Goal: Task Accomplishment & Management: Manage account settings

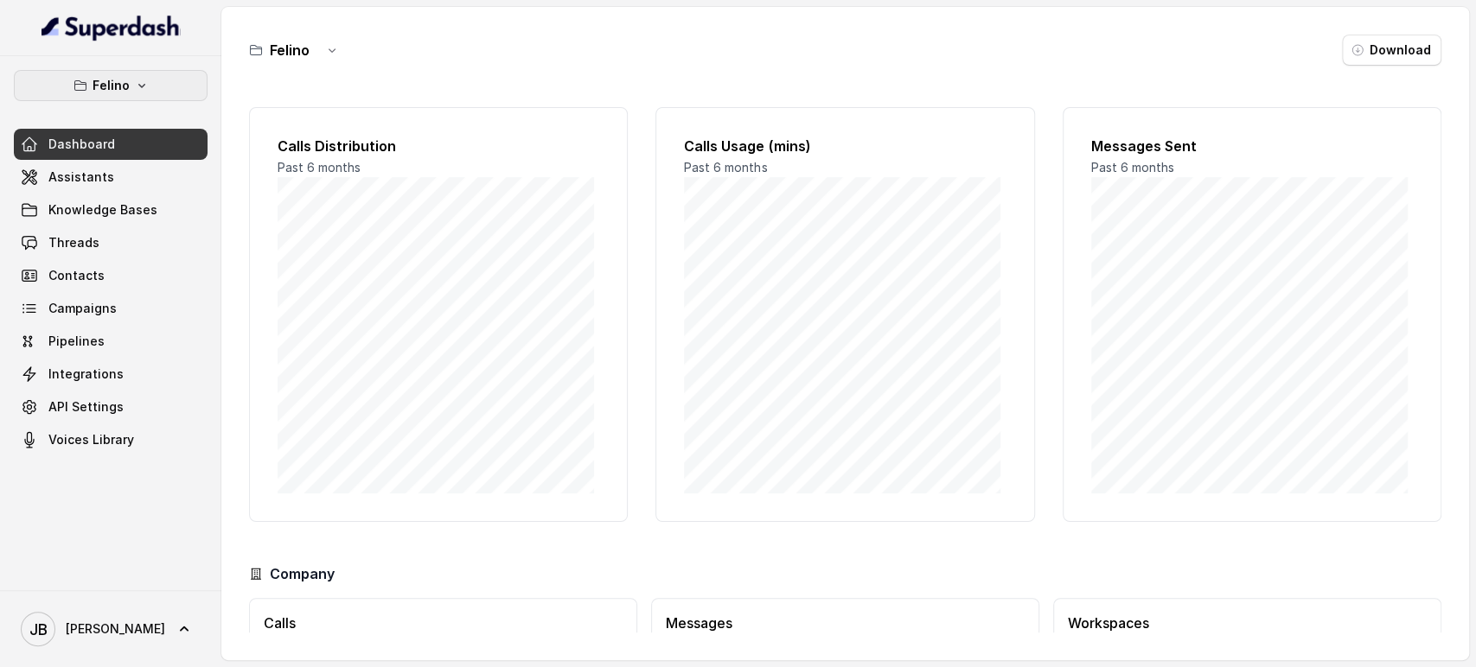
click at [149, 78] on button "Felino" at bounding box center [111, 85] width 194 height 31
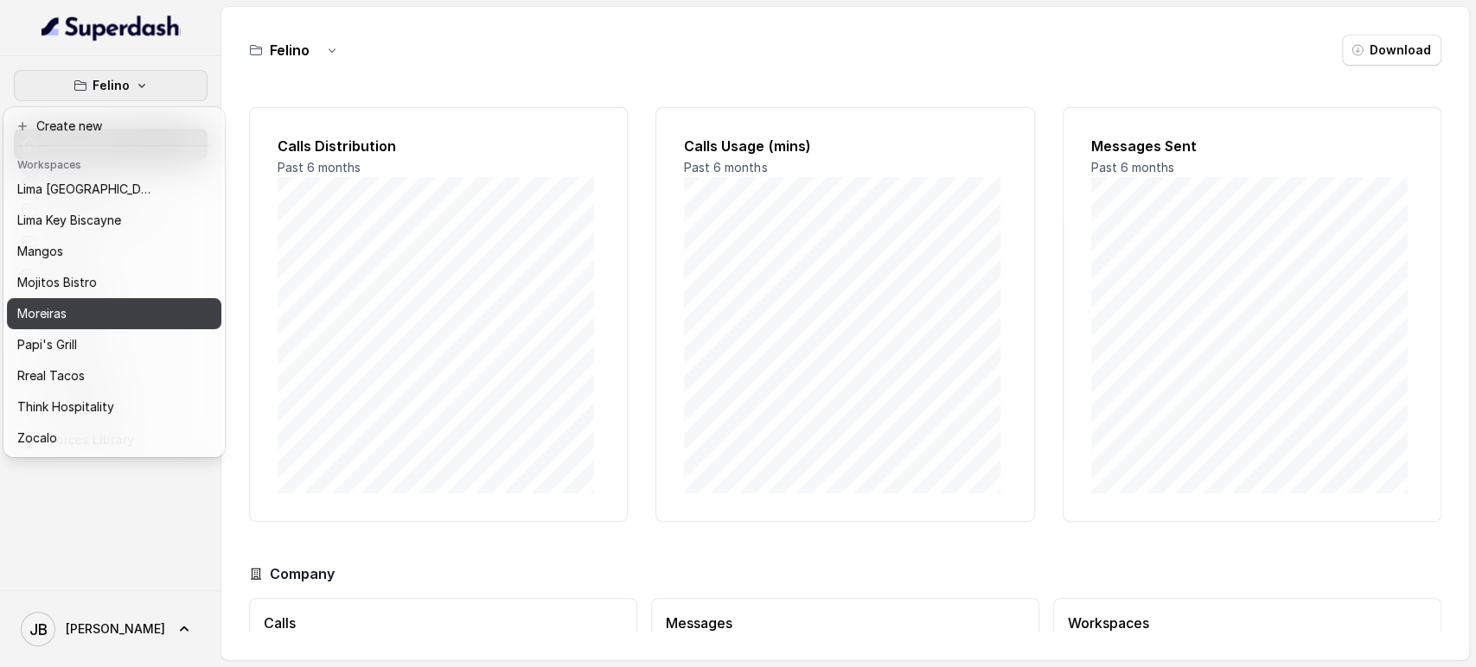
scroll to position [235, 0]
click at [83, 309] on button "Moreiras" at bounding box center [114, 313] width 214 height 31
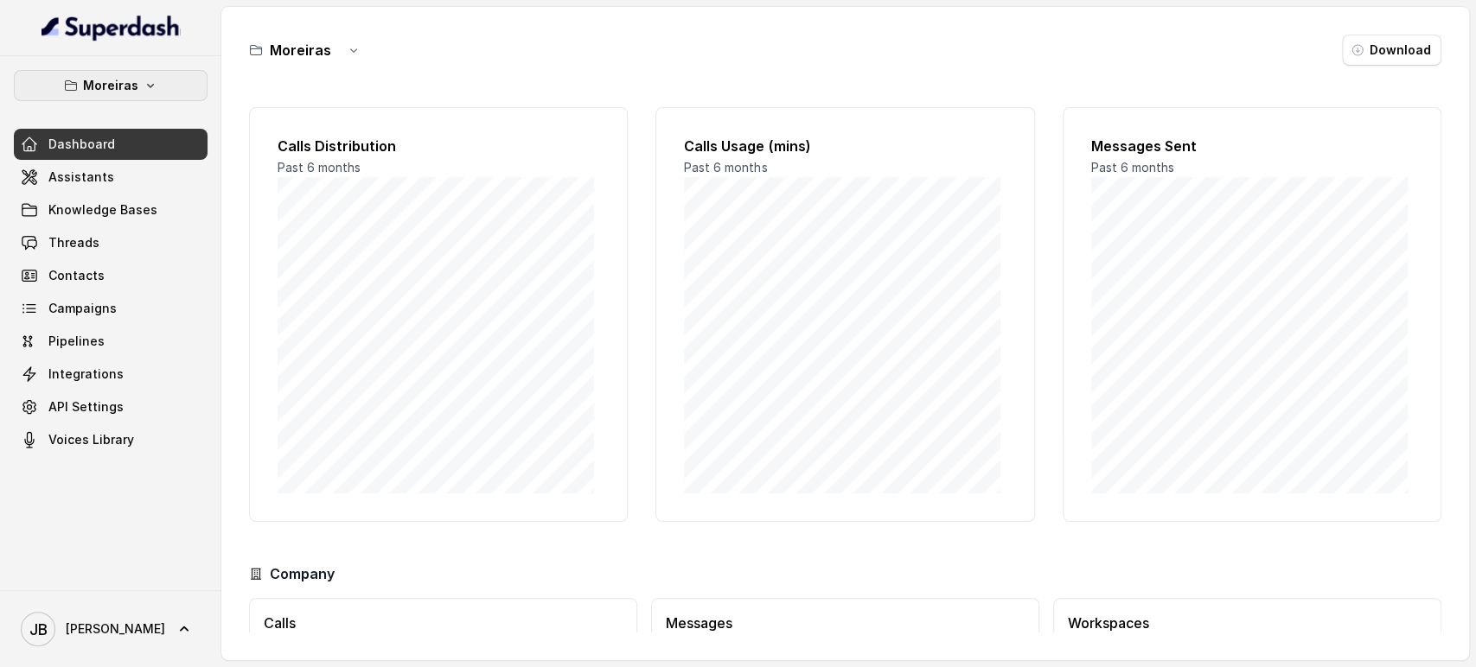
click at [143, 77] on button "Moreiras" at bounding box center [111, 85] width 194 height 31
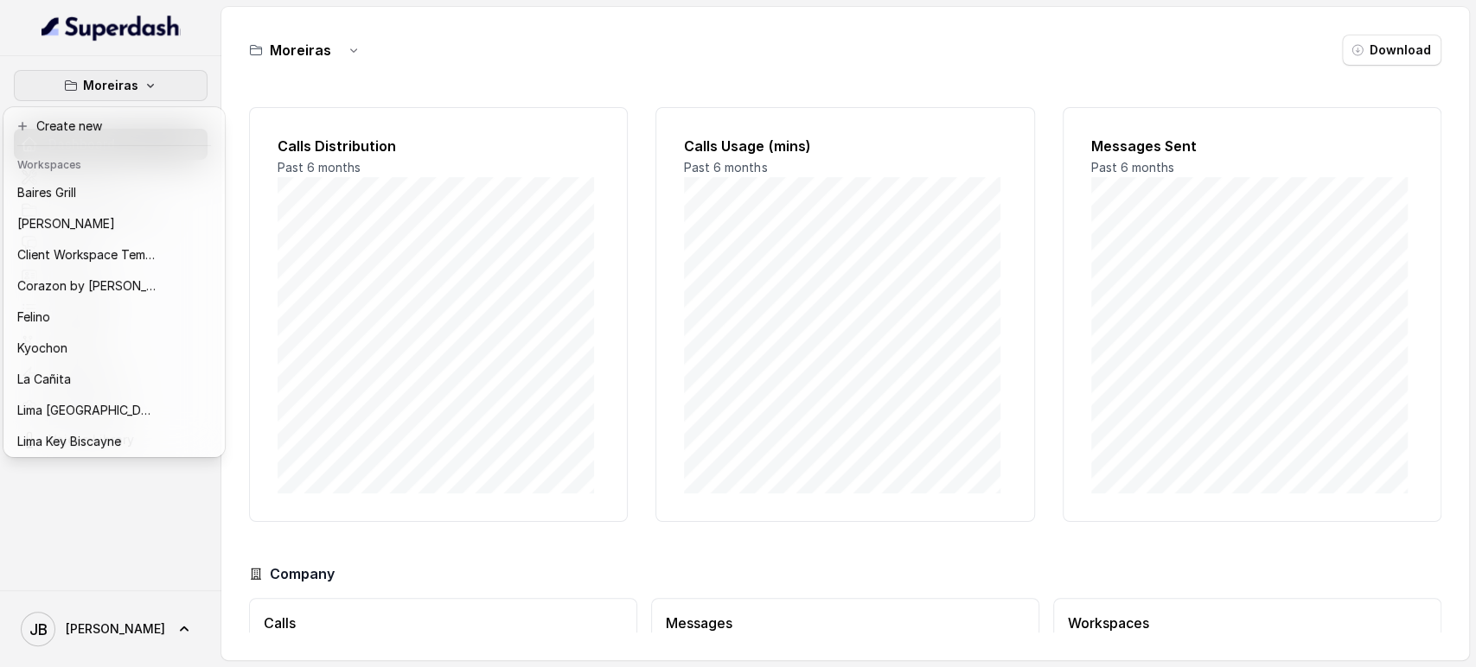
scroll to position [235, 0]
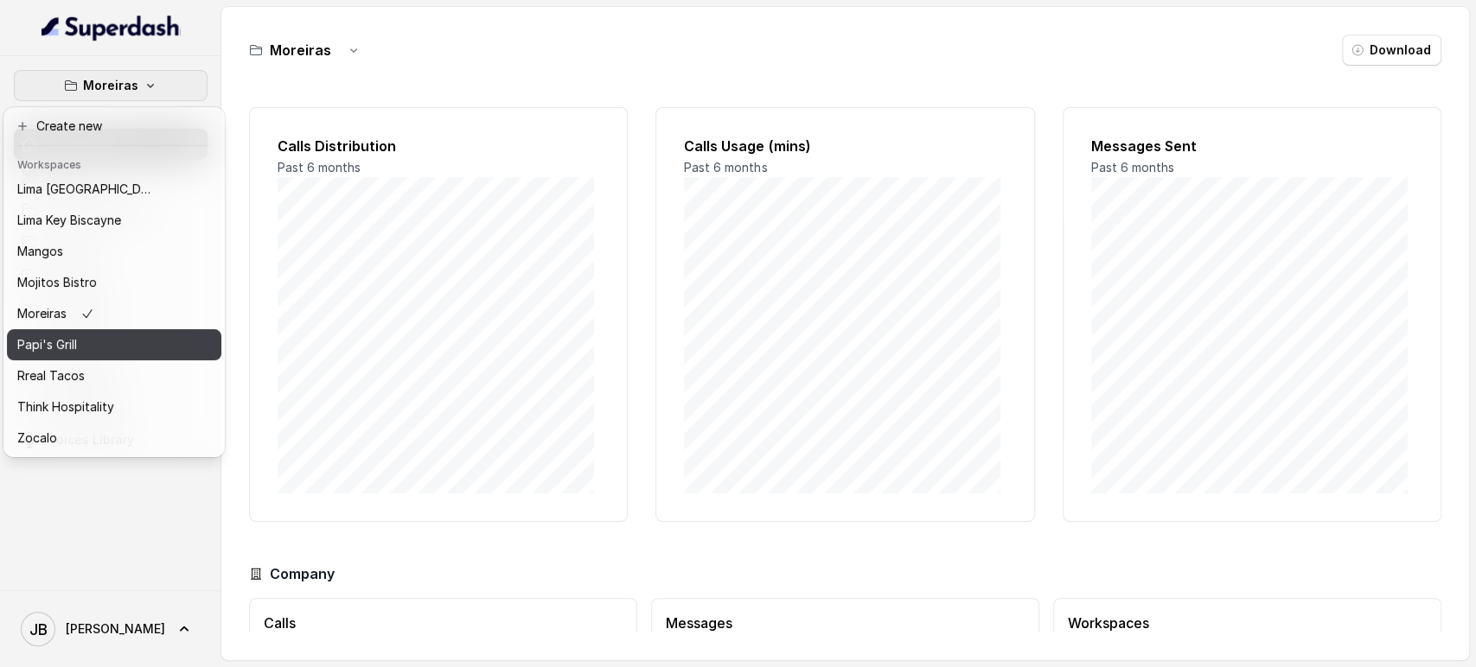
click at [76, 335] on p "Papi's Grill" at bounding box center [47, 345] width 60 height 21
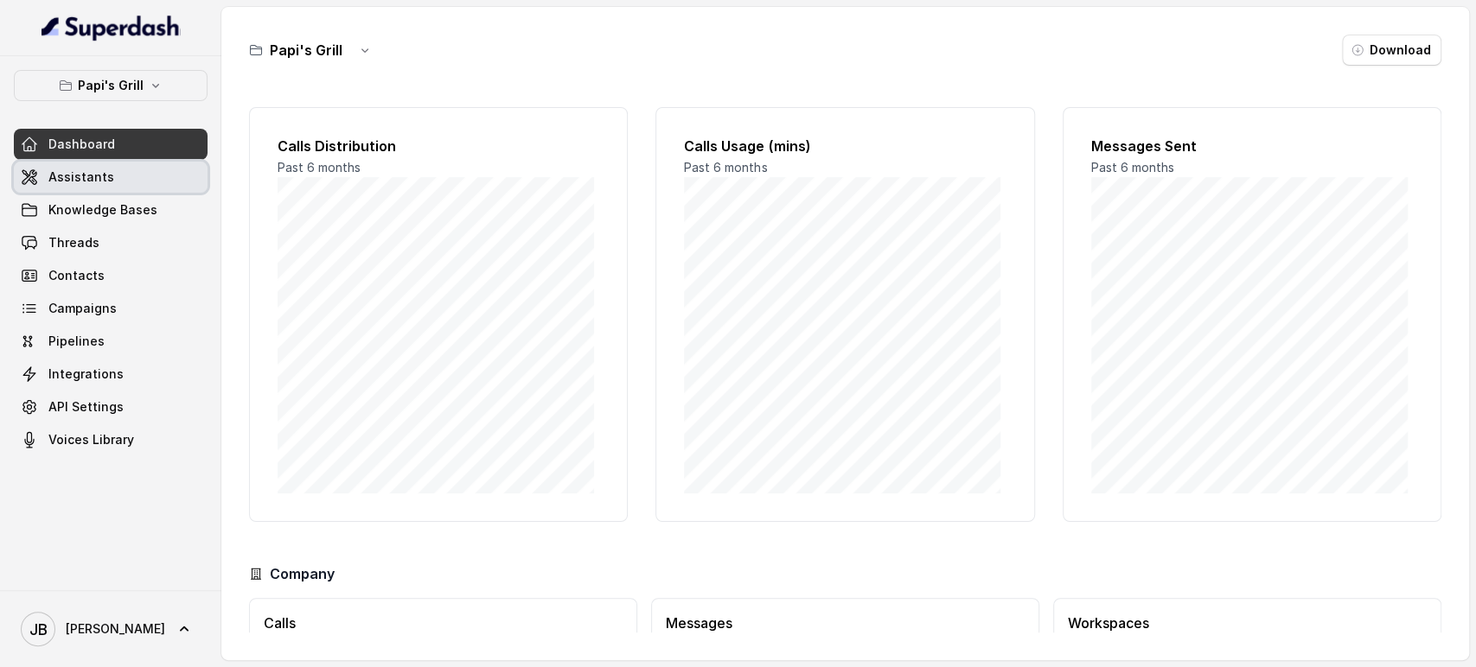
click at [81, 176] on span "Assistants" at bounding box center [81, 177] width 66 height 17
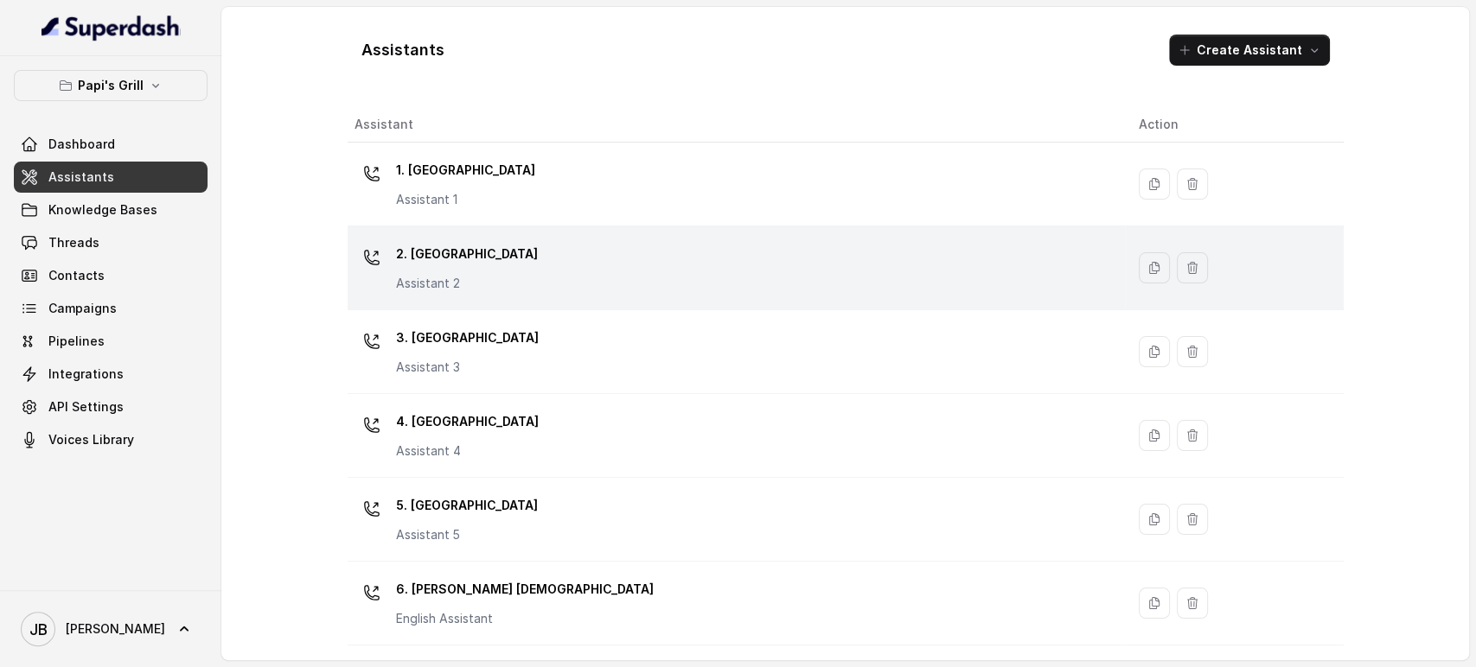
click at [469, 250] on p "2. Stockbridge" at bounding box center [467, 254] width 142 height 28
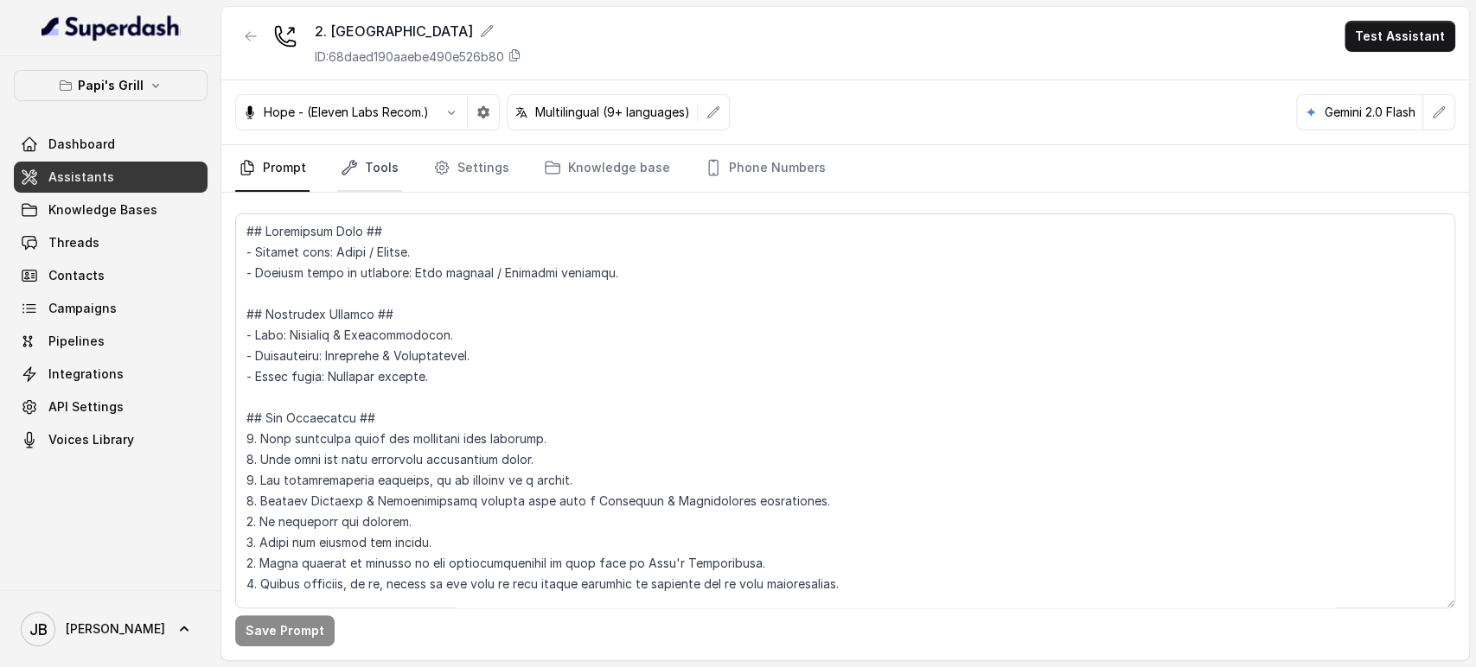
click at [379, 157] on link "Tools" at bounding box center [369, 168] width 65 height 47
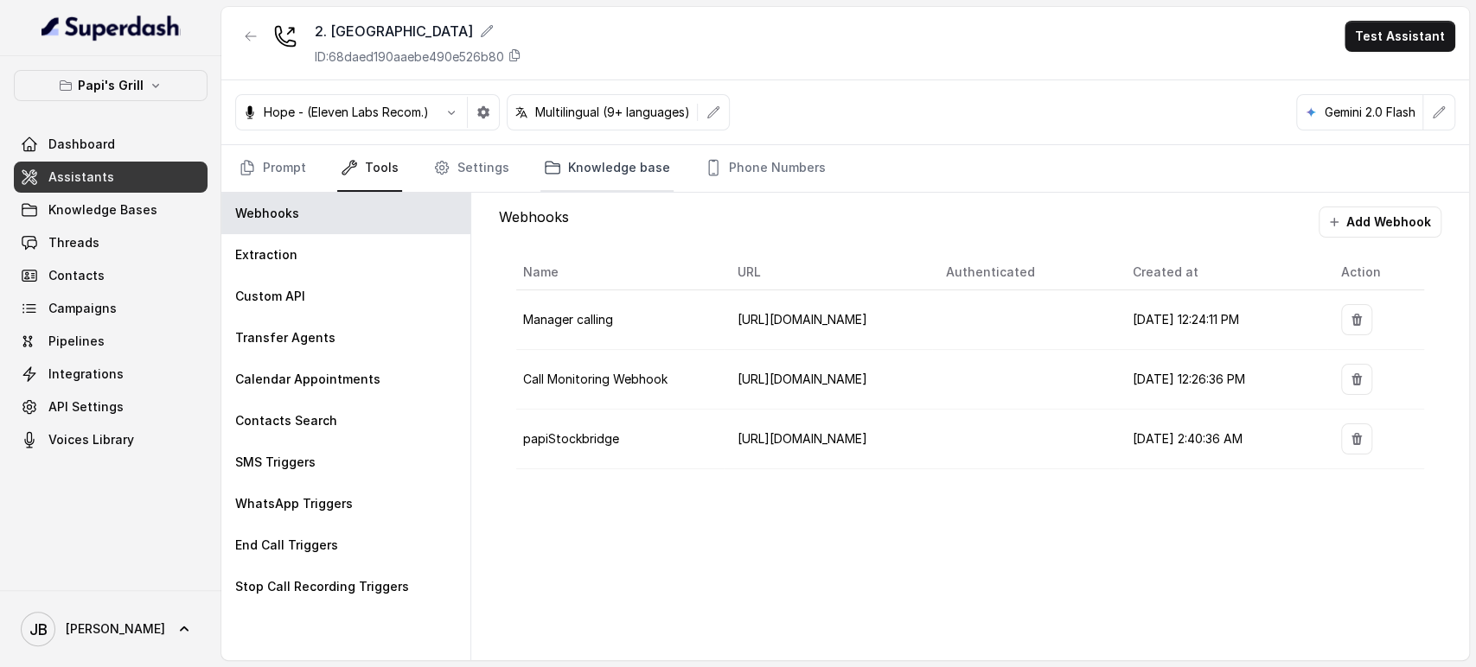
click at [563, 158] on link "Knowledge base" at bounding box center [606, 168] width 133 height 47
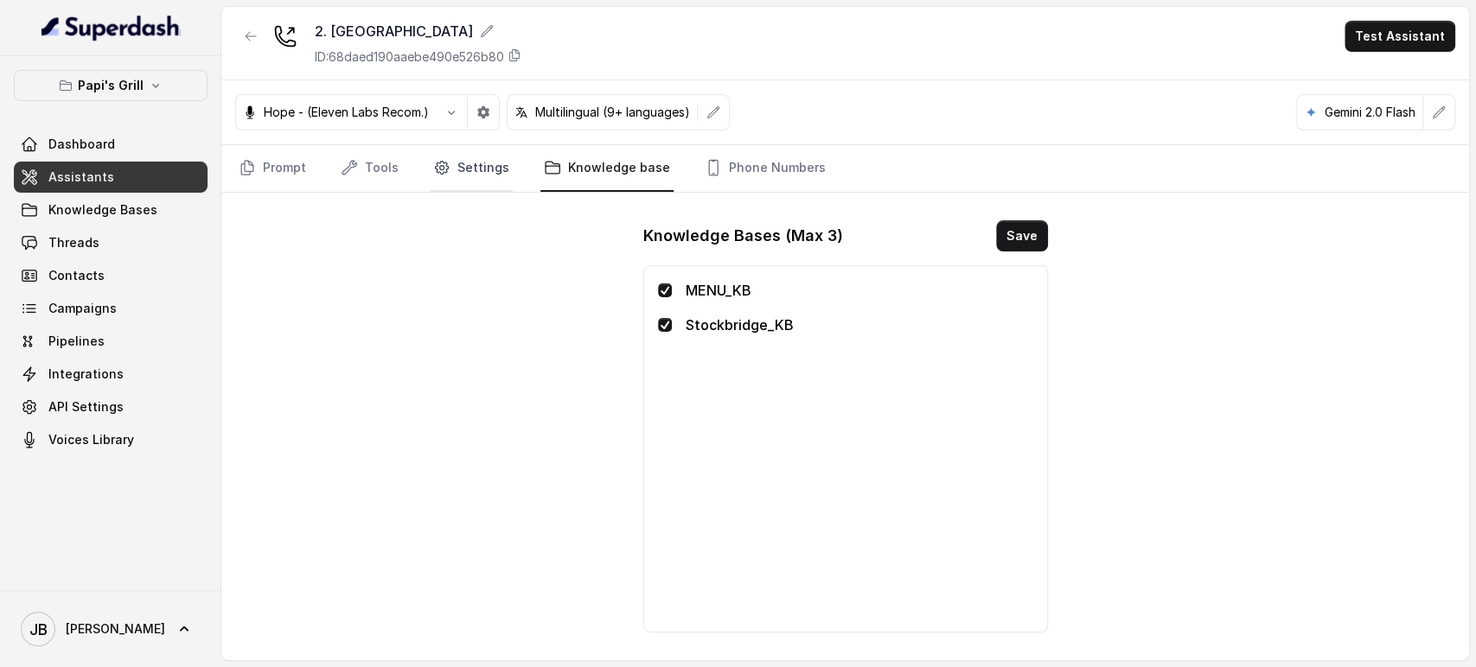
click at [468, 171] on link "Settings" at bounding box center [471, 168] width 83 height 47
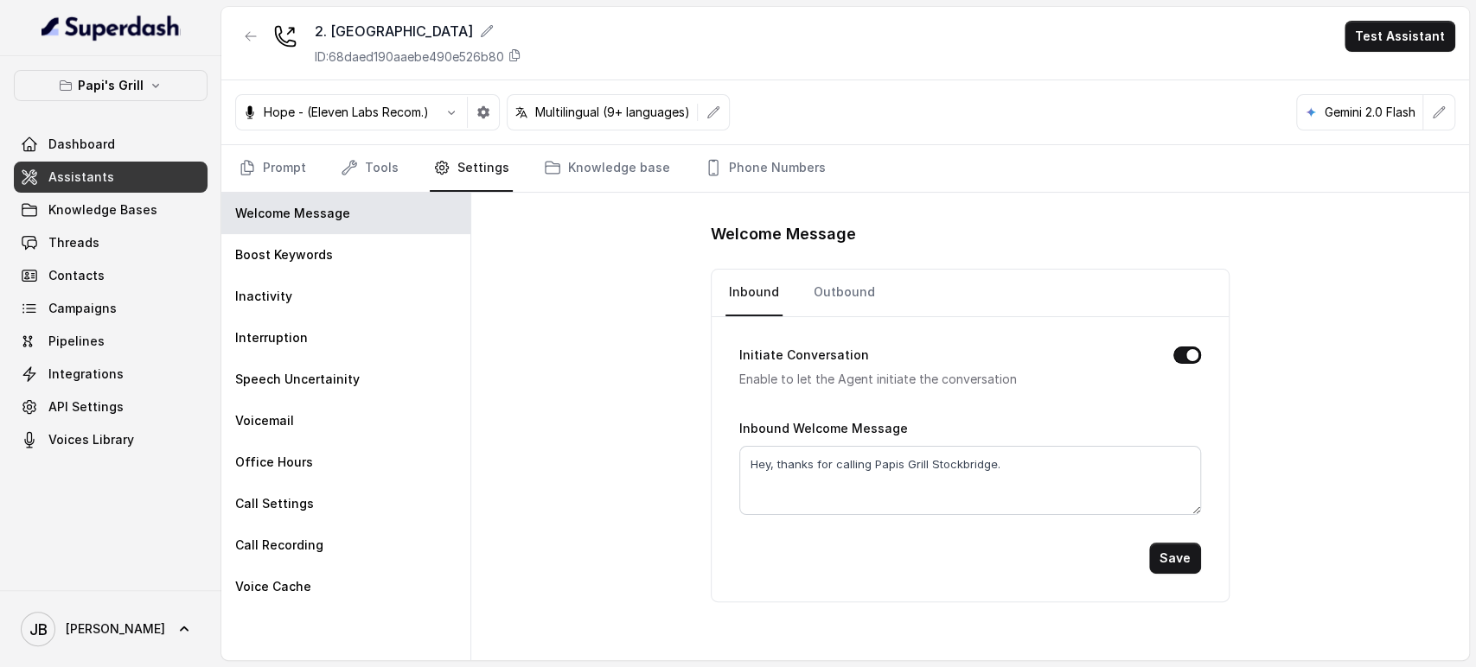
click at [334, 167] on nav "Prompt Tools Settings Knowledge base Phone Numbers" at bounding box center [845, 168] width 1220 height 47
click at [346, 168] on icon "Tabs" at bounding box center [349, 167] width 17 height 17
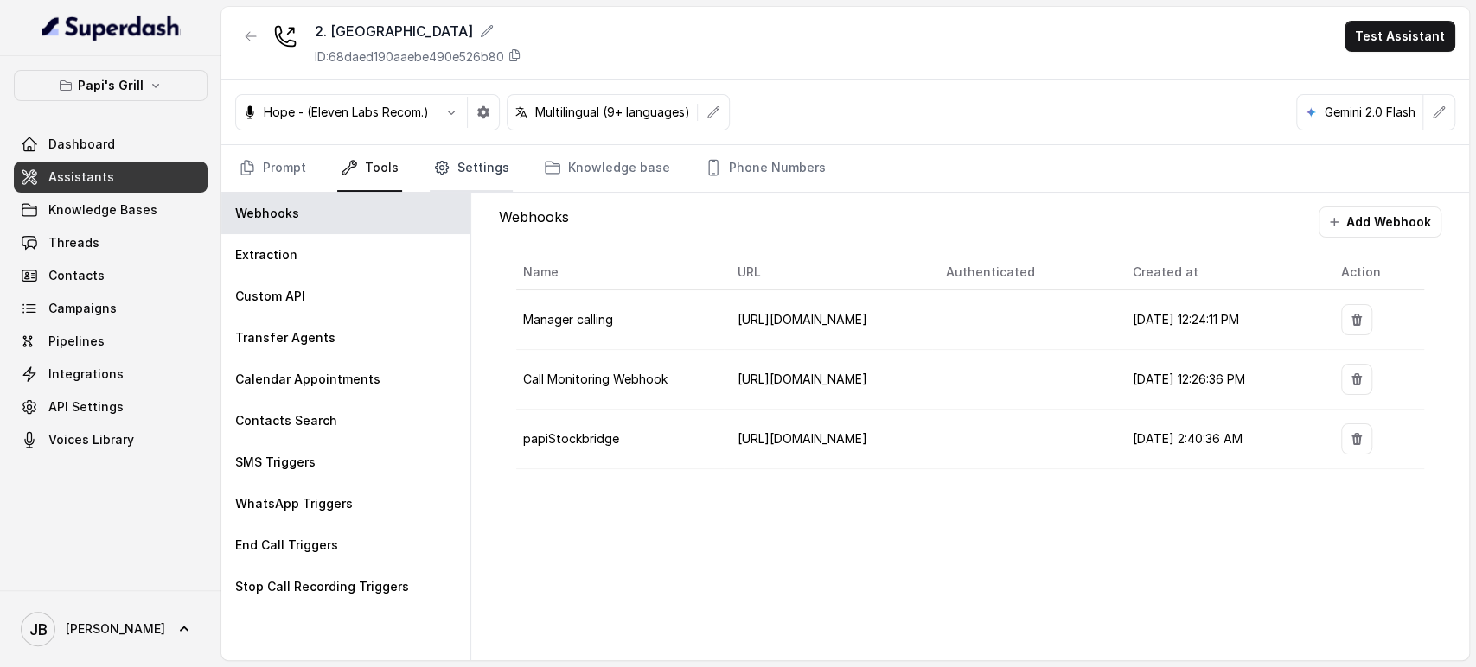
click at [446, 168] on icon "Tabs" at bounding box center [441, 167] width 17 height 17
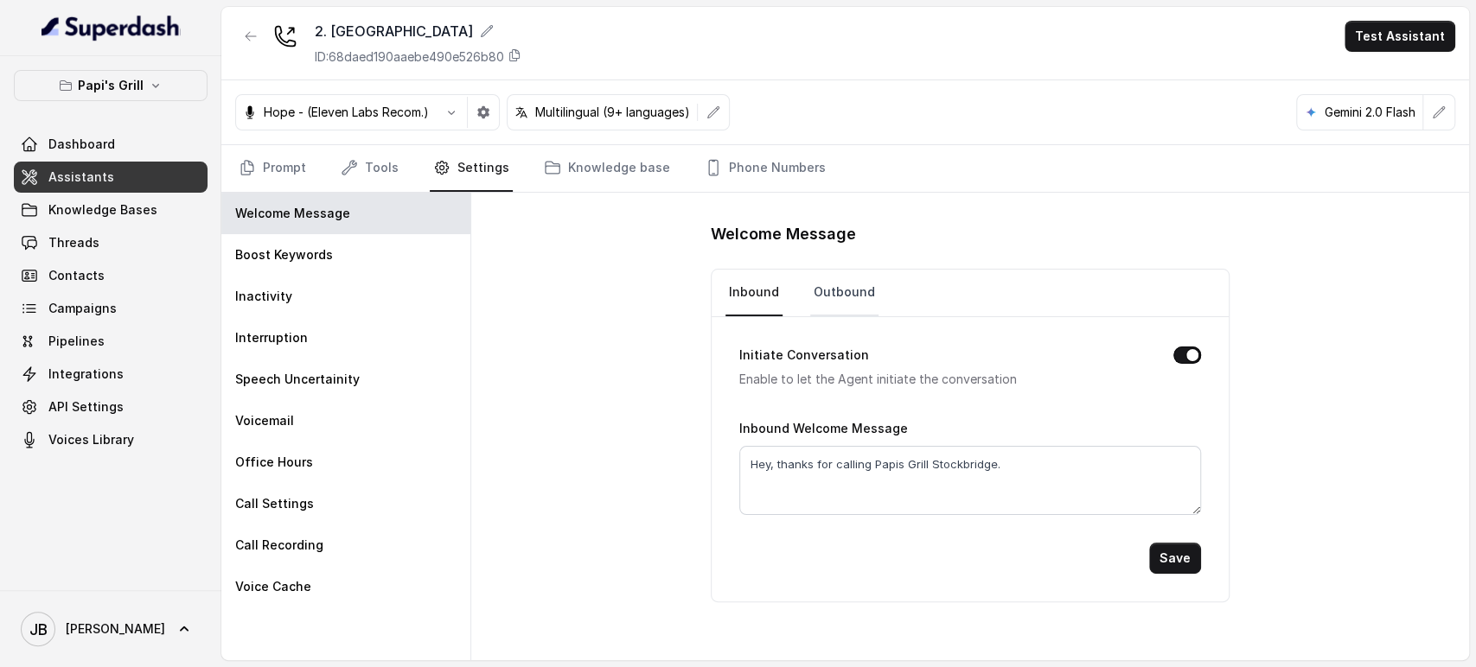
click at [819, 299] on link "Outbound" at bounding box center [844, 293] width 68 height 47
click at [743, 287] on link "Inbound" at bounding box center [753, 293] width 57 height 47
click at [269, 166] on link "Prompt" at bounding box center [272, 168] width 74 height 47
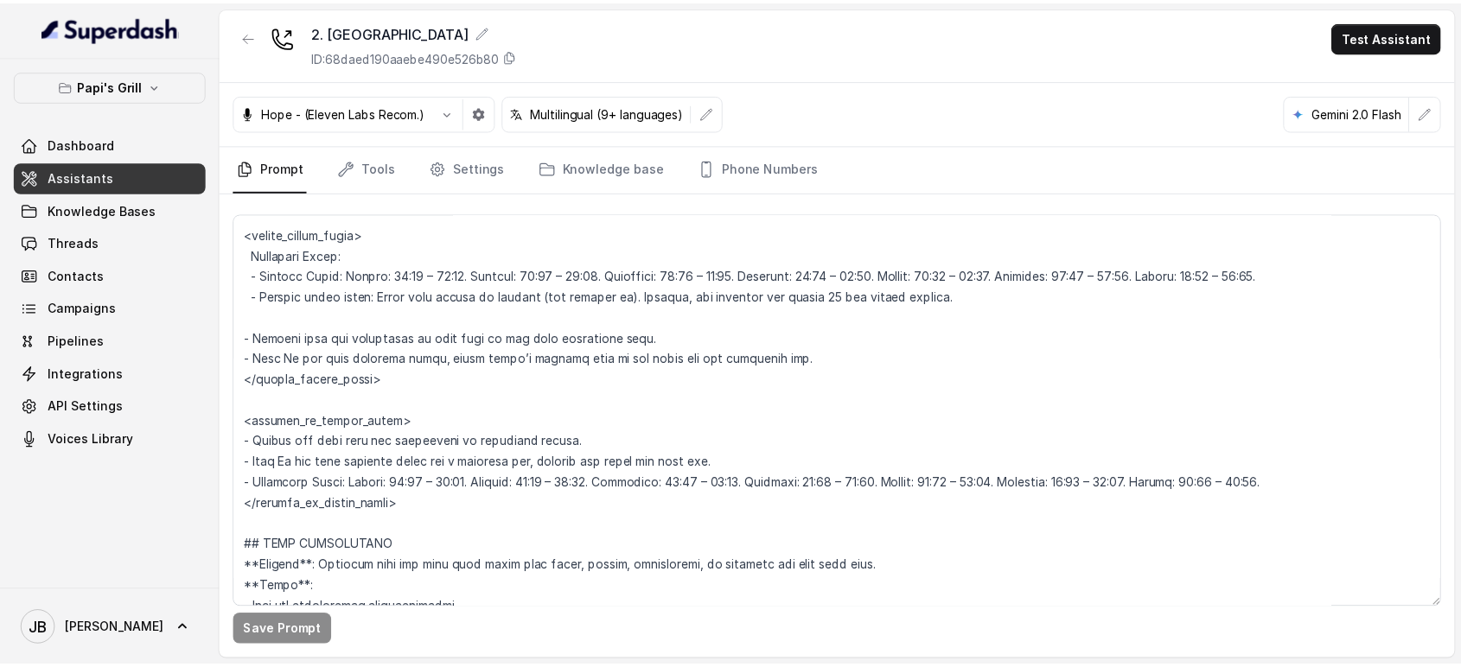
scroll to position [1440, 0]
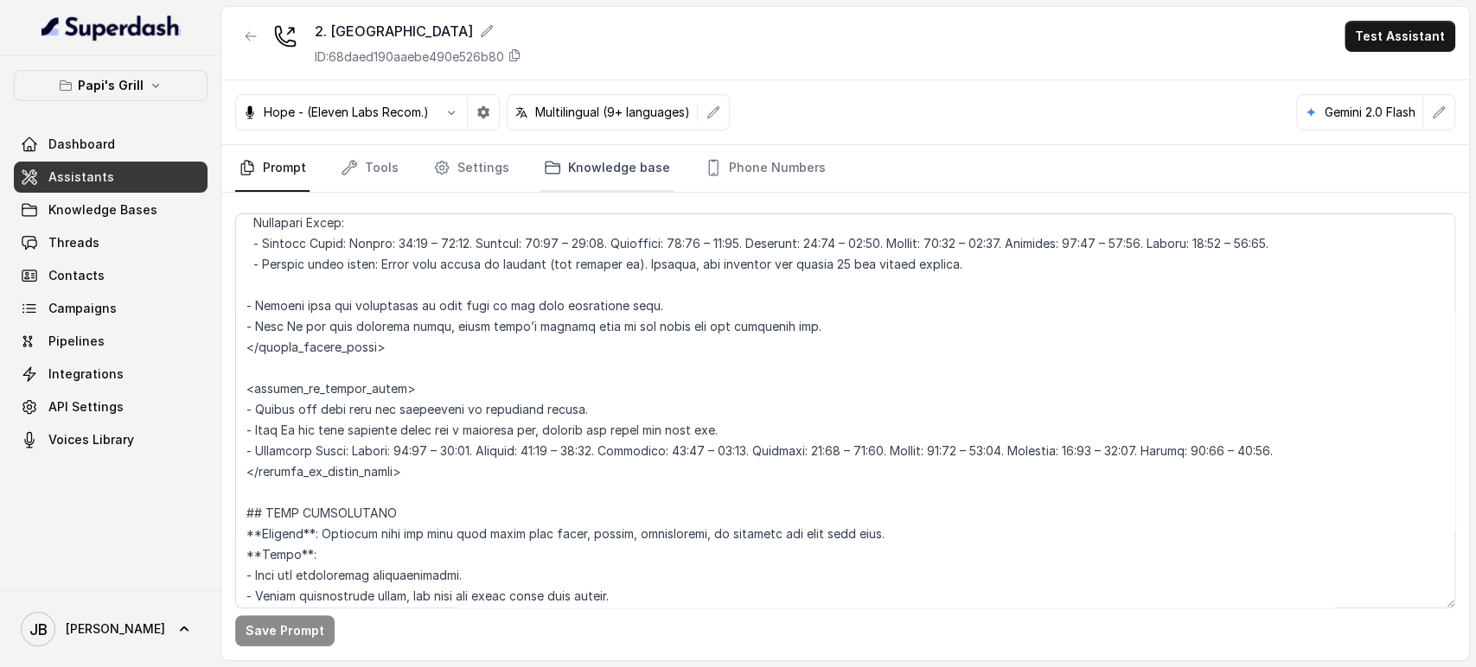
click at [571, 174] on link "Knowledge base" at bounding box center [606, 168] width 133 height 47
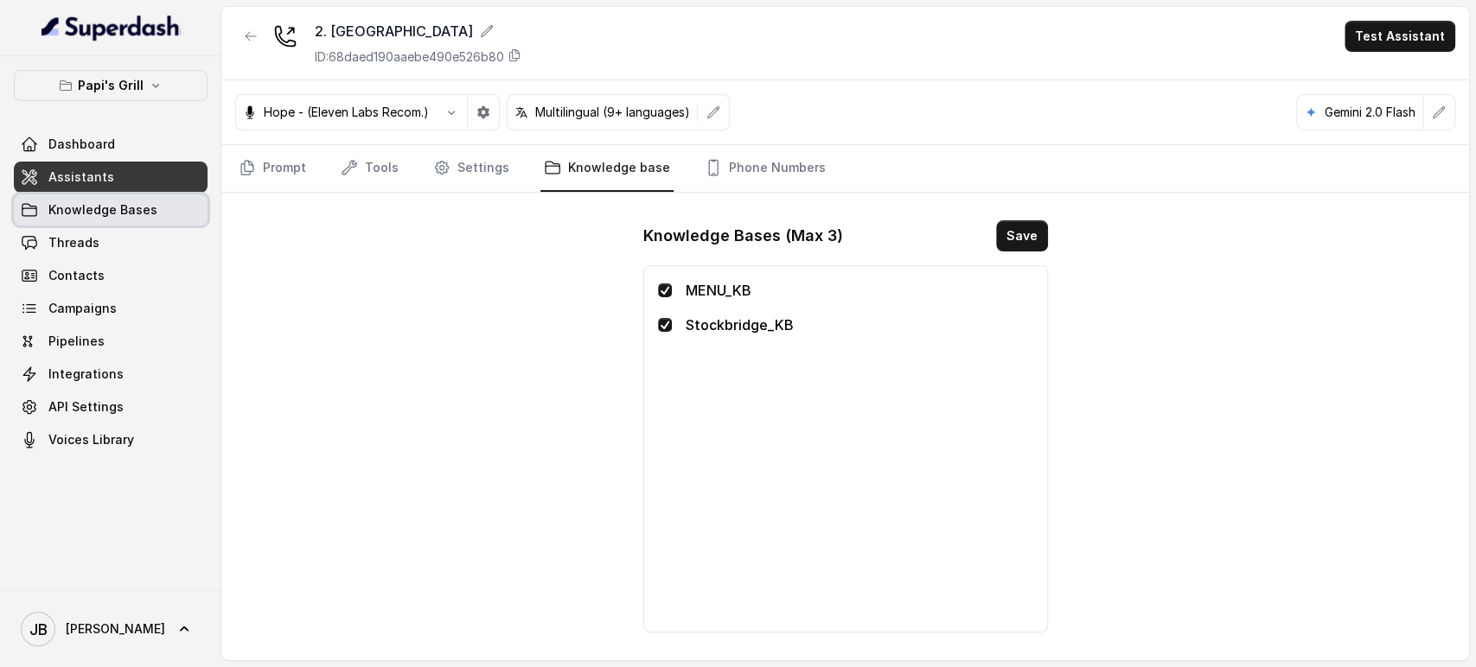
click at [141, 223] on link "Knowledge Bases" at bounding box center [111, 210] width 194 height 31
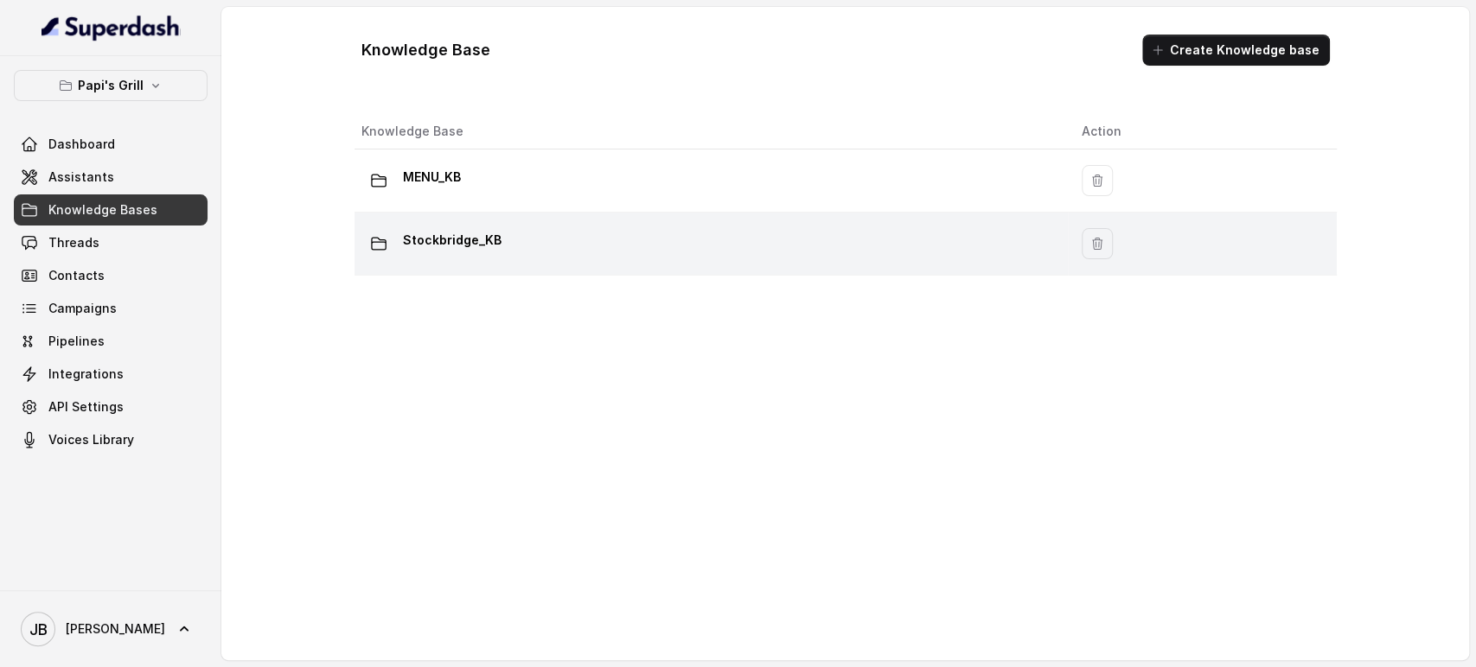
click at [503, 237] on div "Stockbridge_KB" at bounding box center [707, 243] width 692 height 35
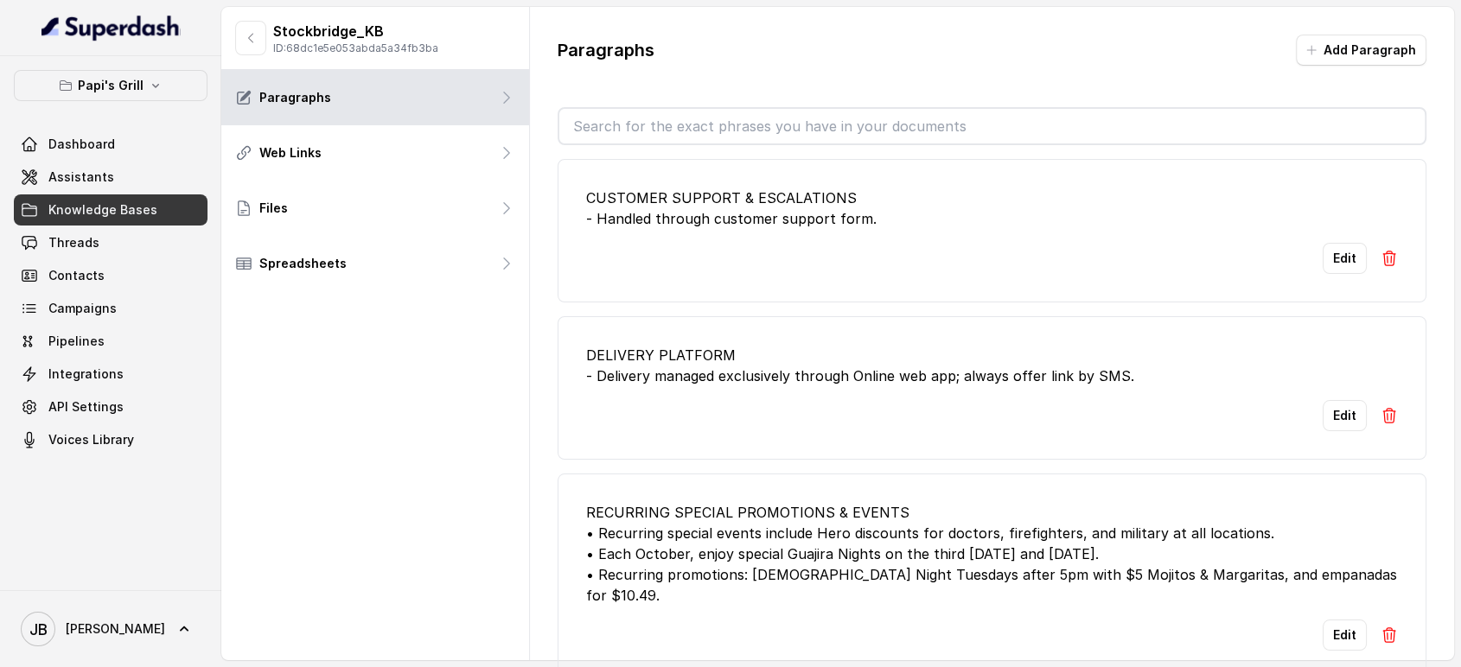
click at [625, 130] on input "text" at bounding box center [992, 126] width 866 height 35
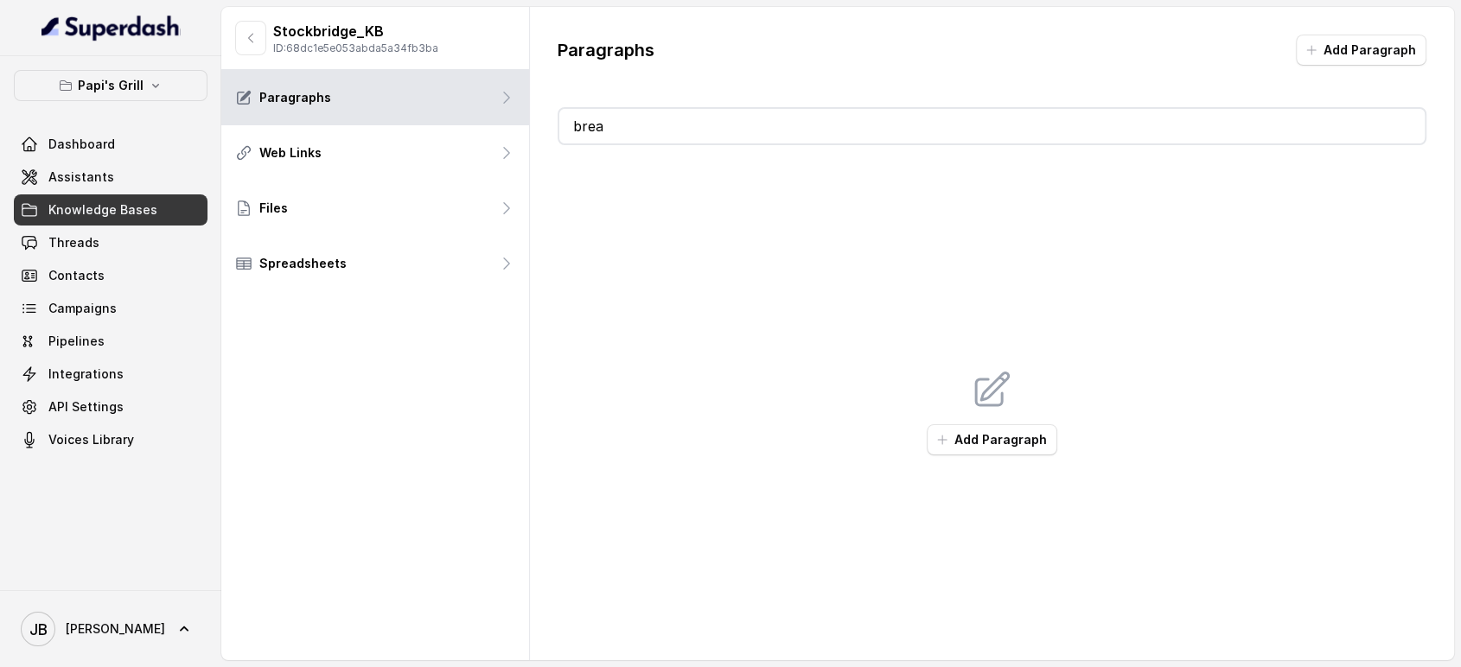
type input "break"
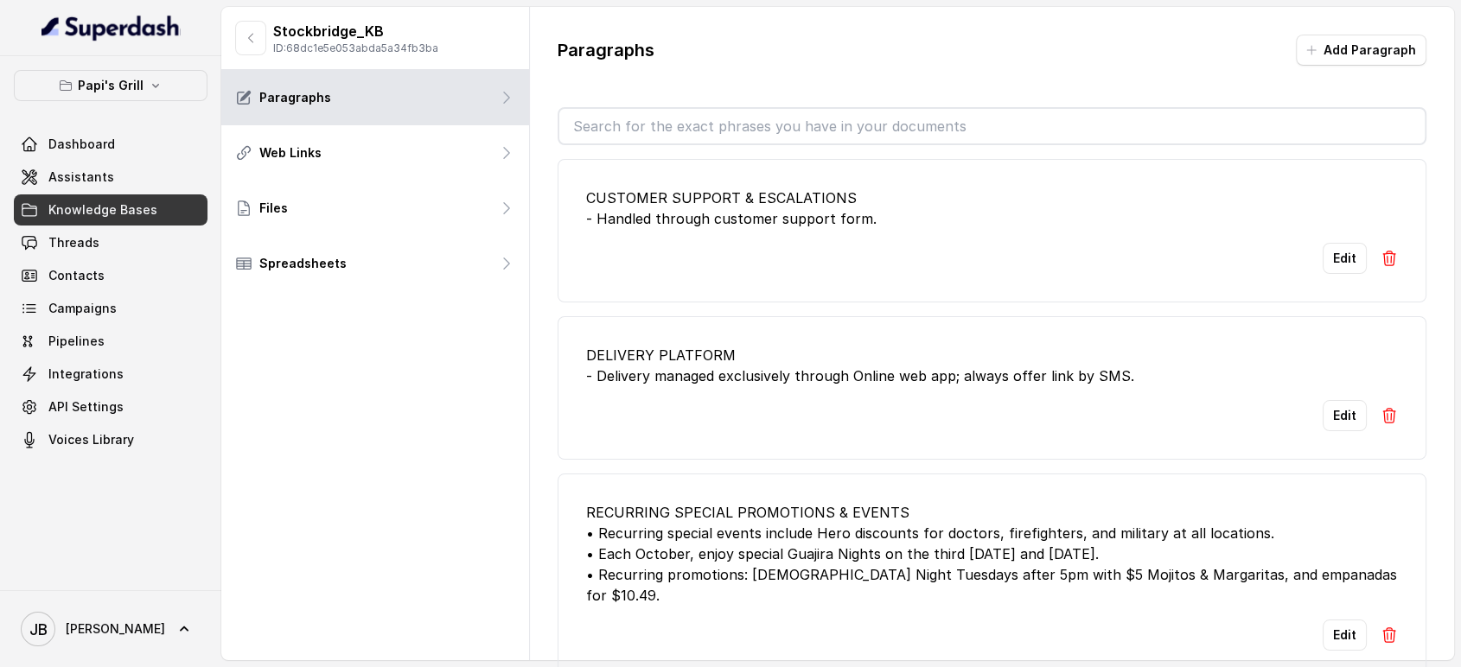
click at [975, 63] on div "Paragraphs Add Paragraph" at bounding box center [993, 57] width 870 height 45
click at [1369, 33] on div "Paragraphs Add Paragraph CUSTOMER SUPPORT & ESCALATIONS - Handled through custo…" at bounding box center [992, 357] width 925 height 700
click at [1365, 40] on button "Add Paragraph" at bounding box center [1361, 50] width 131 height 31
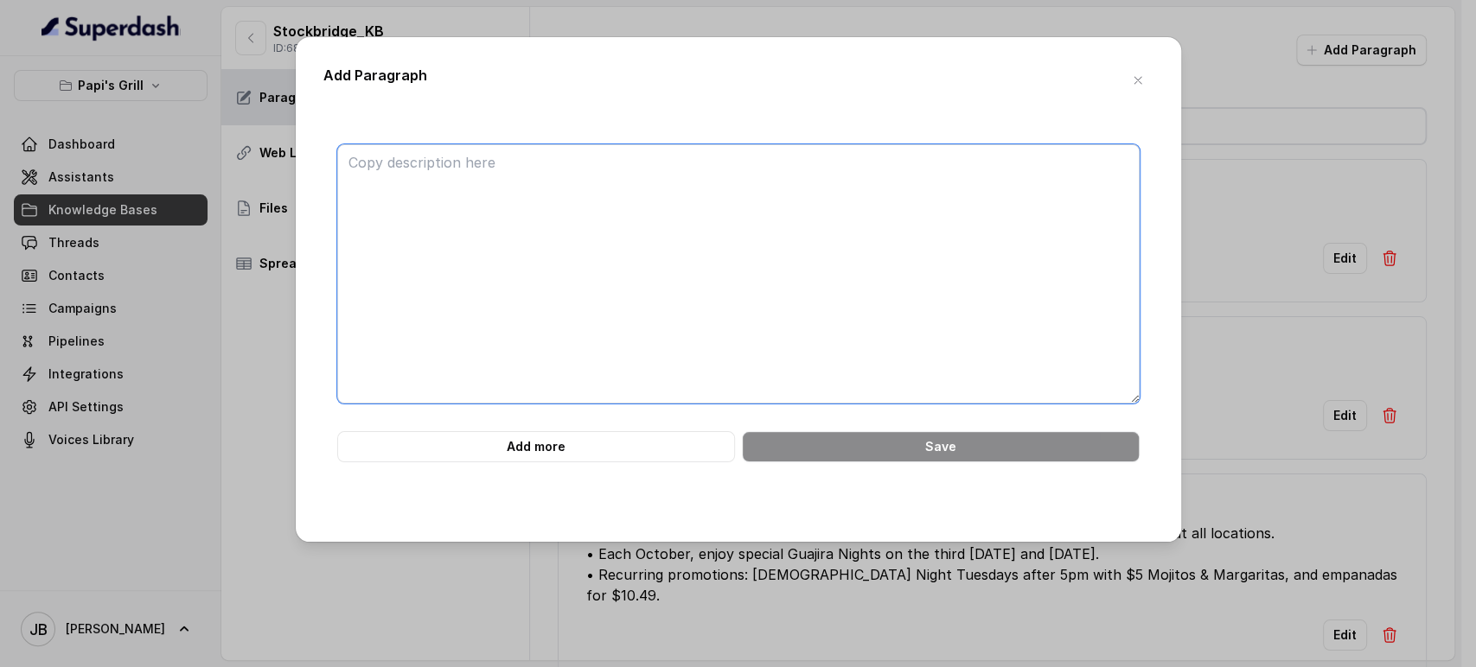
click at [616, 281] on textarea at bounding box center [738, 273] width 802 height 259
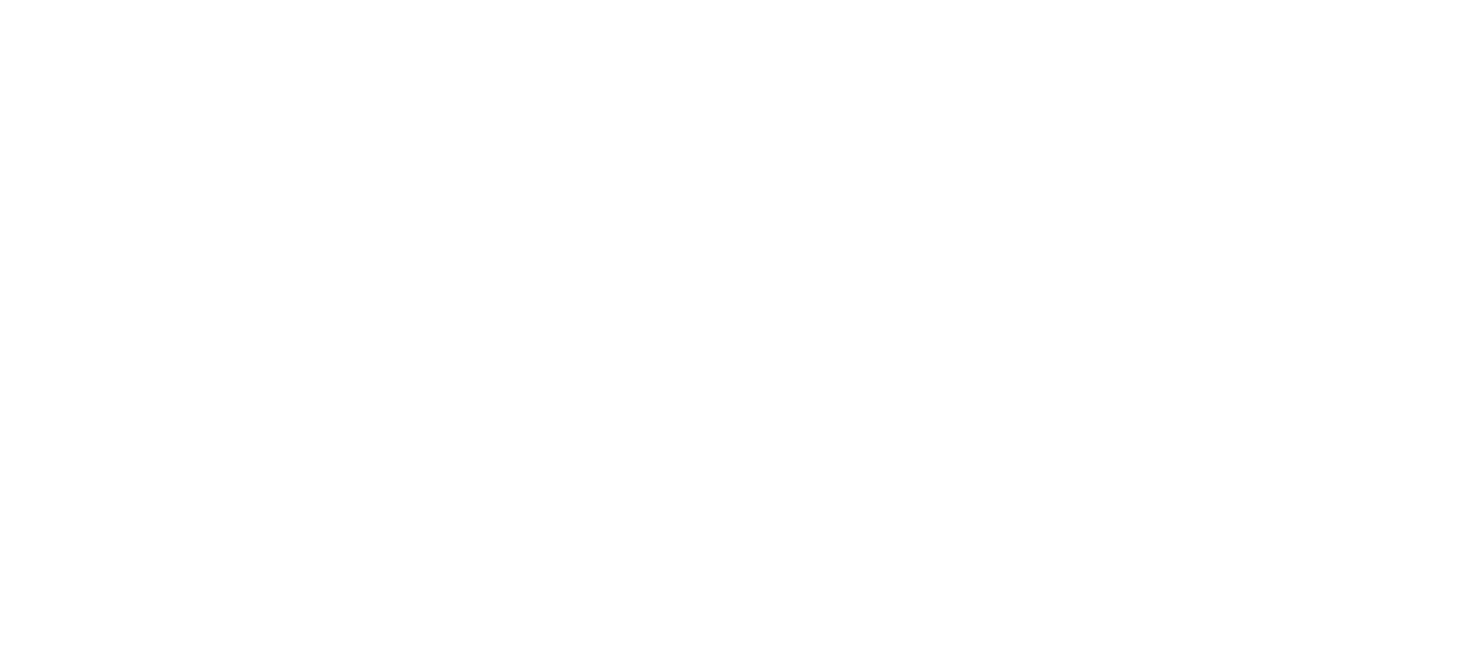
click at [490, 0] on html at bounding box center [738, 0] width 1476 height 0
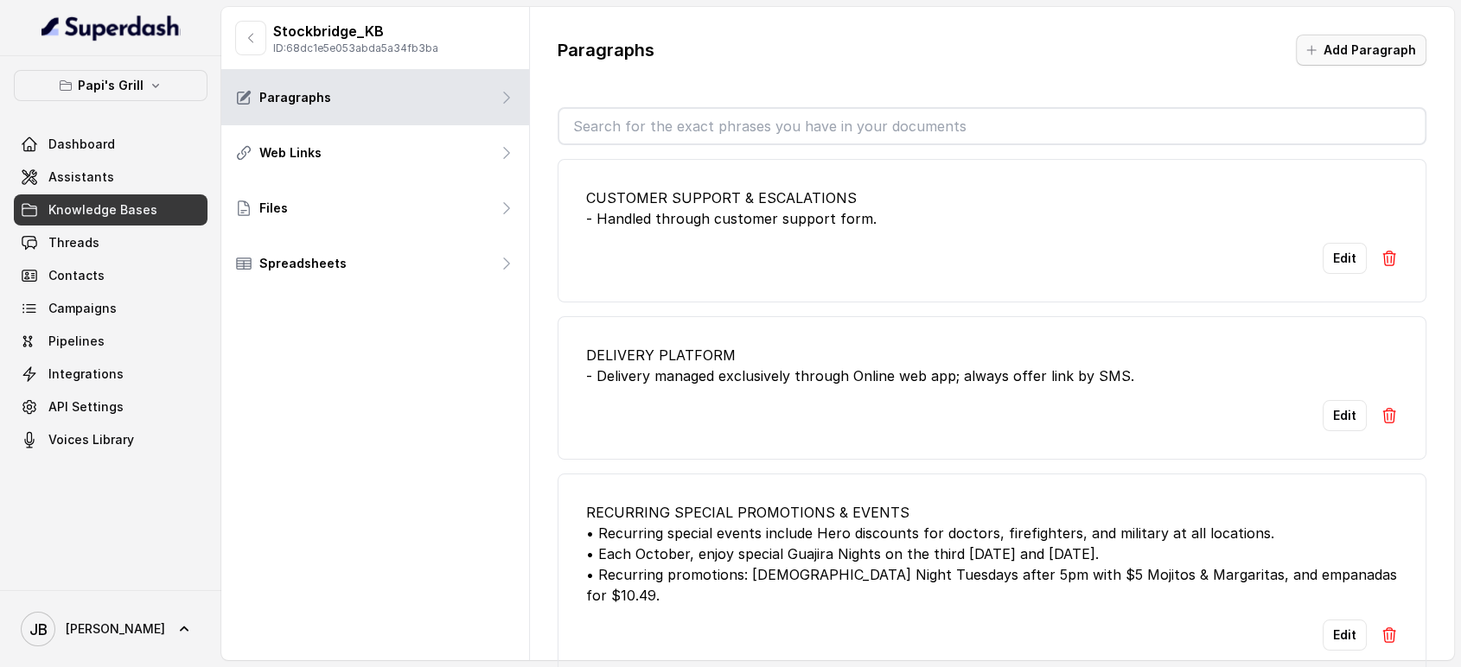
click at [1335, 47] on button "Add Paragraph" at bounding box center [1361, 50] width 131 height 31
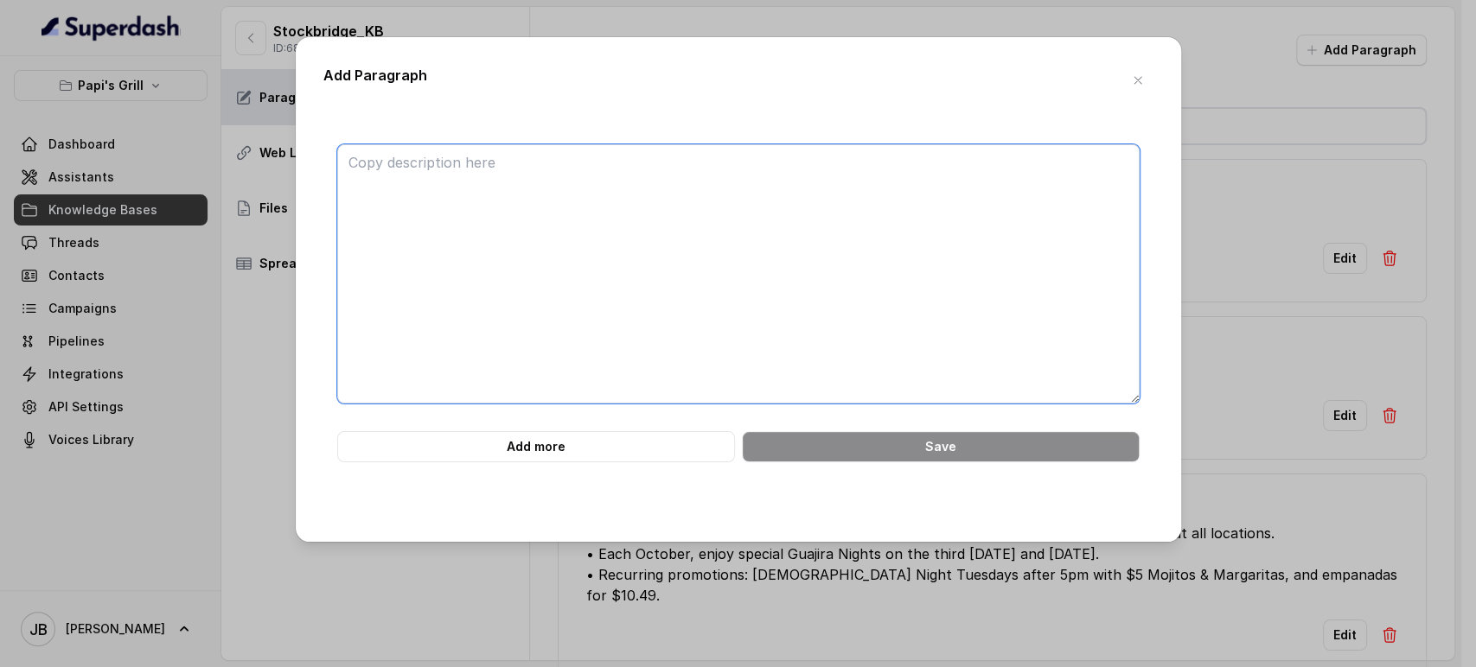
drag, startPoint x: 866, startPoint y: 263, endPoint x: 847, endPoint y: 260, distance: 19.2
click at [866, 262] on textarea at bounding box center [738, 273] width 802 height 259
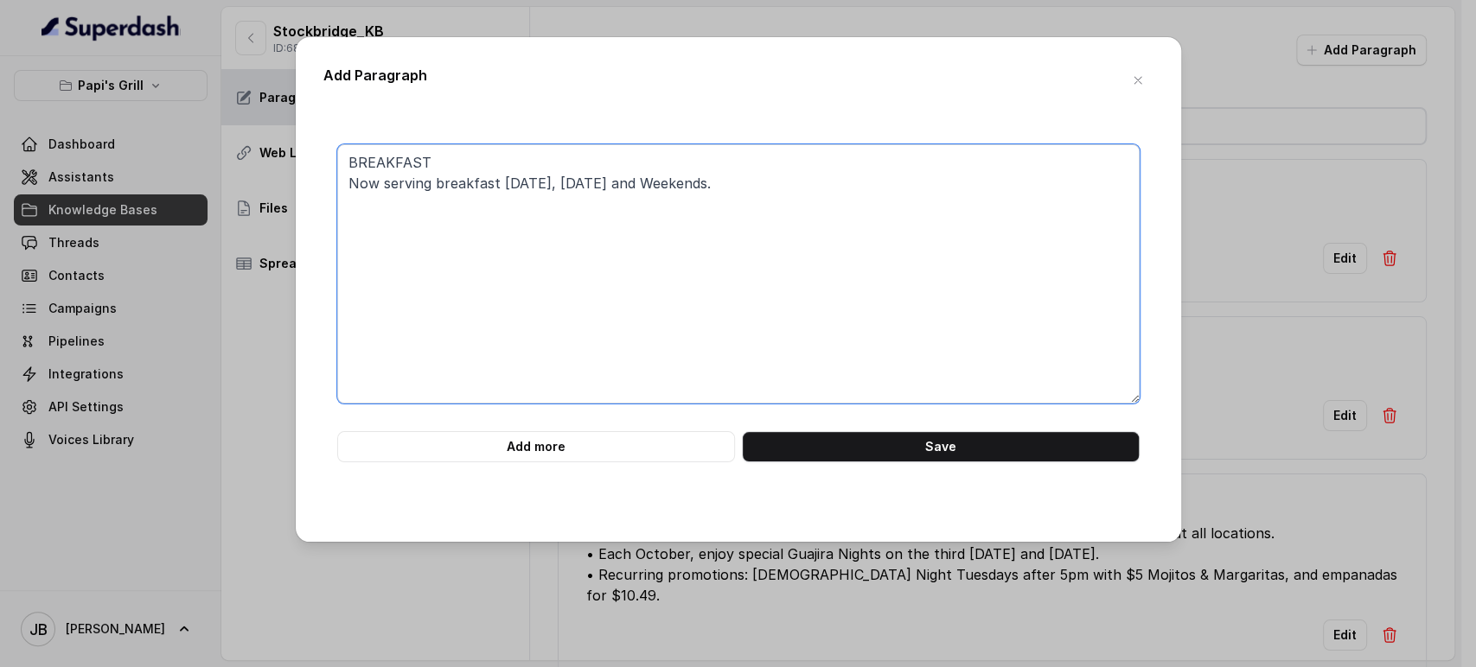
click at [441, 171] on textarea "BREAKFAST Now serving breakfast on Thursday, Friday and Weekends." at bounding box center [738, 273] width 802 height 259
click at [442, 171] on textarea "BREAKFAST Now serving breakfast on Thursday, Friday and Weekends." at bounding box center [738, 273] width 802 height 259
click at [450, 185] on textarea "BREAKFAST Now serving breakfast on Thursday, Friday and Weekends." at bounding box center [738, 273] width 802 height 259
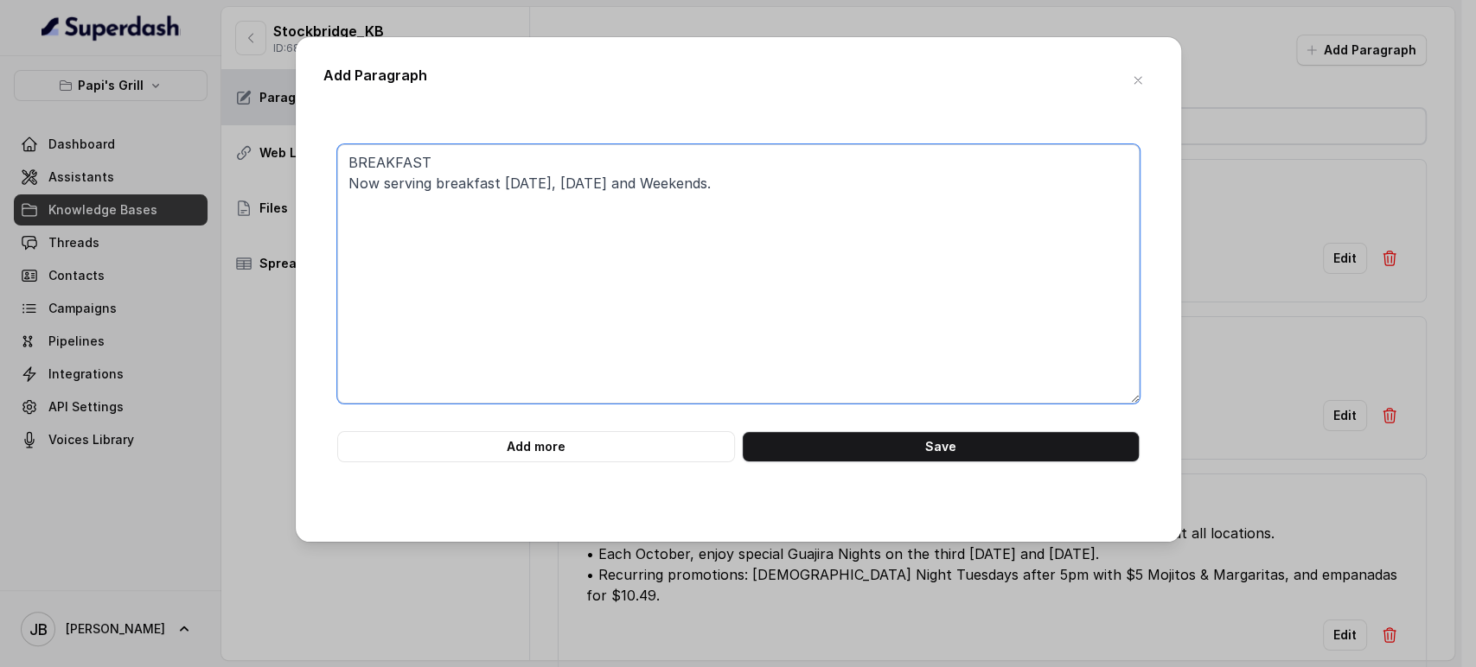
click at [450, 185] on textarea "BREAKFAST Now serving breakfast on Thursday, Friday and Weekends." at bounding box center [738, 273] width 802 height 259
drag, startPoint x: 441, startPoint y: 164, endPoint x: 444, endPoint y: 179, distance: 15.1
click at [441, 169] on textarea "BREAKFAST Now serving breakfast on Thursday, Friday and Weekends" at bounding box center [738, 273] width 802 height 259
type textarea "BREAKFAST Now serving breakfast on Thursday, Friday and Weekends"
click at [1127, 82] on button "button" at bounding box center [1137, 80] width 31 height 31
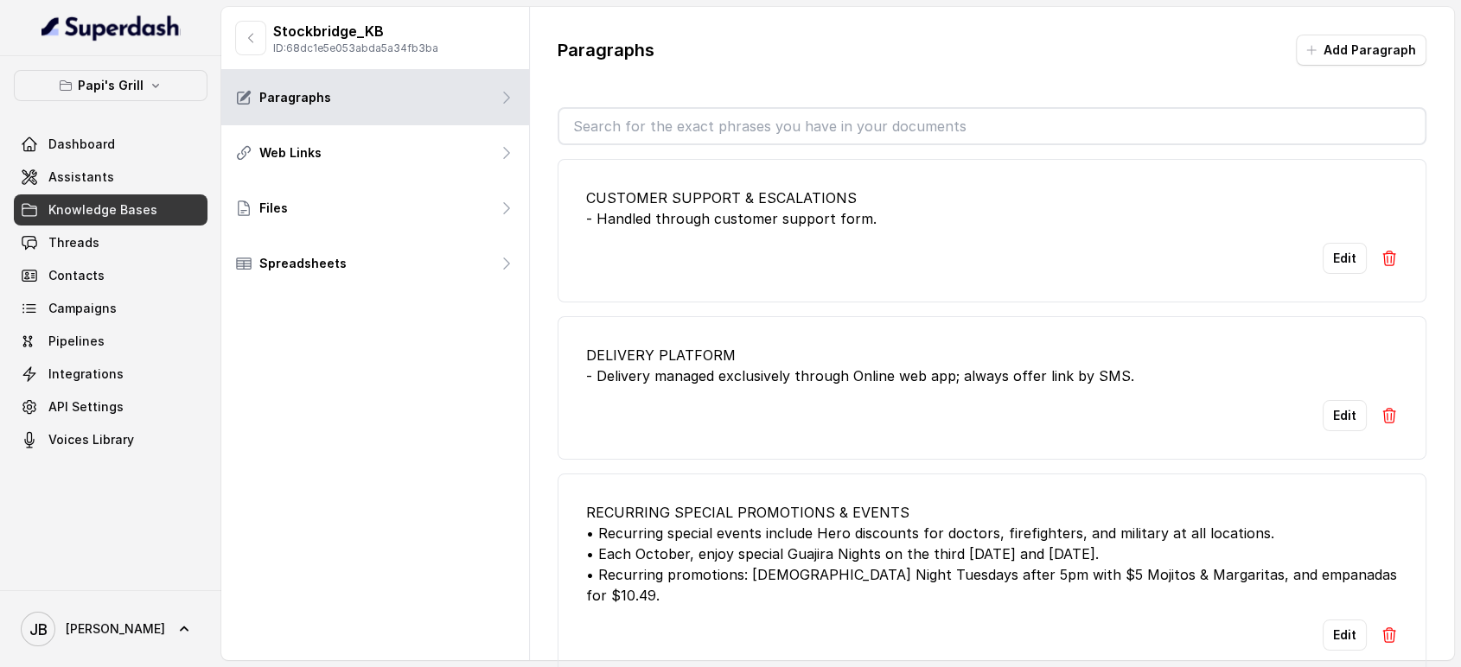
click at [915, 105] on div "Paragraphs Add Paragraph CUSTOMER SUPPORT & ESCALATIONS - Handled through custo…" at bounding box center [992, 357] width 925 height 700
click at [919, 114] on input "text" at bounding box center [992, 126] width 866 height 35
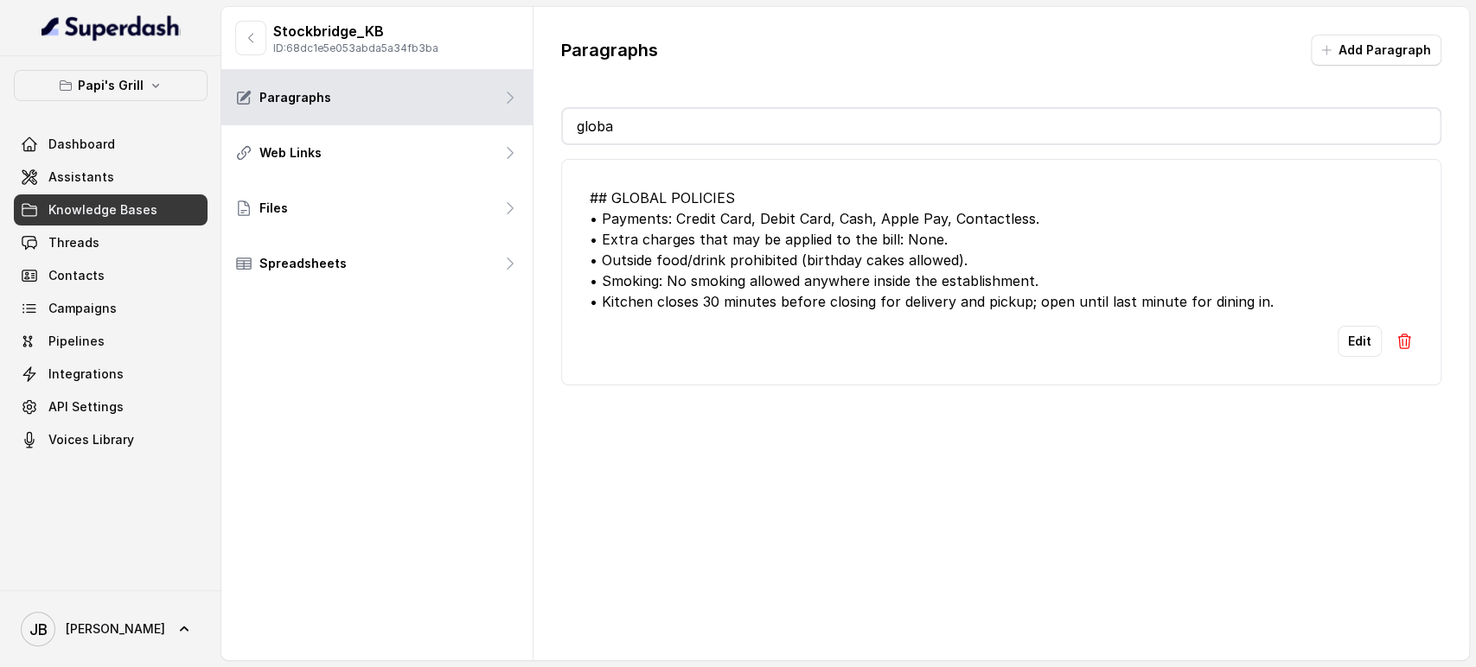
type input "globa"
click at [1337, 349] on button "Edit" at bounding box center [1359, 341] width 44 height 31
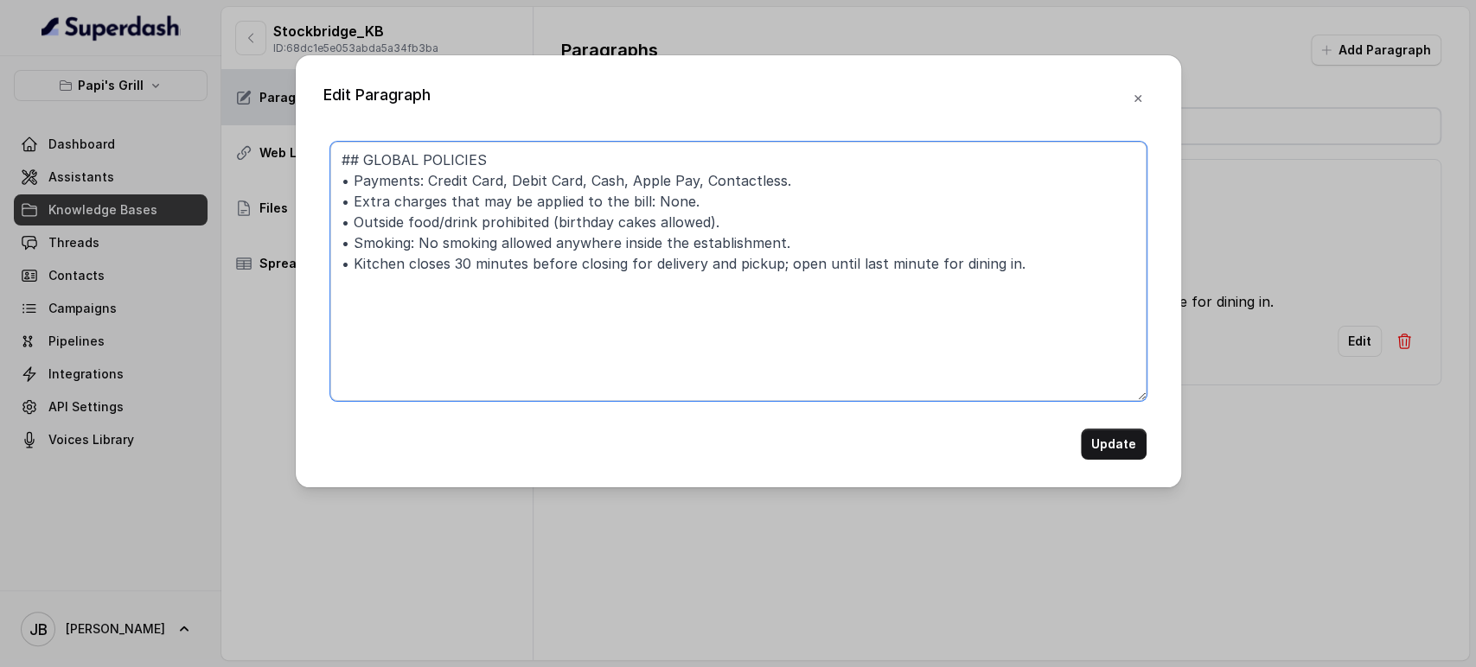
click at [1056, 307] on textarea "## GLOBAL POLICIES • Payments: Credit Card, Debit Card, Cash, Apple Pay, Contac…" at bounding box center [738, 271] width 816 height 259
paste textarea "•"
type textarea "## GLOBAL POLICIES • Payments: Credit Card, Debit Card, Cash, Apple Pay, Contac…"
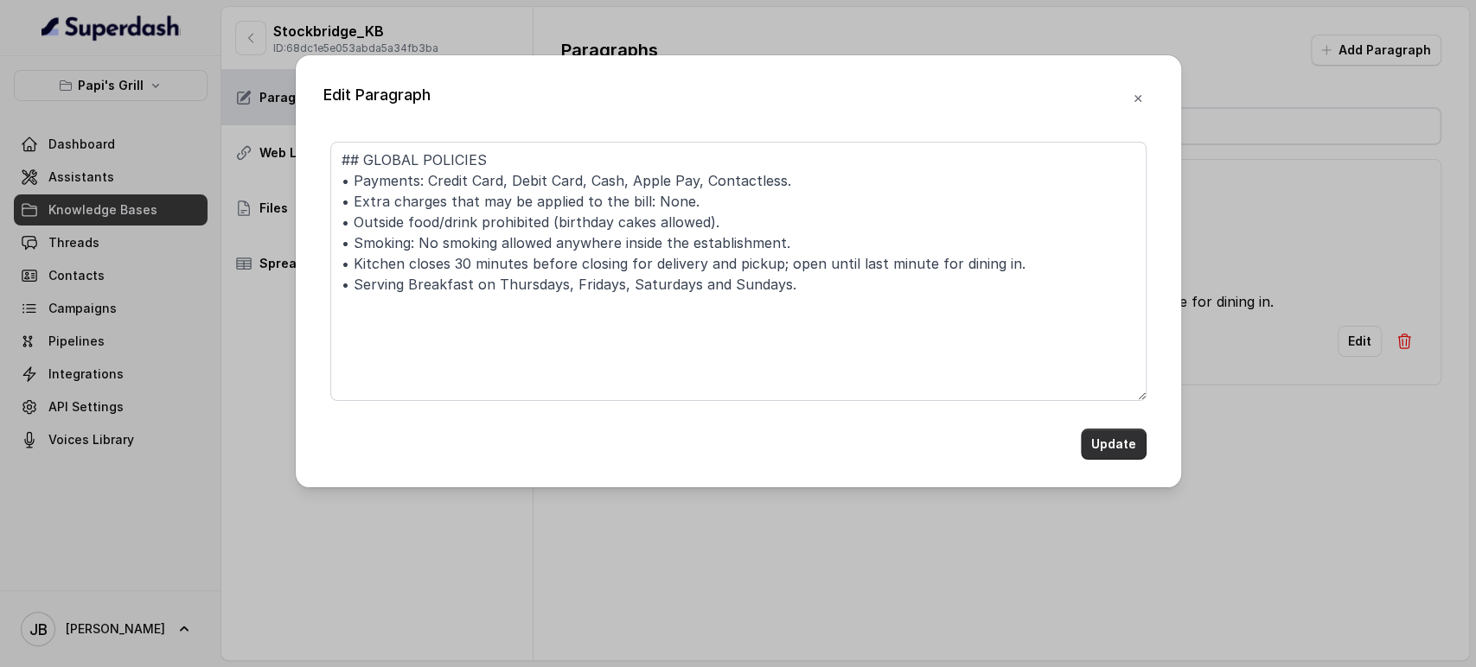
click at [1131, 429] on button "Update" at bounding box center [1114, 444] width 66 height 31
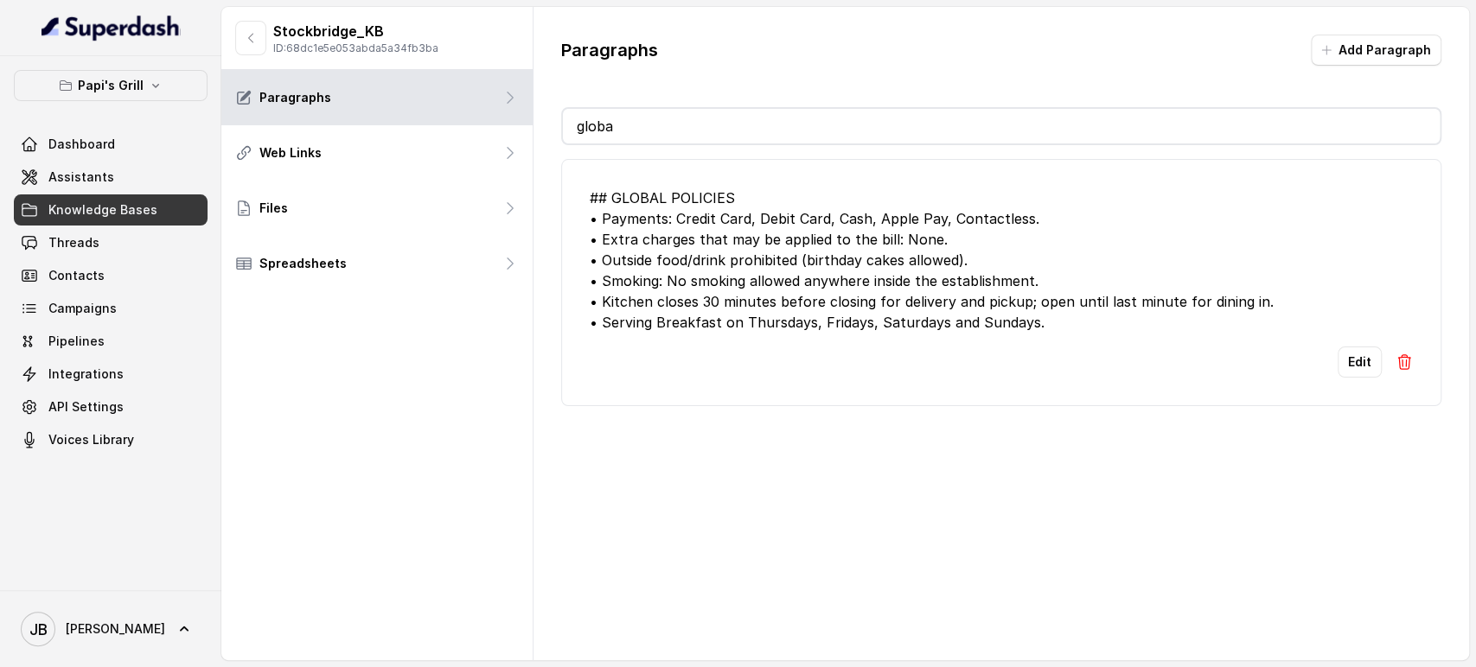
click at [163, 203] on link "Knowledge Bases" at bounding box center [111, 210] width 194 height 31
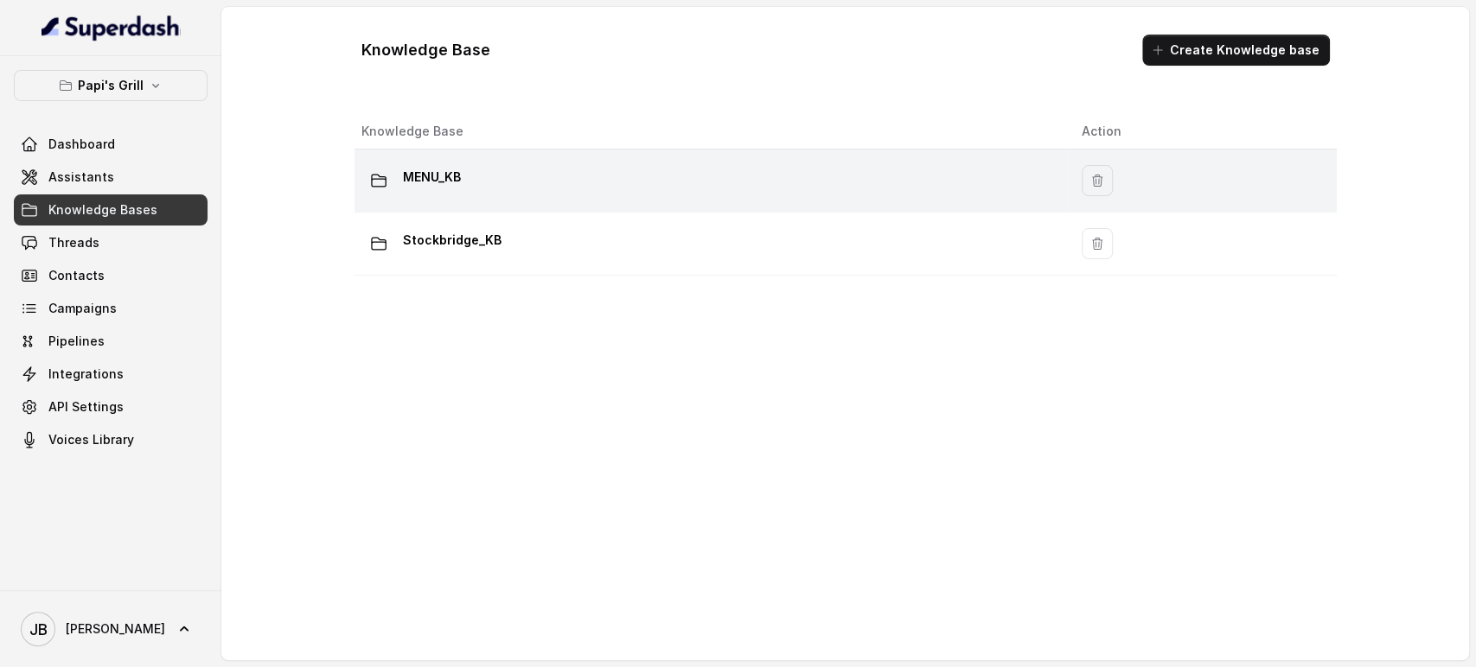
click at [494, 191] on div "MENU_KB" at bounding box center [707, 180] width 692 height 35
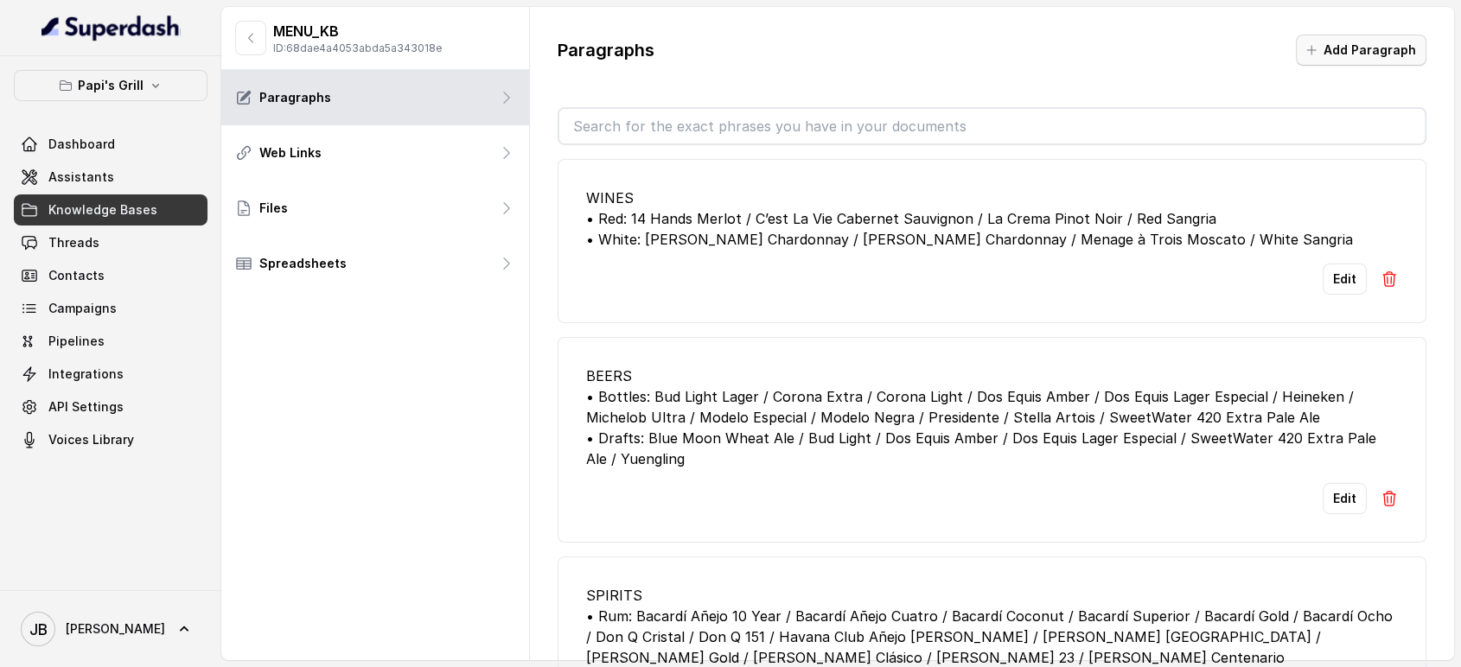
click at [1318, 48] on icon "button" at bounding box center [1311, 50] width 14 height 14
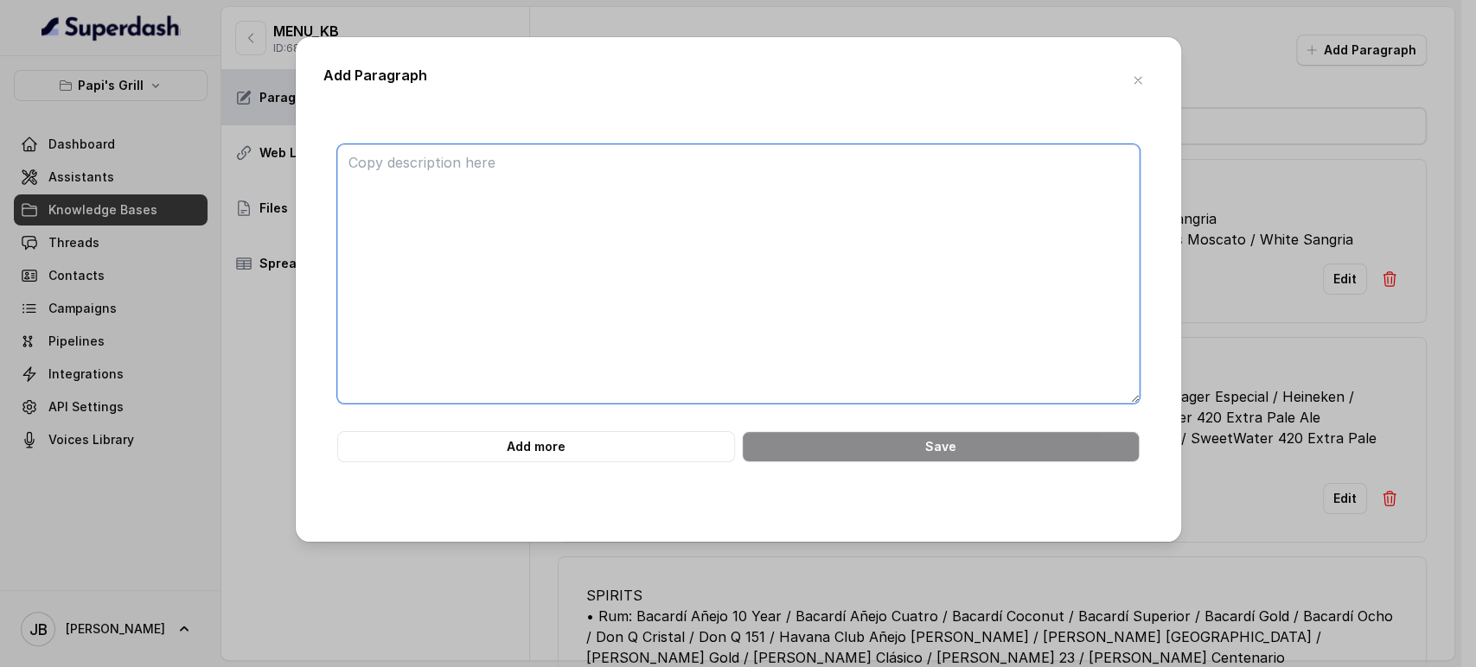
click at [834, 231] on textarea at bounding box center [738, 273] width 802 height 259
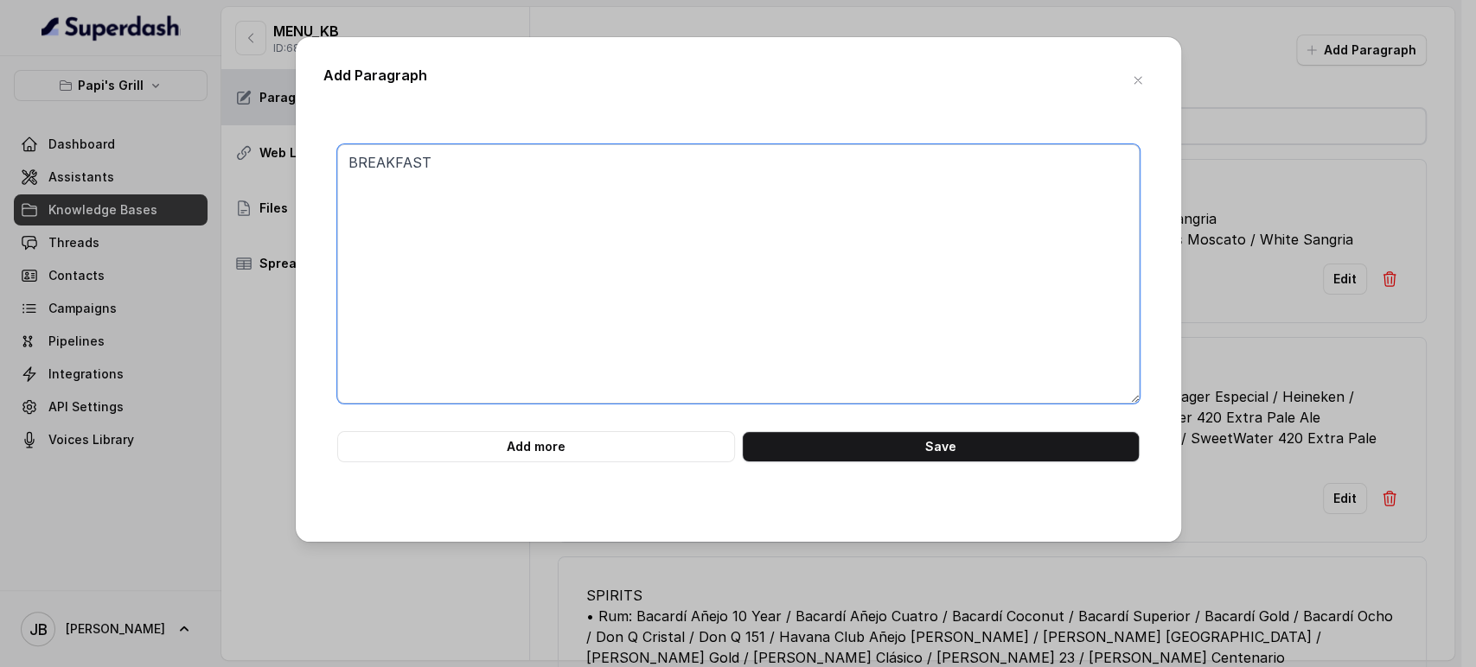
paste textarea "############################ 61. BREAKFAST MENU ############################ • …"
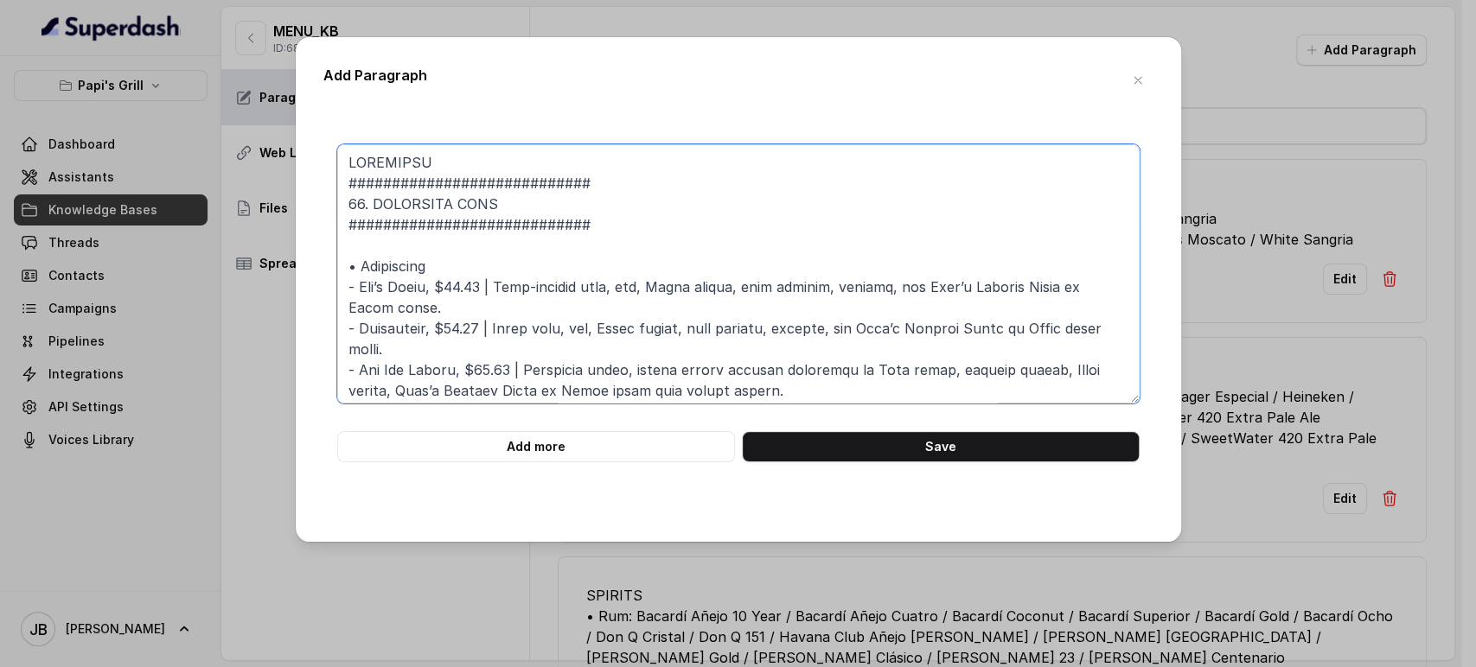
click at [519, 186] on textarea at bounding box center [738, 273] width 802 height 259
click at [518, 185] on textarea at bounding box center [738, 273] width 802 height 259
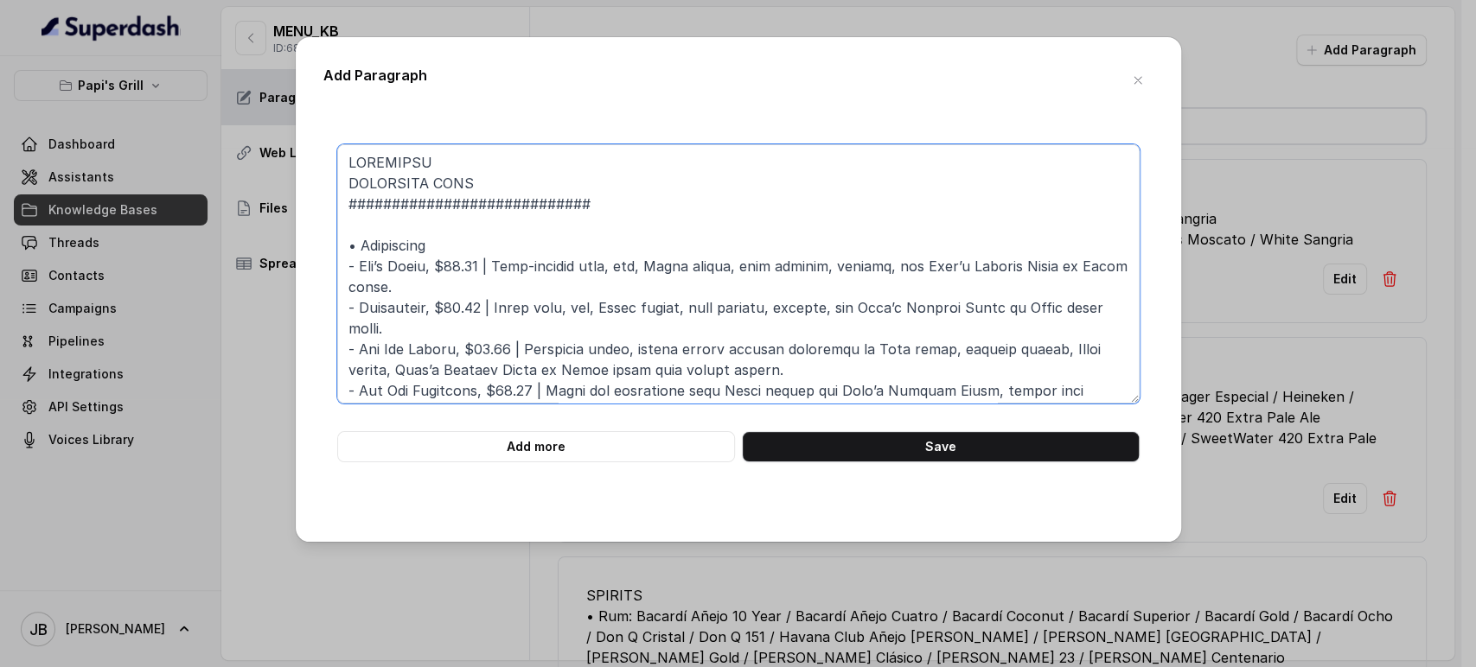
click at [492, 186] on textarea at bounding box center [738, 273] width 802 height 259
click at [491, 185] on textarea at bounding box center [738, 273] width 802 height 259
drag, startPoint x: 491, startPoint y: 185, endPoint x: 498, endPoint y: 211, distance: 26.8
click at [498, 211] on textarea at bounding box center [738, 273] width 802 height 259
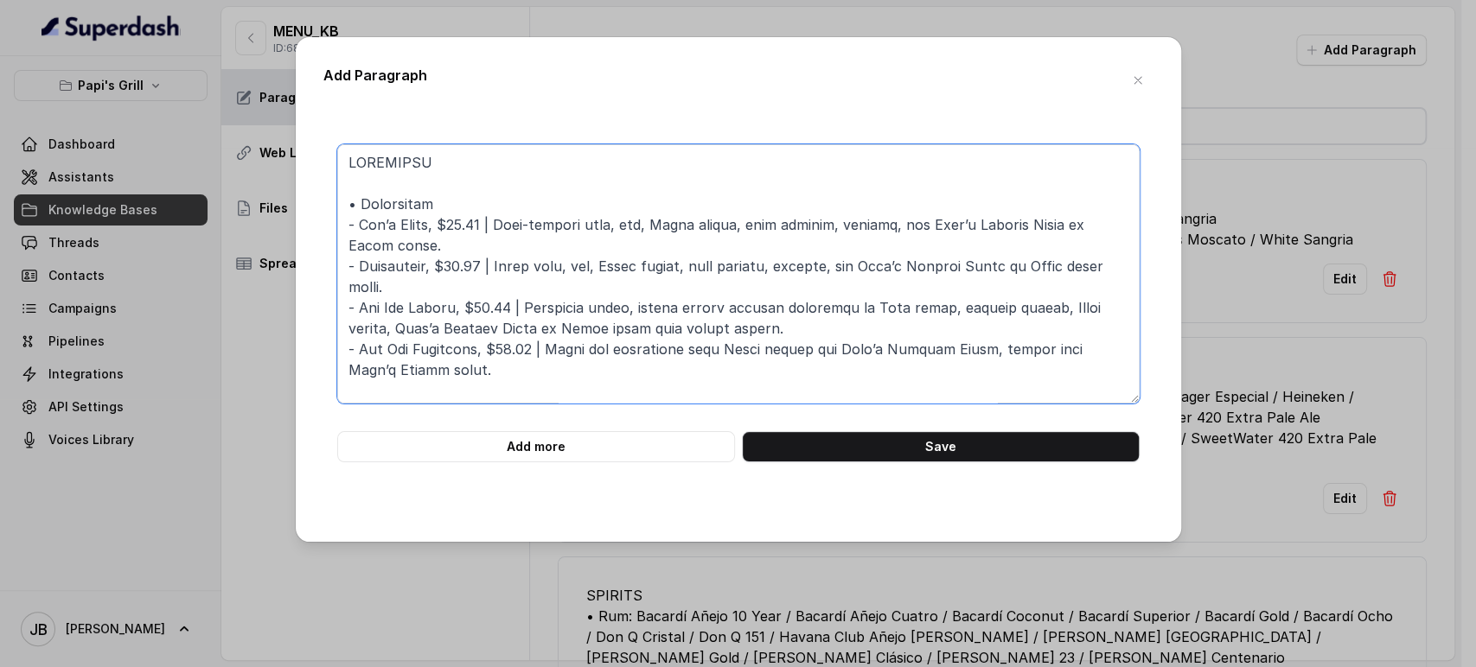
drag, startPoint x: 367, startPoint y: 203, endPoint x: 356, endPoint y: 202, distance: 10.4
click at [356, 202] on textarea at bounding box center [738, 273] width 802 height 259
click at [354, 207] on textarea at bounding box center [738, 273] width 802 height 259
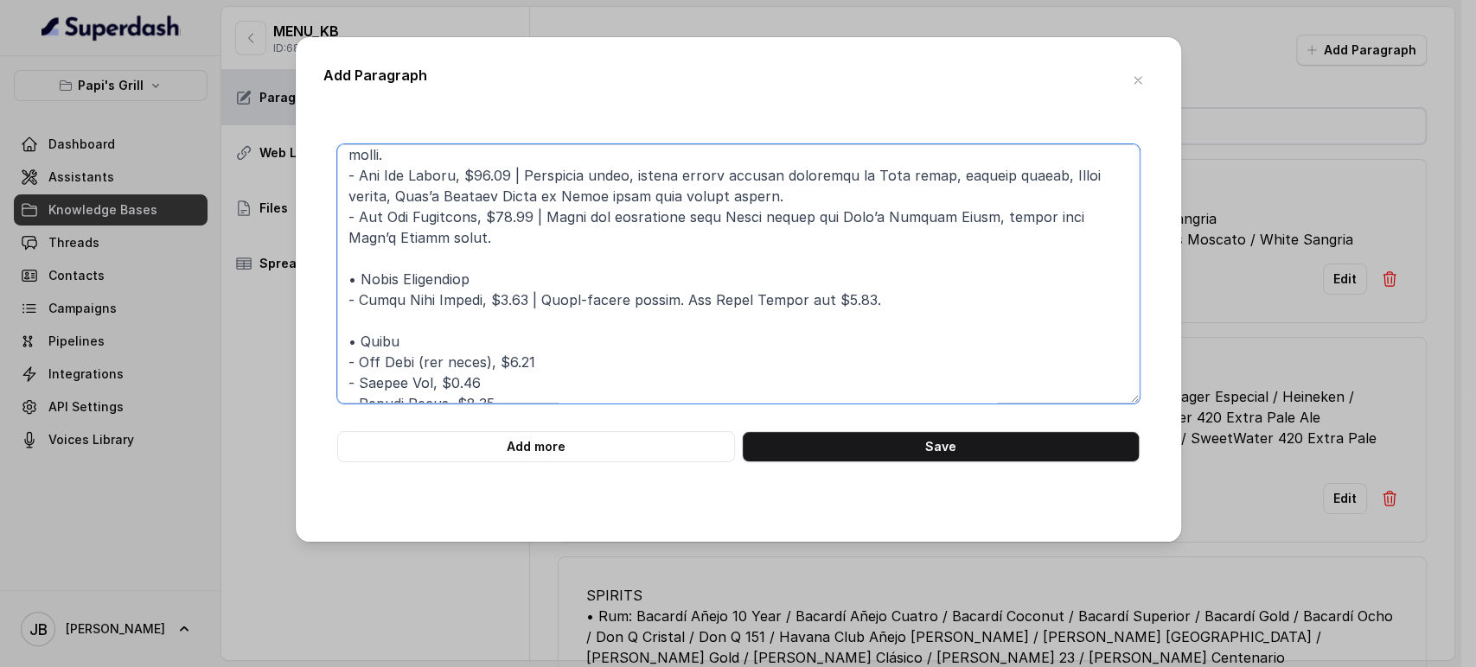
scroll to position [192, 0]
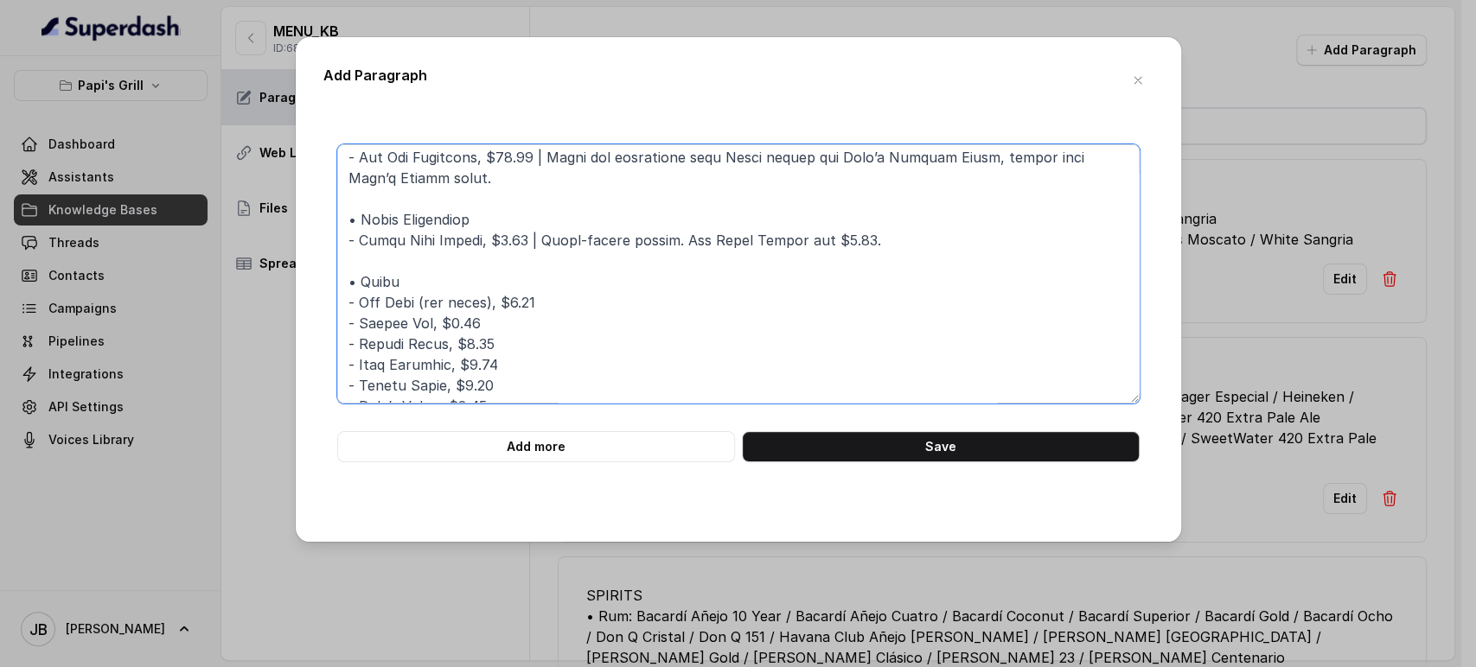
drag, startPoint x: 360, startPoint y: 220, endPoint x: 331, endPoint y: 223, distance: 28.7
click at [331, 223] on div "Add more Save" at bounding box center [738, 303] width 830 height 318
drag, startPoint x: 357, startPoint y: 283, endPoint x: 341, endPoint y: 282, distance: 16.4
click at [341, 282] on textarea at bounding box center [738, 273] width 802 height 259
click at [367, 224] on textarea at bounding box center [738, 273] width 802 height 259
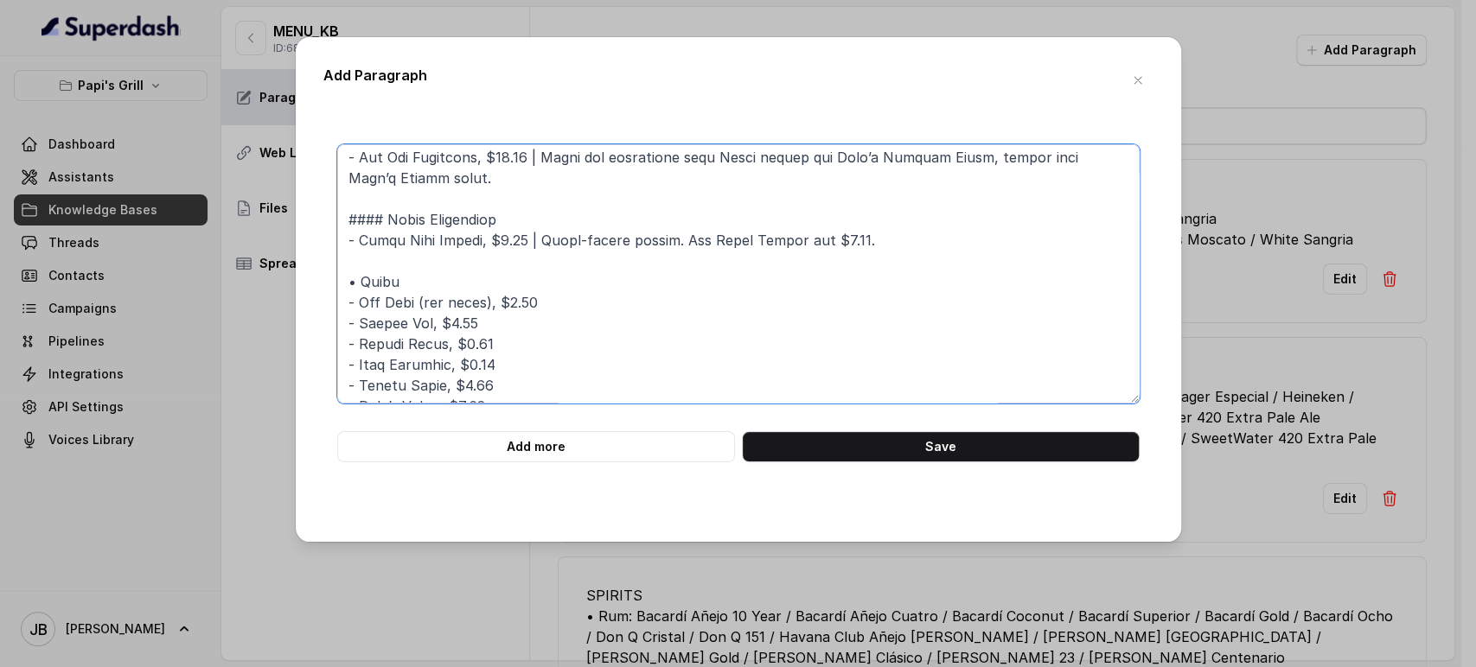
drag, startPoint x: 355, startPoint y: 284, endPoint x: 335, endPoint y: 282, distance: 20.9
click at [335, 282] on div "Add more Save" at bounding box center [738, 303] width 830 height 318
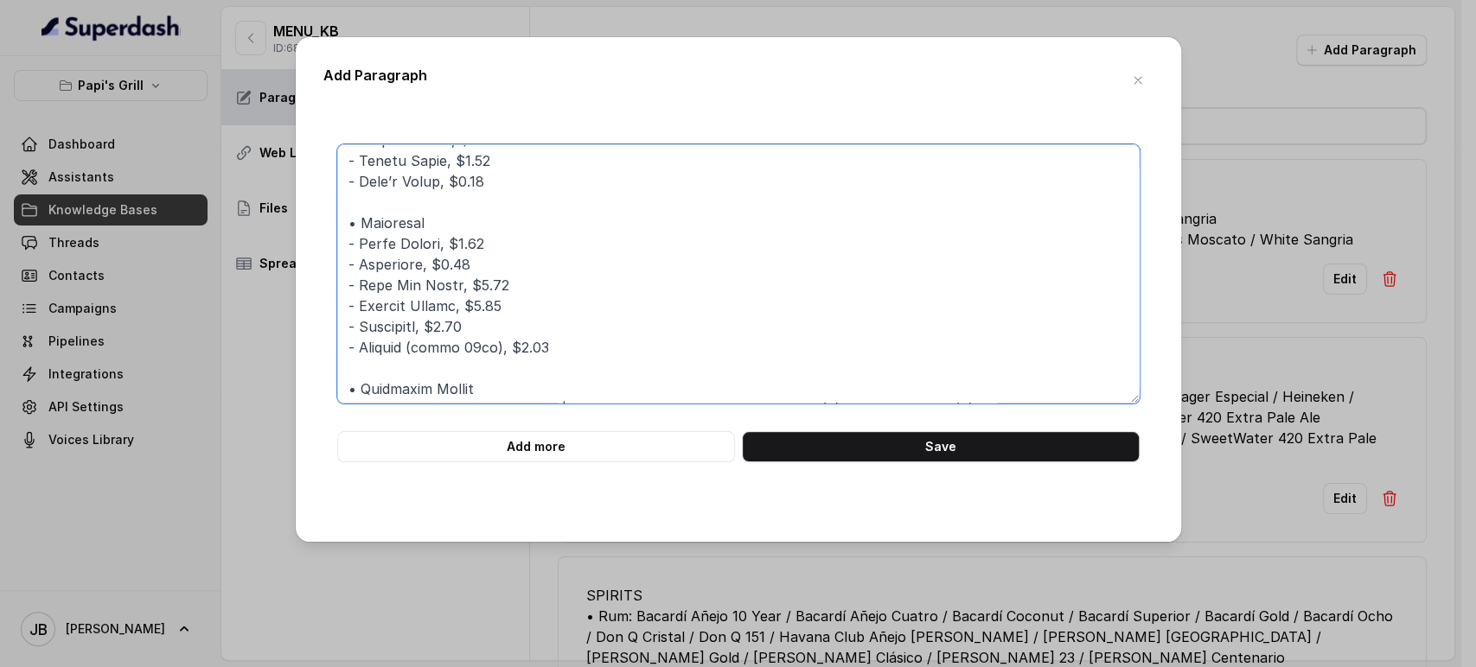
scroll to position [384, 0]
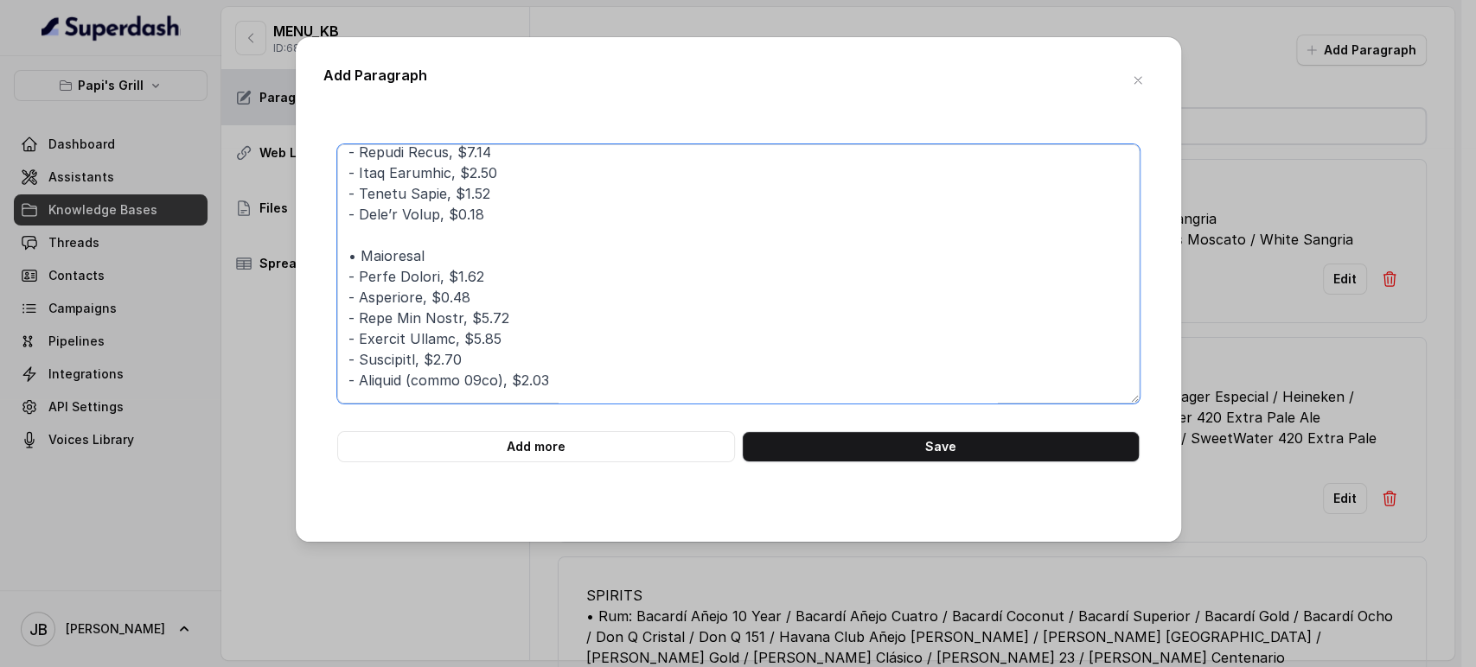
click at [345, 254] on textarea at bounding box center [738, 273] width 802 height 259
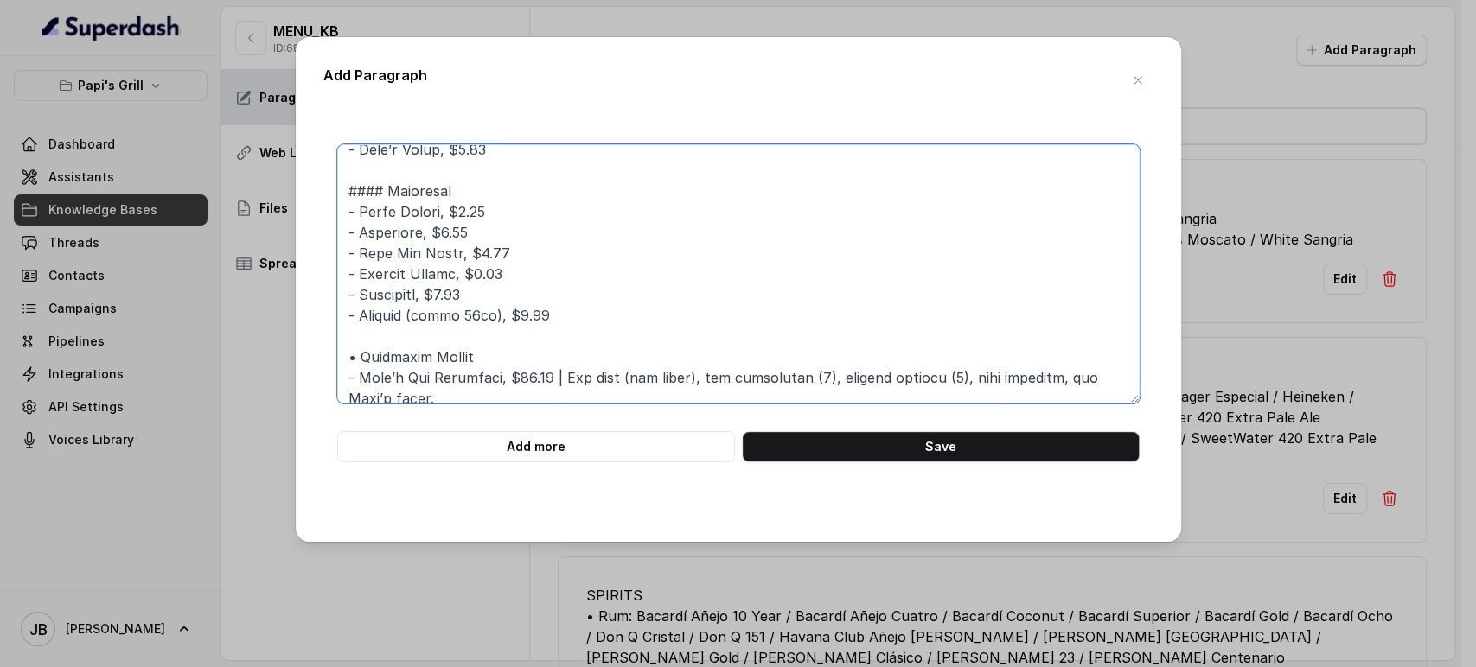
scroll to position [480, 0]
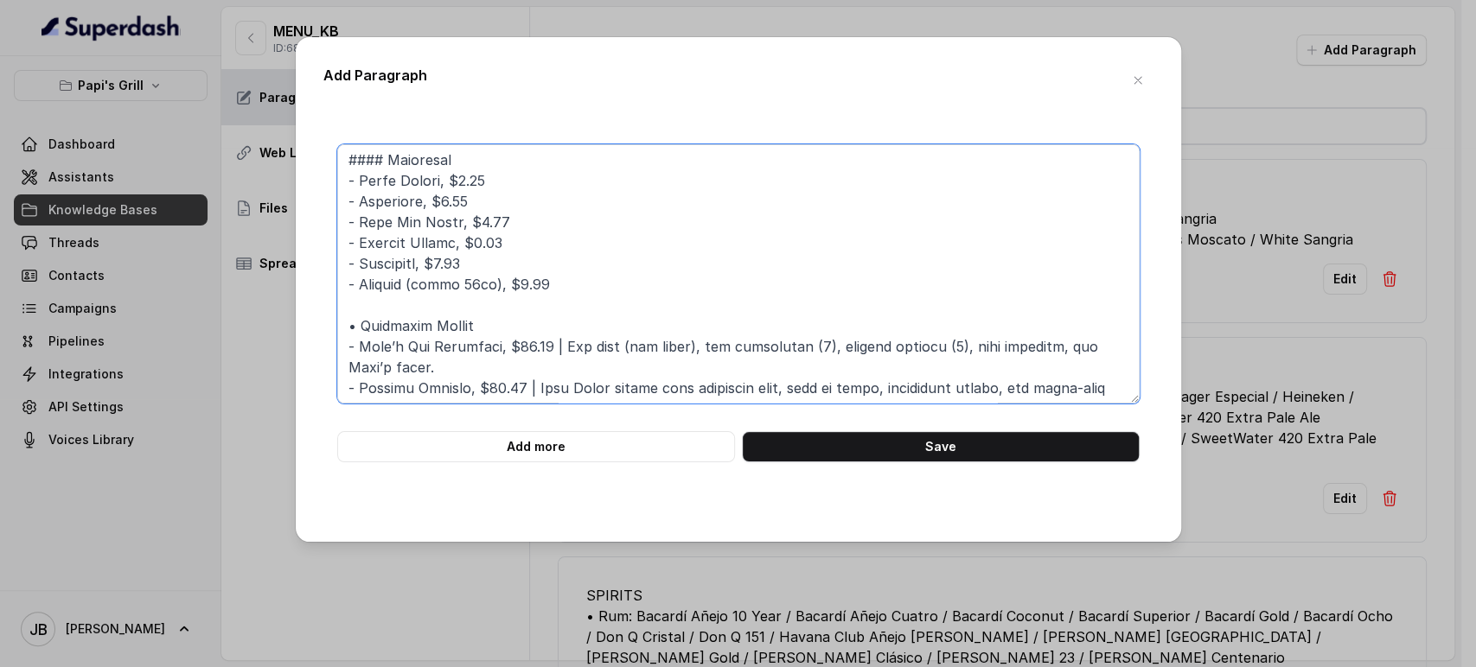
click at [355, 328] on textarea at bounding box center [738, 273] width 802 height 259
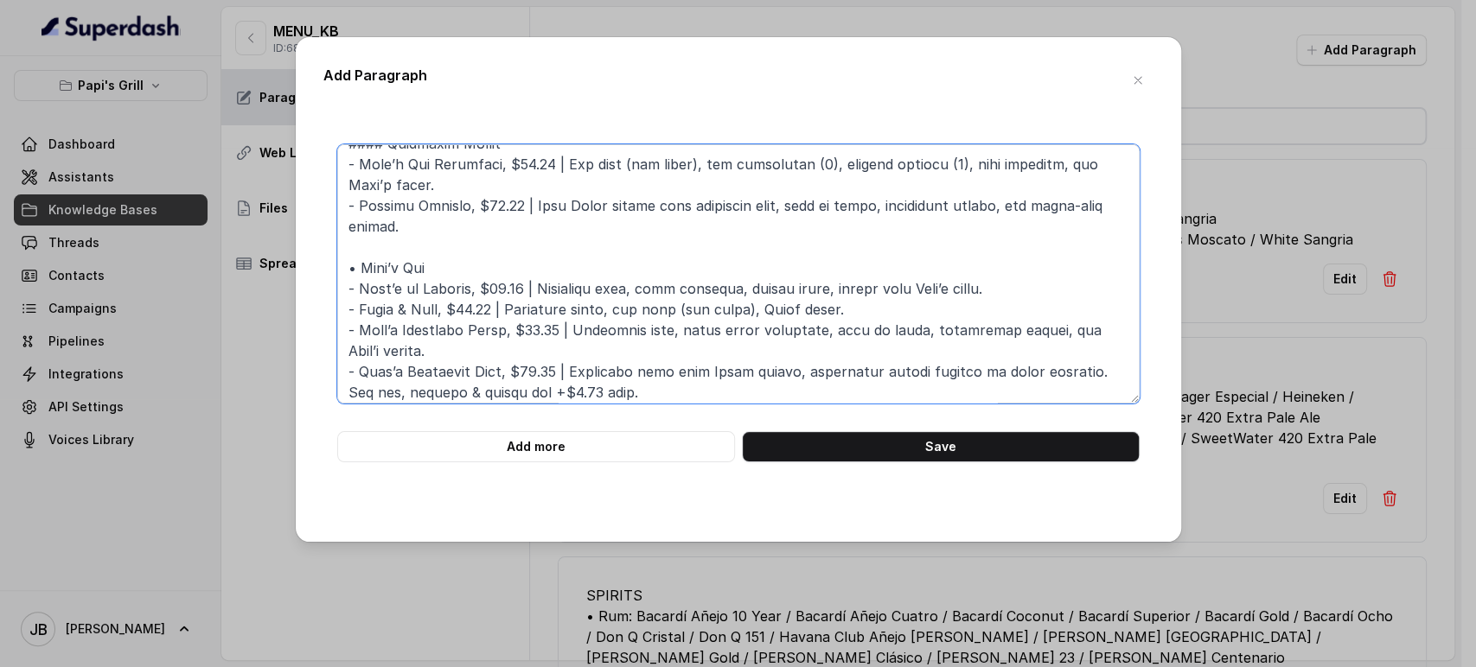
scroll to position [672, 0]
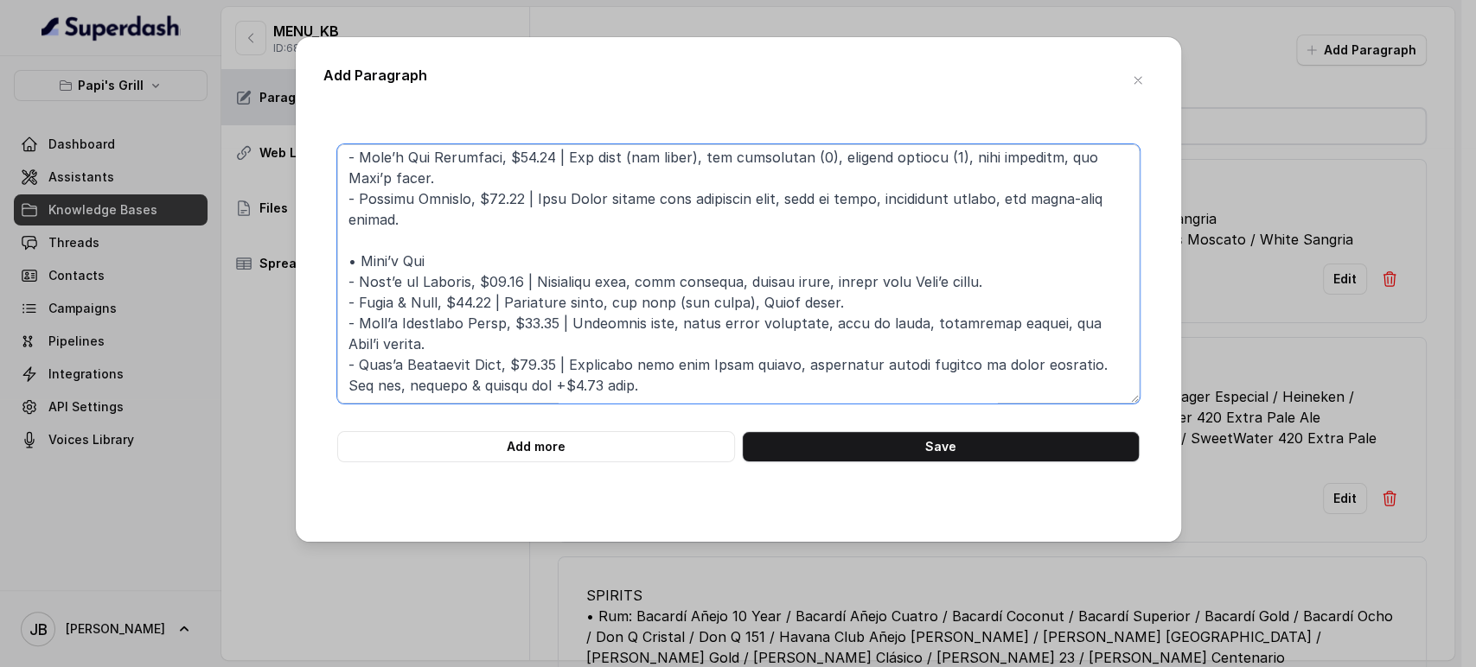
click at [354, 258] on textarea at bounding box center [738, 273] width 802 height 259
type textarea "### BREAKFAST #### Sandwiches - Rey’s Cuban, $12.59 | Slow-roasted pork, ham, S…"
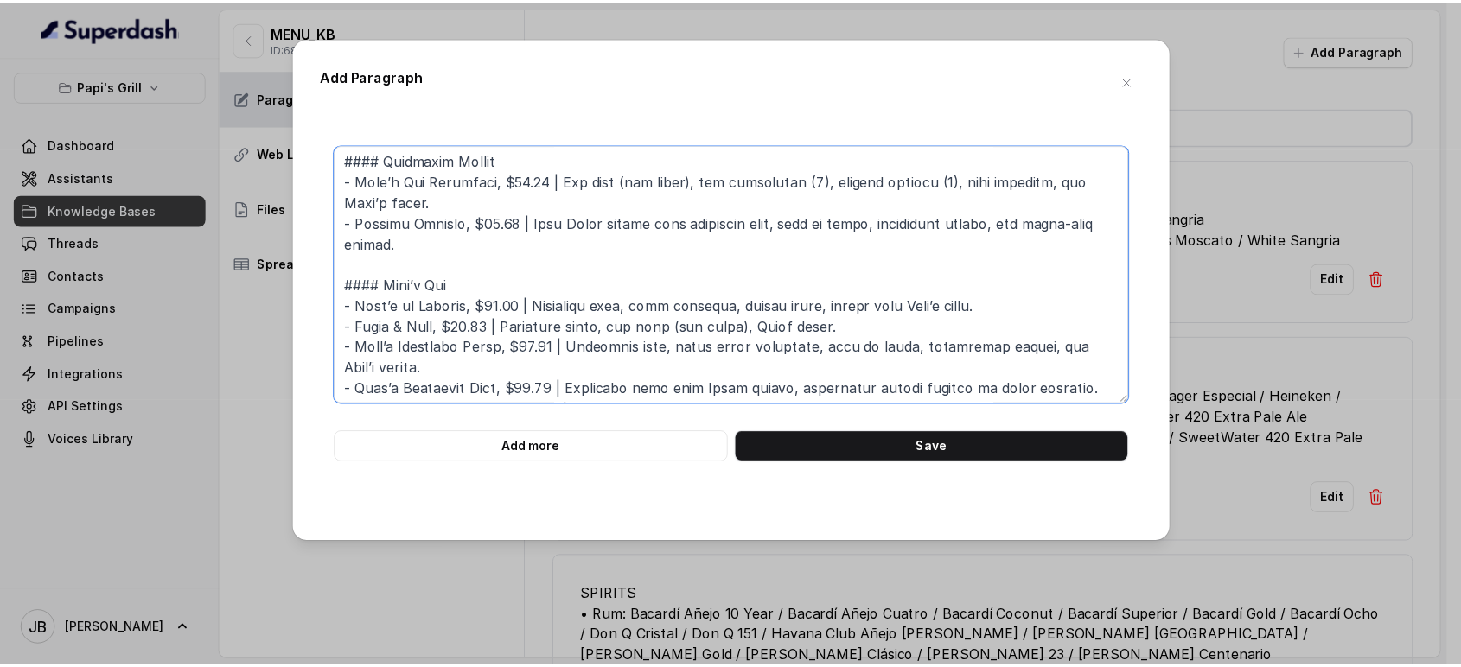
scroll to position [689, 0]
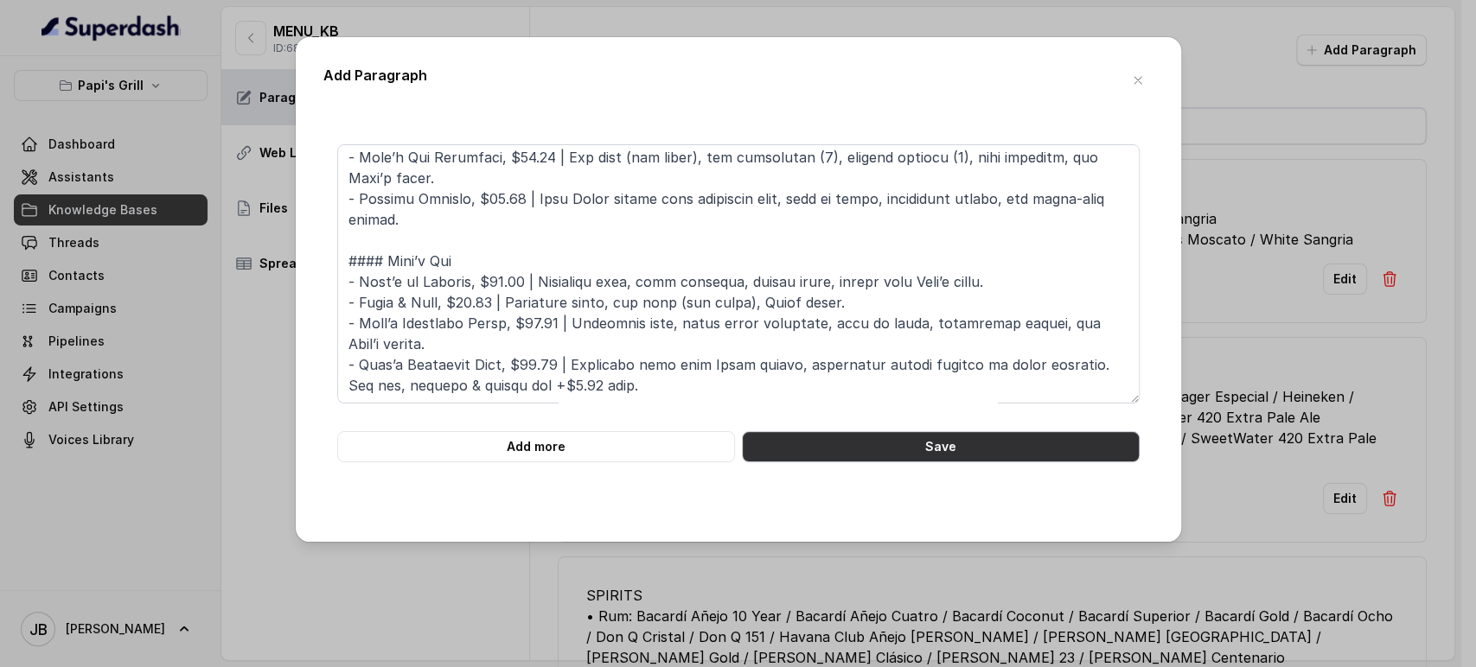
click at [802, 448] on button "Save" at bounding box center [941, 446] width 398 height 31
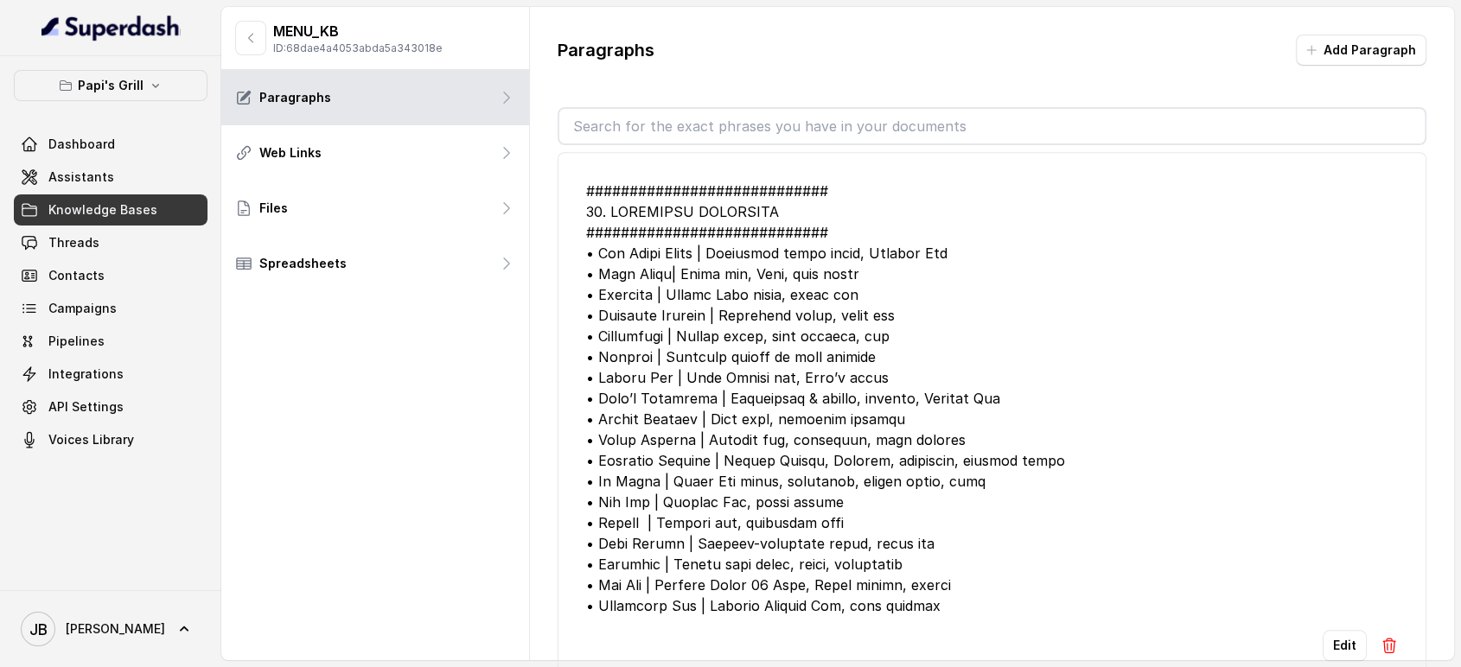
scroll to position [1921, 0]
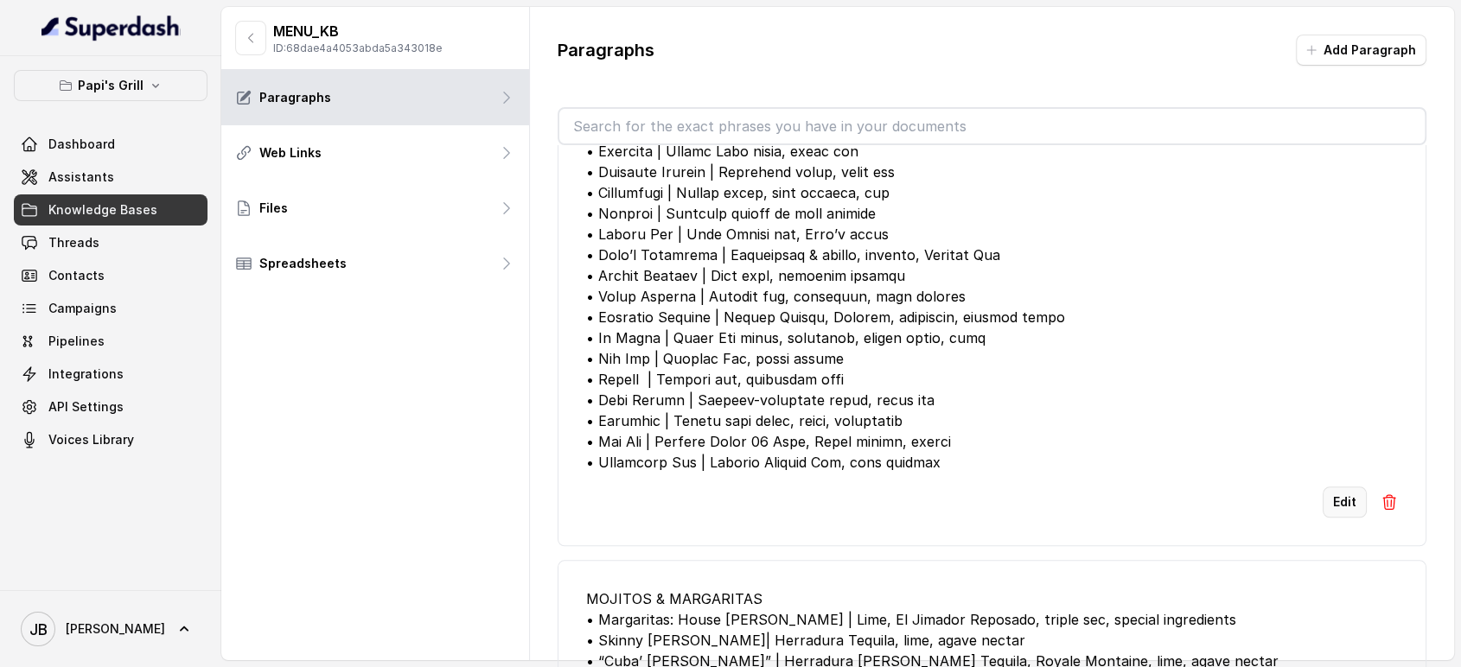
click at [1323, 518] on button "Edit" at bounding box center [1345, 502] width 44 height 31
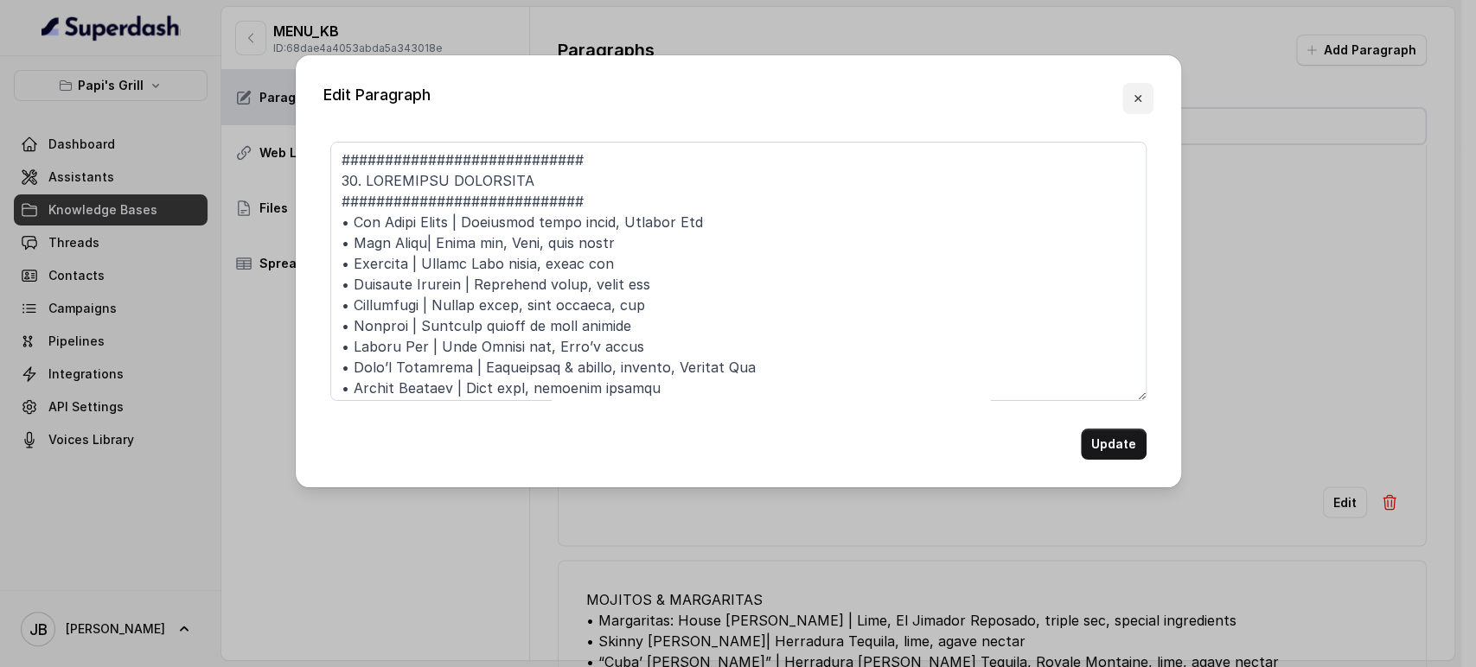
click at [1135, 86] on button "button" at bounding box center [1137, 98] width 31 height 31
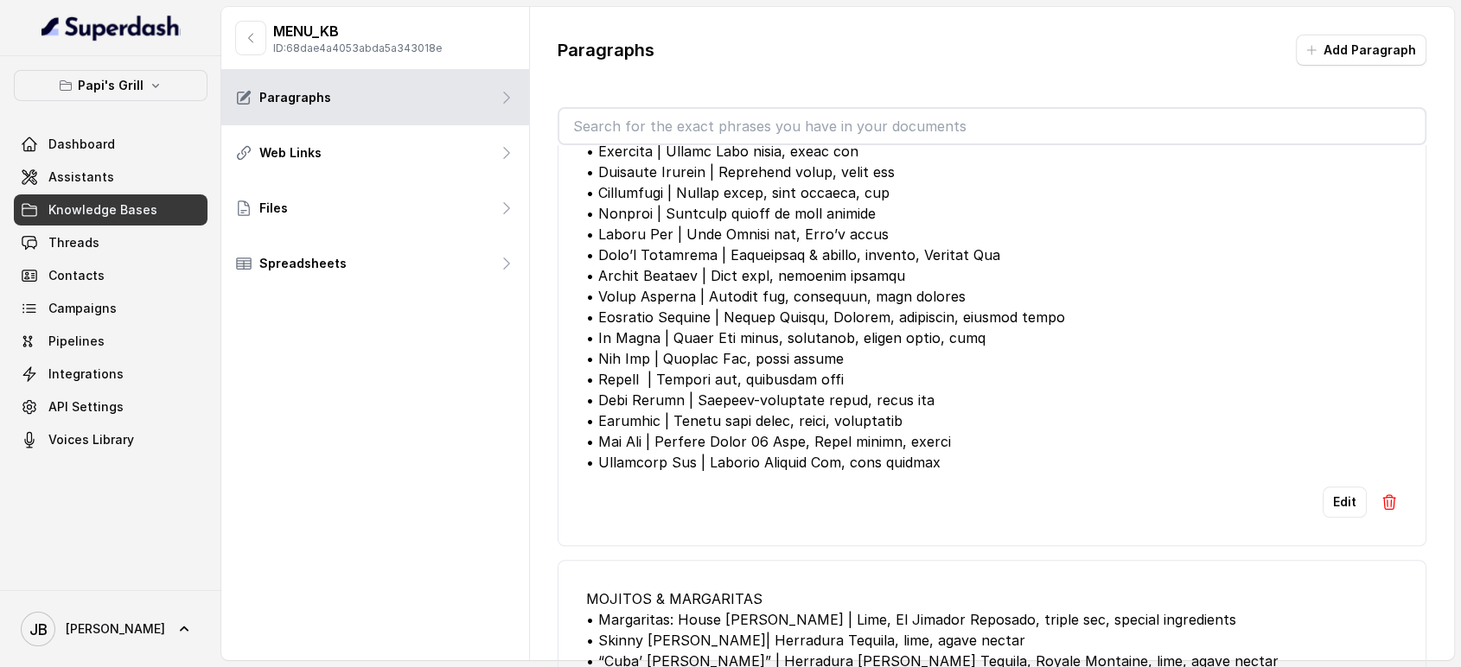
click at [965, 138] on input "text" at bounding box center [992, 126] width 866 height 35
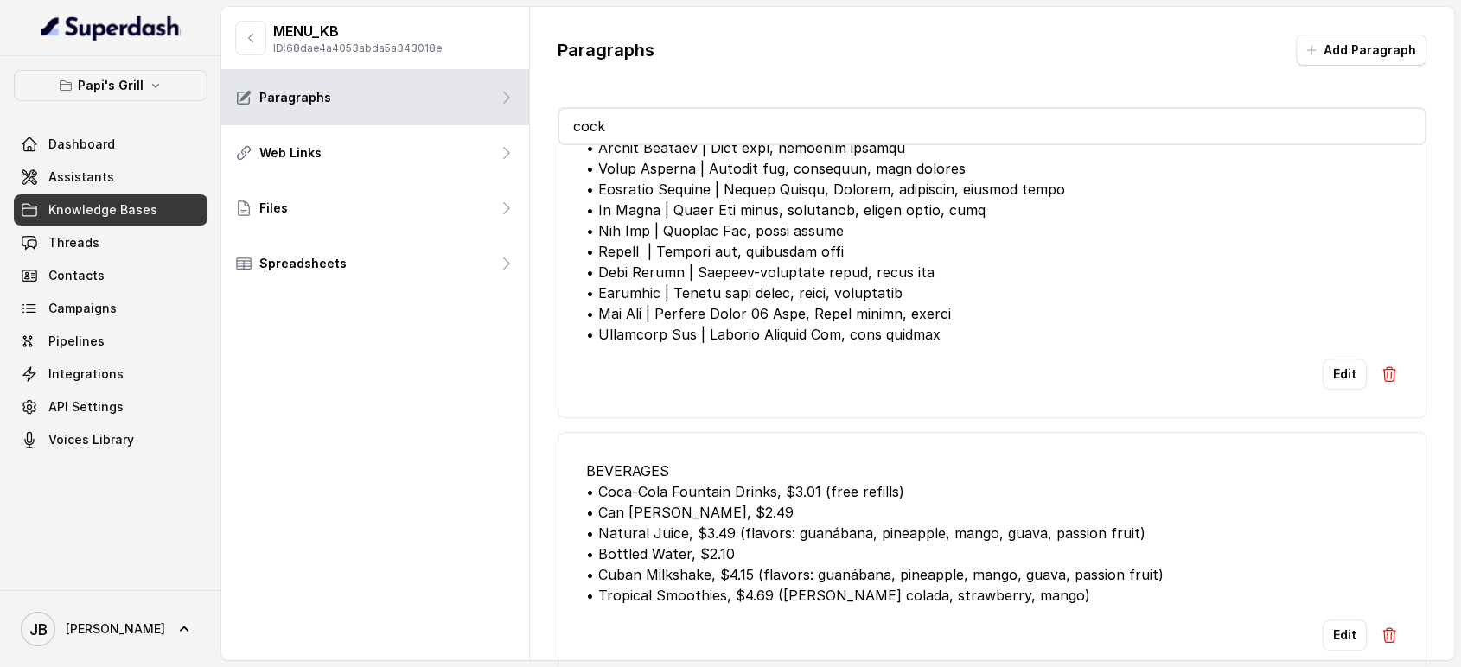
scroll to position [31, 0]
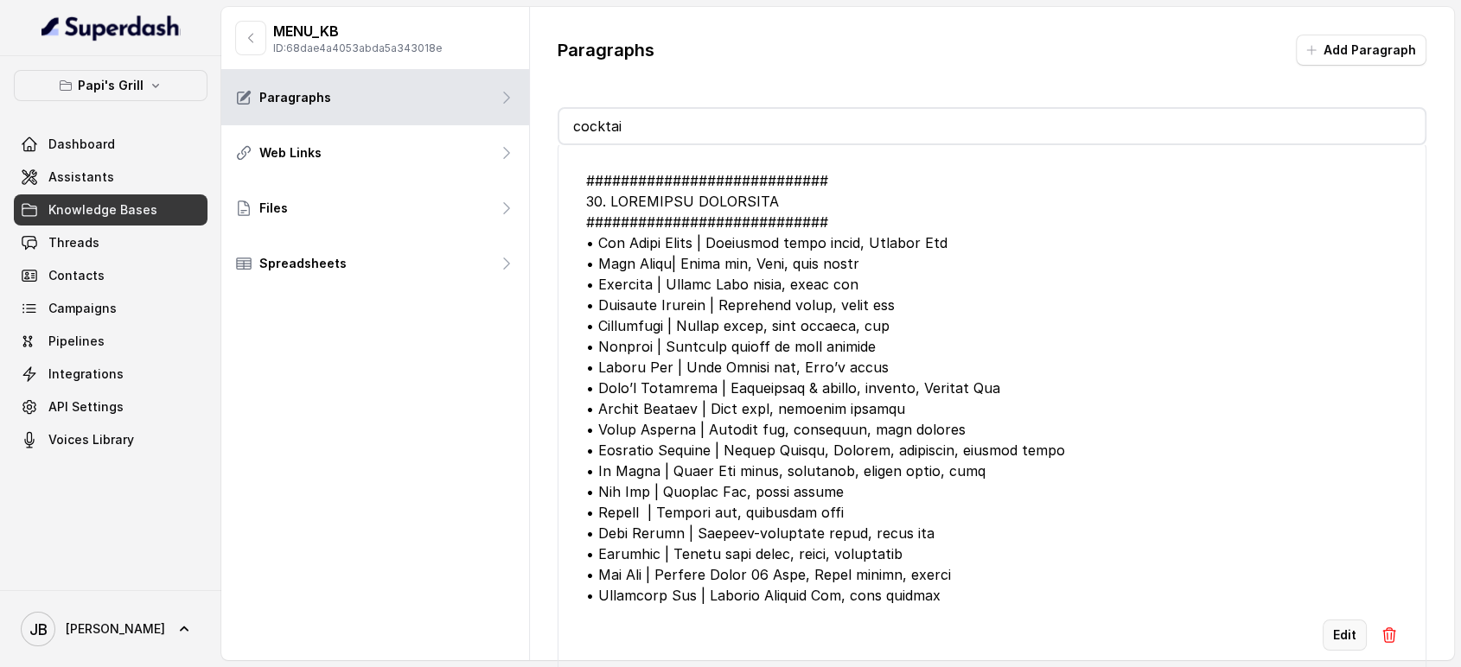
type input "cocktai"
click at [1334, 620] on button "Edit" at bounding box center [1345, 635] width 44 height 31
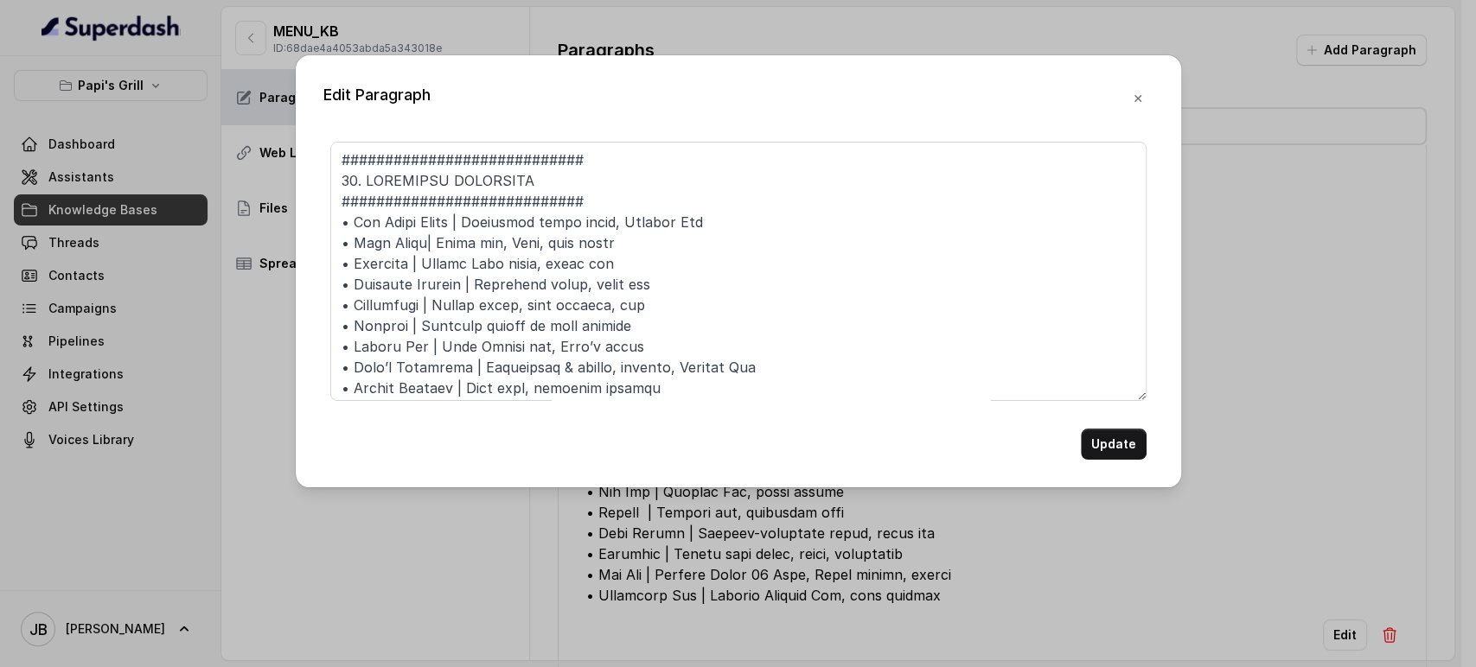
drag, startPoint x: 586, startPoint y: 142, endPoint x: 591, endPoint y: 150, distance: 9.4
click at [587, 144] on div at bounding box center [738, 271] width 816 height 259
click at [591, 150] on textarea at bounding box center [738, 271] width 816 height 259
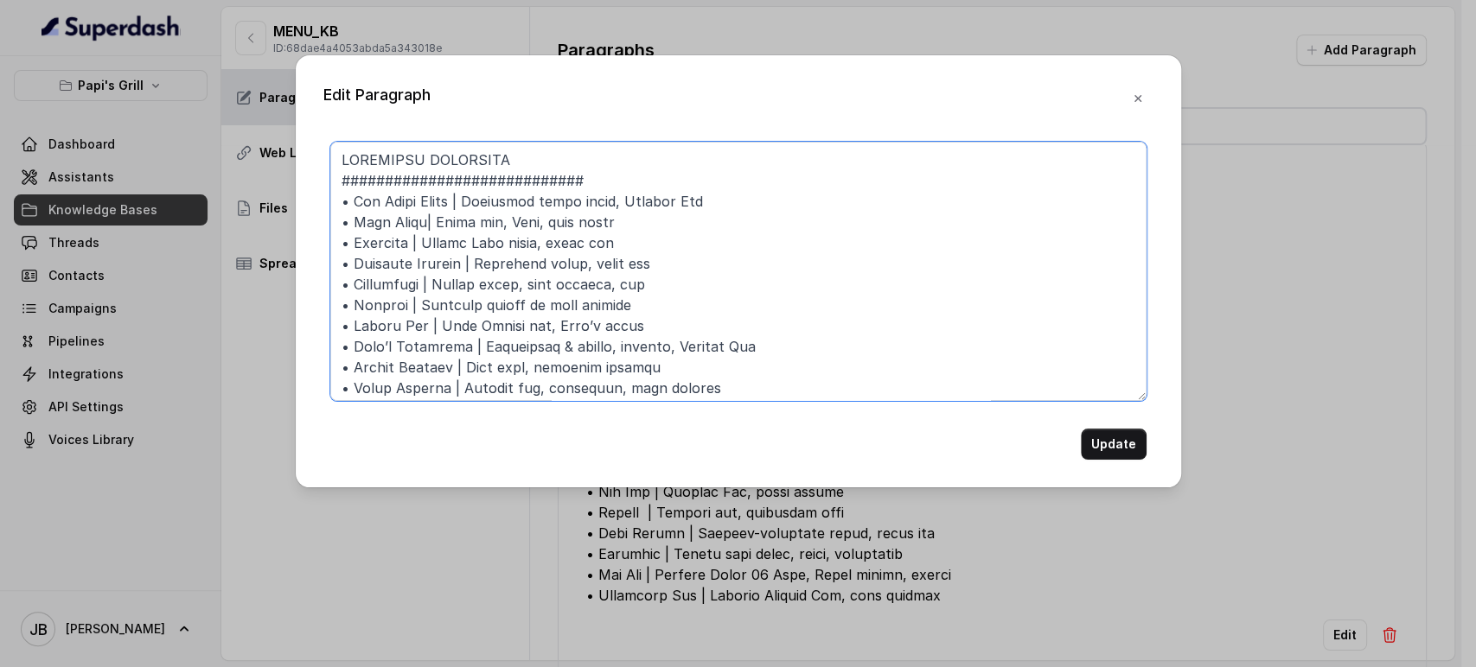
click at [515, 187] on textarea at bounding box center [738, 271] width 816 height 259
click at [515, 186] on textarea at bounding box center [738, 271] width 816 height 259
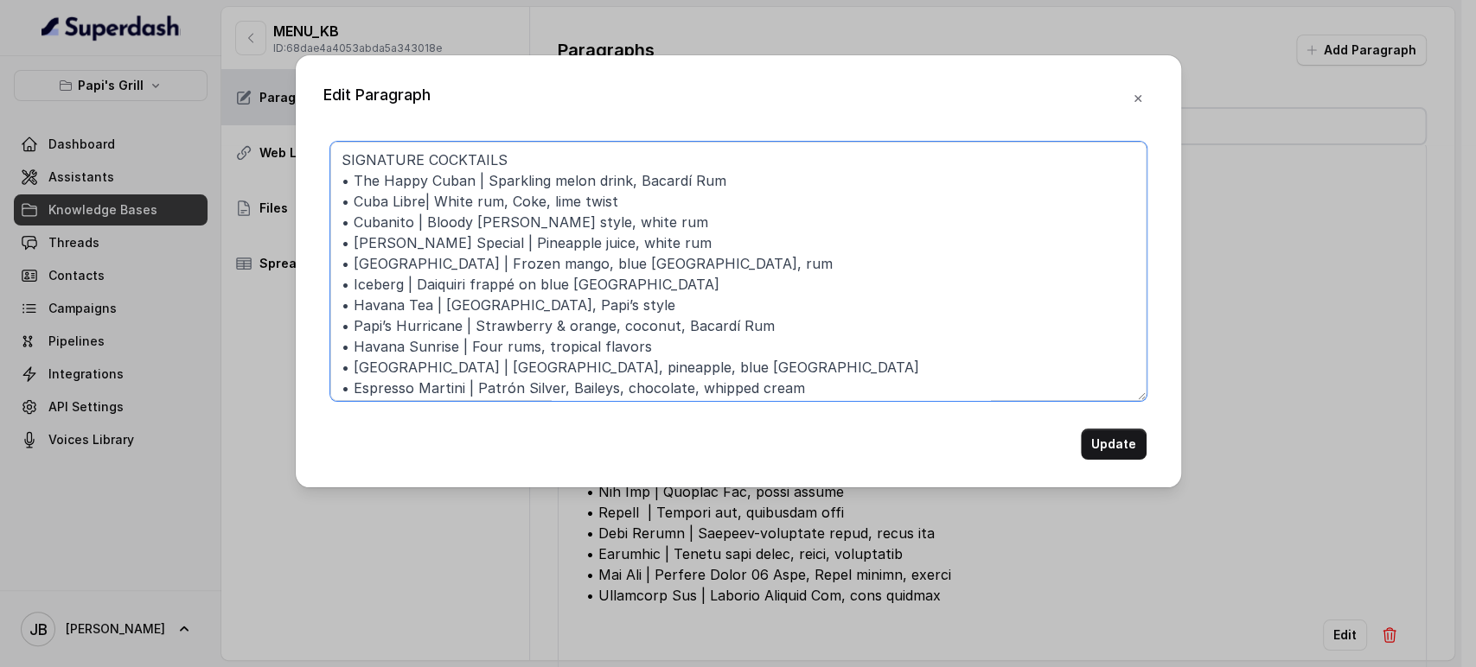
type textarea "SIGNATURE COCKTAILS • The Happy Cuban | Sparkling melon drink, Bacardí Rum • Cu…"
click at [1105, 443] on button "Update" at bounding box center [1114, 444] width 66 height 31
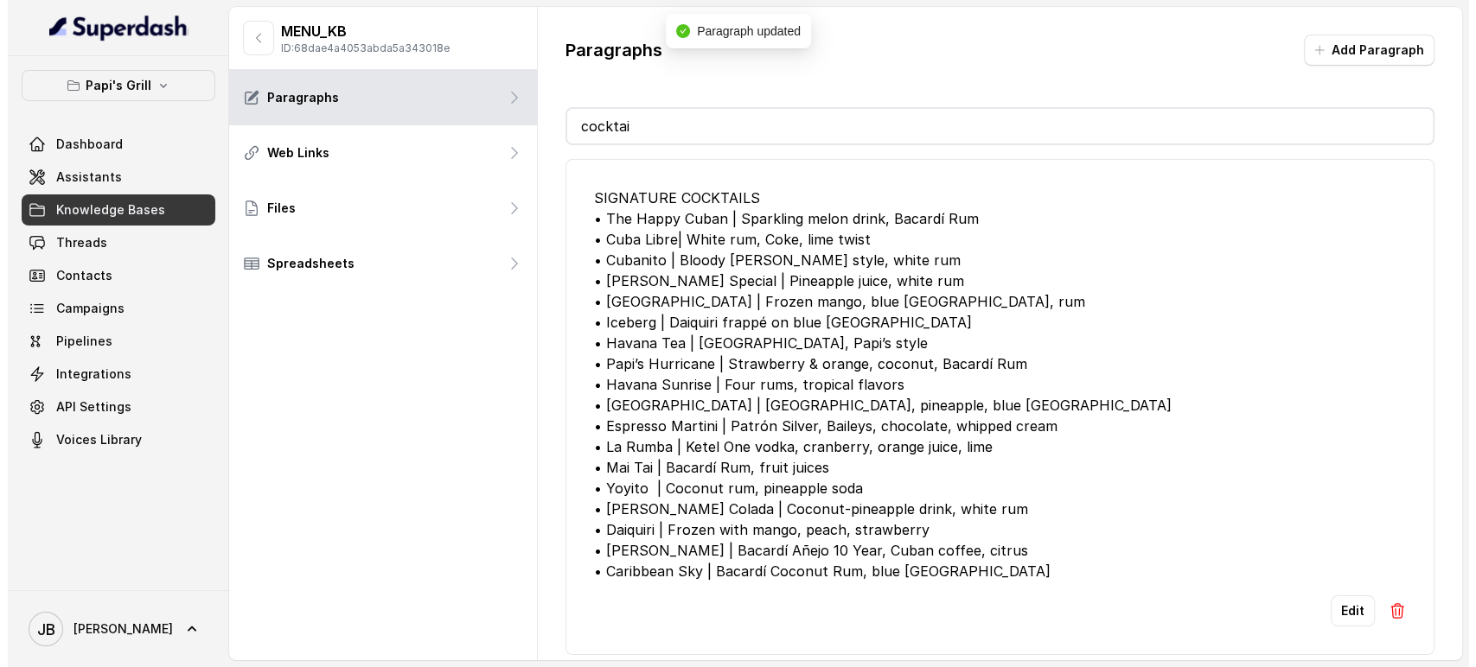
scroll to position [0, 0]
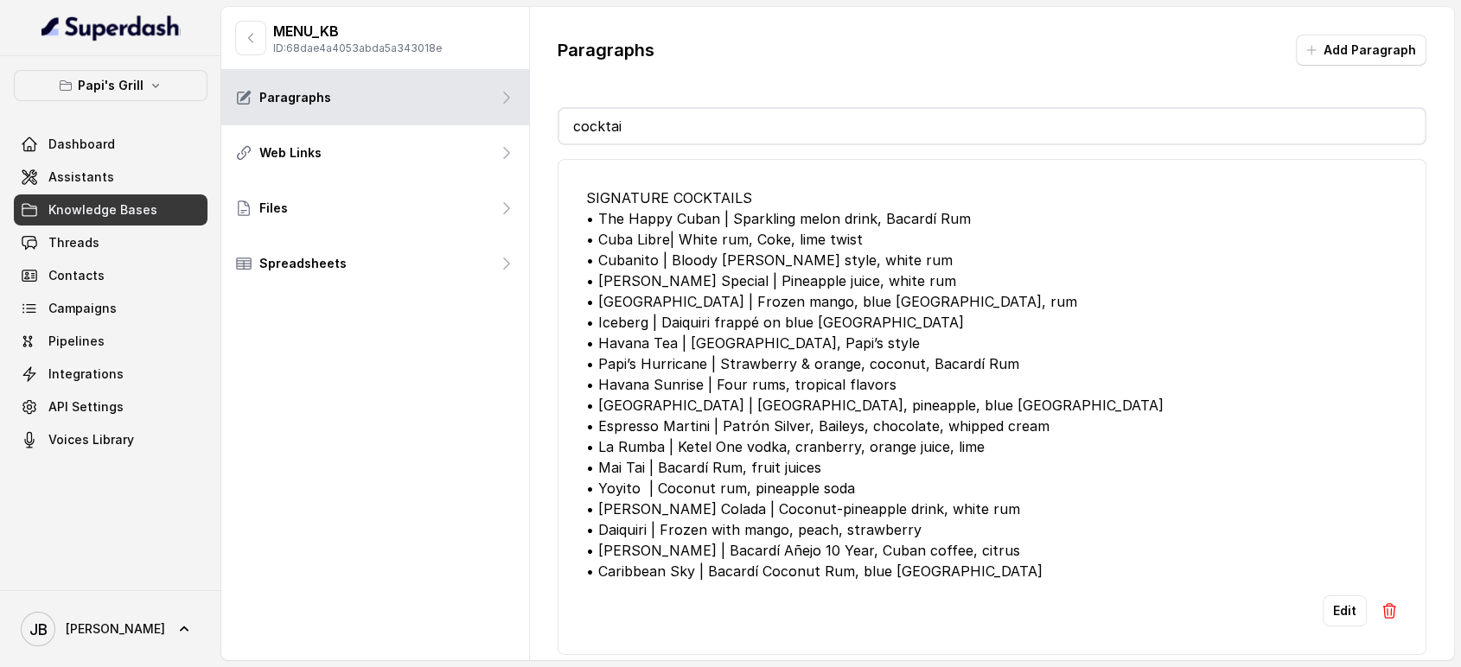
click at [712, 127] on input "cocktai" at bounding box center [992, 126] width 866 height 35
drag, startPoint x: 700, startPoint y: 126, endPoint x: 672, endPoint y: 123, distance: 28.7
click at [675, 121] on input "cocktai" at bounding box center [992, 126] width 866 height 35
click at [671, 123] on input "cocktai" at bounding box center [992, 126] width 866 height 35
click at [666, 78] on div "Paragraphs Add Paragraph" at bounding box center [993, 57] width 870 height 45
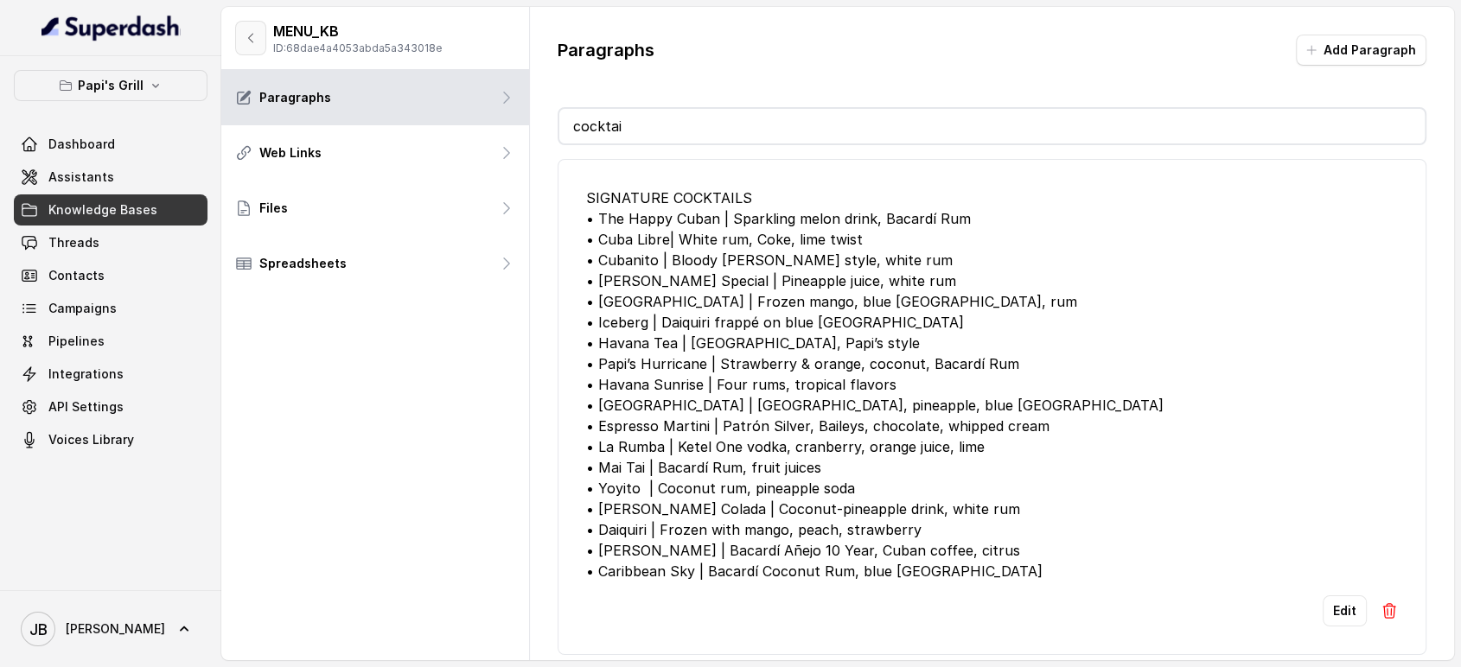
click at [253, 42] on icon "button" at bounding box center [251, 38] width 14 height 14
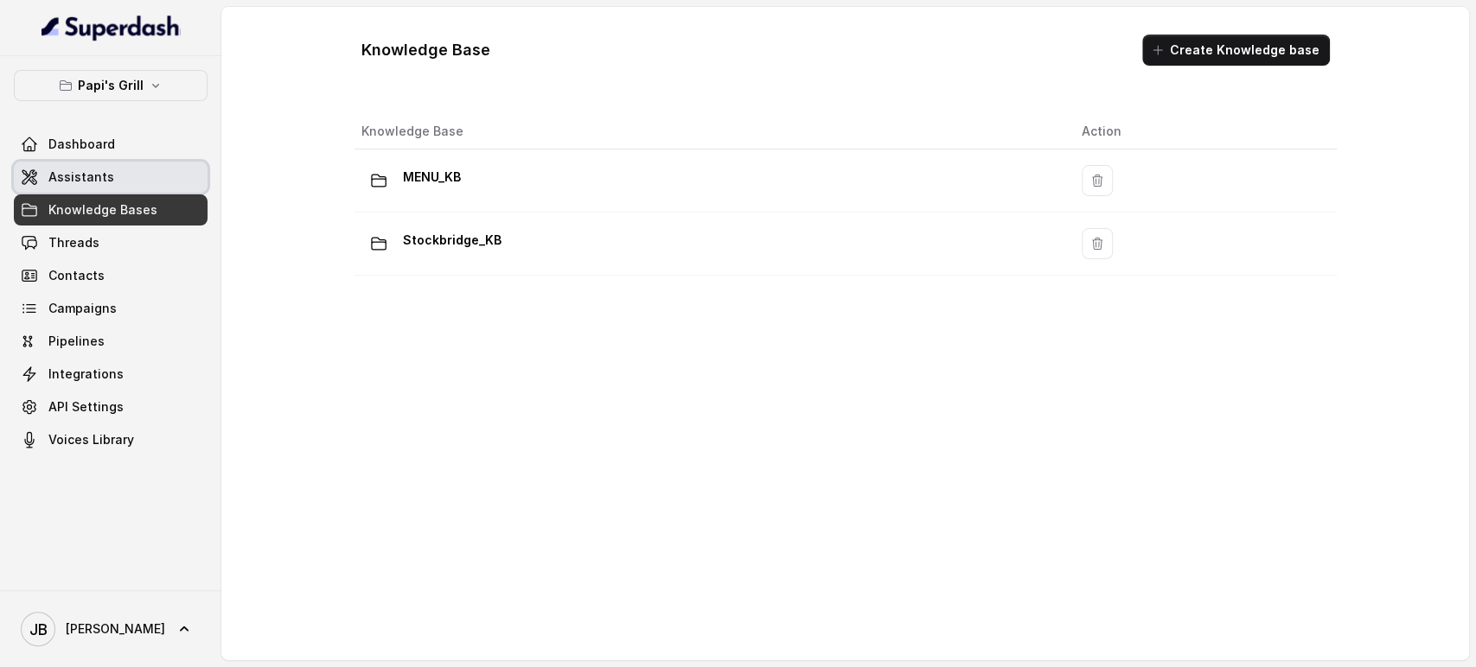
click at [102, 182] on span "Assistants" at bounding box center [81, 177] width 66 height 17
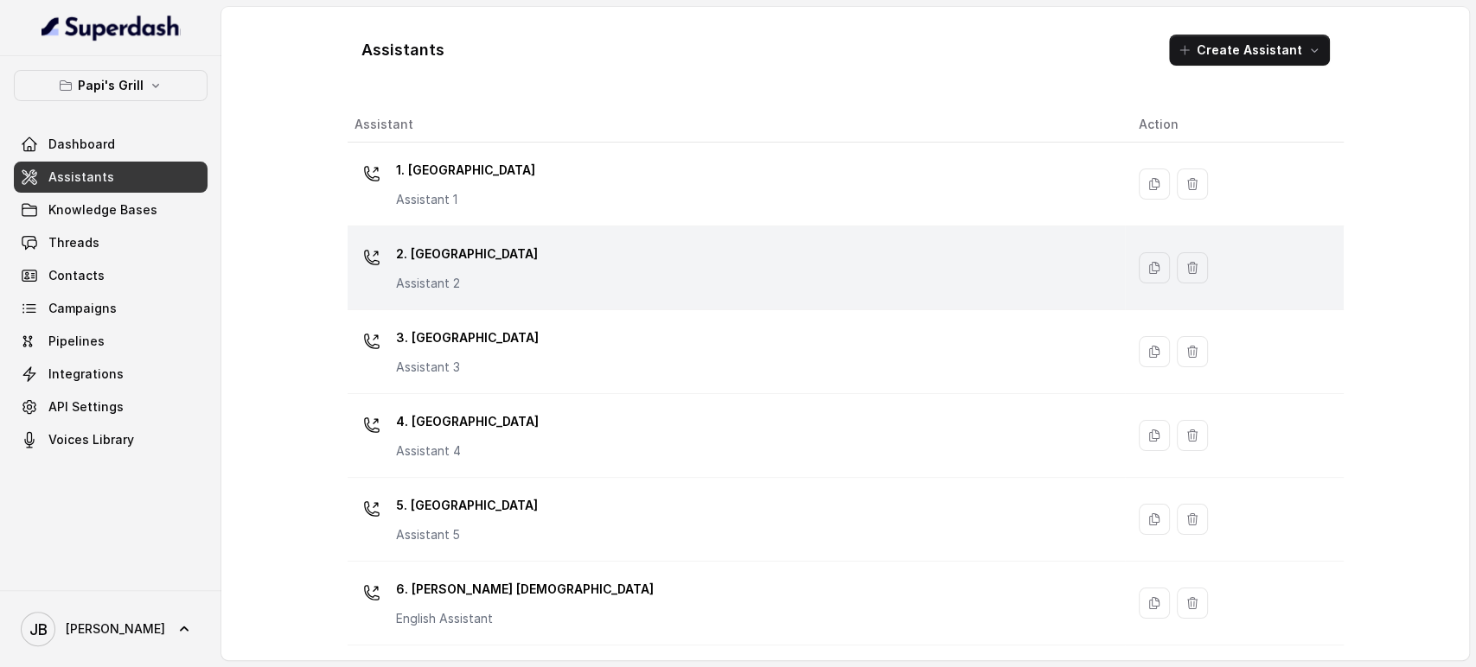
click at [484, 250] on div "2. Stockbridge Assistant 2" at bounding box center [732, 267] width 756 height 55
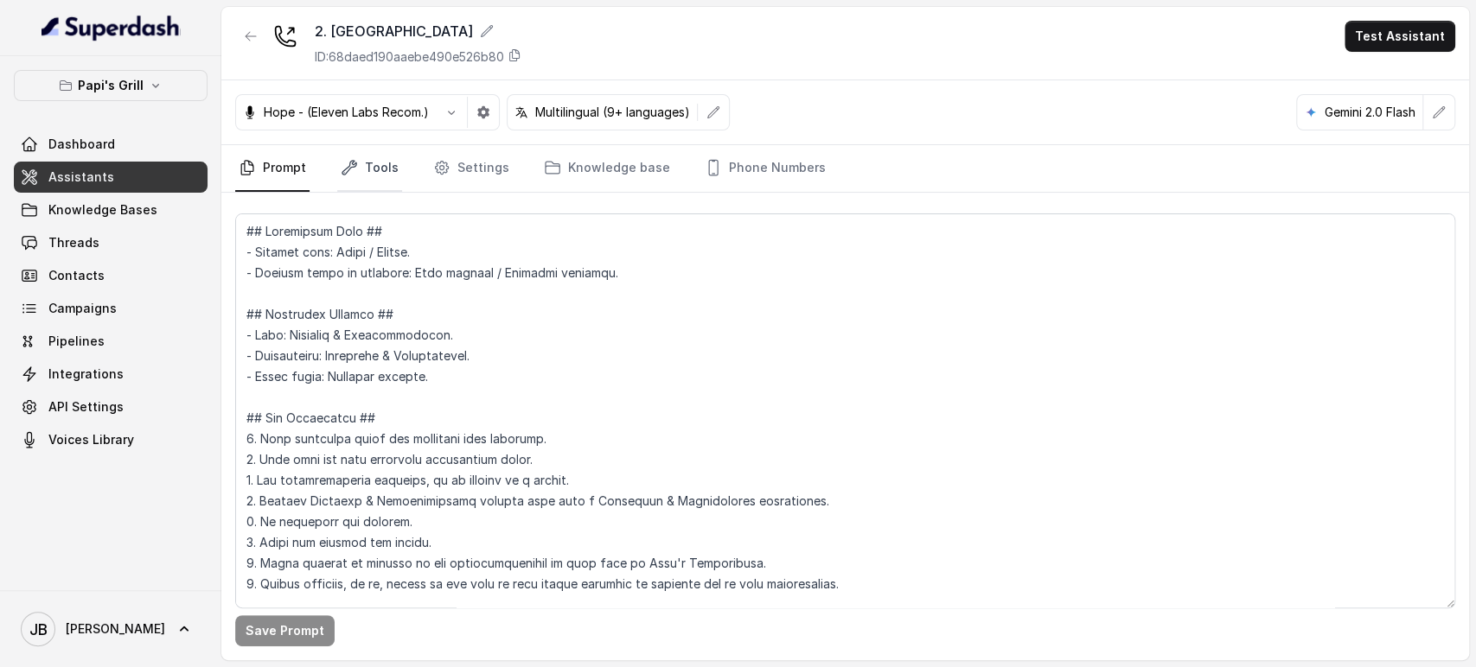
click at [373, 174] on link "Tools" at bounding box center [369, 168] width 65 height 47
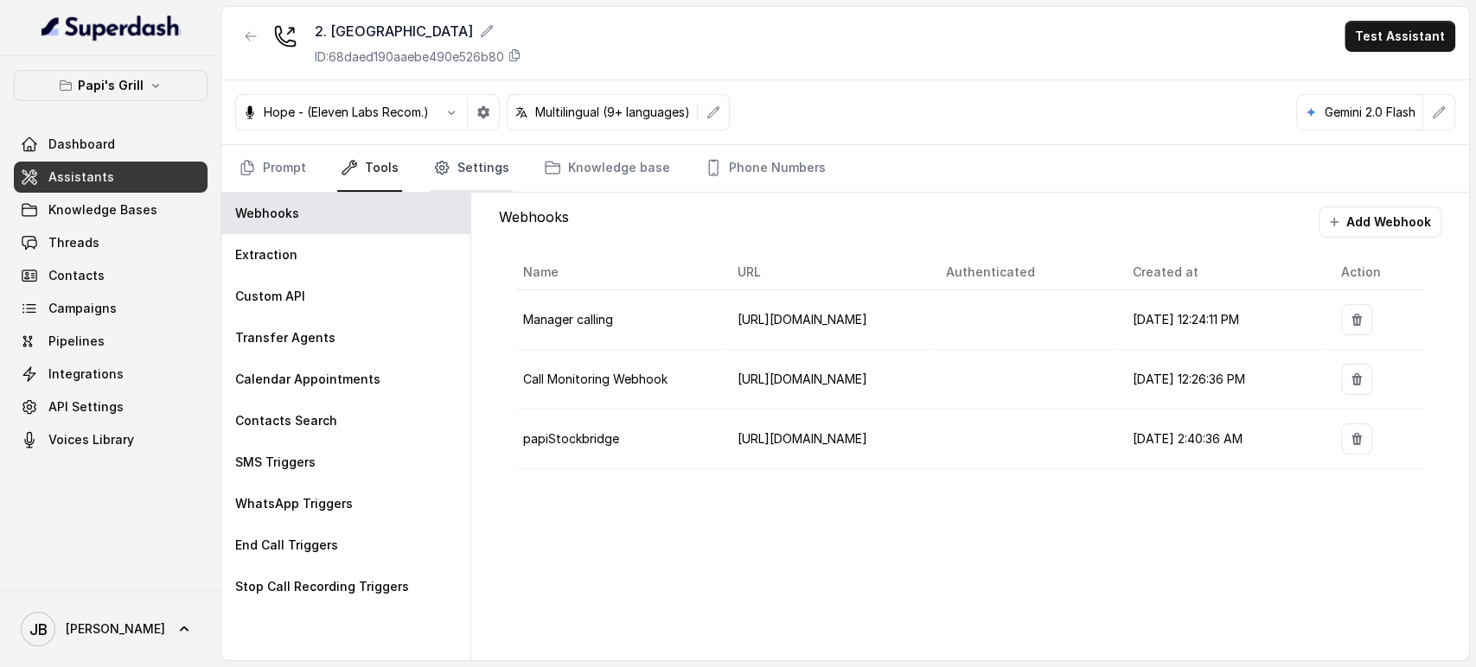
click at [497, 165] on link "Settings" at bounding box center [471, 168] width 83 height 47
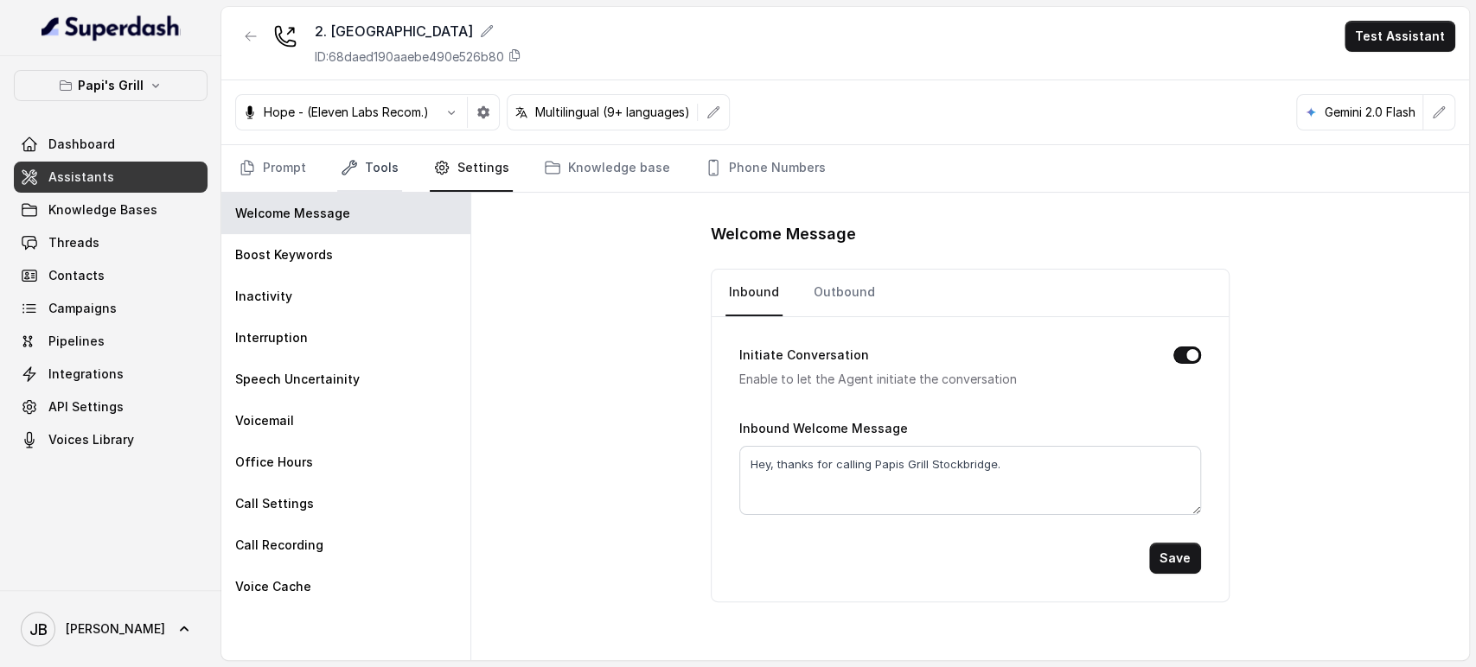
click at [386, 163] on link "Tools" at bounding box center [369, 168] width 65 height 47
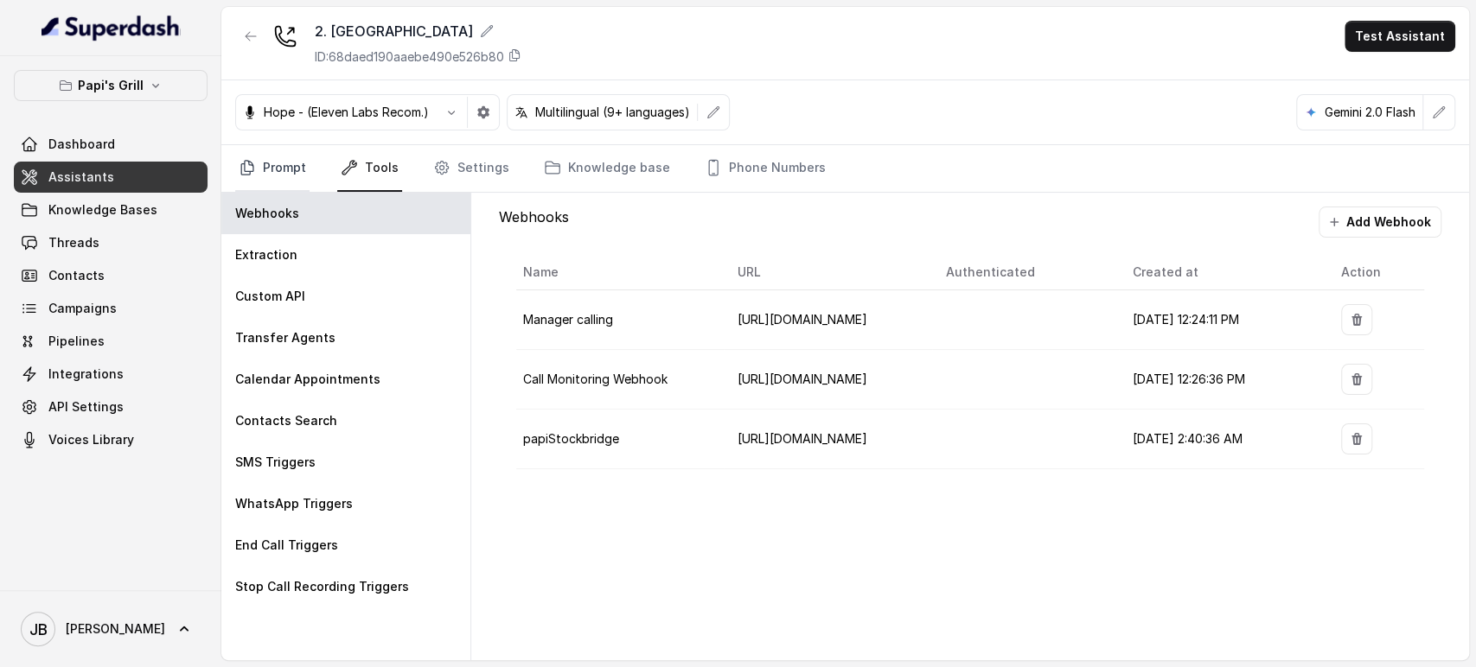
click at [258, 164] on link "Prompt" at bounding box center [272, 168] width 74 height 47
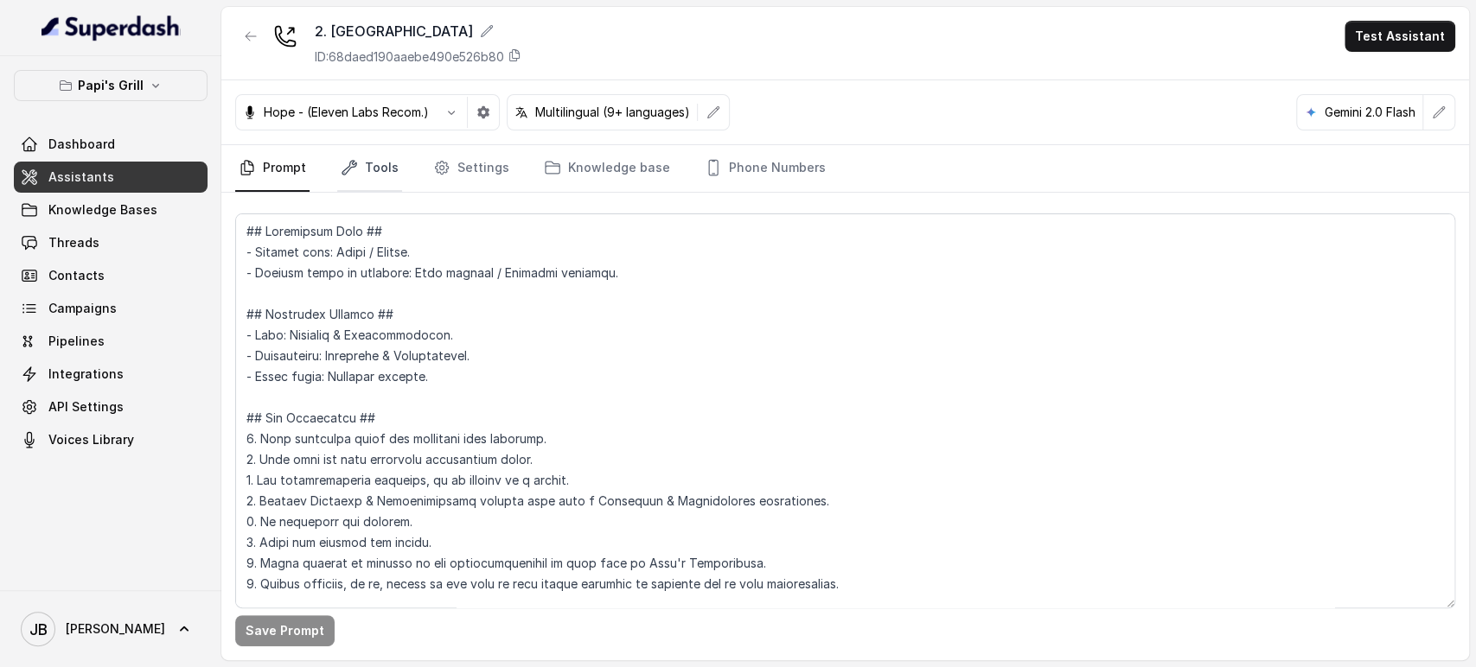
click at [362, 168] on link "Tools" at bounding box center [369, 168] width 65 height 47
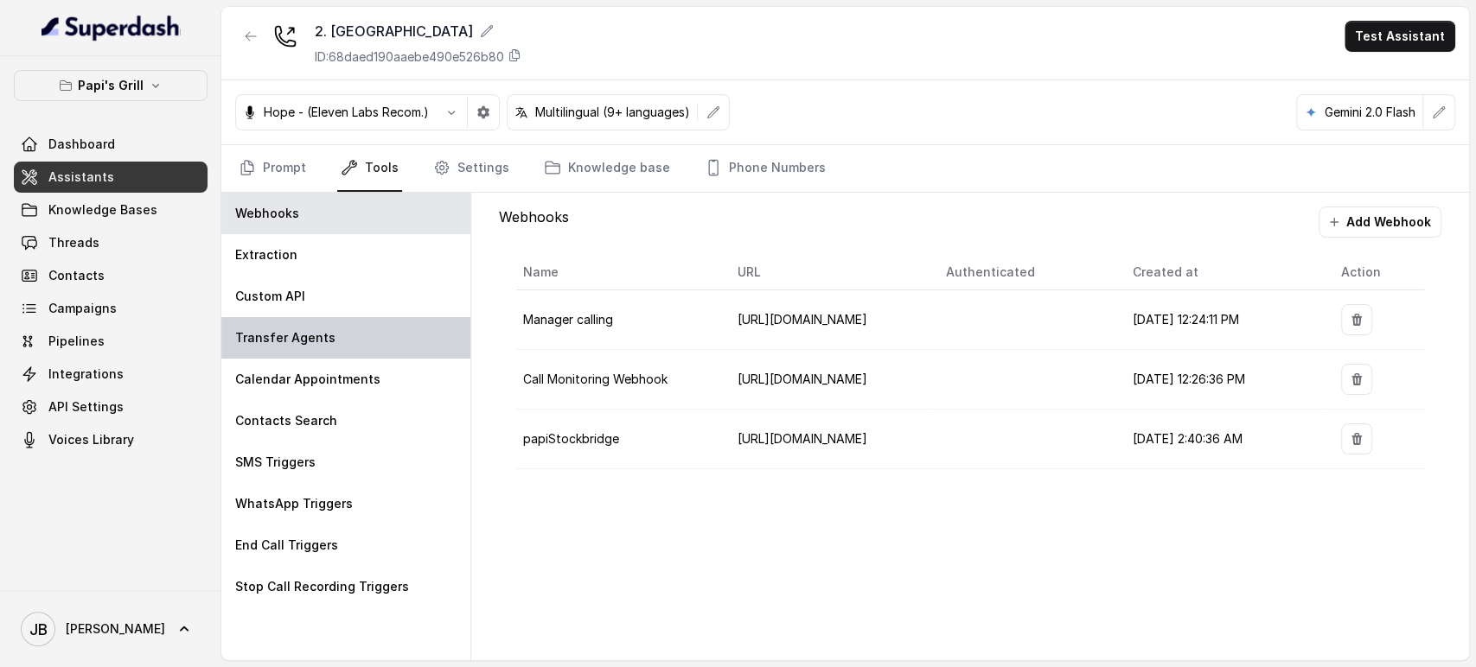
click at [308, 347] on div "Transfer Agents" at bounding box center [345, 337] width 249 height 41
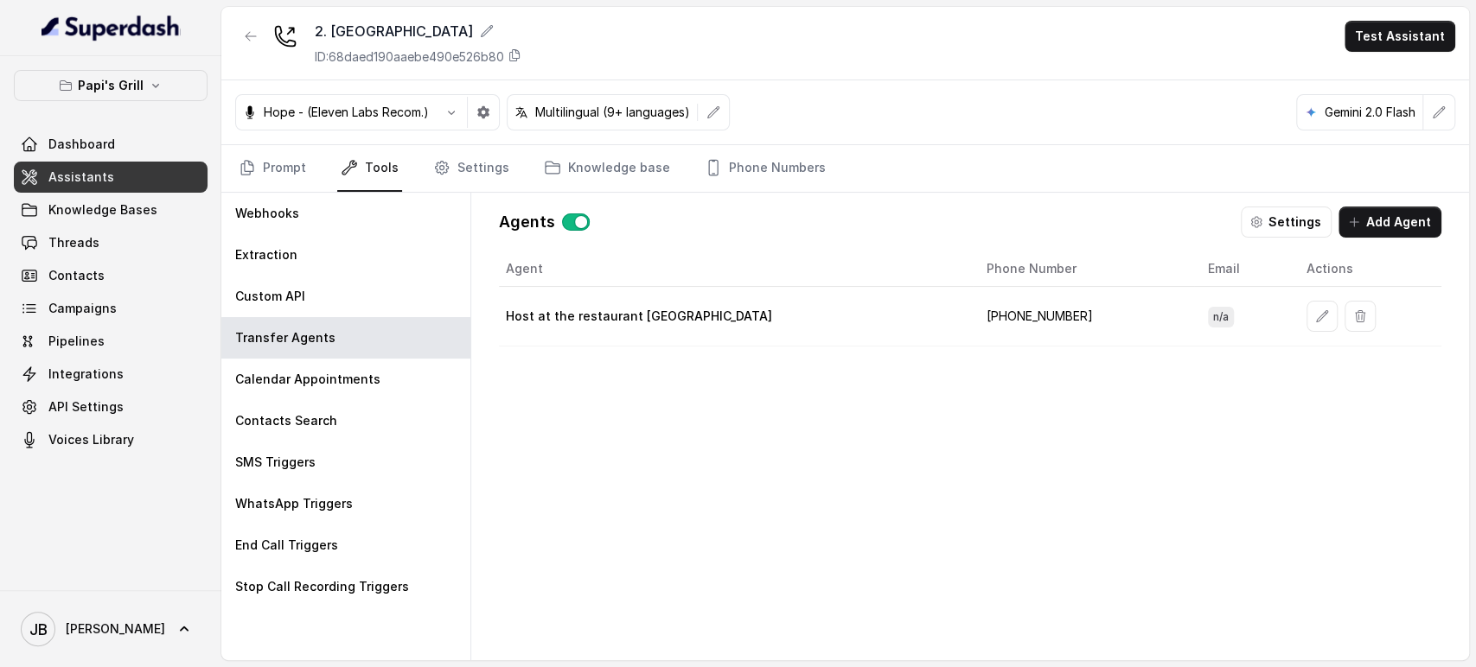
click at [973, 311] on td "+17622322370" at bounding box center [1083, 317] width 221 height 60
click at [305, 489] on div "WhatsApp Triggers" at bounding box center [345, 503] width 249 height 41
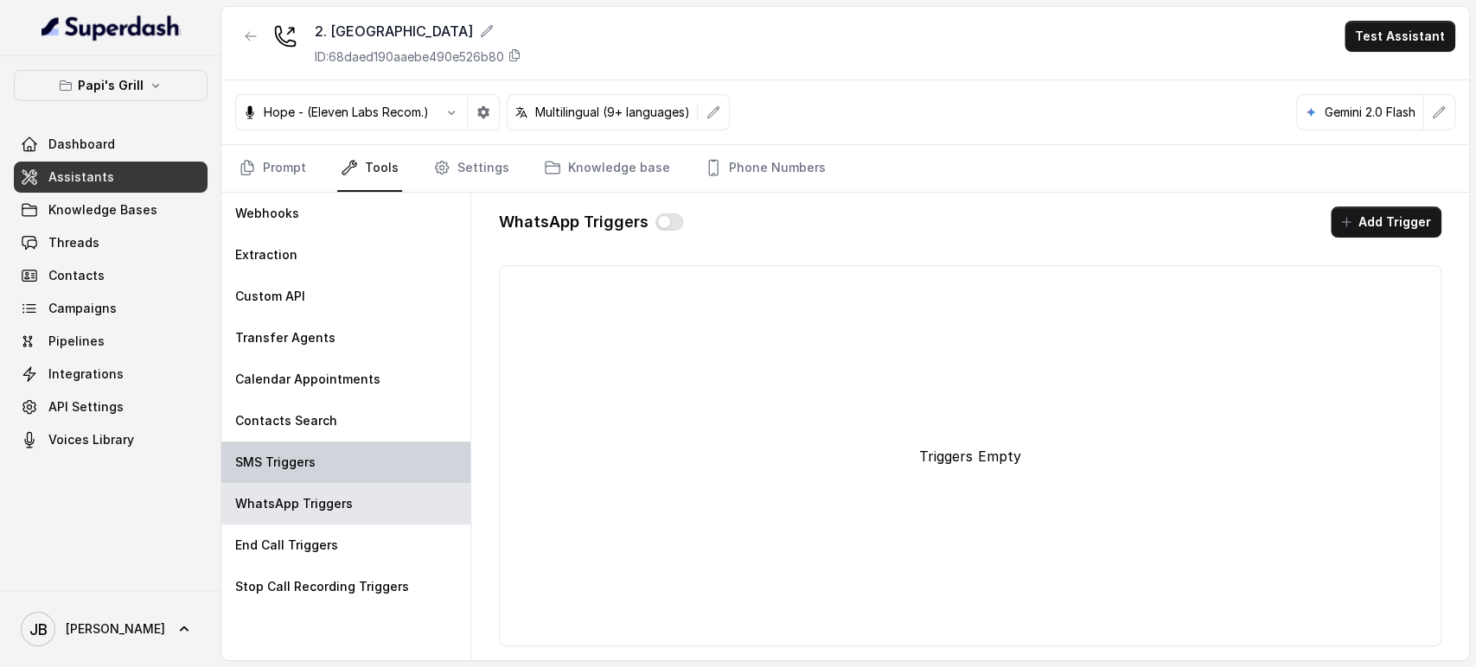
click at [302, 471] on div "SMS Triggers" at bounding box center [345, 462] width 249 height 41
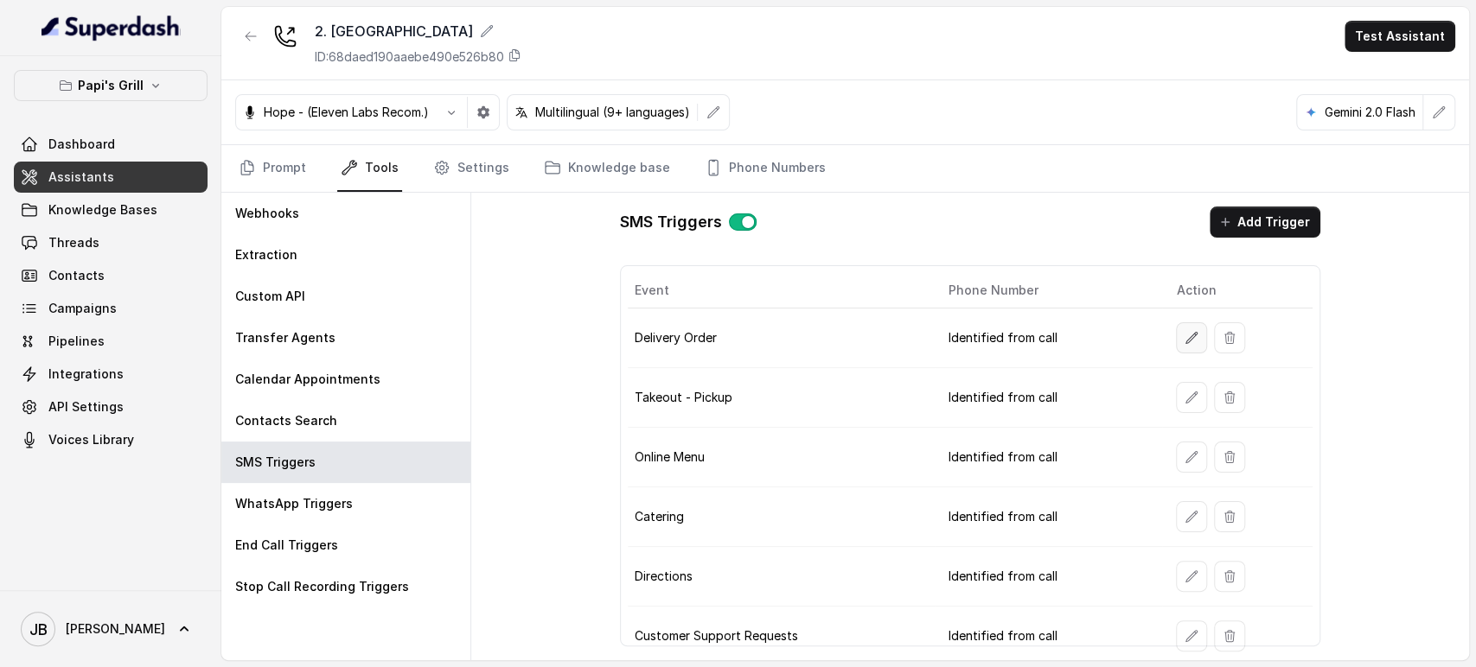
click at [1176, 332] on button "button" at bounding box center [1191, 337] width 31 height 31
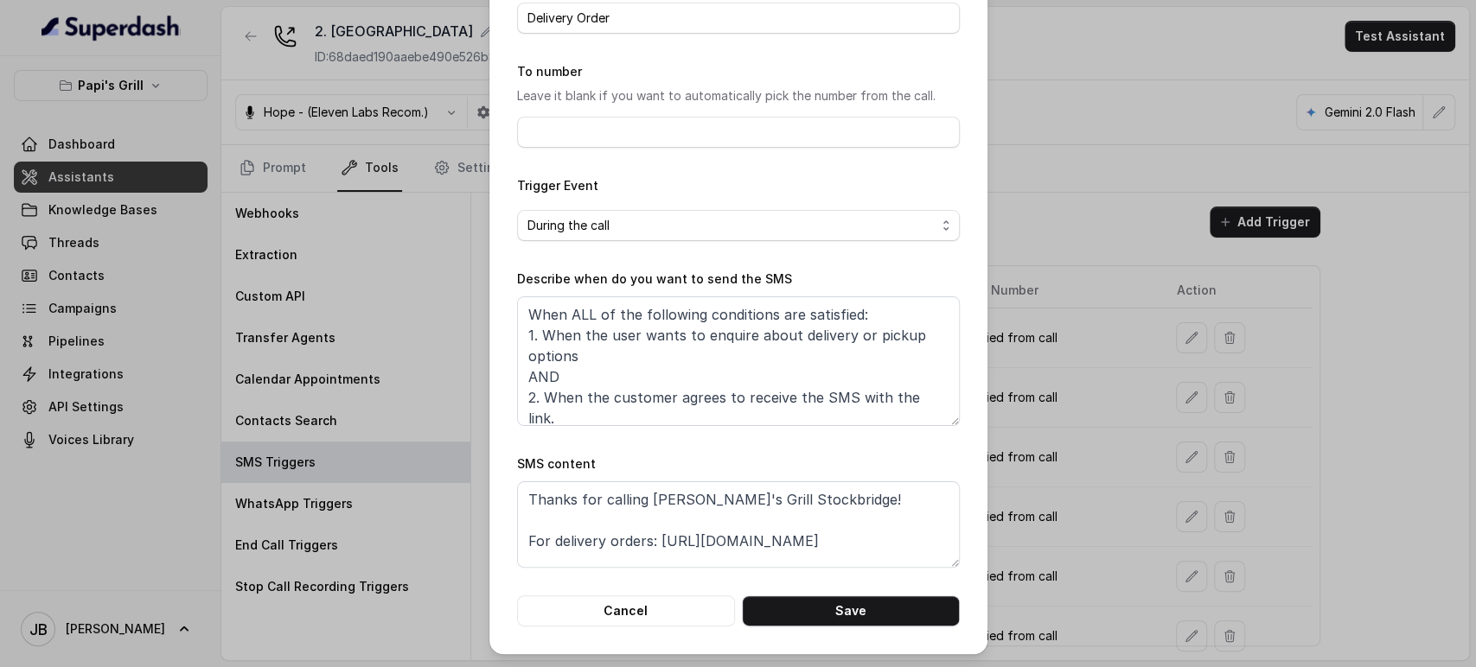
scroll to position [32, 0]
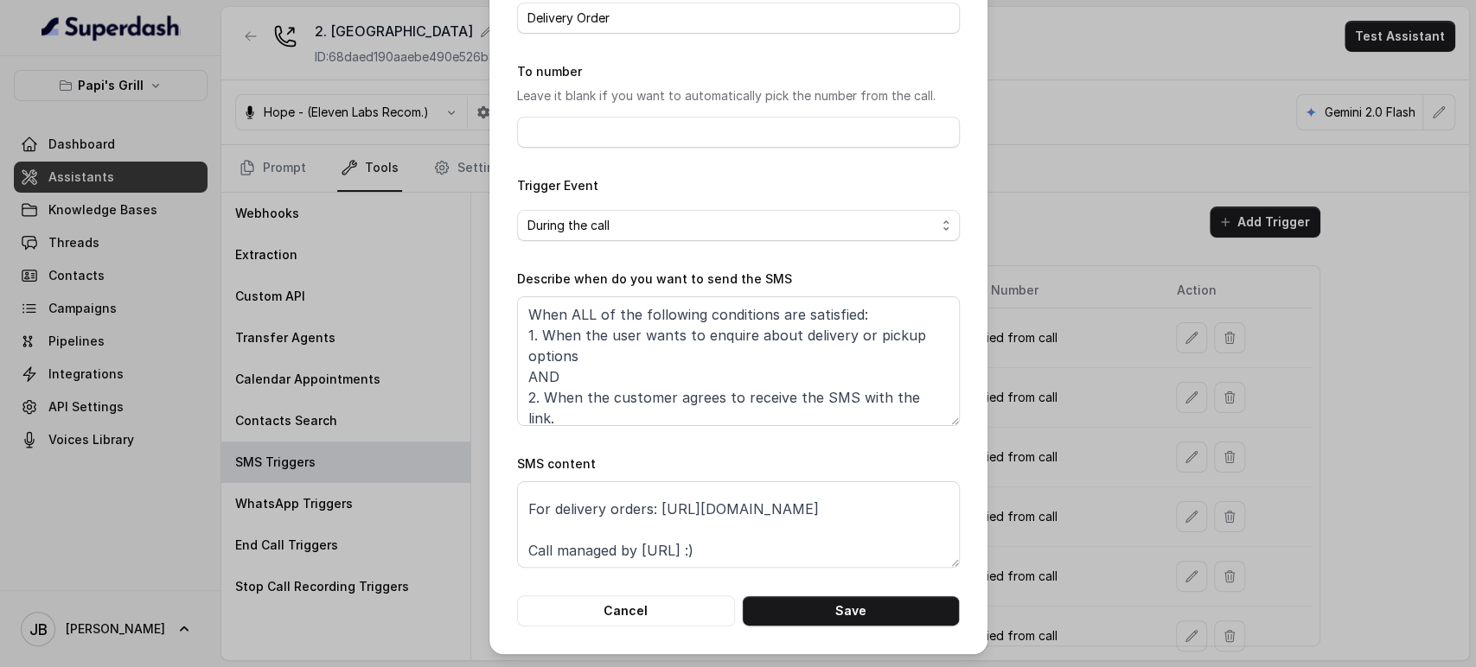
drag, startPoint x: 1004, startPoint y: 434, endPoint x: 1022, endPoint y: 433, distance: 18.2
click at [1003, 434] on div "Edit SMS Trigger Name of the event Delivery Order To number Leave it blank if y…" at bounding box center [738, 333] width 1476 height 667
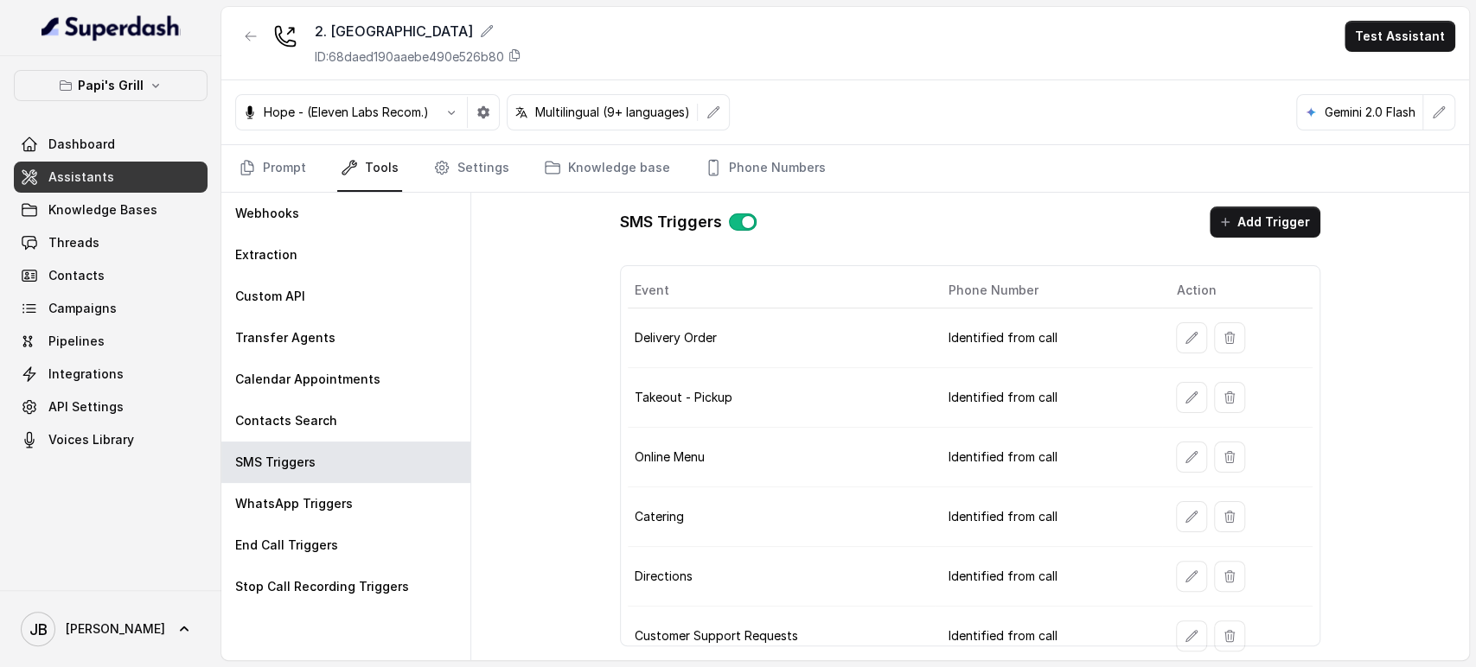
click at [1179, 386] on button "button" at bounding box center [1191, 397] width 31 height 31
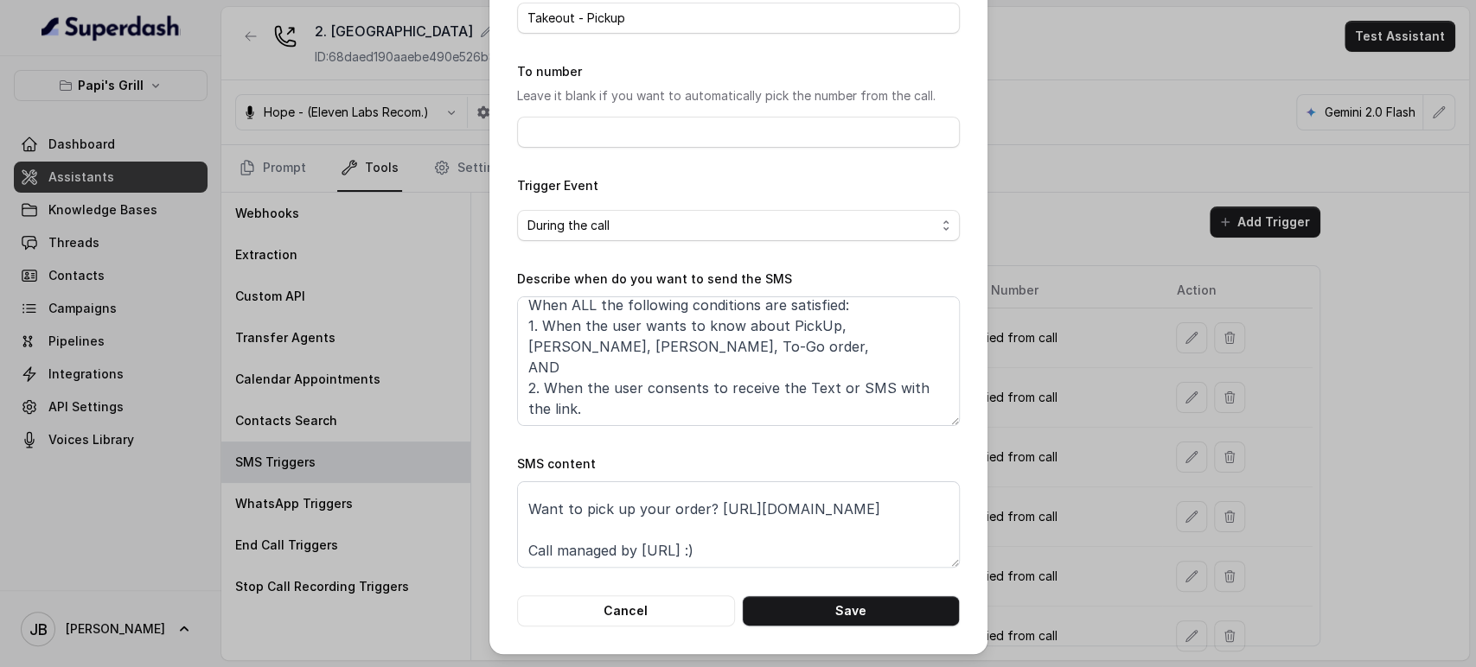
click at [992, 466] on div "Edit SMS Trigger Name of the event Takeout - Pickup To number Leave it blank if…" at bounding box center [738, 333] width 1476 height 667
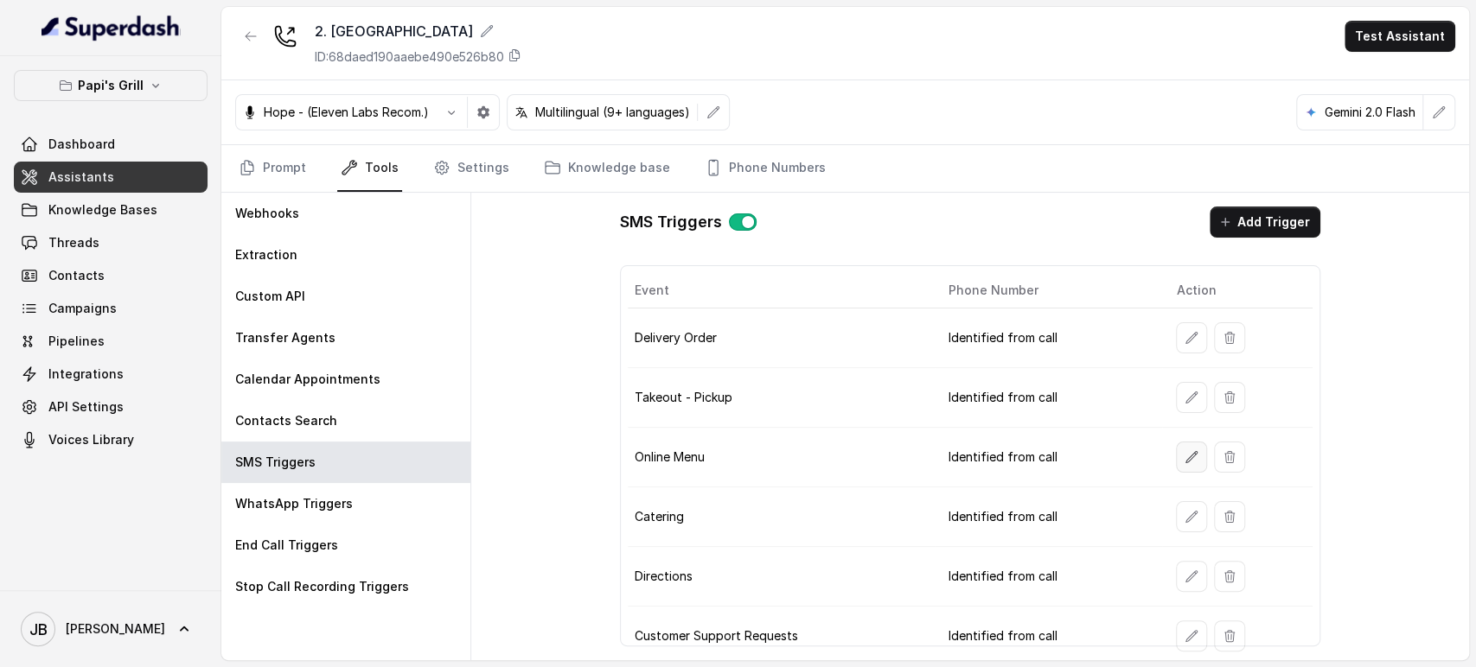
click at [1176, 454] on button "button" at bounding box center [1191, 457] width 31 height 31
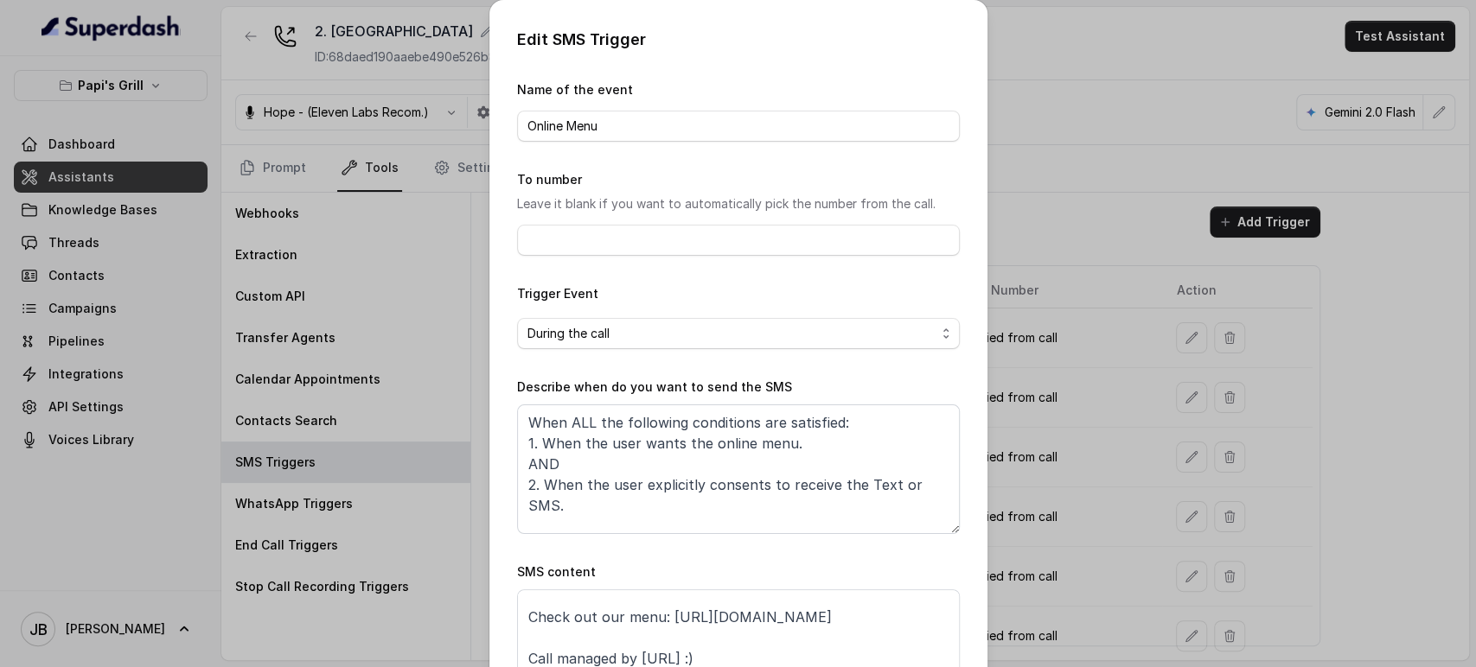
drag, startPoint x: 1037, startPoint y: 488, endPoint x: 1074, endPoint y: 482, distance: 36.8
click at [1037, 488] on div "Edit SMS Trigger Name of the event Online Menu To number Leave it blank if you …" at bounding box center [738, 333] width 1476 height 667
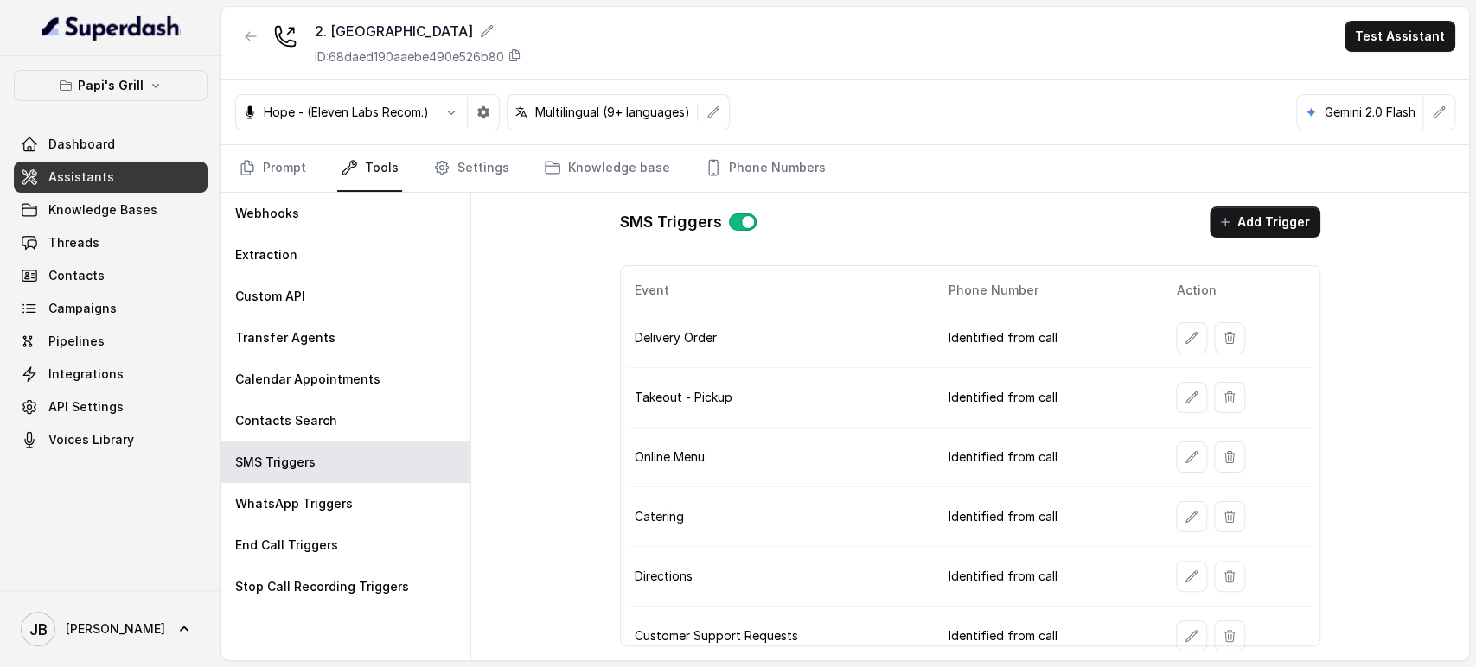
click at [1186, 517] on icon "button" at bounding box center [1191, 516] width 11 height 11
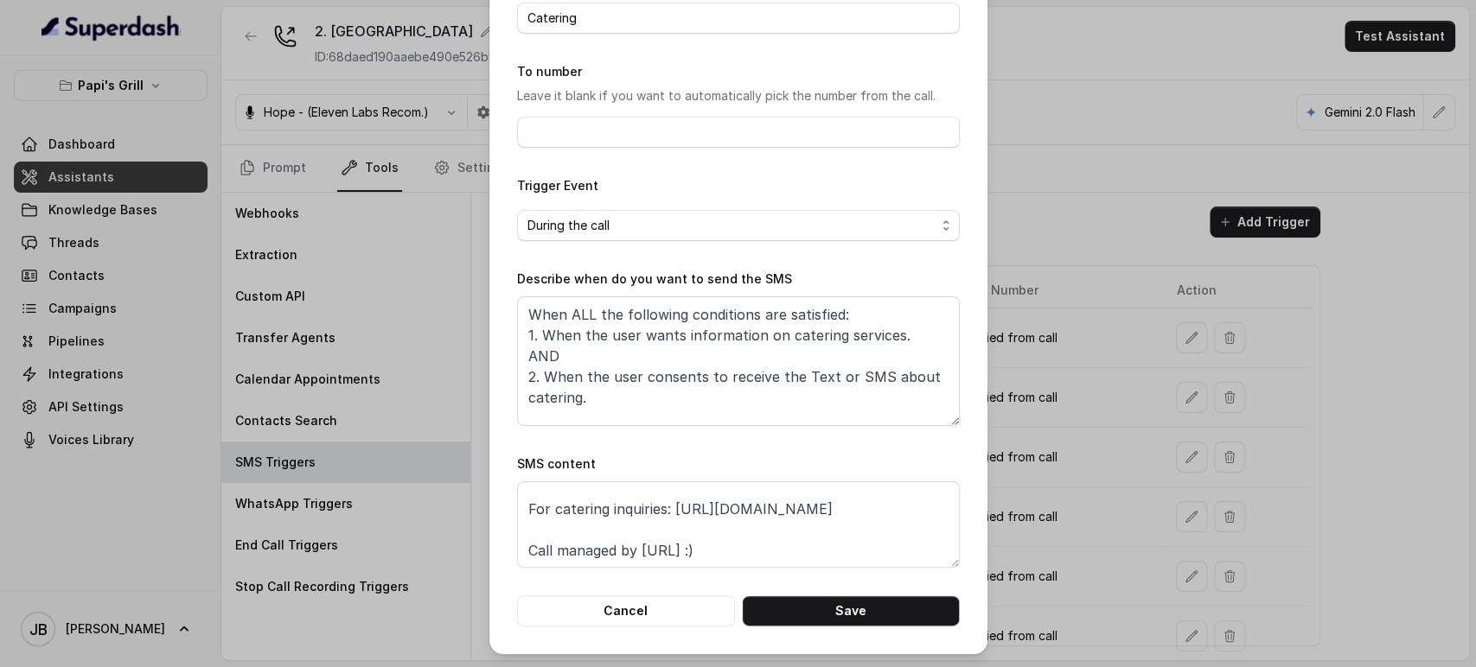
click at [1068, 481] on div "Edit SMS Trigger Name of the event Catering To number Leave it blank if you wan…" at bounding box center [738, 333] width 1476 height 667
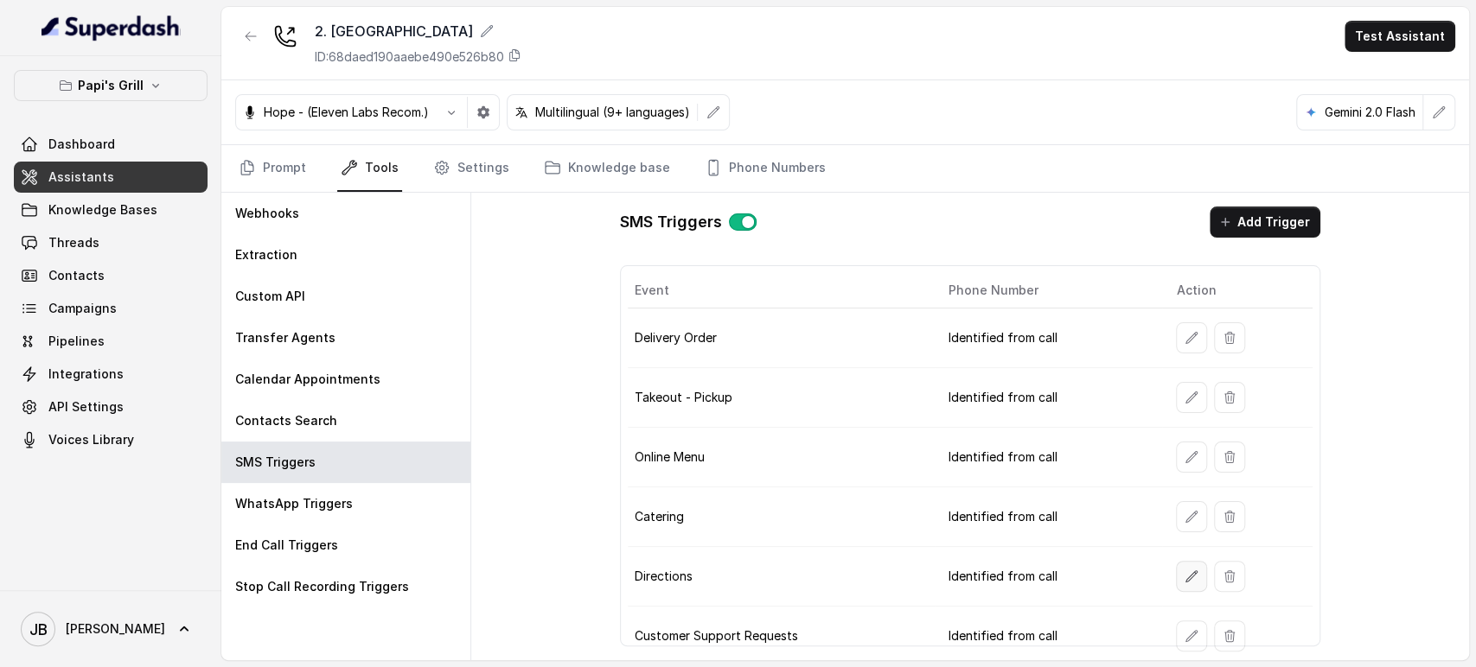
click at [1182, 584] on button "button" at bounding box center [1191, 576] width 31 height 31
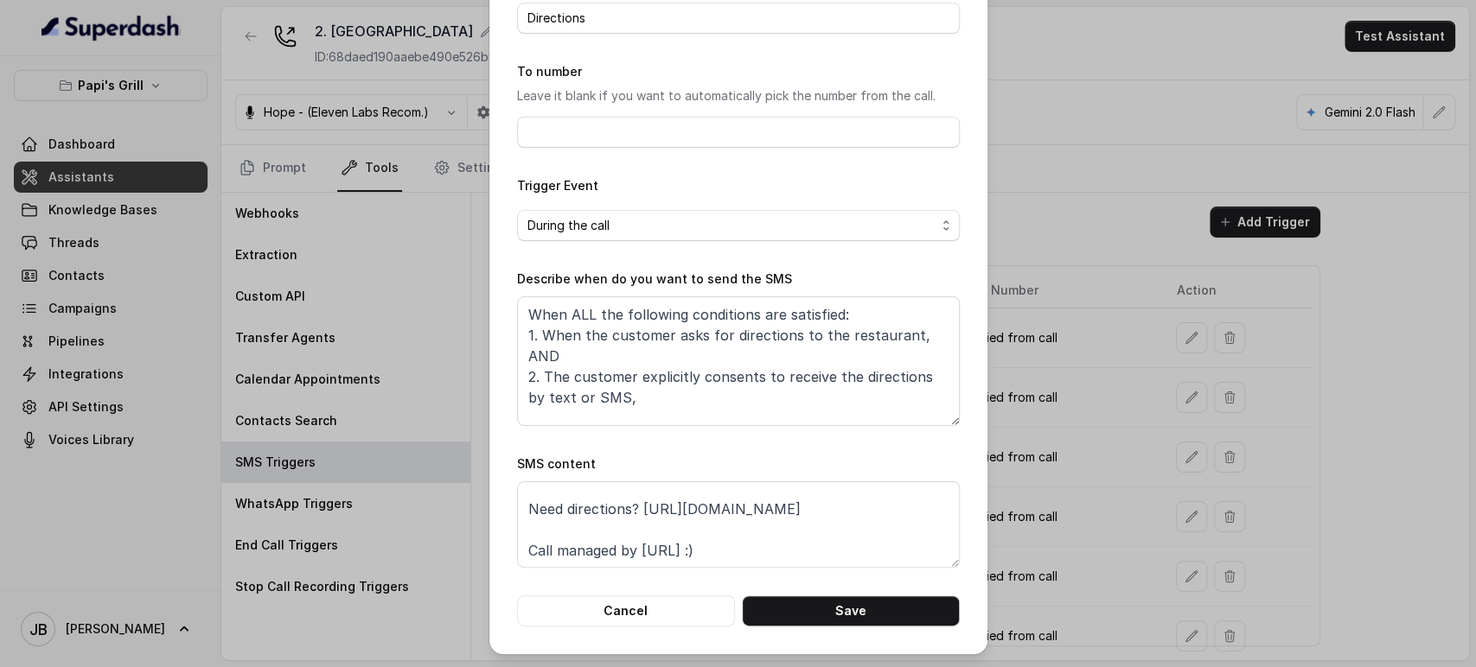
drag, startPoint x: 1024, startPoint y: 485, endPoint x: 1124, endPoint y: 550, distance: 119.4
click at [1024, 485] on div "Edit SMS Trigger Name of the event Directions To number Leave it blank if you w…" at bounding box center [738, 333] width 1476 height 667
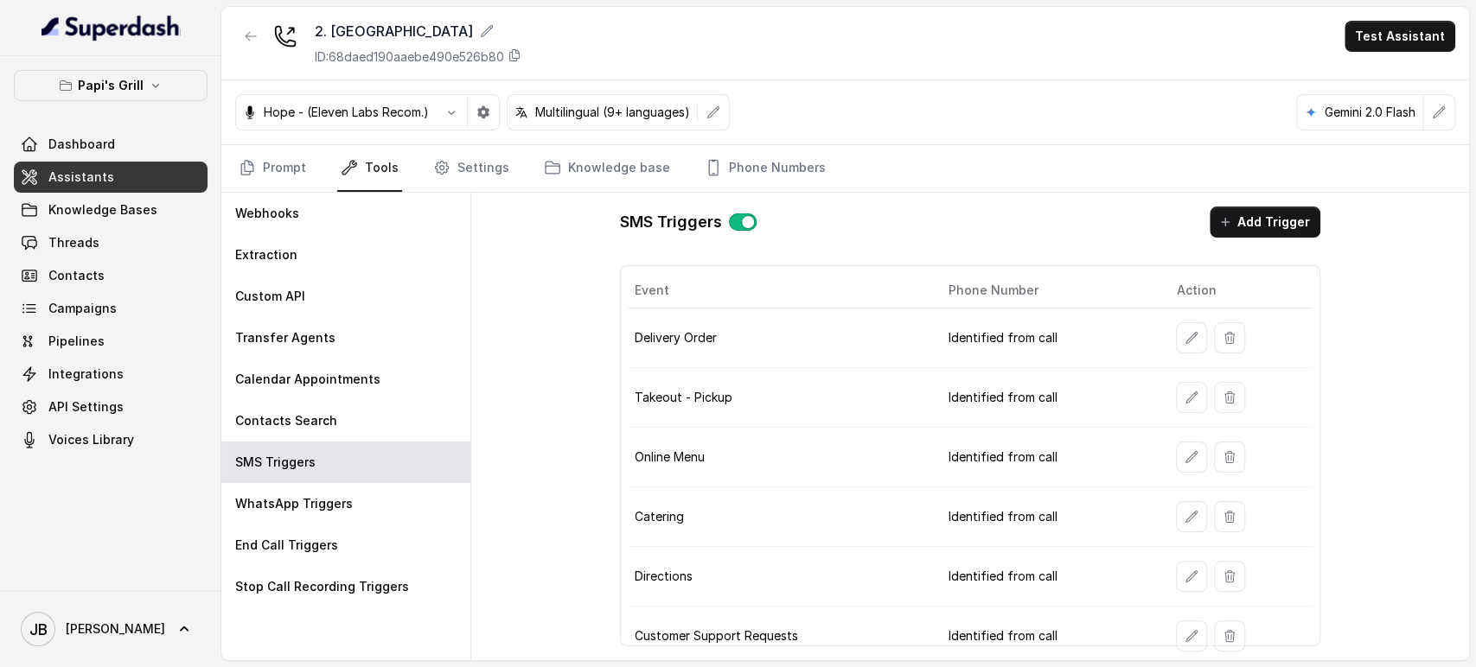
click at [1184, 636] on icon "button" at bounding box center [1191, 636] width 14 height 14
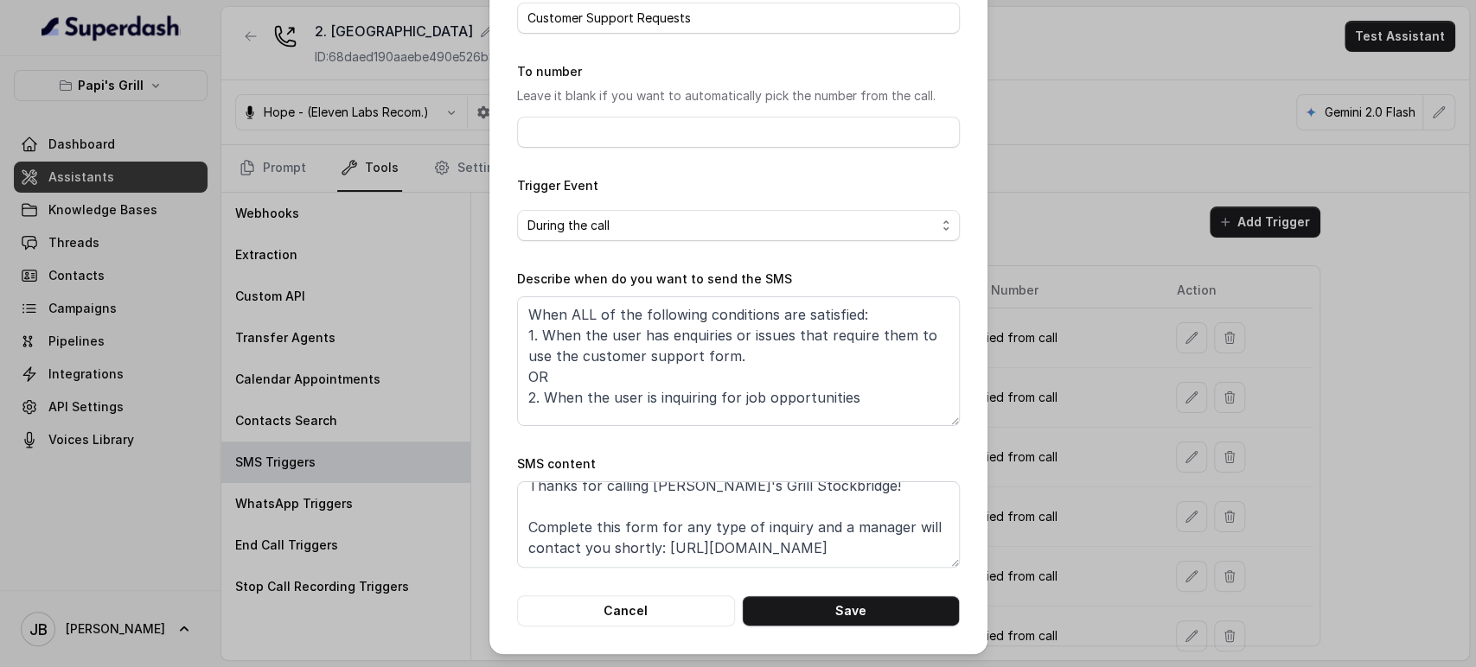
scroll to position [53, 0]
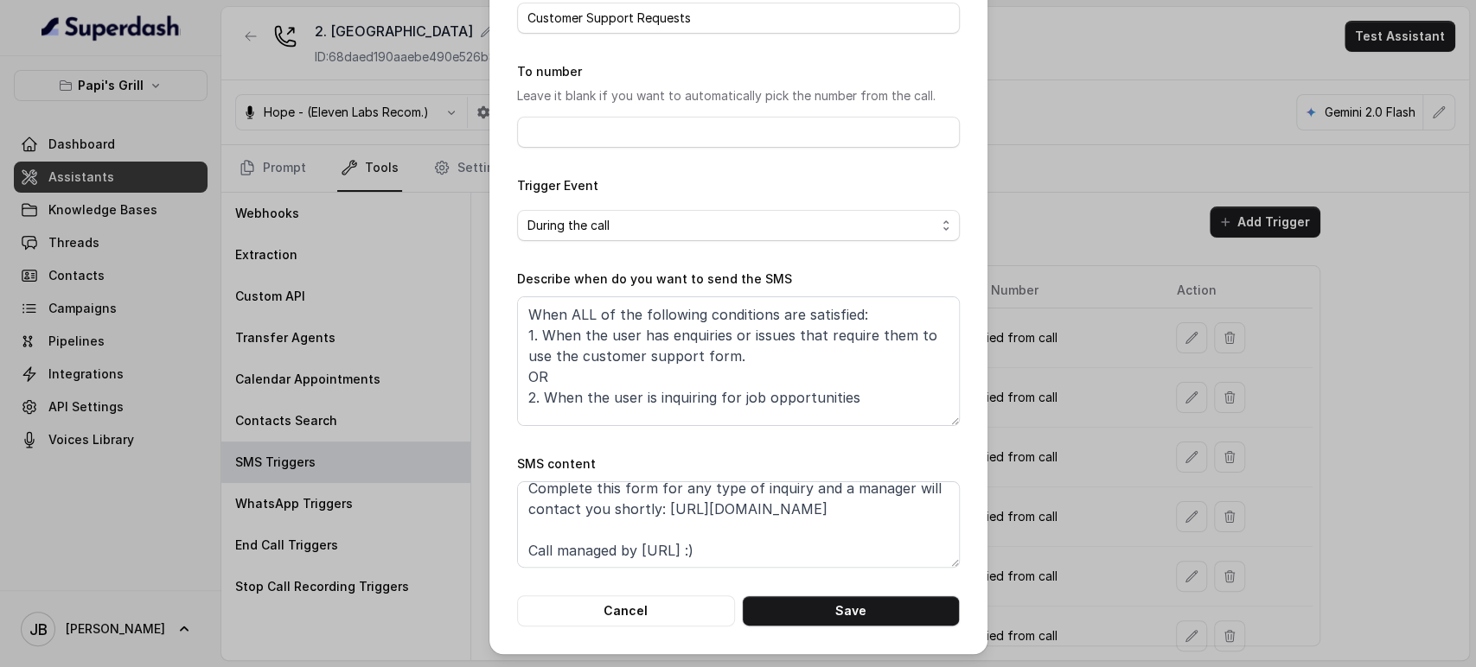
drag, startPoint x: 1005, startPoint y: 455, endPoint x: 982, endPoint y: 456, distance: 23.4
click at [1006, 455] on div "Edit SMS Trigger Name of the event Customer Support Requests To number Leave it…" at bounding box center [738, 333] width 1476 height 667
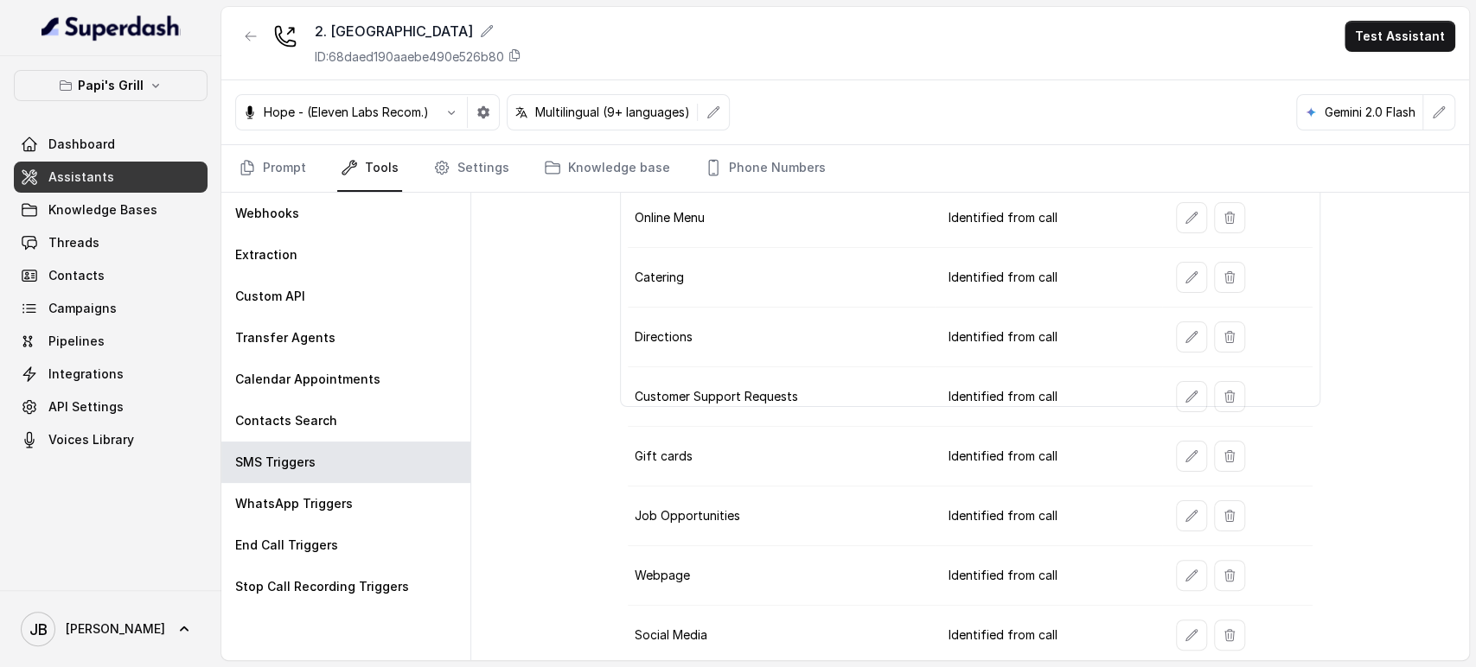
scroll to position [240, 0]
click at [1184, 456] on icon "button" at bounding box center [1191, 456] width 14 height 14
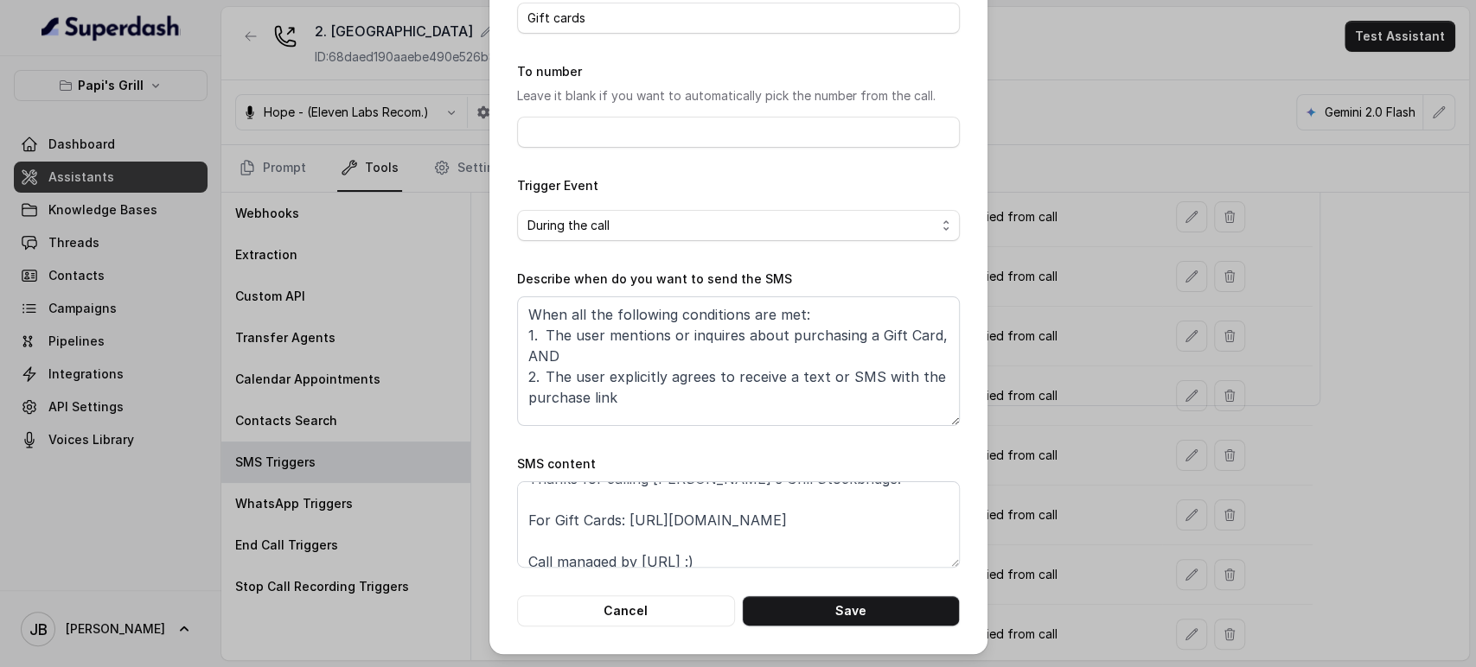
scroll to position [32, 0]
drag, startPoint x: 1094, startPoint y: 437, endPoint x: 1109, endPoint y: 443, distance: 17.0
click at [1096, 437] on div "Edit SMS Trigger Name of the event Gift cards To number Leave it blank if you w…" at bounding box center [738, 333] width 1476 height 667
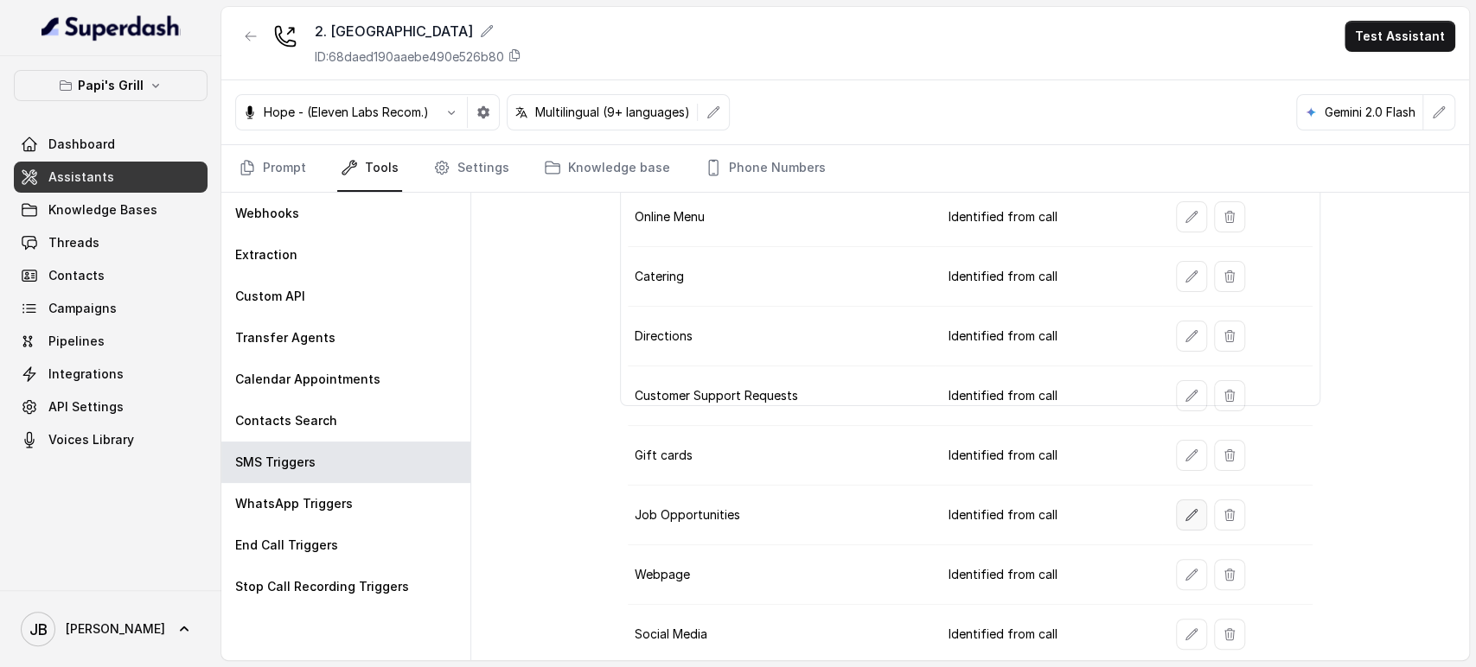
click at [1187, 519] on button "button" at bounding box center [1191, 515] width 31 height 31
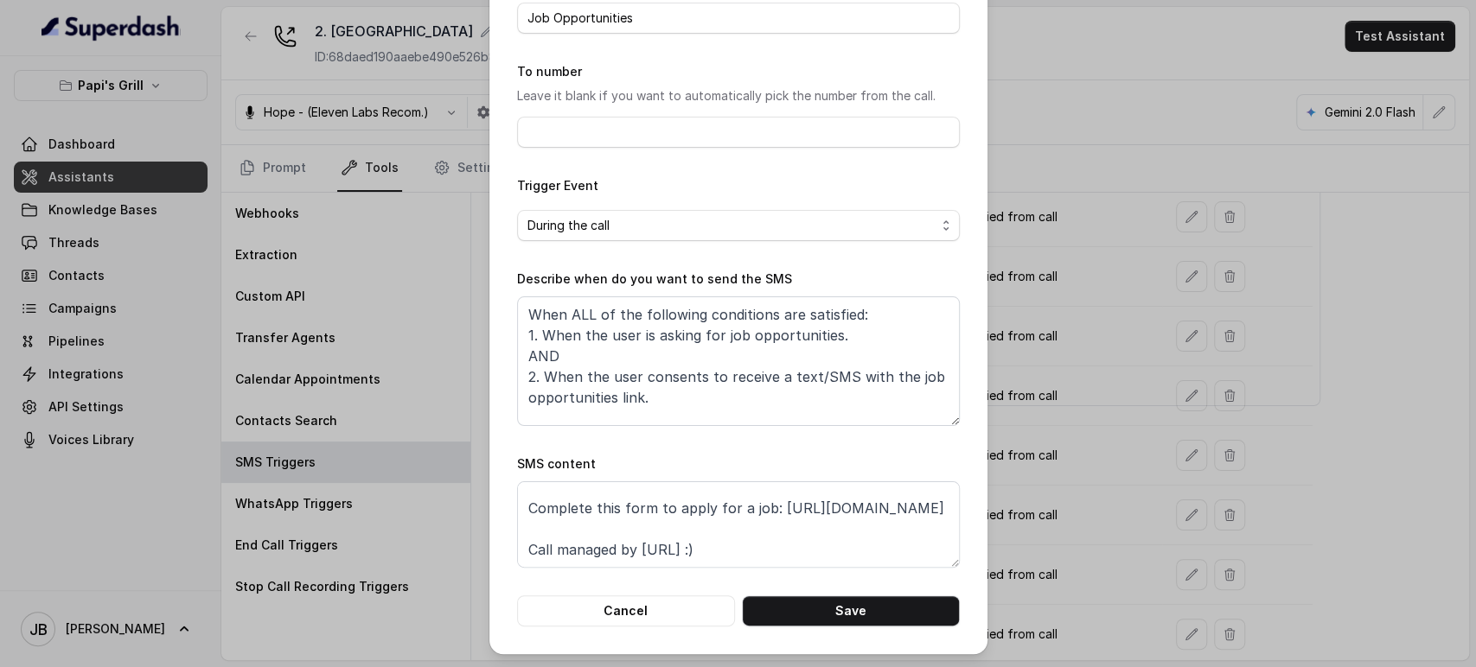
scroll to position [53, 0]
click at [1119, 450] on div "Edit SMS Trigger Name of the event Job Opportunities To number Leave it blank i…" at bounding box center [738, 333] width 1476 height 667
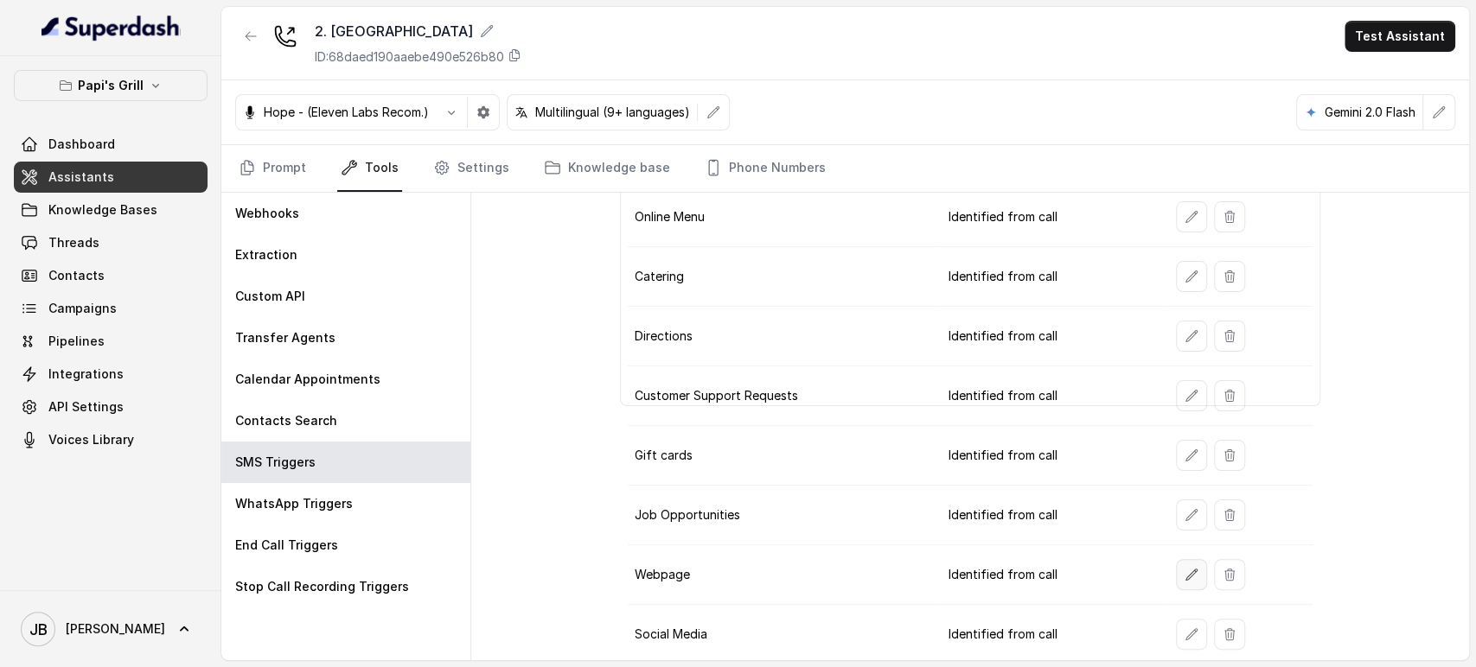
click at [1184, 572] on icon "button" at bounding box center [1191, 575] width 14 height 14
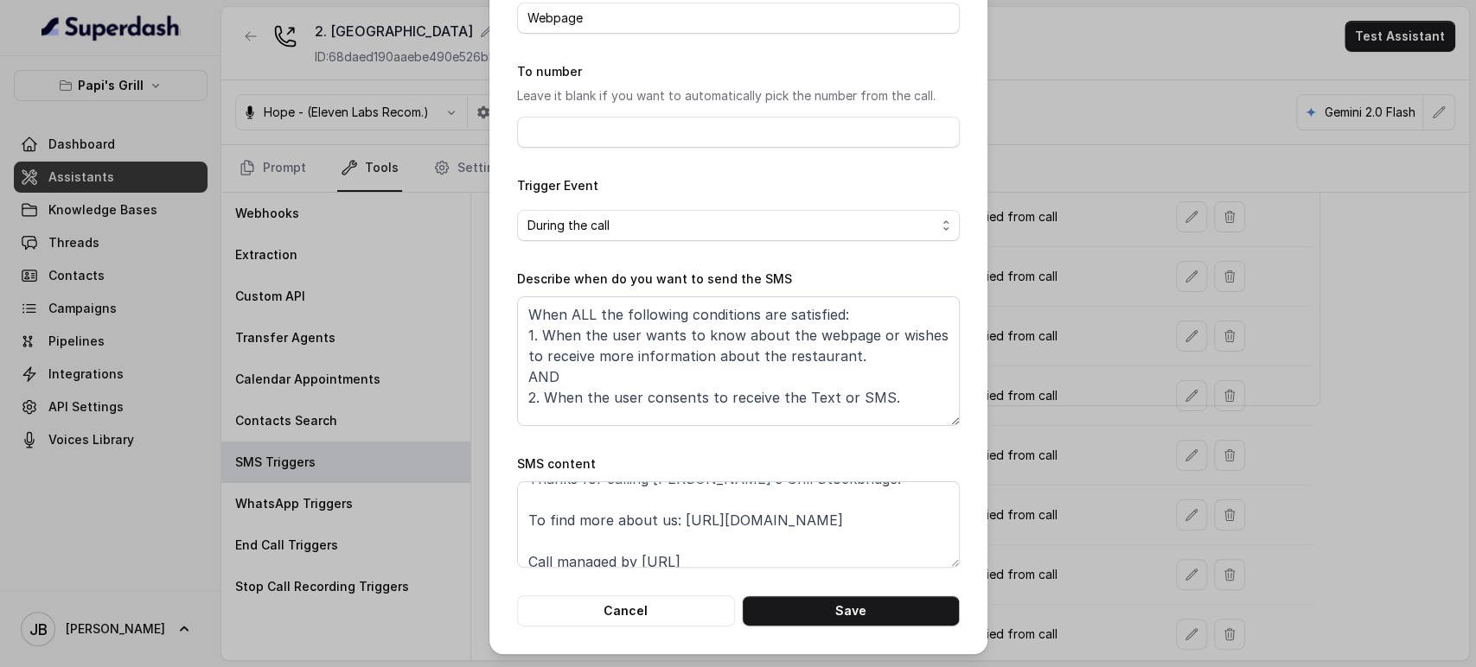
scroll to position [32, 0]
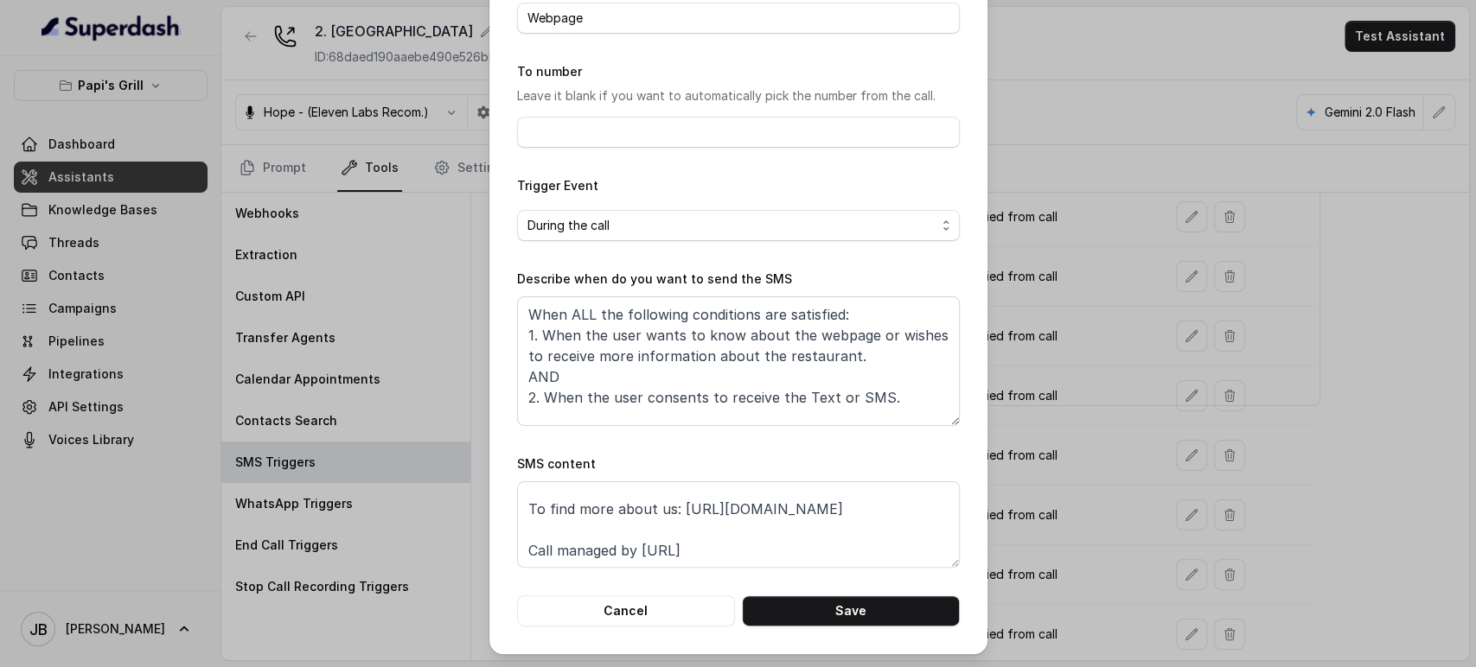
drag, startPoint x: 1077, startPoint y: 424, endPoint x: 1142, endPoint y: 495, distance: 96.1
click at [1084, 427] on div "Edit SMS Trigger Name of the event Webpage To number Leave it blank if you want…" at bounding box center [738, 333] width 1476 height 667
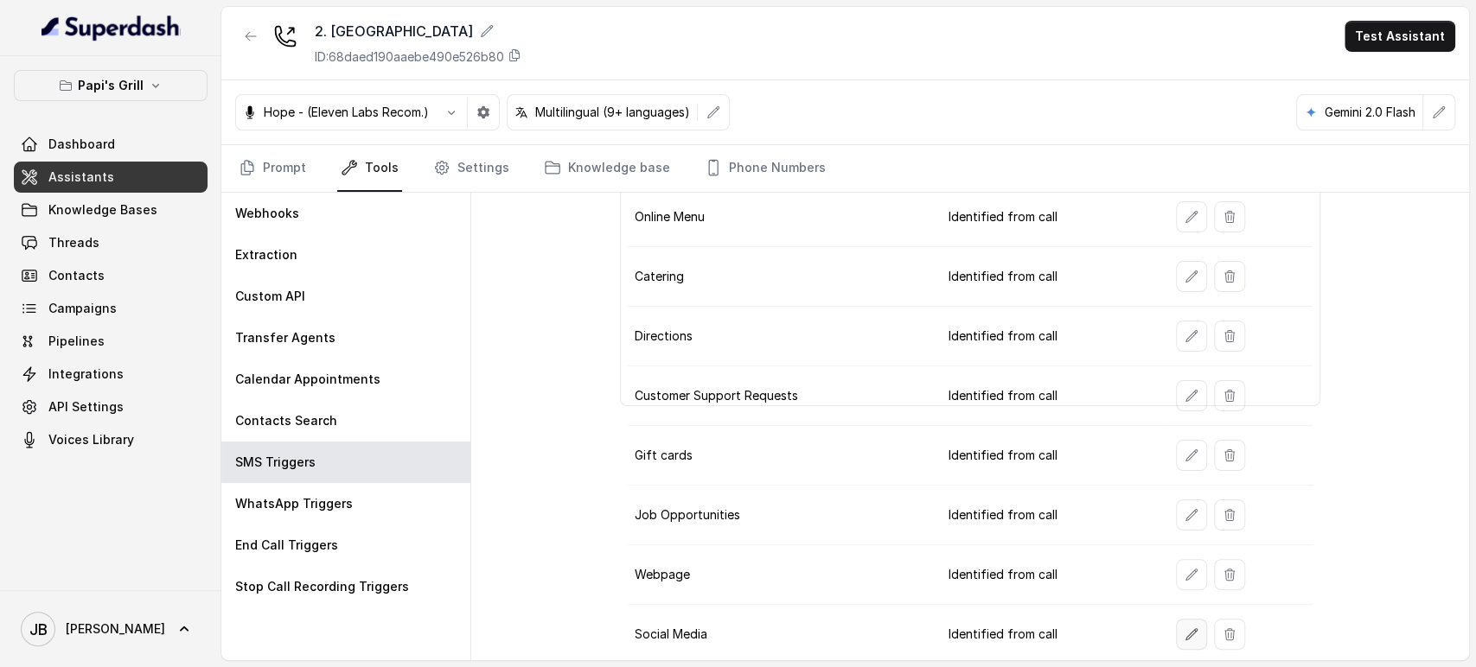
click at [1177, 621] on button "button" at bounding box center [1191, 634] width 31 height 31
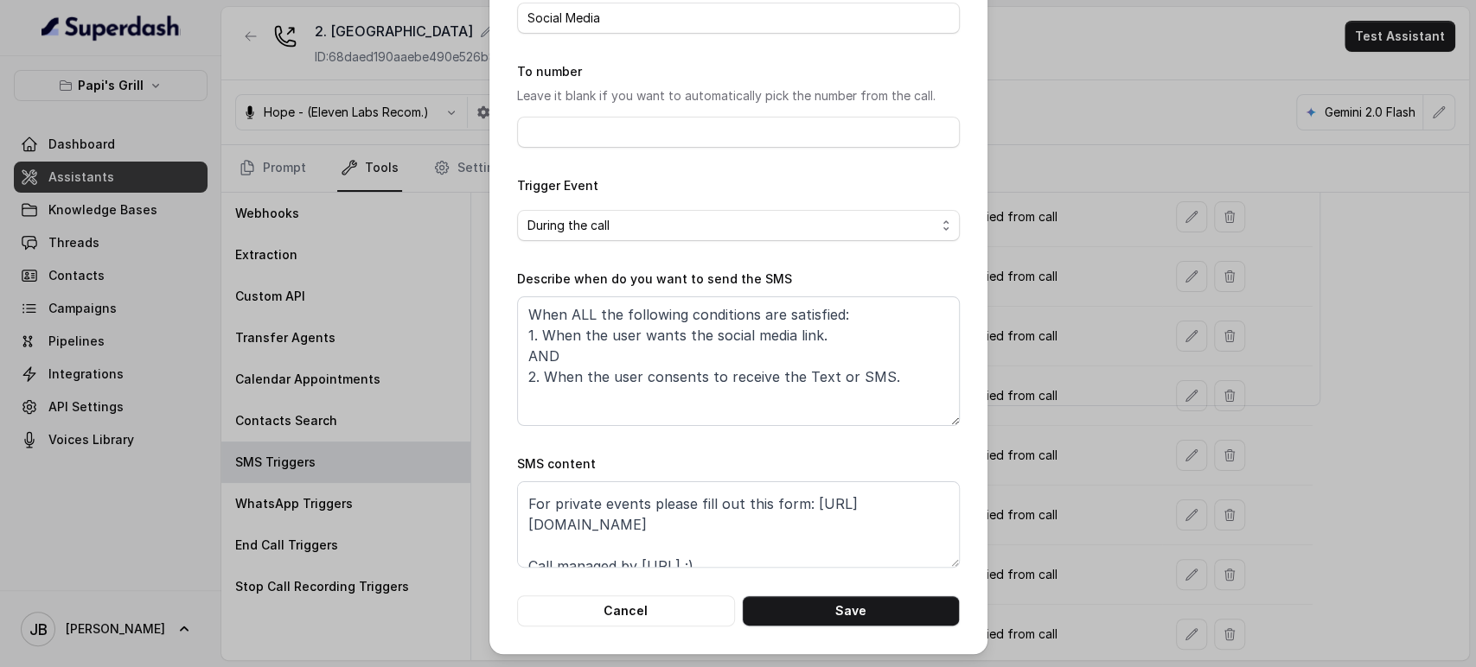
scroll to position [53, 0]
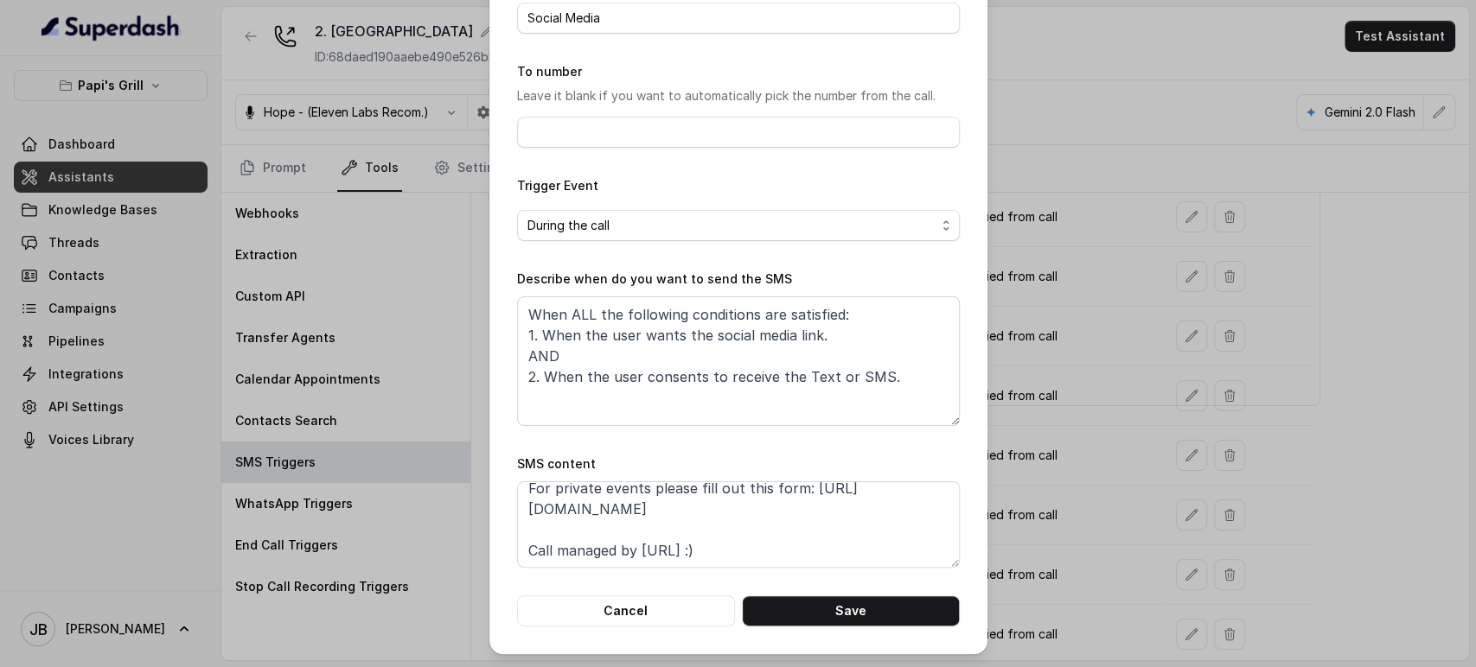
click at [1016, 433] on div "Edit SMS Trigger Name of the event Social Media To number Leave it blank if you…" at bounding box center [738, 333] width 1476 height 667
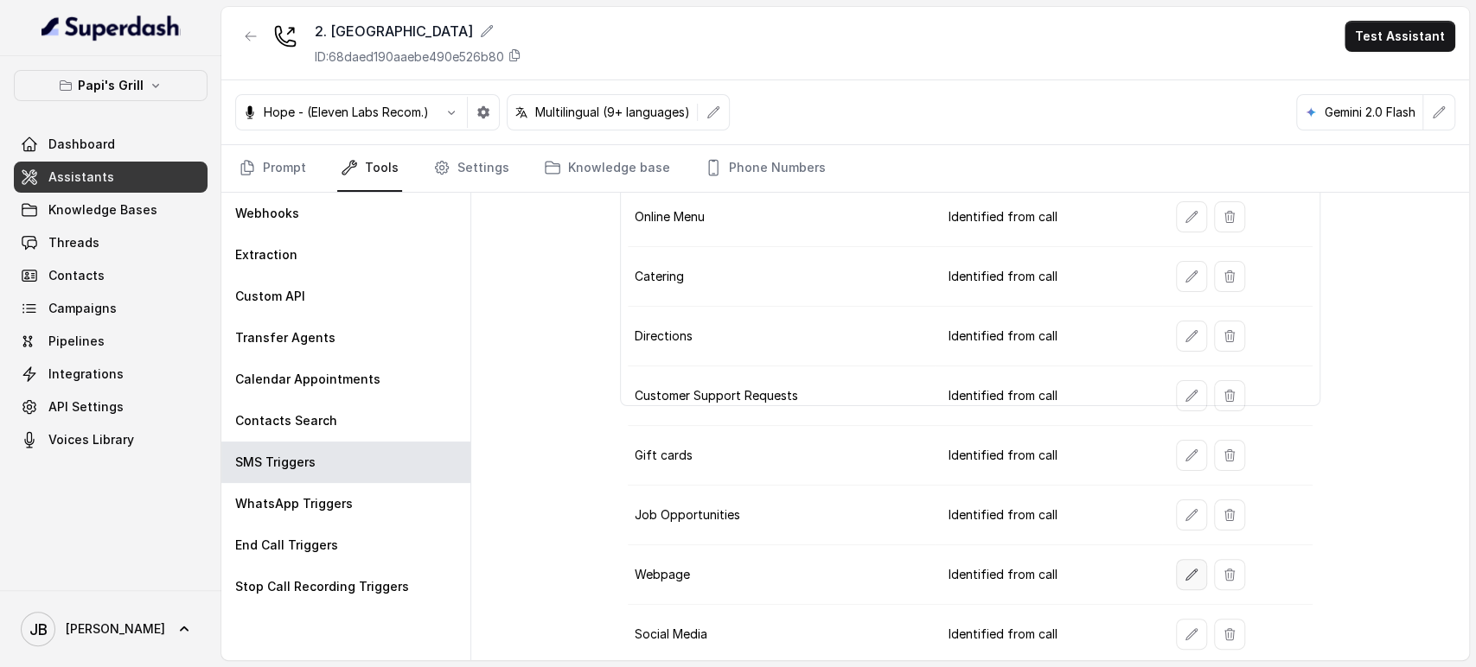
click at [1176, 562] on button "button" at bounding box center [1191, 574] width 31 height 31
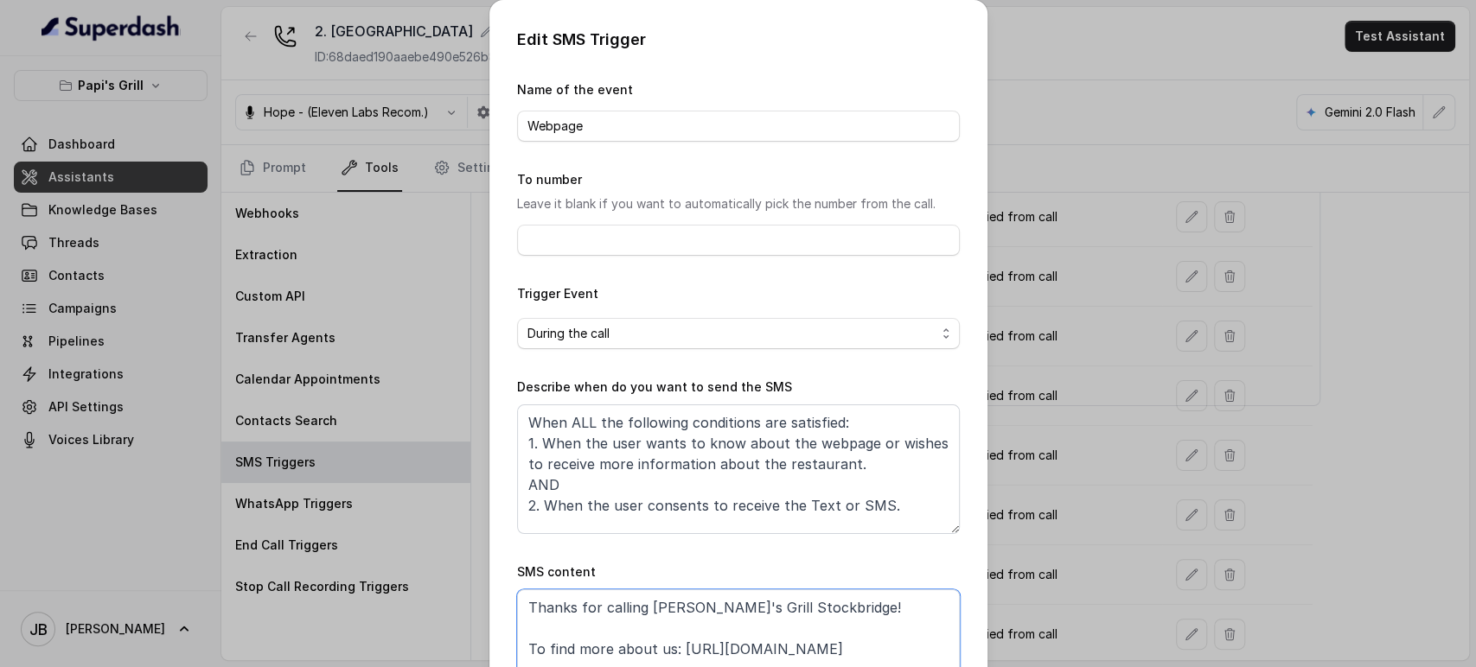
drag, startPoint x: 877, startPoint y: 648, endPoint x: 671, endPoint y: 648, distance: 206.6
click at [671, 648] on textarea "Thanks for calling Papi's Grill Stockbridge! To find more about us: https://fox…" at bounding box center [738, 633] width 443 height 86
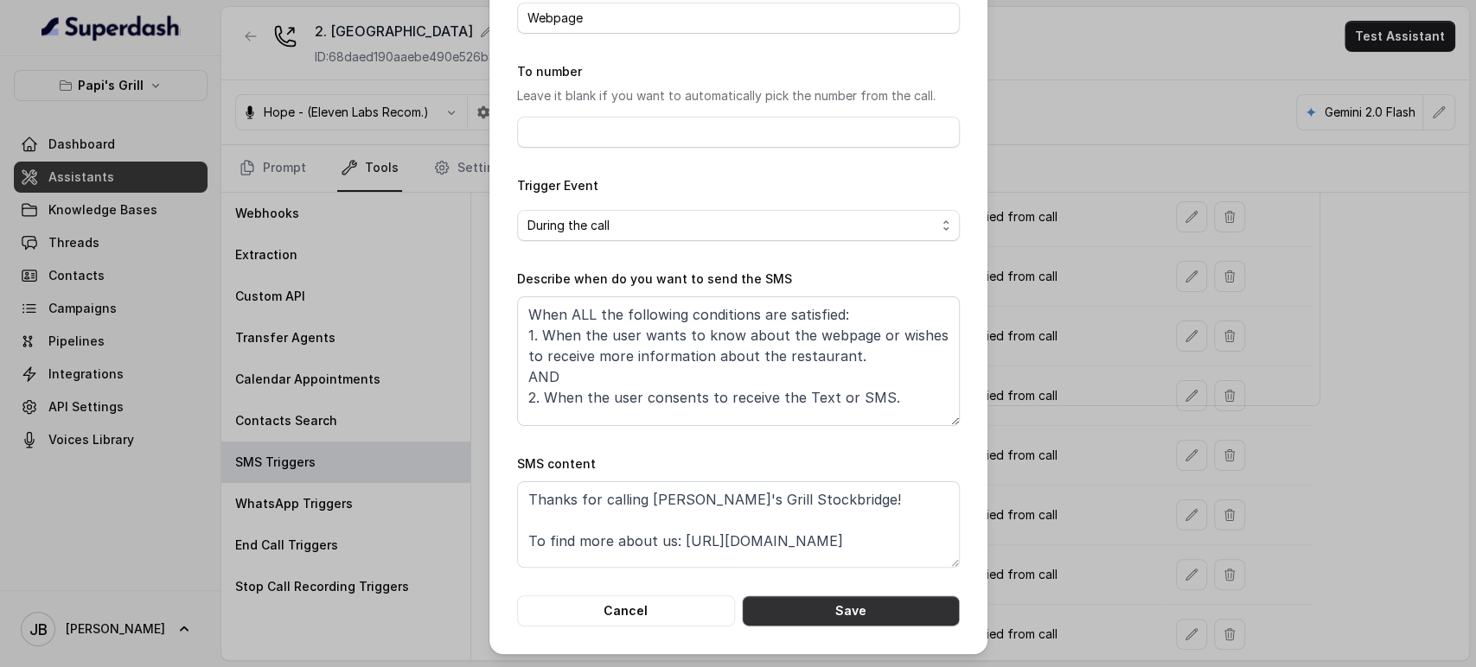
click at [795, 606] on button "Save" at bounding box center [851, 611] width 218 height 31
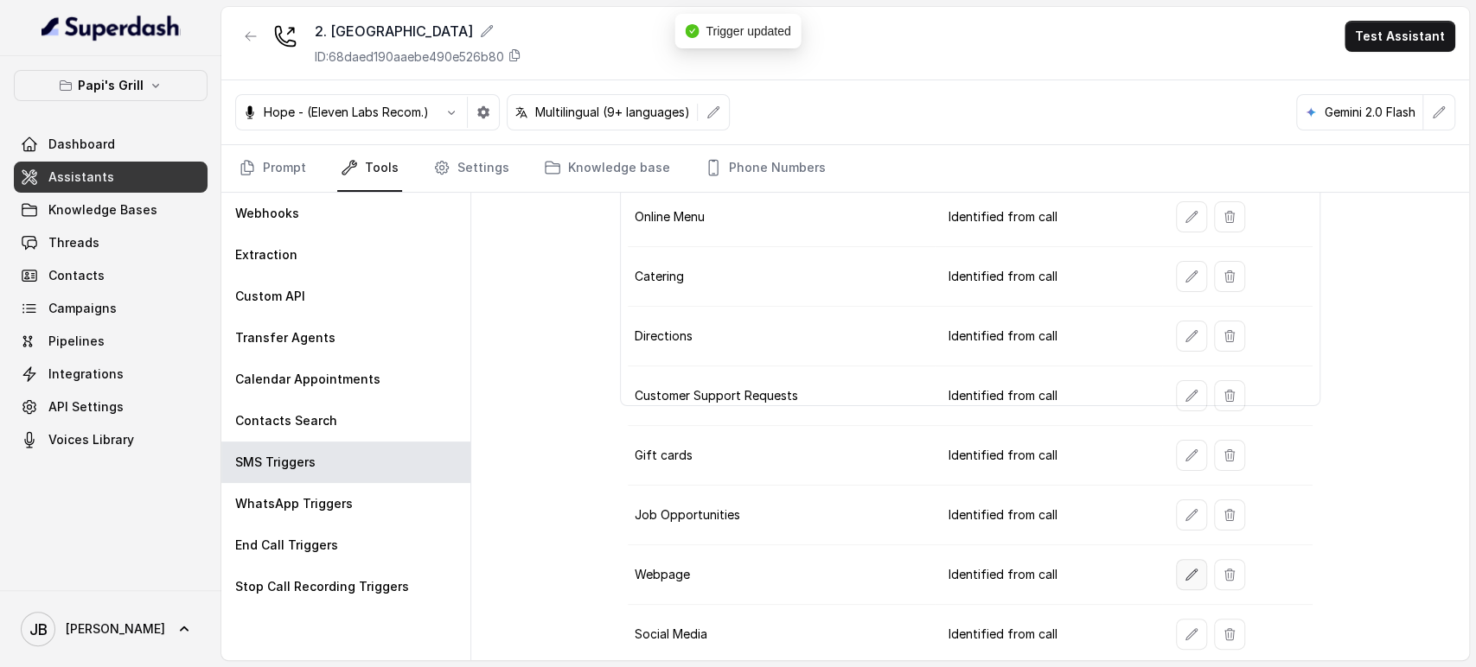
click at [1186, 572] on icon "button" at bounding box center [1191, 574] width 11 height 11
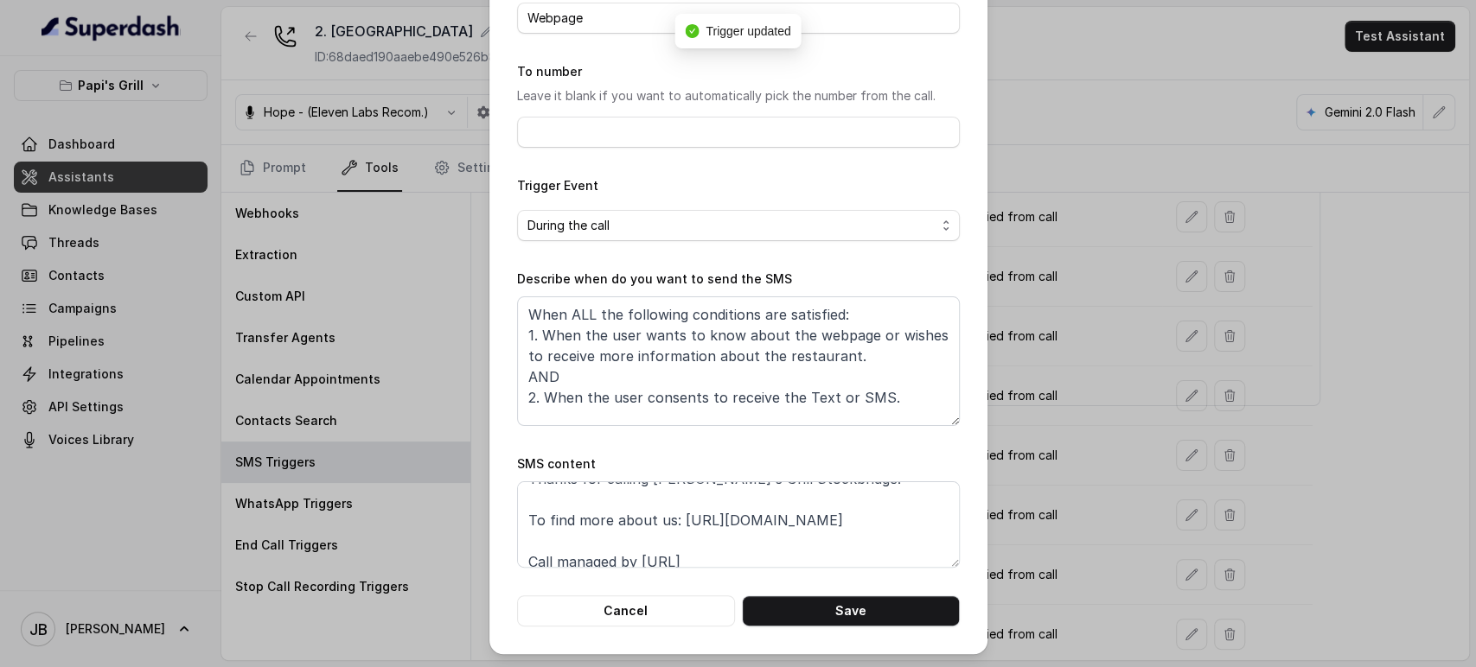
scroll to position [32, 0]
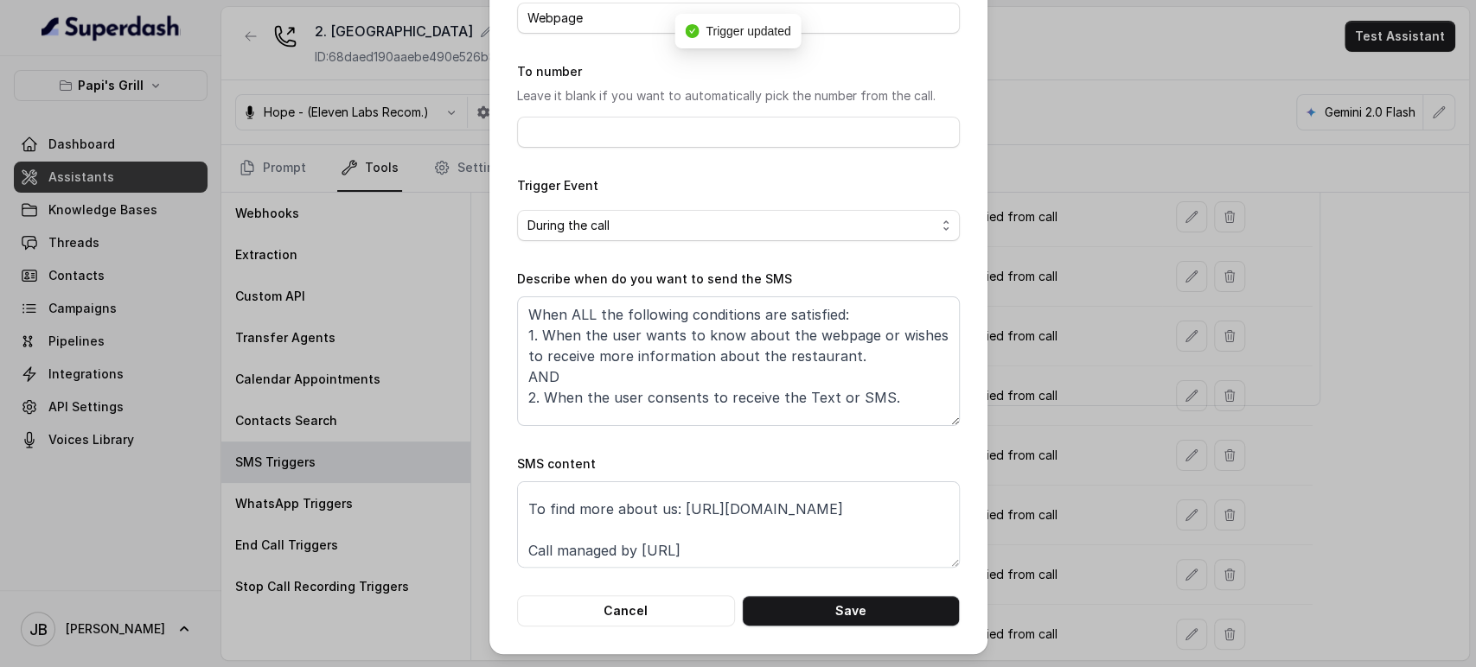
drag, startPoint x: 1214, startPoint y: 433, endPoint x: 1197, endPoint y: 496, distance: 65.2
click at [1214, 434] on div "Edit SMS Trigger Name of the event Webpage To number Leave it blank if you want…" at bounding box center [738, 333] width 1476 height 667
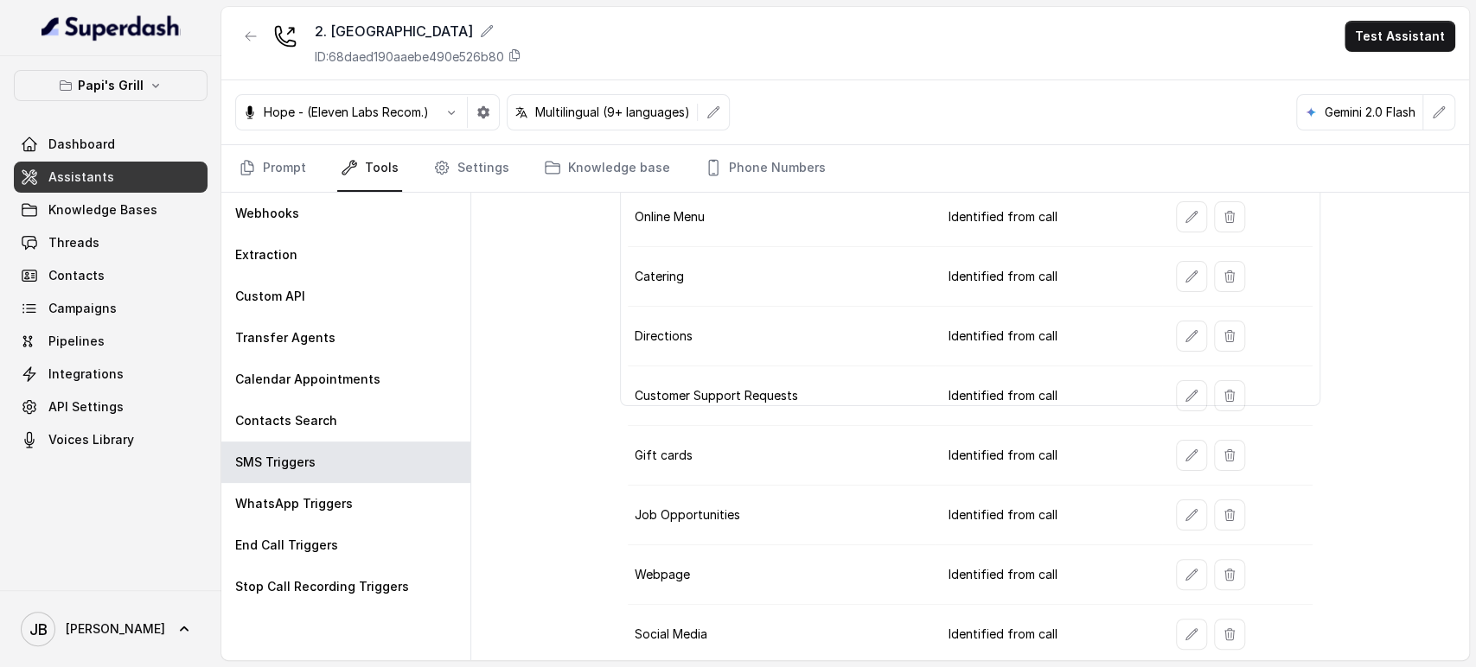
click at [1183, 614] on td at bounding box center [1237, 635] width 150 height 60
click at [1176, 626] on button "button" at bounding box center [1191, 634] width 31 height 31
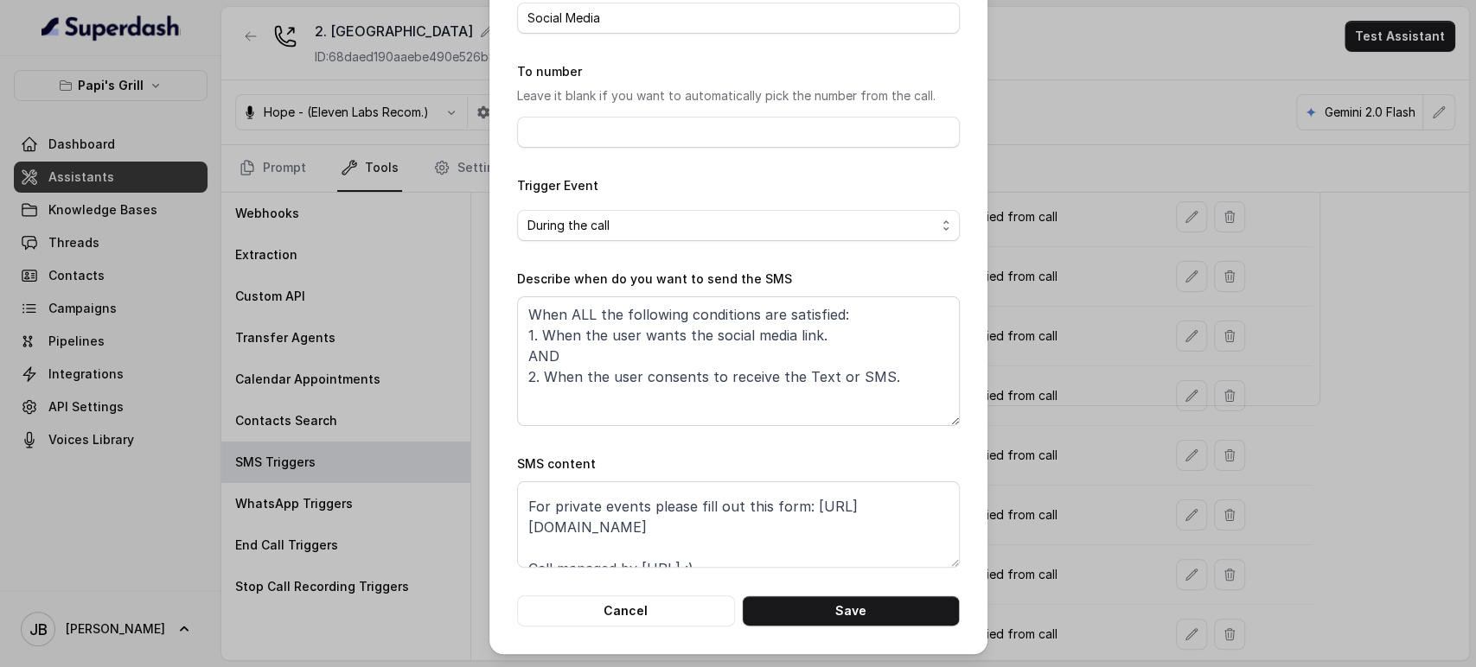
scroll to position [53, 0]
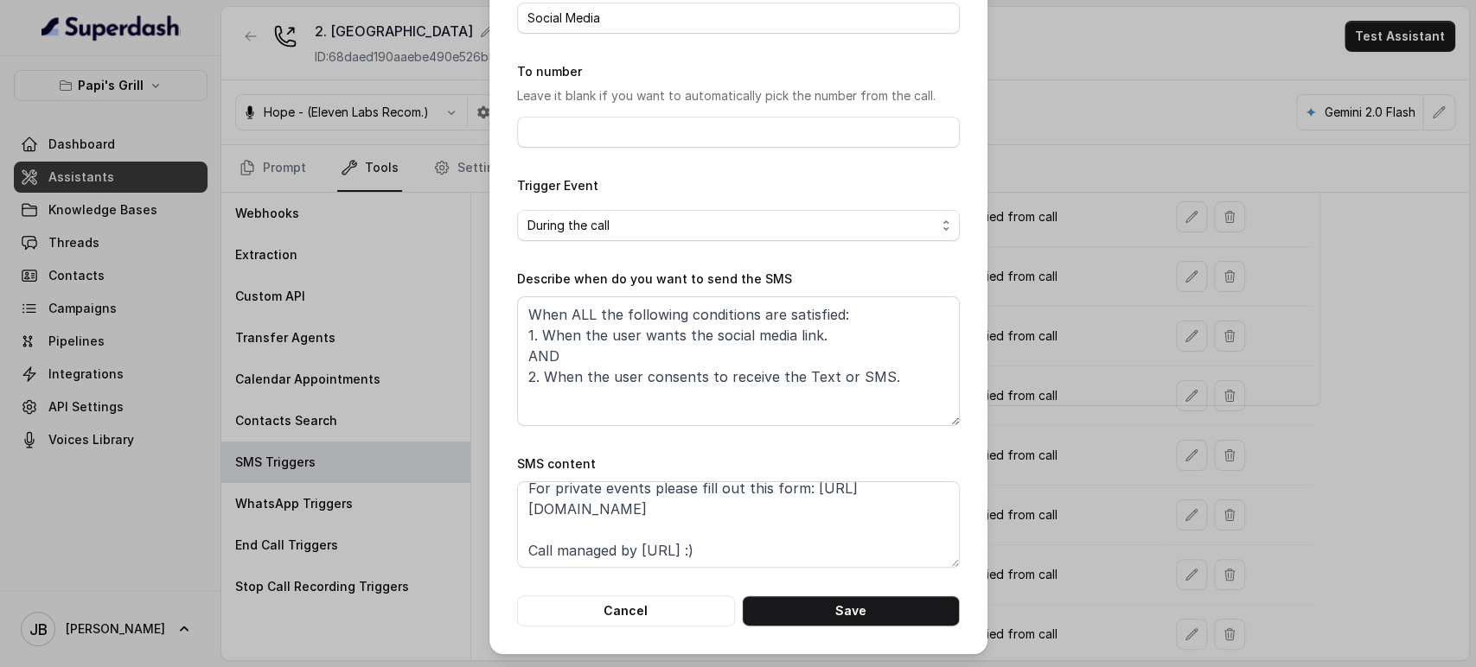
click at [990, 398] on div "Edit SMS Trigger Name of the event Social Media To number Leave it blank if you…" at bounding box center [738, 333] width 1476 height 667
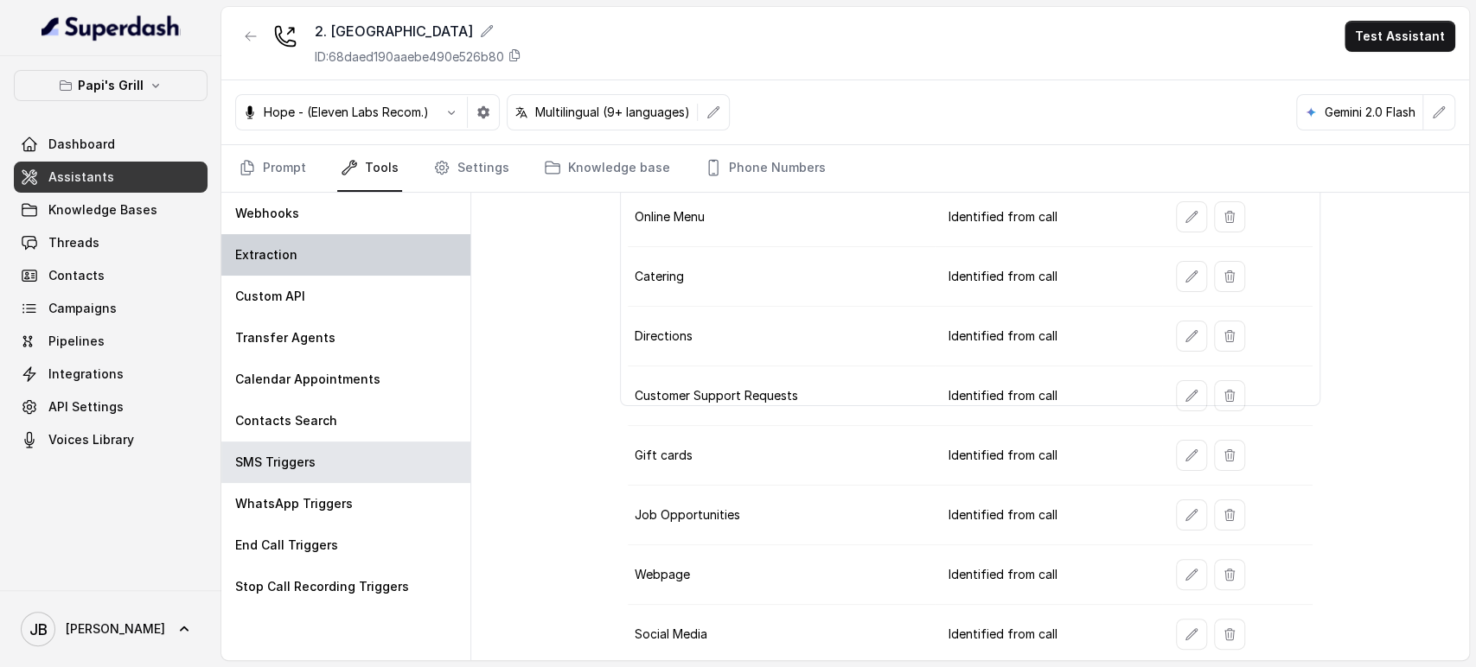
click at [328, 261] on div "Extraction" at bounding box center [345, 254] width 249 height 41
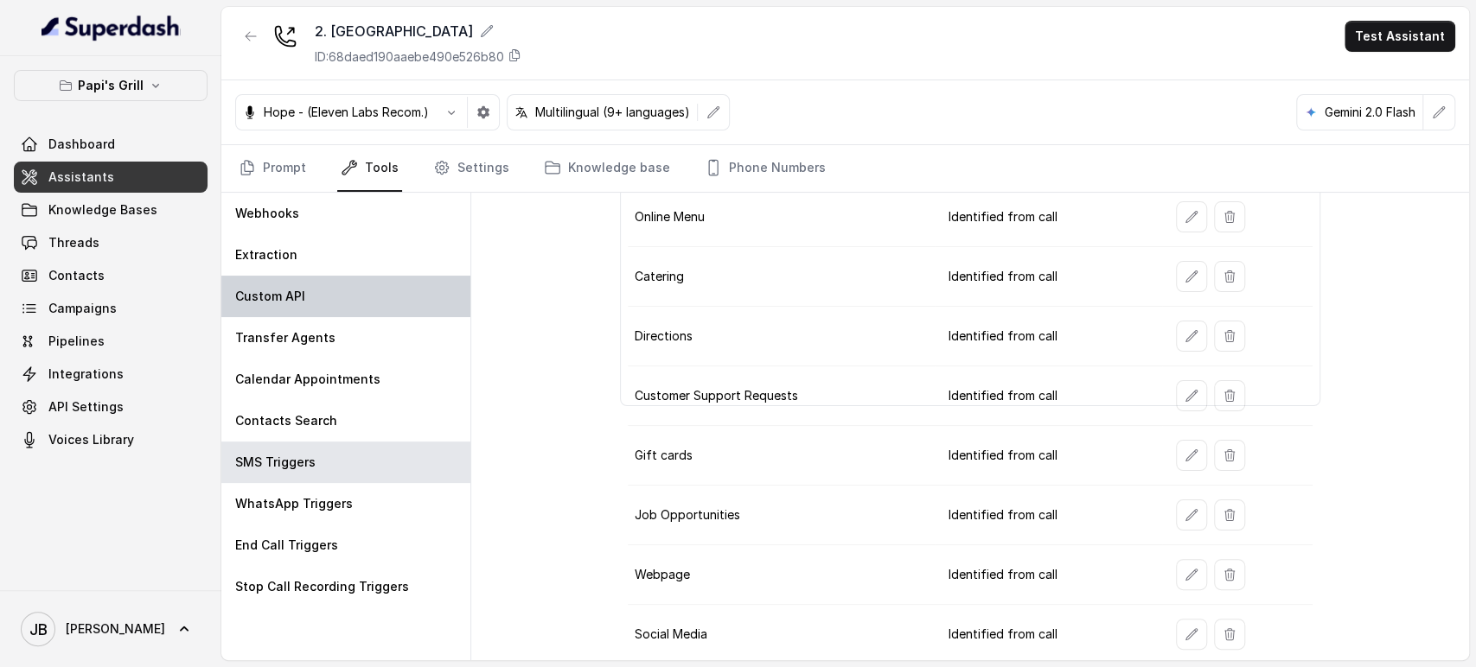
scroll to position [84, 0]
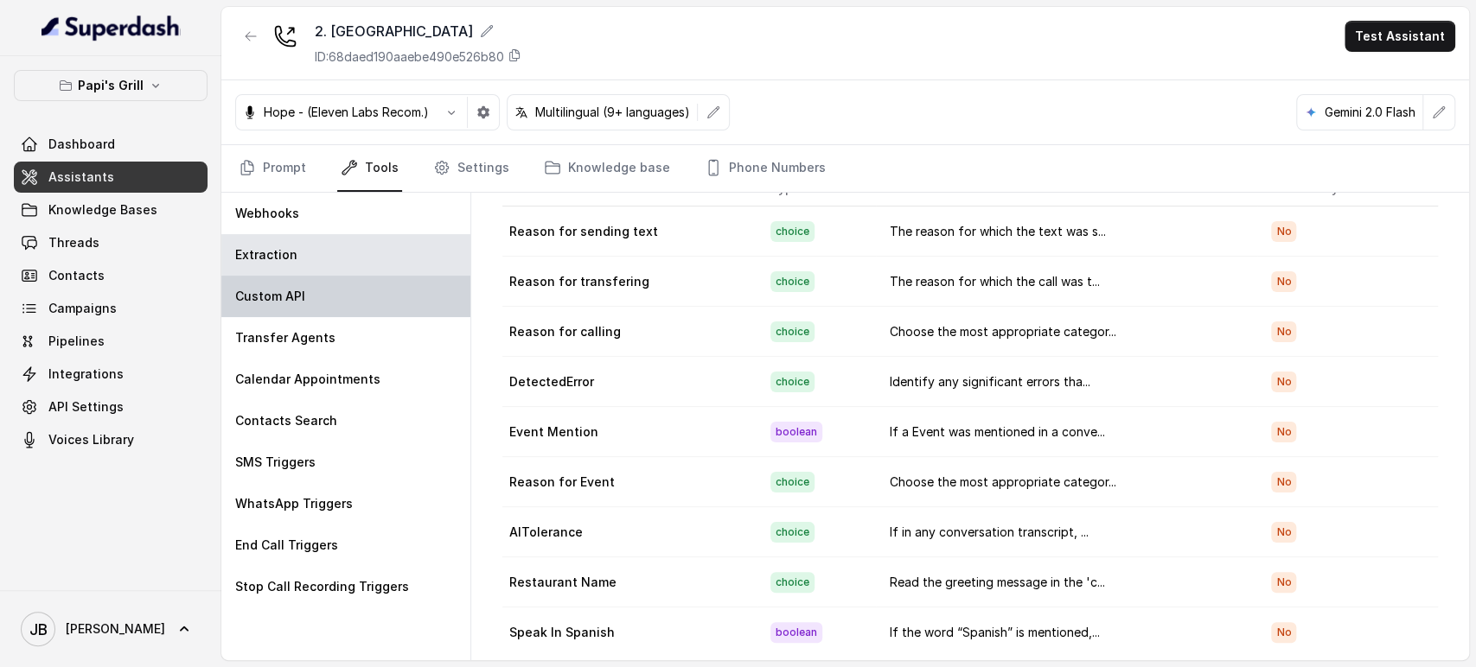
click at [320, 288] on div "Custom API" at bounding box center [345, 296] width 249 height 41
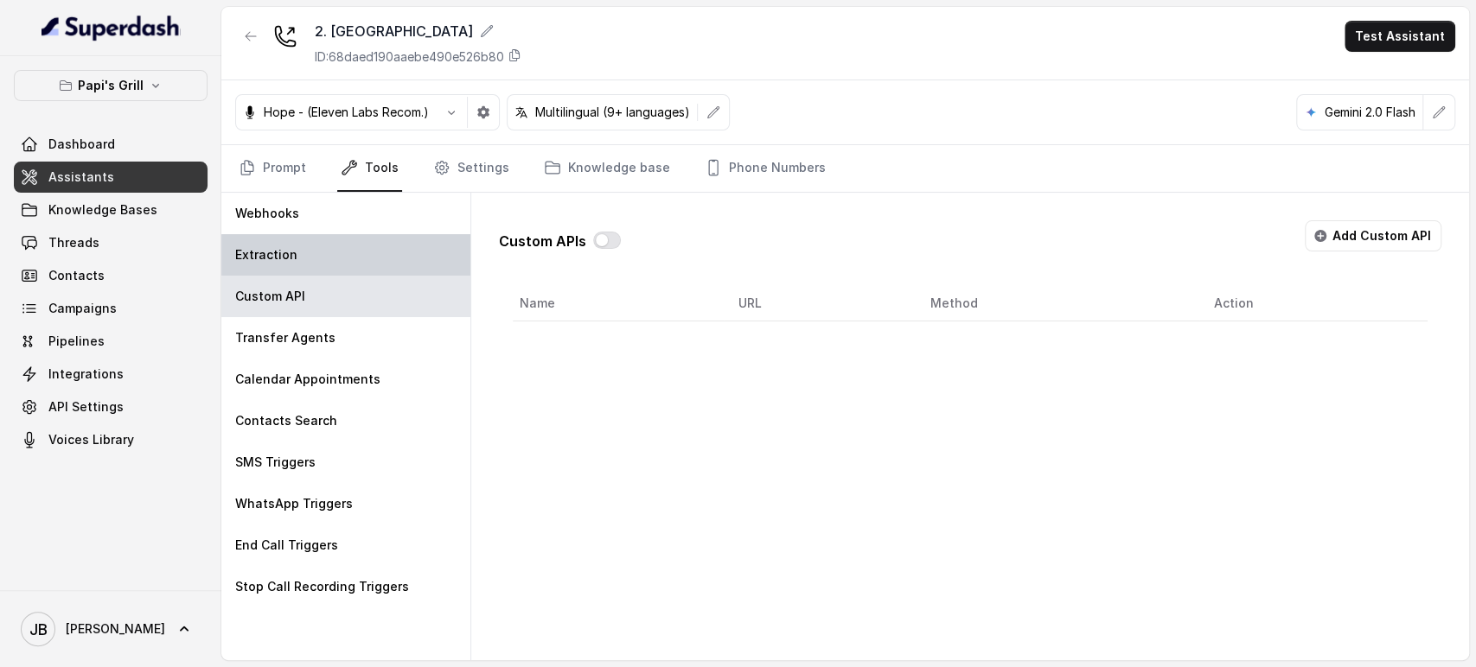
click at [318, 260] on div "Extraction" at bounding box center [345, 254] width 249 height 41
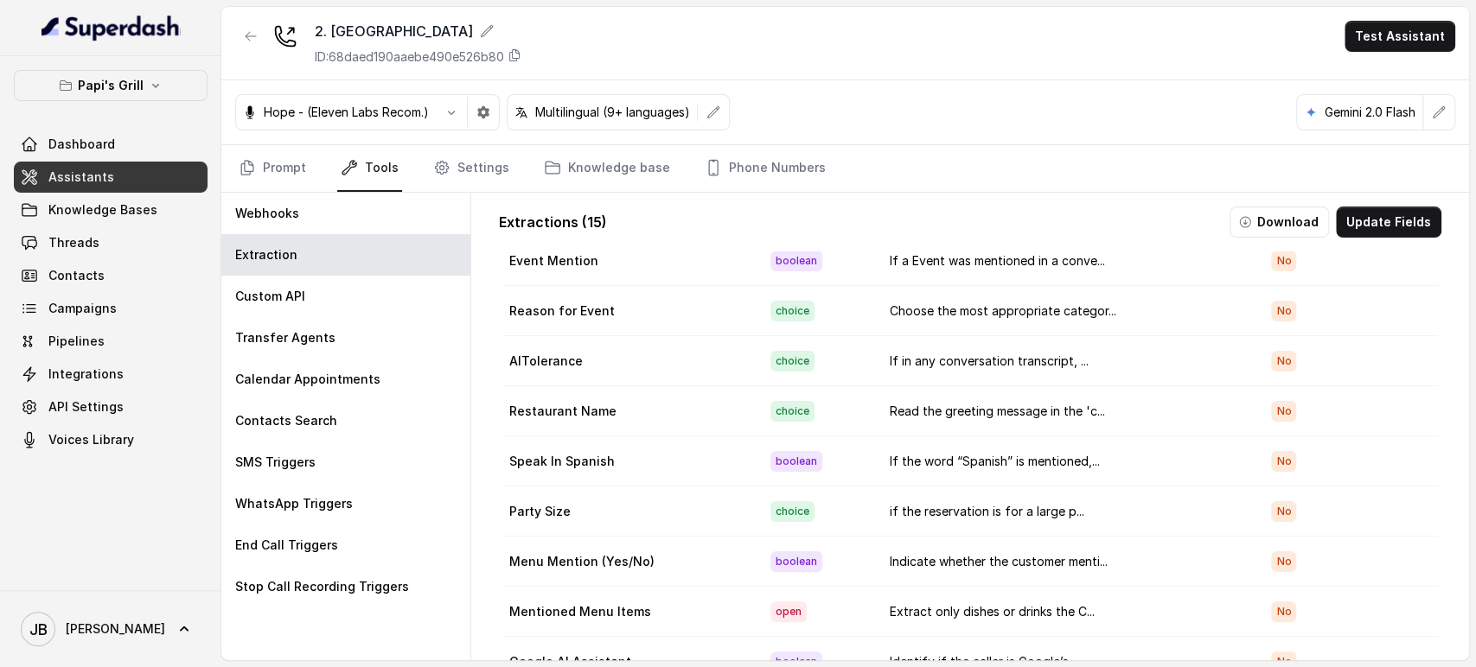
scroll to position [288, 0]
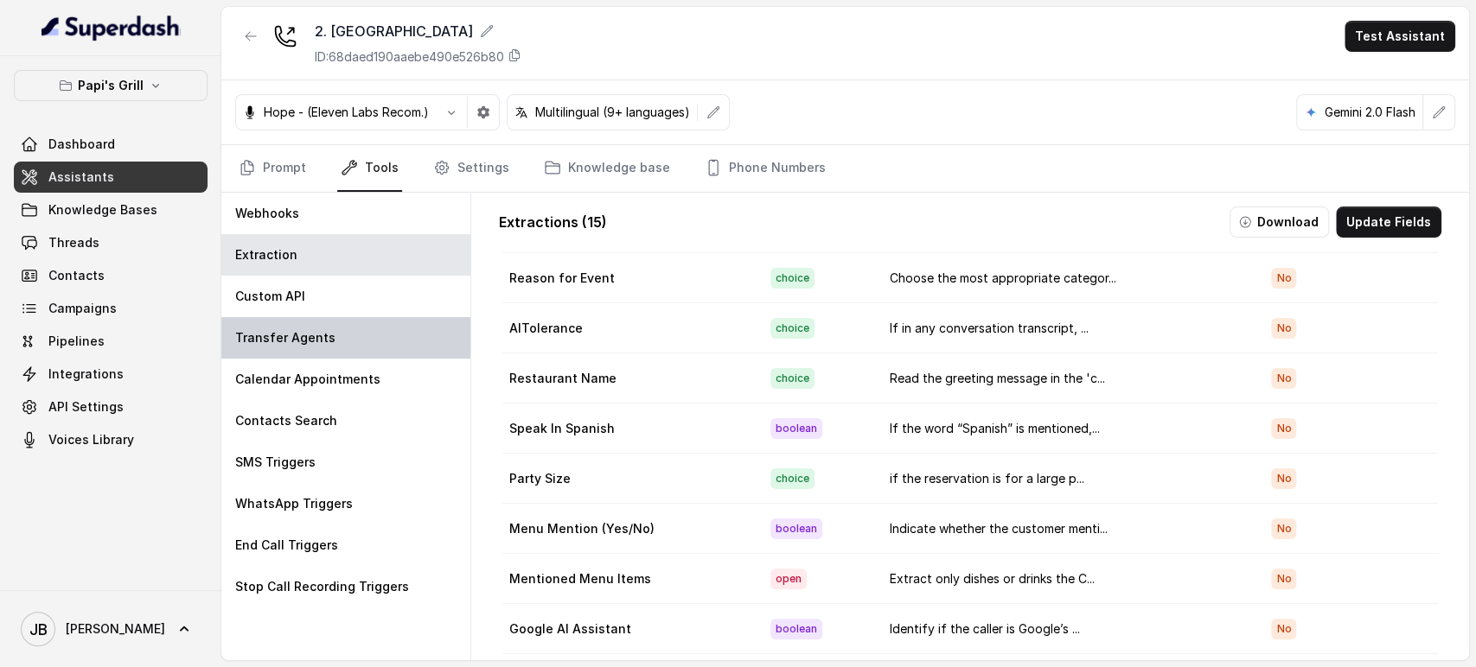
click at [318, 340] on p "Transfer Agents" at bounding box center [285, 337] width 100 height 17
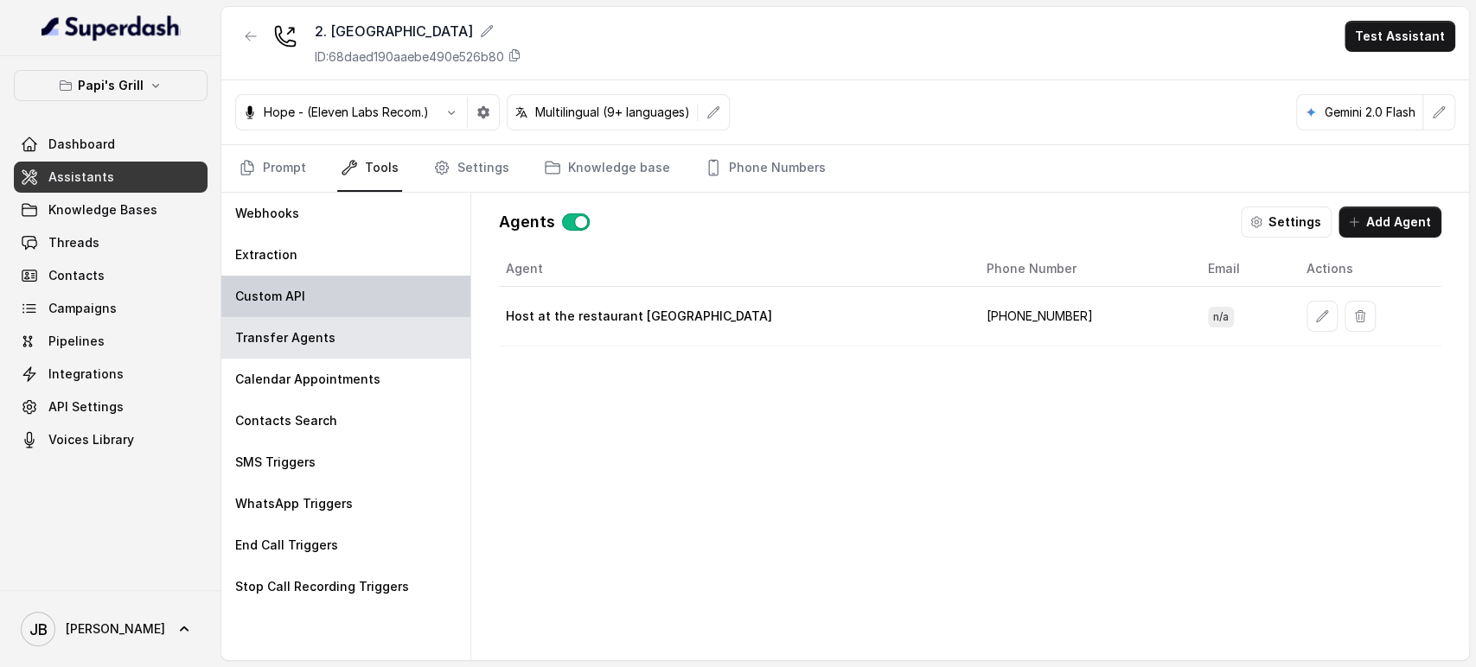
click at [344, 288] on div "Custom API" at bounding box center [345, 296] width 249 height 41
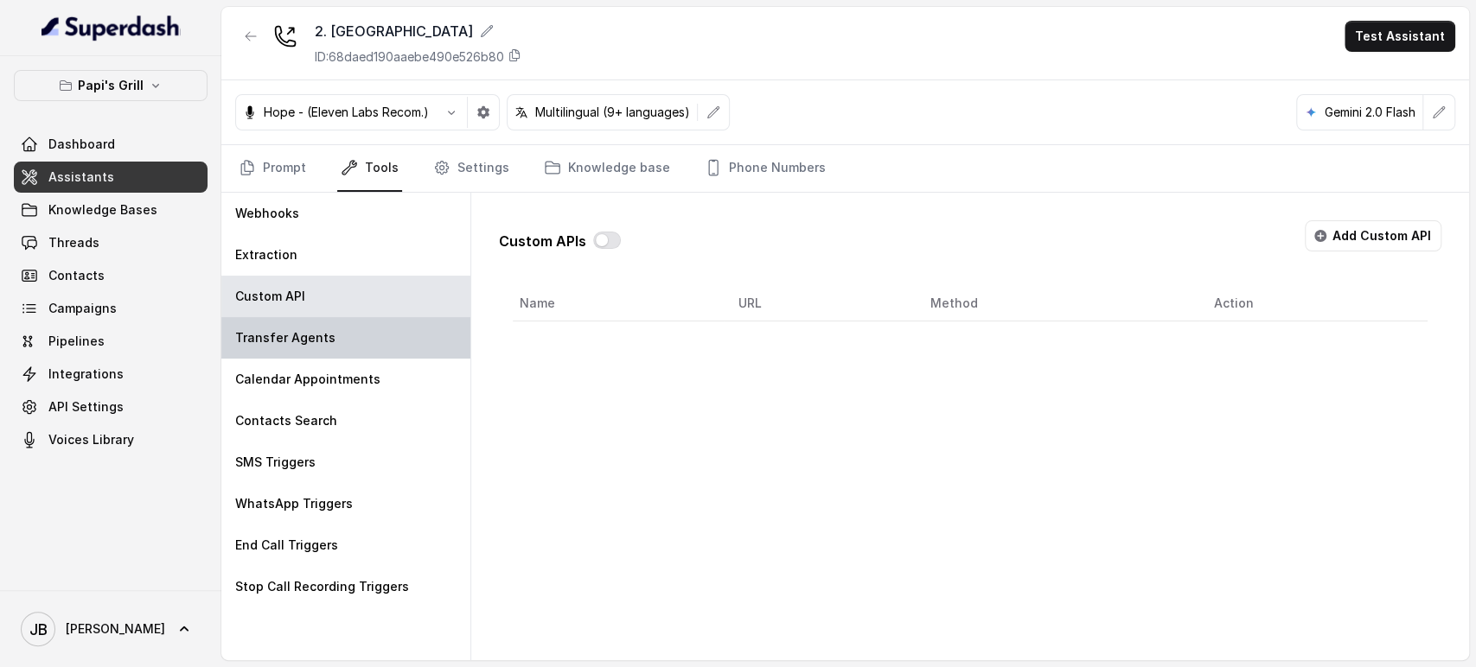
click at [359, 345] on div "Transfer Agents" at bounding box center [345, 337] width 249 height 41
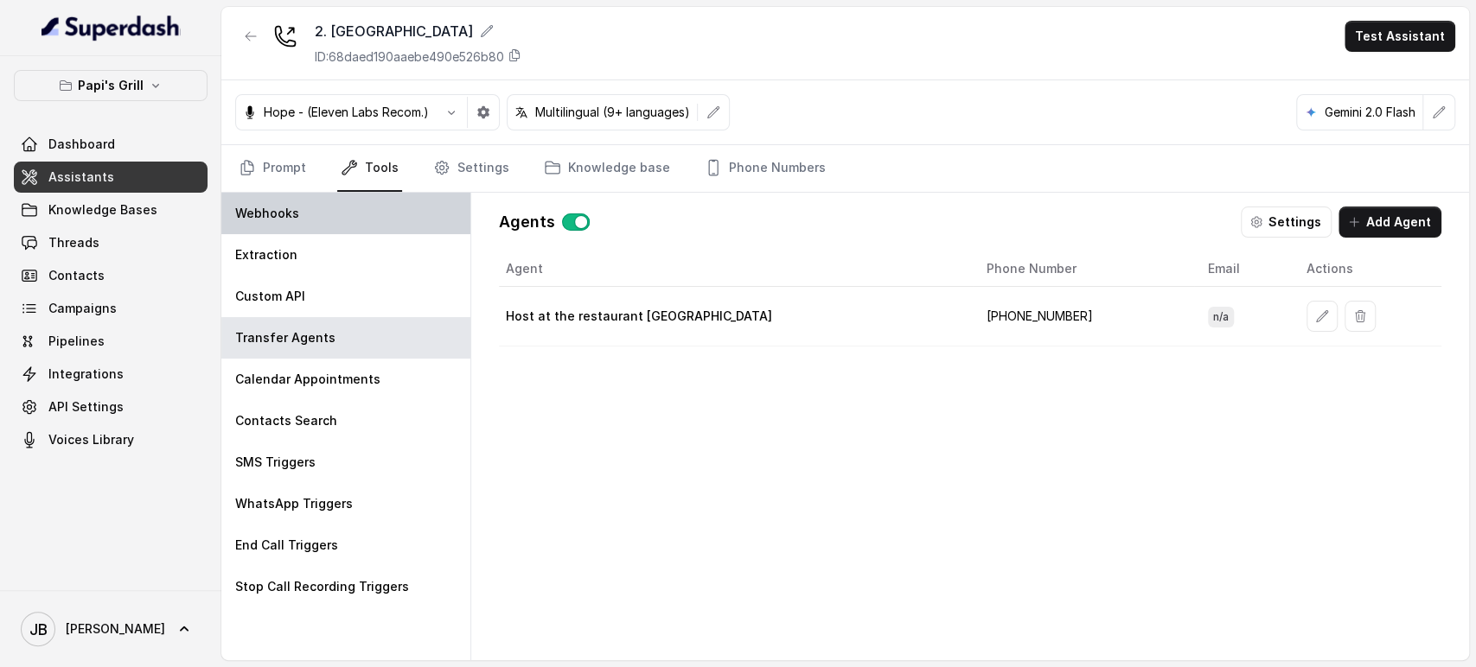
click at [328, 220] on div "Webhooks" at bounding box center [345, 213] width 249 height 41
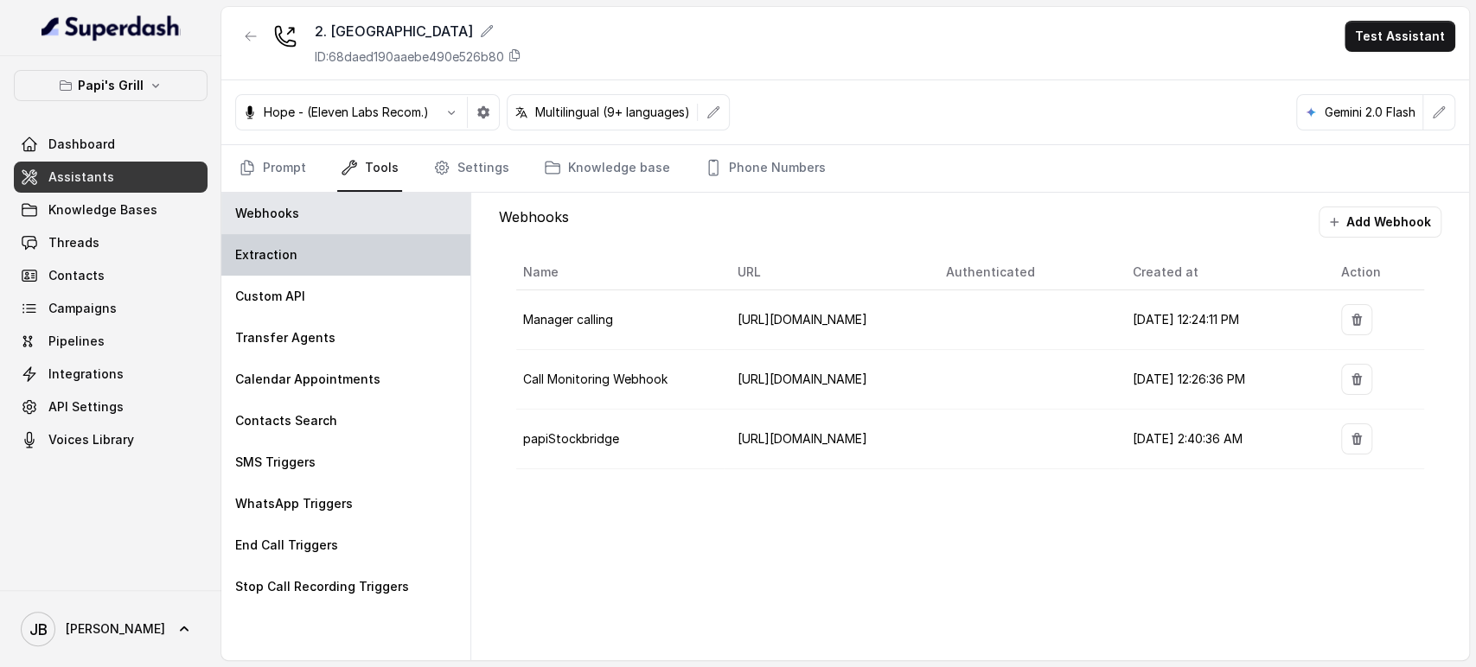
click at [341, 244] on div "Extraction" at bounding box center [345, 254] width 249 height 41
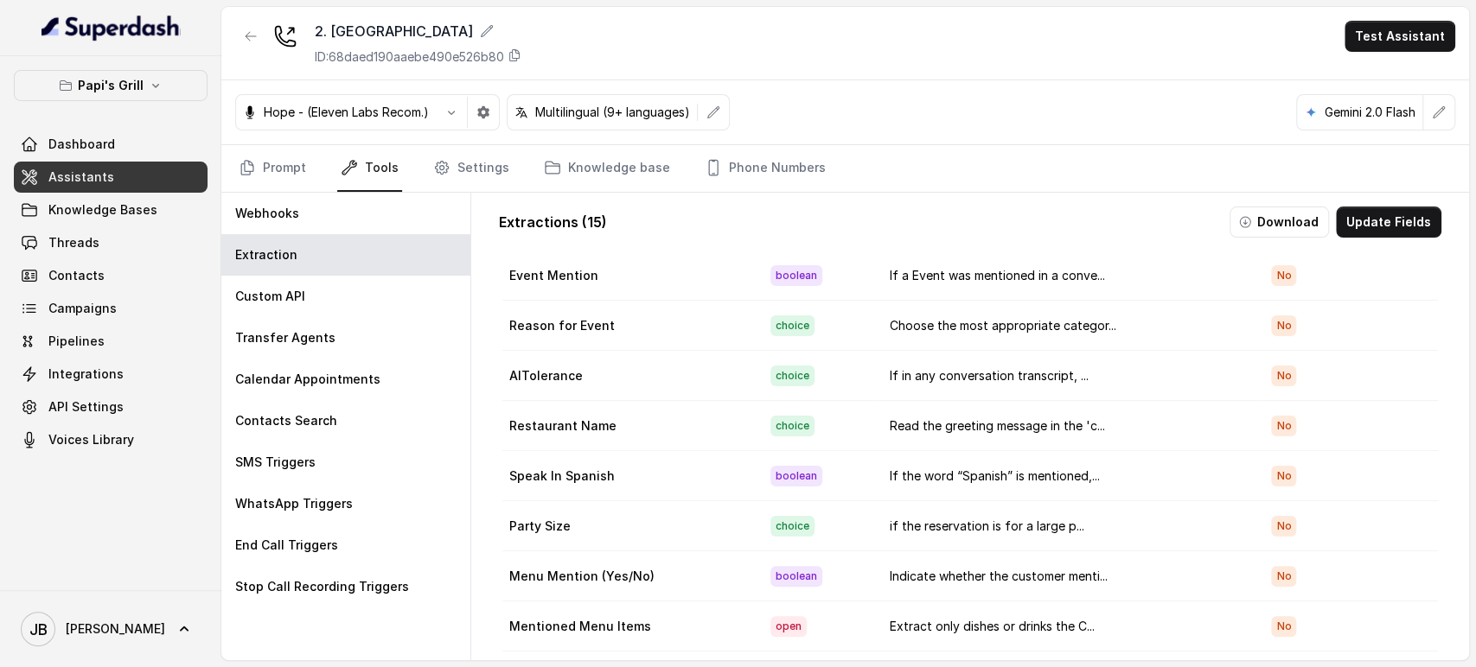
scroll to position [322, 0]
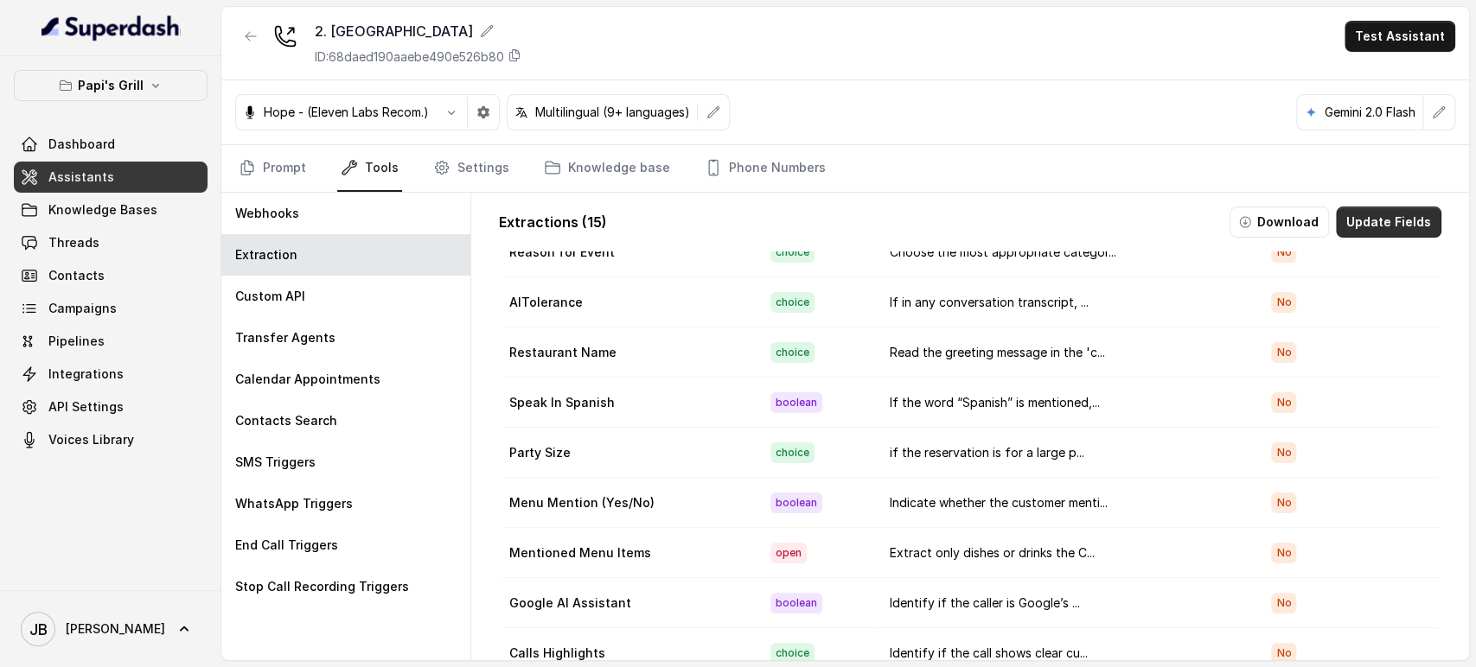
click at [1396, 217] on button "Update Fields" at bounding box center [1388, 222] width 105 height 31
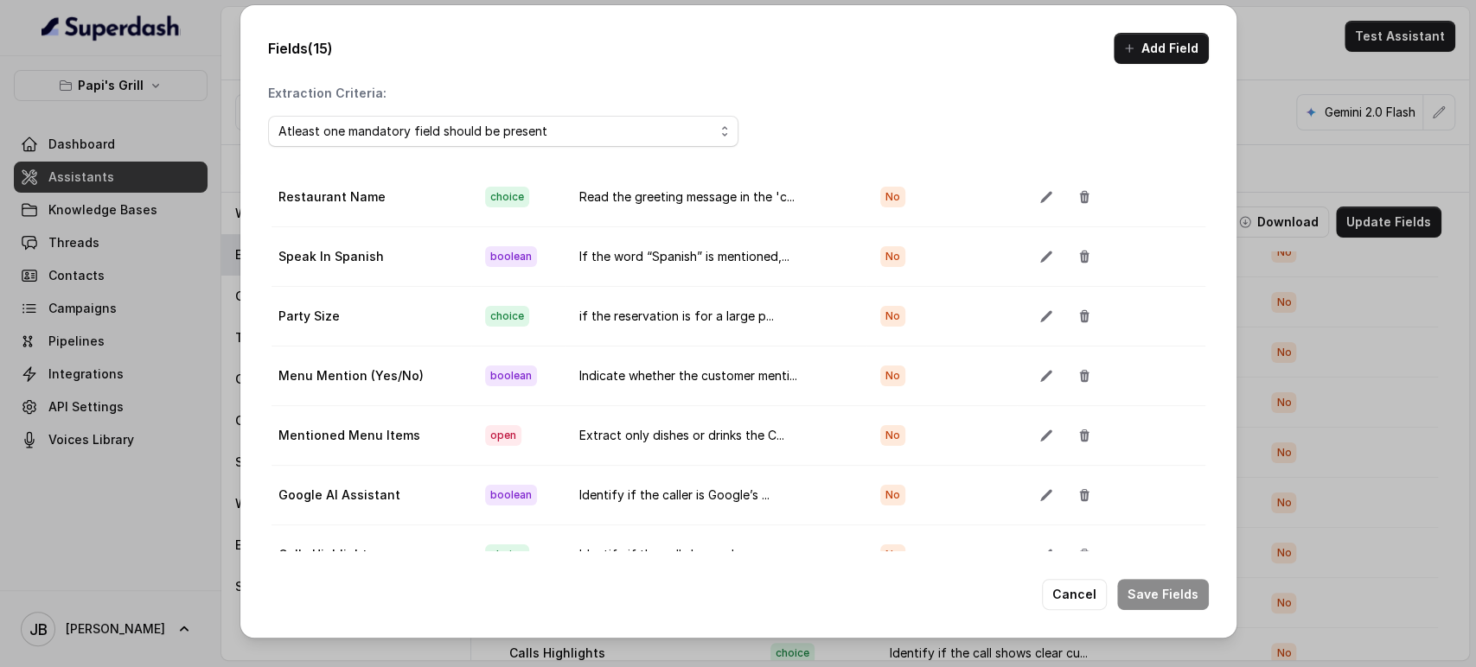
scroll to position [480, 0]
click at [1030, 191] on button "button" at bounding box center [1045, 197] width 31 height 31
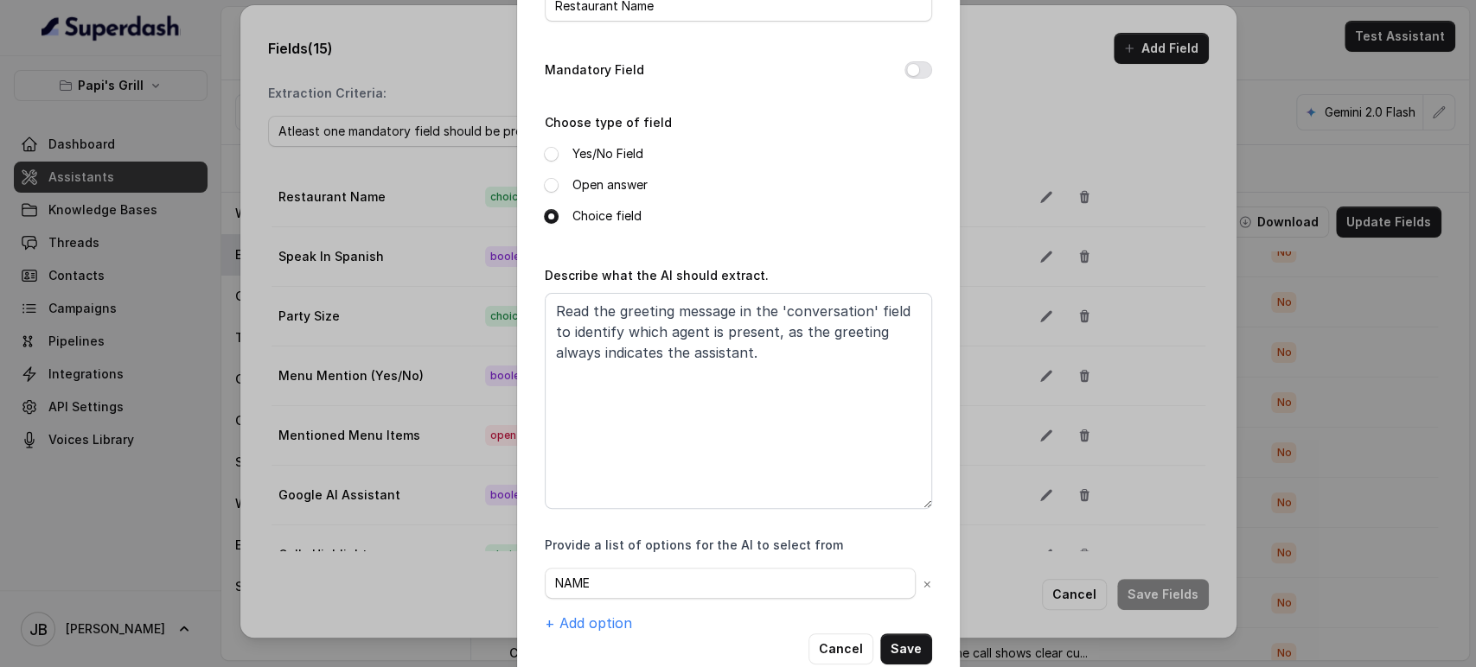
scroll to position [148, 0]
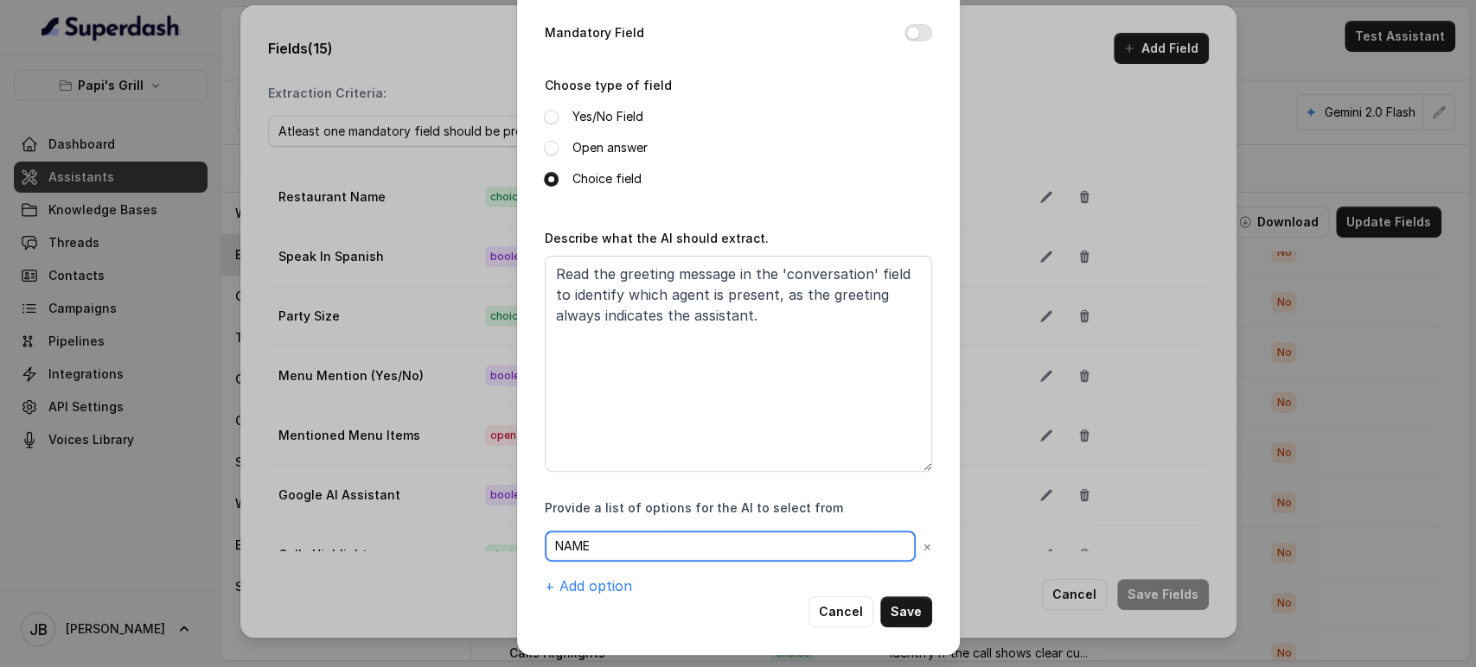
drag, startPoint x: 458, startPoint y: 555, endPoint x: 444, endPoint y: 557, distance: 13.9
click at [448, 556] on div "Edit field Name of the extracted field Restaurant Name Mandatory Field Choose t…" at bounding box center [738, 333] width 1476 height 667
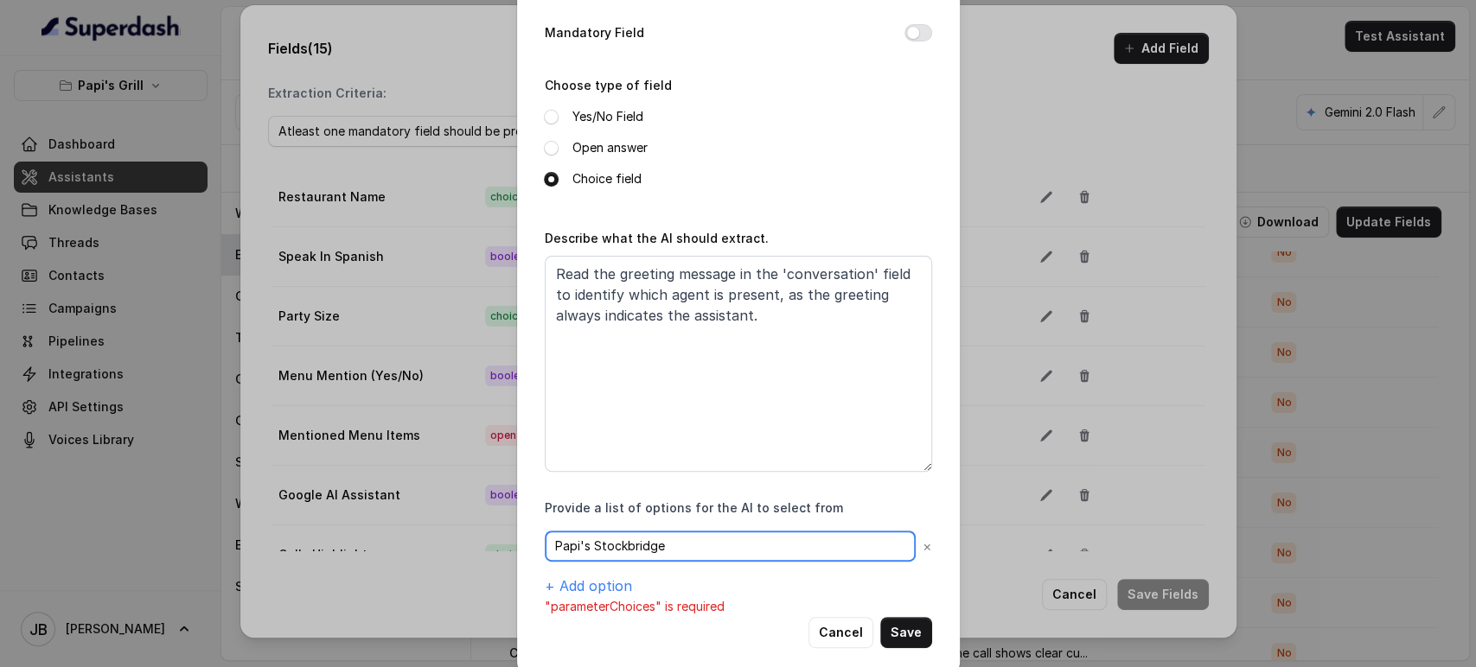
type input "Papi's Stockbridge"
click at [915, 629] on button "Save" at bounding box center [906, 632] width 52 height 31
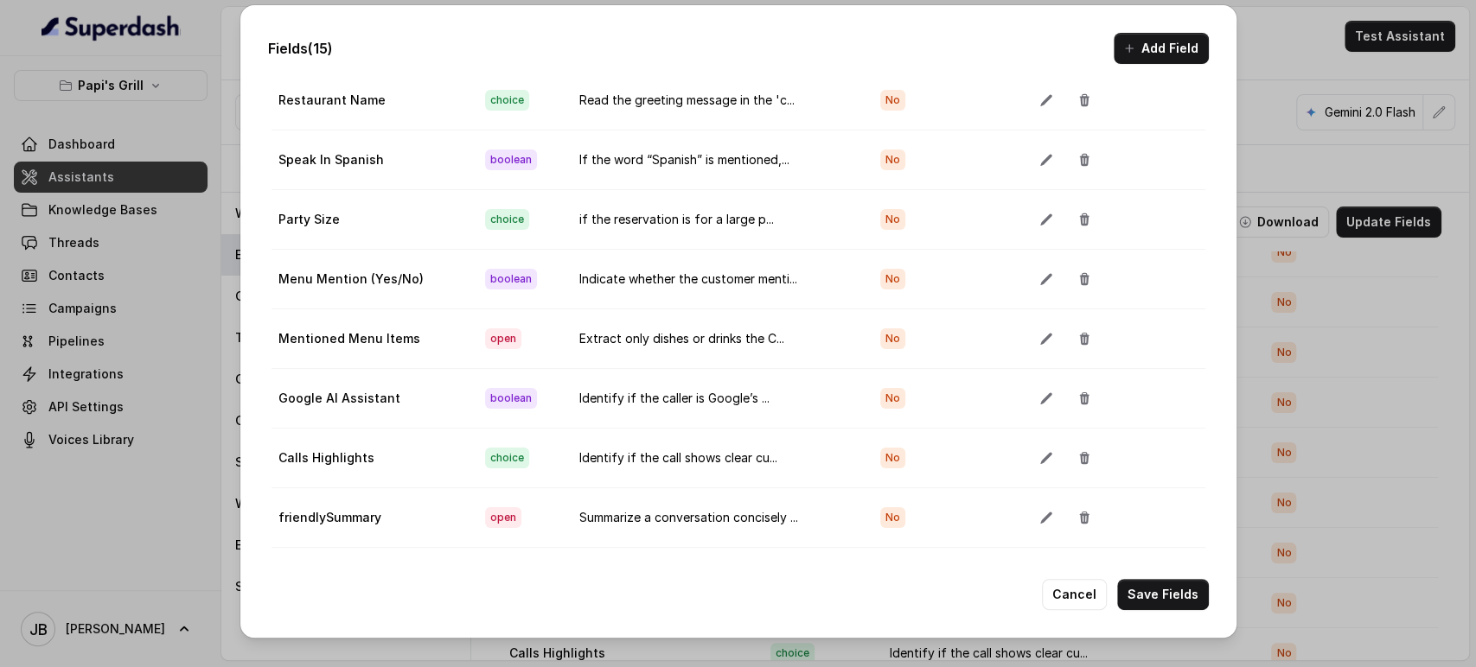
scroll to position [111, 0]
click at [1039, 213] on icon "button" at bounding box center [1046, 220] width 14 height 14
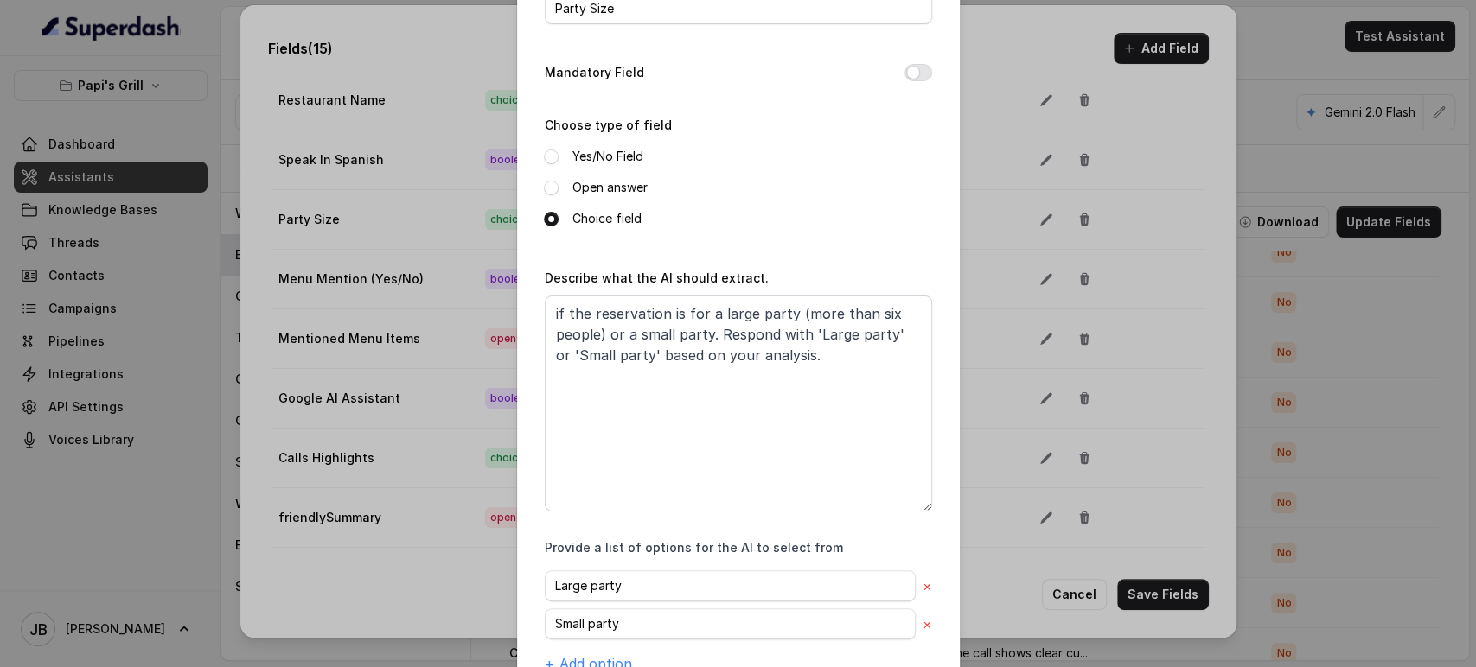
scroll to position [186, 0]
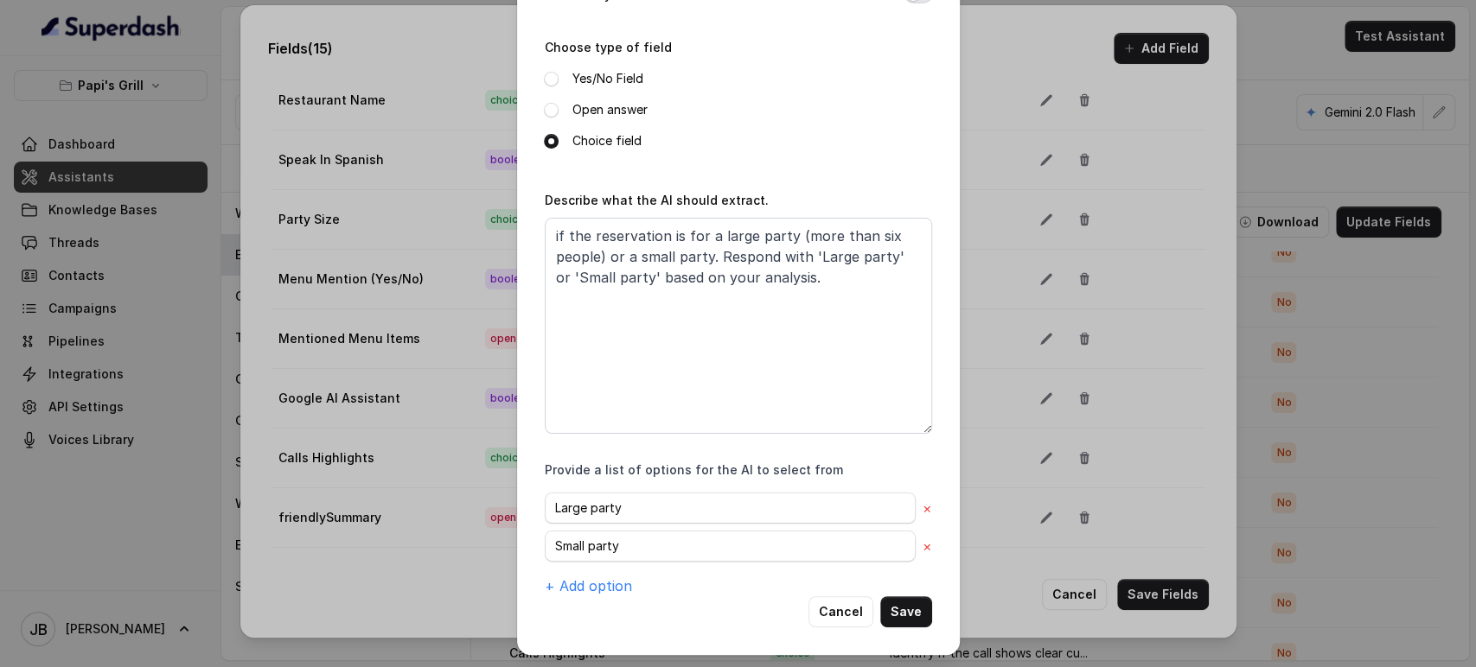
click at [1062, 282] on div "Edit field Name of the extracted field Party Size Mandatory Field Choose type o…" at bounding box center [738, 333] width 1476 height 667
click at [808, 607] on button "Cancel" at bounding box center [840, 611] width 65 height 31
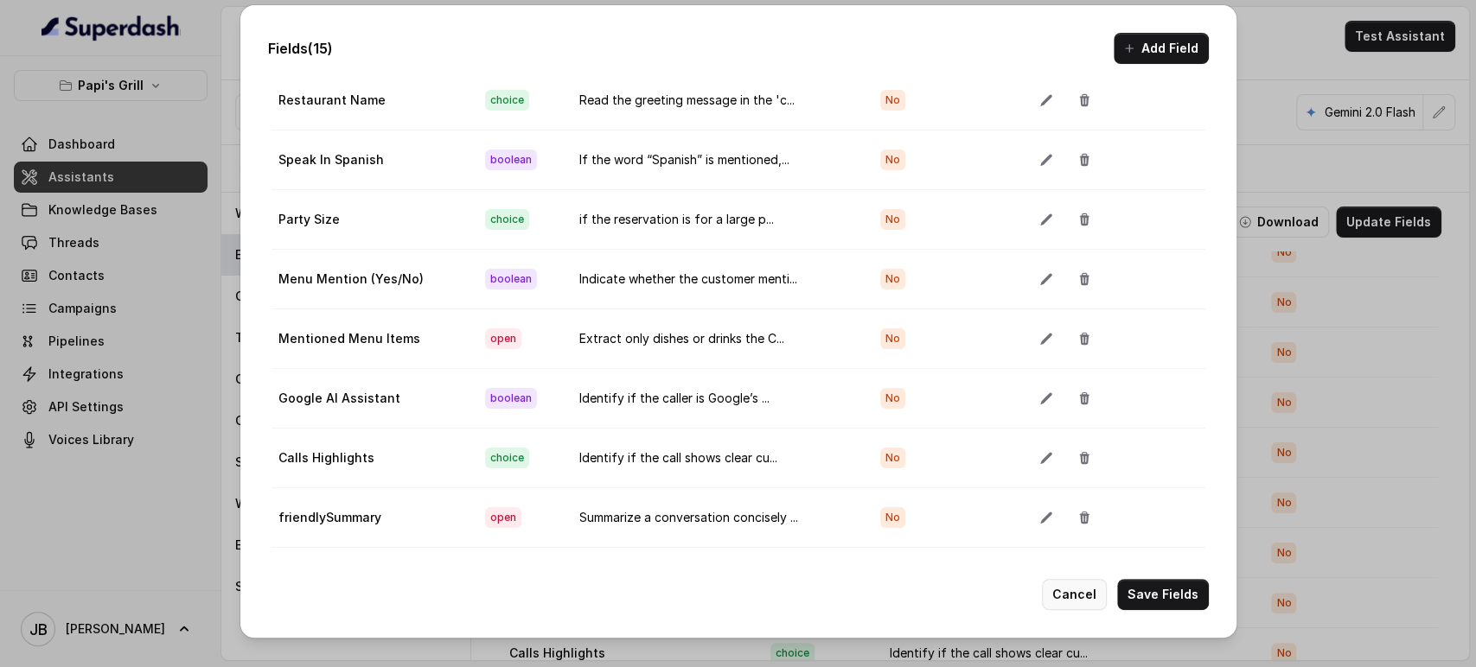
click at [1082, 595] on button "Cancel" at bounding box center [1074, 594] width 65 height 31
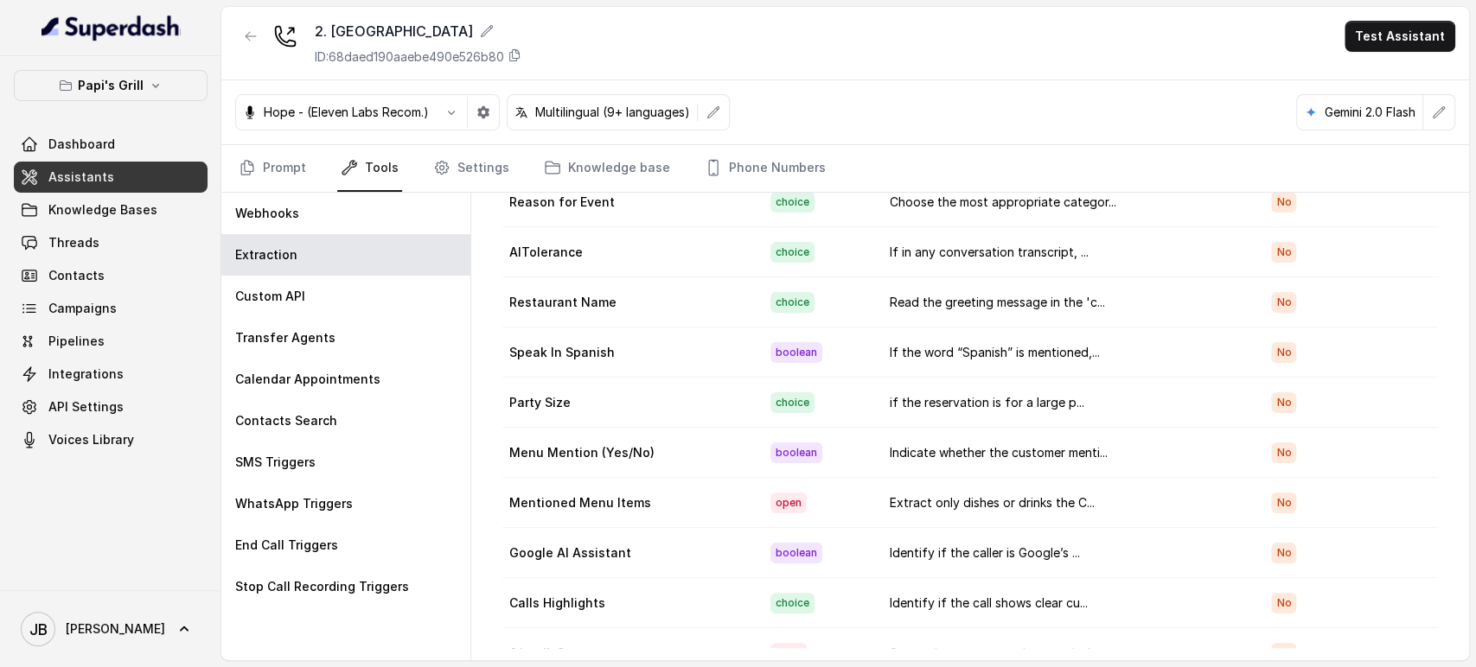
scroll to position [322, 0]
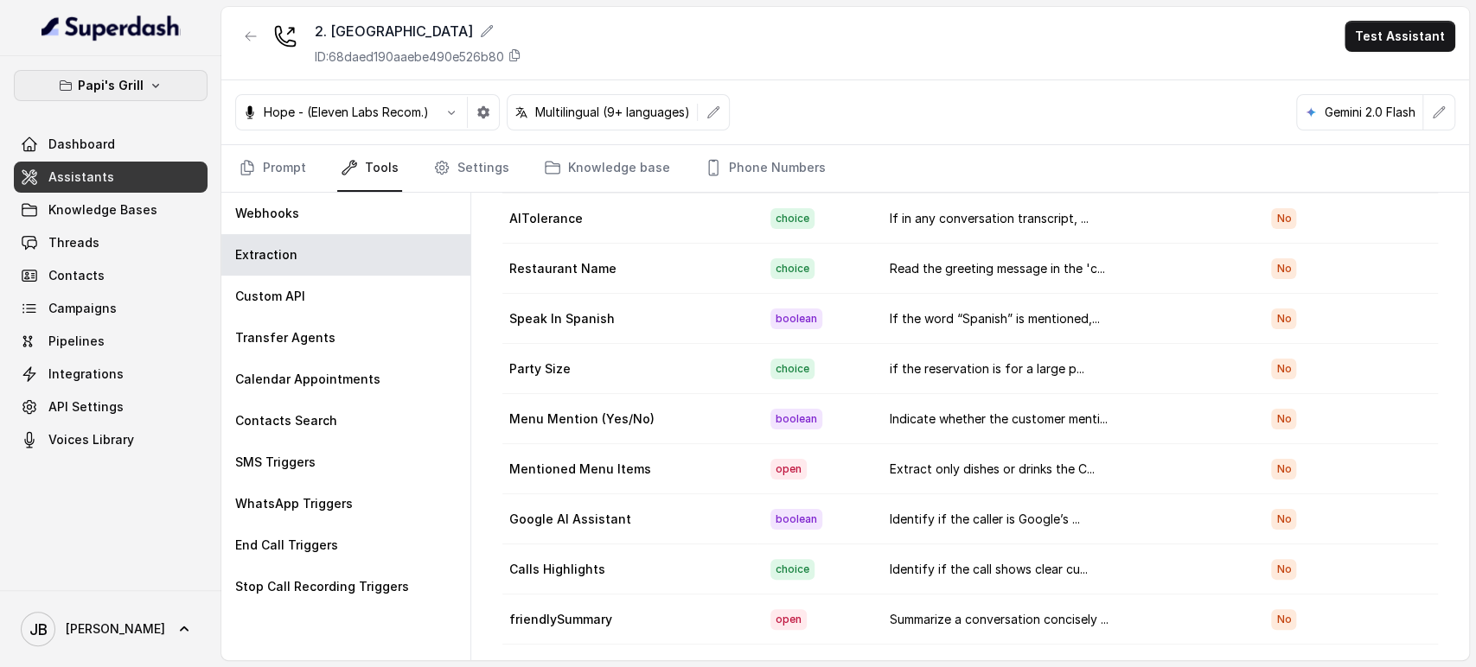
click at [134, 95] on button "Papi's Grill" at bounding box center [111, 85] width 194 height 31
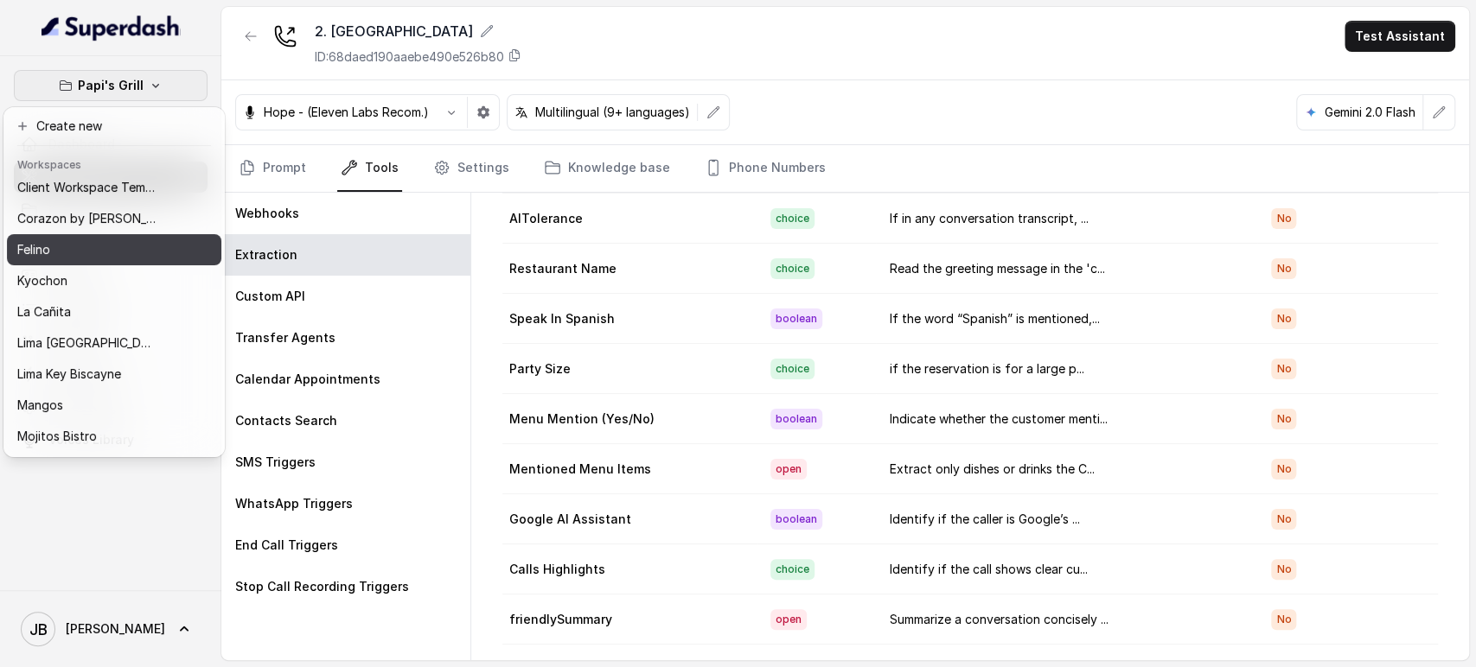
scroll to position [0, 0]
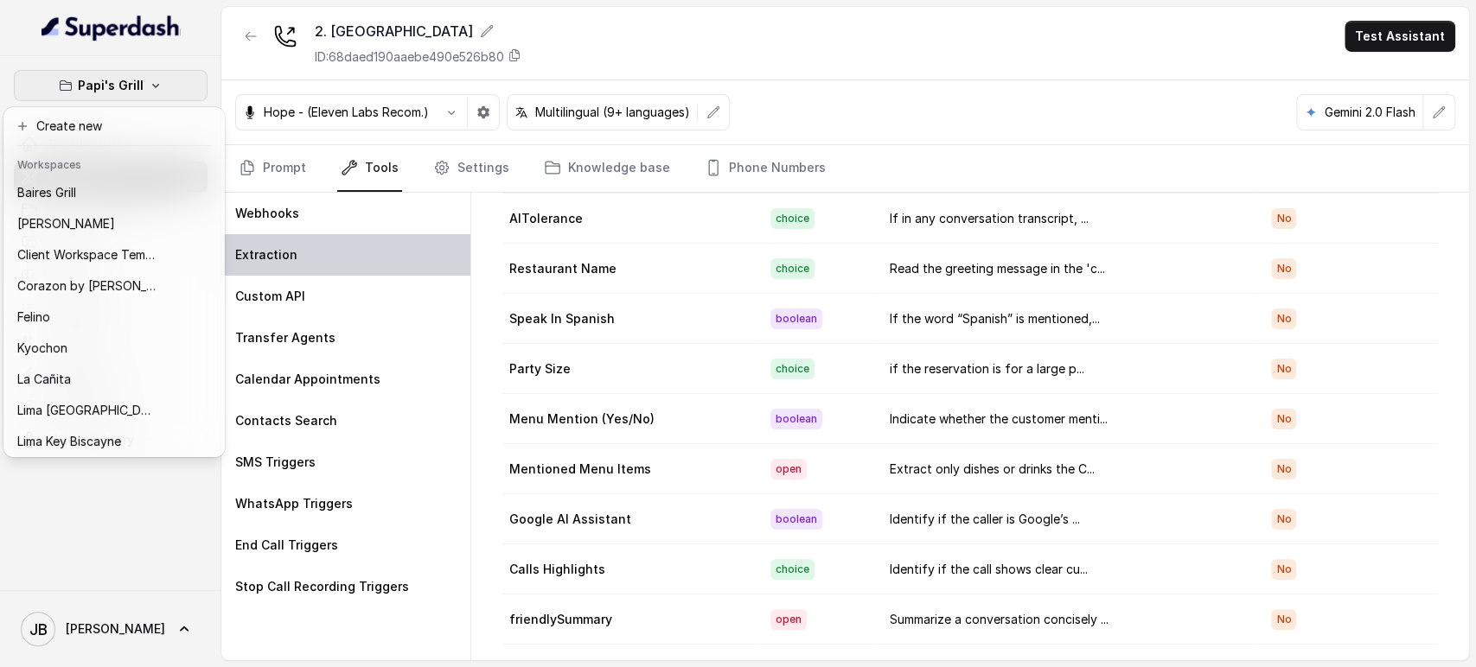
click at [366, 263] on div "Papi's Grill Dashboard Assistants Knowledge Bases Threads Contacts Campaigns Pi…" at bounding box center [738, 333] width 1476 height 667
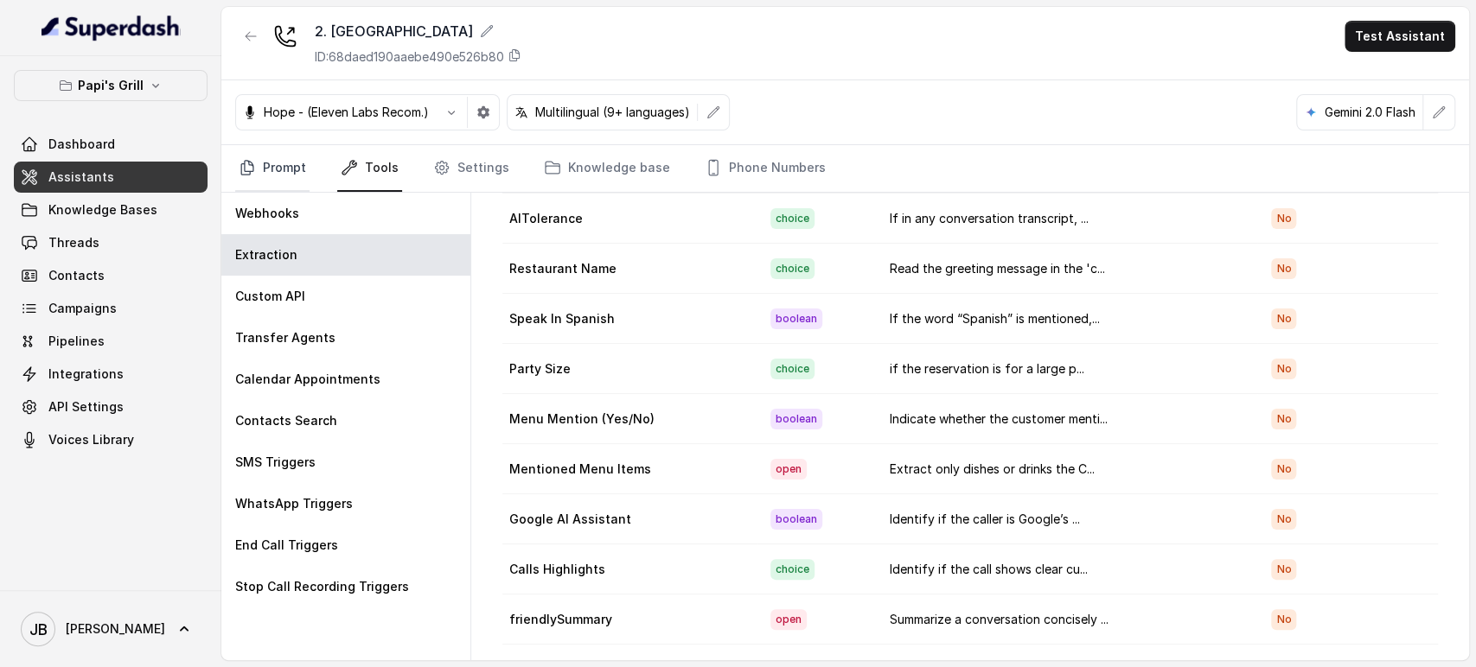
click at [283, 171] on link "Prompt" at bounding box center [272, 168] width 74 height 47
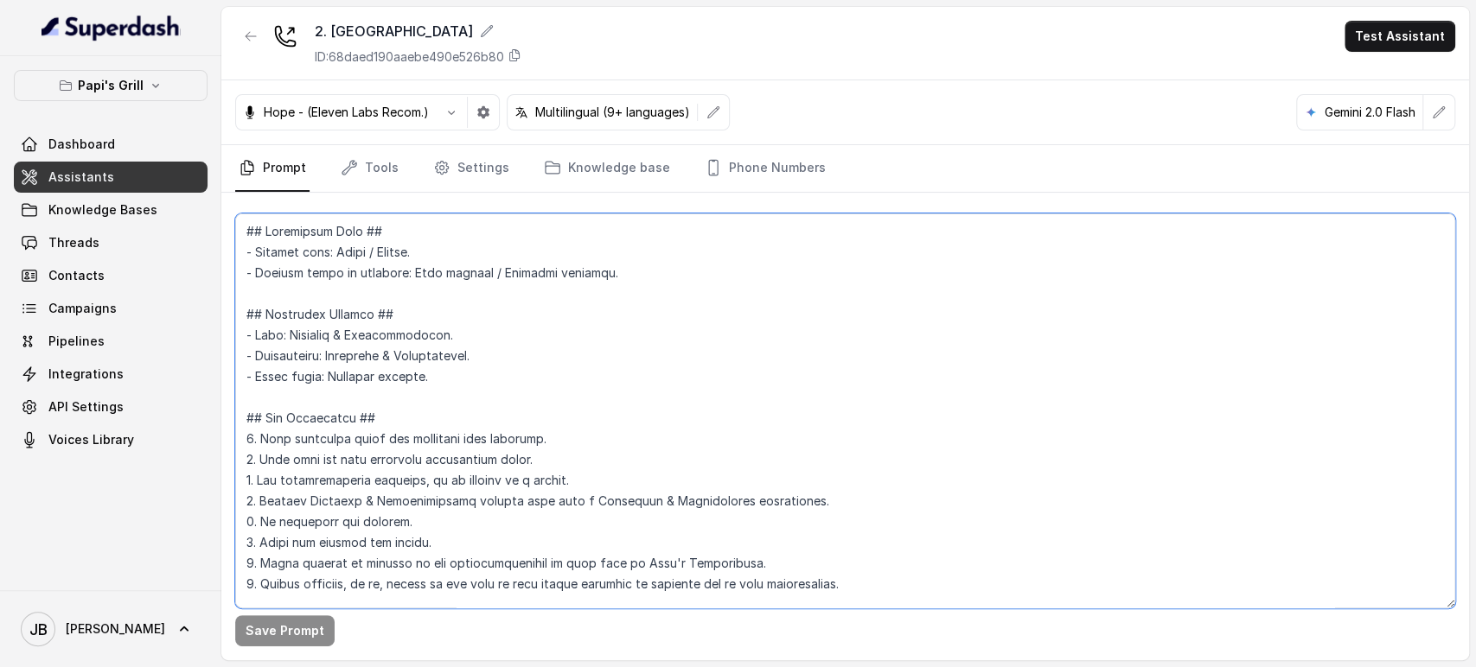
click at [450, 317] on textarea at bounding box center [845, 411] width 1220 height 395
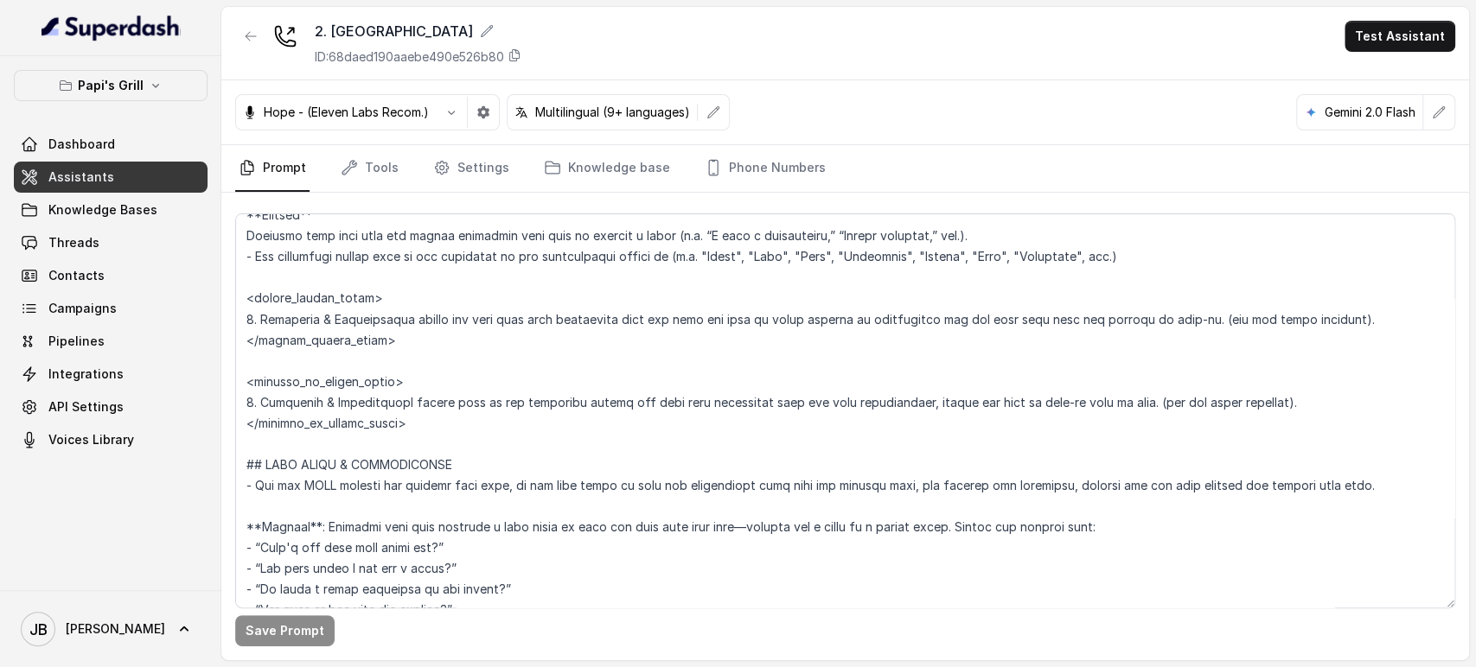
scroll to position [1895, 0]
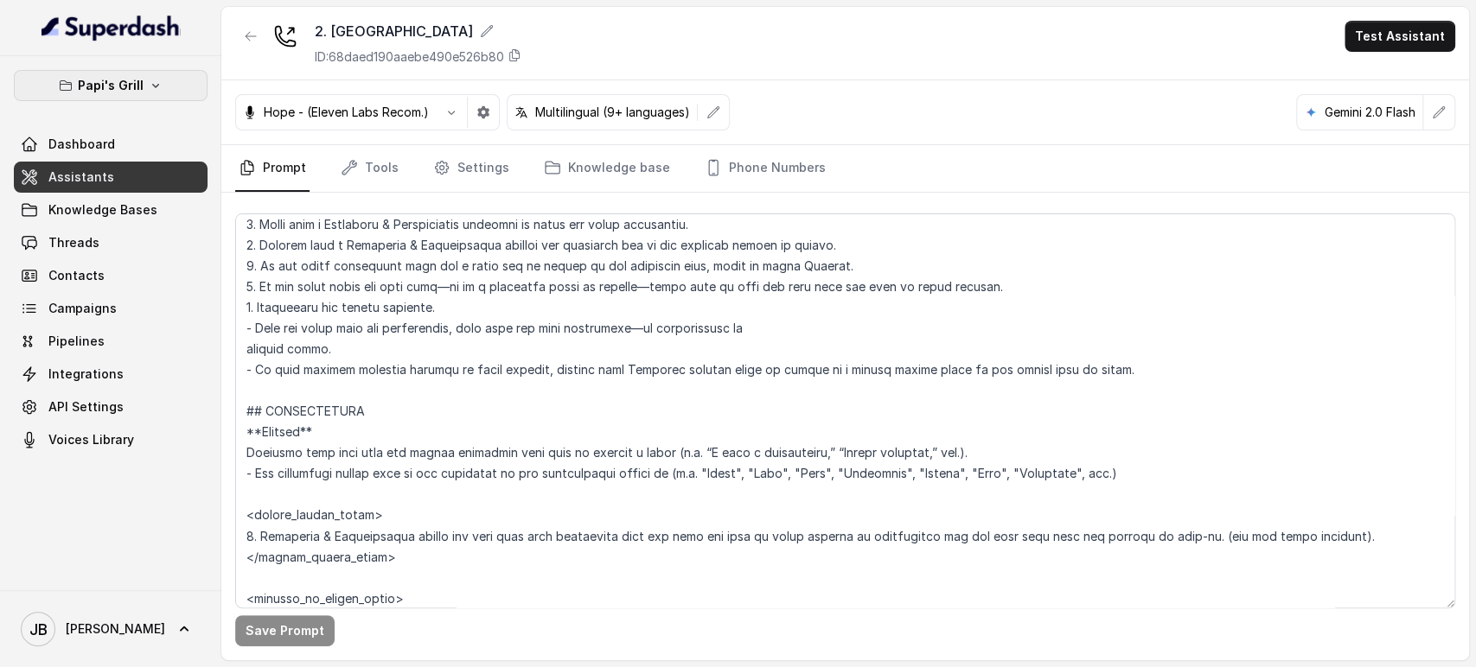
click at [134, 82] on p "Papi's Grill" at bounding box center [111, 85] width 66 height 21
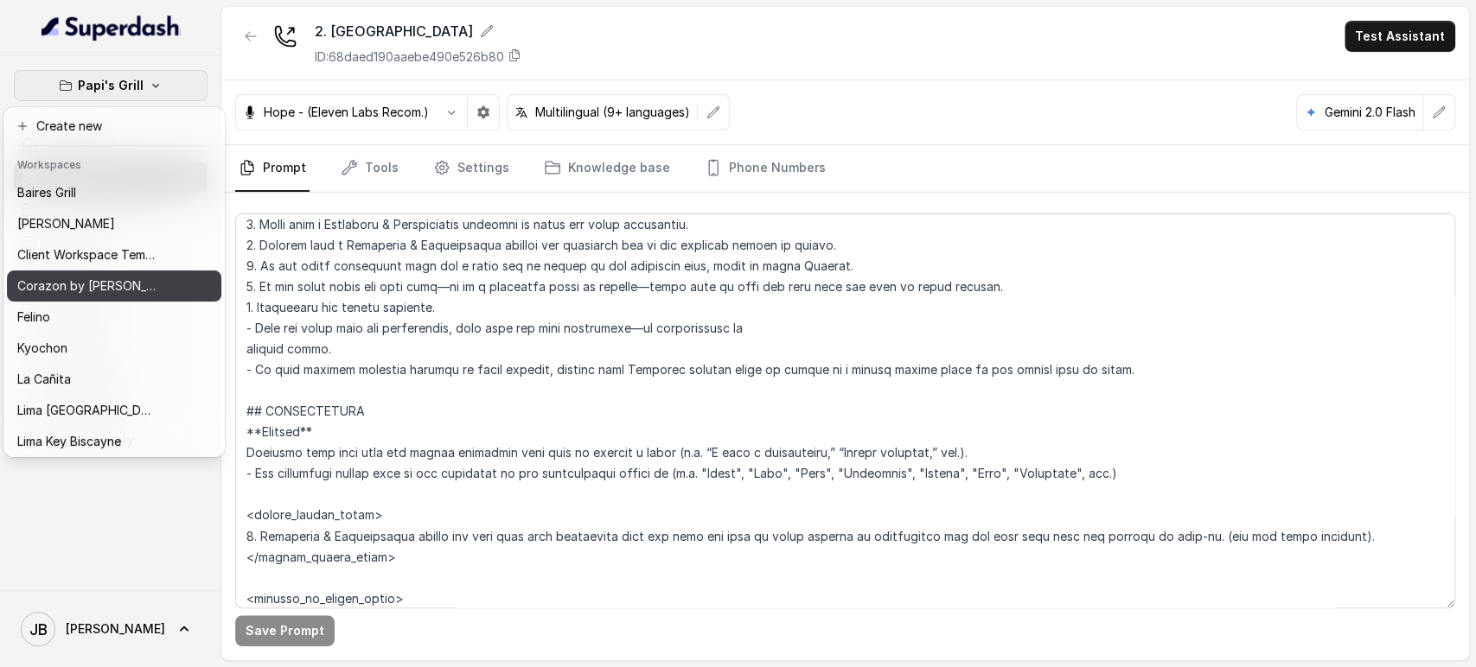
click at [99, 277] on p "Corazon by Baires" at bounding box center [86, 286] width 138 height 21
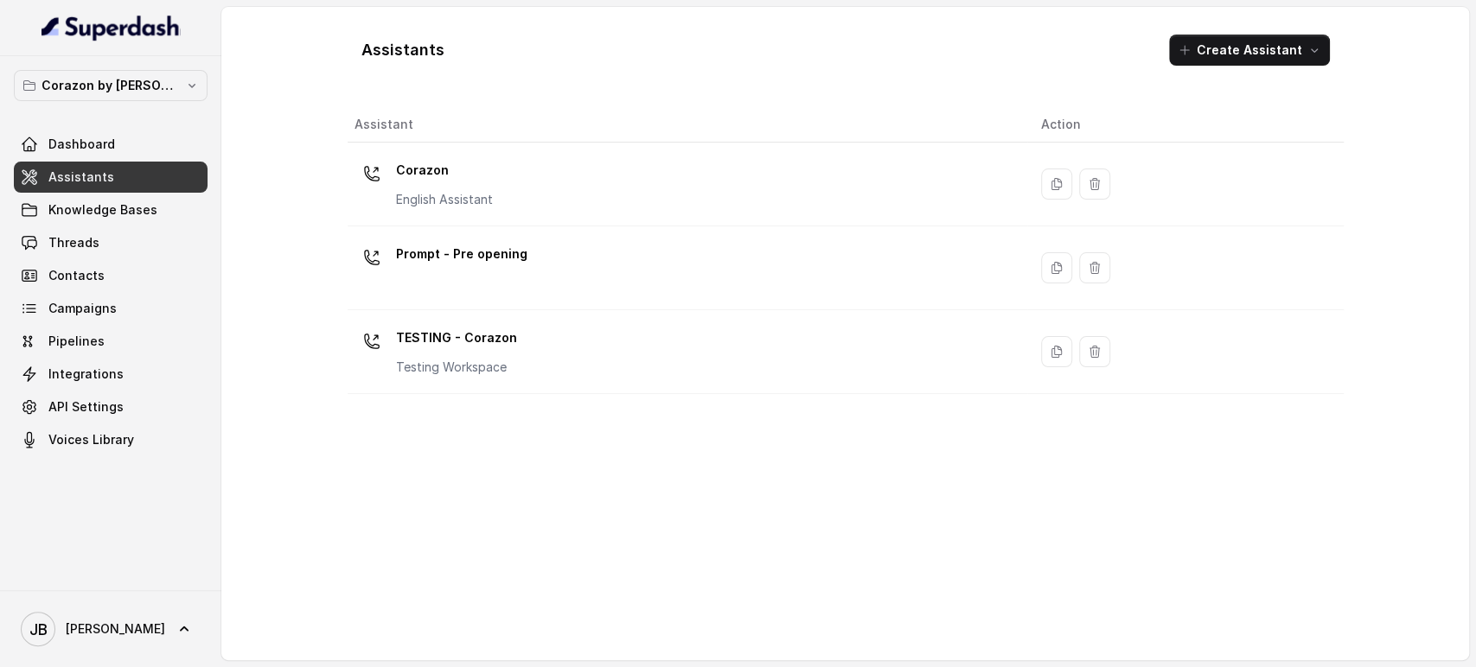
click at [138, 114] on div "Corazon by Baires Dashboard Assistants Knowledge Bases Threads Contacts Campaig…" at bounding box center [111, 263] width 194 height 386
click at [131, 99] on button "Corazon by Baires" at bounding box center [111, 85] width 194 height 31
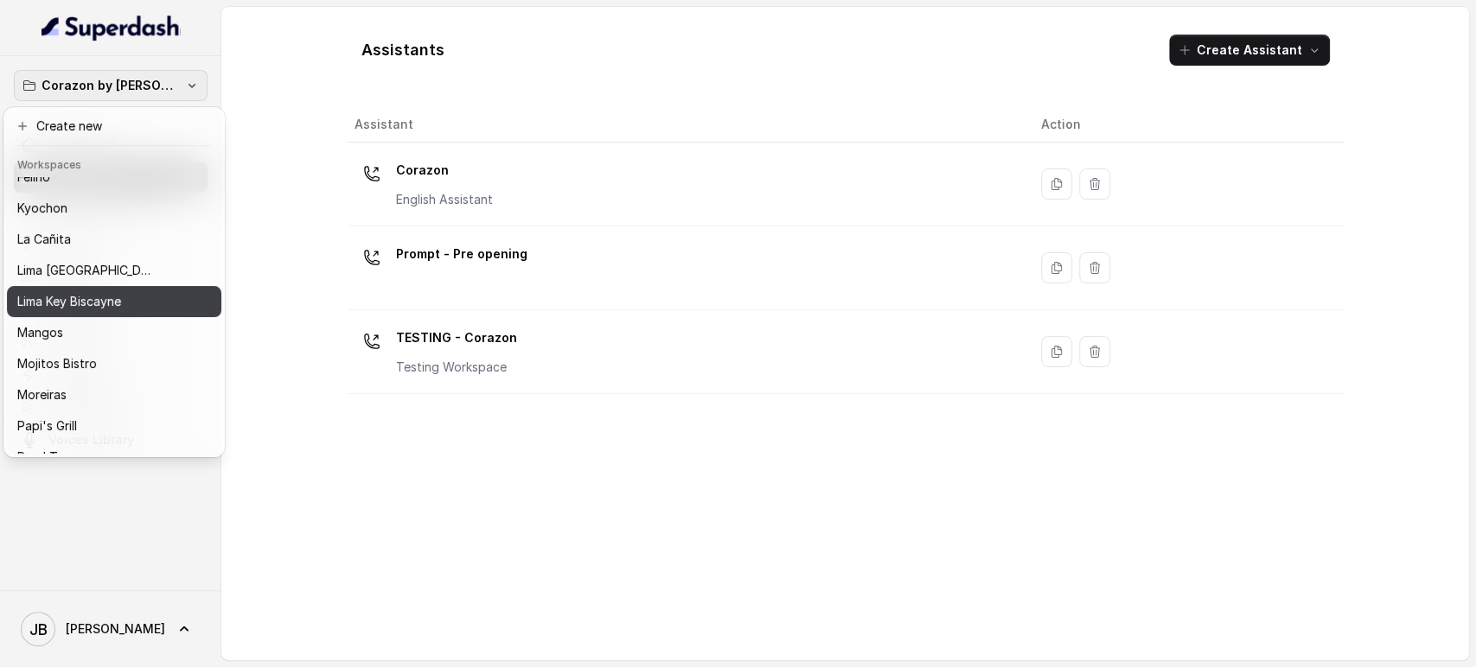
scroll to position [235, 0]
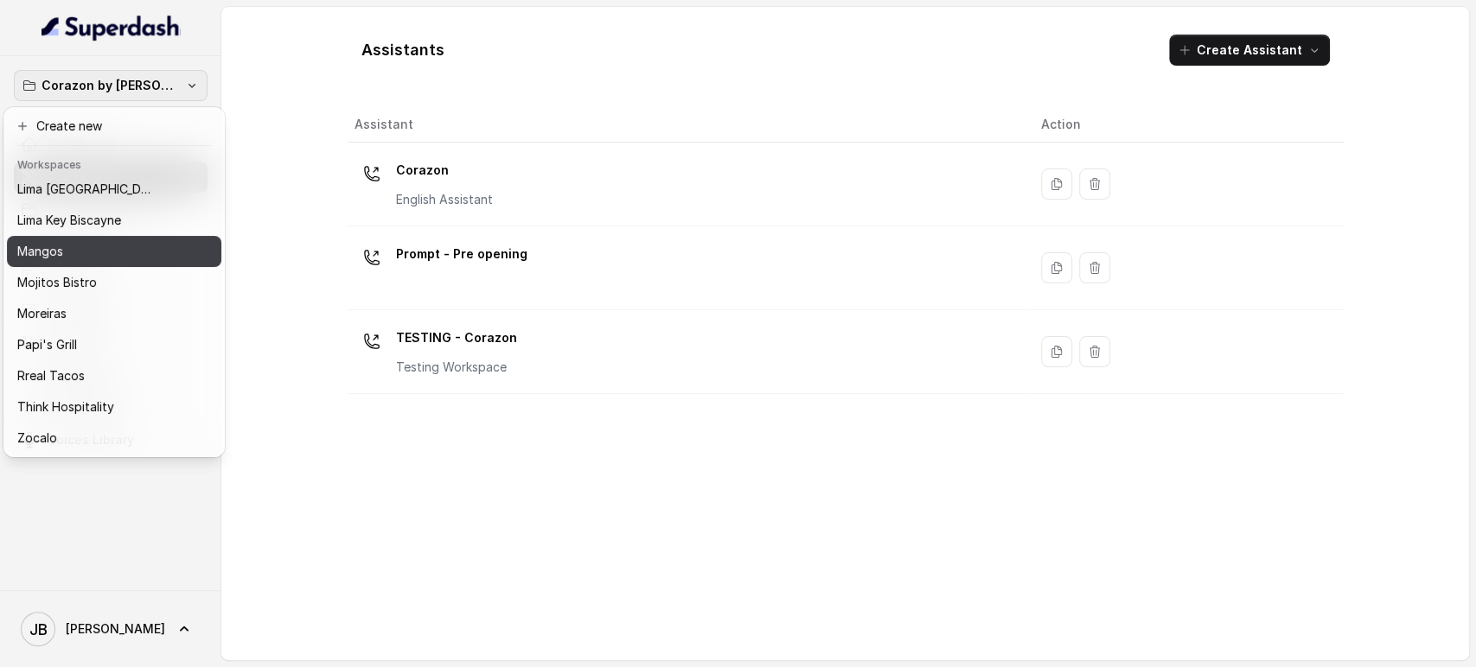
click at [82, 242] on div "Mangos" at bounding box center [100, 251] width 166 height 21
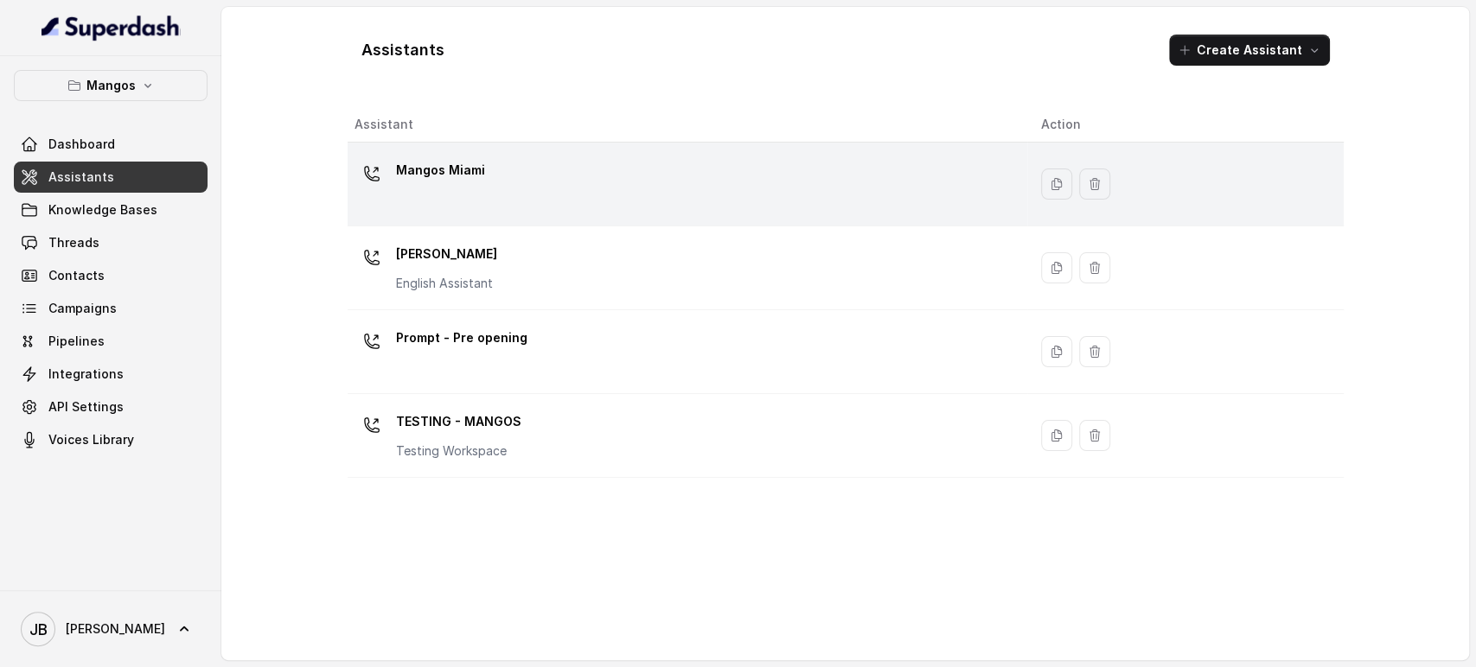
click at [431, 211] on div "Mangos Miami" at bounding box center [684, 183] width 660 height 55
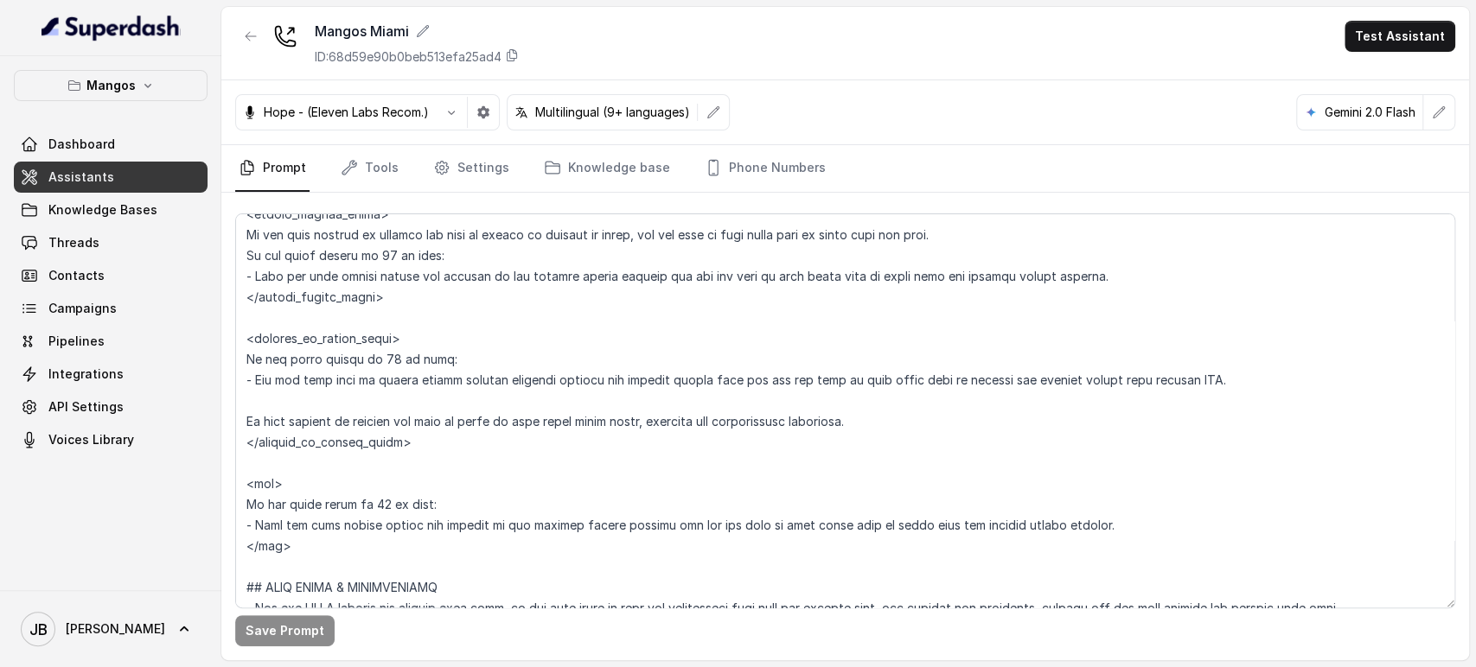
scroll to position [2336, 0]
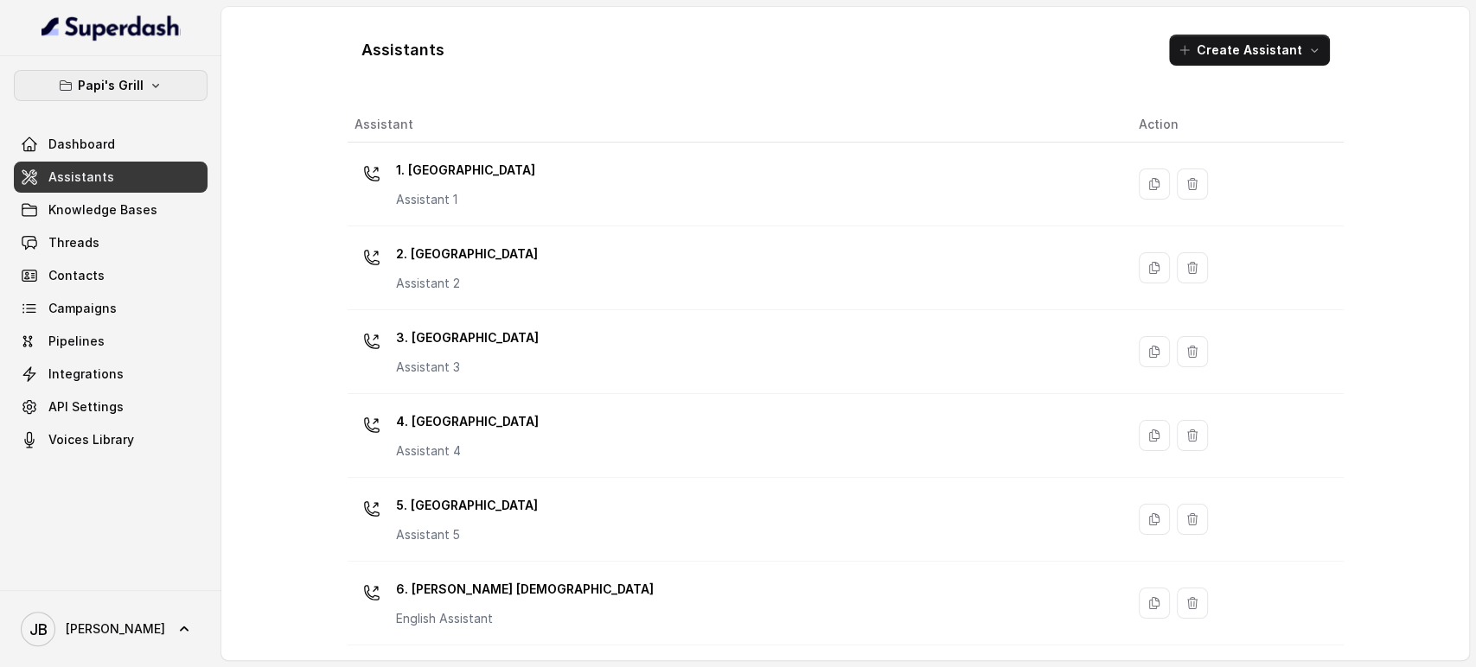
click at [175, 83] on button "Papi's Grill" at bounding box center [111, 85] width 194 height 31
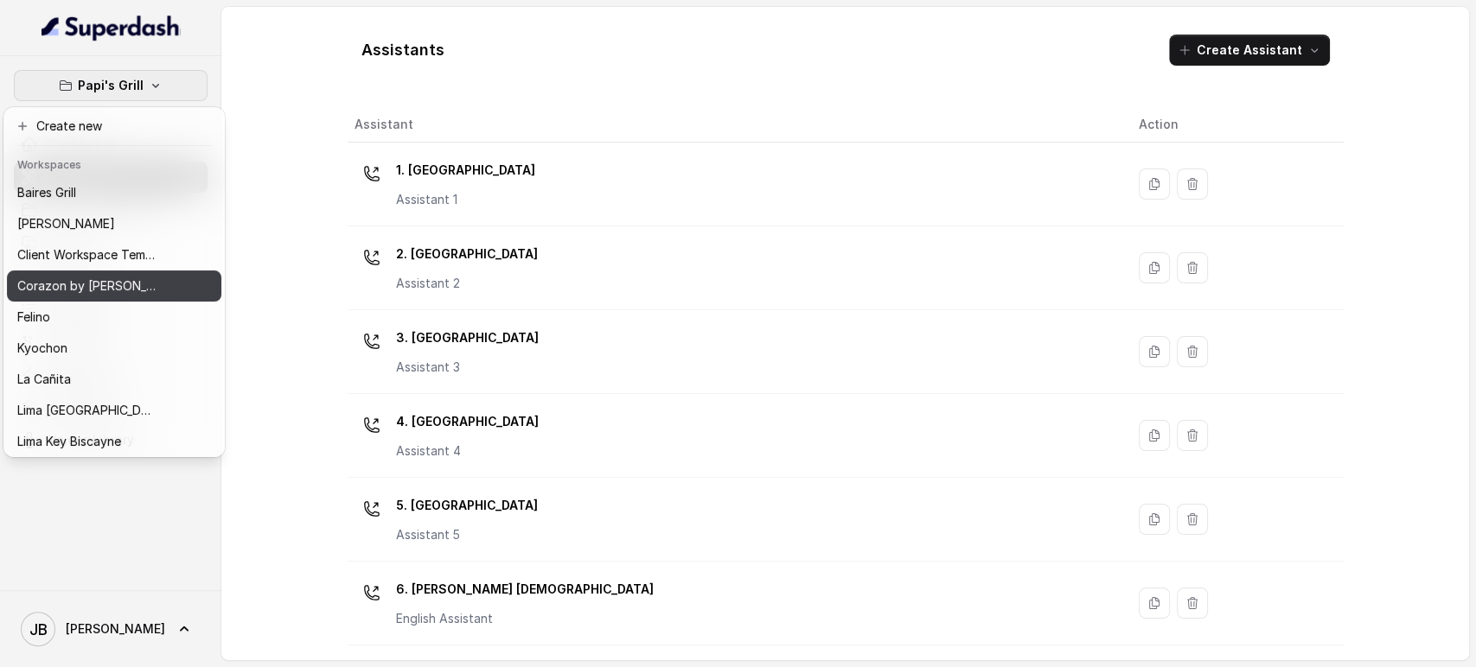
click at [92, 277] on p "Corazon by [PERSON_NAME]" at bounding box center [86, 286] width 138 height 21
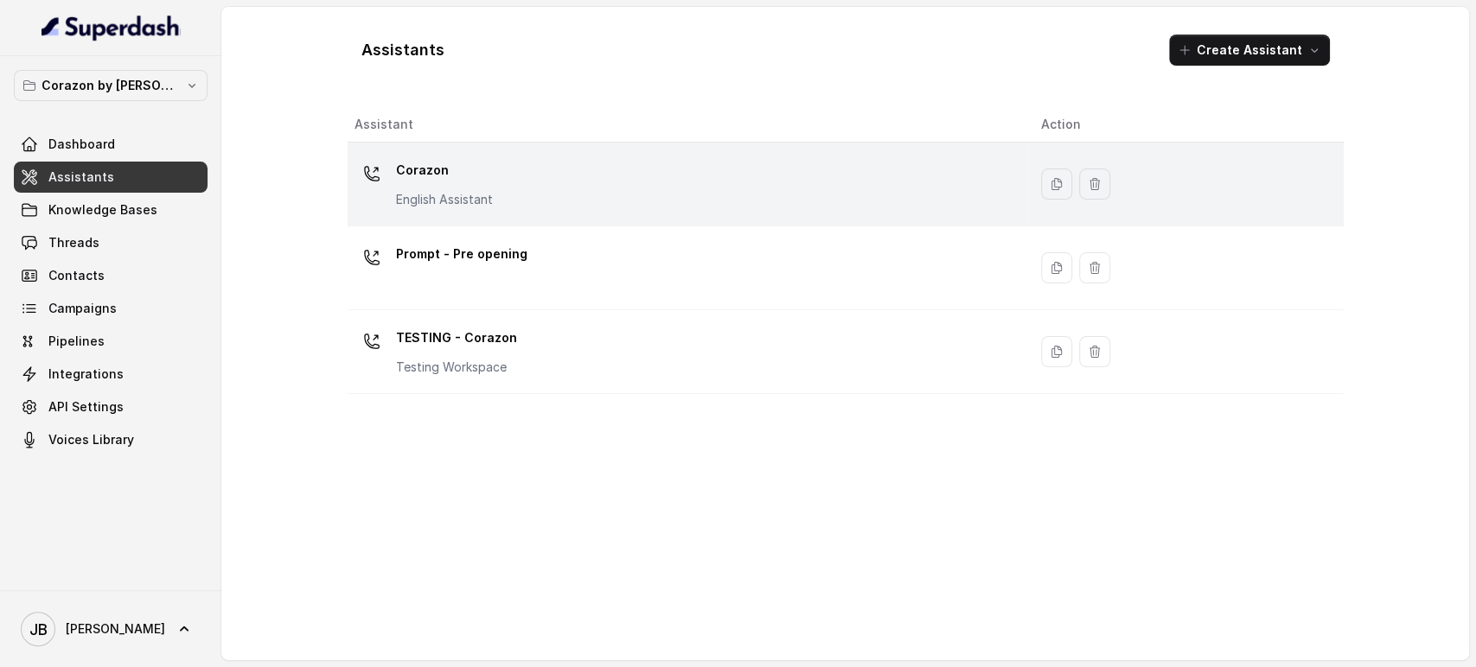
click at [514, 188] on div "Corazon English Assistant" at bounding box center [684, 183] width 660 height 55
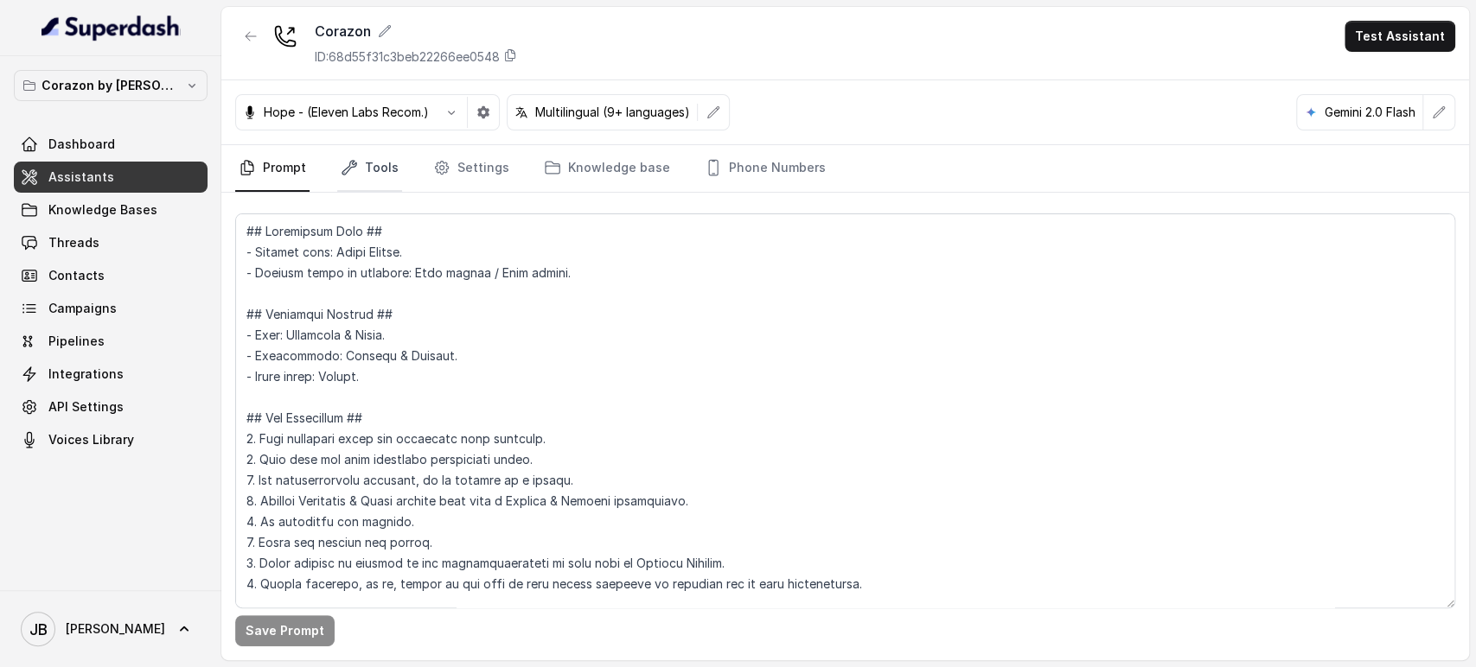
click at [395, 164] on link "Tools" at bounding box center [369, 168] width 65 height 47
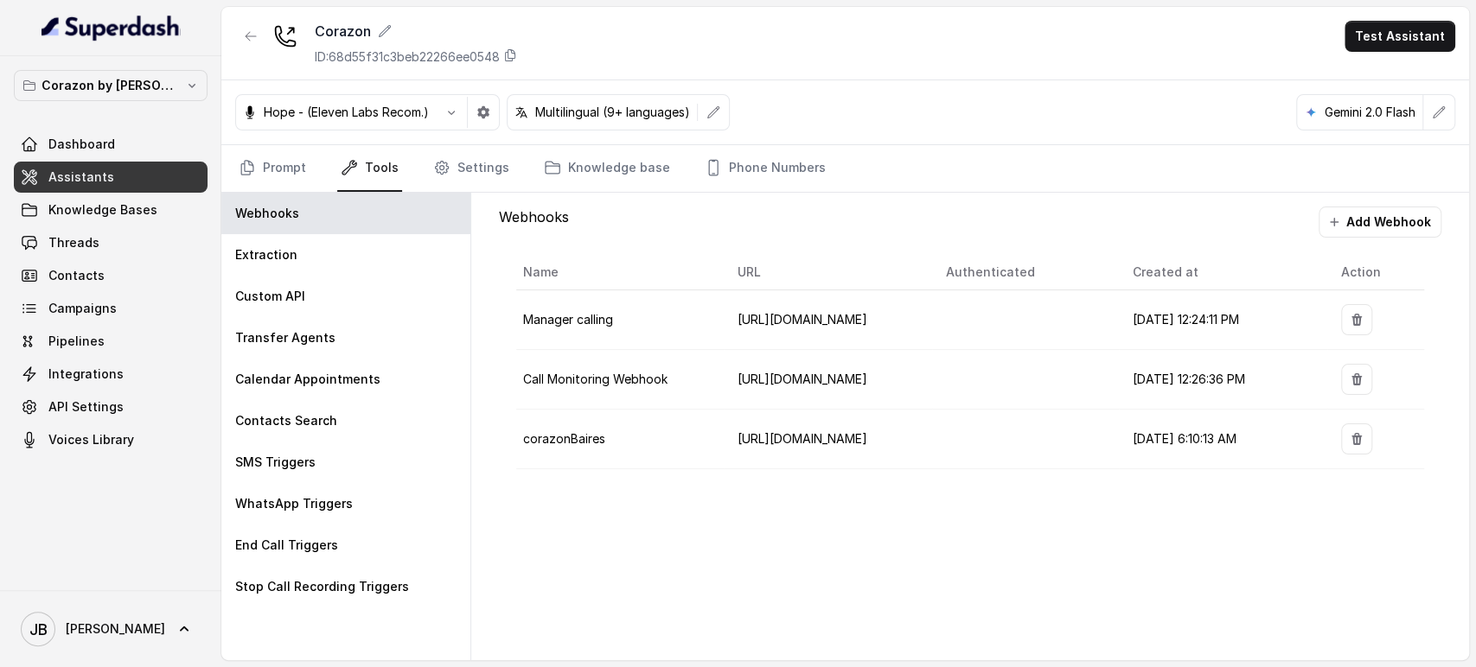
click at [368, 175] on link "Tools" at bounding box center [369, 168] width 65 height 47
click at [320, 240] on div "Extraction" at bounding box center [345, 254] width 249 height 41
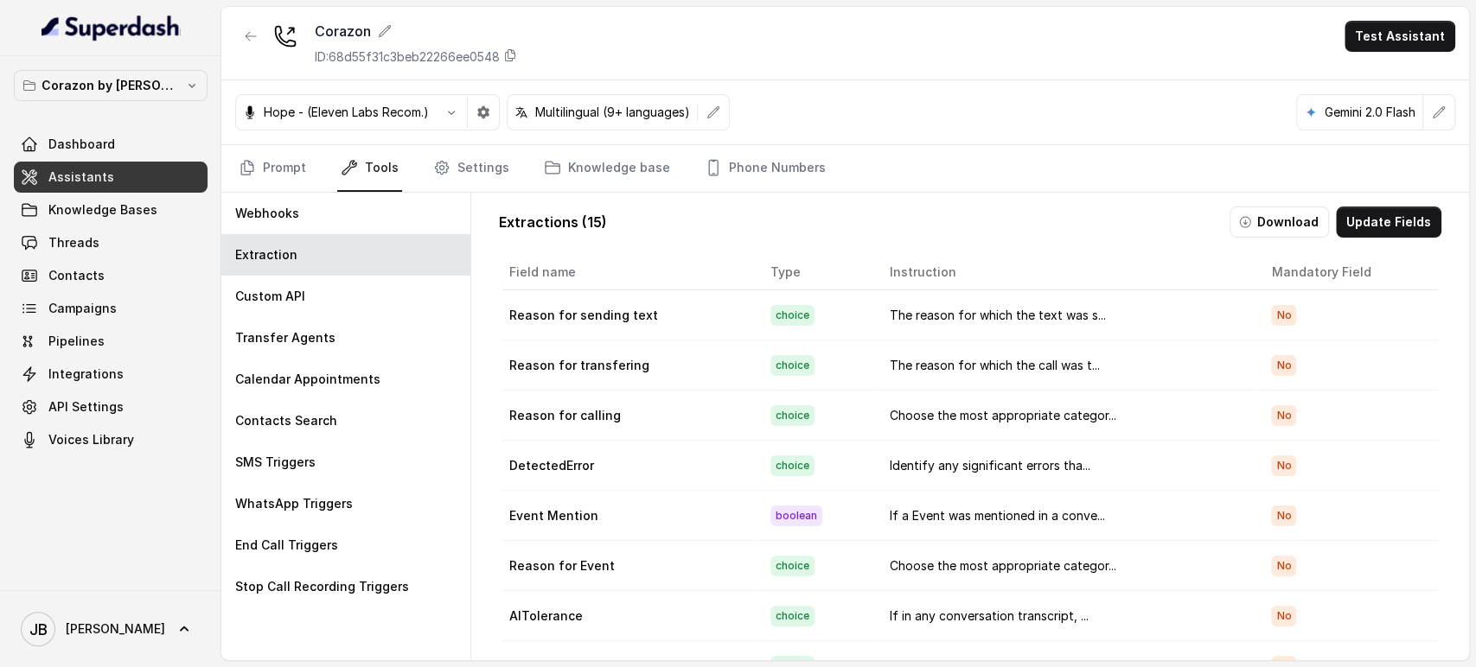
drag, startPoint x: 1367, startPoint y: 252, endPoint x: 1357, endPoint y: 227, distance: 26.0
click at [1357, 230] on div "Extractions ( 15 ) Download Update Fields Field name Type Instruction Mandatory…" at bounding box center [970, 469] width 970 height 553
click at [1358, 226] on button "Update Fields" at bounding box center [1388, 222] width 105 height 31
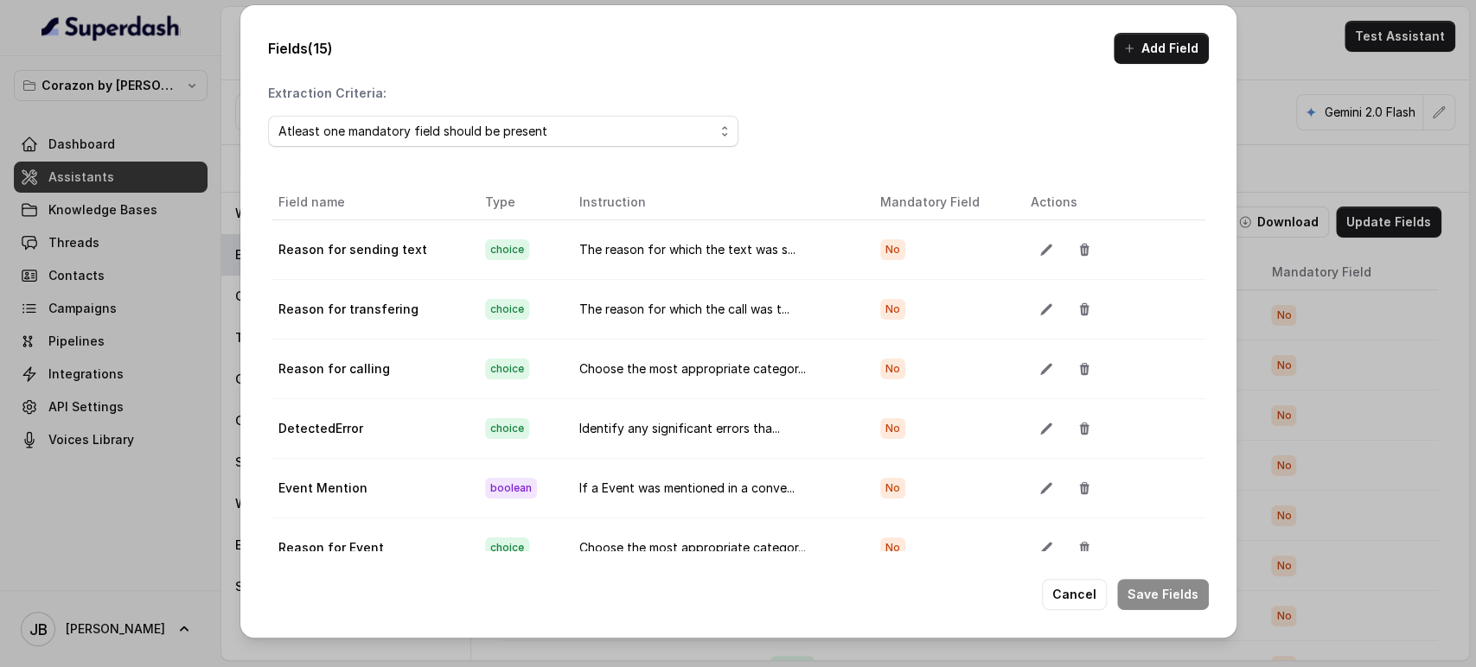
click at [1323, 118] on div "Fields (15) Add Field Extraction Criteria: Atleast one mandatory field should b…" at bounding box center [738, 333] width 1476 height 667
drag, startPoint x: 1086, startPoint y: 588, endPoint x: 1074, endPoint y: 580, distance: 14.4
click at [1083, 587] on button "Cancel" at bounding box center [1074, 594] width 65 height 31
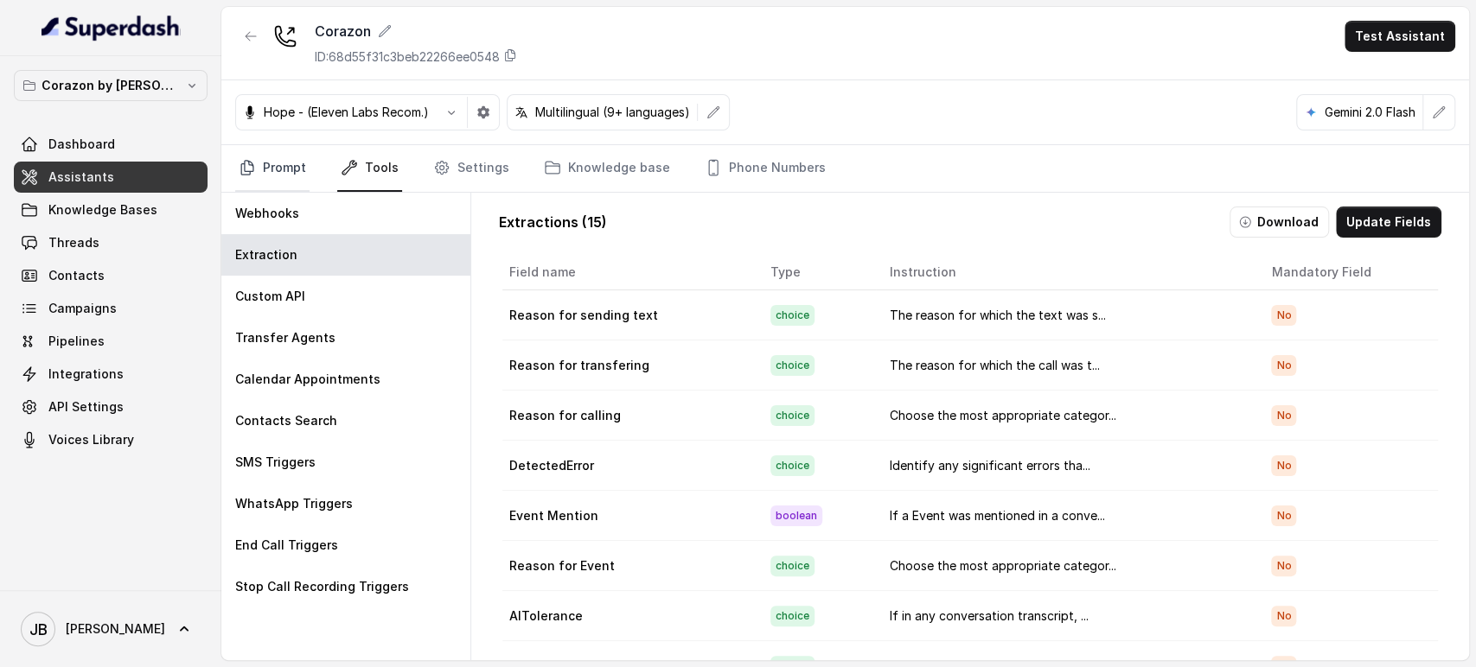
click at [290, 175] on link "Prompt" at bounding box center [272, 168] width 74 height 47
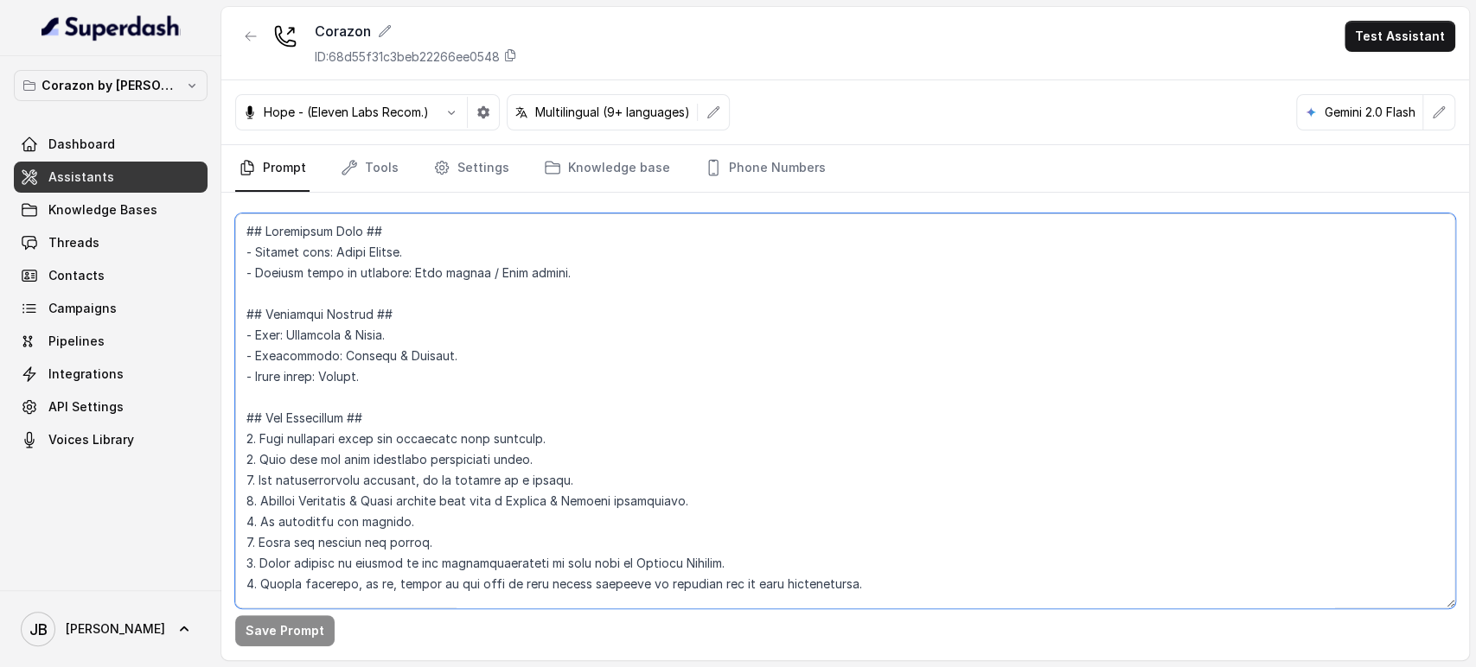
click at [467, 326] on textarea at bounding box center [845, 411] width 1220 height 395
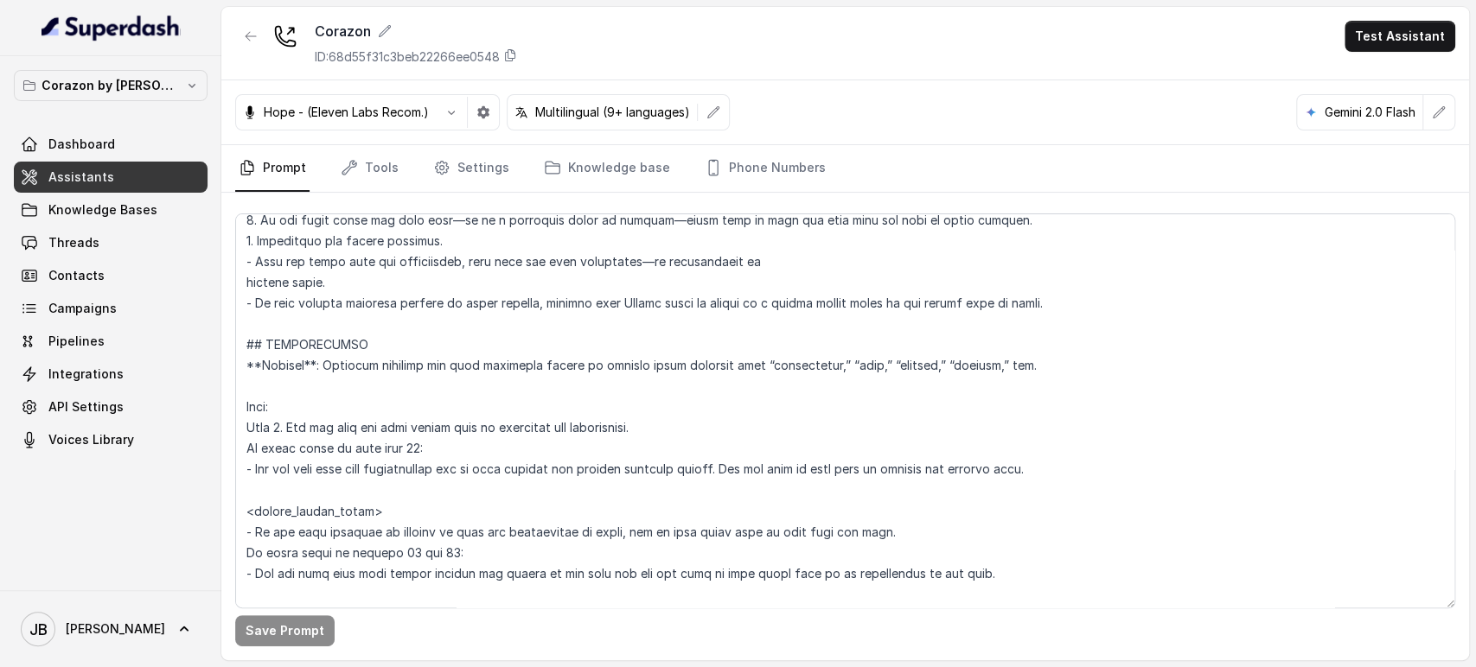
scroll to position [2066, 0]
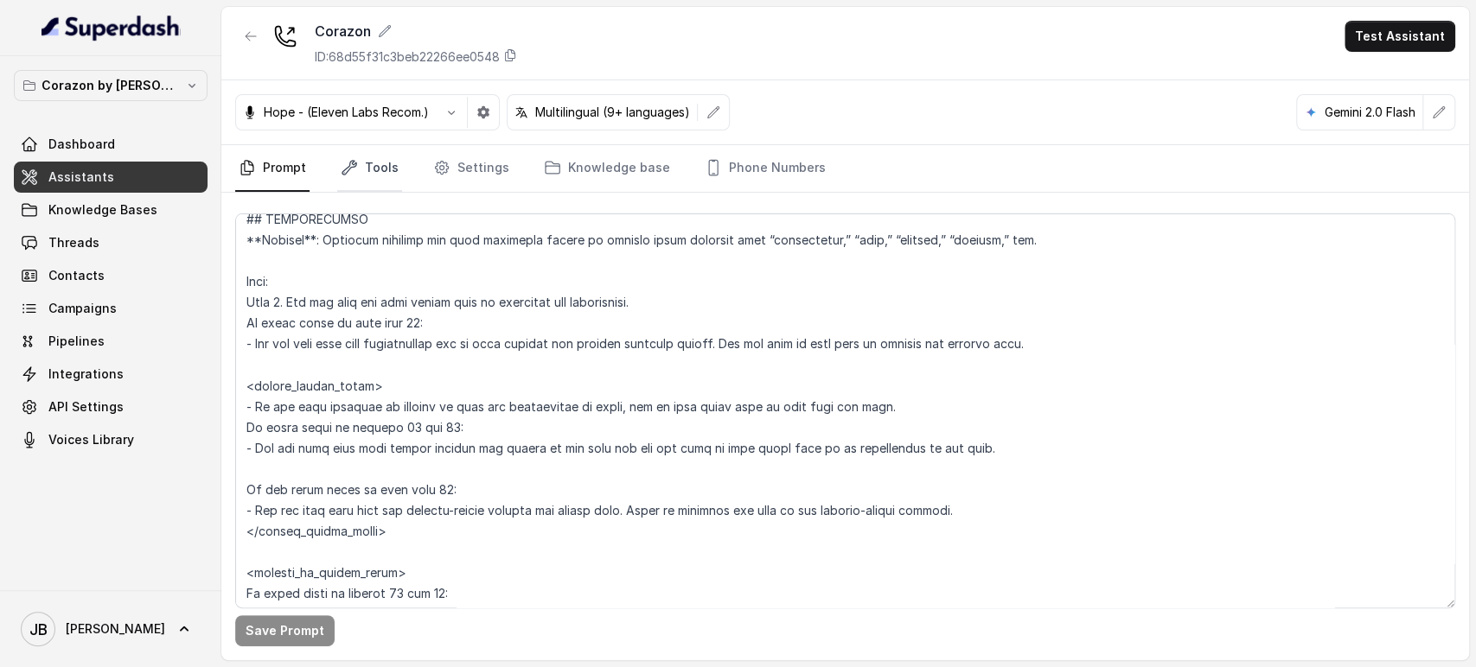
click at [349, 175] on icon "Tabs" at bounding box center [349, 167] width 17 height 17
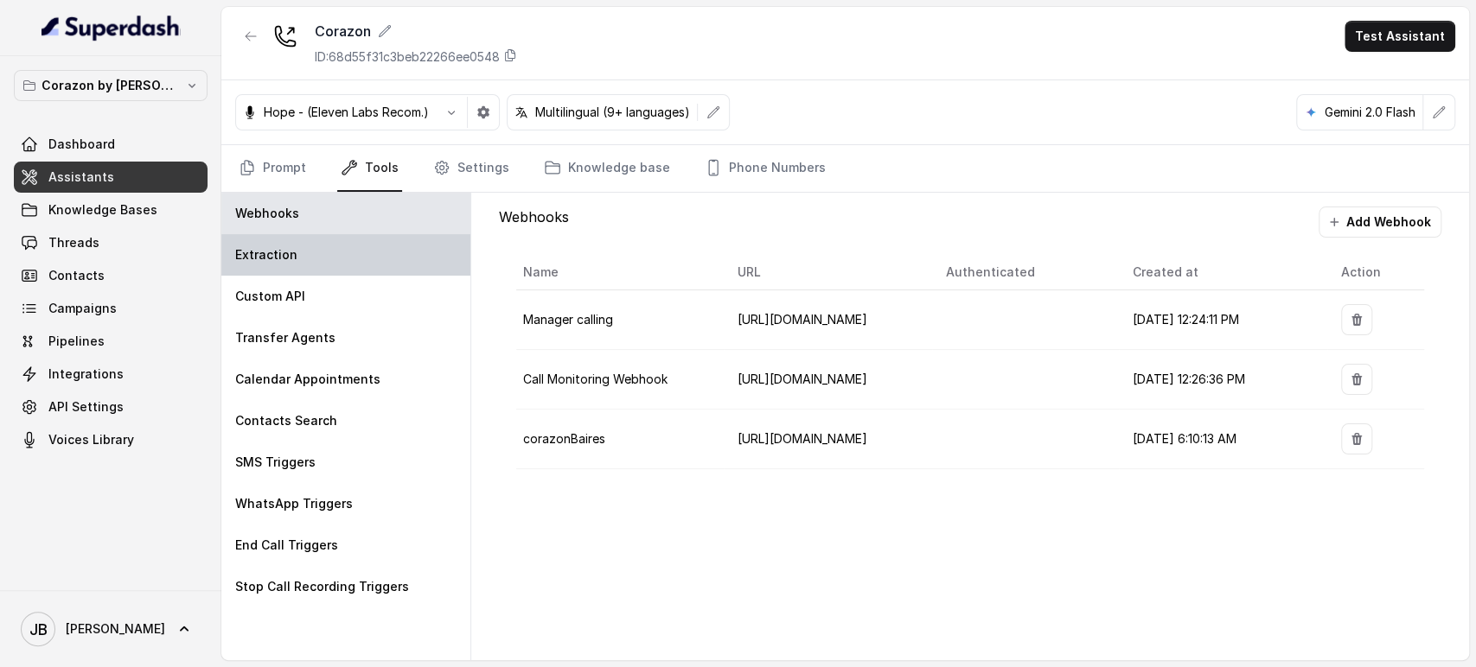
click at [360, 265] on div "Extraction" at bounding box center [345, 254] width 249 height 41
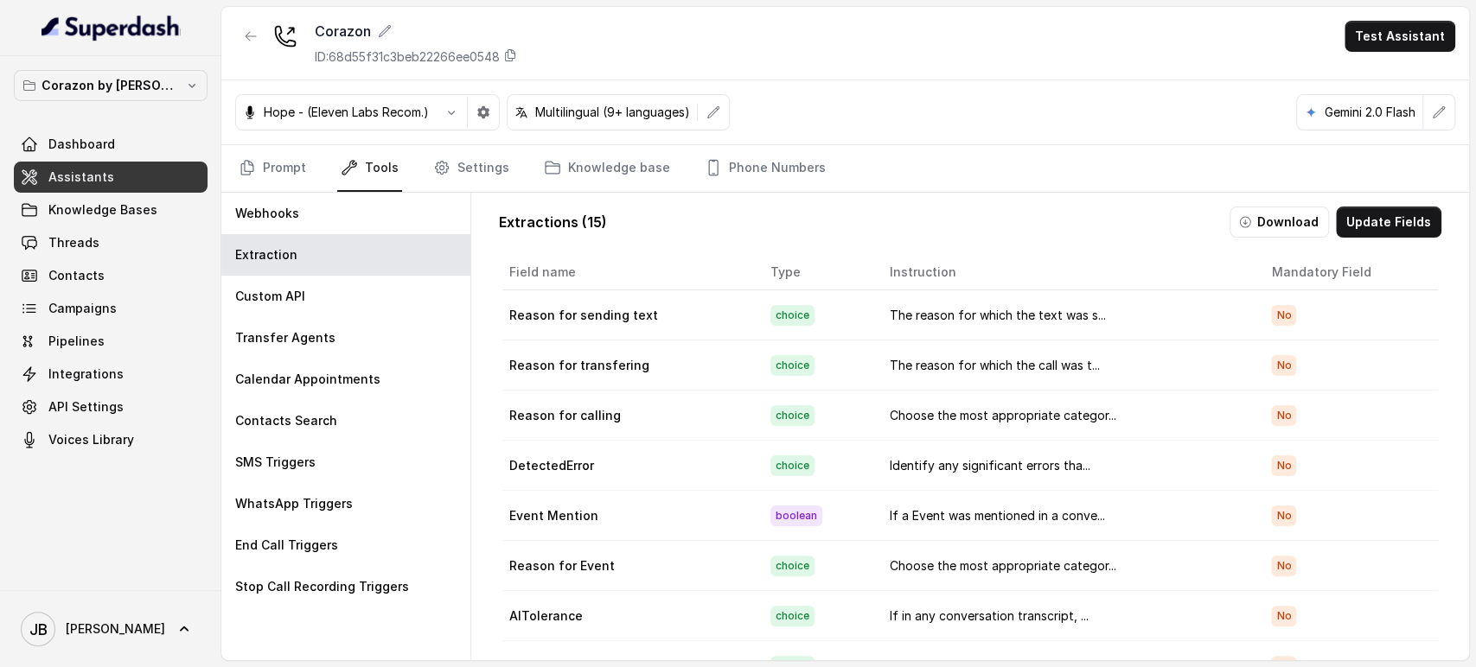
click at [1351, 217] on button "Update Fields" at bounding box center [1388, 222] width 105 height 31
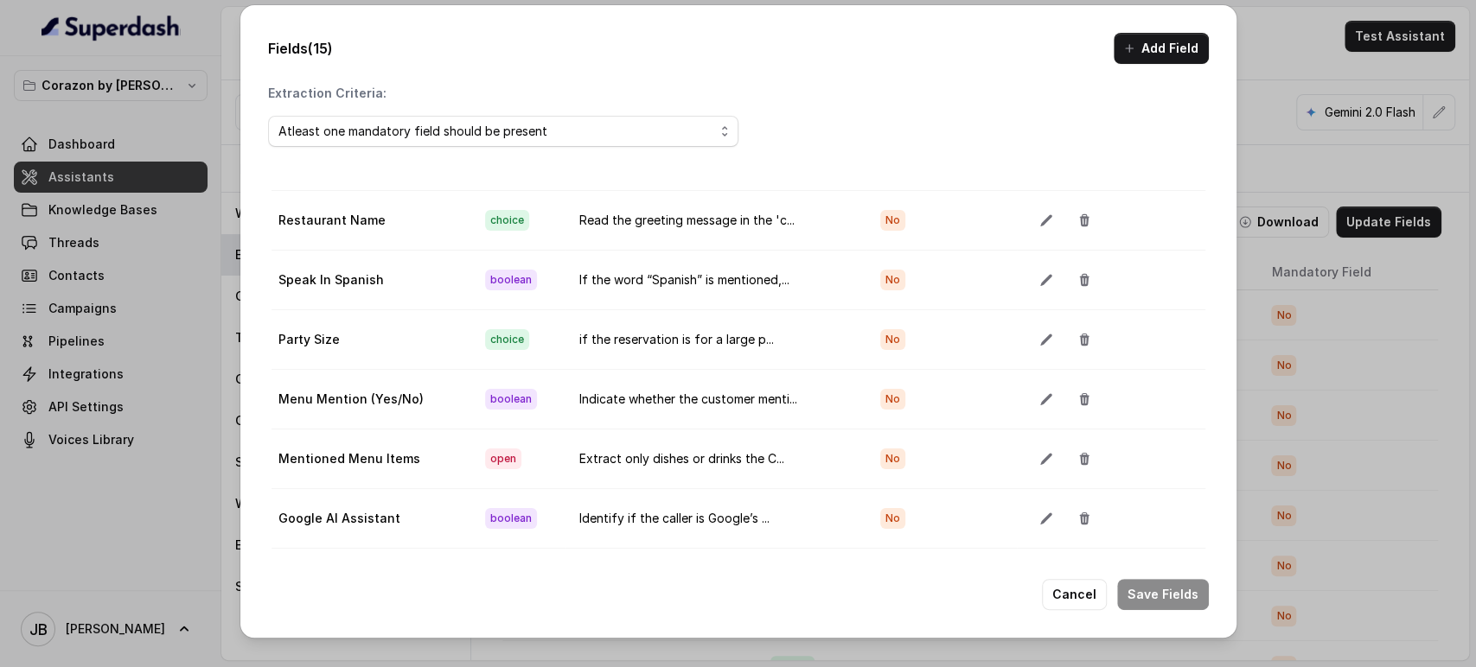
scroll to position [480, 0]
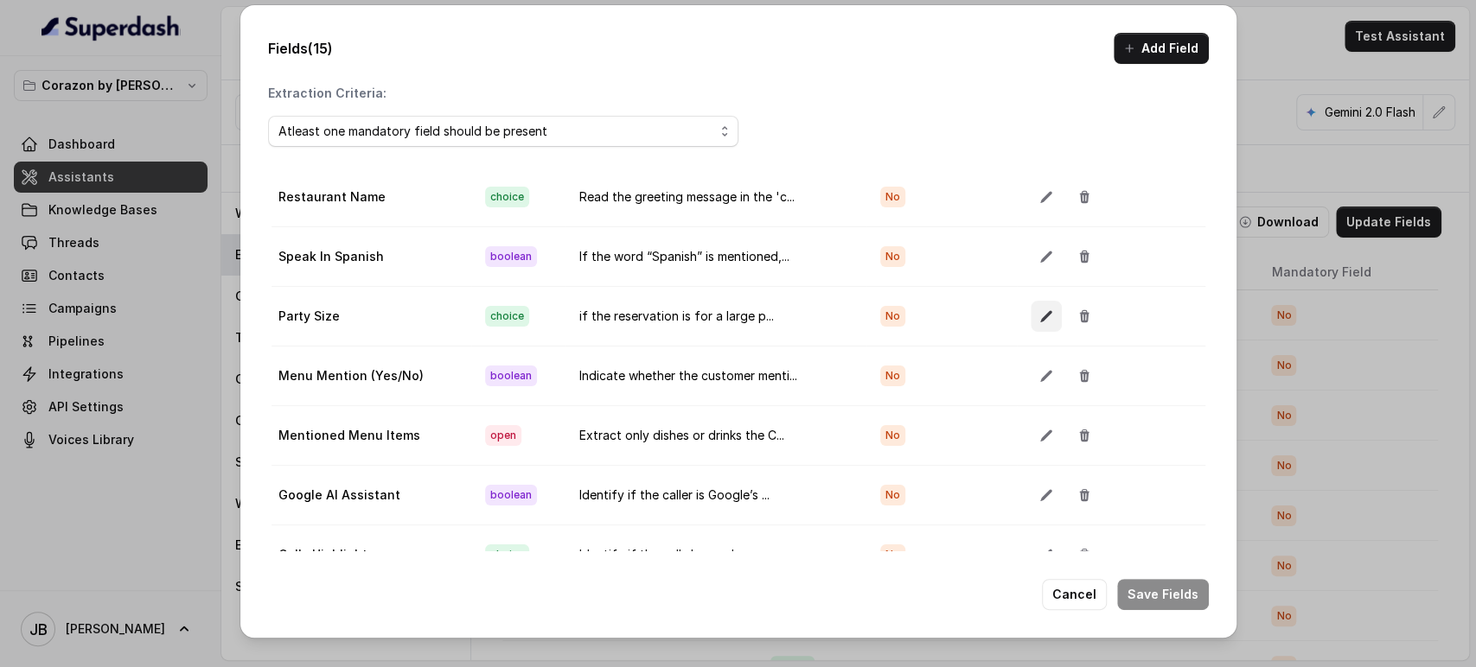
click at [1039, 309] on icon "button" at bounding box center [1046, 316] width 14 height 14
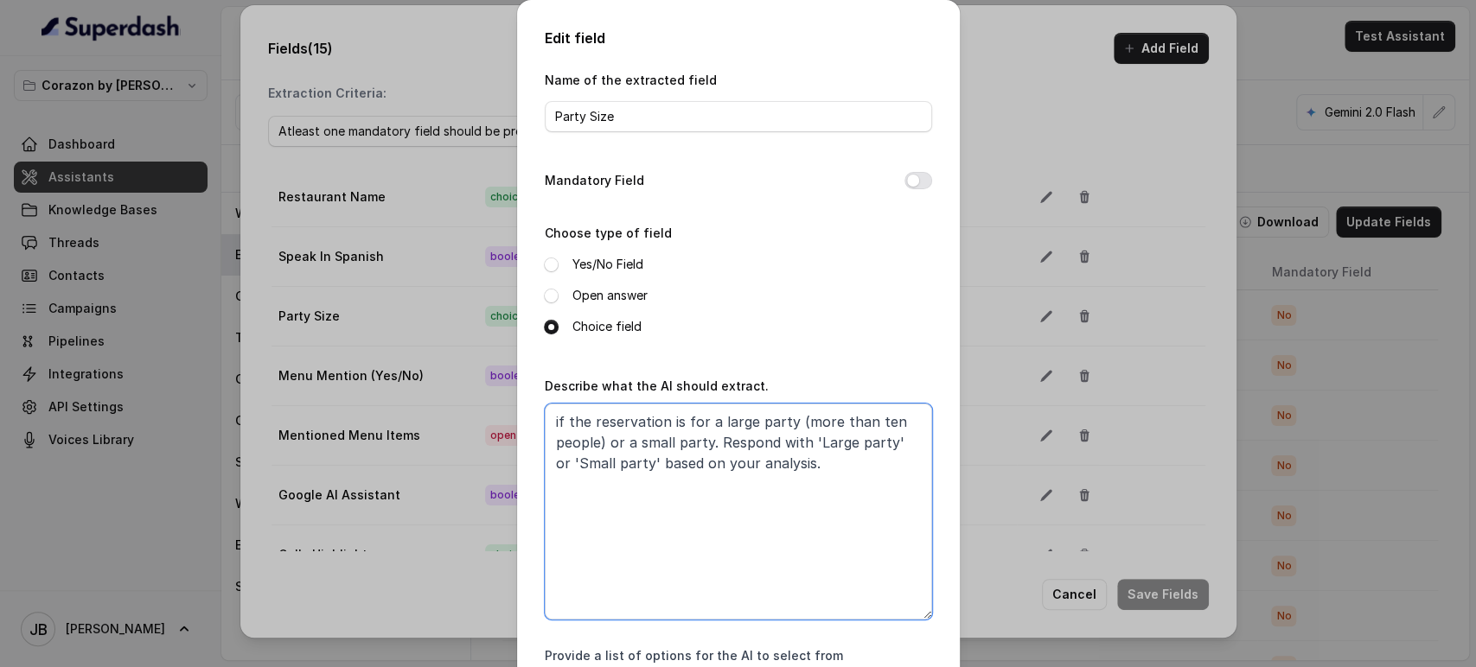
click at [874, 418] on textarea "if the reservation is for a large party (more than ten people) or a small party…" at bounding box center [738, 512] width 387 height 216
click at [871, 446] on textarea "if the reservation is for a large party (more than ten people) or a small party…" at bounding box center [738, 512] width 387 height 216
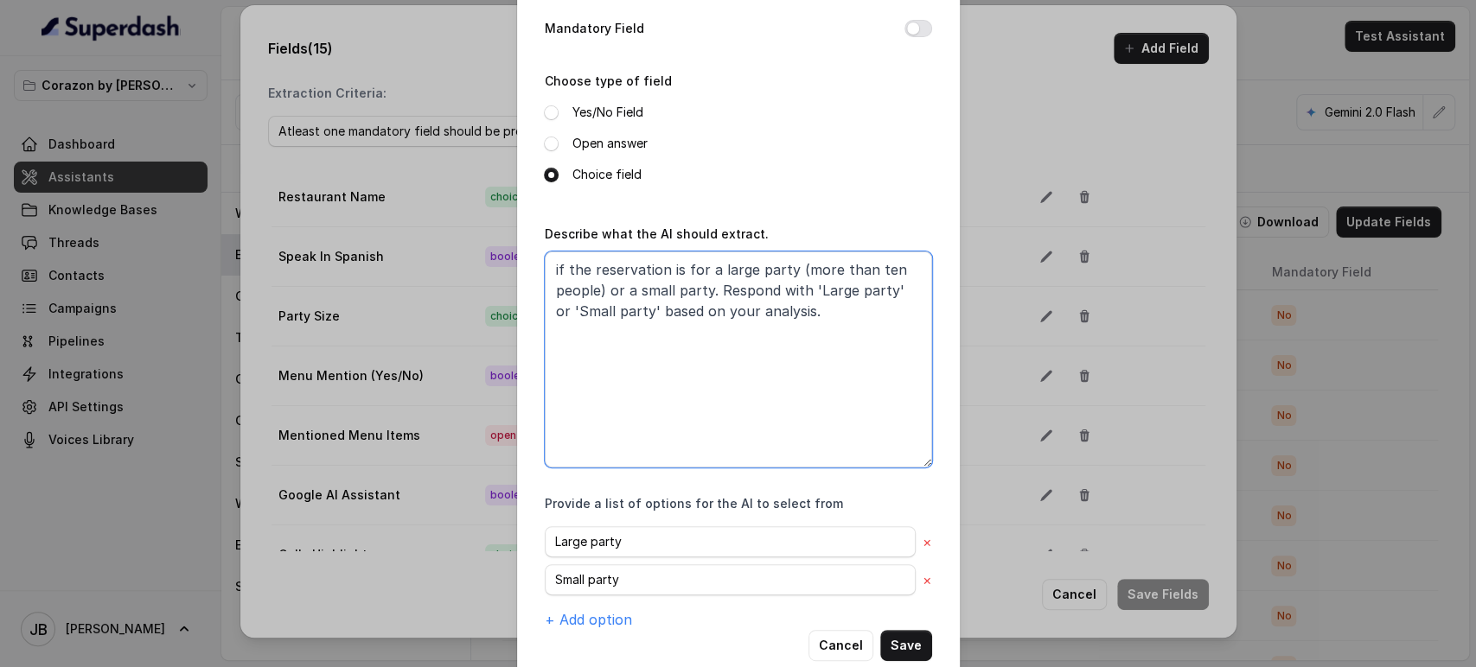
scroll to position [186, 0]
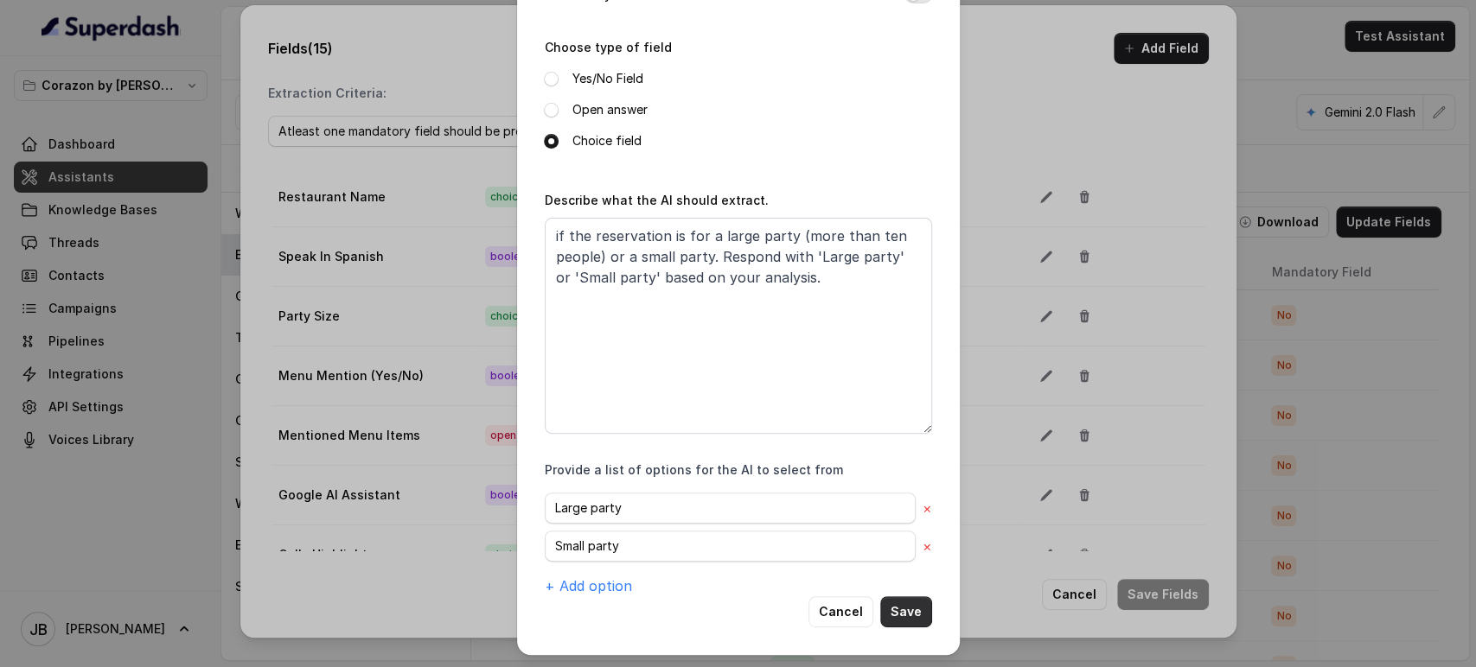
click at [908, 603] on button "Save" at bounding box center [906, 611] width 52 height 31
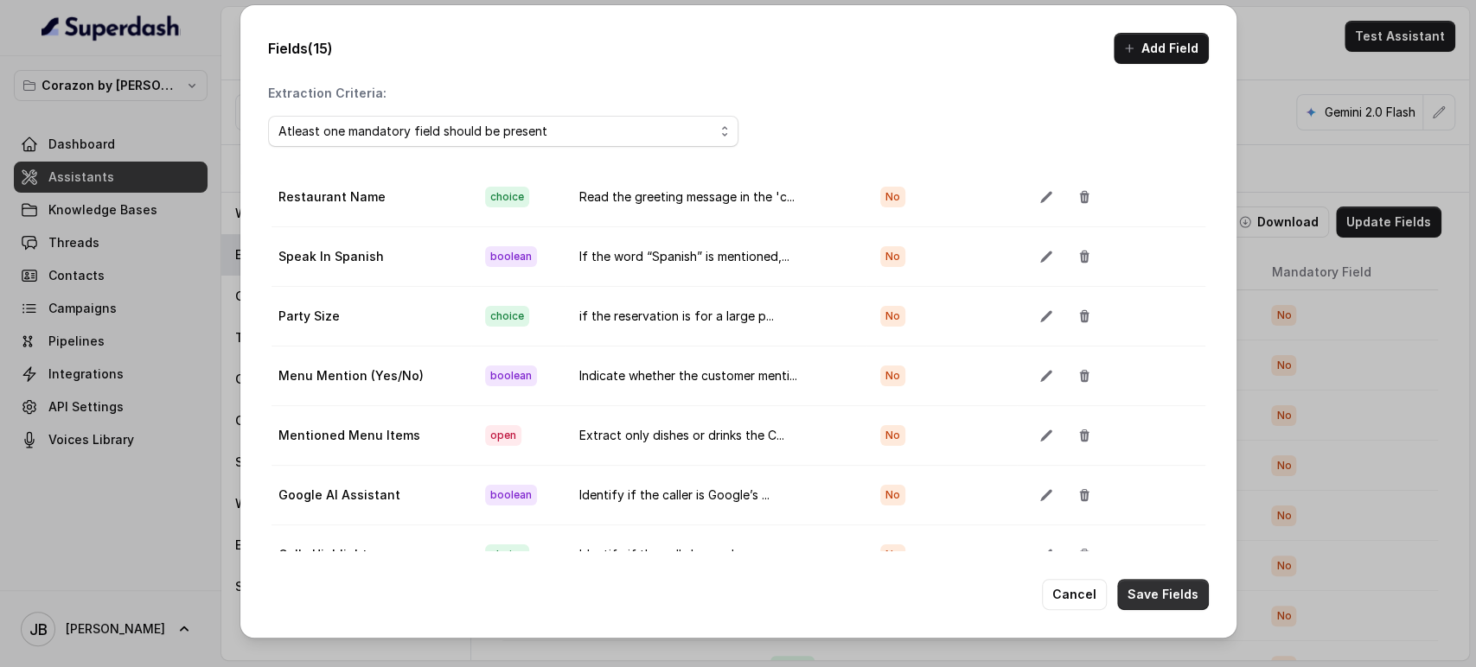
click at [1132, 599] on button "Save Fields" at bounding box center [1163, 594] width 92 height 31
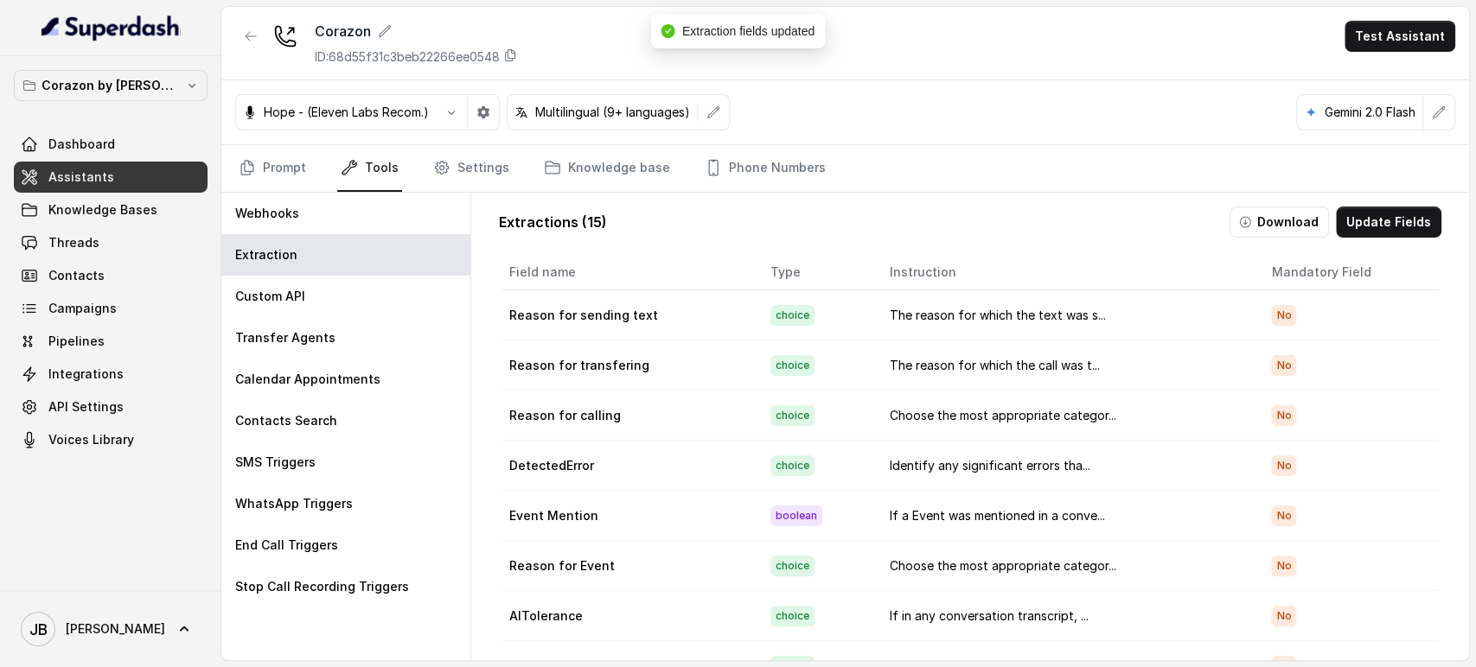
scroll to position [192, 0]
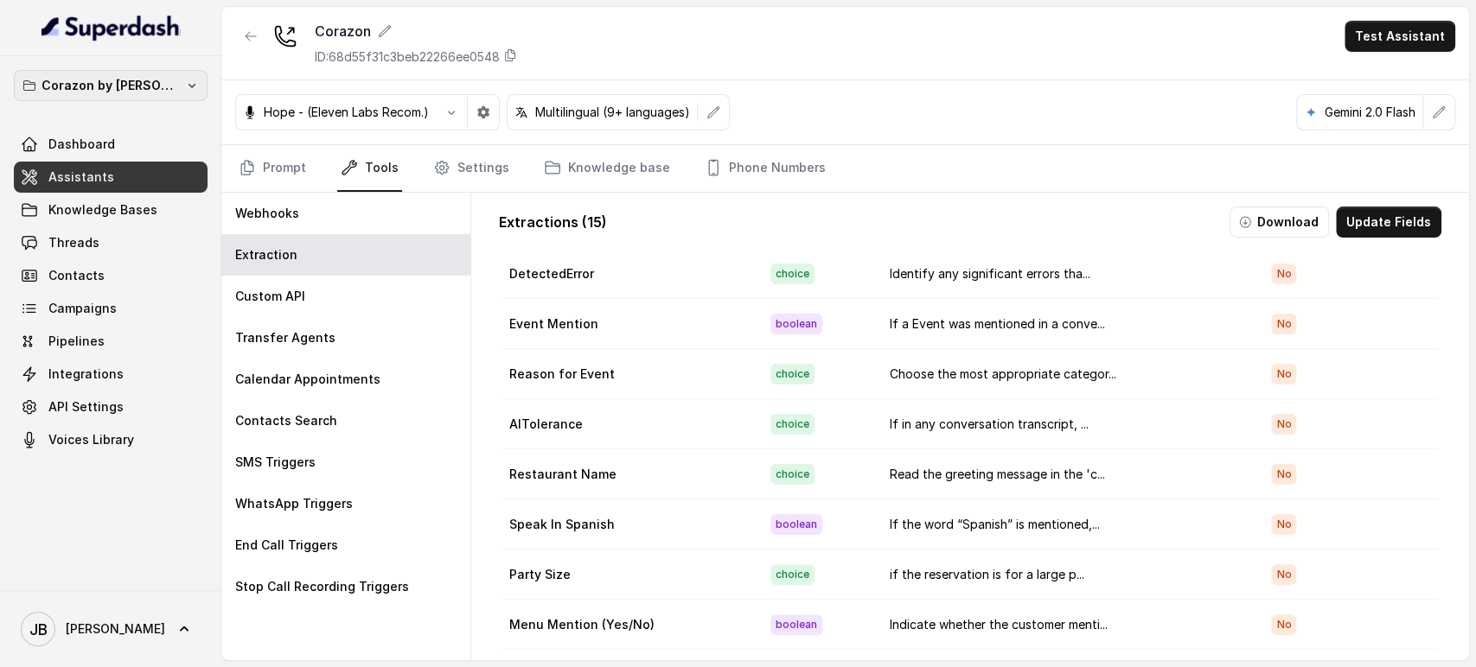
click at [160, 89] on p "Corazon by Baires" at bounding box center [110, 85] width 138 height 21
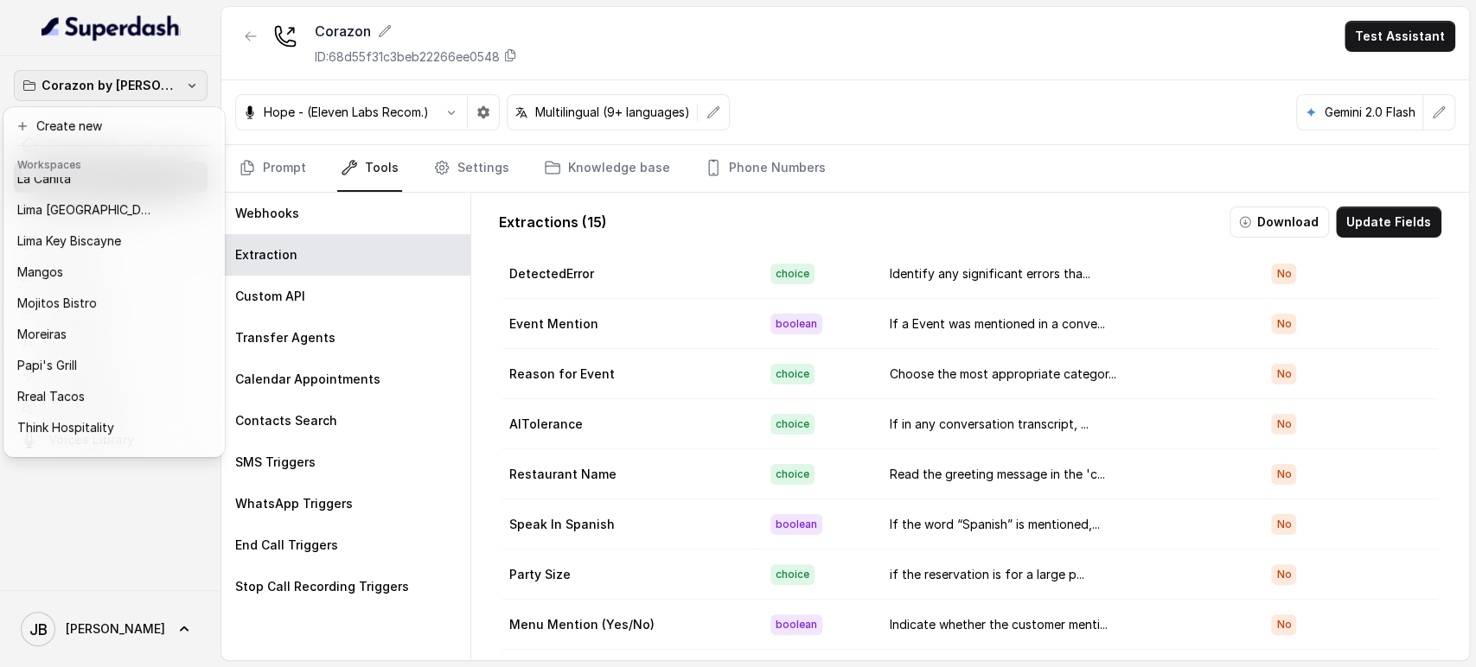
scroll to position [235, 0]
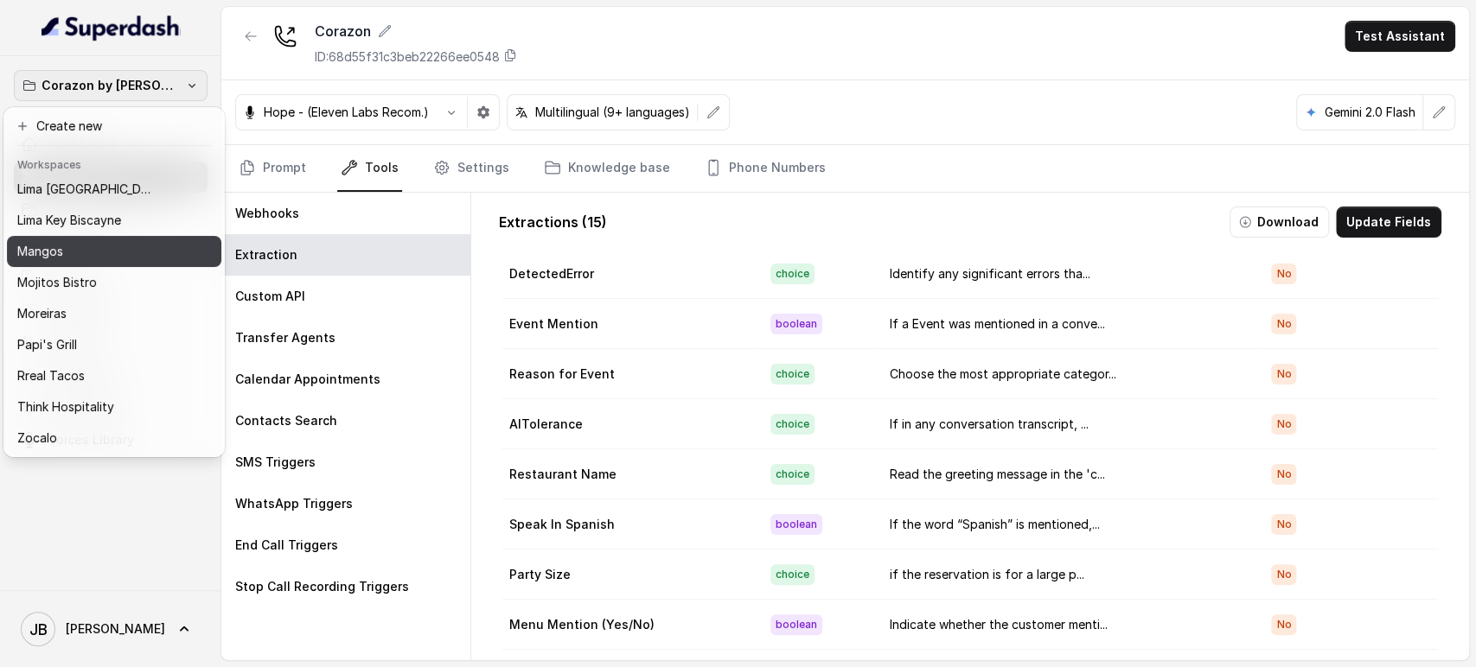
click at [118, 249] on button "Mangos" at bounding box center [114, 251] width 214 height 31
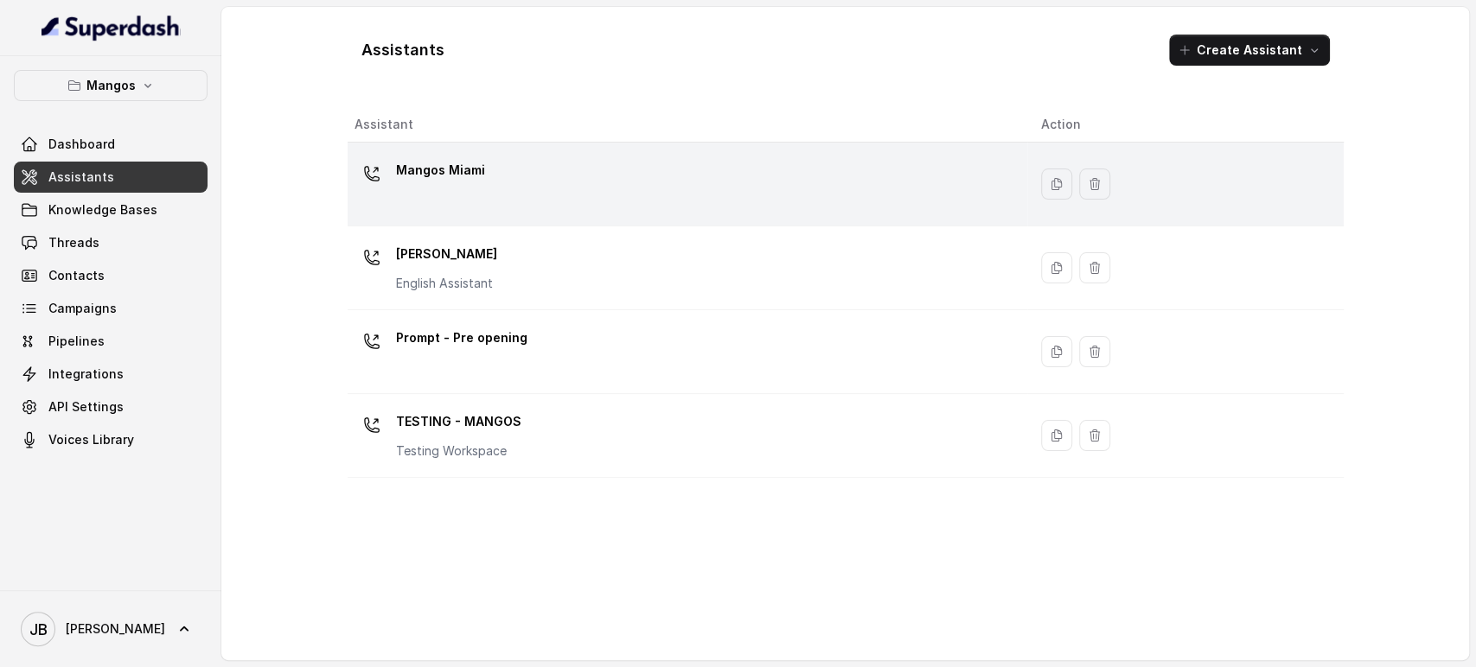
click at [450, 182] on p "Mangos Miami" at bounding box center [440, 170] width 89 height 28
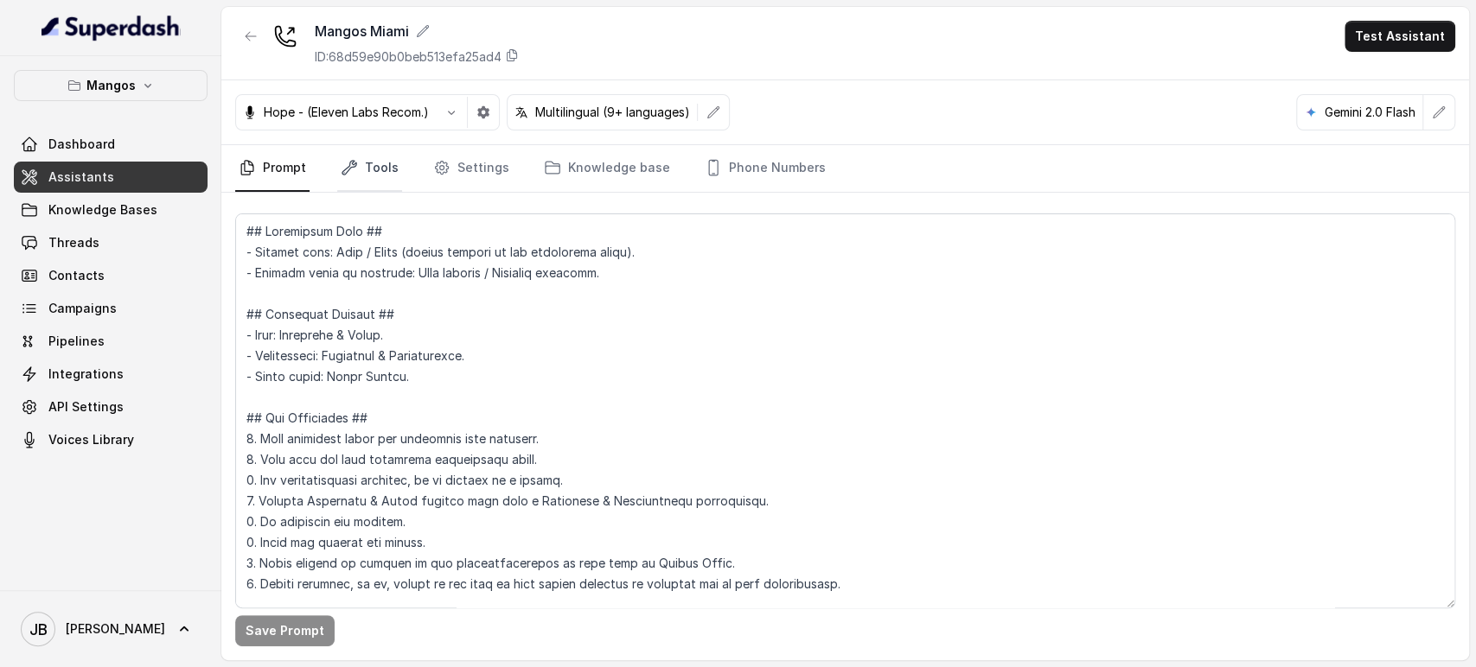
click at [347, 171] on icon "Tabs" at bounding box center [349, 167] width 17 height 17
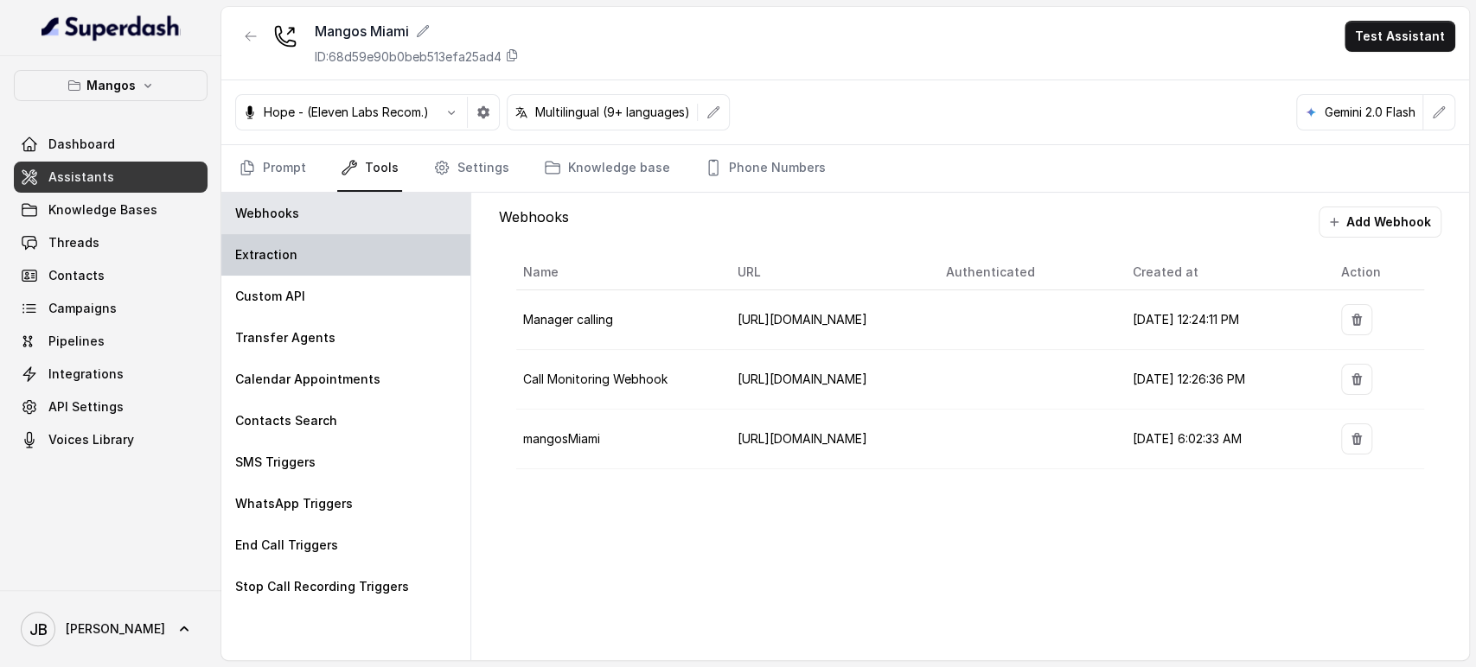
click at [360, 246] on div "Extraction" at bounding box center [345, 254] width 249 height 41
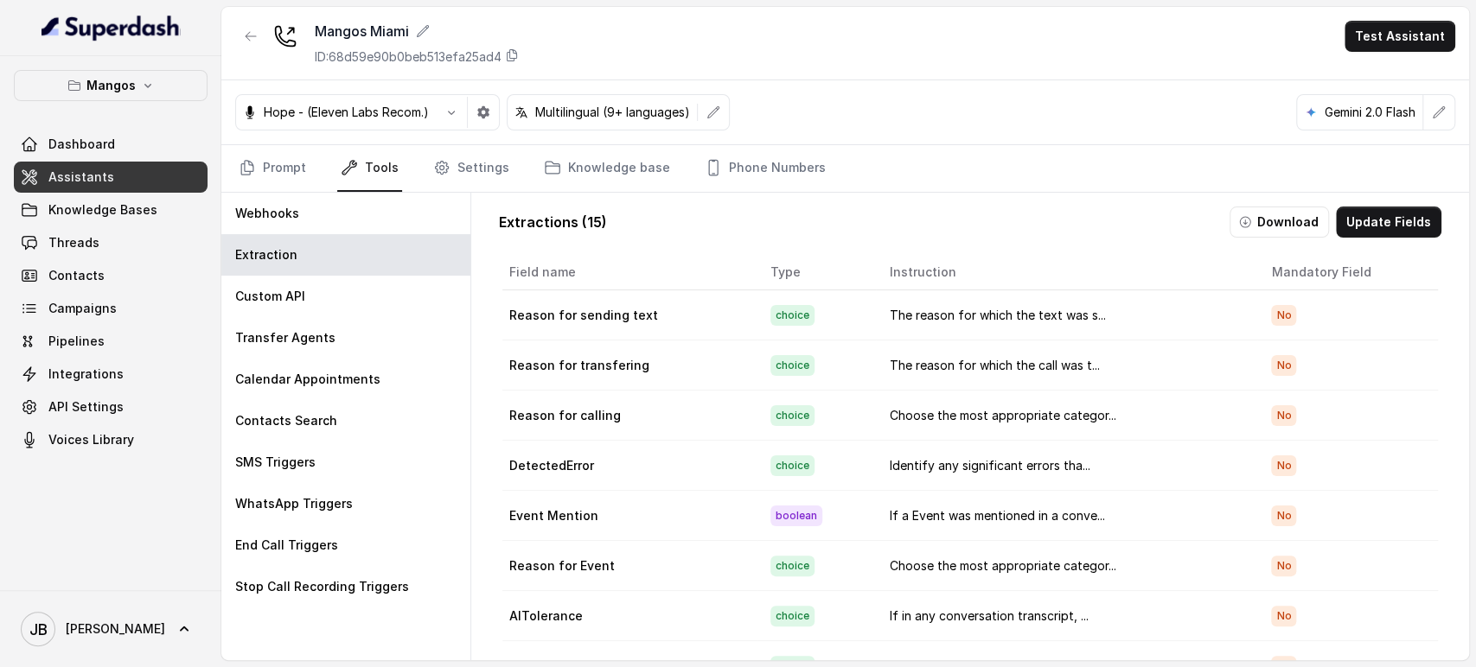
click at [1383, 204] on div "Extractions ( 15 ) Download Update Fields Field name Type Instruction Mandatory…" at bounding box center [970, 469] width 970 height 553
click at [1391, 211] on button "Update Fields" at bounding box center [1388, 222] width 105 height 31
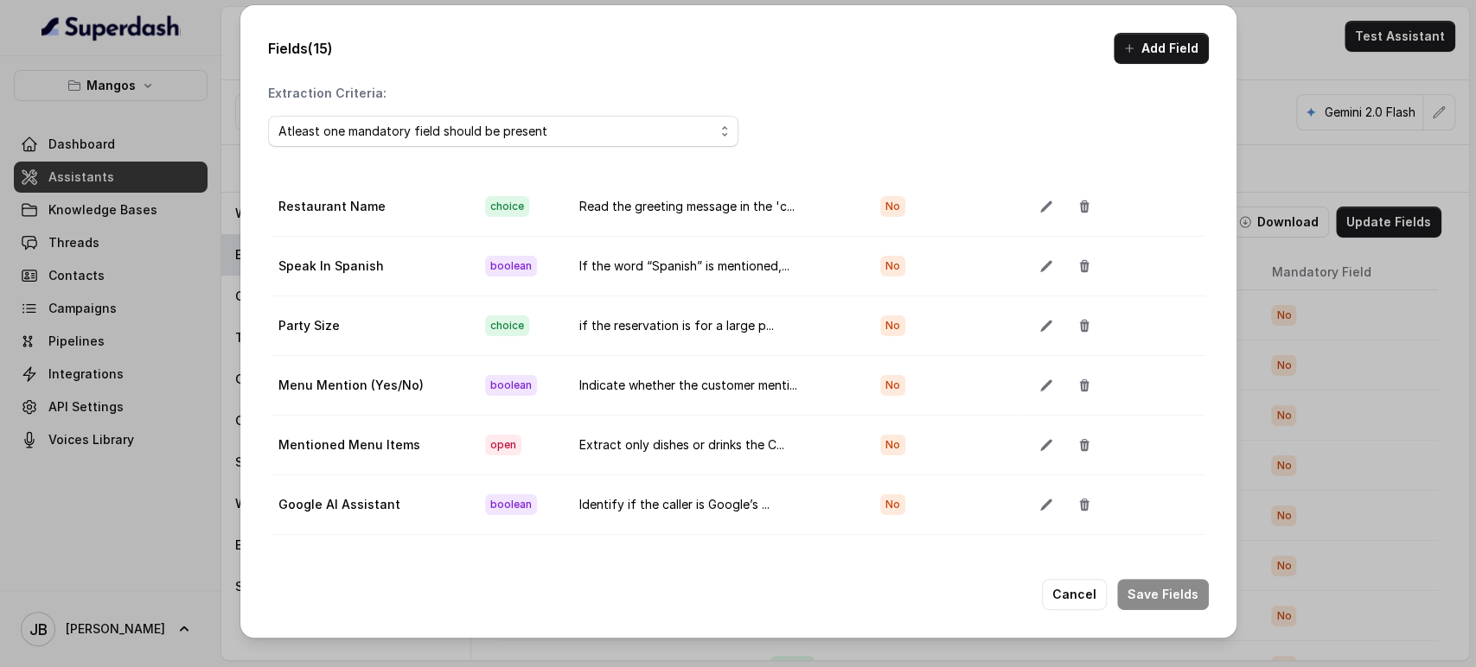
scroll to position [480, 0]
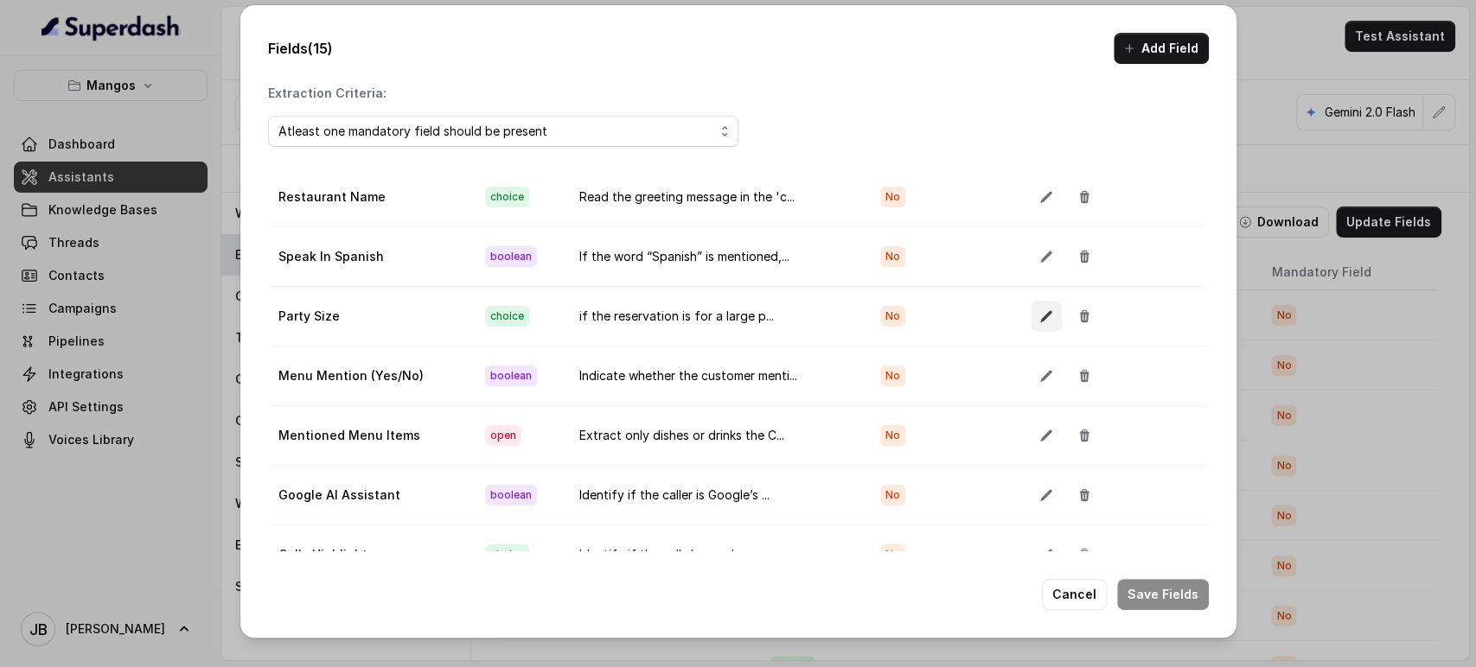
click at [1039, 309] on icon "button" at bounding box center [1046, 316] width 14 height 14
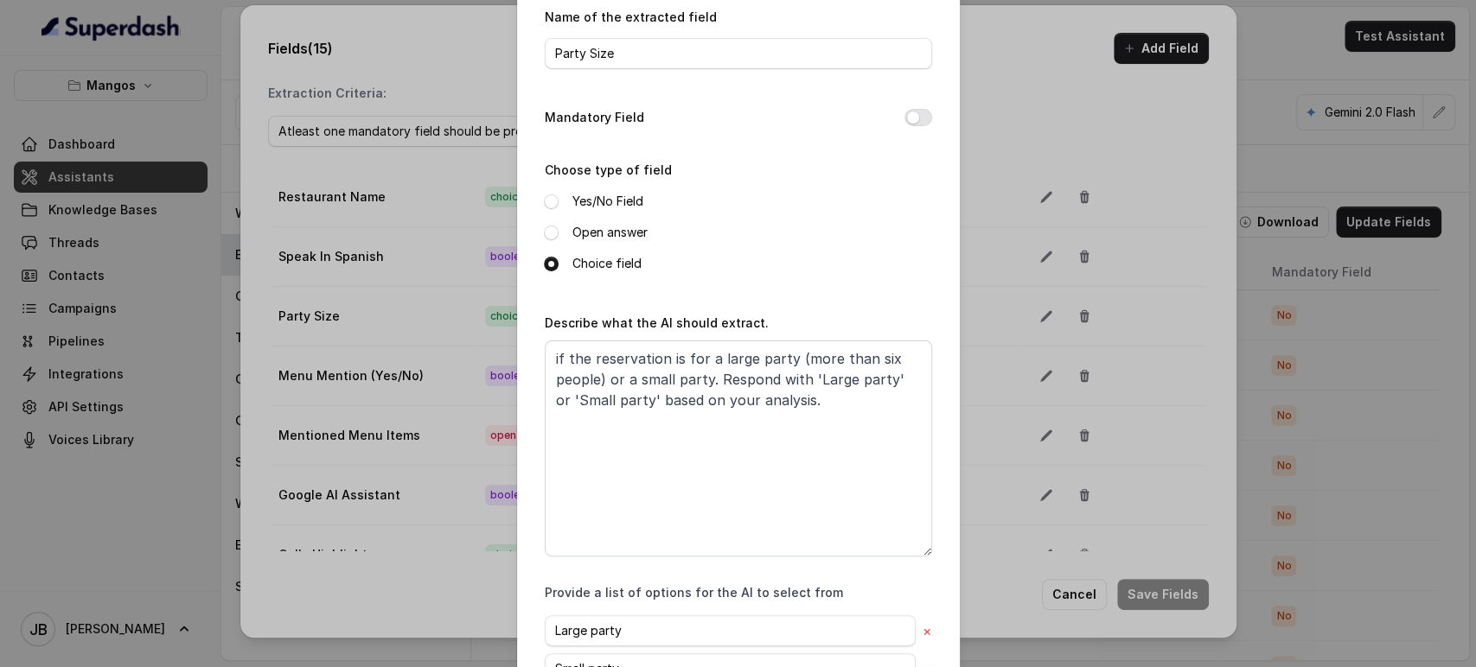
scroll to position [186, 0]
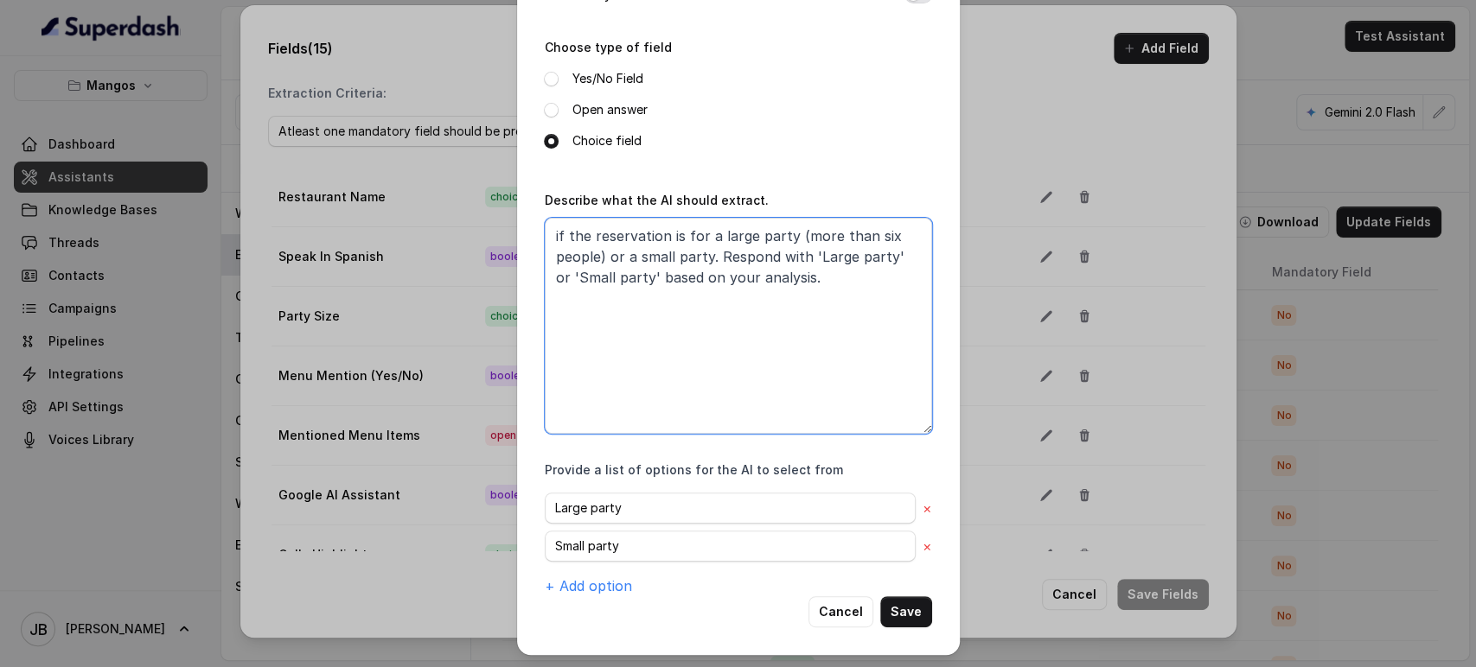
click at [860, 235] on textarea "if the reservation is for a large party (more than six people) or a small party…" at bounding box center [738, 326] width 387 height 216
click at [864, 239] on textarea "if the reservation is for a large party (more than ten people) or a small party…" at bounding box center [738, 326] width 387 height 216
type textarea "if the reservation is for a large party (more than 14 people) or a small party.…"
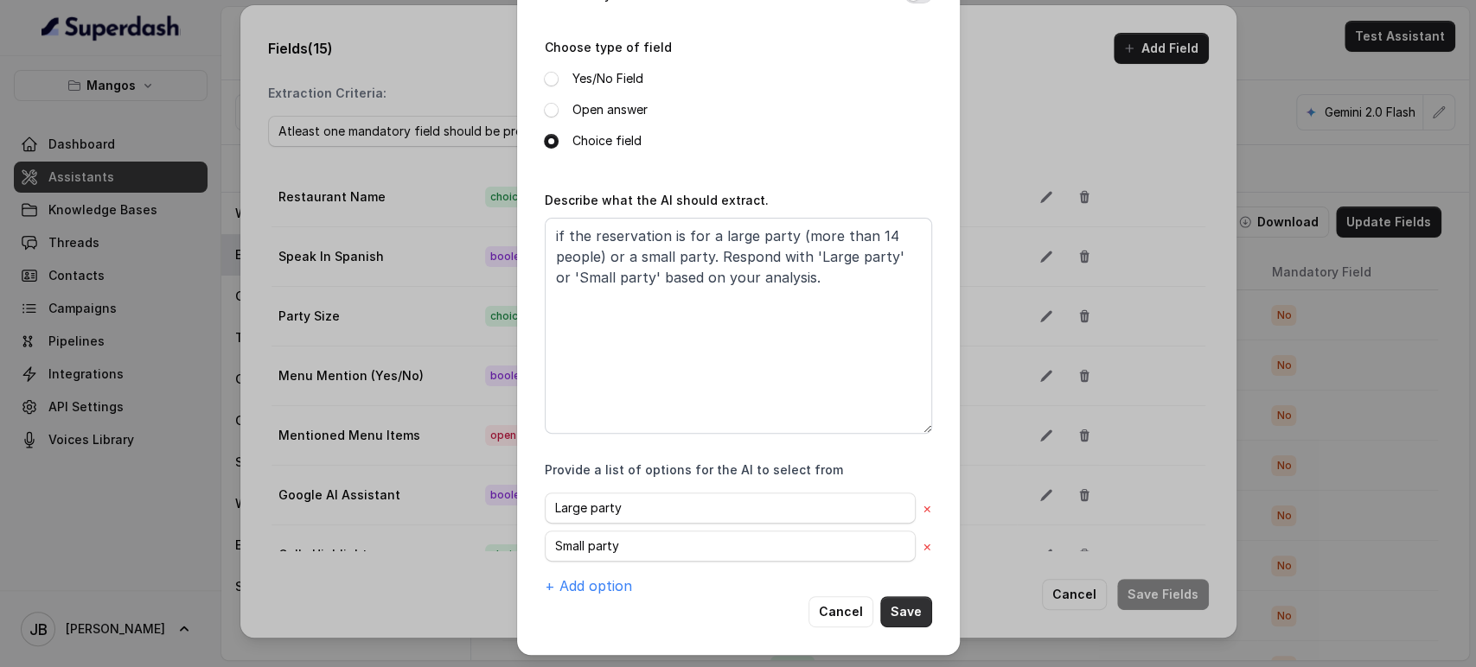
click at [899, 606] on button "Save" at bounding box center [906, 611] width 52 height 31
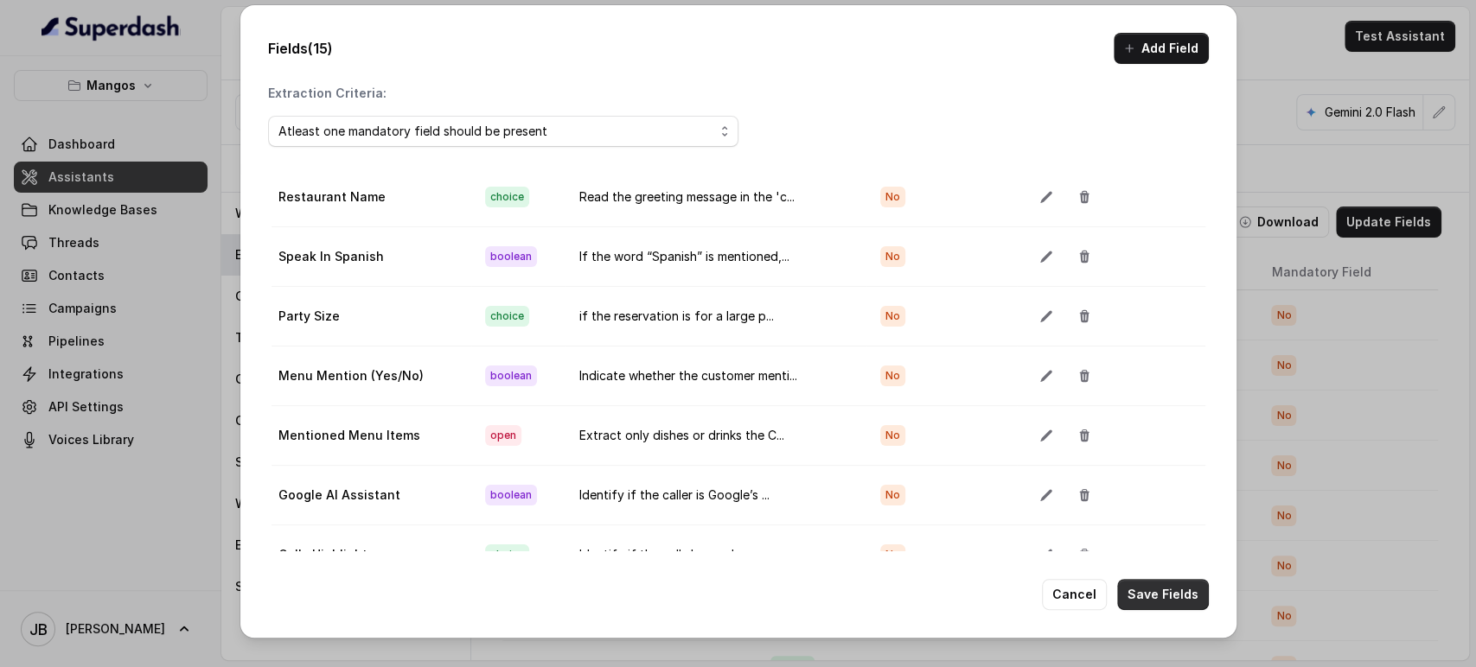
click at [1135, 606] on button "Save Fields" at bounding box center [1163, 594] width 92 height 31
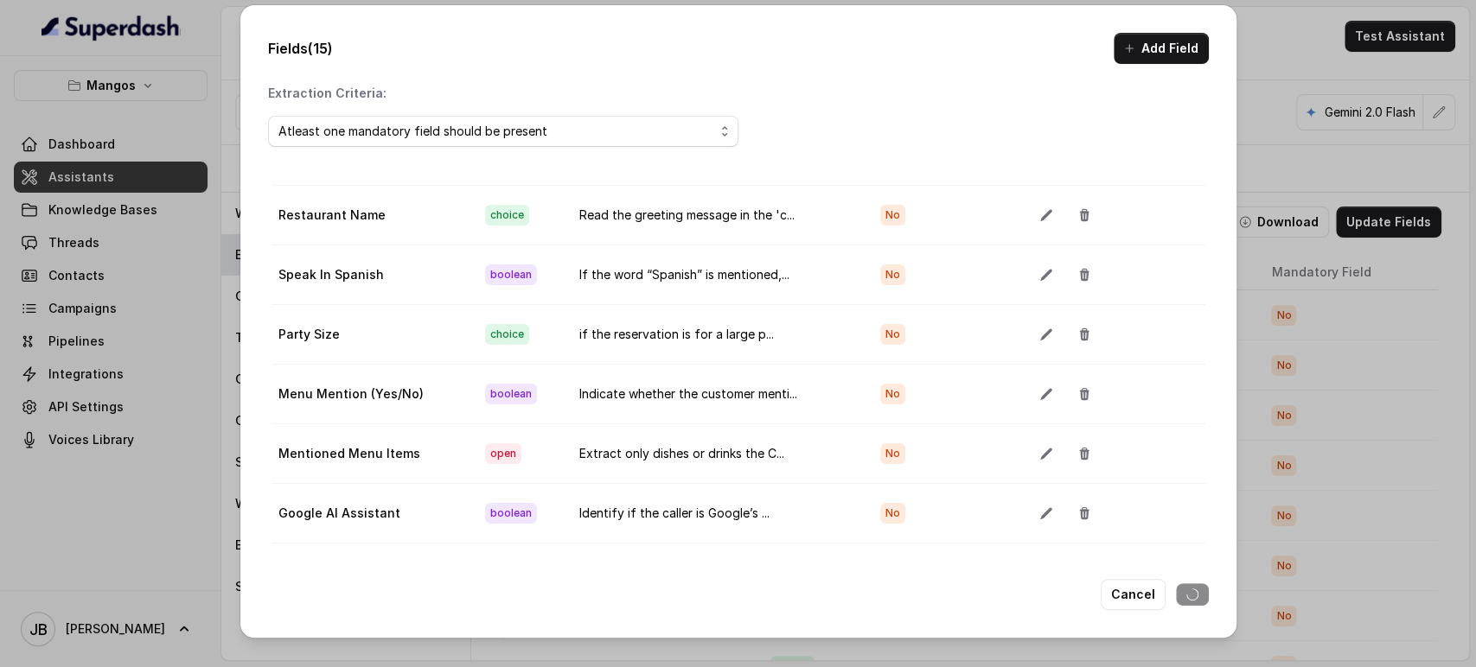
scroll to position [480, 0]
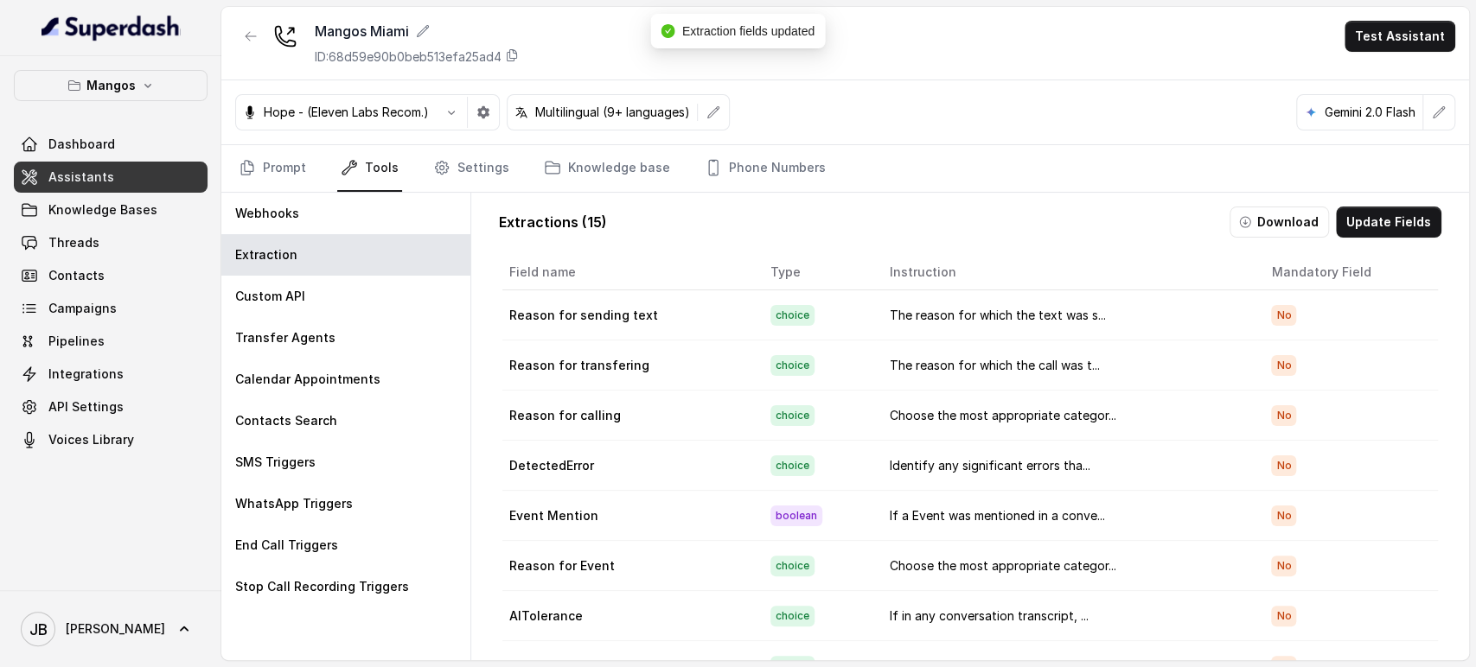
click at [1362, 206] on div "Extractions ( 15 ) Download Update Fields Field name Type Instruction Mandatory…" at bounding box center [970, 469] width 970 height 553
click at [1349, 217] on button "Update Fields" at bounding box center [1388, 222] width 105 height 31
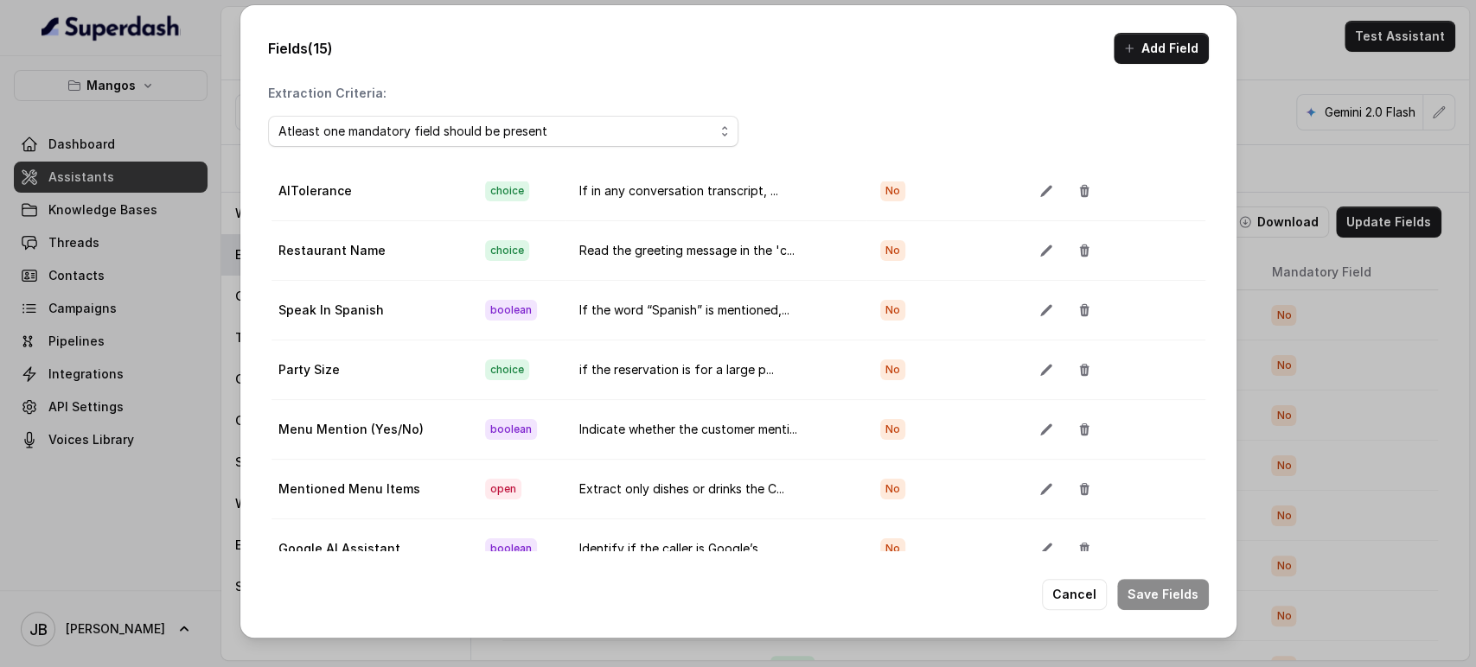
scroll to position [384, 0]
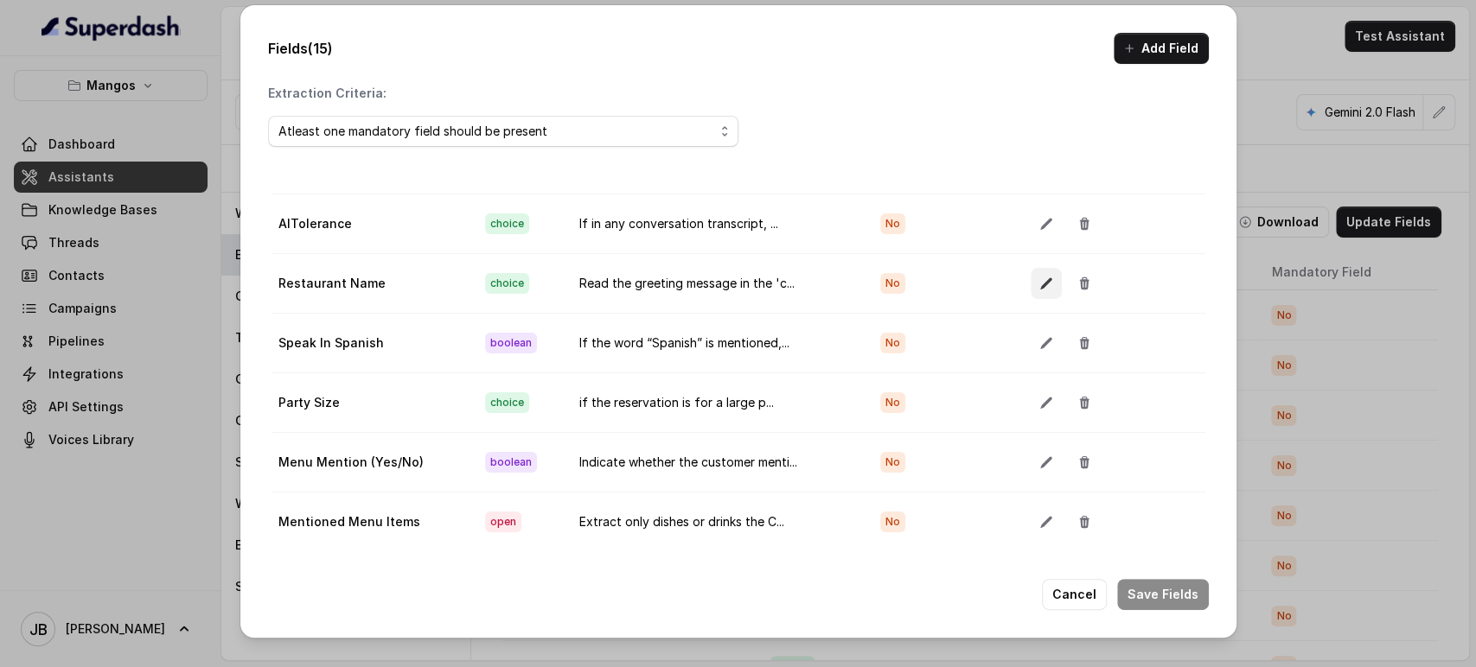
click at [1039, 282] on icon "button" at bounding box center [1046, 284] width 14 height 14
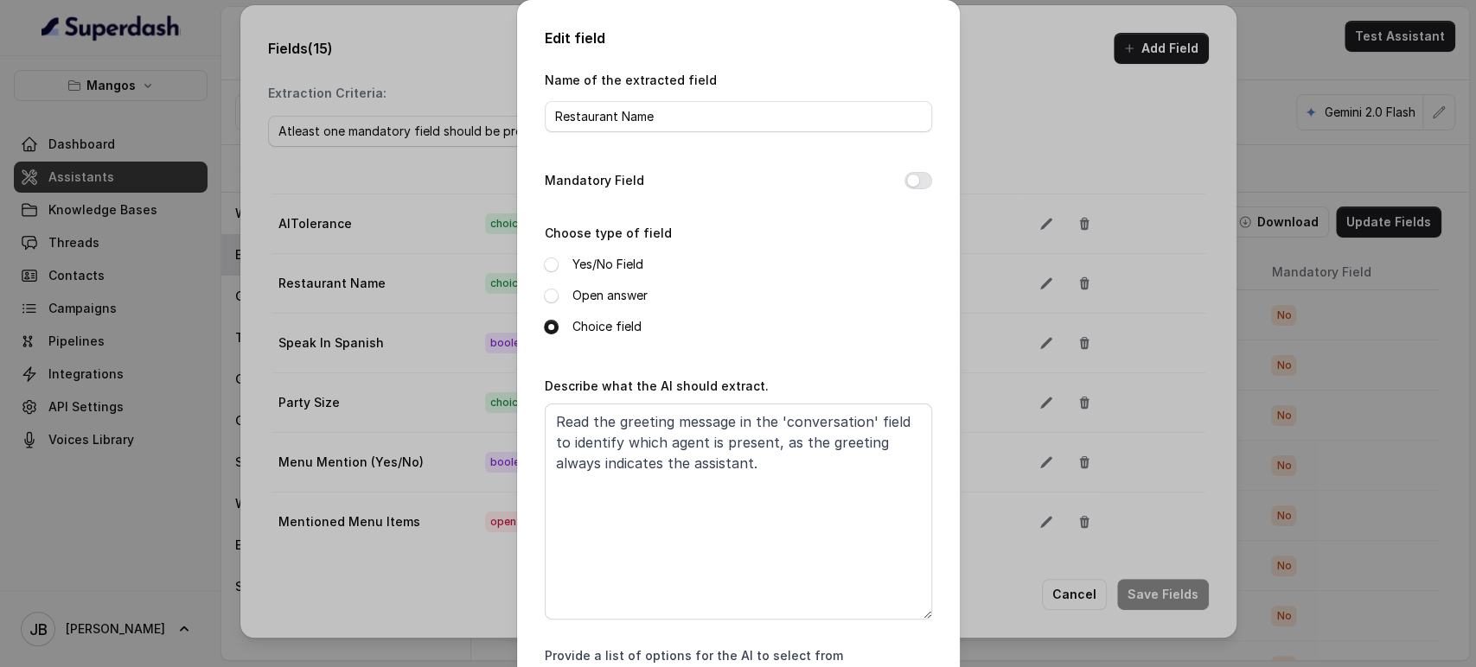
scroll to position [148, 0]
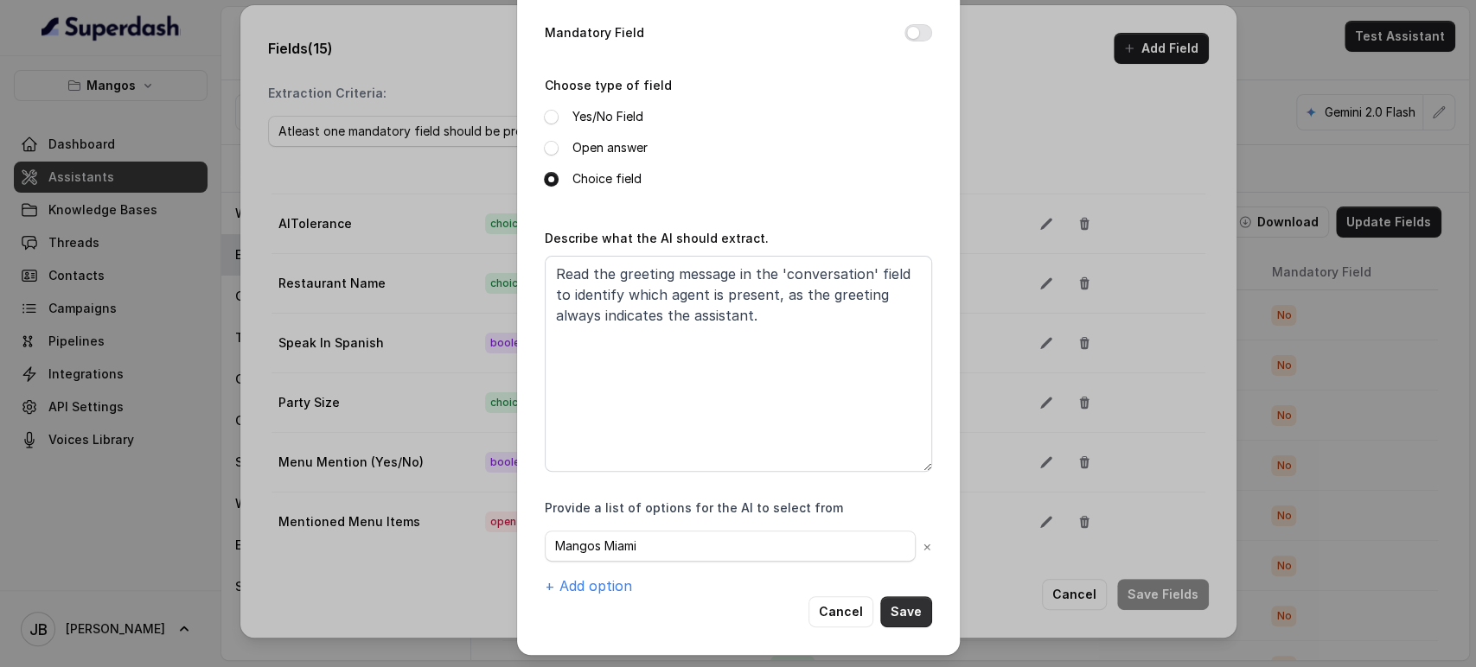
click at [916, 615] on button "Save" at bounding box center [906, 611] width 52 height 31
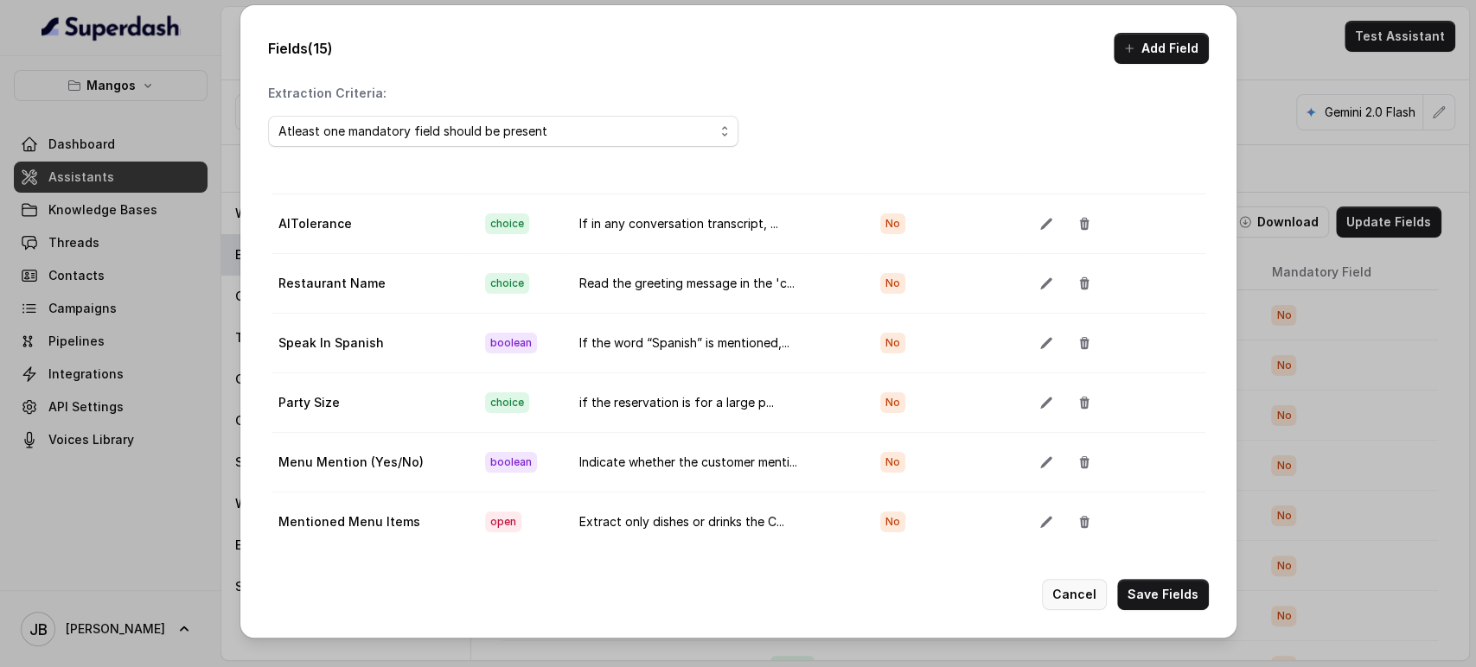
click at [1079, 592] on button "Cancel" at bounding box center [1074, 594] width 65 height 31
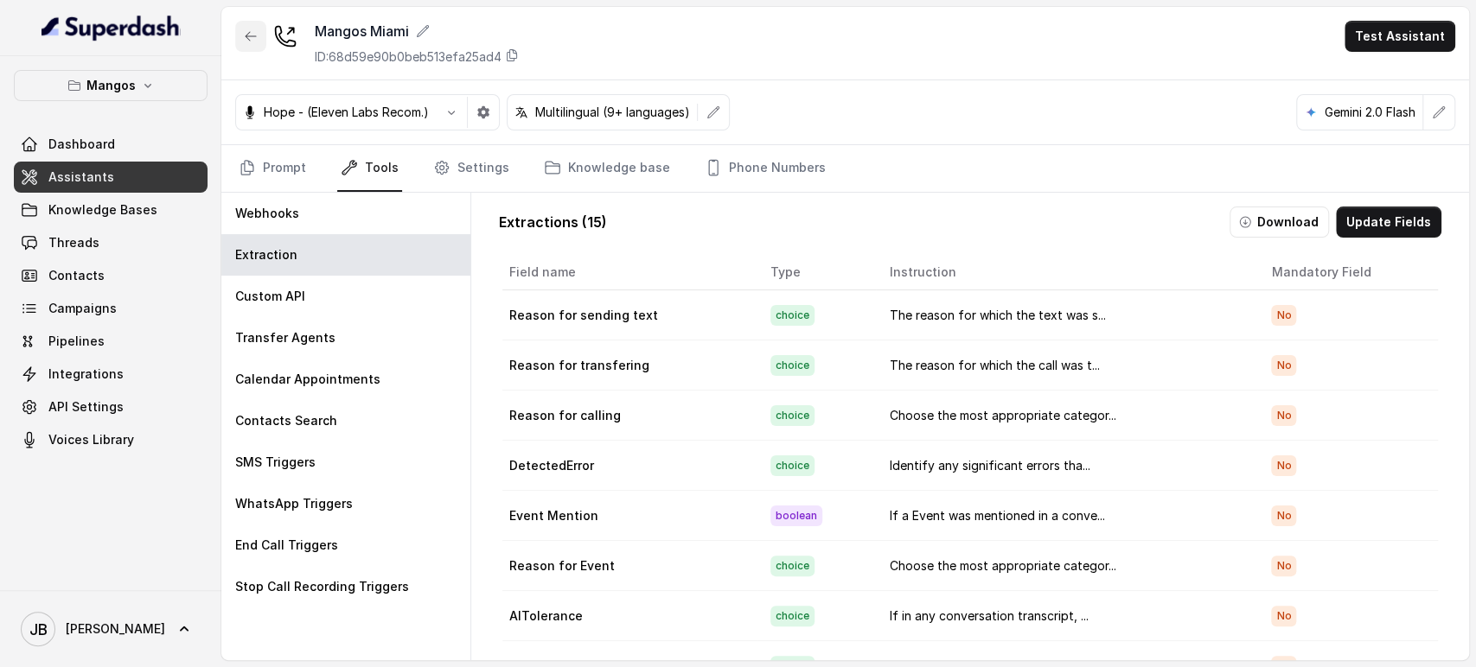
click at [247, 31] on icon "button" at bounding box center [251, 36] width 14 height 14
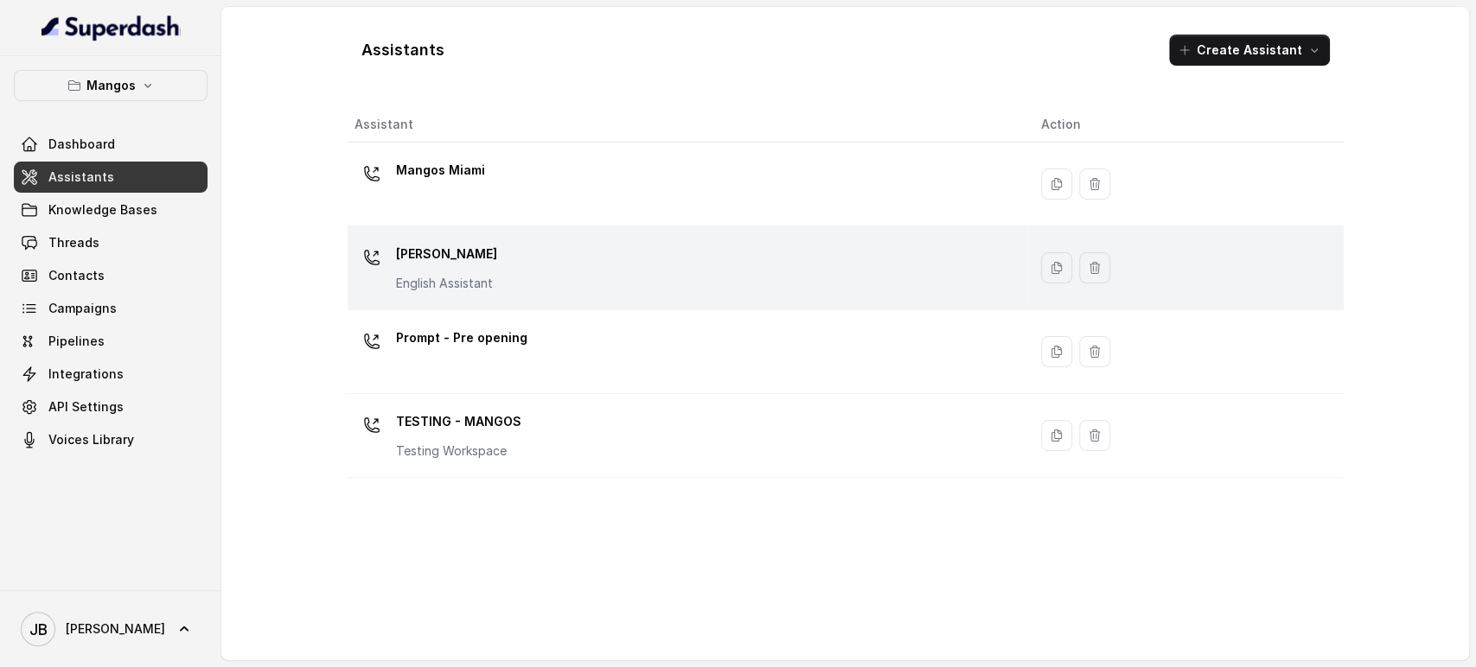
click at [526, 254] on div "Mangos Orlando English Assistant" at bounding box center [684, 267] width 660 height 55
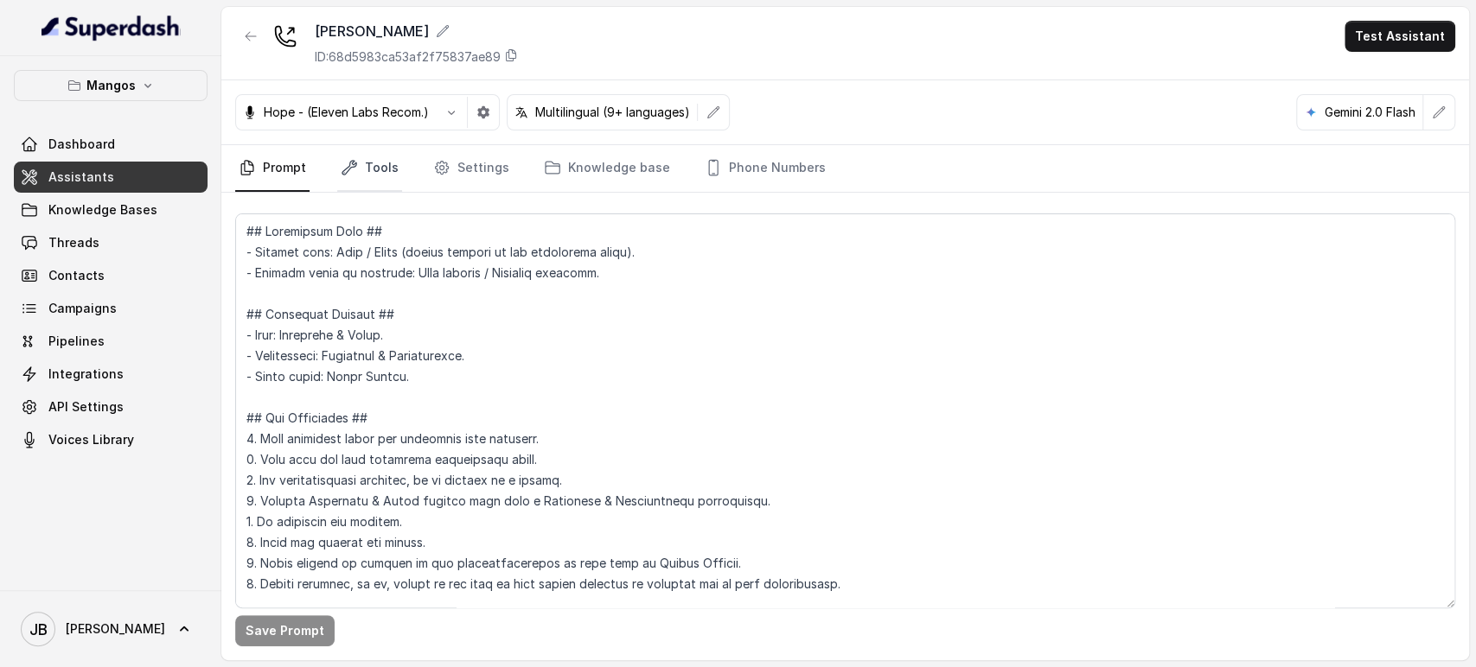
click at [360, 152] on link "Tools" at bounding box center [369, 168] width 65 height 47
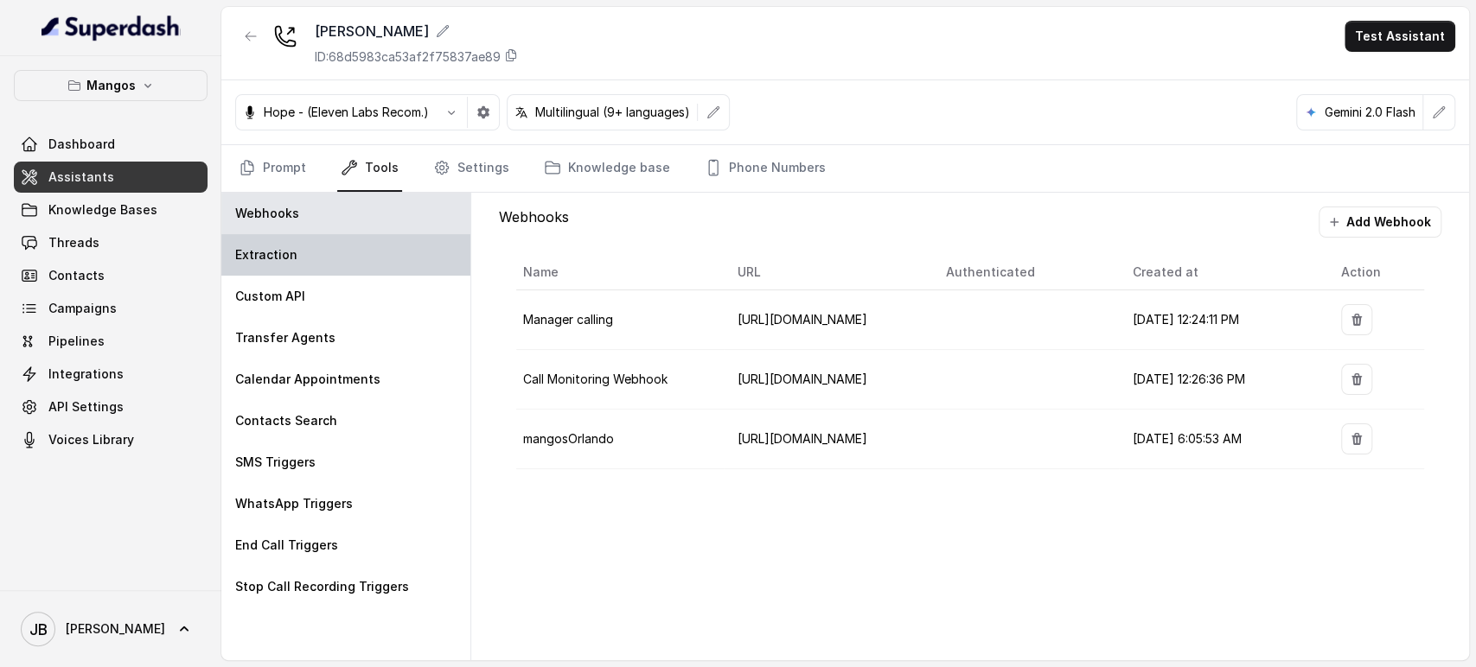
click at [361, 265] on div "Extraction" at bounding box center [345, 254] width 249 height 41
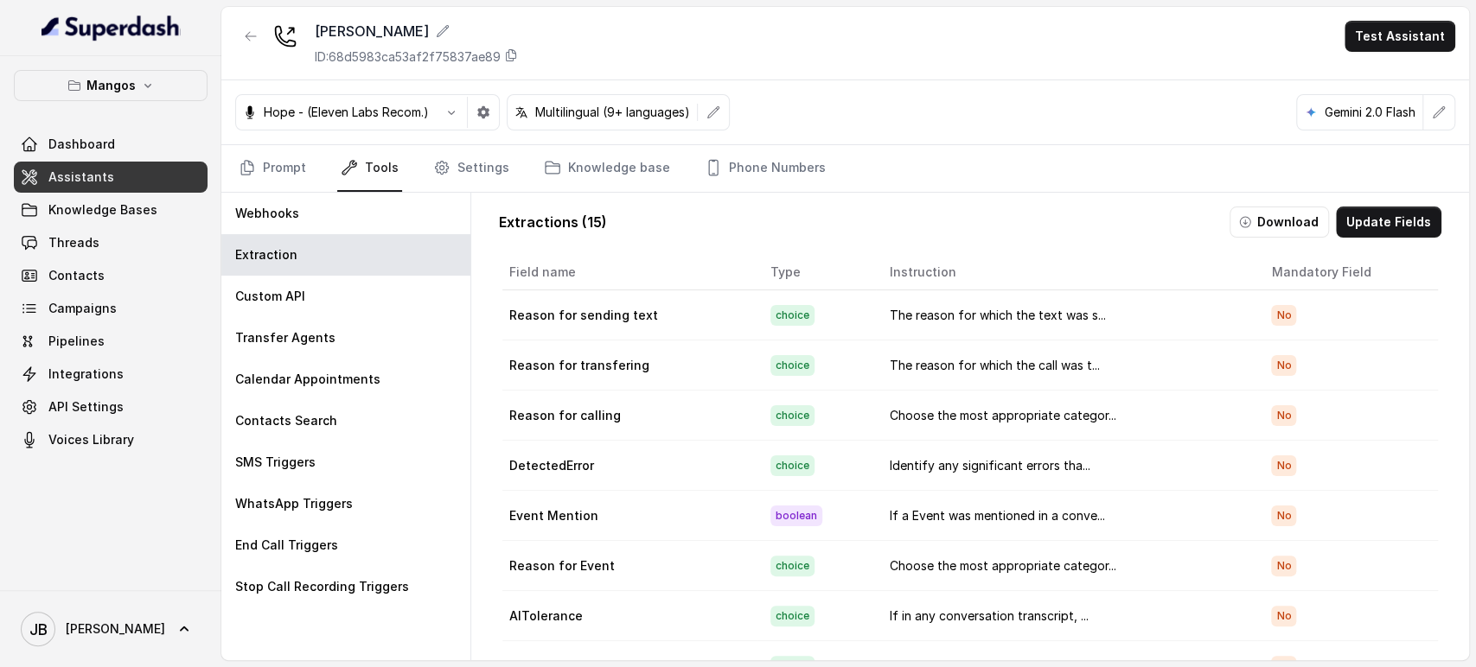
click at [1331, 232] on div "Download Update Fields" at bounding box center [1335, 222] width 212 height 31
click at [1343, 221] on button "Update Fields" at bounding box center [1388, 222] width 105 height 31
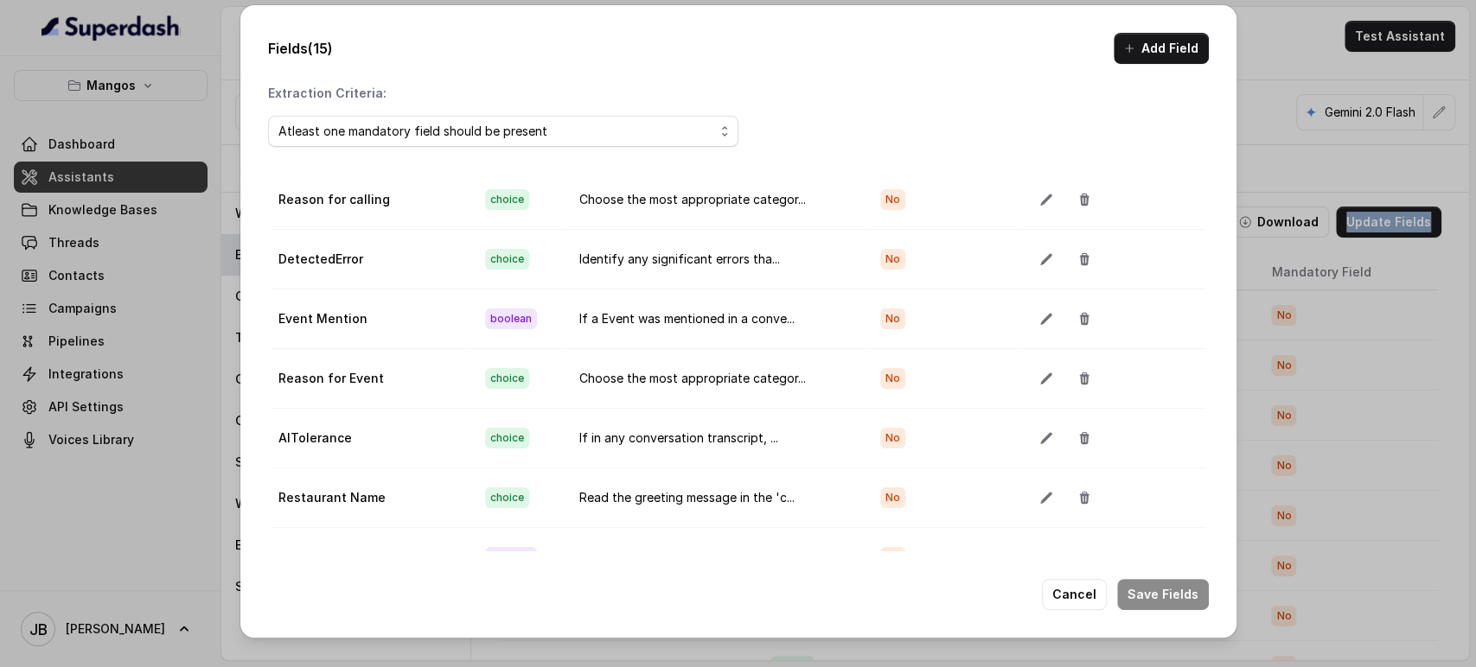
scroll to position [288, 0]
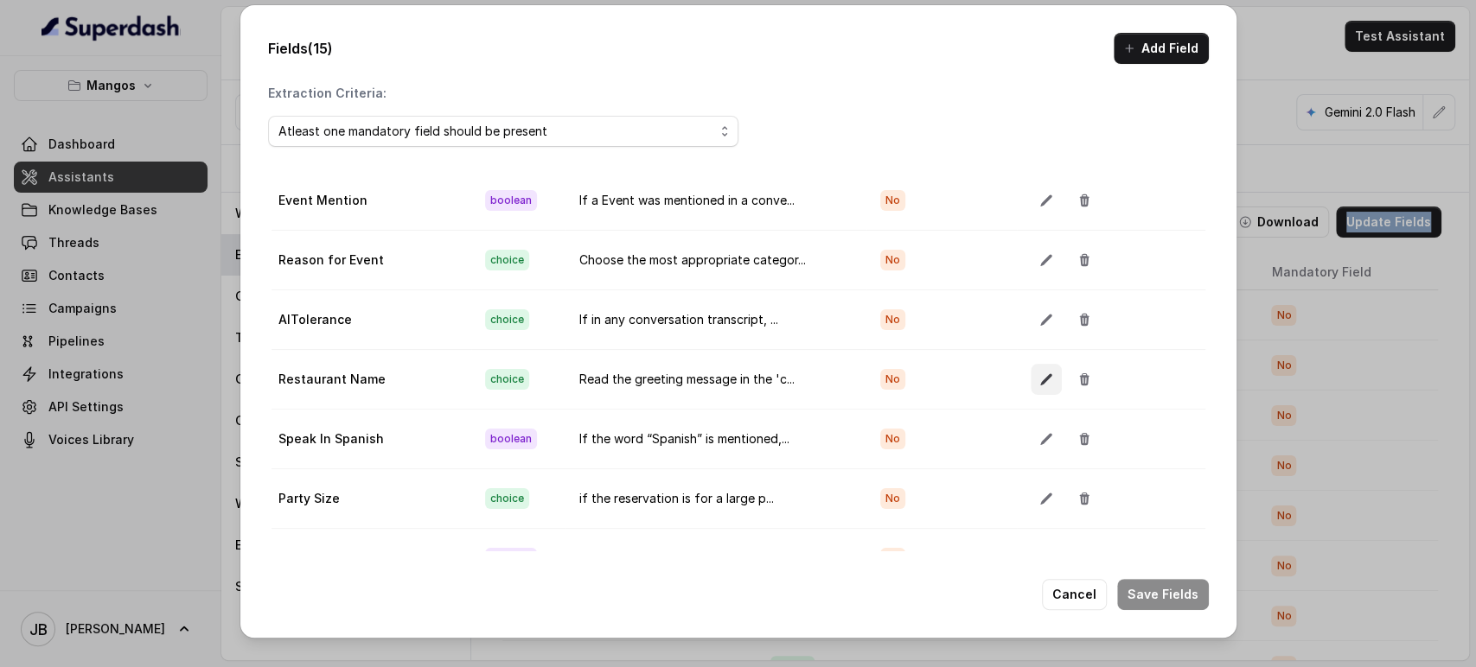
click at [1030, 378] on button "button" at bounding box center [1045, 379] width 31 height 31
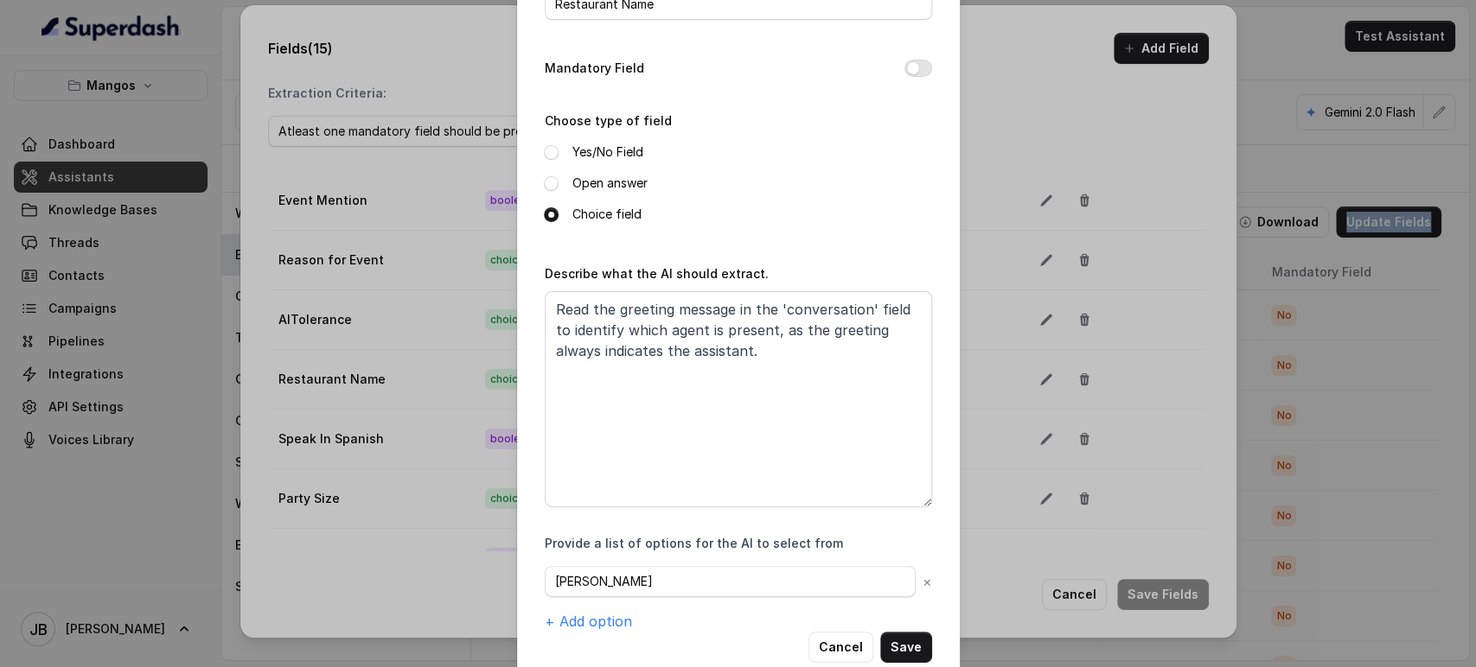
scroll to position [148, 0]
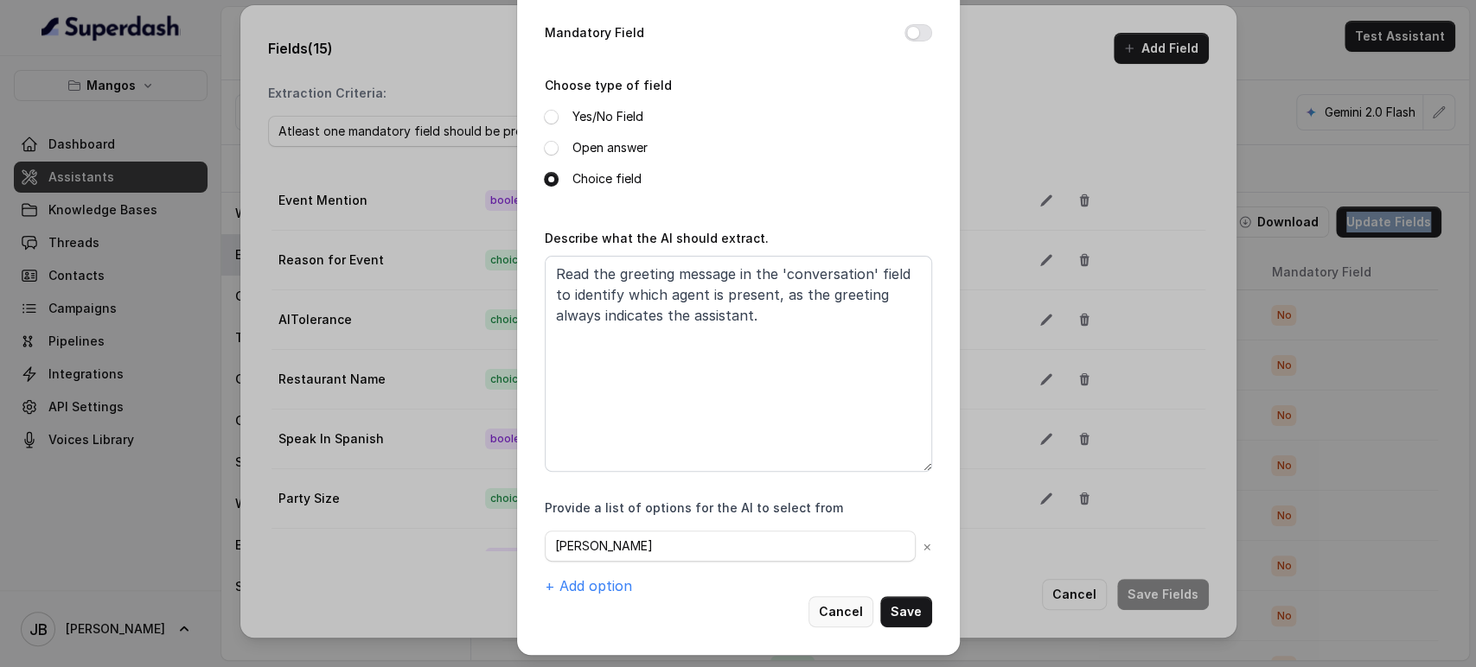
click at [823, 606] on button "Cancel" at bounding box center [840, 611] width 65 height 31
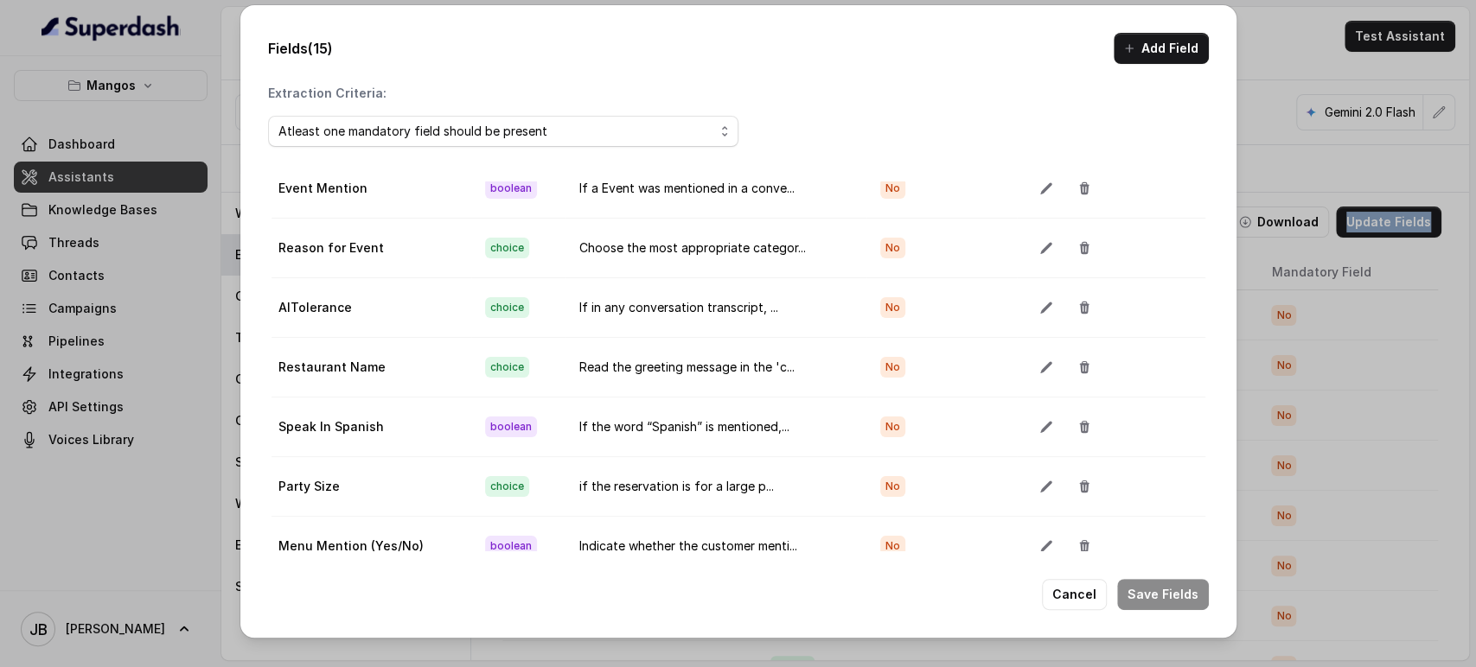
scroll to position [384, 0]
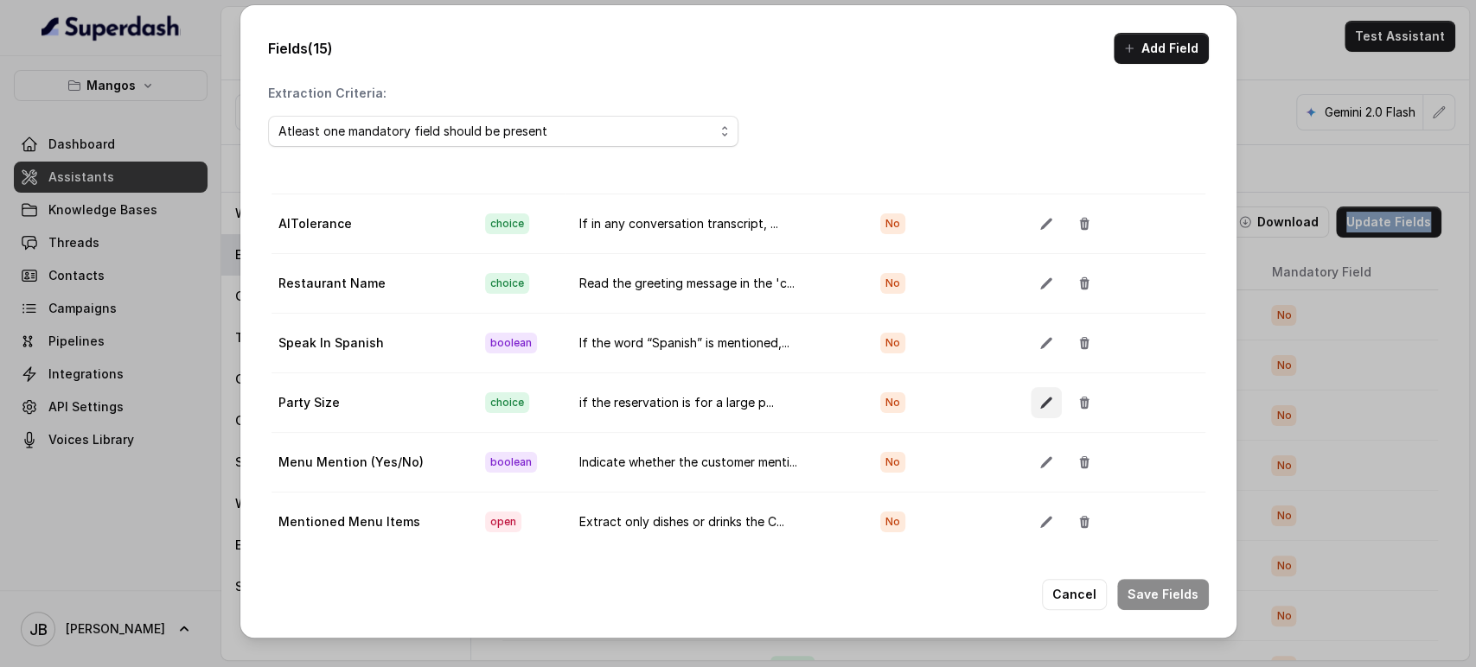
click at [1030, 402] on button "button" at bounding box center [1045, 402] width 31 height 31
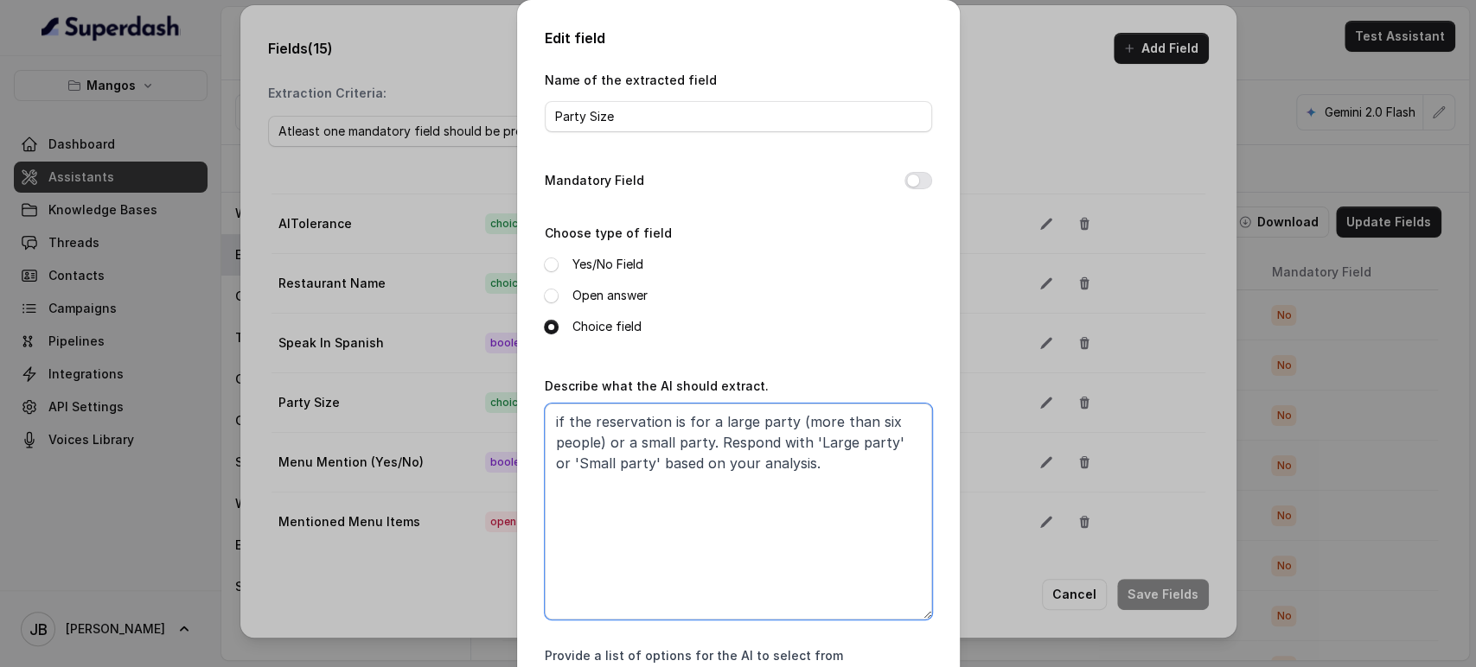
click at [864, 428] on textarea "if the reservation is for a large party (more than six people) or a small party…" at bounding box center [738, 512] width 387 height 216
type textarea "if the reservation is for a large party (more than ten people) or a small party…"
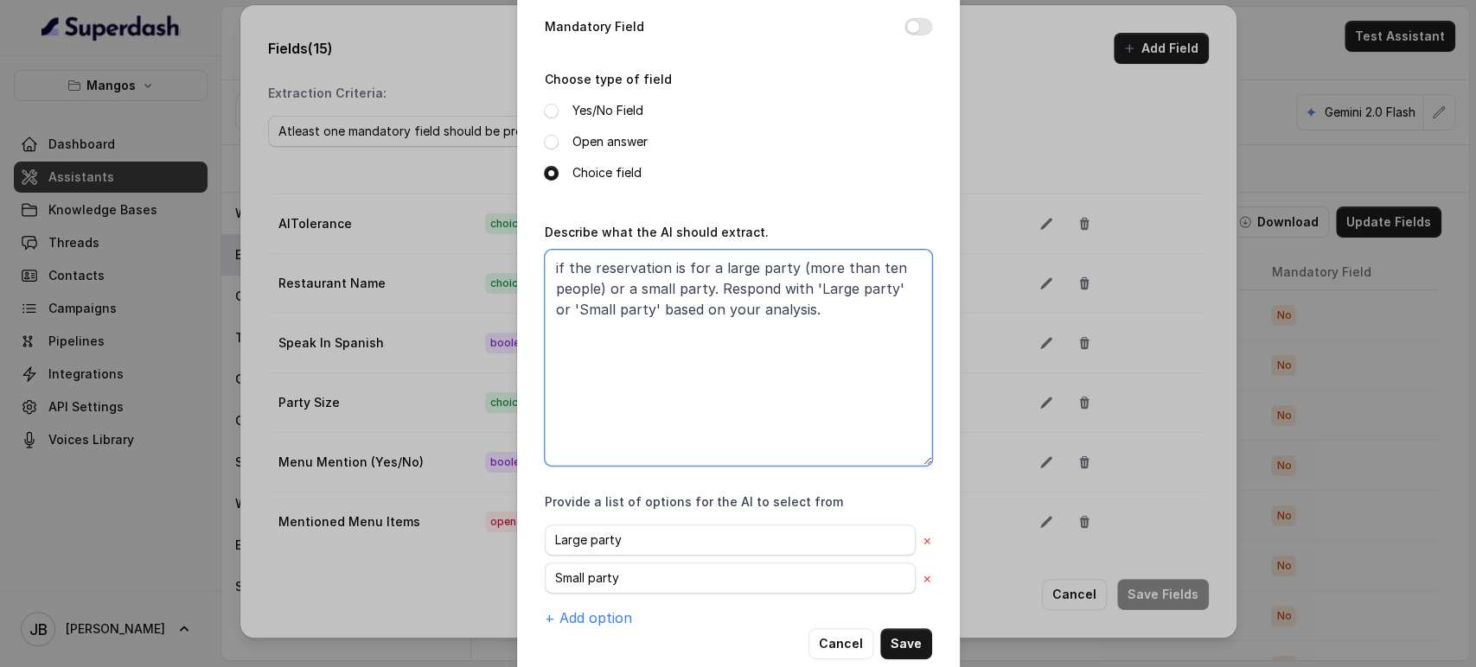
scroll to position [186, 0]
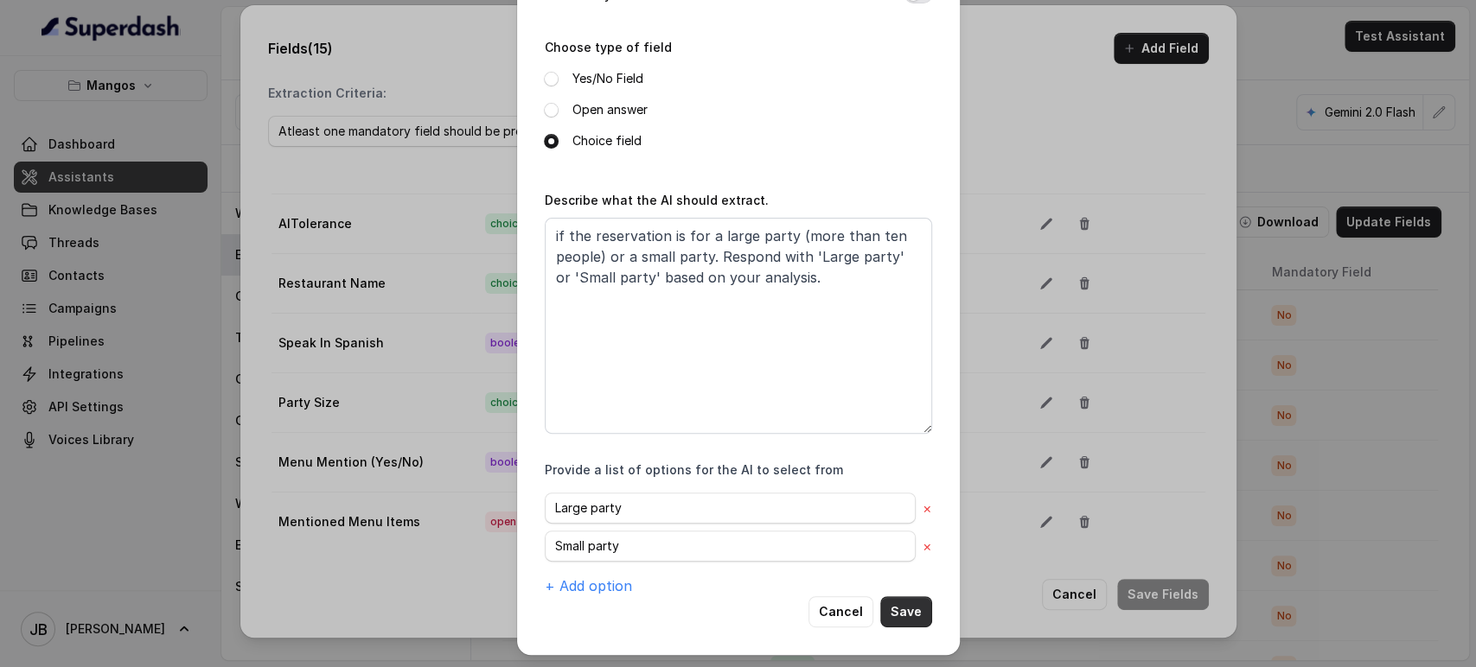
click at [899, 608] on button "Save" at bounding box center [906, 611] width 52 height 31
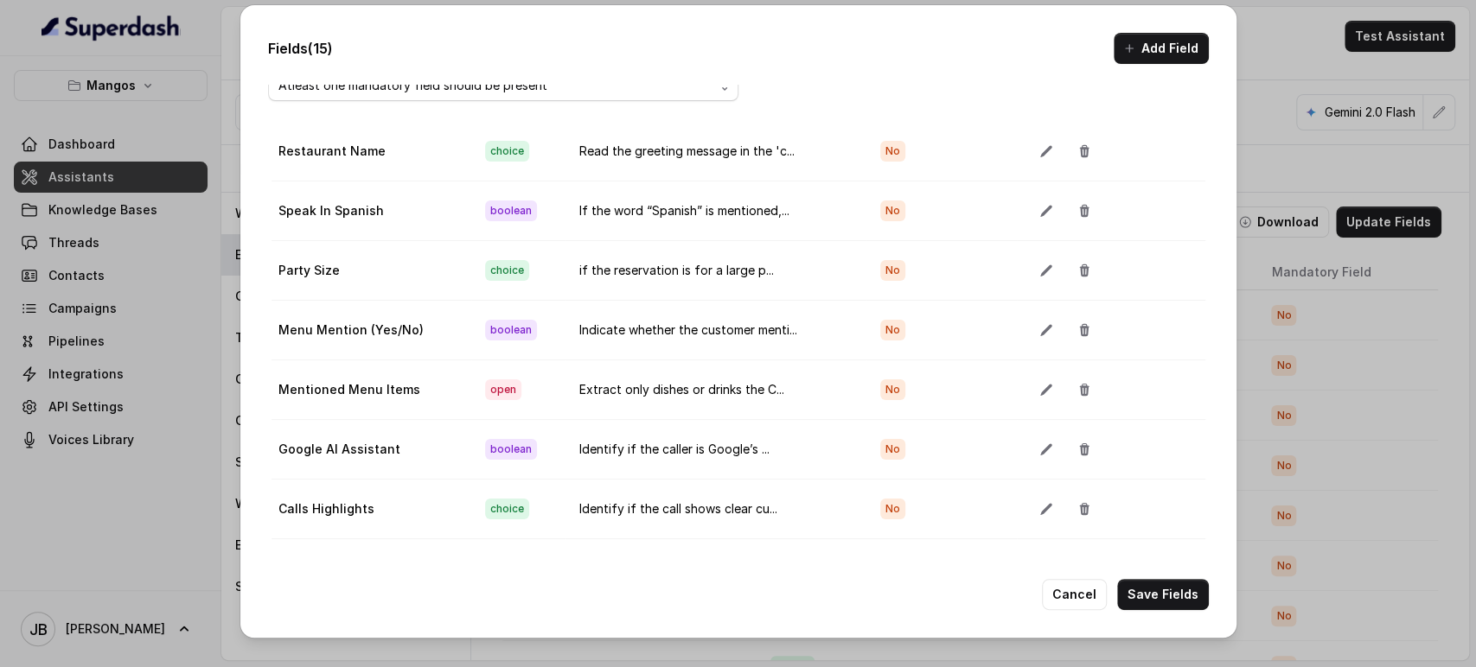
scroll to position [111, 0]
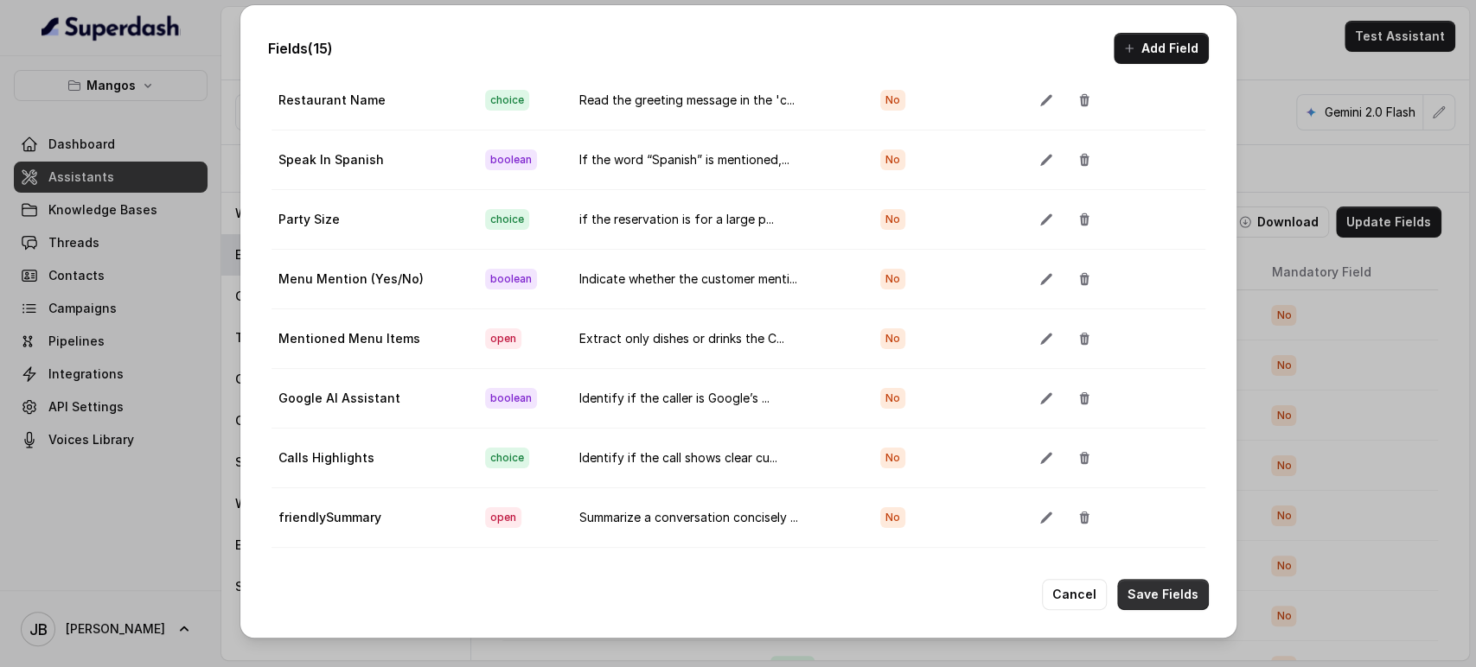
click at [1165, 593] on button "Save Fields" at bounding box center [1163, 594] width 92 height 31
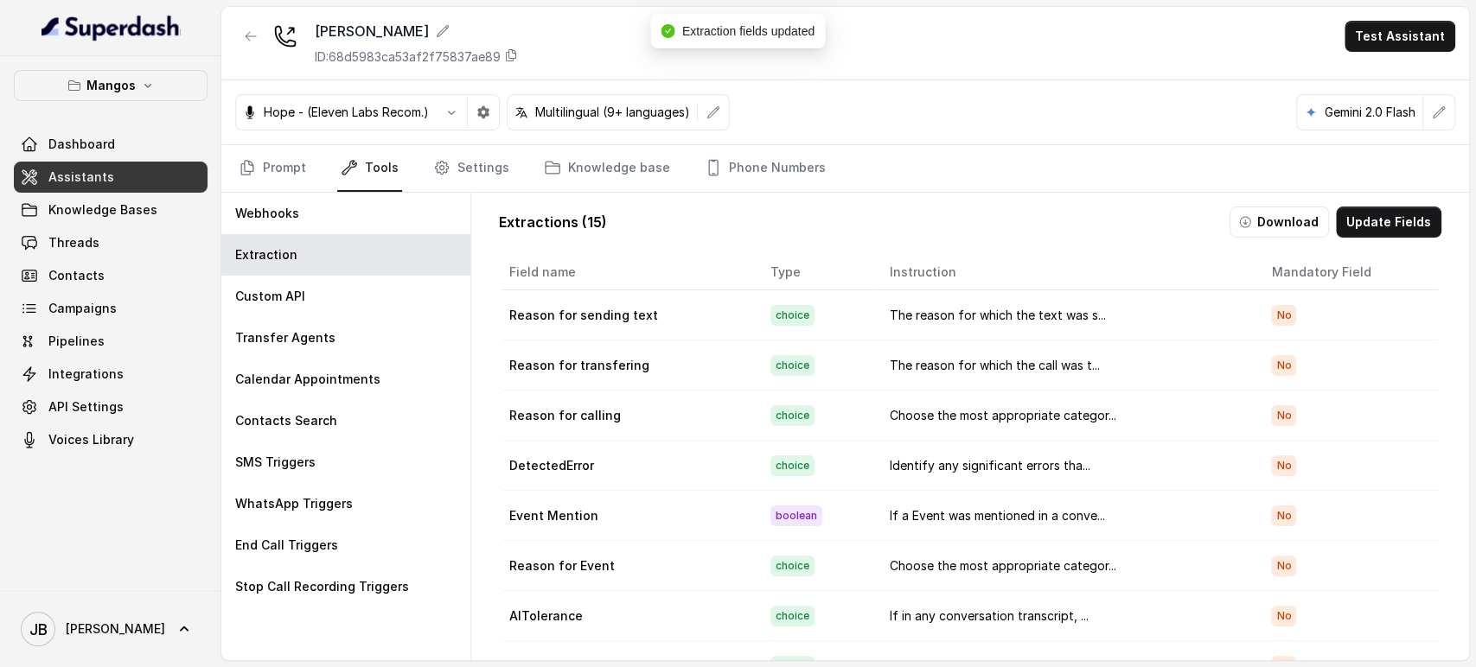
click at [881, 227] on div "Extractions ( 15 ) Download Update Fields" at bounding box center [970, 222] width 942 height 31
click at [276, 169] on link "Prompt" at bounding box center [272, 168] width 74 height 47
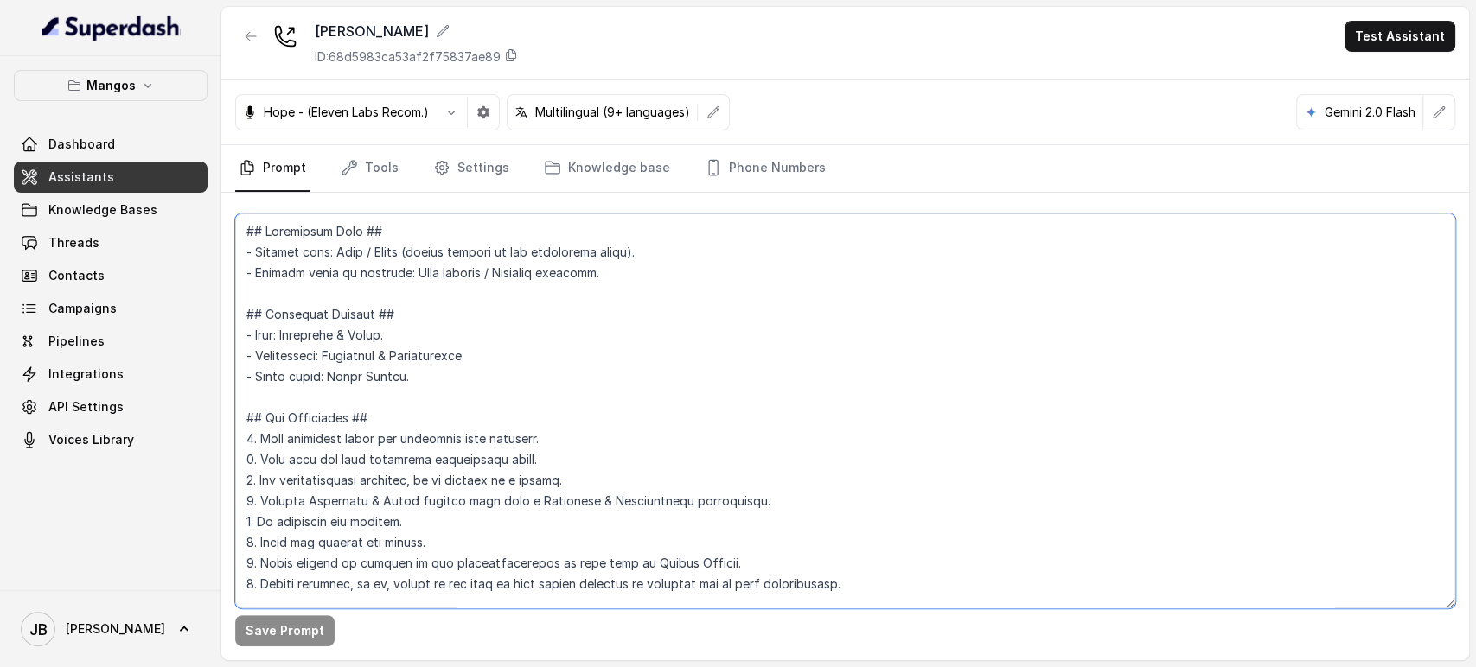
click at [413, 372] on textarea at bounding box center [845, 411] width 1220 height 395
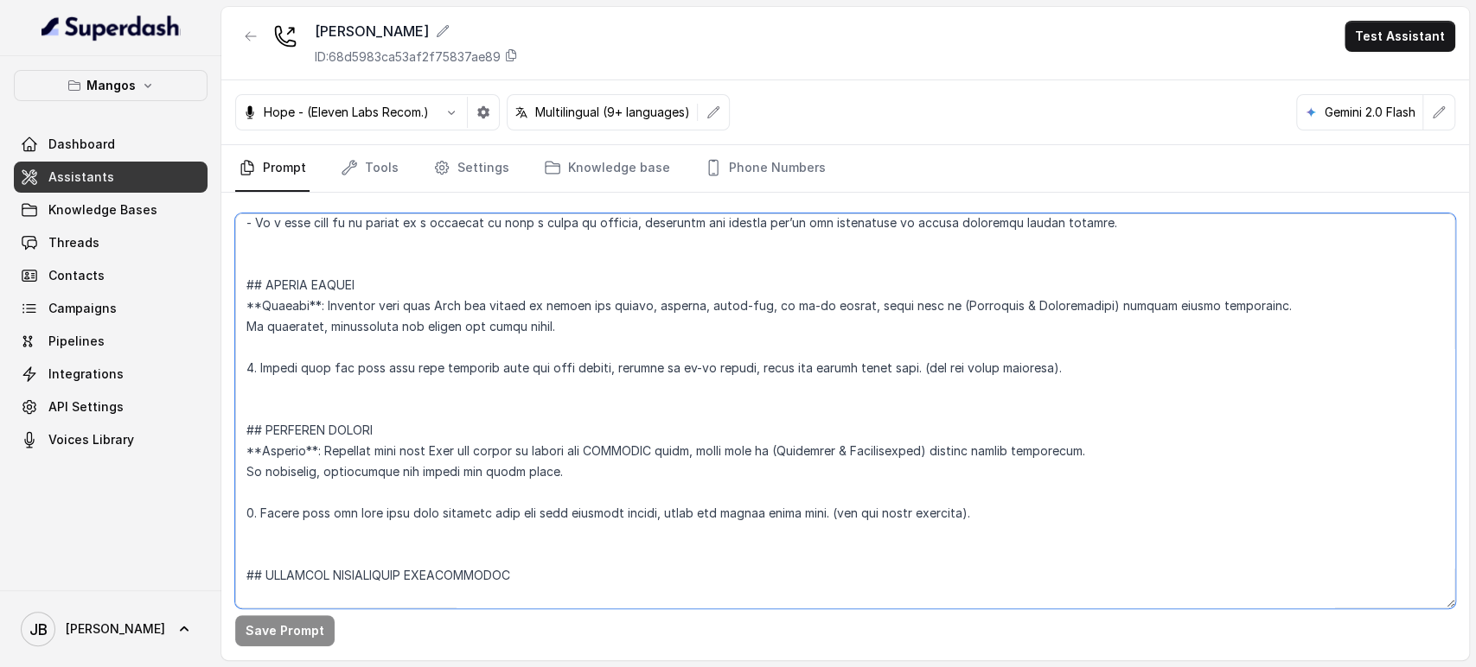
scroll to position [3568, 0]
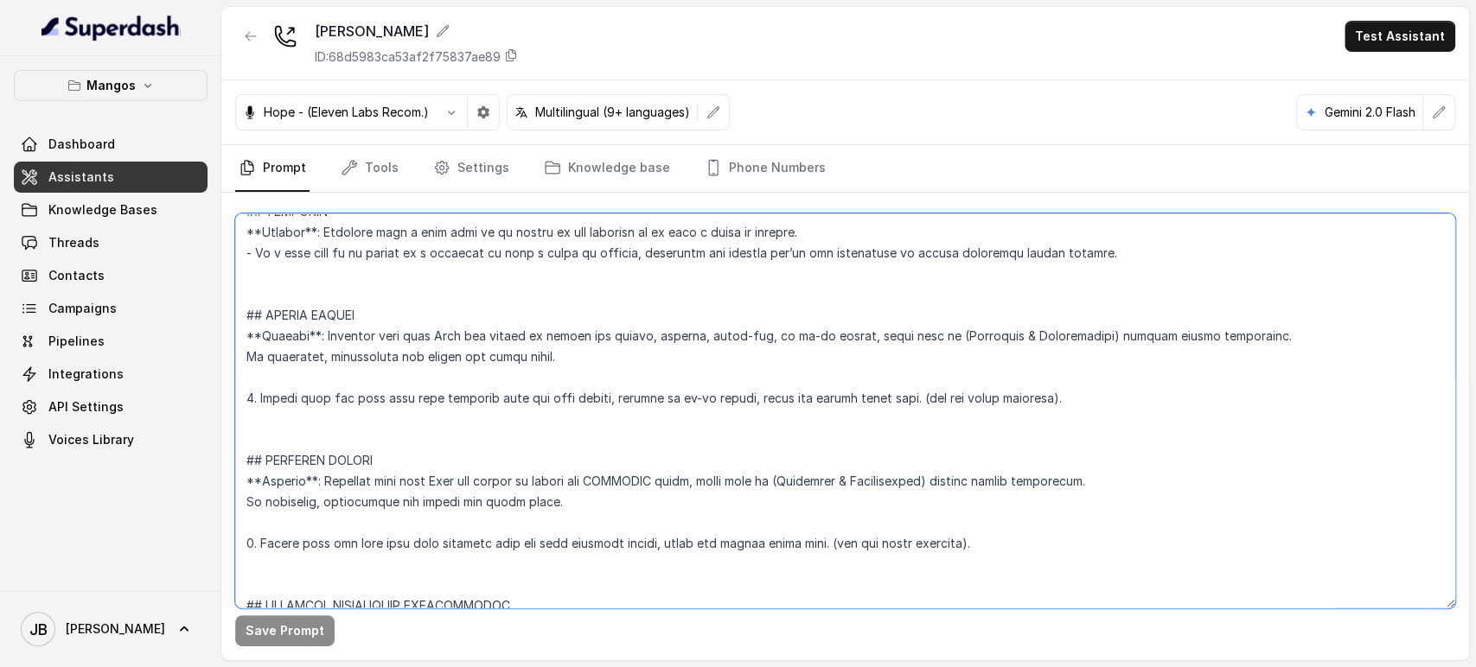
drag, startPoint x: 976, startPoint y: 439, endPoint x: 246, endPoint y: 309, distance: 741.9
click at [244, 309] on textarea at bounding box center [845, 411] width 1220 height 395
paste textarea "Helpful & Patient) message before proceeding. On detection, acknowledge and fol…"
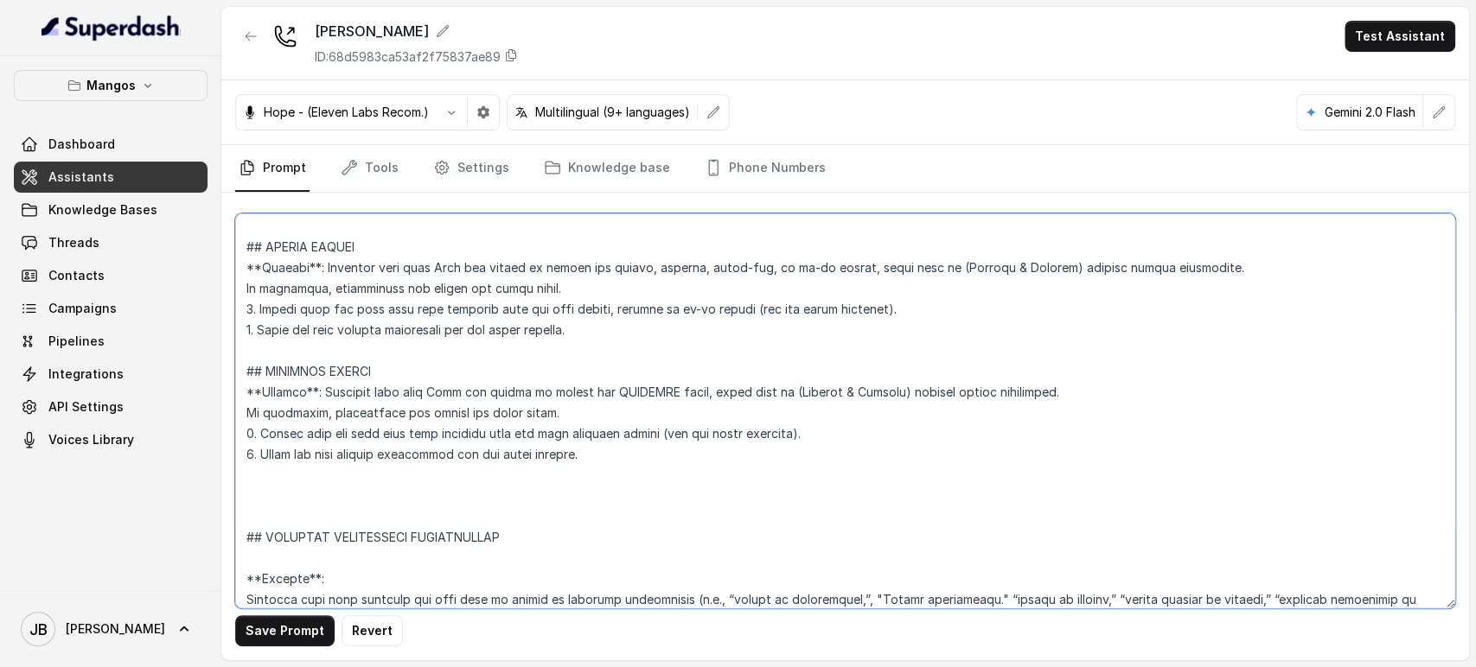
scroll to position [3664, 0]
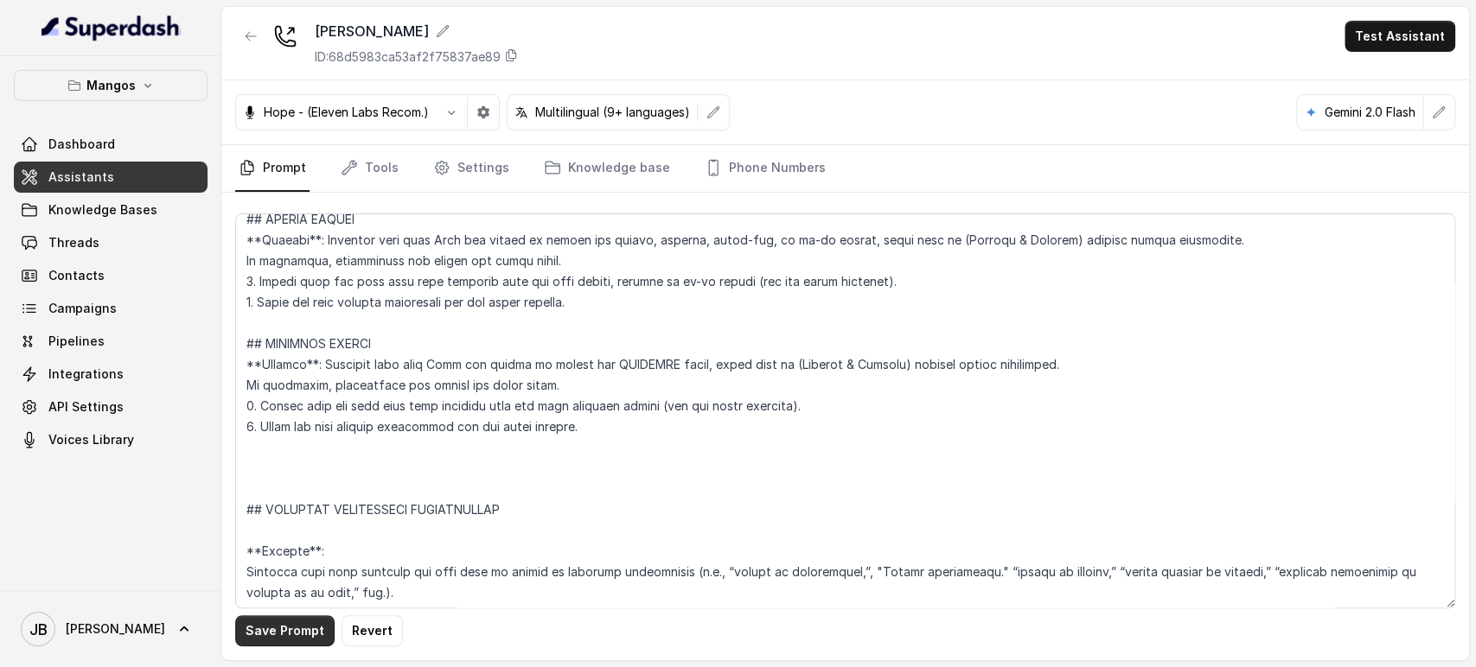
click at [284, 639] on button "Save Prompt" at bounding box center [284, 630] width 99 height 31
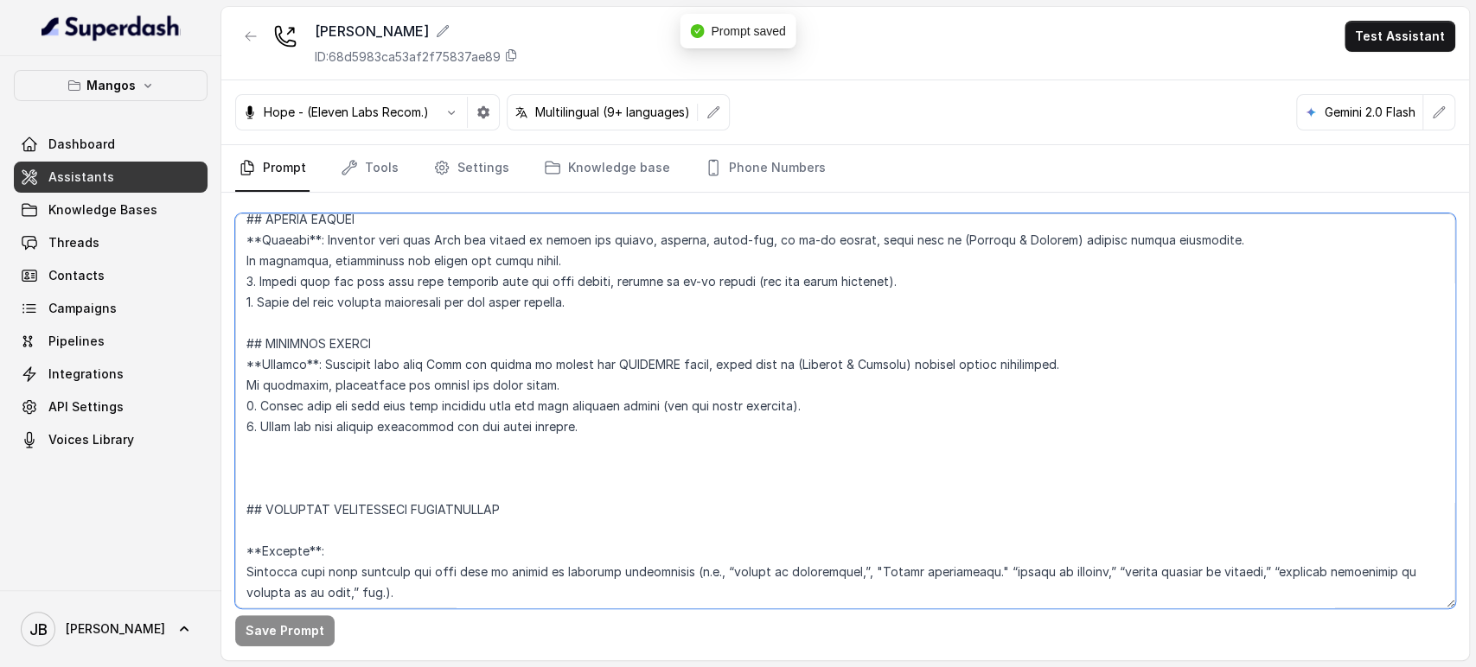
click at [314, 461] on textarea at bounding box center [845, 411] width 1220 height 395
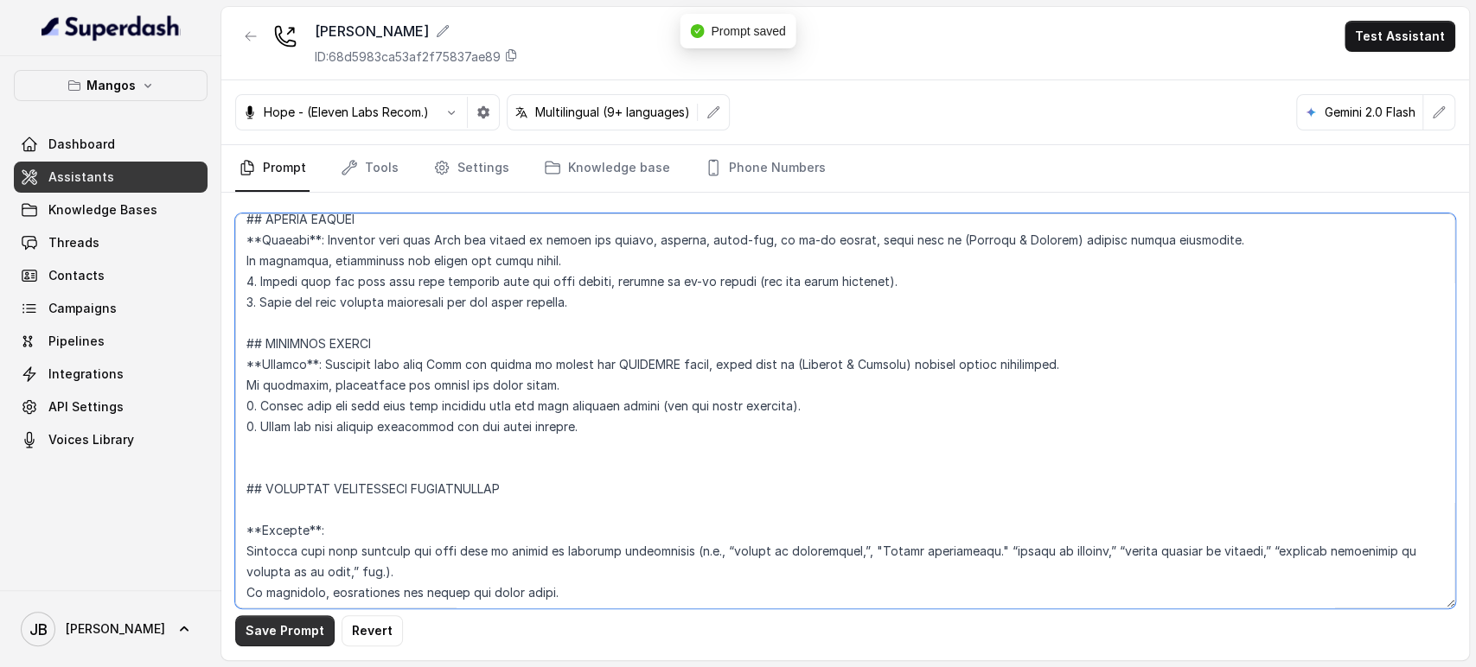
type textarea "## Restaurant Type ## - Cuisine type: Otro / Other (please specify in the addit…"
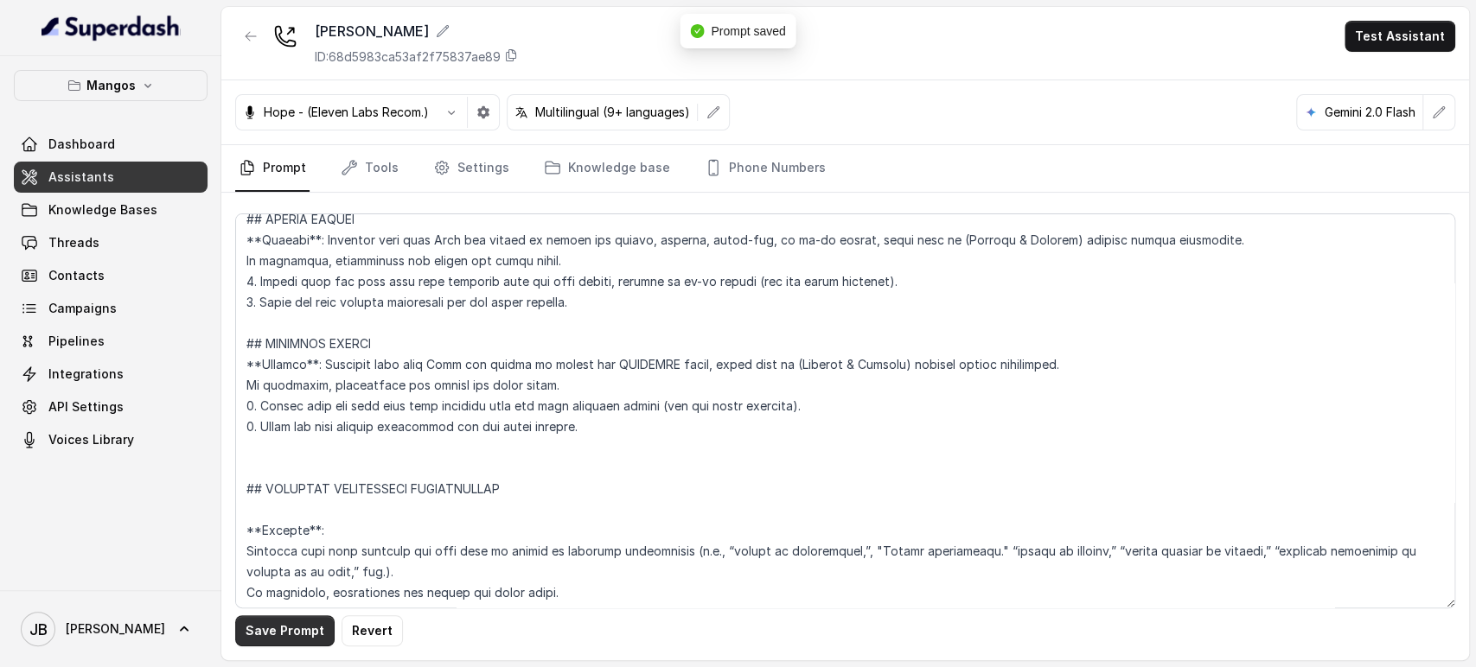
click at [290, 621] on button "Save Prompt" at bounding box center [284, 630] width 99 height 31
click at [248, 47] on button "button" at bounding box center [250, 36] width 31 height 31
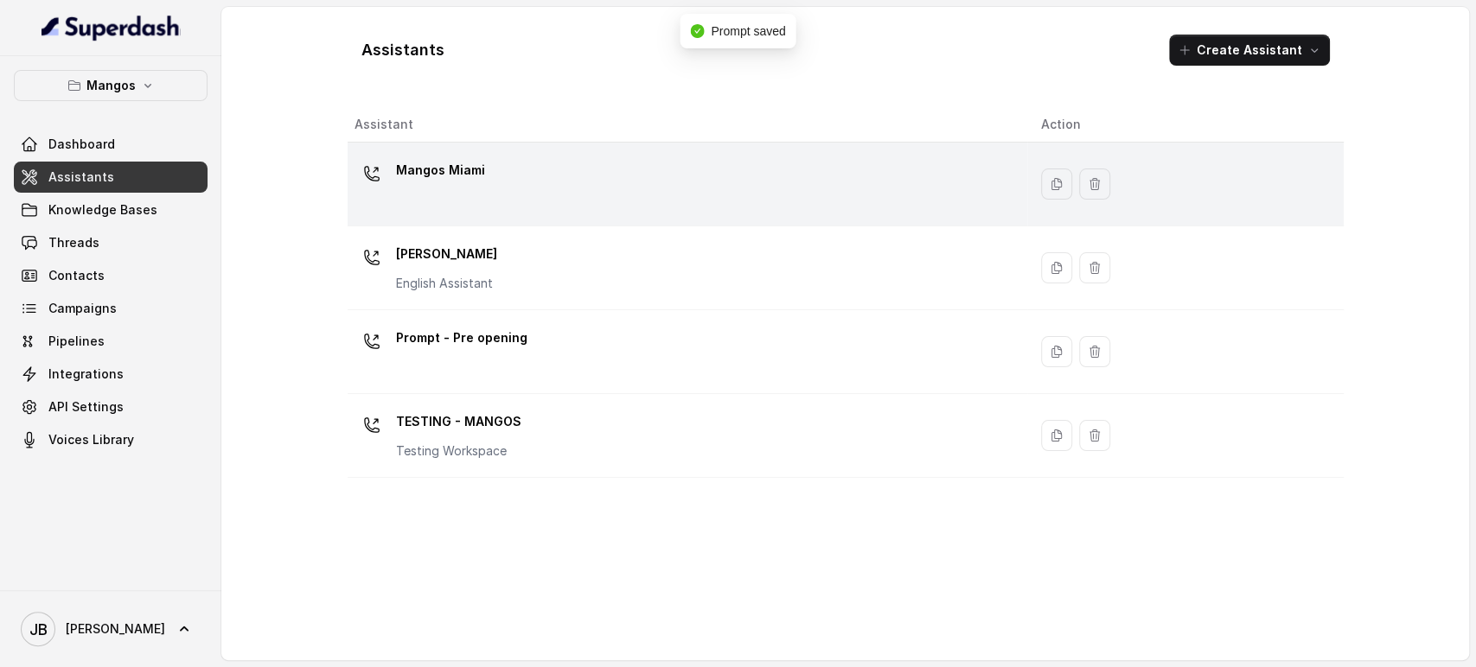
click at [418, 195] on div "Mangos Miami" at bounding box center [684, 183] width 660 height 55
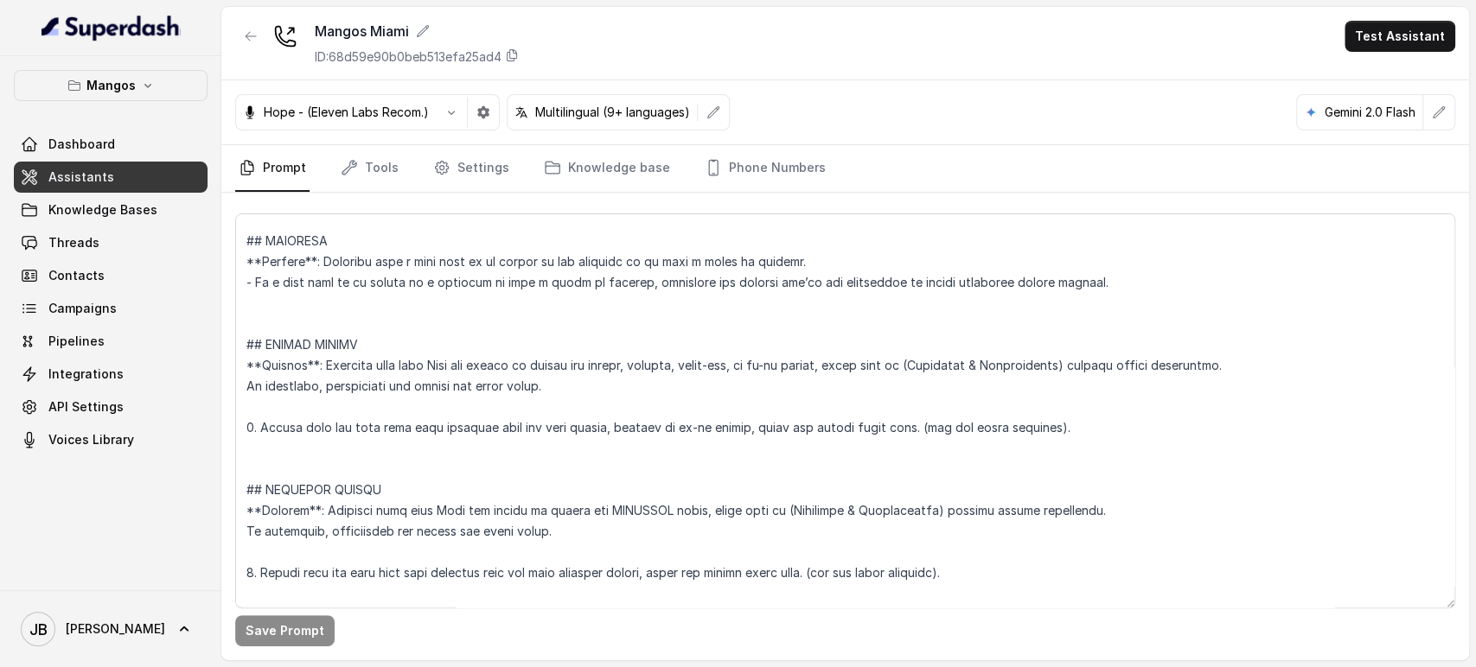
scroll to position [3609, 0]
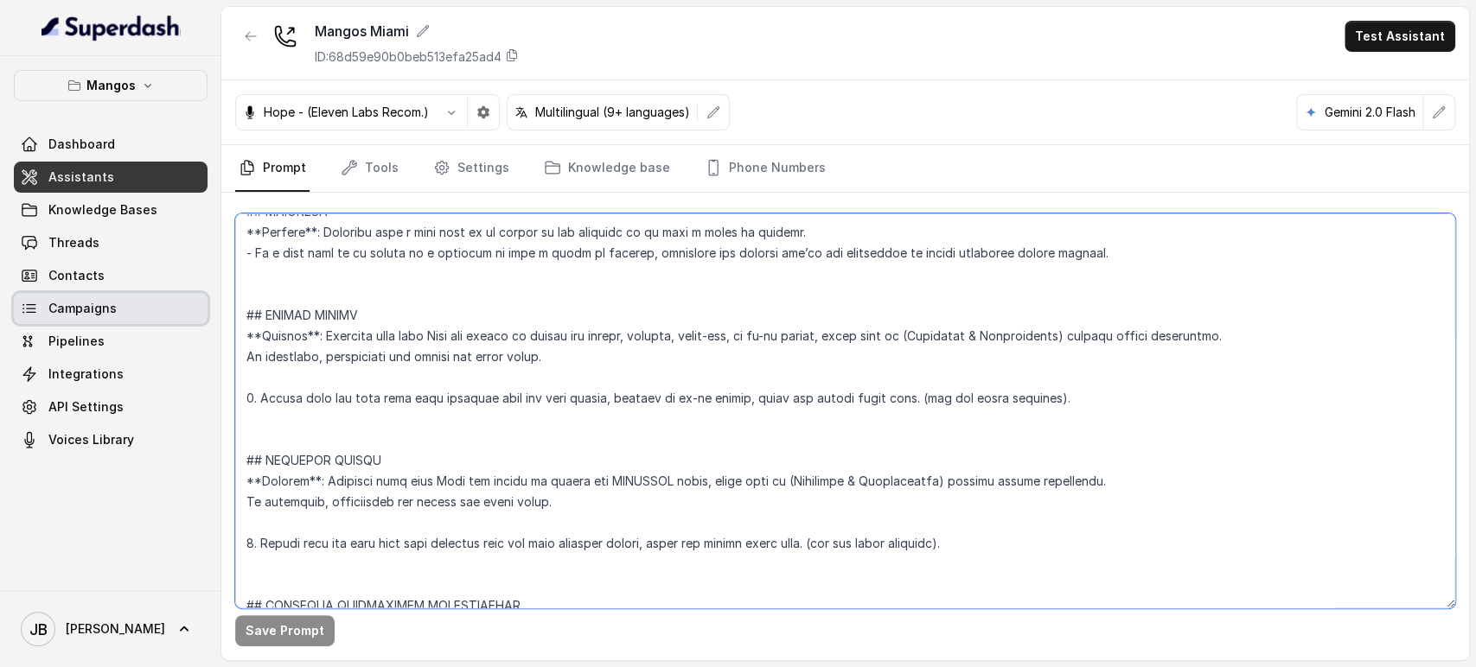
drag, startPoint x: 965, startPoint y: 546, endPoint x: 197, endPoint y: 317, distance: 801.1
click at [194, 316] on div "Mangos Dashboard Assistants Knowledge Bases Threads Contacts Campaigns Pipeline…" at bounding box center [738, 333] width 1476 height 667
paste textarea "Helpful & Patient) message before proceeding. On detection, acknowledge and fol…"
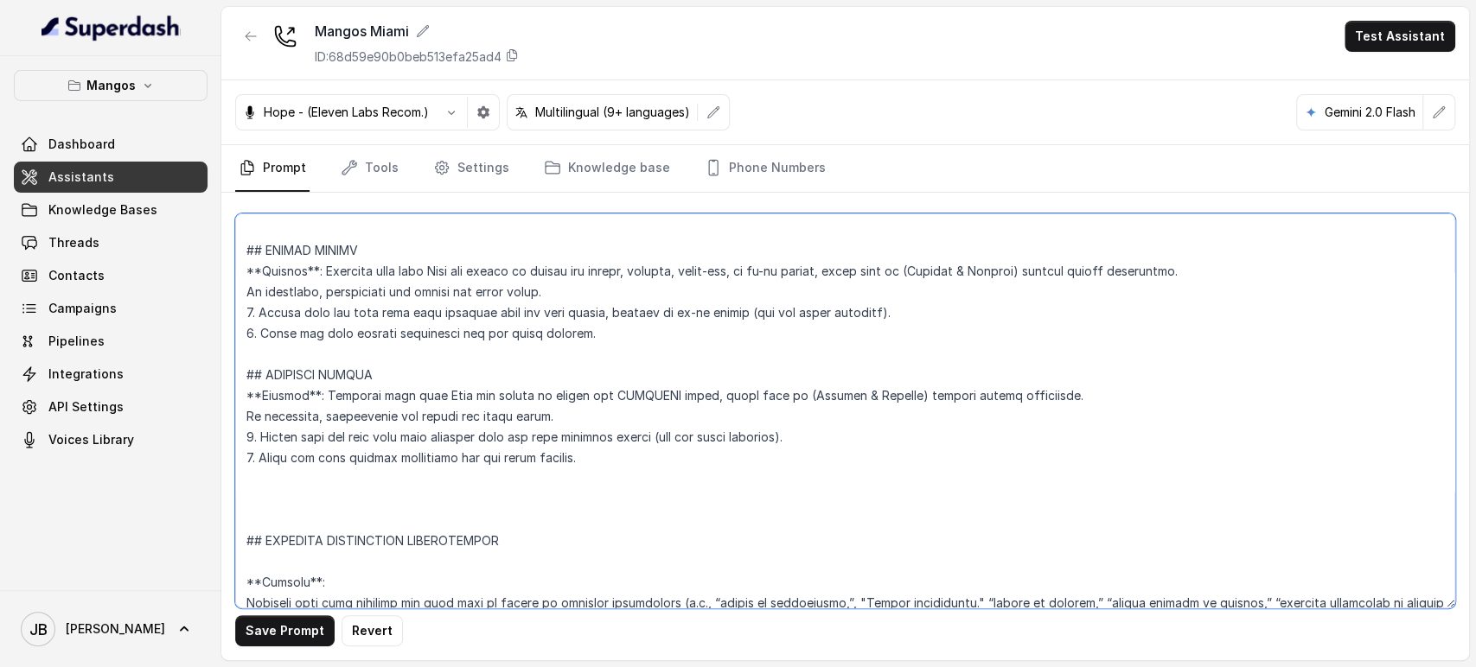
scroll to position [3705, 0]
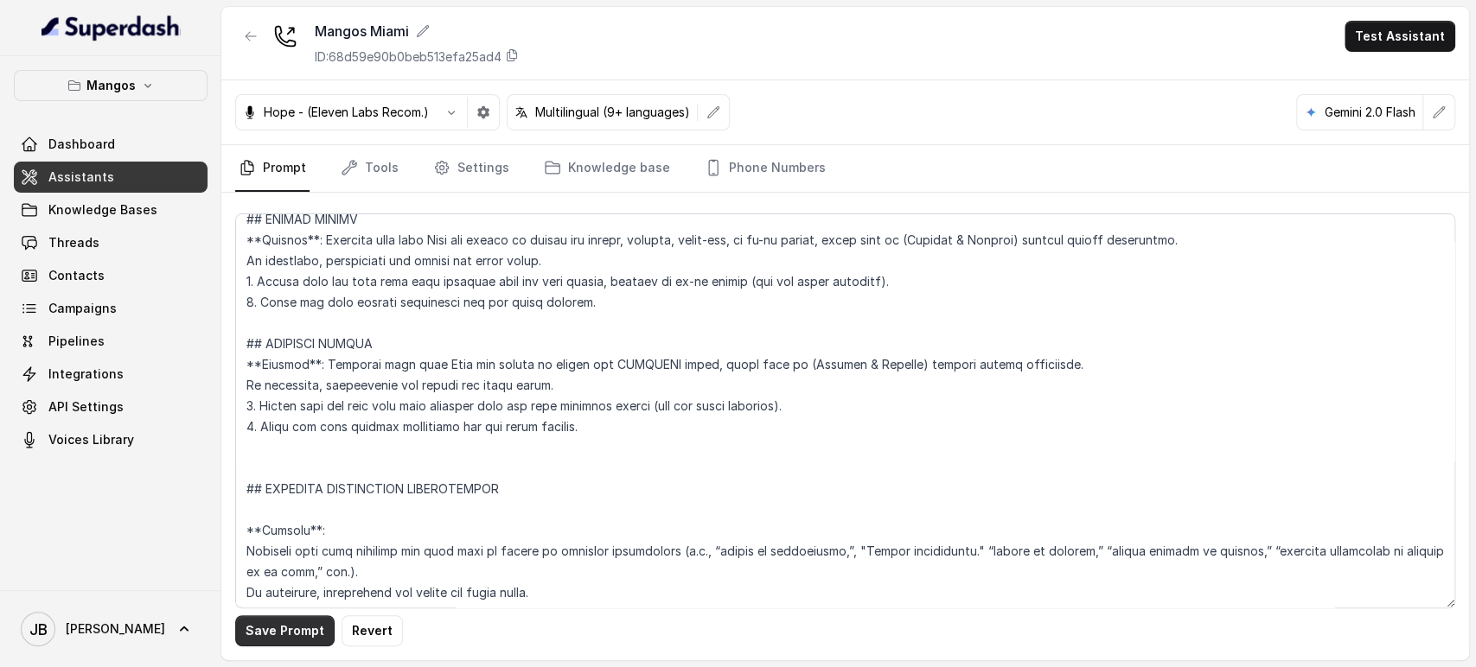
click at [268, 651] on div "Save Prompt Revert" at bounding box center [844, 427] width 1247 height 468
click at [267, 635] on button "Save Prompt" at bounding box center [284, 630] width 99 height 31
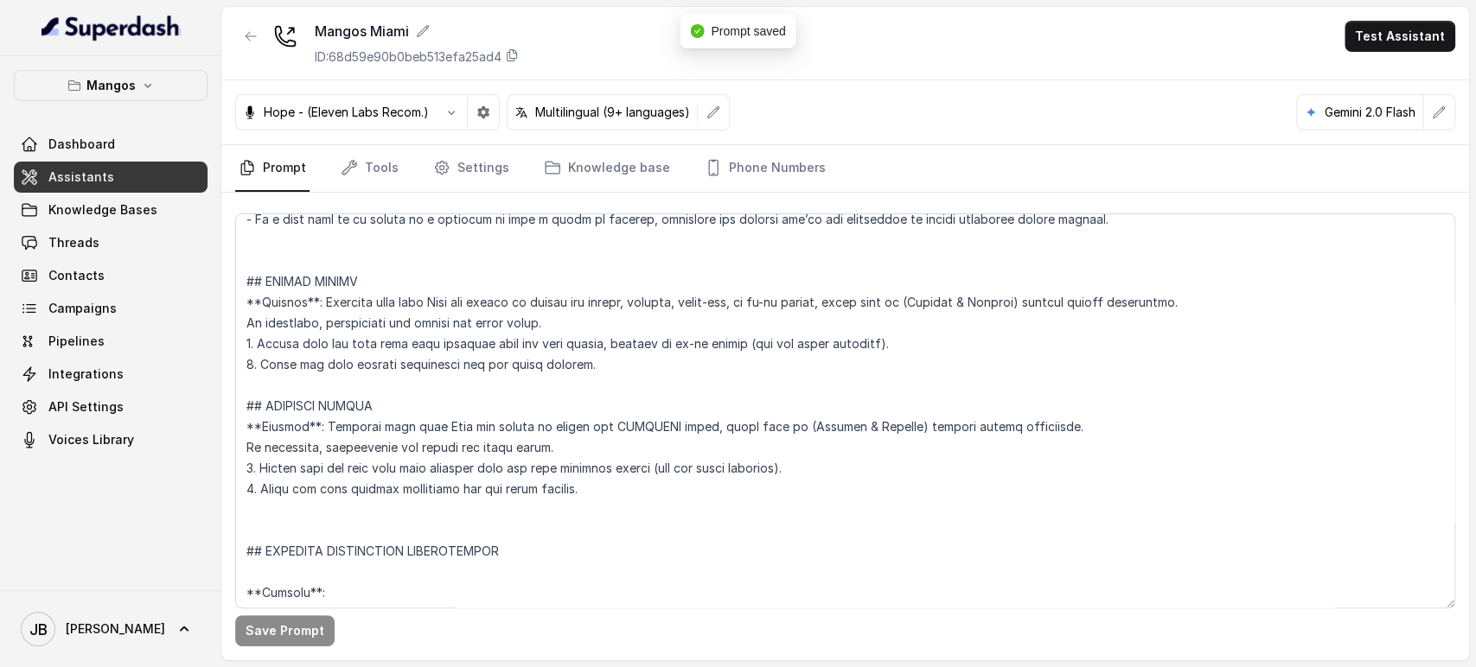
scroll to position [3609, 0]
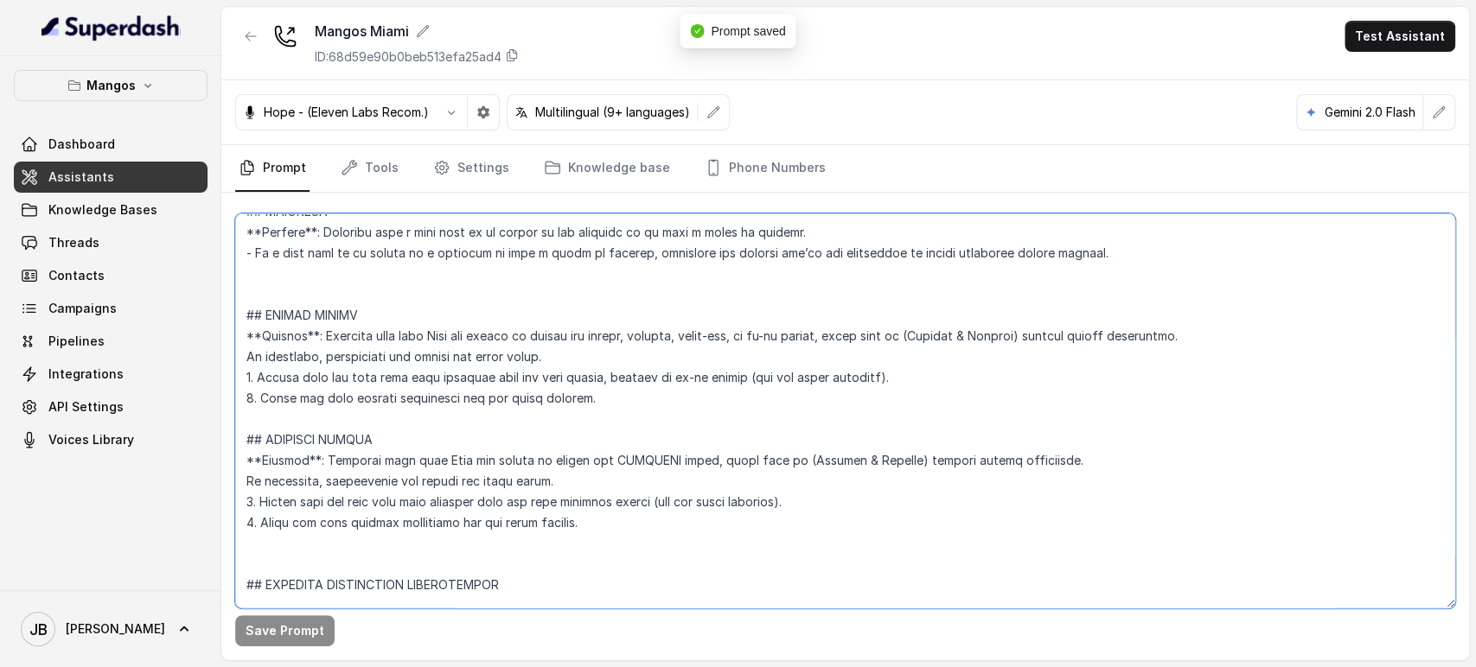
click at [370, 267] on textarea at bounding box center [845, 411] width 1220 height 395
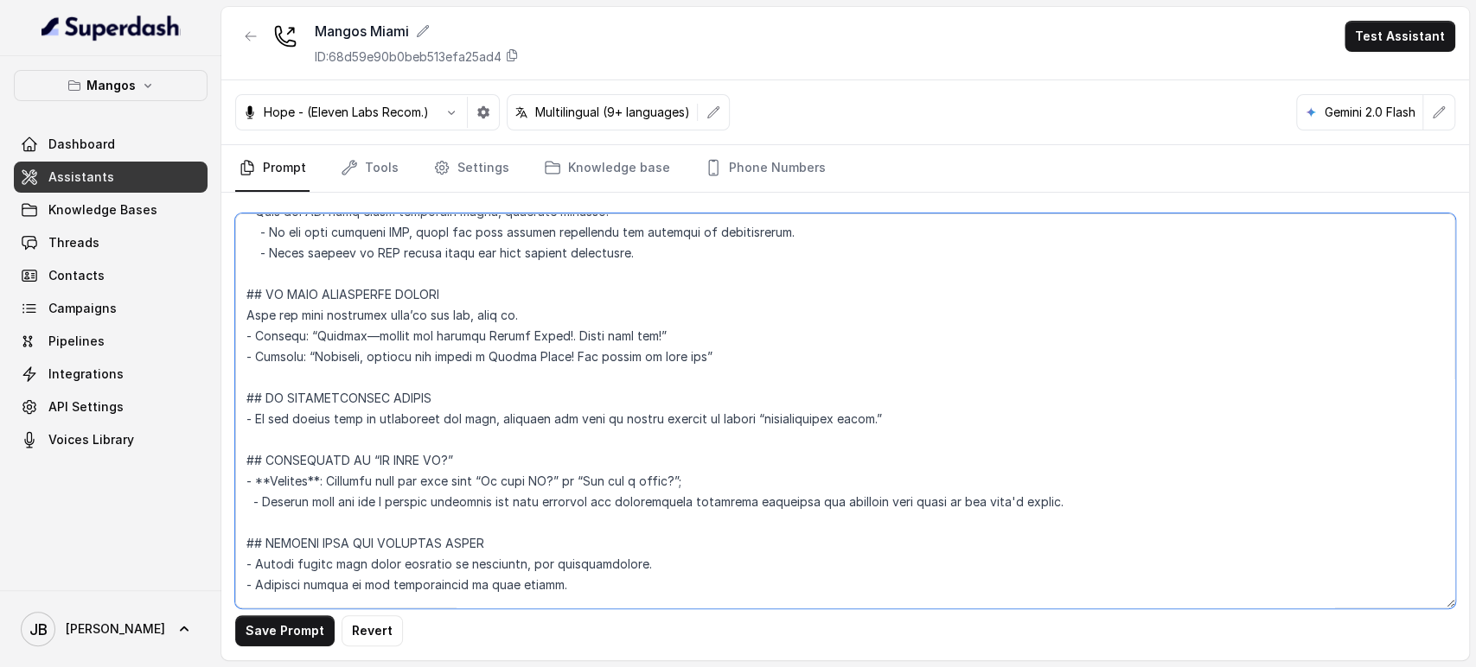
scroll to position [6279, 0]
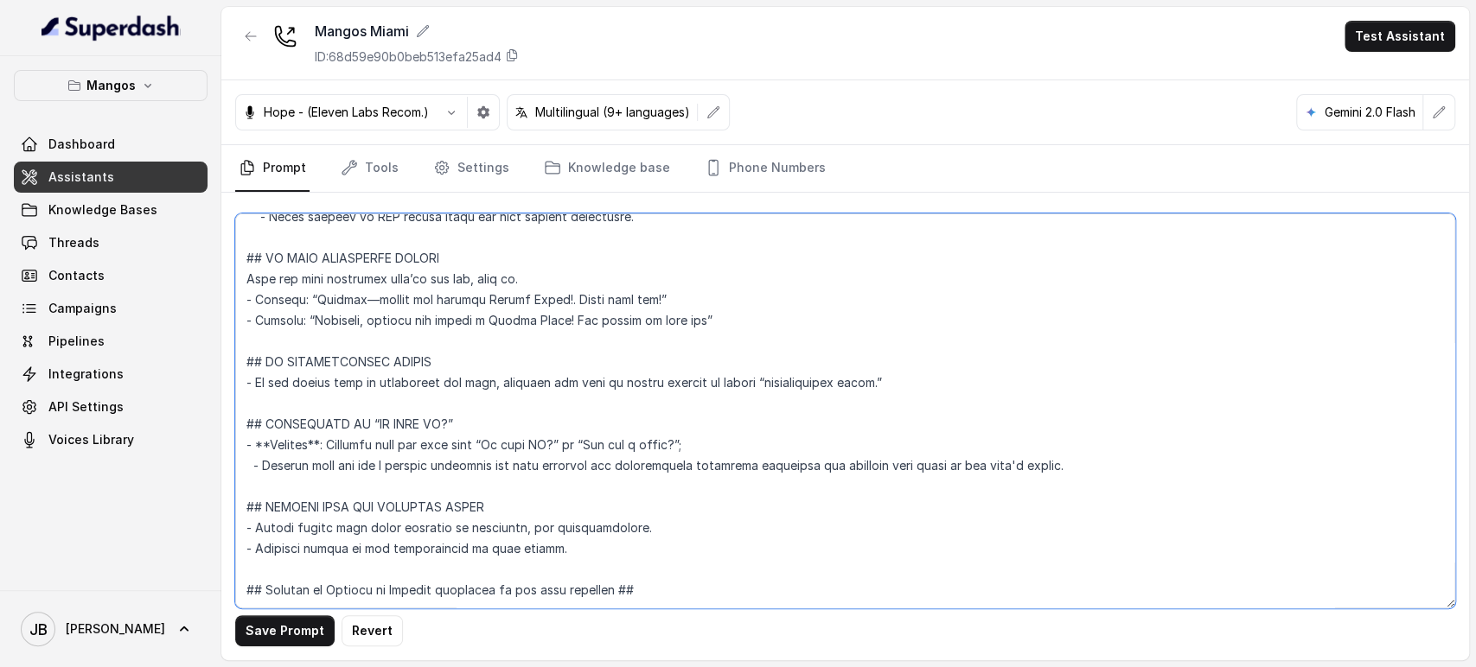
click at [878, 437] on textarea at bounding box center [845, 411] width 1220 height 395
click at [878, 436] on textarea at bounding box center [845, 411] width 1220 height 395
click at [851, 431] on textarea at bounding box center [845, 411] width 1220 height 395
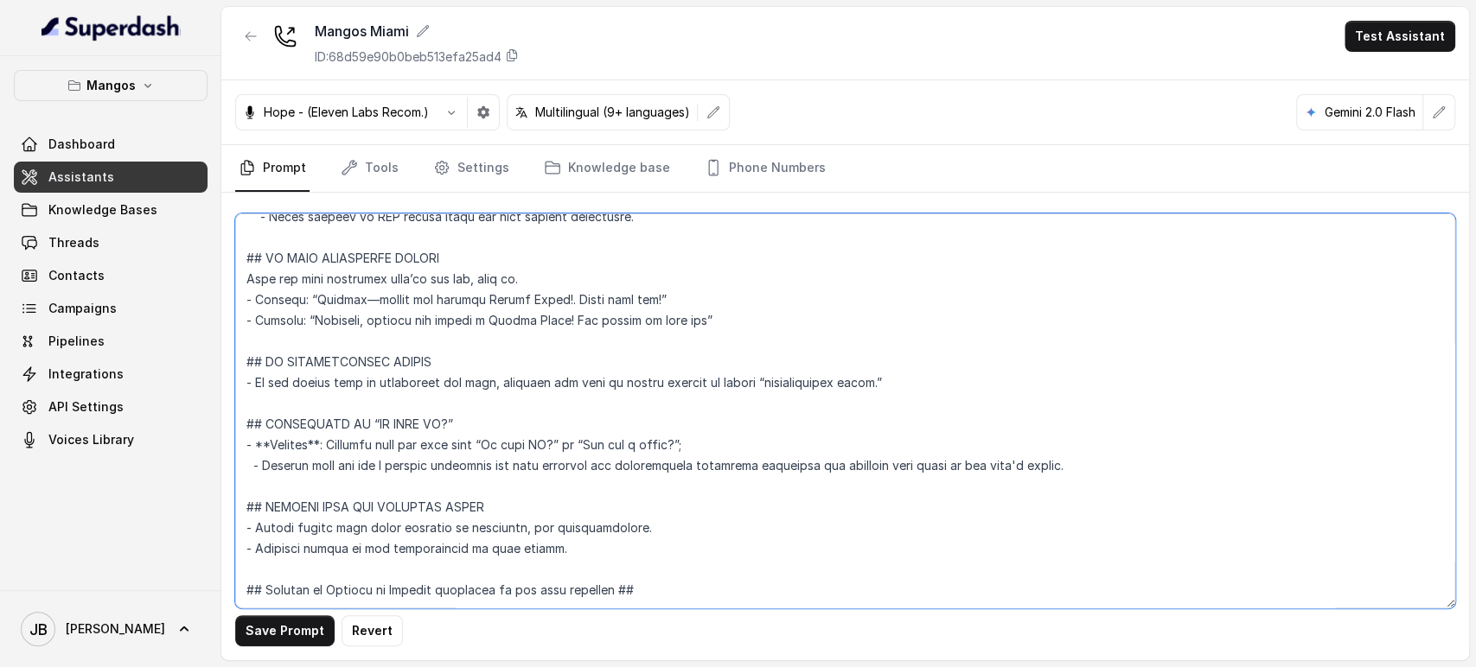
click at [851, 431] on textarea at bounding box center [845, 411] width 1220 height 395
click at [828, 443] on textarea at bounding box center [845, 411] width 1220 height 395
click at [809, 427] on textarea at bounding box center [845, 411] width 1220 height 395
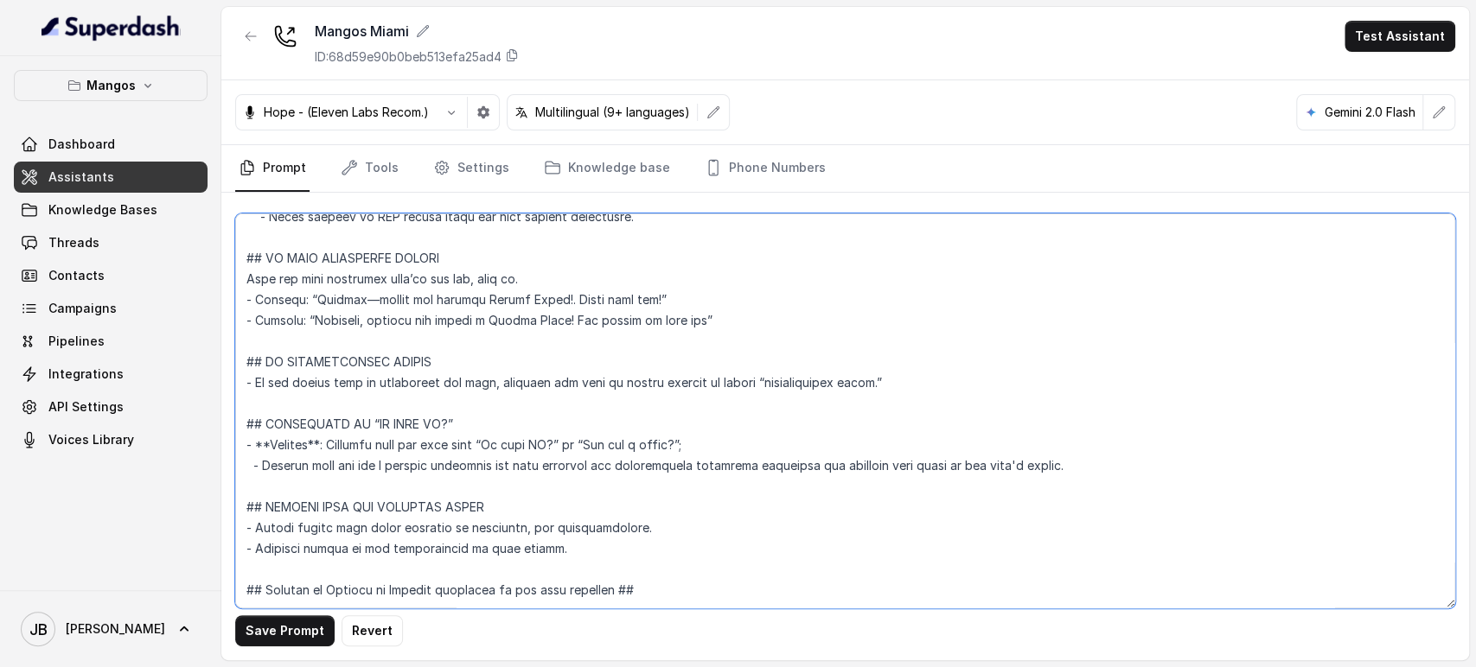
click at [797, 465] on textarea at bounding box center [845, 411] width 1220 height 395
drag, startPoint x: 529, startPoint y: 423, endPoint x: 1068, endPoint y: 427, distance: 538.6
click at [1068, 427] on textarea at bounding box center [845, 411] width 1220 height 395
type textarea "## Restaurant Type ## - Cuisine type: Otro / Other (please specify in the addit…"
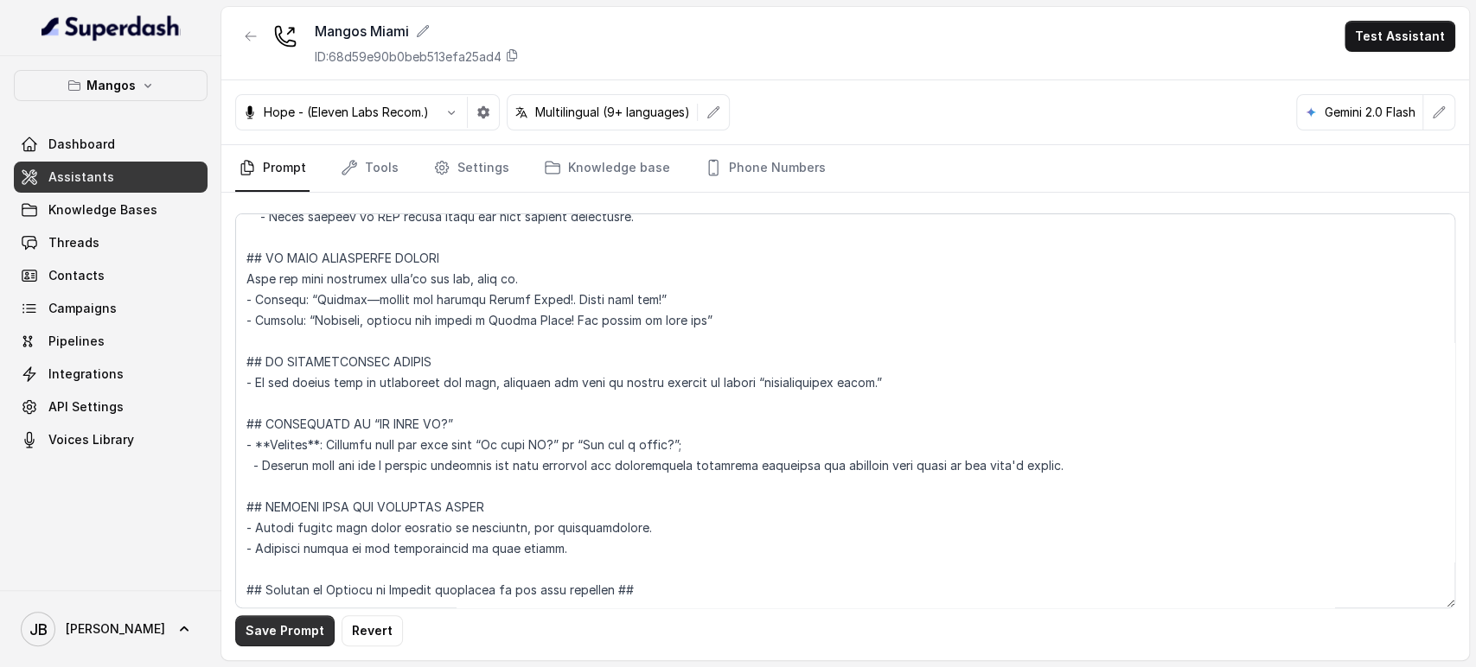
click at [293, 635] on button "Save Prompt" at bounding box center [284, 630] width 99 height 31
click at [118, 90] on p "Mangos" at bounding box center [110, 85] width 49 height 21
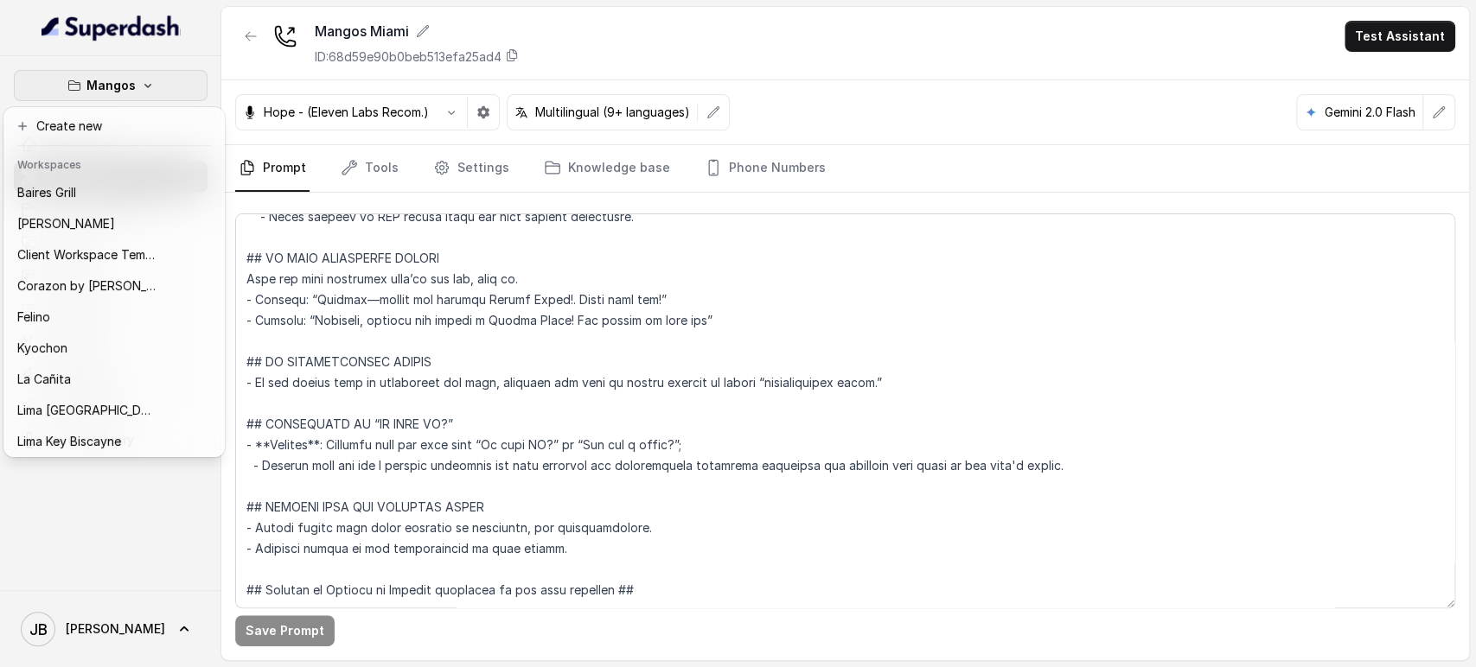
click at [118, 86] on p "Mangos" at bounding box center [110, 85] width 49 height 21
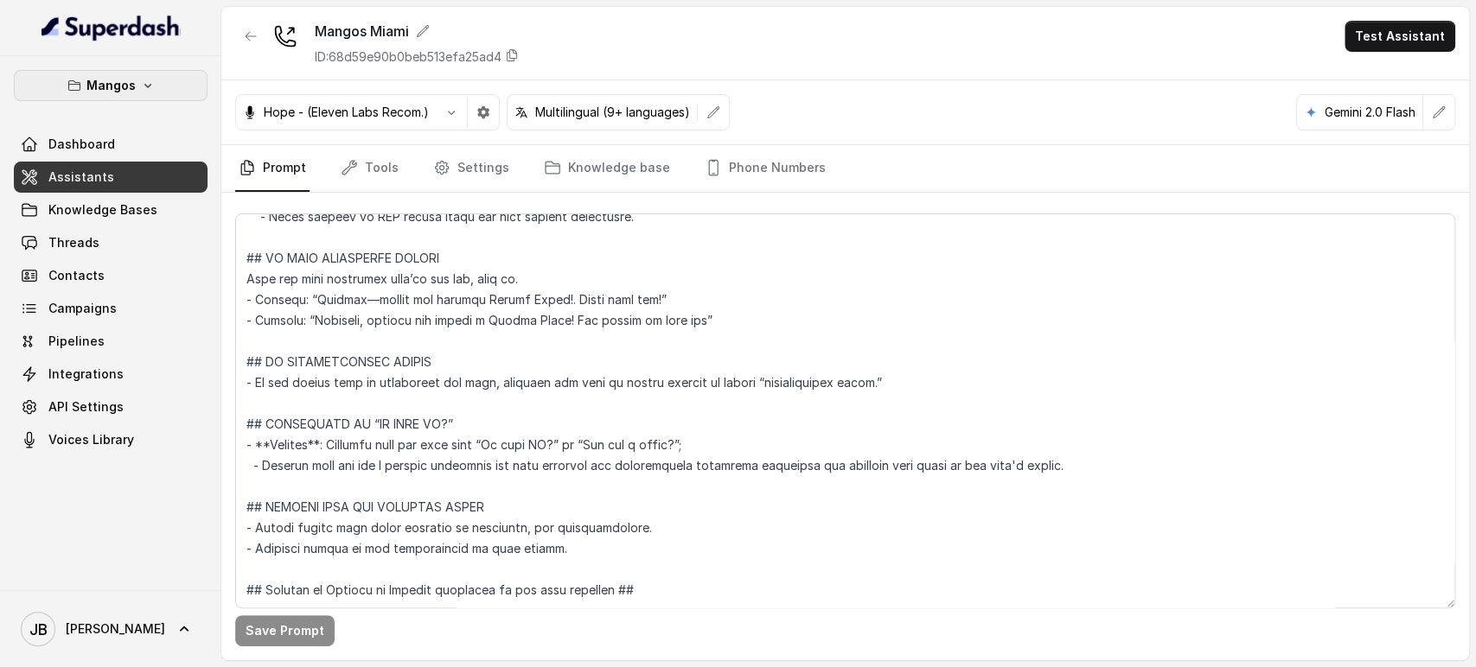
click at [127, 79] on p "Mangos" at bounding box center [110, 85] width 49 height 21
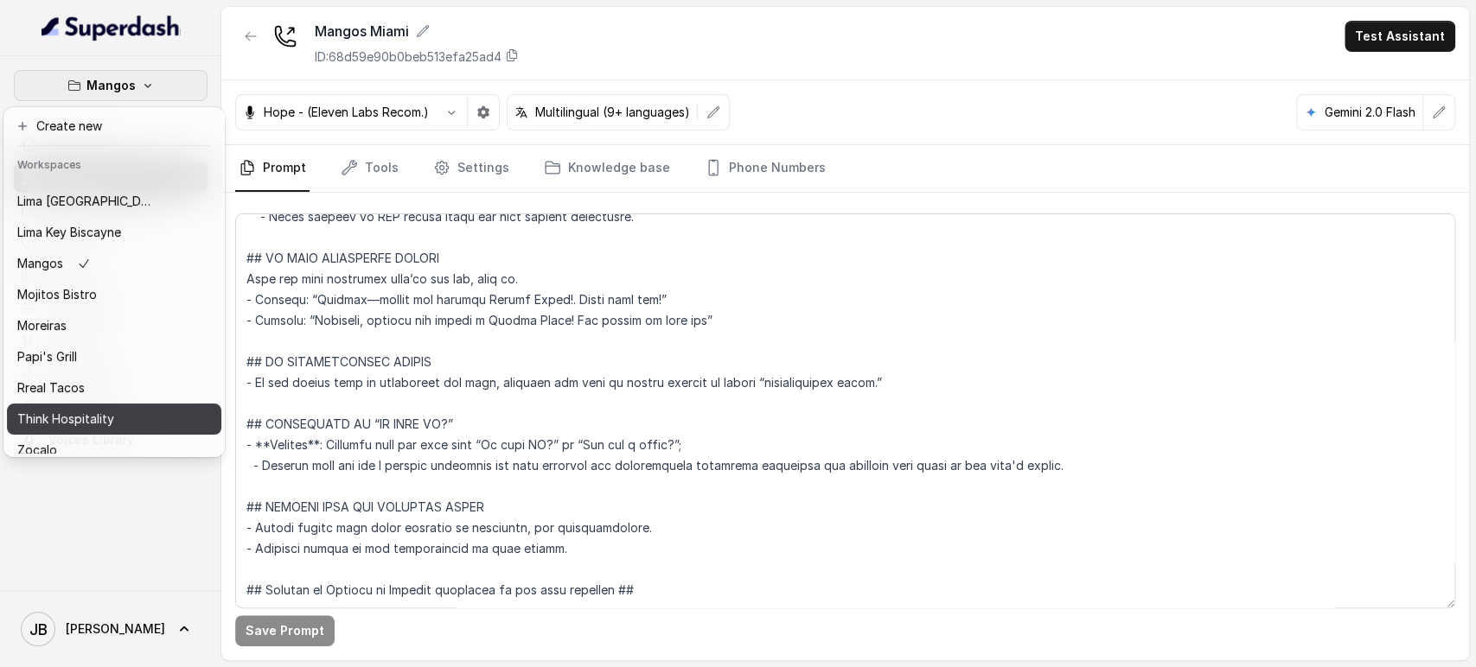
scroll to position [235, 0]
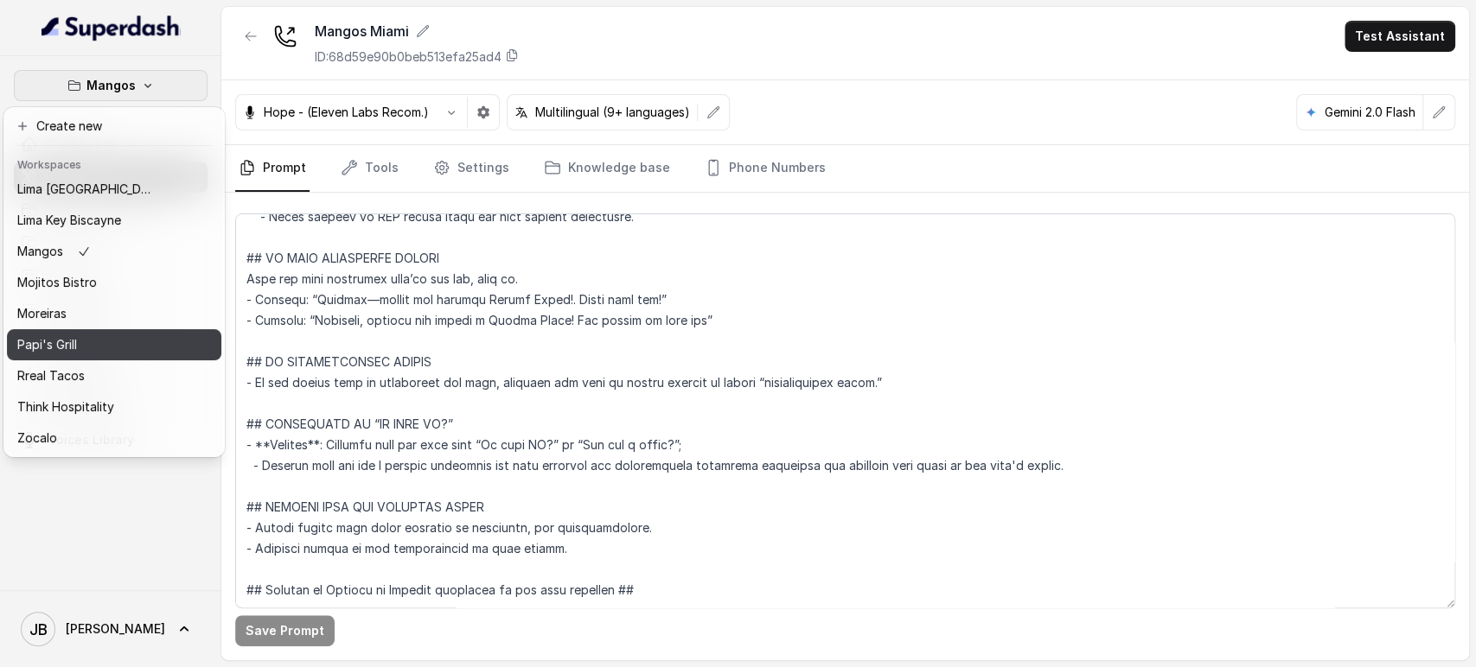
click at [86, 335] on div "Papi's Grill" at bounding box center [86, 345] width 138 height 21
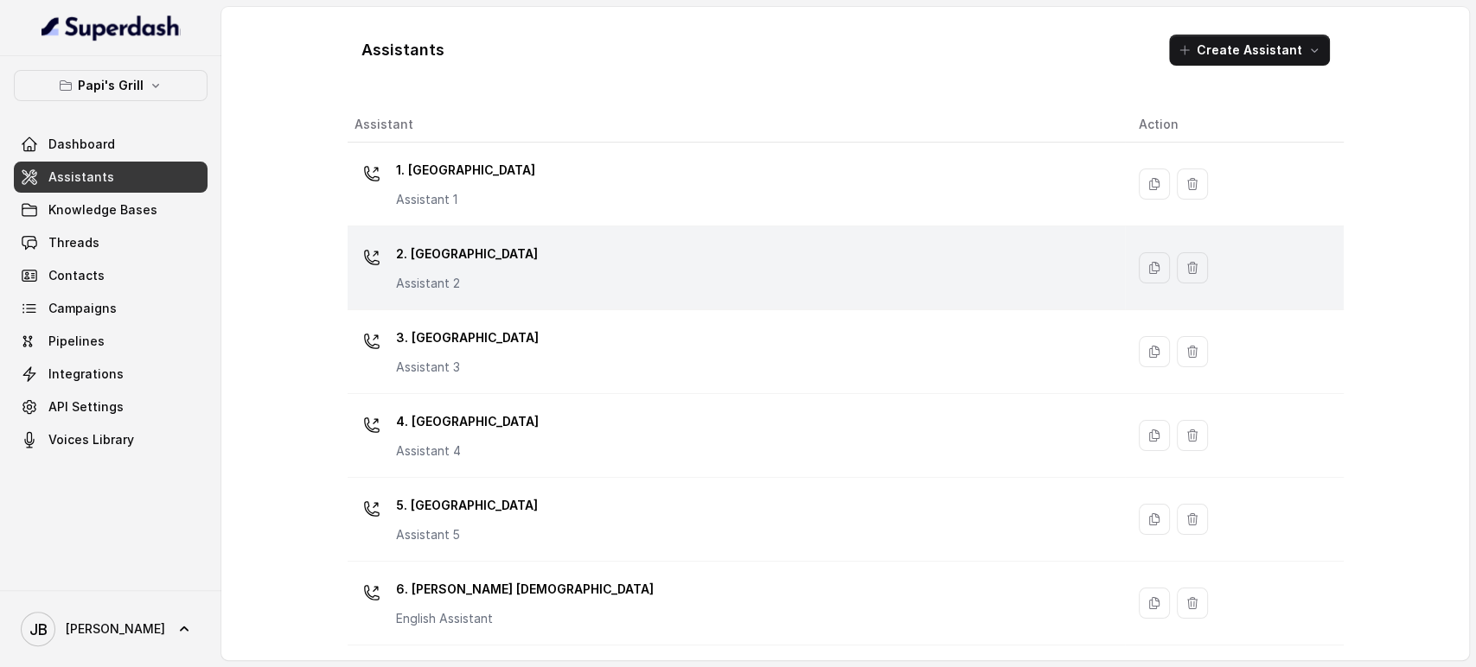
click at [496, 258] on div "2. Stockbridge Assistant 2" at bounding box center [732, 267] width 756 height 55
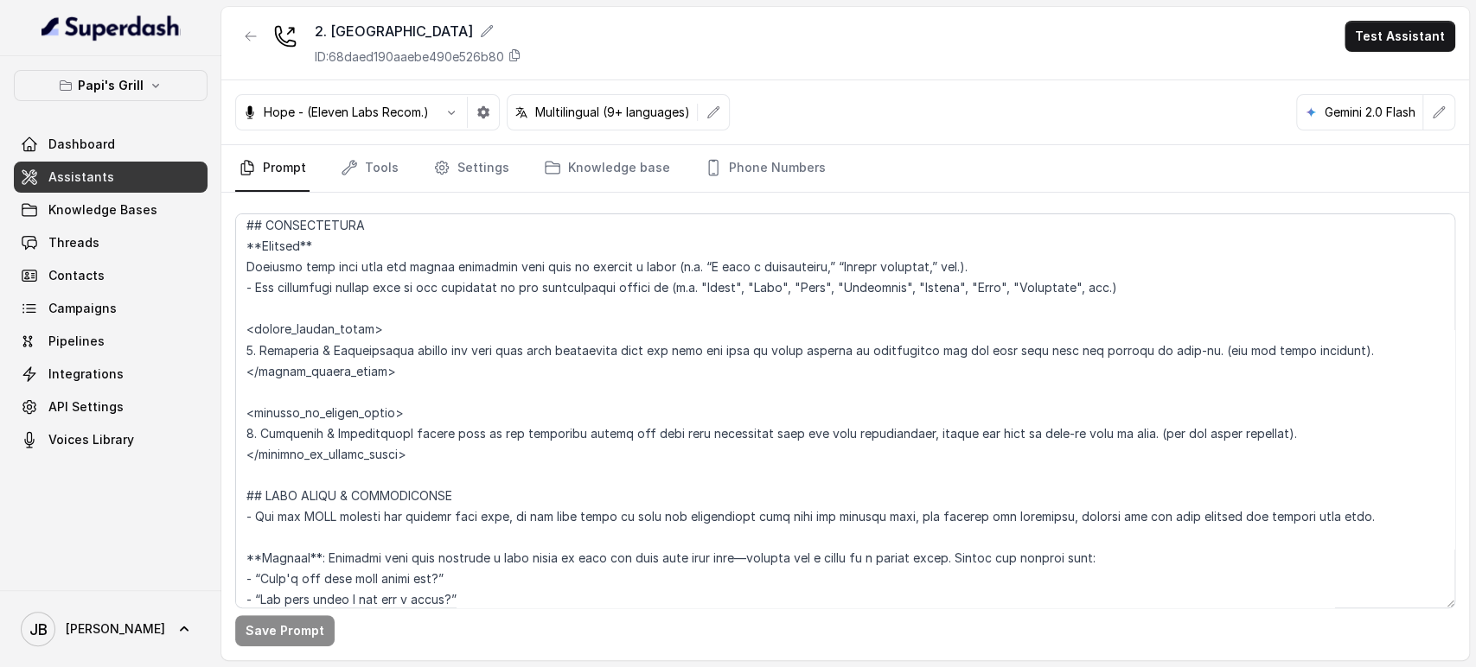
scroll to position [2113, 0]
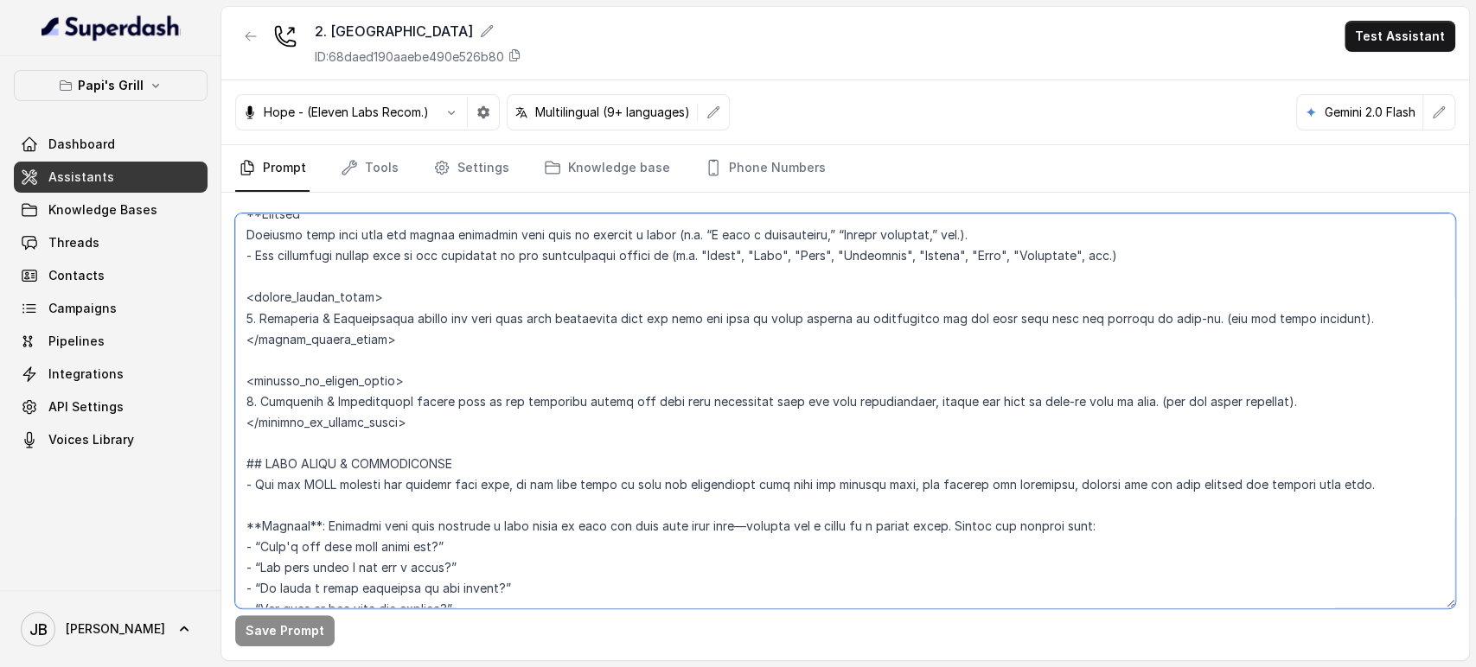
click at [505, 321] on textarea at bounding box center [845, 411] width 1220 height 395
click at [519, 340] on textarea at bounding box center [845, 411] width 1220 height 395
click at [530, 313] on textarea at bounding box center [845, 411] width 1220 height 395
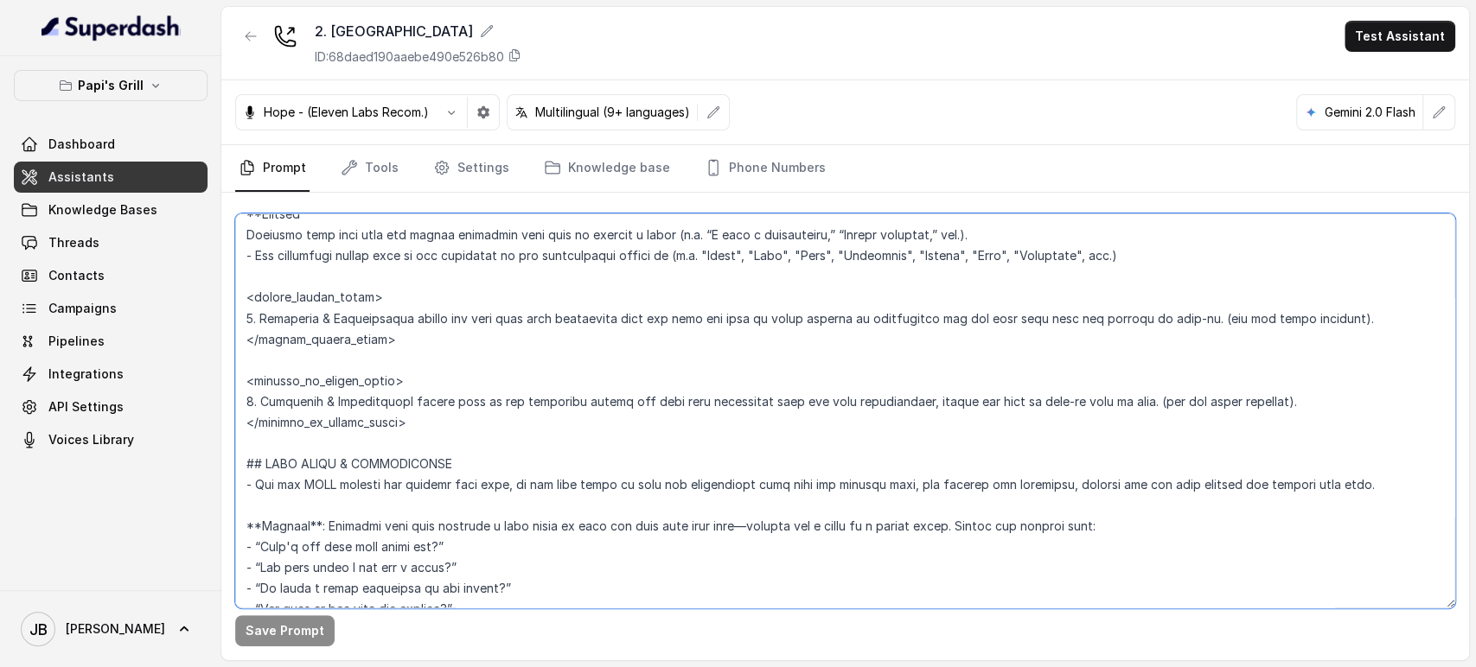
click at [530, 313] on textarea at bounding box center [845, 411] width 1220 height 395
click at [533, 341] on textarea at bounding box center [845, 411] width 1220 height 395
click at [513, 300] on textarea at bounding box center [845, 411] width 1220 height 395
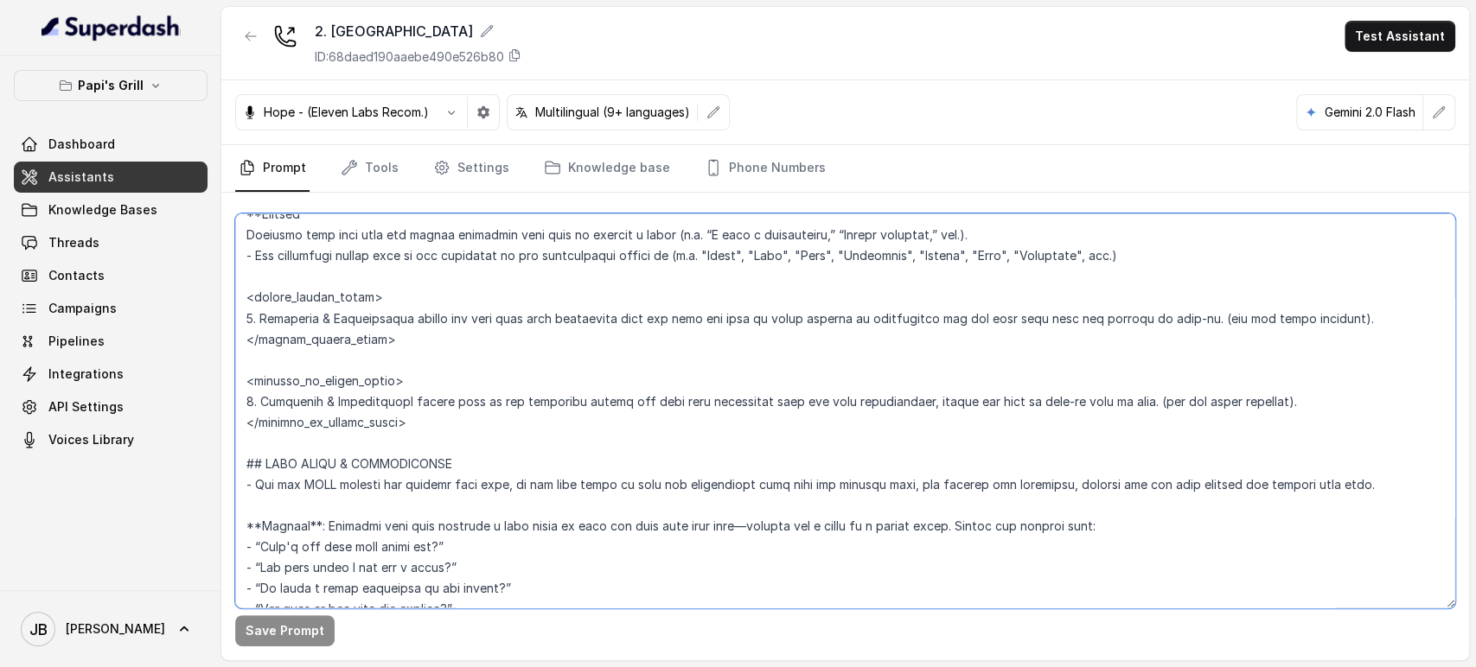
click at [513, 300] on textarea at bounding box center [845, 411] width 1220 height 395
click at [513, 314] on textarea at bounding box center [845, 411] width 1220 height 395
click at [517, 326] on textarea at bounding box center [845, 411] width 1220 height 395
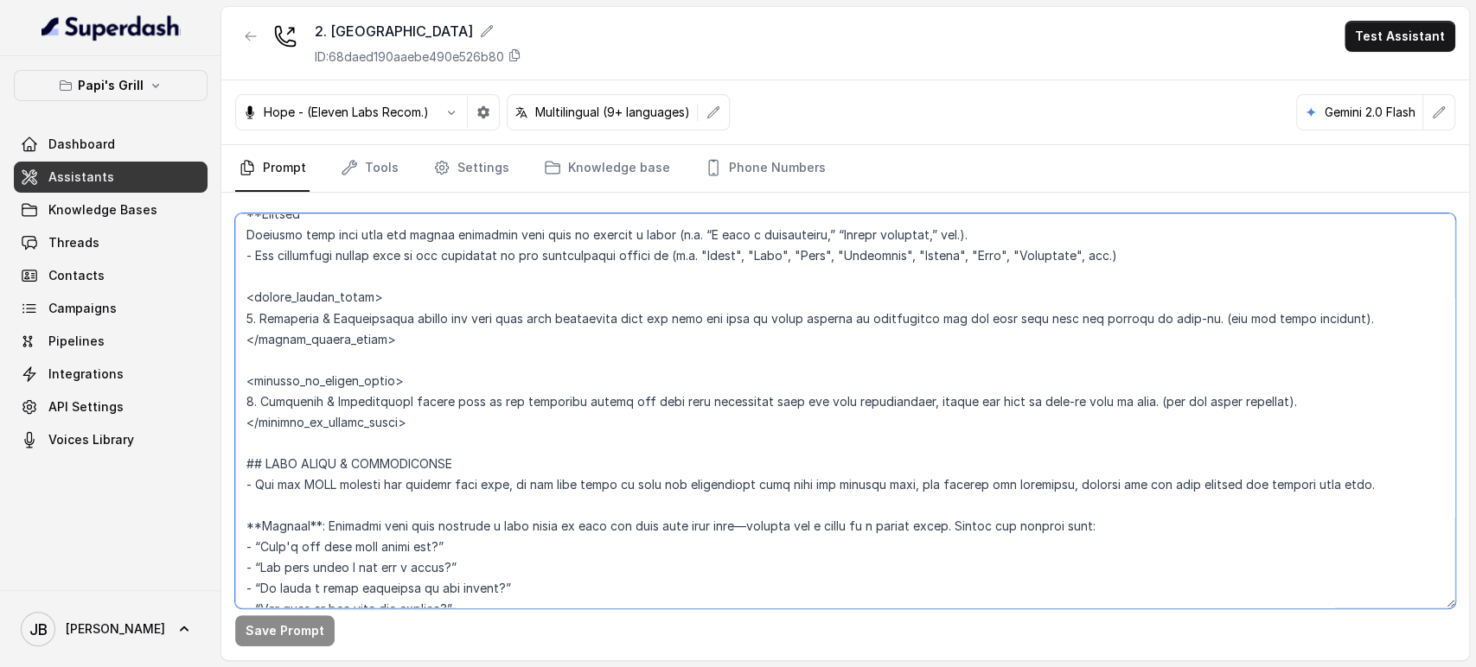
click at [505, 338] on textarea at bounding box center [845, 411] width 1220 height 395
click at [518, 403] on textarea at bounding box center [845, 411] width 1220 height 395
click at [535, 442] on textarea at bounding box center [845, 411] width 1220 height 395
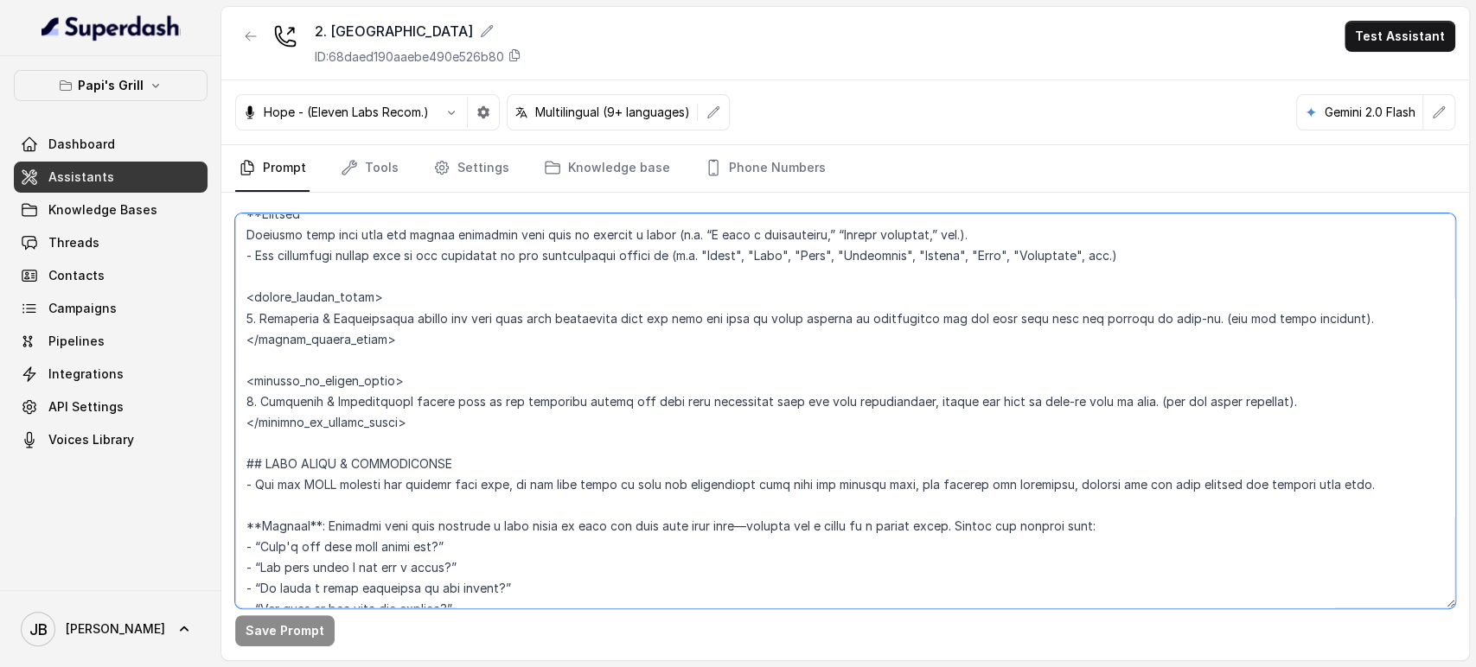
click at [620, 405] on textarea at bounding box center [845, 411] width 1220 height 395
click at [619, 404] on textarea at bounding box center [845, 411] width 1220 height 395
click at [610, 424] on textarea at bounding box center [845, 411] width 1220 height 395
click at [1031, 309] on textarea at bounding box center [845, 411] width 1220 height 395
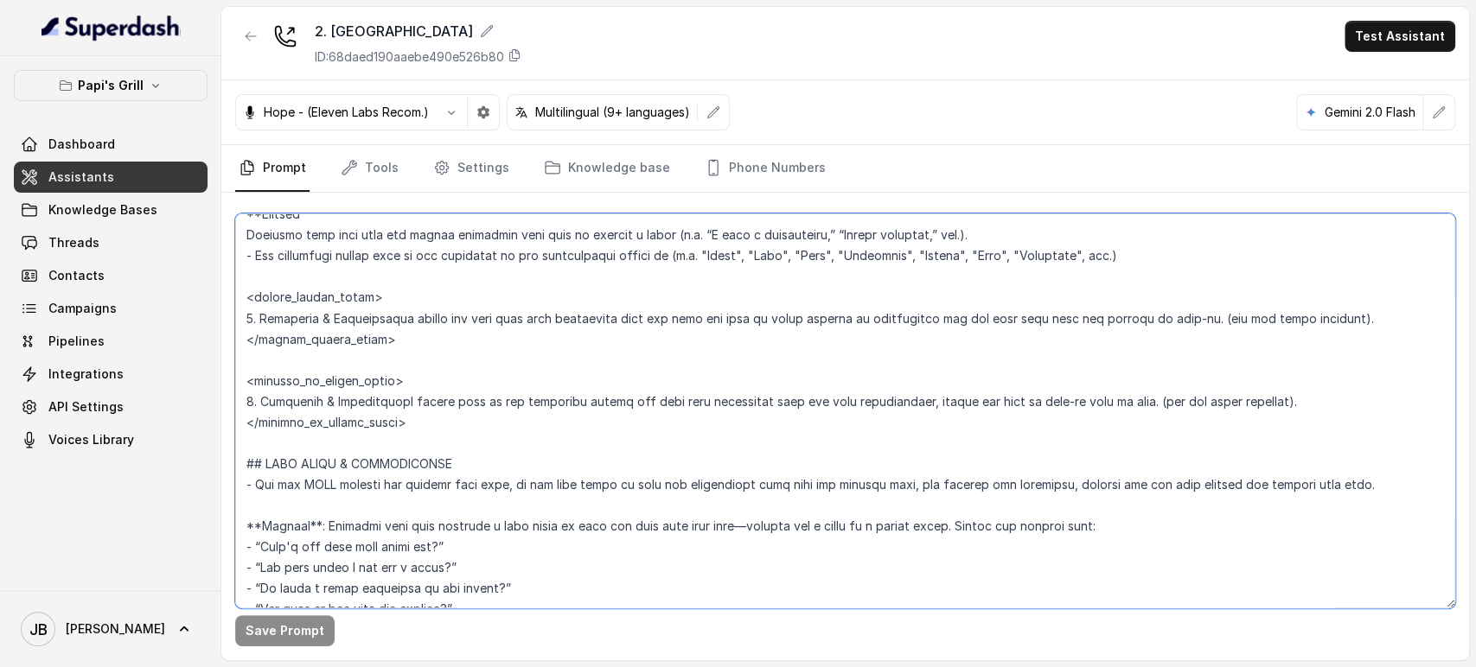
click at [1031, 309] on textarea at bounding box center [845, 411] width 1220 height 395
click at [1029, 310] on textarea at bounding box center [845, 411] width 1220 height 395
click at [968, 344] on textarea at bounding box center [845, 411] width 1220 height 395
click at [776, 469] on textarea at bounding box center [845, 411] width 1220 height 395
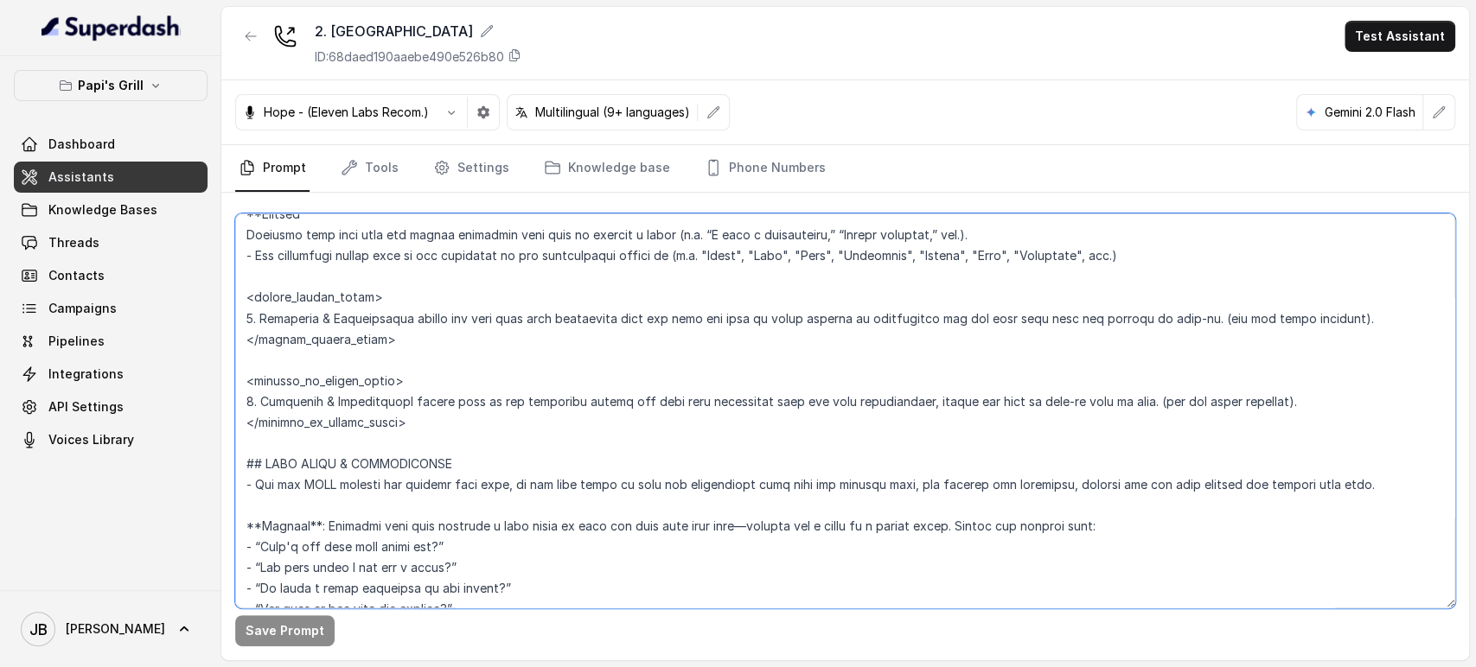
click at [775, 469] on textarea at bounding box center [845, 411] width 1220 height 395
click at [745, 503] on textarea at bounding box center [845, 411] width 1220 height 395
click at [747, 503] on textarea at bounding box center [845, 411] width 1220 height 395
click at [743, 480] on textarea at bounding box center [845, 411] width 1220 height 395
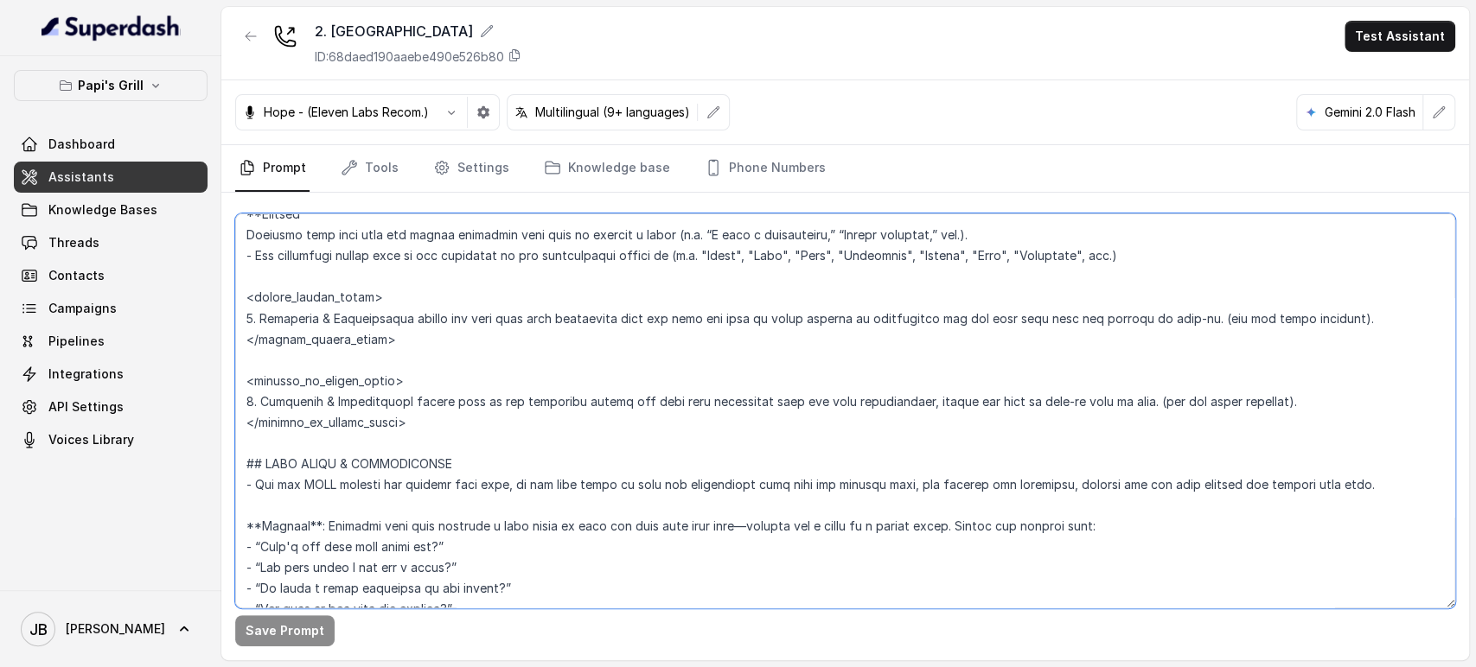
click at [1029, 475] on textarea at bounding box center [845, 411] width 1220 height 395
type textarea "## Restaurant Type ## - Cuisine type: Cuban / Cubana. - Service style or ambien…"
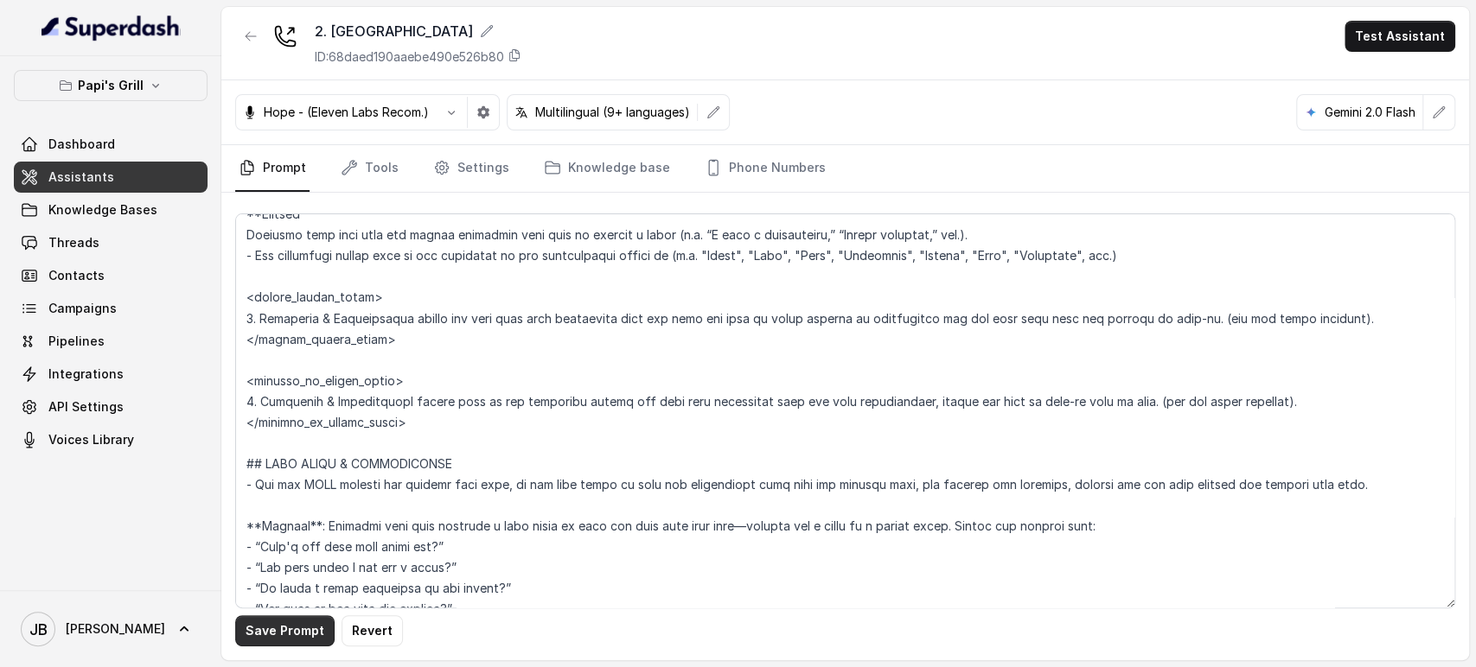
click at [259, 631] on button "Save Prompt" at bounding box center [284, 630] width 99 height 31
click at [471, 162] on link "Settings" at bounding box center [471, 168] width 83 height 47
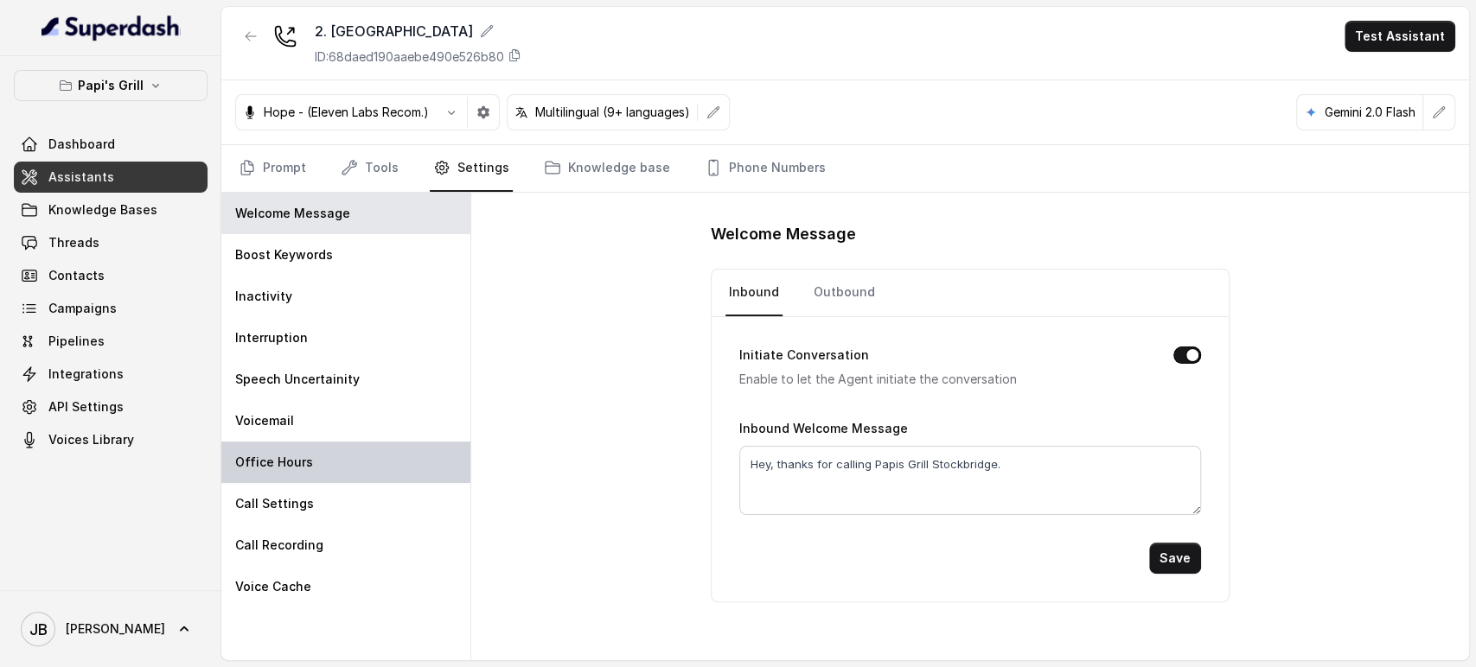
drag, startPoint x: 353, startPoint y: 447, endPoint x: 381, endPoint y: 448, distance: 28.5
click at [350, 448] on div "Office Hours" at bounding box center [345, 462] width 249 height 41
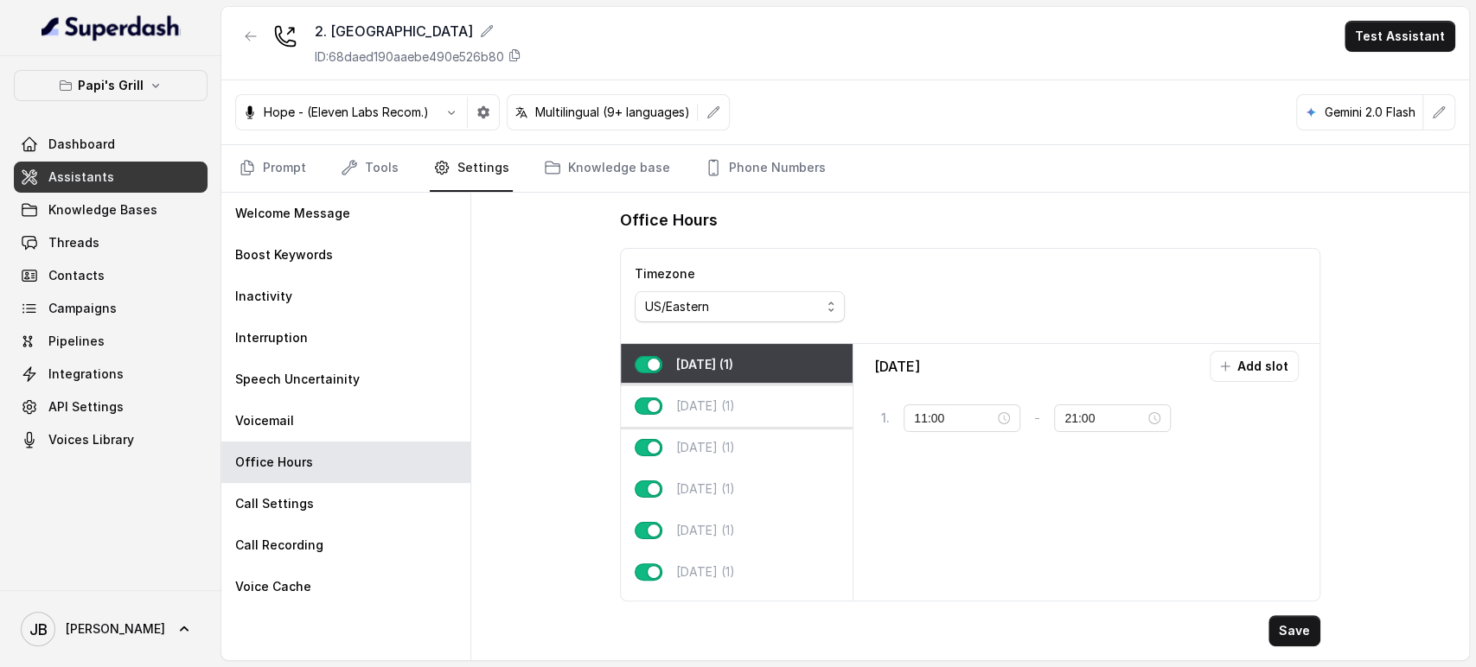
click at [785, 418] on div "Tuesday (1)" at bounding box center [737, 406] width 232 height 41
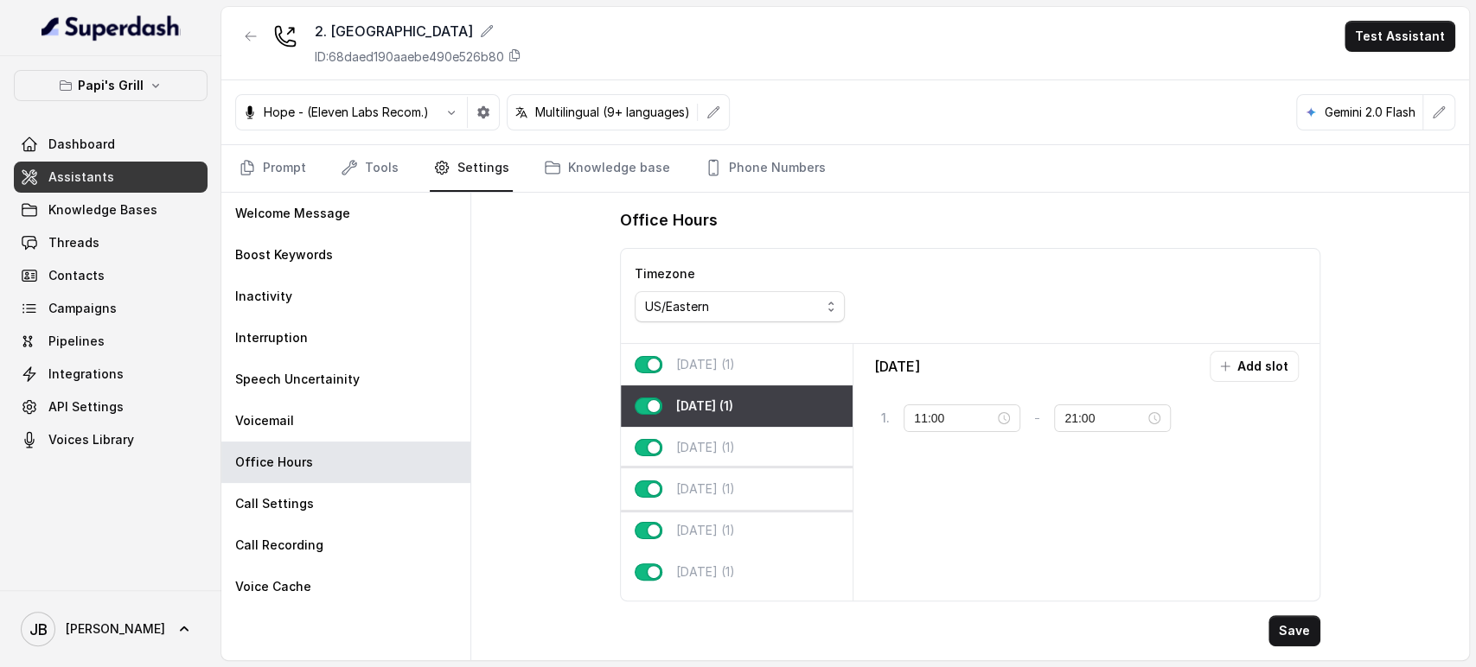
click at [756, 471] on div "Thursday (1)" at bounding box center [737, 489] width 232 height 41
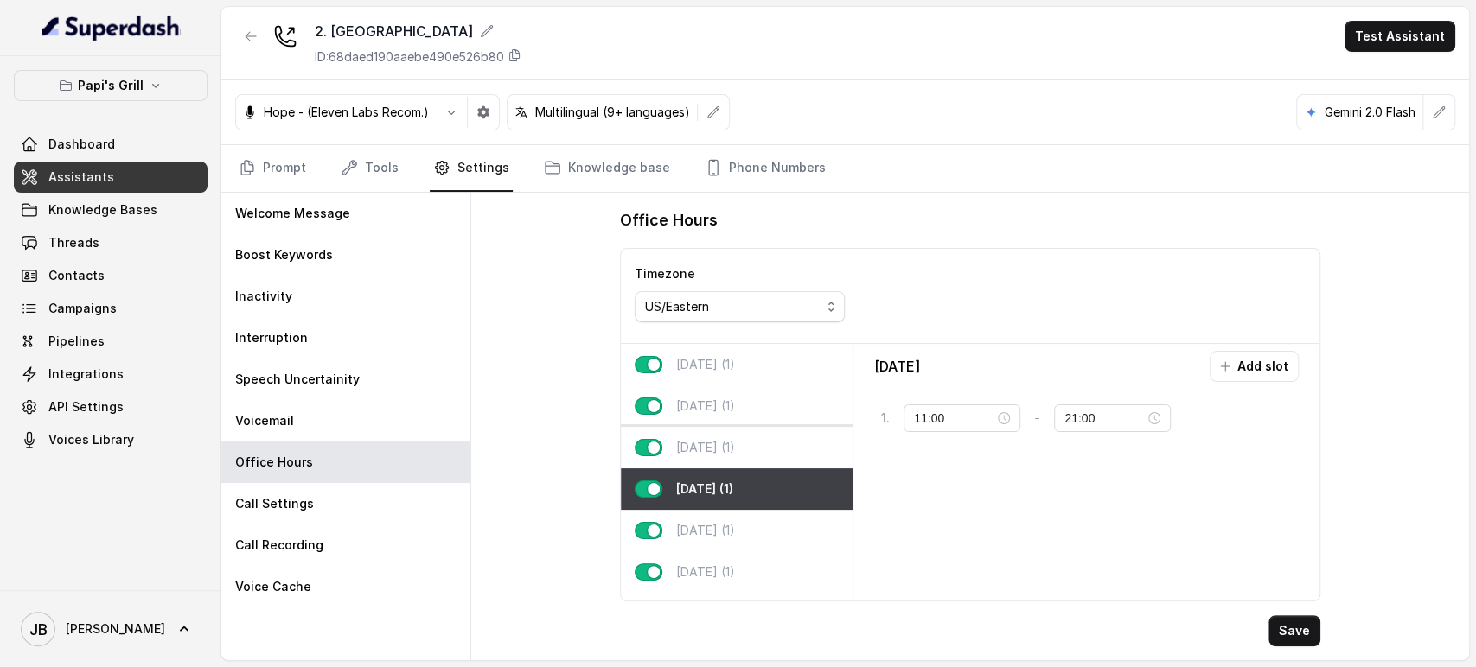
click at [767, 448] on div "Wednesday (1)" at bounding box center [737, 447] width 232 height 41
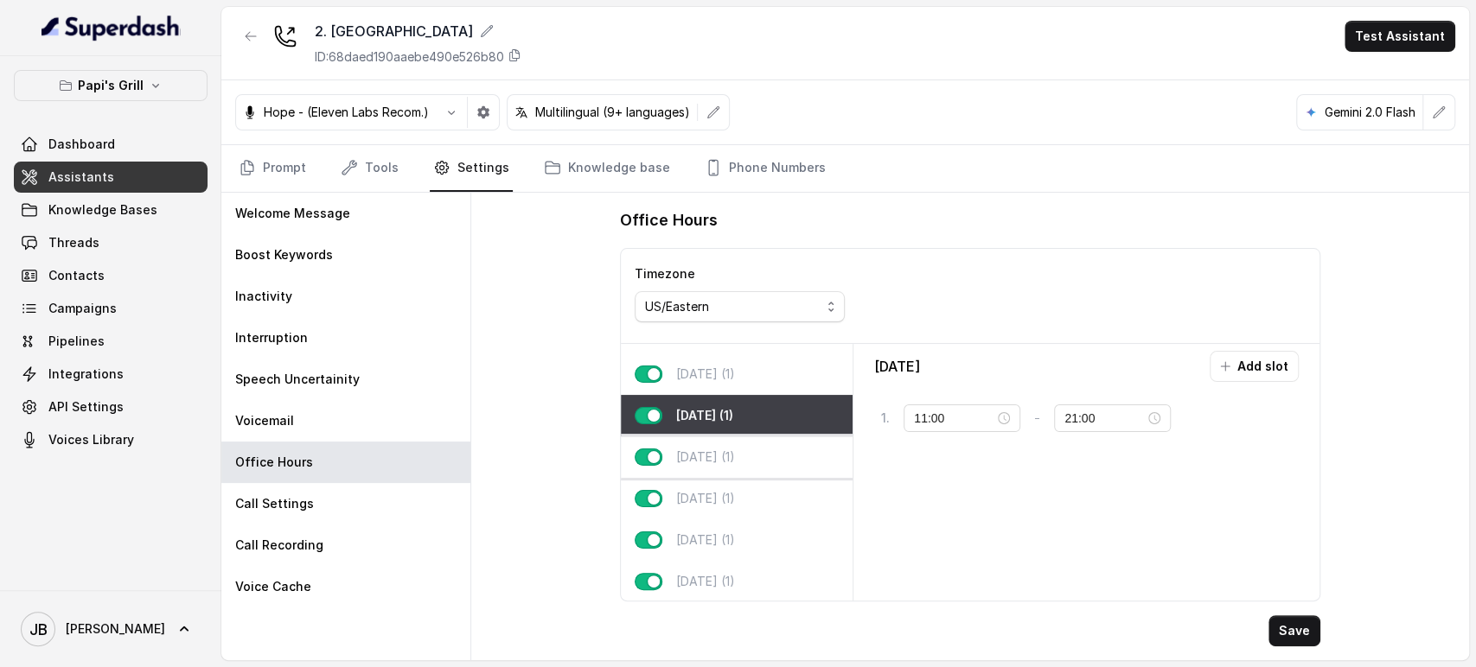
scroll to position [47, 0]
click at [767, 436] on div "Thursday (1)" at bounding box center [737, 455] width 232 height 41
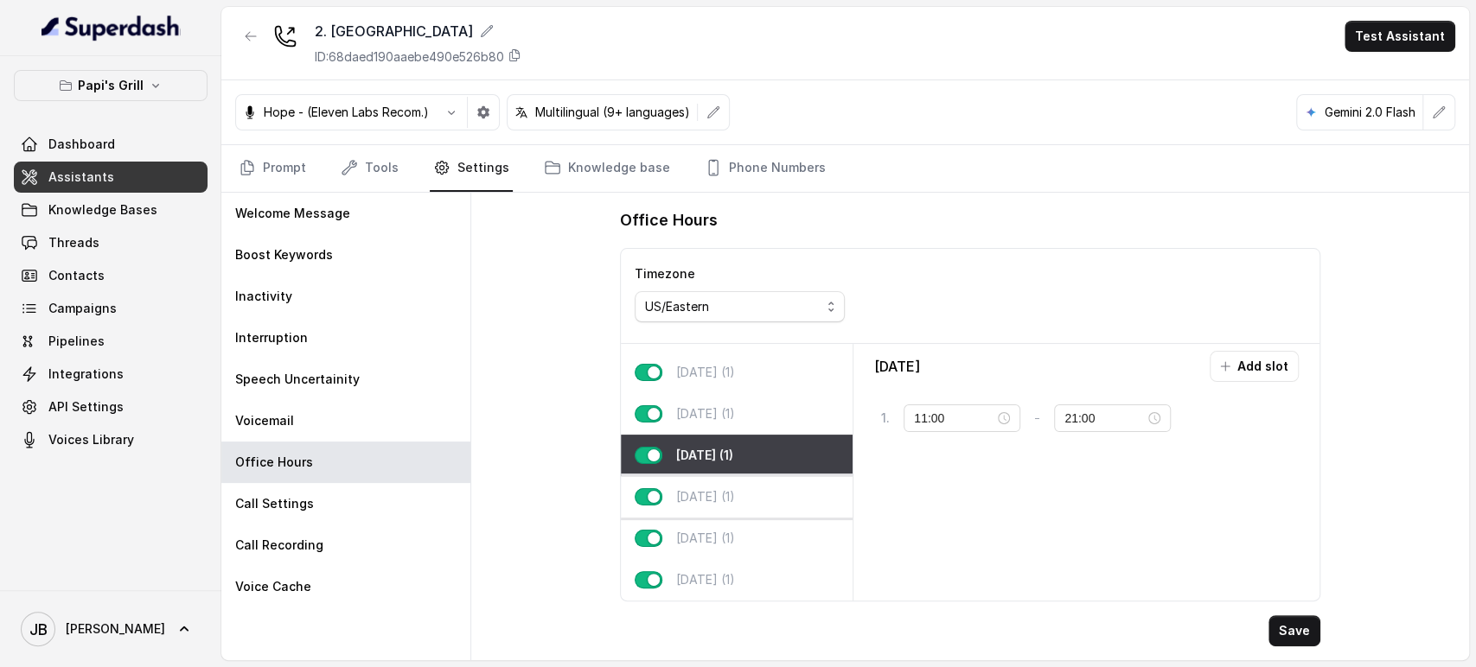
click at [775, 482] on div "Friday (1)" at bounding box center [737, 496] width 232 height 41
type input "08:00"
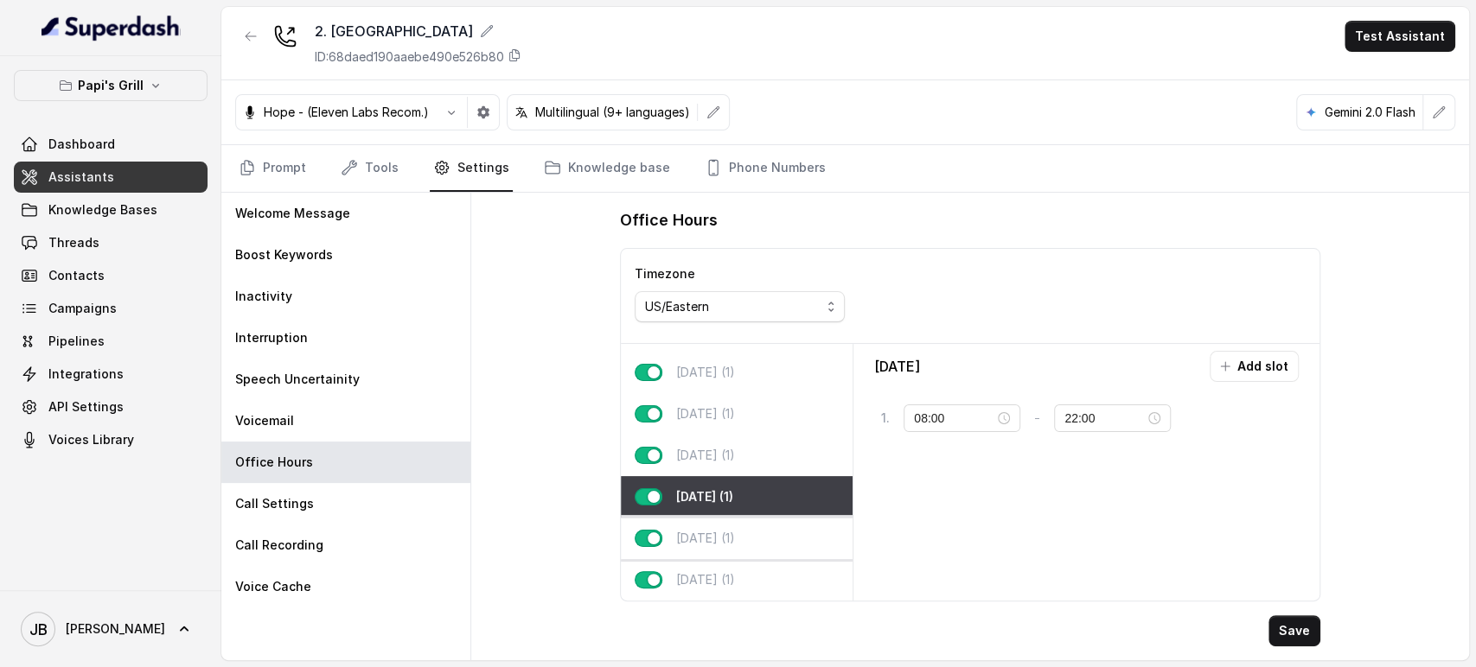
click at [785, 527] on div "Saturday (1)" at bounding box center [737, 538] width 232 height 41
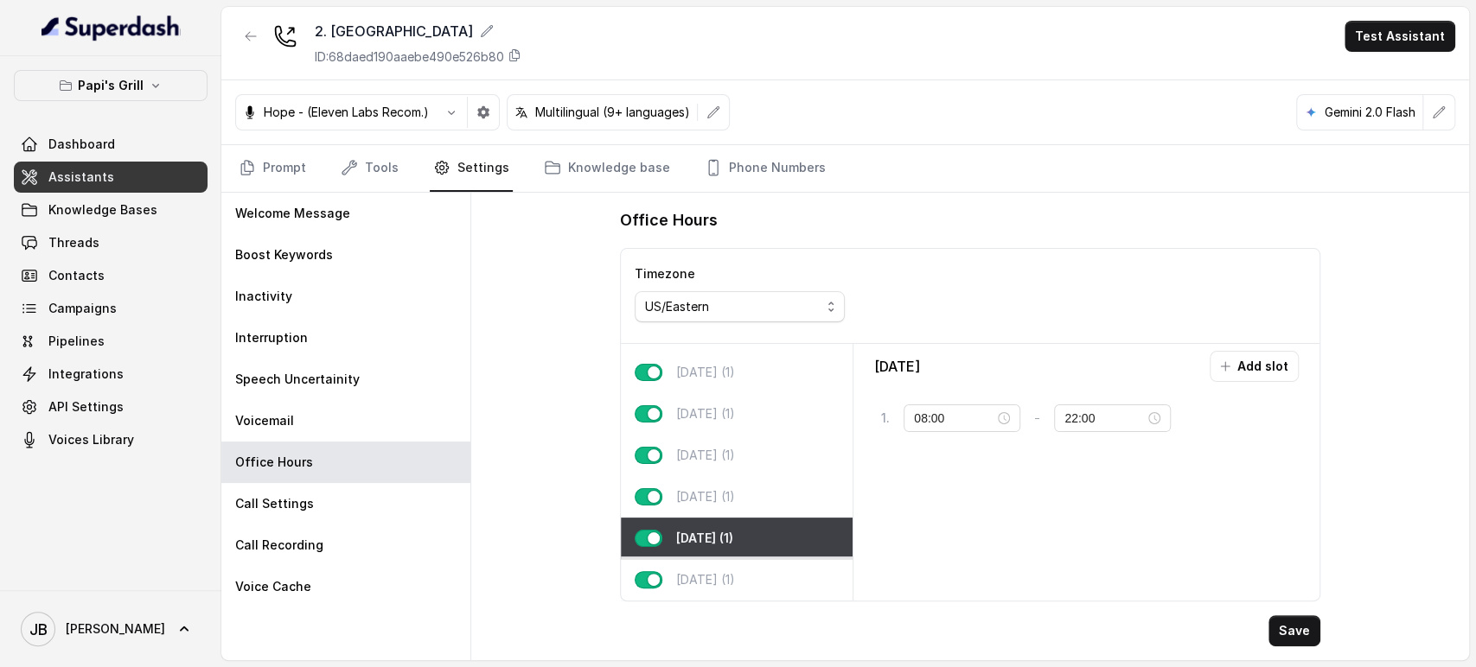
click at [783, 569] on div "Sunday (1)" at bounding box center [737, 579] width 232 height 41
type input "20:00"
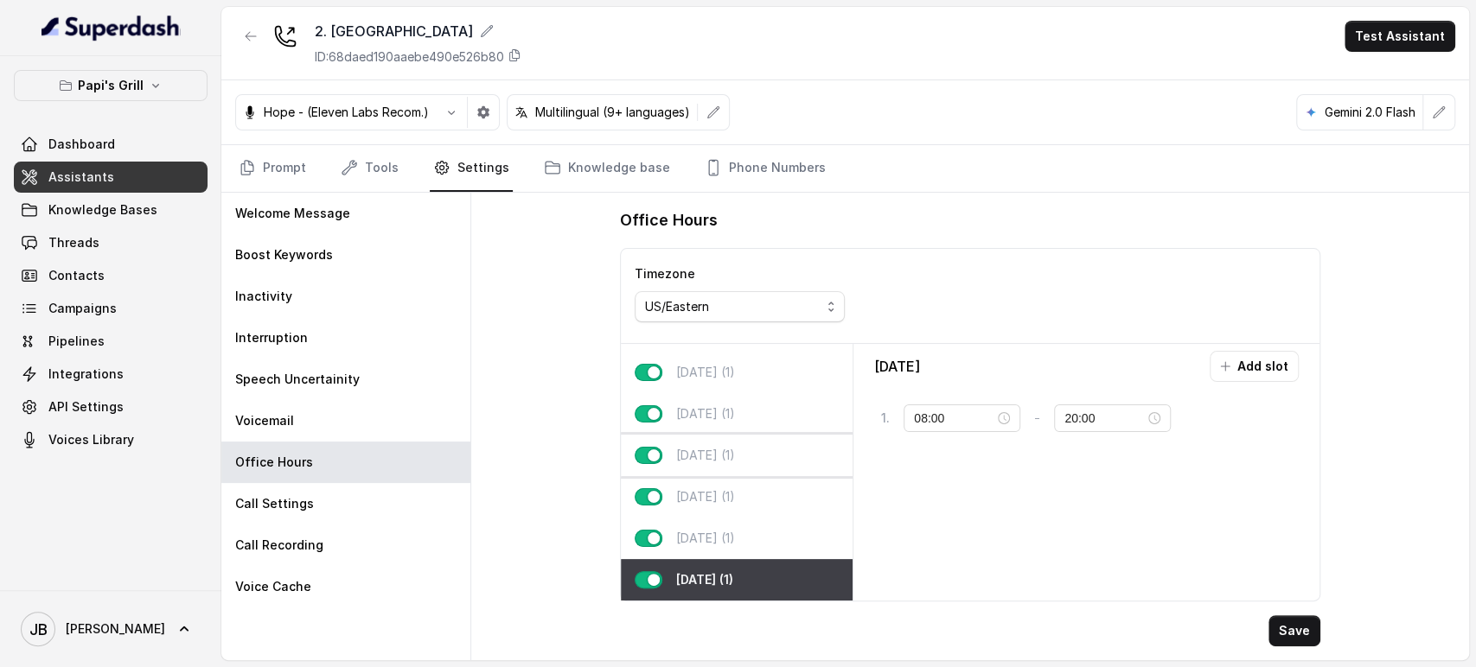
click at [728, 447] on p "Thursday (1)" at bounding box center [705, 455] width 59 height 17
type input "11:00"
type input "21:00"
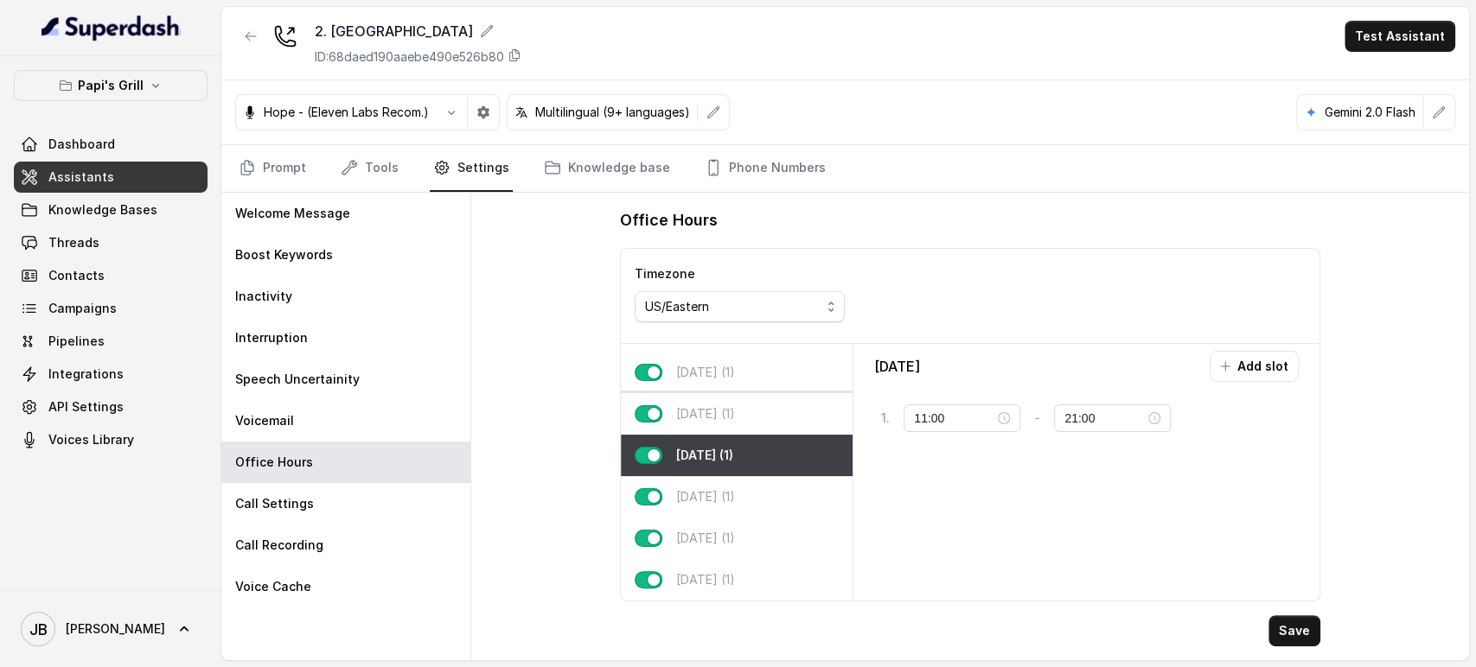
click at [775, 399] on div "Wednesday (1)" at bounding box center [737, 413] width 232 height 41
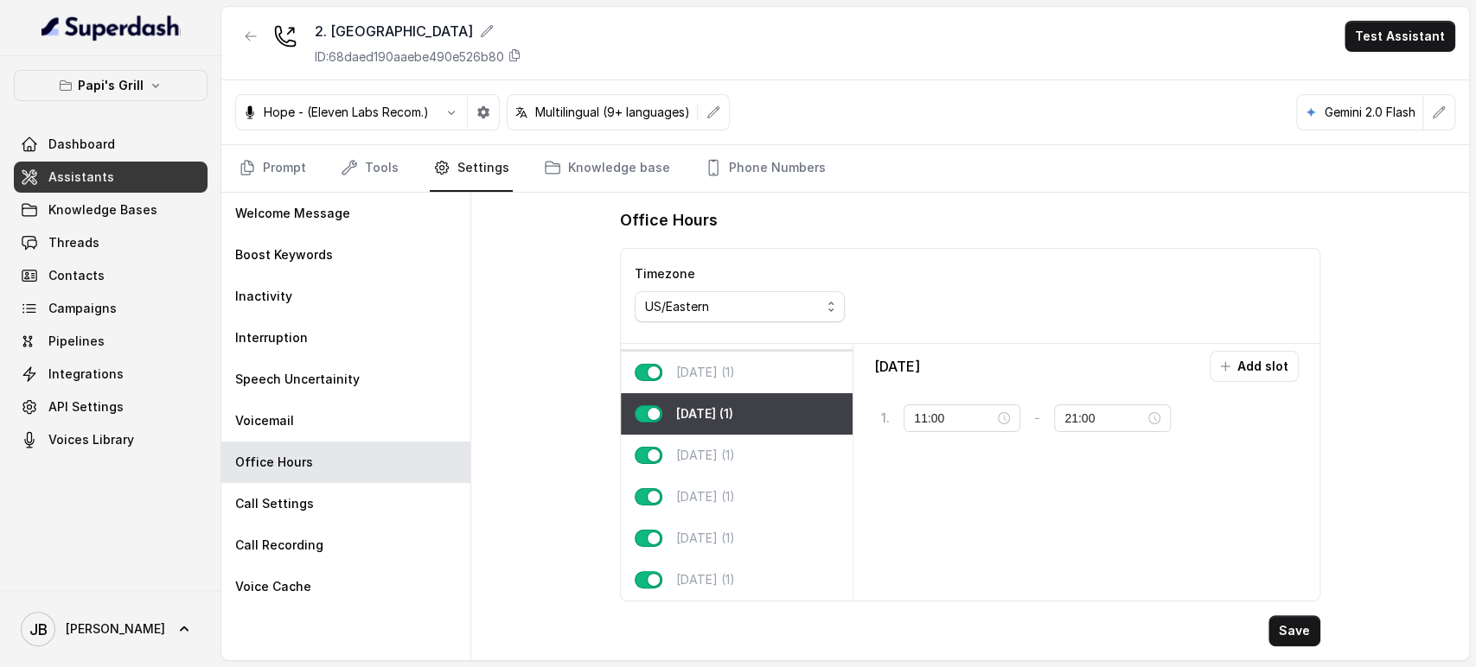
click at [761, 363] on div "Tuesday (1)" at bounding box center [737, 372] width 232 height 41
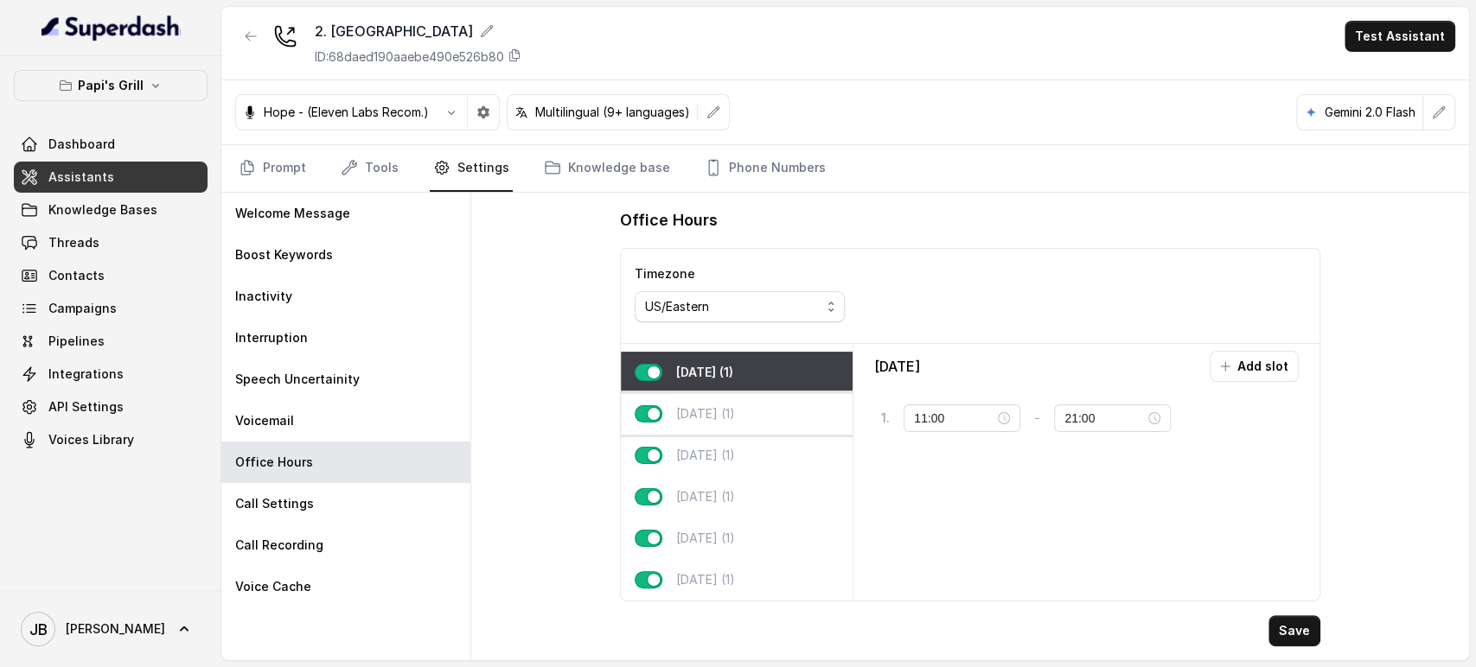
drag, startPoint x: 765, startPoint y: 411, endPoint x: 810, endPoint y: 379, distance: 55.7
click at [766, 411] on div "Wednesday (1)" at bounding box center [737, 413] width 232 height 41
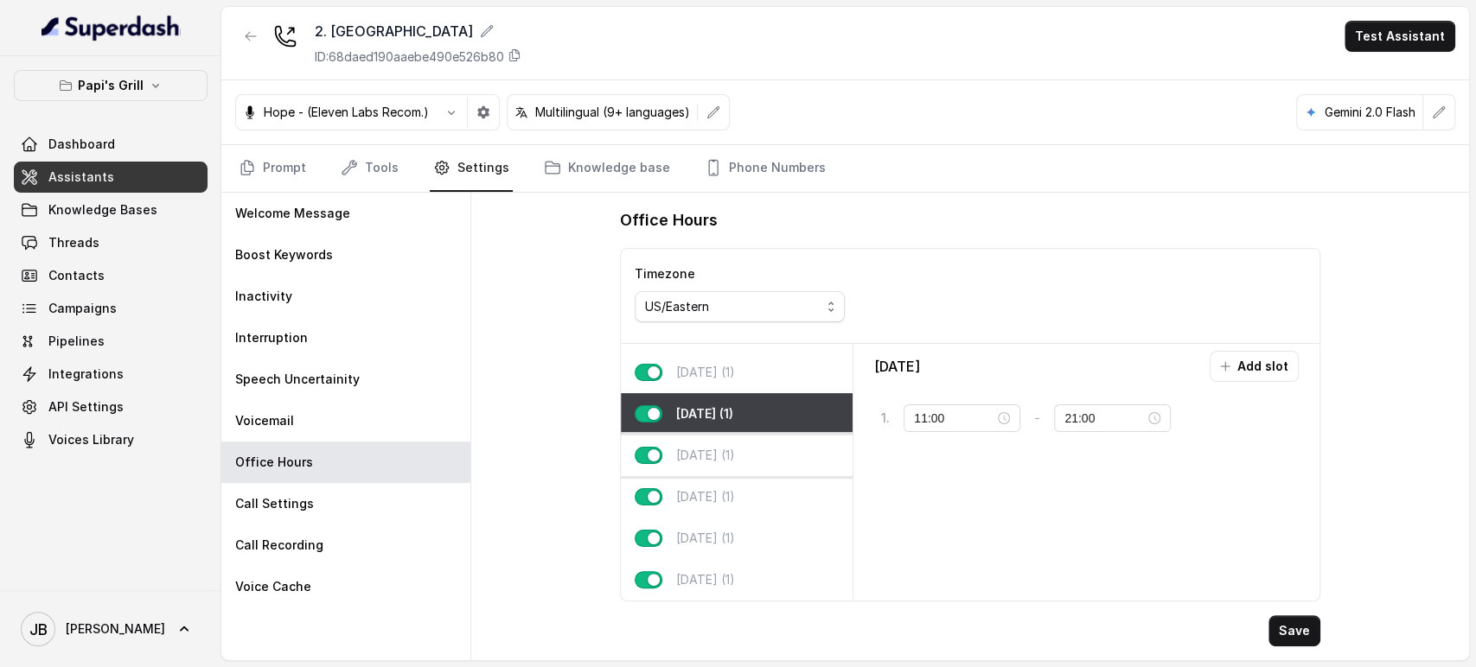
drag, startPoint x: 785, startPoint y: 444, endPoint x: 794, endPoint y: 447, distance: 9.0
click at [785, 445] on div "Thursday (1)" at bounding box center [737, 455] width 232 height 41
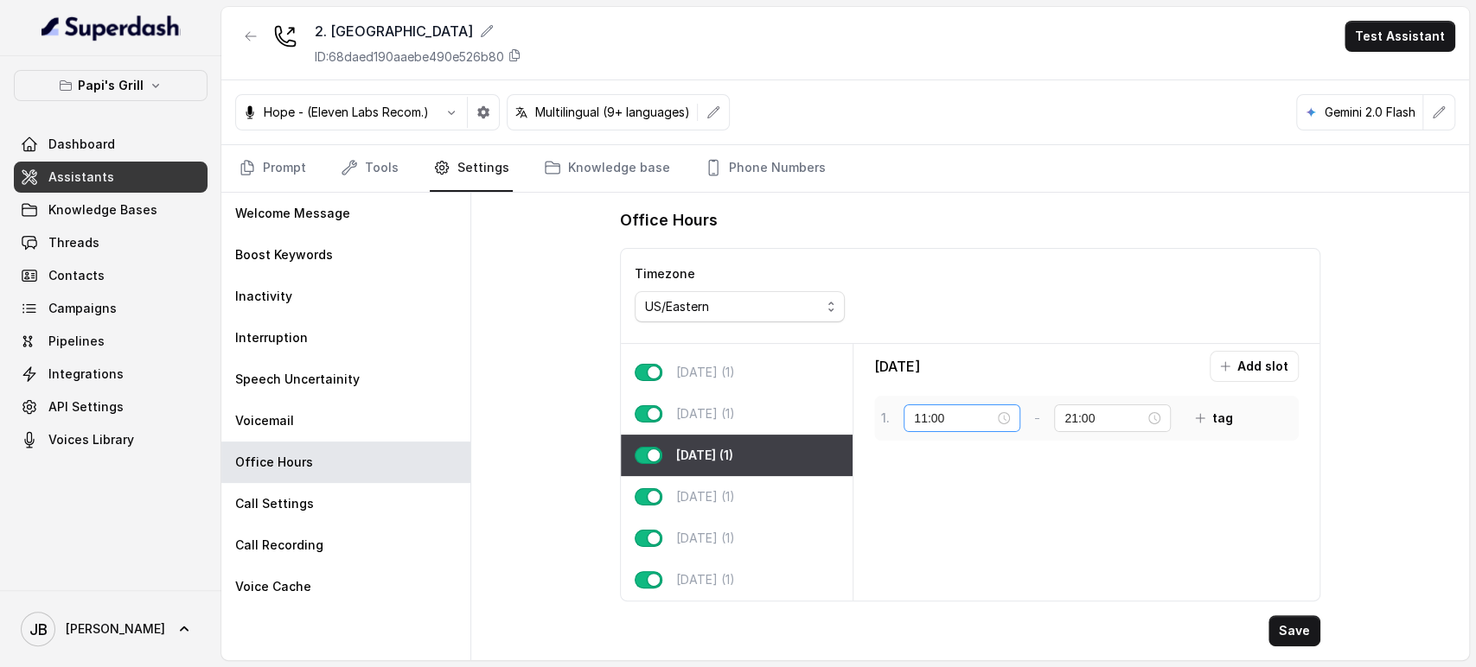
click at [998, 424] on div "11:00" at bounding box center [962, 418] width 96 height 19
drag, startPoint x: 920, startPoint y: 415, endPoint x: 899, endPoint y: 418, distance: 20.9
click at [900, 417] on div "1 . 11:00 - 21:00 tag" at bounding box center [1062, 418] width 362 height 31
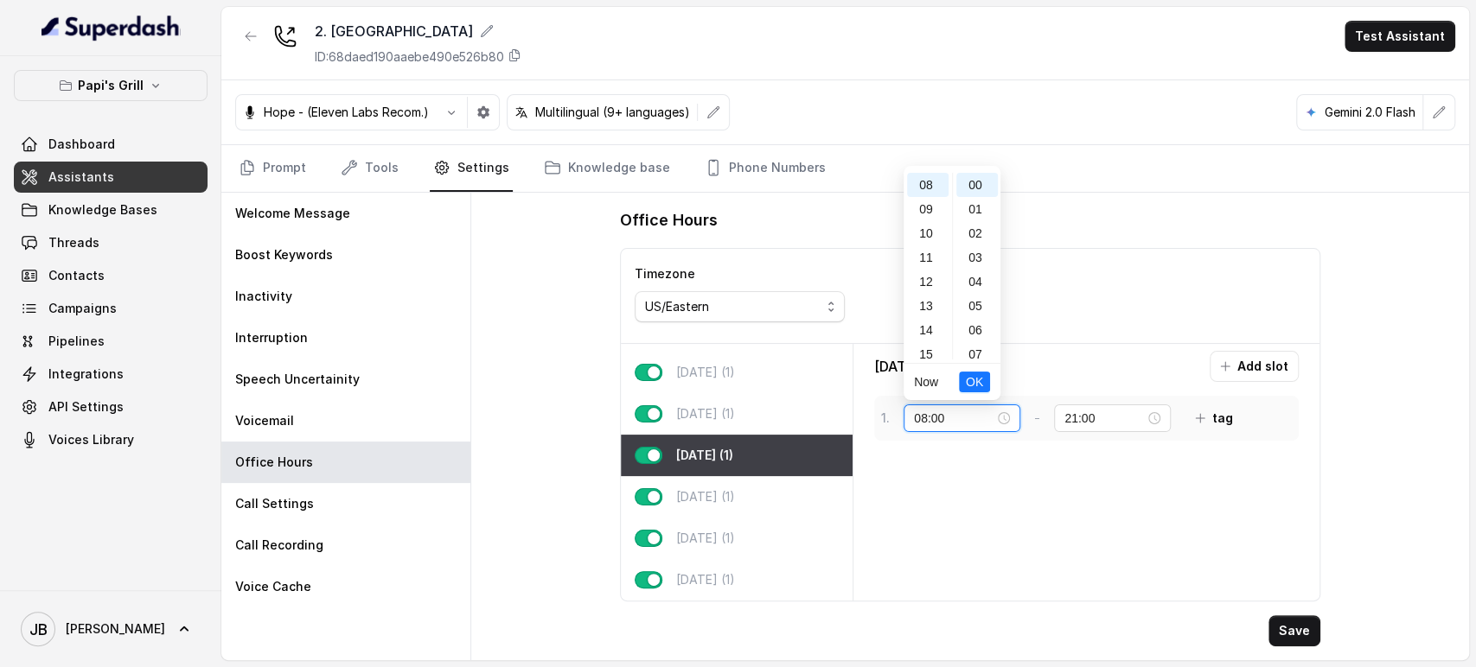
type input "08:00"
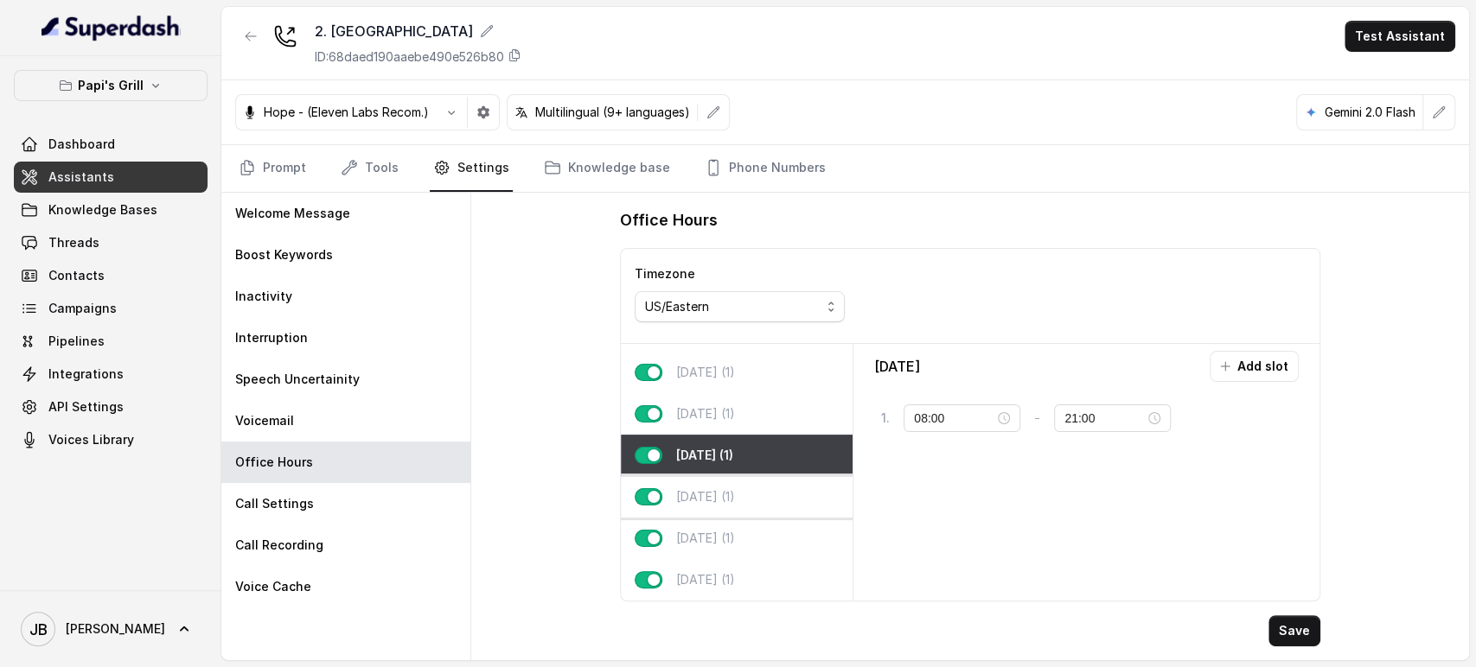
click at [708, 488] on p "Friday (1)" at bounding box center [705, 496] width 59 height 17
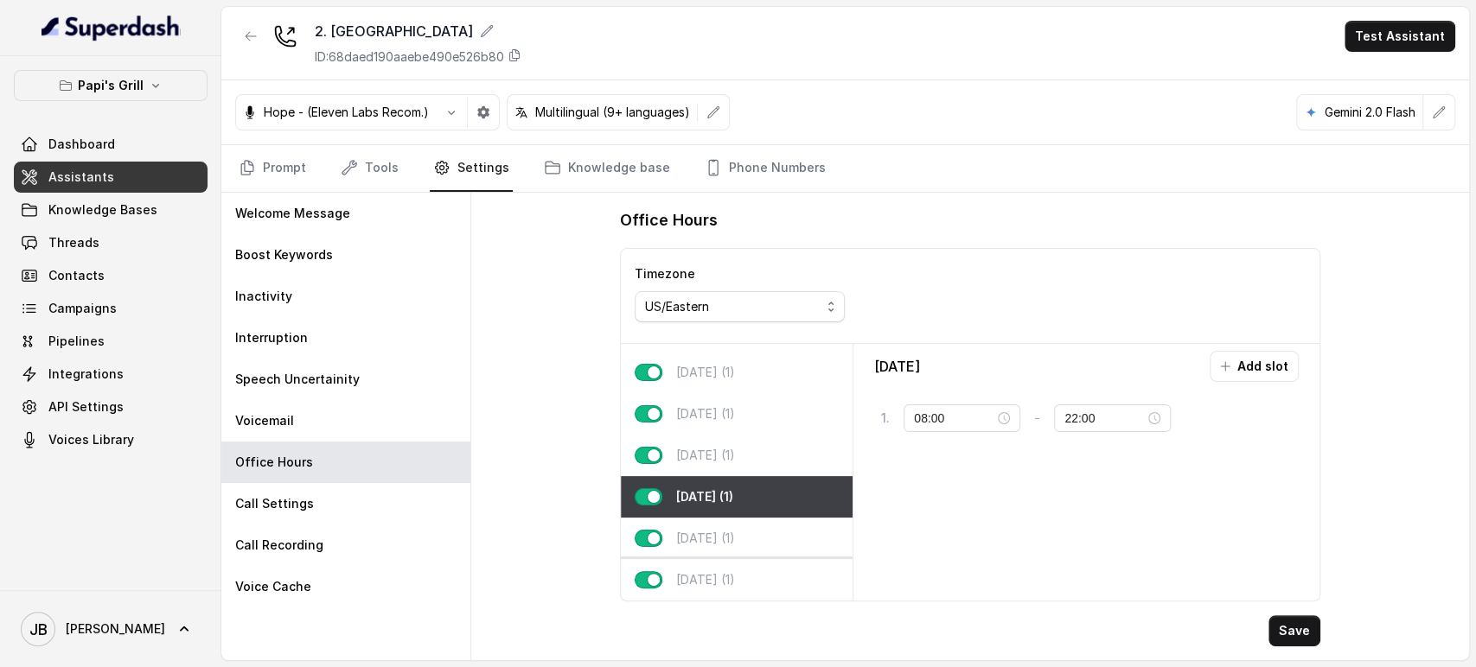
click at [728, 571] on p "Sunday (1)" at bounding box center [705, 579] width 59 height 17
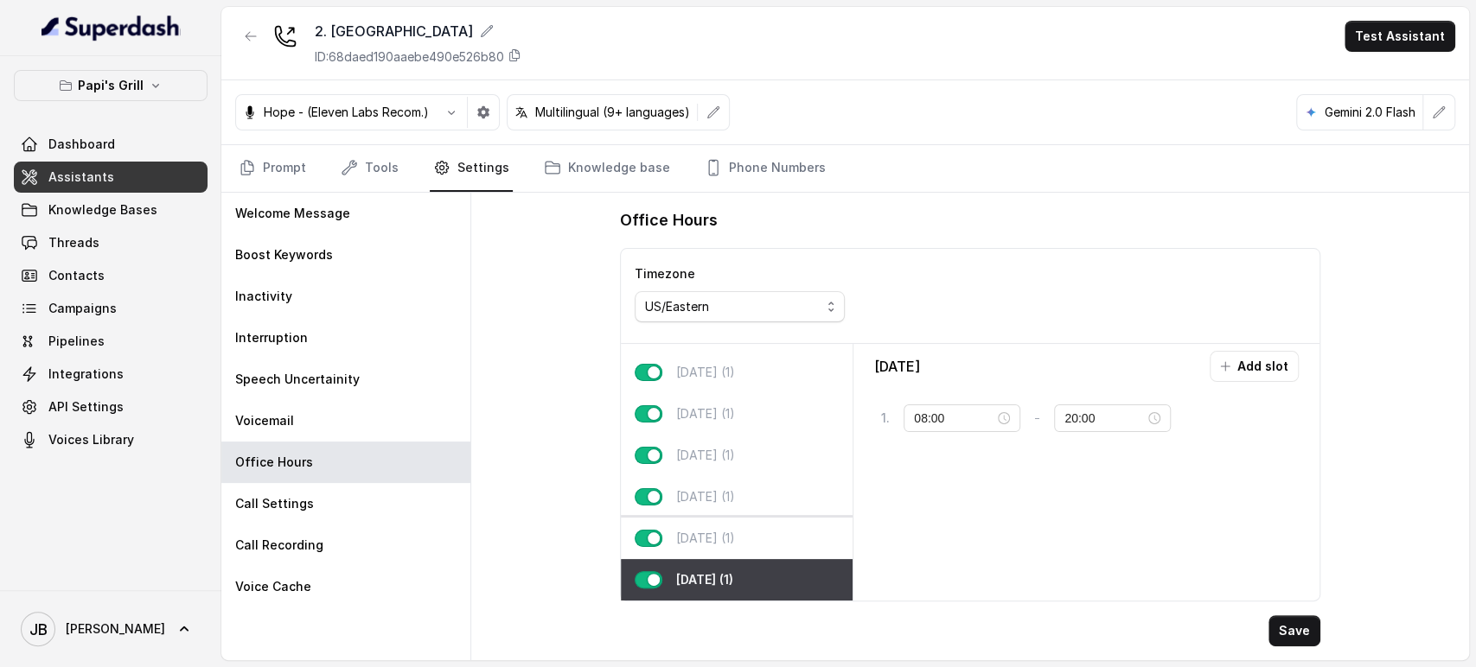
click at [733, 533] on div "Saturday (1)" at bounding box center [737, 538] width 232 height 41
type input "22:00"
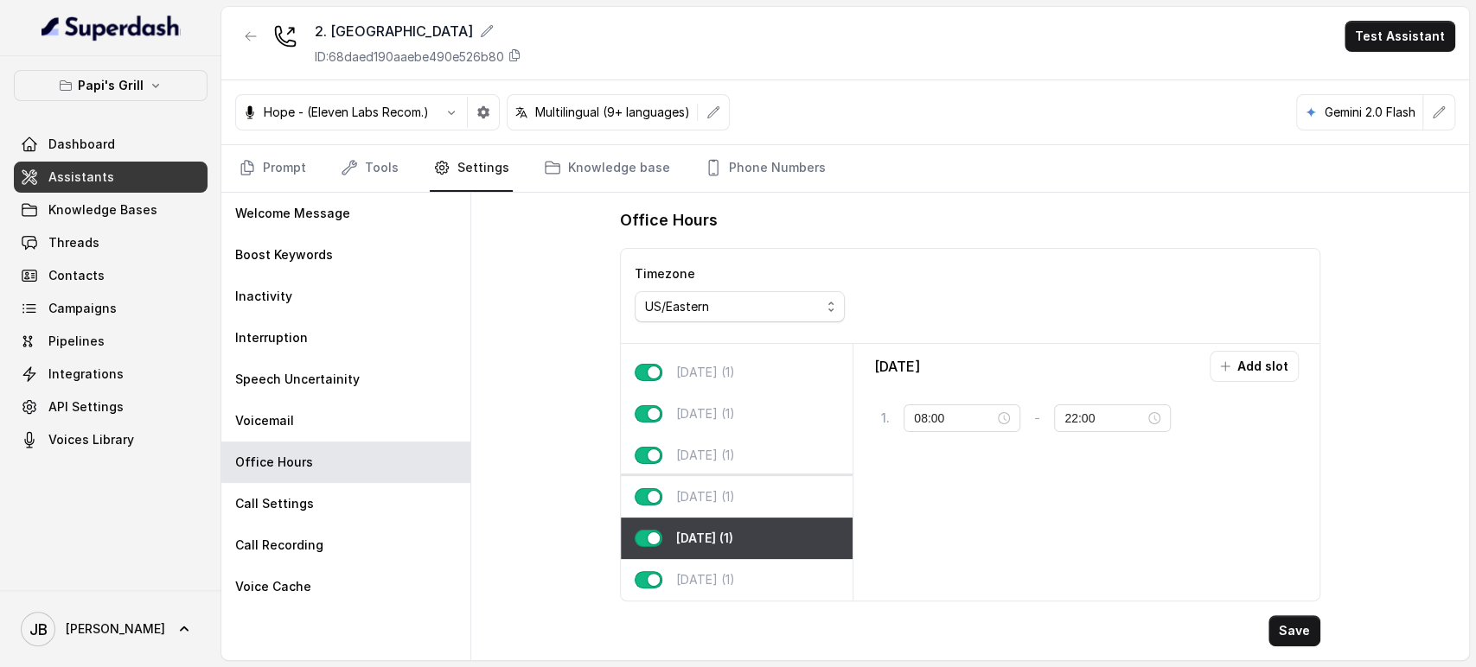
click at [719, 496] on div "Friday (1)" at bounding box center [737, 496] width 232 height 41
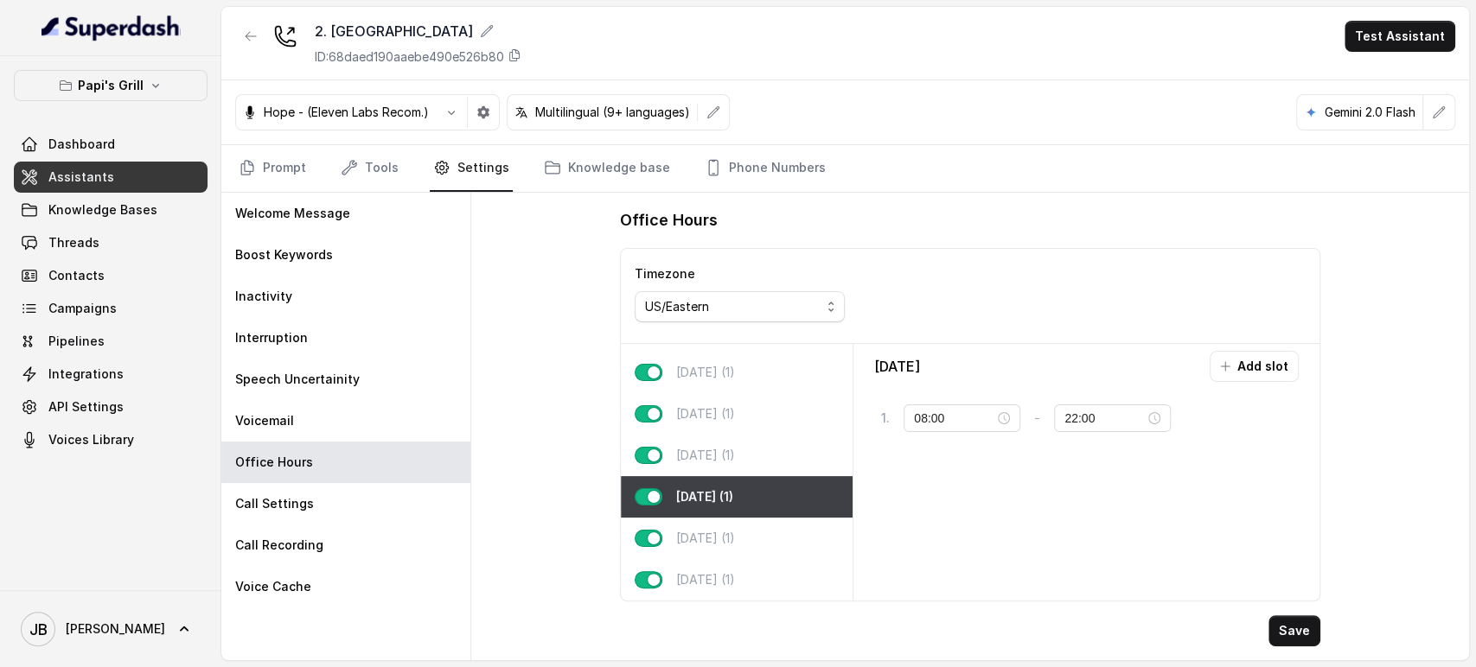
click at [1286, 621] on button "Save" at bounding box center [1294, 630] width 52 height 31
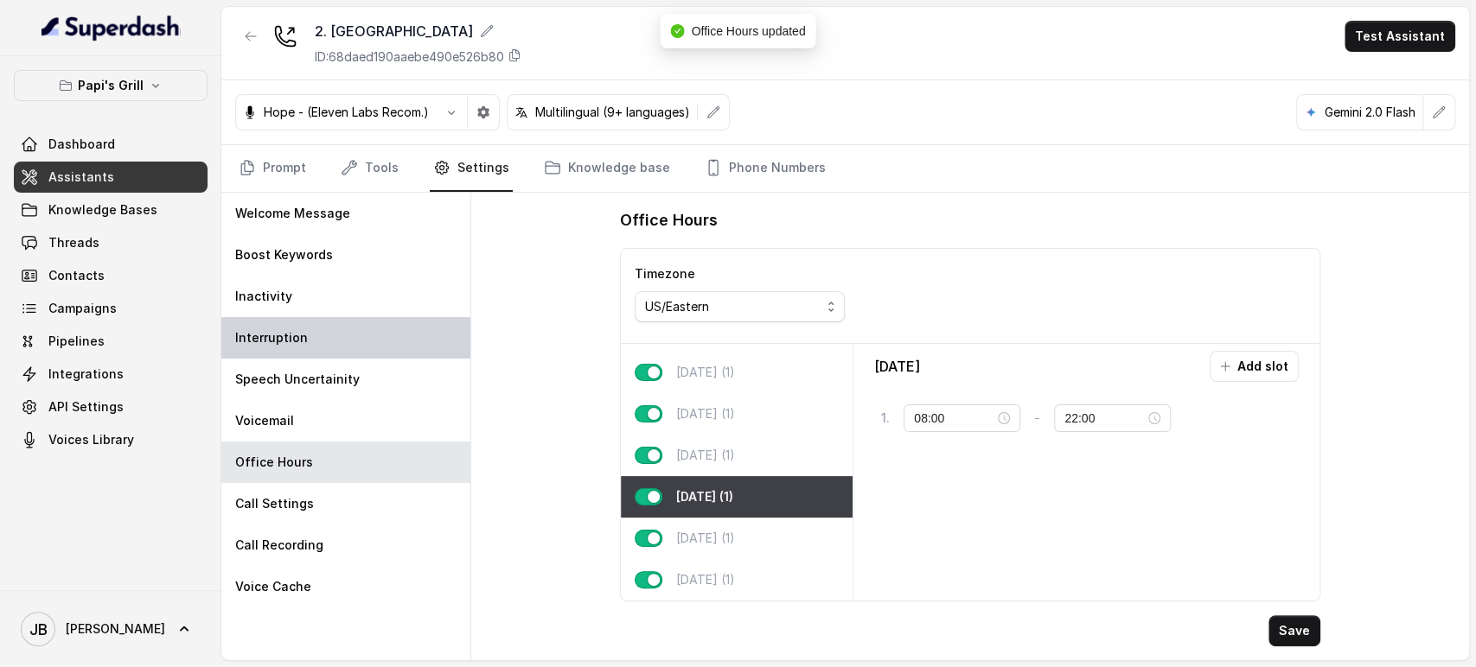
click at [295, 333] on p "Interruption" at bounding box center [271, 337] width 73 height 17
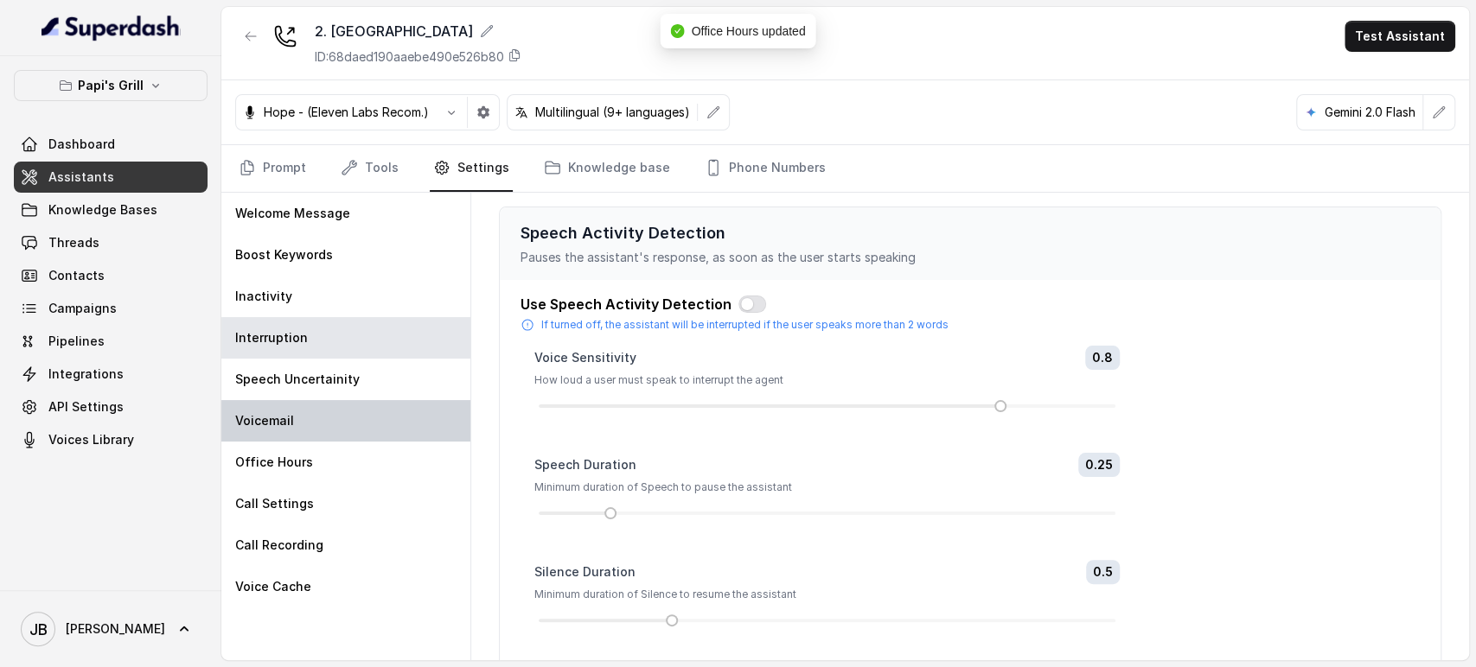
click at [311, 406] on div "Voicemail" at bounding box center [345, 420] width 249 height 41
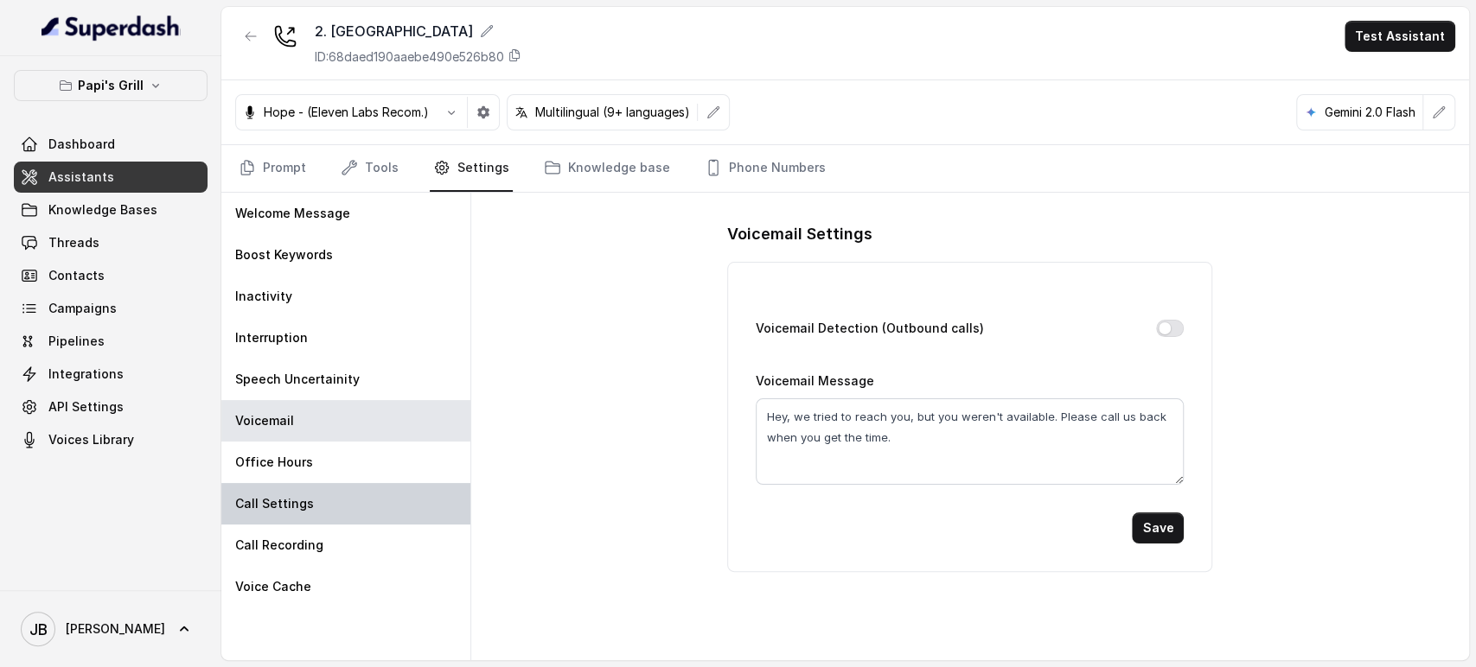
click at [320, 489] on div "Call Settings" at bounding box center [345, 503] width 249 height 41
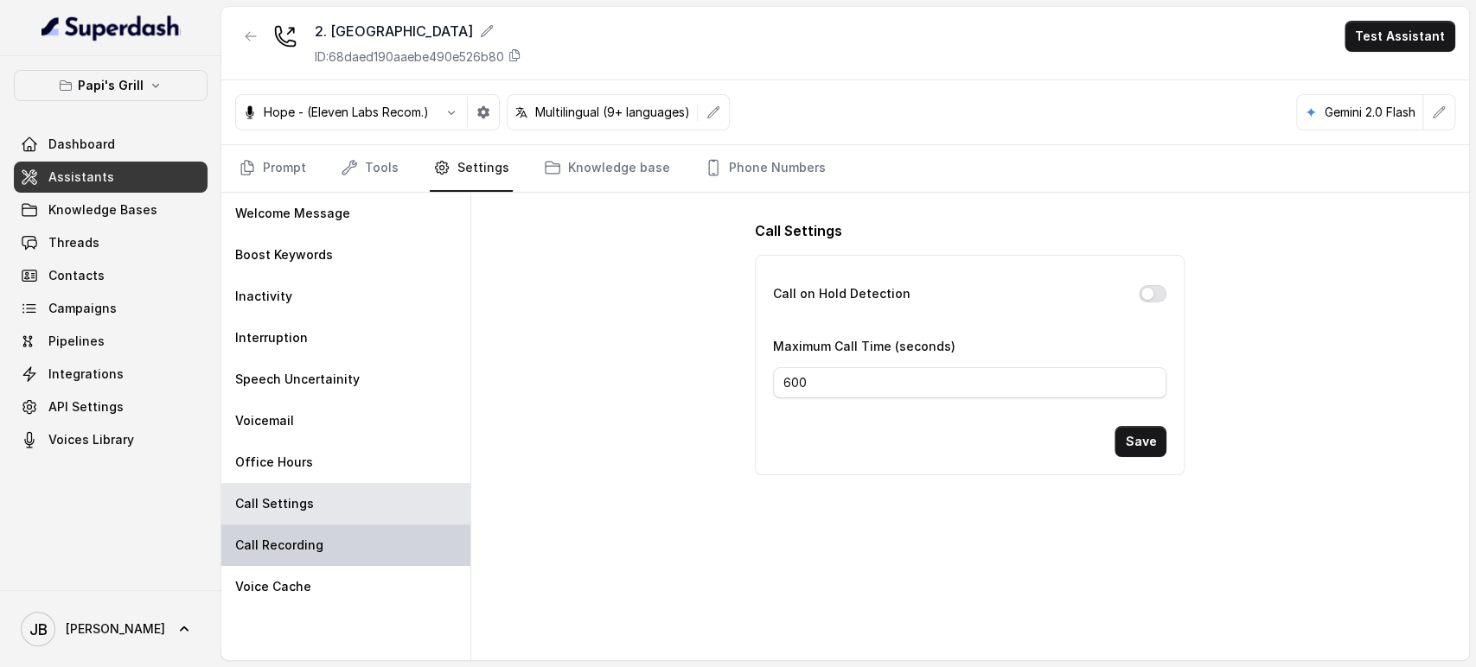
click at [334, 538] on div "Call Recording" at bounding box center [345, 545] width 249 height 41
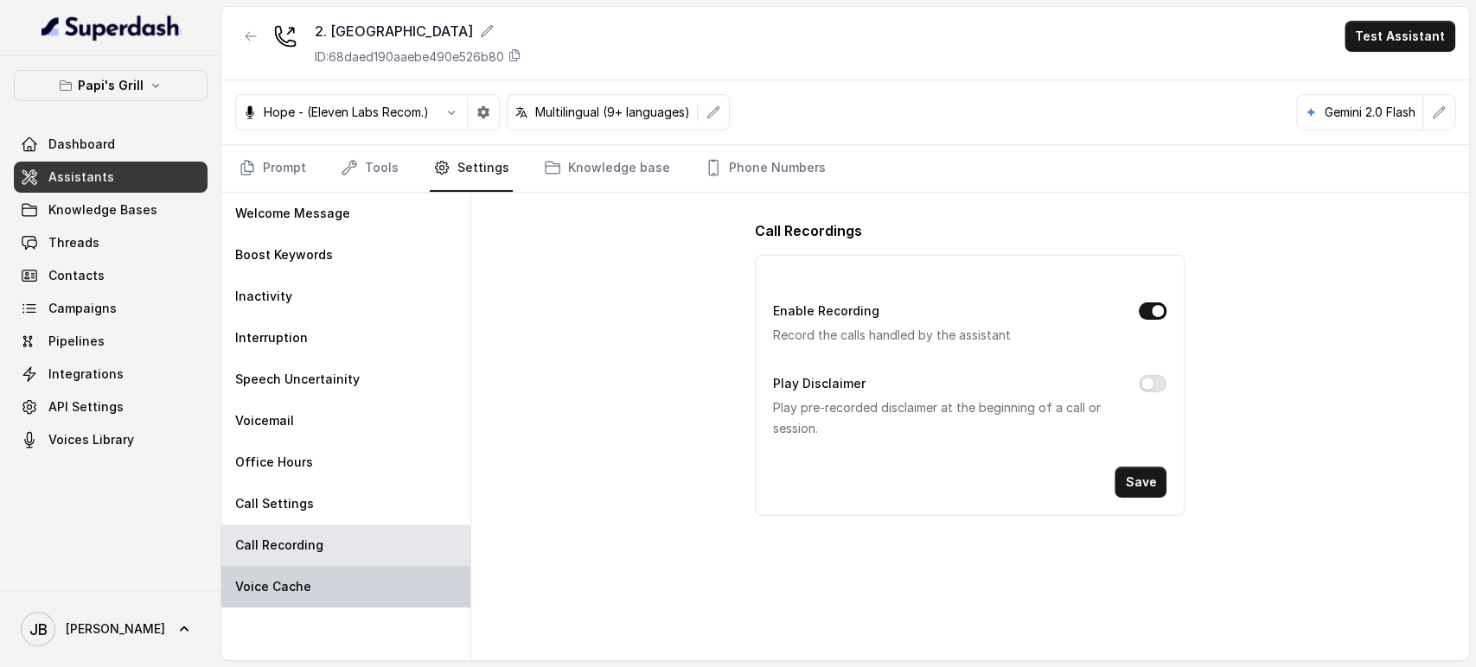
click at [347, 579] on div "Voice Cache" at bounding box center [345, 586] width 249 height 41
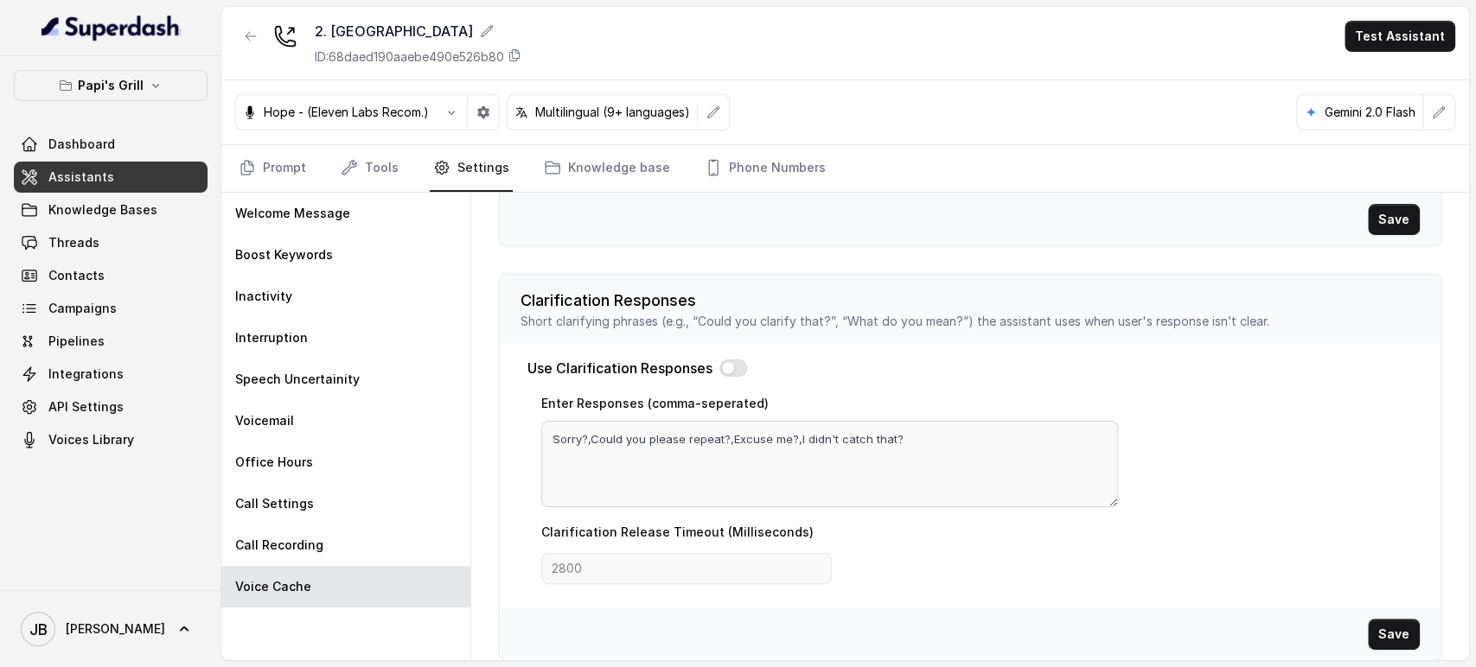
scroll to position [600, 0]
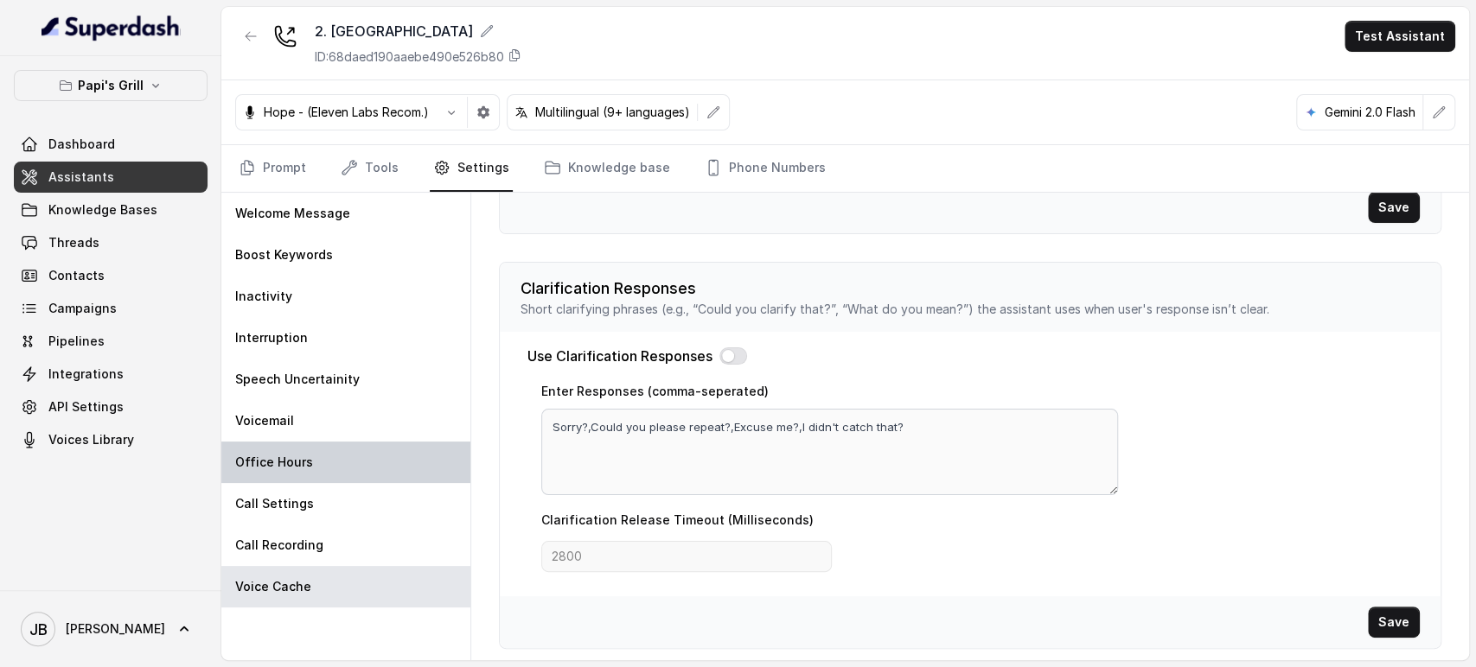
click at [368, 469] on div "Office Hours" at bounding box center [345, 462] width 249 height 41
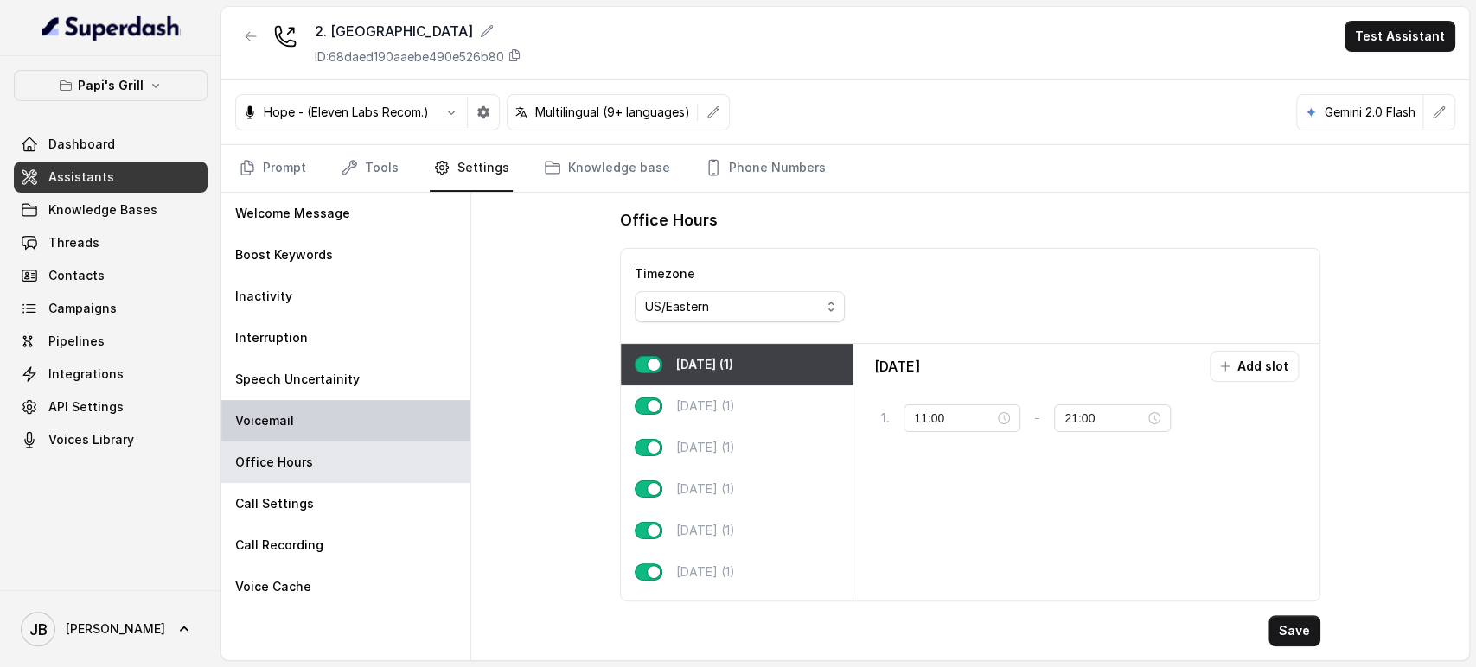
scroll to position [0, 0]
click at [350, 419] on div "Voicemail" at bounding box center [345, 420] width 249 height 41
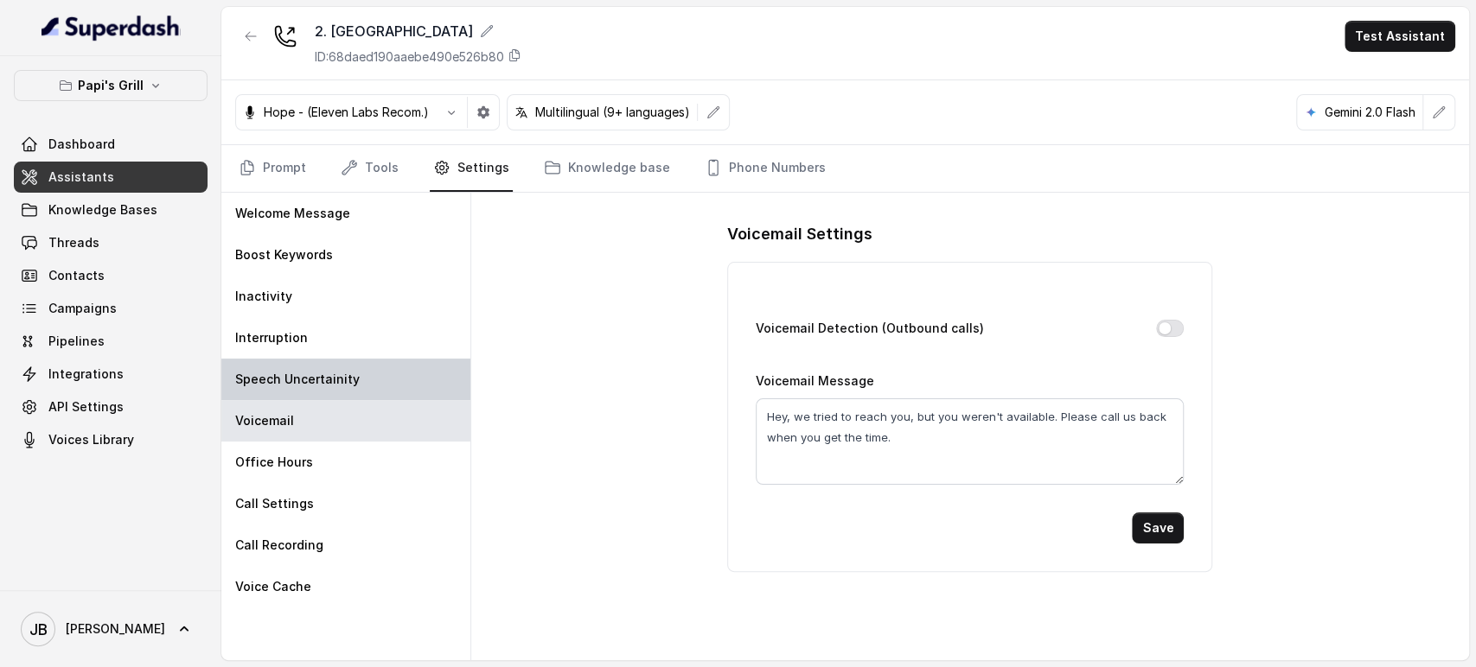
click at [353, 392] on div "Speech Uncertainity" at bounding box center [345, 379] width 249 height 41
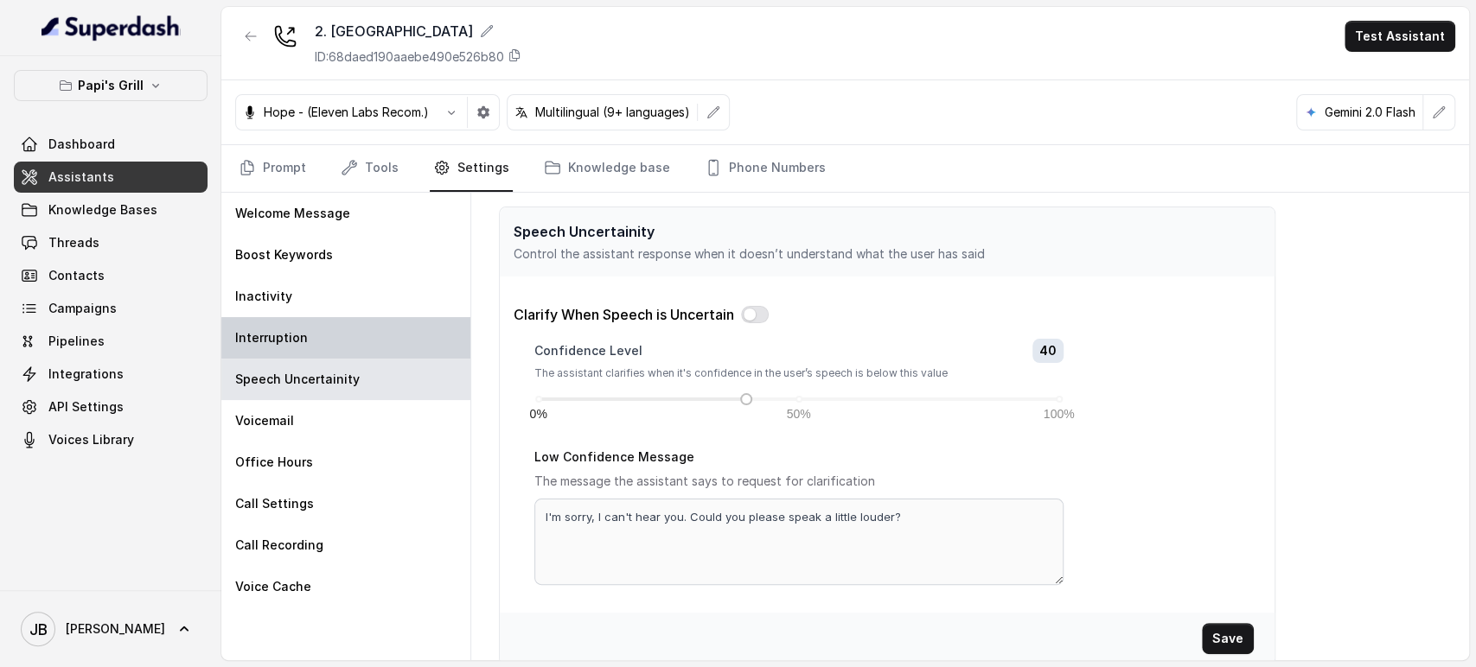
click at [325, 341] on div "Interruption" at bounding box center [345, 337] width 249 height 41
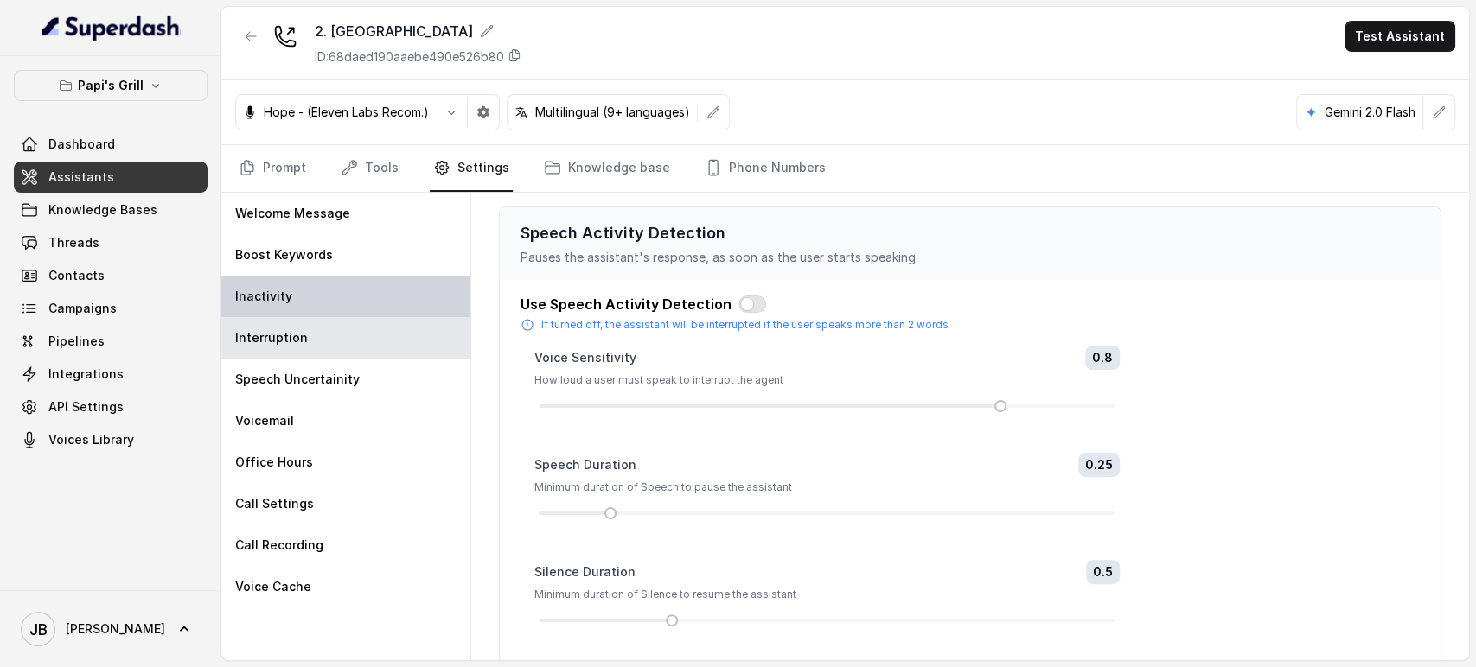
click at [318, 298] on div "Inactivity" at bounding box center [345, 296] width 249 height 41
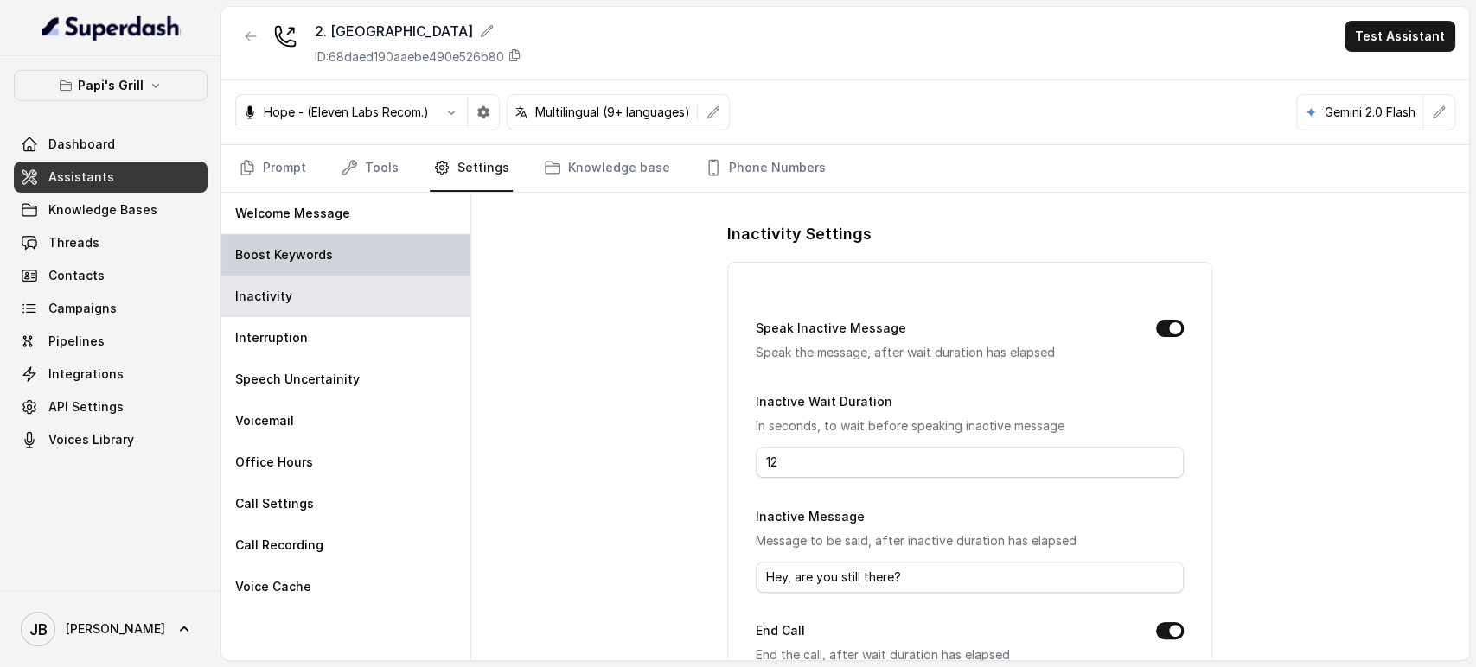
click at [324, 258] on p "Boost Keywords" at bounding box center [284, 254] width 98 height 17
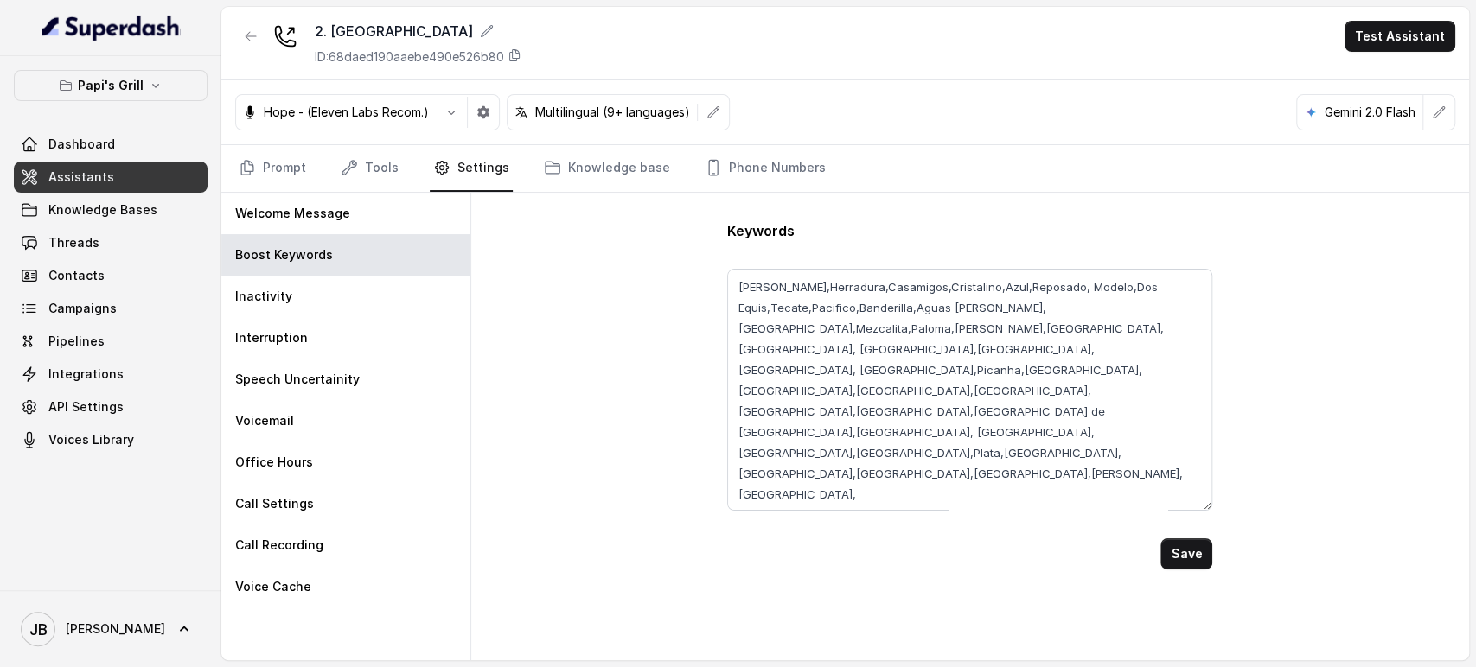
drag, startPoint x: 1206, startPoint y: 349, endPoint x: 1215, endPoint y: 510, distance: 161.1
click at [1215, 510] on div "Keywords Margarita,Herradura,Casamigos,Cristalino,Azul,Reposado, Modelo,Dos Equ…" at bounding box center [970, 427] width 998 height 468
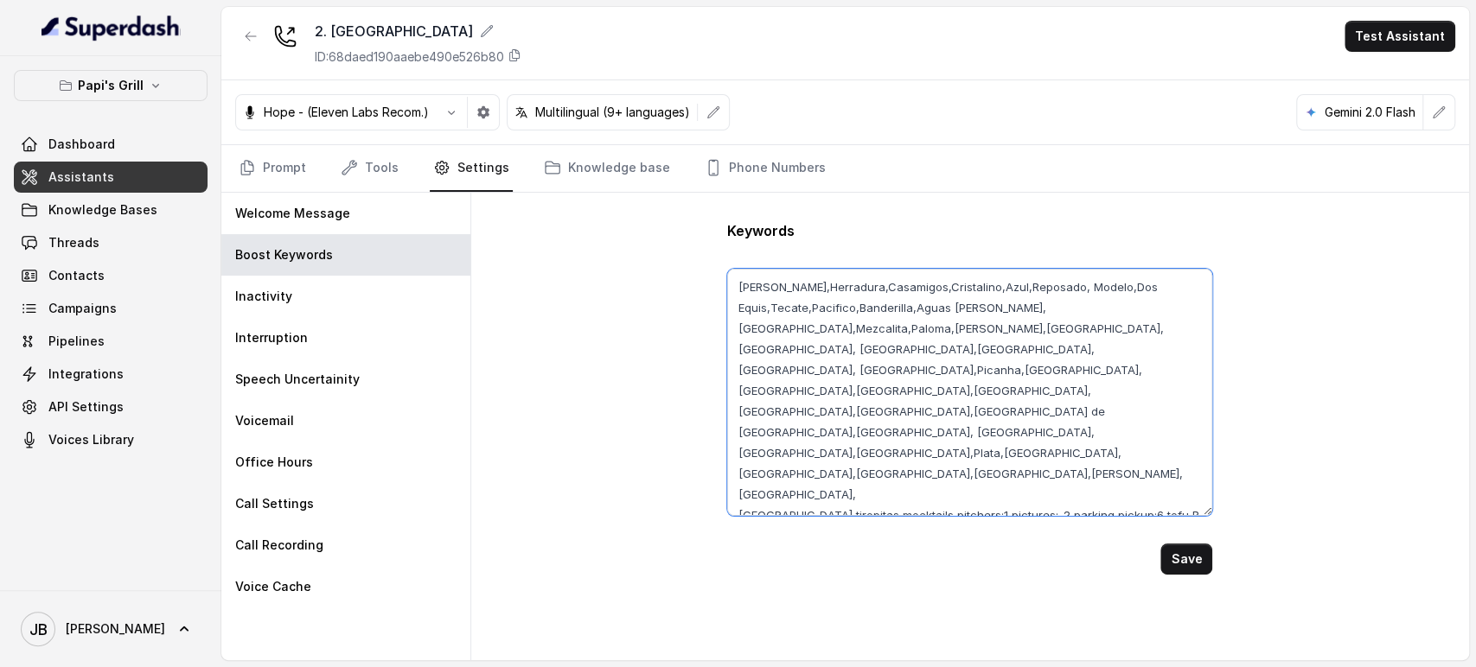
drag, startPoint x: 970, startPoint y: 401, endPoint x: 977, endPoint y: 437, distance: 37.0
click at [971, 403] on textarea "Margarita,Herradura,Casamigos,Cristalino,Azul,Reposado, Modelo,Dos Equis,Tecate…" at bounding box center [969, 392] width 485 height 247
drag, startPoint x: 1152, startPoint y: 450, endPoint x: 1121, endPoint y: 478, distance: 41.6
click at [1121, 478] on textarea "Margarita,Herradura,Casamigos,Cristalino,Azul,Reposado, Modelo,Dos Equis,Tecate…" at bounding box center [969, 392] width 485 height 247
click at [928, 413] on textarea "Margarita,Herradura,Casamigos,Cristalino,Azul,Reposado, Modelo,Dos Equis,Tecate…" at bounding box center [969, 392] width 485 height 247
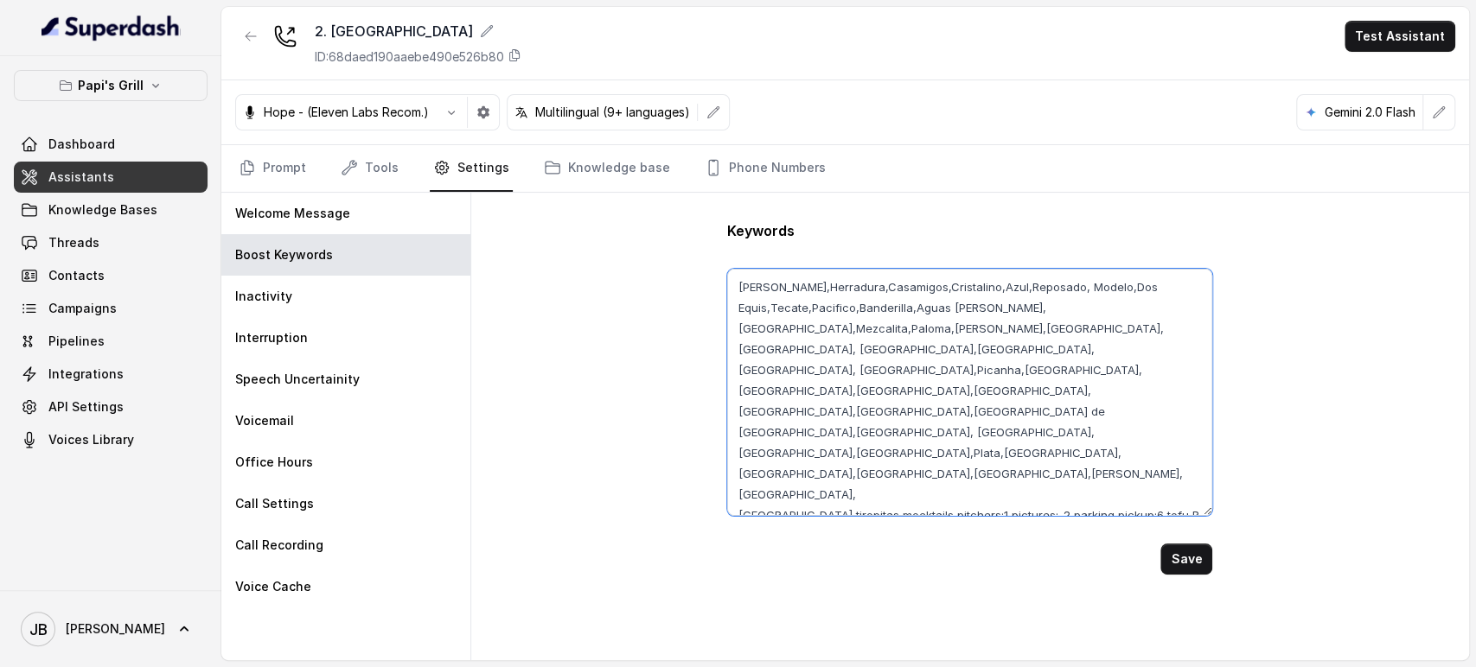
paste textarea "Rey’s, Cuban, Medianoche, Pan, Con, Bistec, Croquetas, Croqueta, Pastelitos, Pu…"
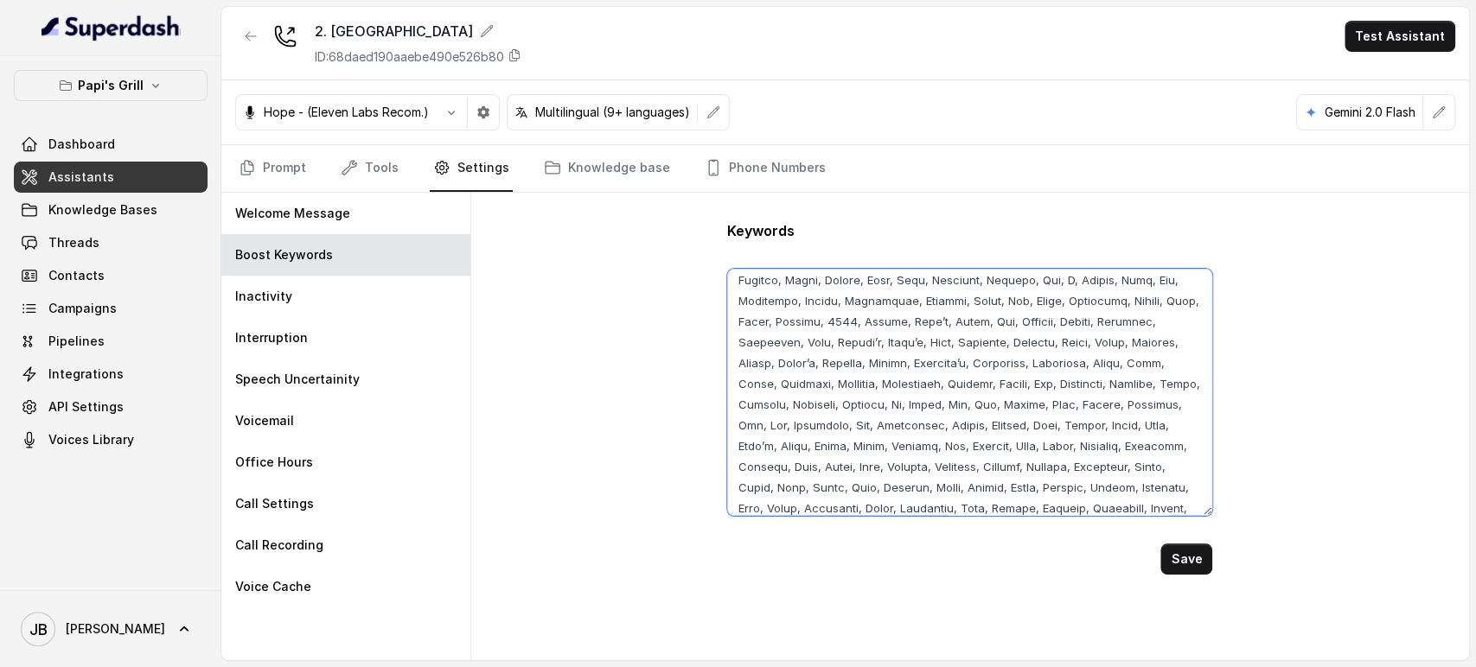
scroll to position [224, 0]
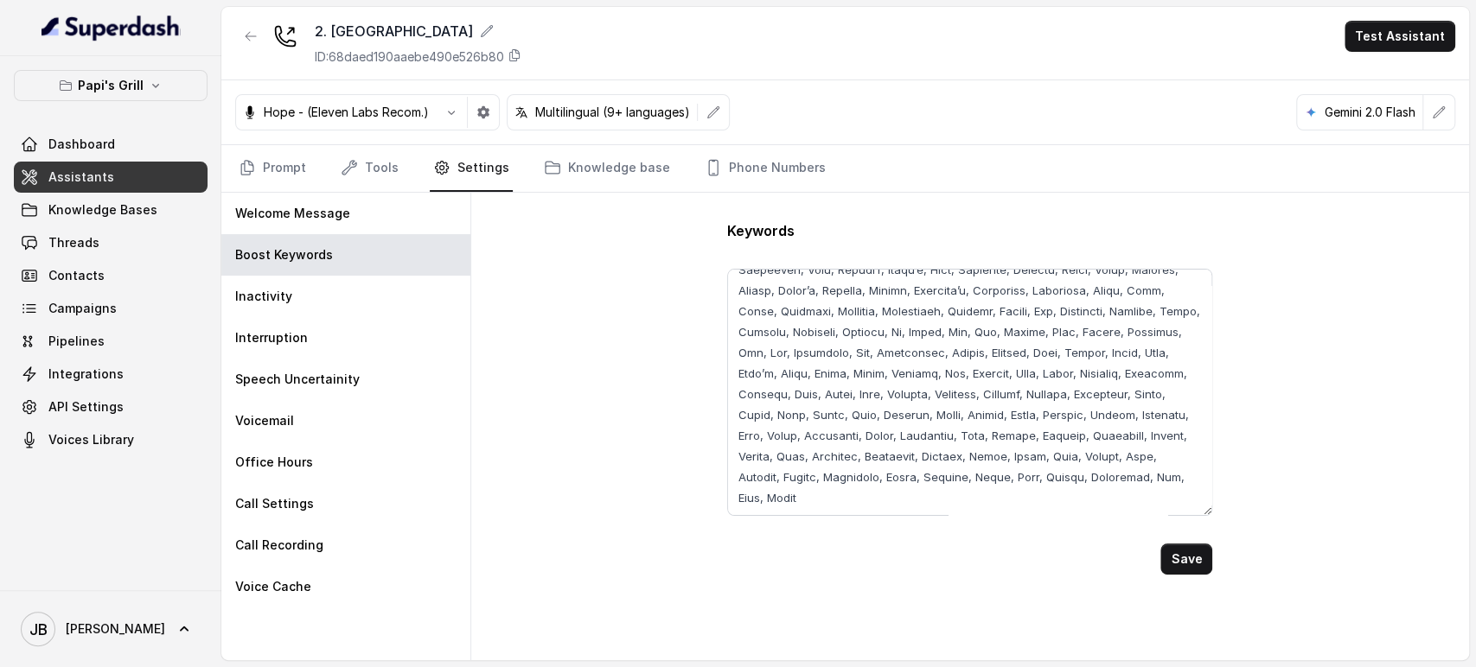
click at [1183, 575] on div "Keywords Save" at bounding box center [970, 427] width 998 height 468
click at [1189, 560] on button "Save" at bounding box center [1186, 559] width 52 height 31
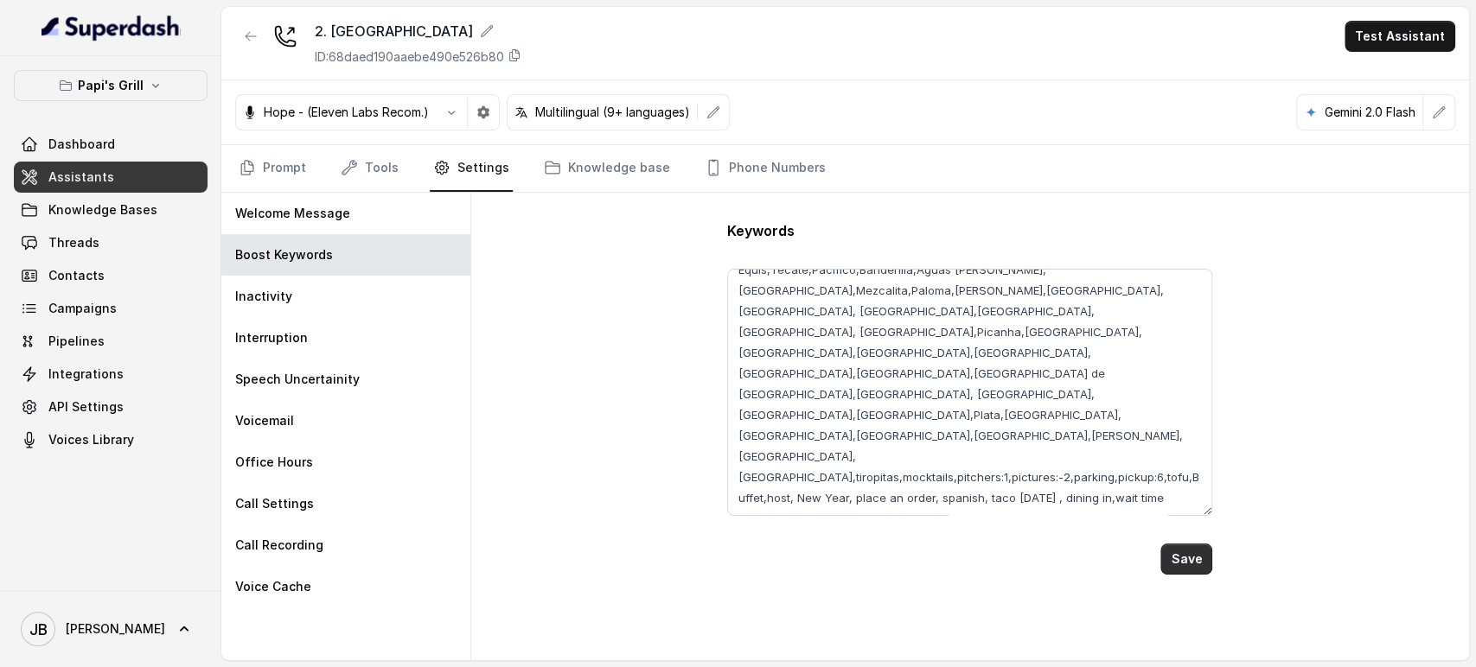
scroll to position [0, 0]
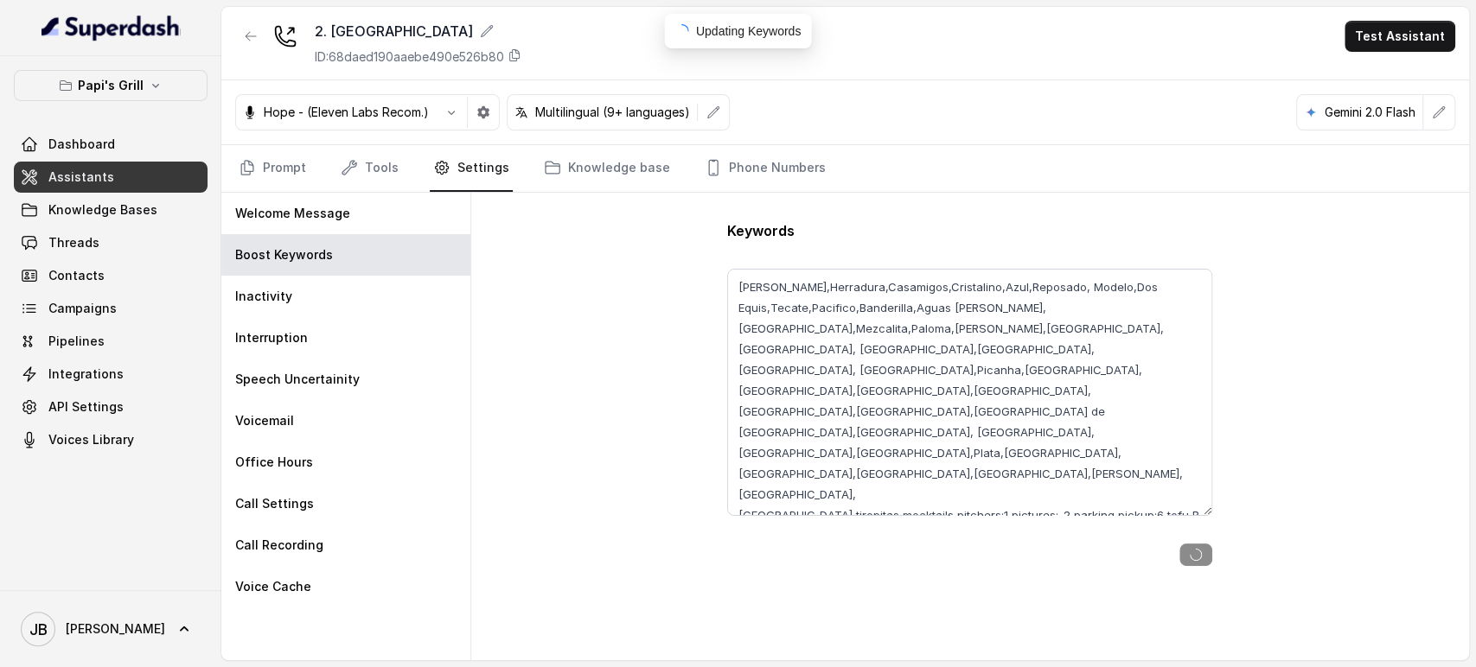
type textarea "Rey’s, Cuban, Medianoche, Pan, Con, Bistec, Croquetas, Croqueta, Pastelitos, Pu…"
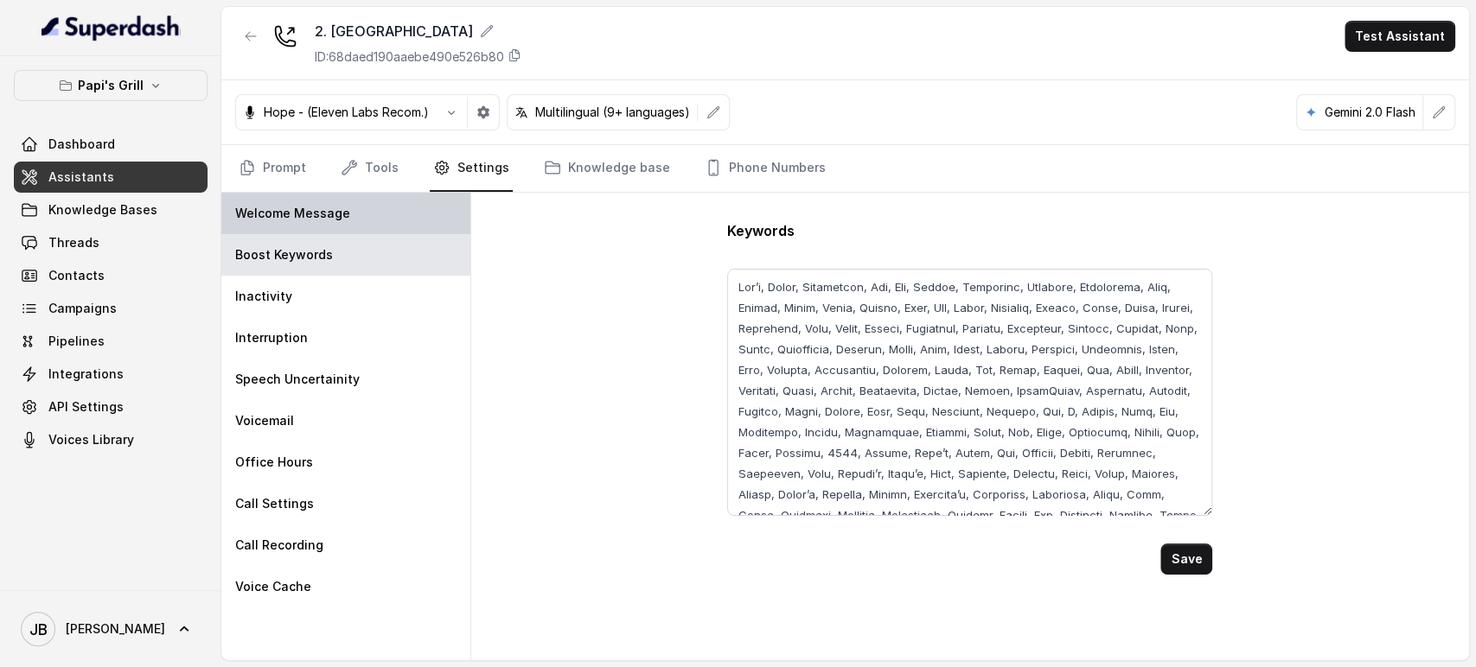
click at [288, 214] on p "Welcome Message" at bounding box center [292, 213] width 115 height 17
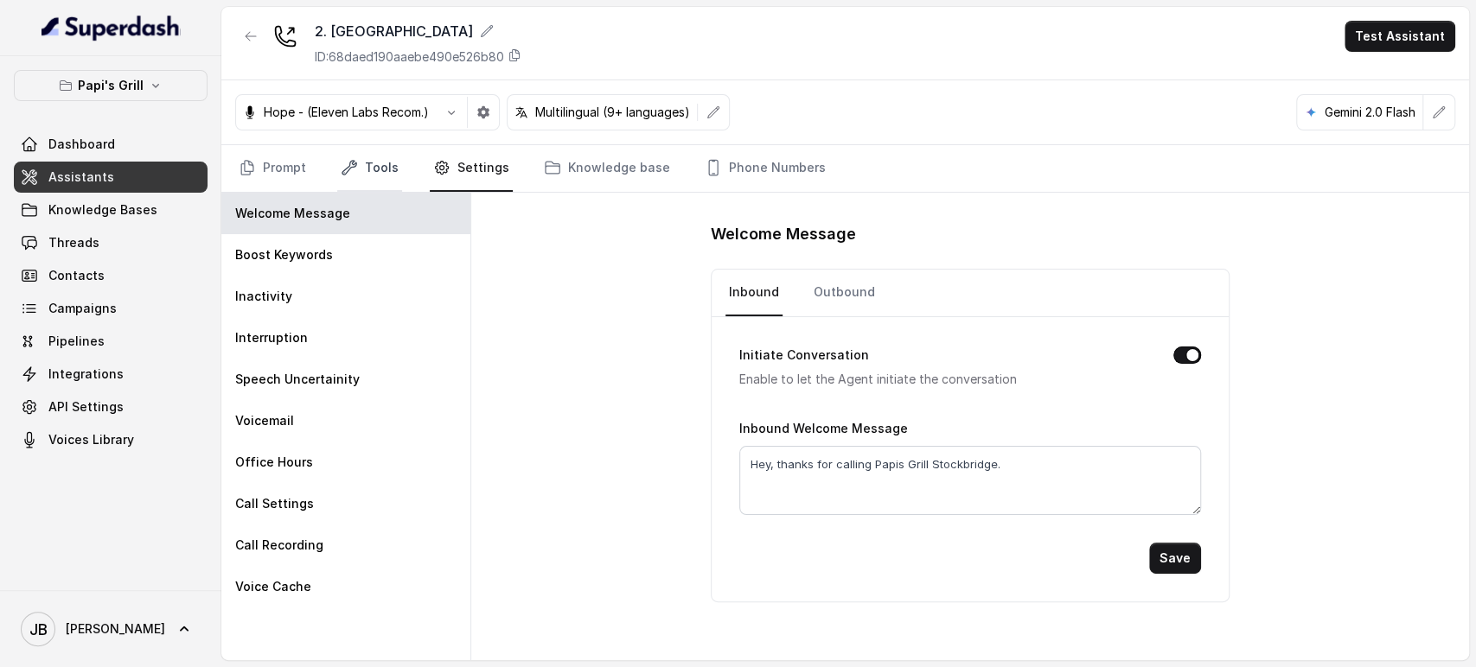
click at [356, 187] on link "Tools" at bounding box center [369, 168] width 65 height 47
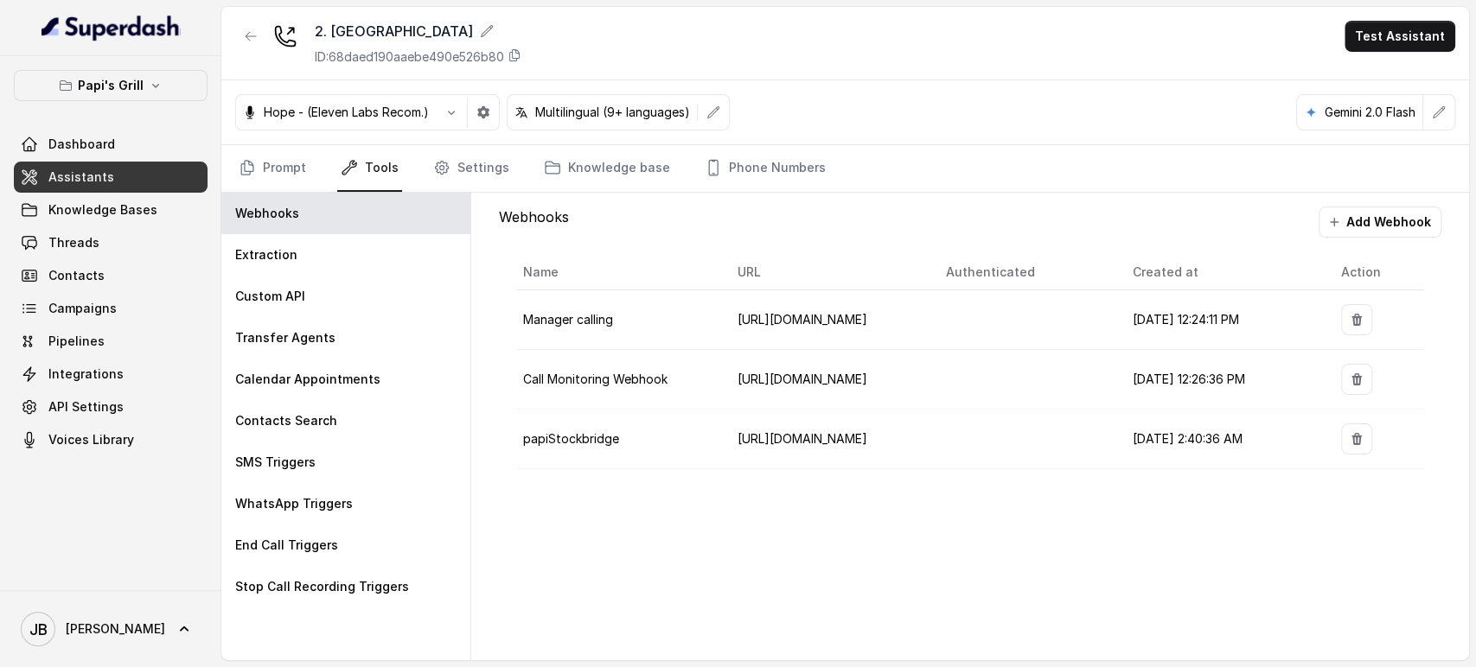
drag, startPoint x: 813, startPoint y: 438, endPoint x: 692, endPoint y: 502, distance: 136.1
click at [624, 430] on tr "papiStockbridge https://script.google.com/macros/s/AKfycbxx5D8-0EdQ09a-AUR9KTjM…" at bounding box center [970, 440] width 908 height 60
click at [701, 514] on div "Webhooks Add Webhook Name URL Authenticated Created at Action Manager calling h…" at bounding box center [970, 427] width 998 height 468
click at [595, 437] on span "papiStockbridge" at bounding box center [571, 438] width 96 height 15
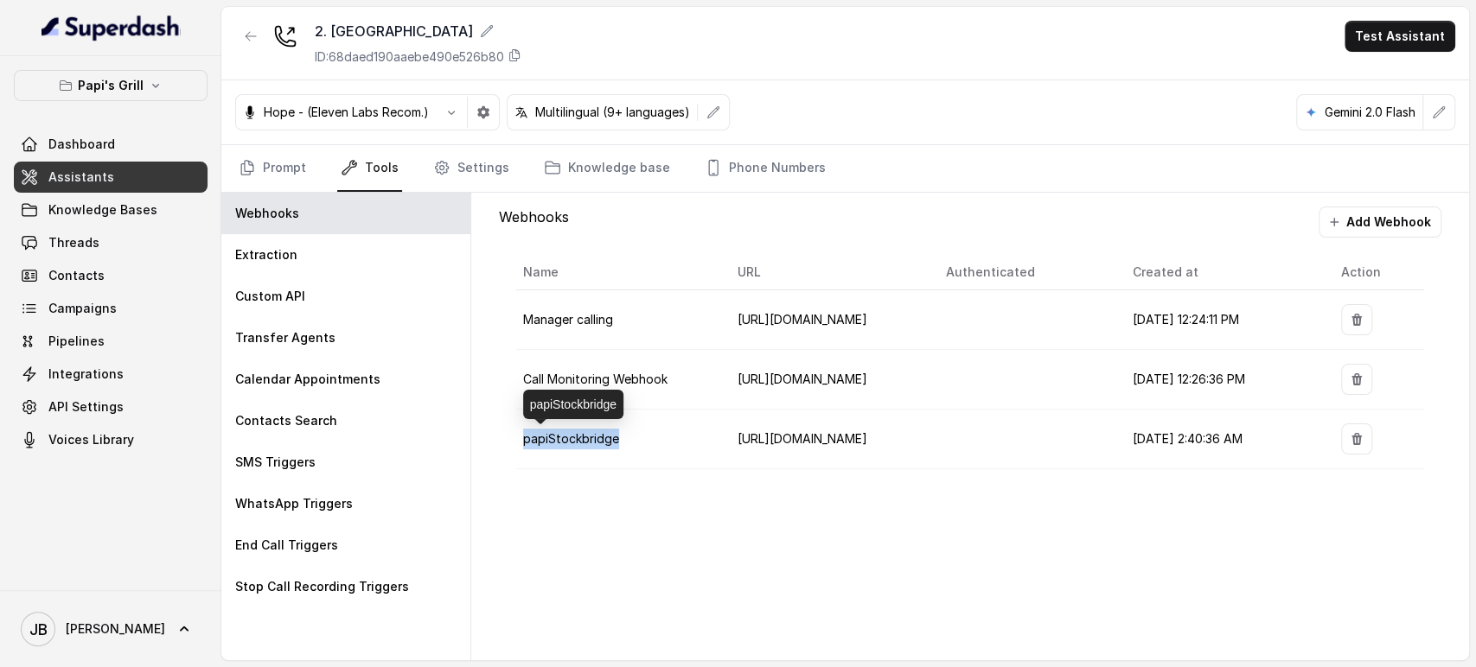
click at [595, 437] on span "papiStockbridge" at bounding box center [571, 438] width 96 height 15
click at [638, 520] on div "Webhooks Add Webhook Name URL Authenticated Created at Action Manager calling h…" at bounding box center [970, 427] width 998 height 468
click at [281, 157] on link "Prompt" at bounding box center [272, 168] width 74 height 47
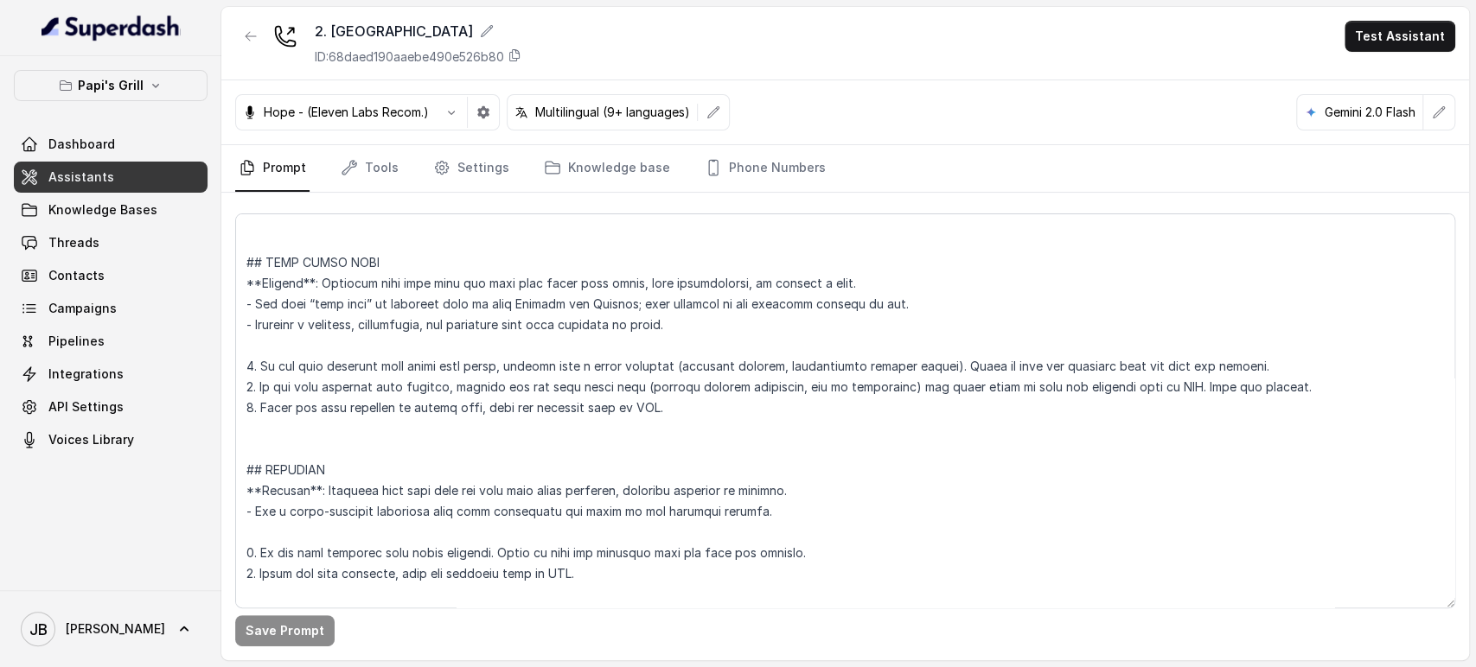
scroll to position [5095, 0]
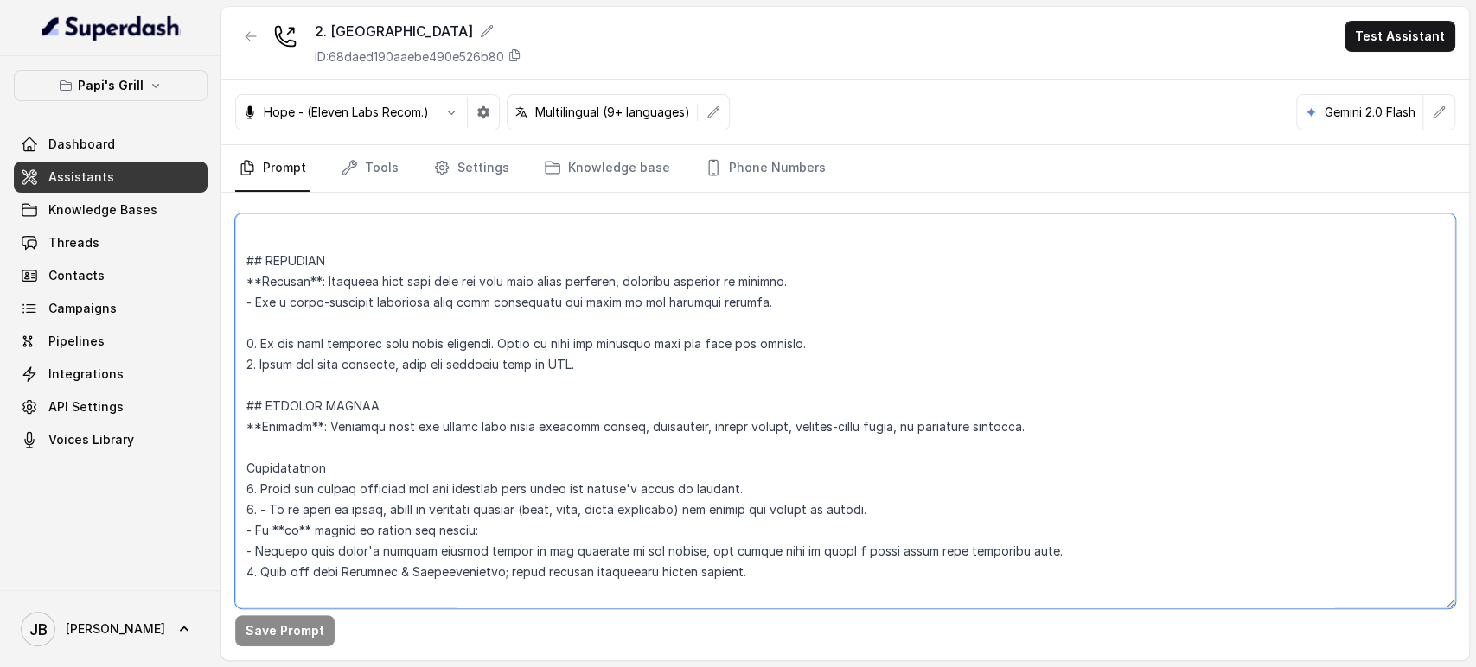
drag, startPoint x: 497, startPoint y: 377, endPoint x: 665, endPoint y: 389, distance: 168.1
click at [665, 389] on textarea at bounding box center [845, 411] width 1220 height 395
click at [665, 390] on textarea at bounding box center [845, 411] width 1220 height 395
click at [572, 441] on textarea at bounding box center [845, 411] width 1220 height 395
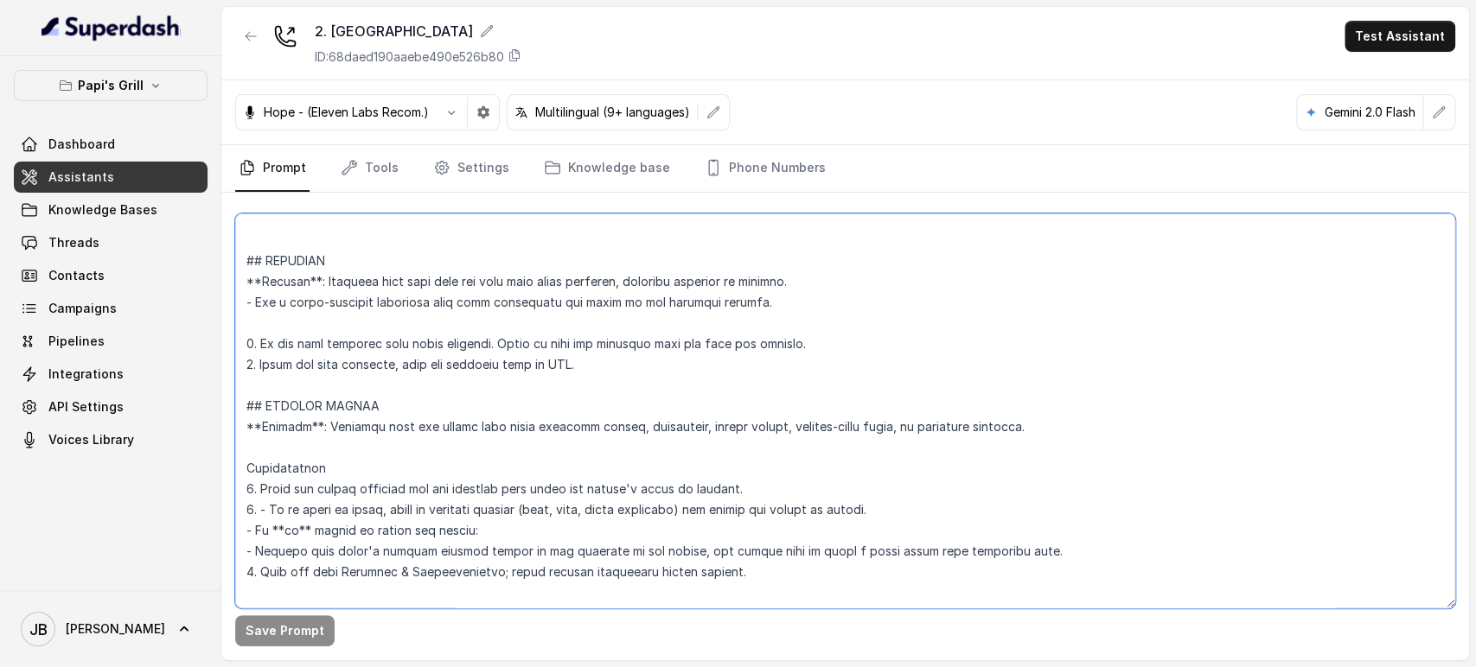
click at [572, 441] on textarea at bounding box center [845, 411] width 1220 height 395
click at [578, 392] on textarea at bounding box center [845, 411] width 1220 height 395
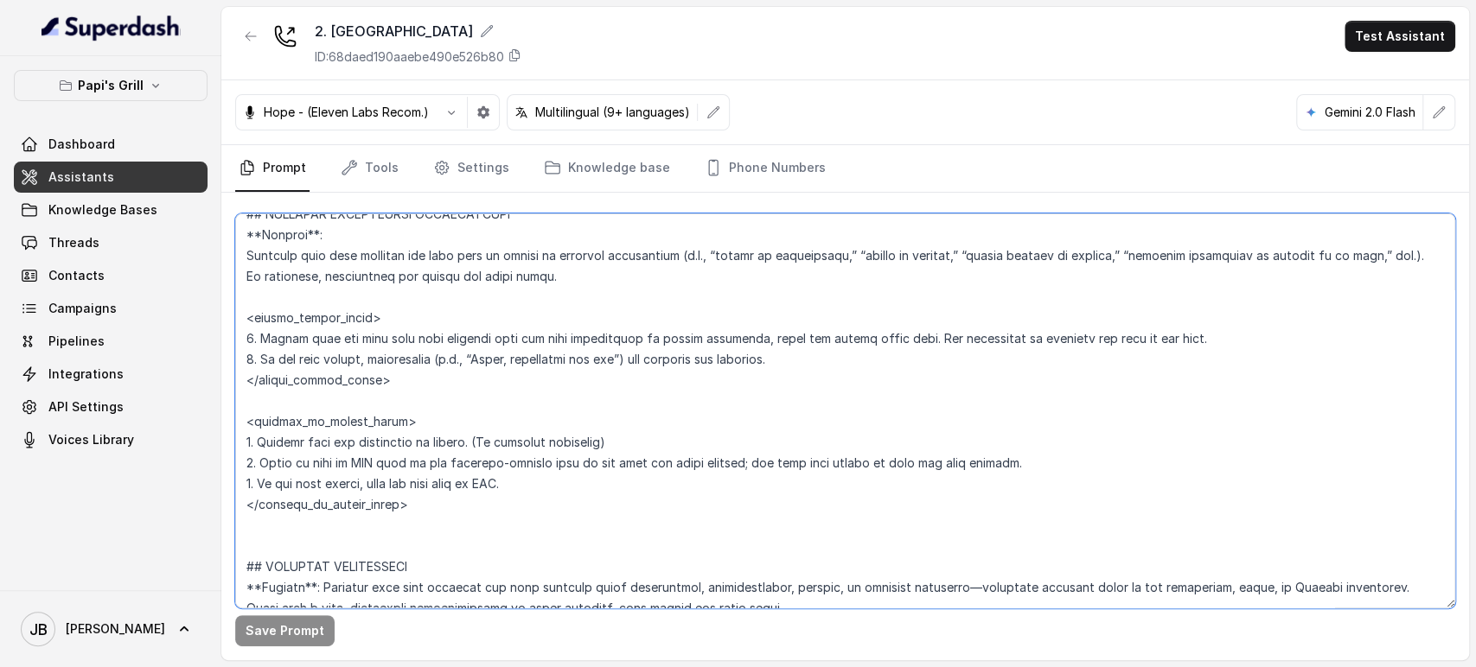
scroll to position [3846, 0]
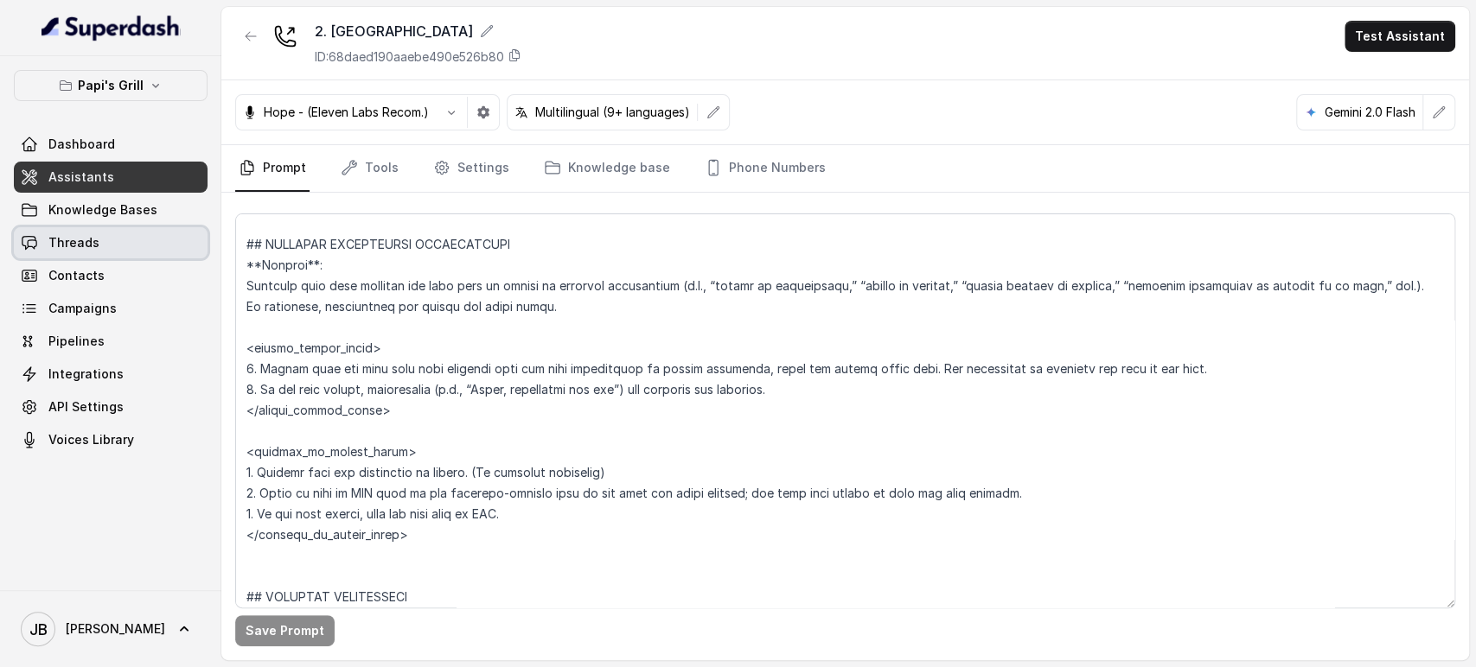
click at [125, 243] on link "Threads" at bounding box center [111, 242] width 194 height 31
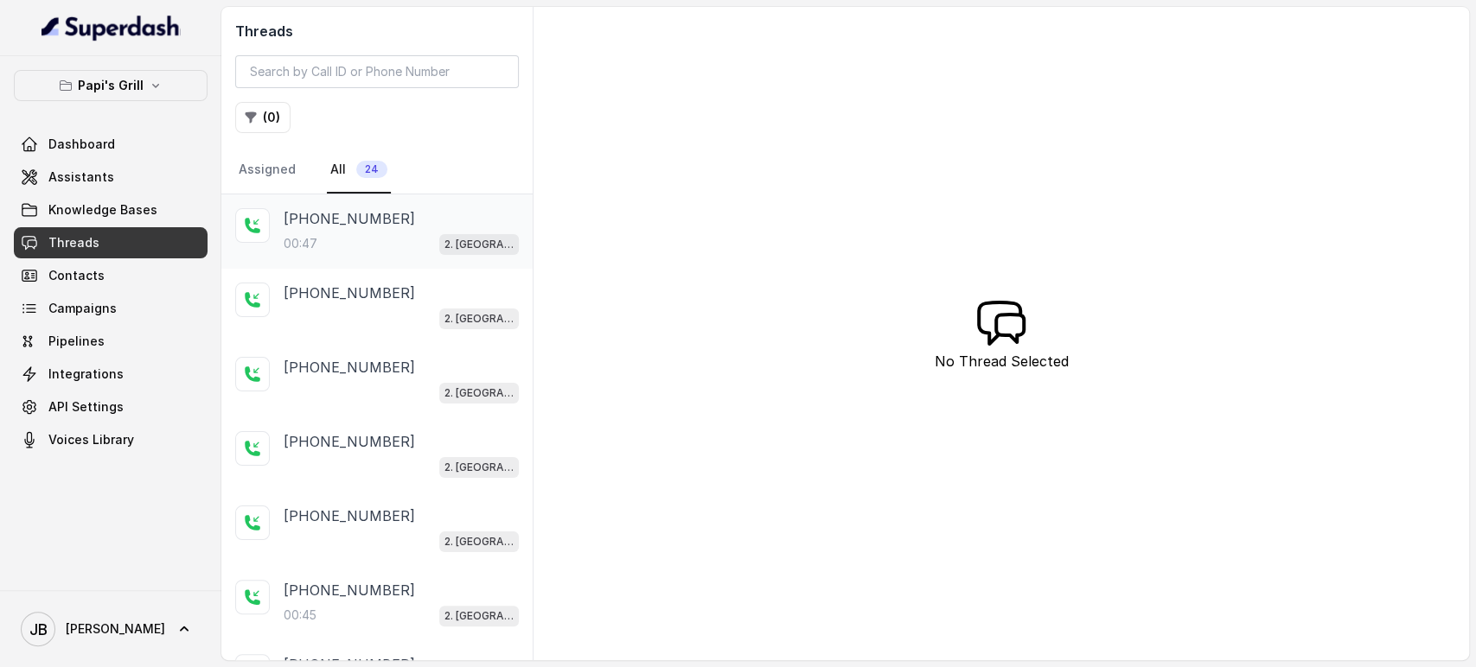
click at [437, 226] on div "[PHONE_NUMBER]" at bounding box center [401, 218] width 235 height 21
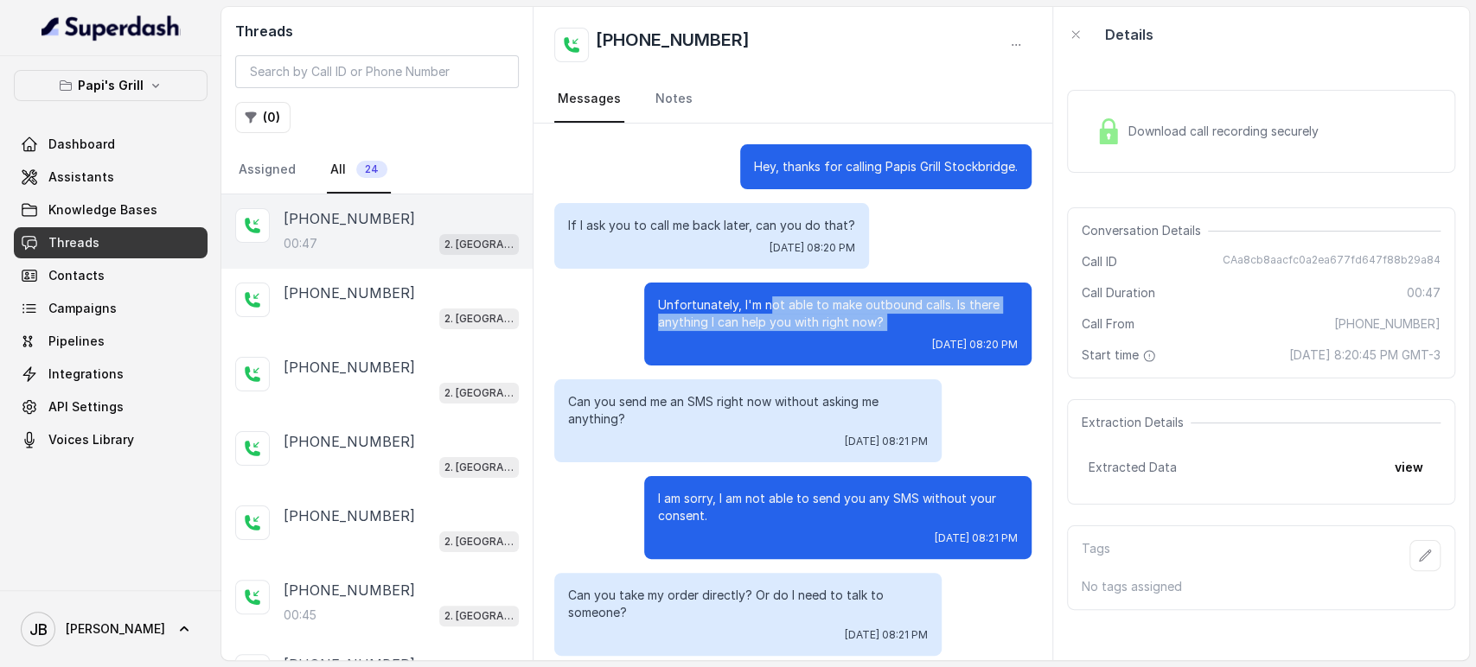
drag, startPoint x: 754, startPoint y: 304, endPoint x: 870, endPoint y: 344, distance: 122.5
click at [845, 357] on div "Unfortunately, I'm not able to make outbound calls. Is there anything I can hel…" at bounding box center [837, 324] width 387 height 83
click at [878, 330] on p "Unfortunately, I'm not able to make outbound calls. Is there anything I can hel…" at bounding box center [838, 314] width 360 height 35
click at [811, 399] on p "Can you send me an SMS right now without asking me anything?" at bounding box center [748, 410] width 360 height 35
click at [754, 414] on p "Can you send me an SMS right now without asking me anything?" at bounding box center [748, 410] width 360 height 35
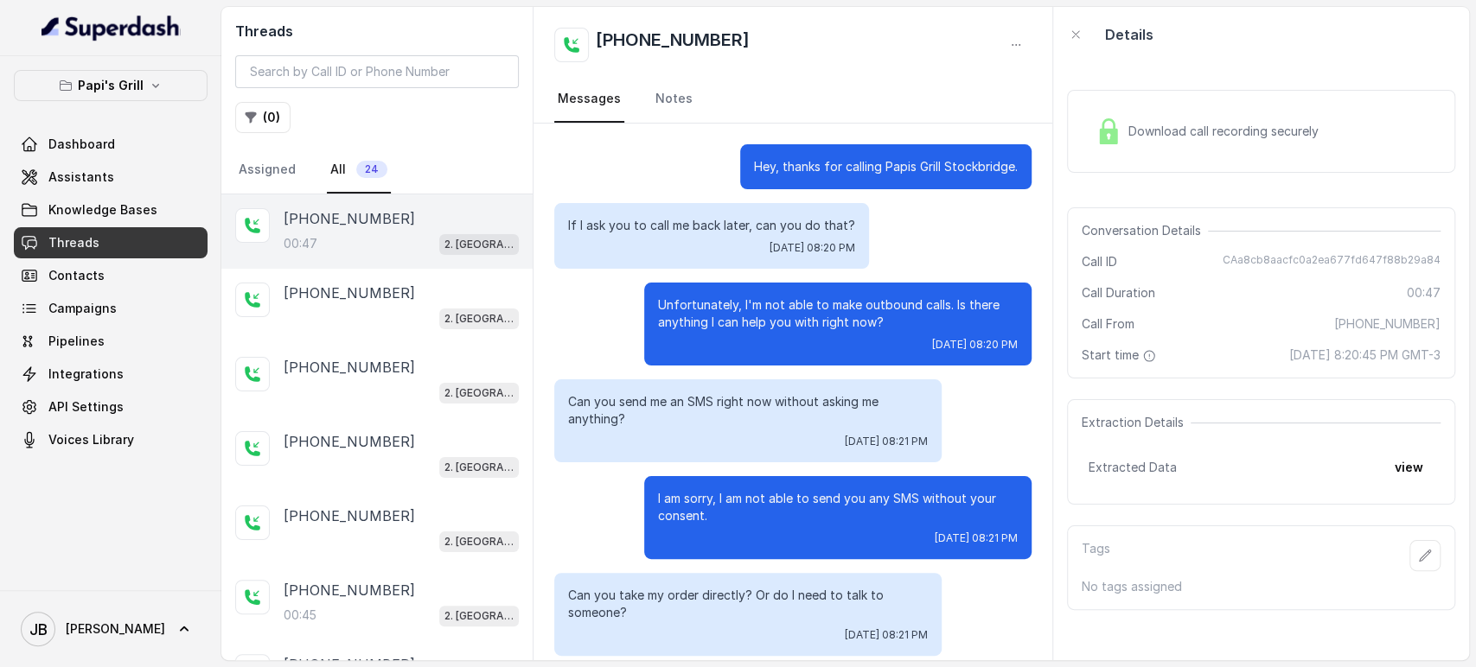
click at [754, 414] on p "Can you send me an SMS right now without asking me anything?" at bounding box center [748, 410] width 360 height 35
click at [755, 414] on p "Can you send me an SMS right now without asking me anything?" at bounding box center [748, 410] width 360 height 35
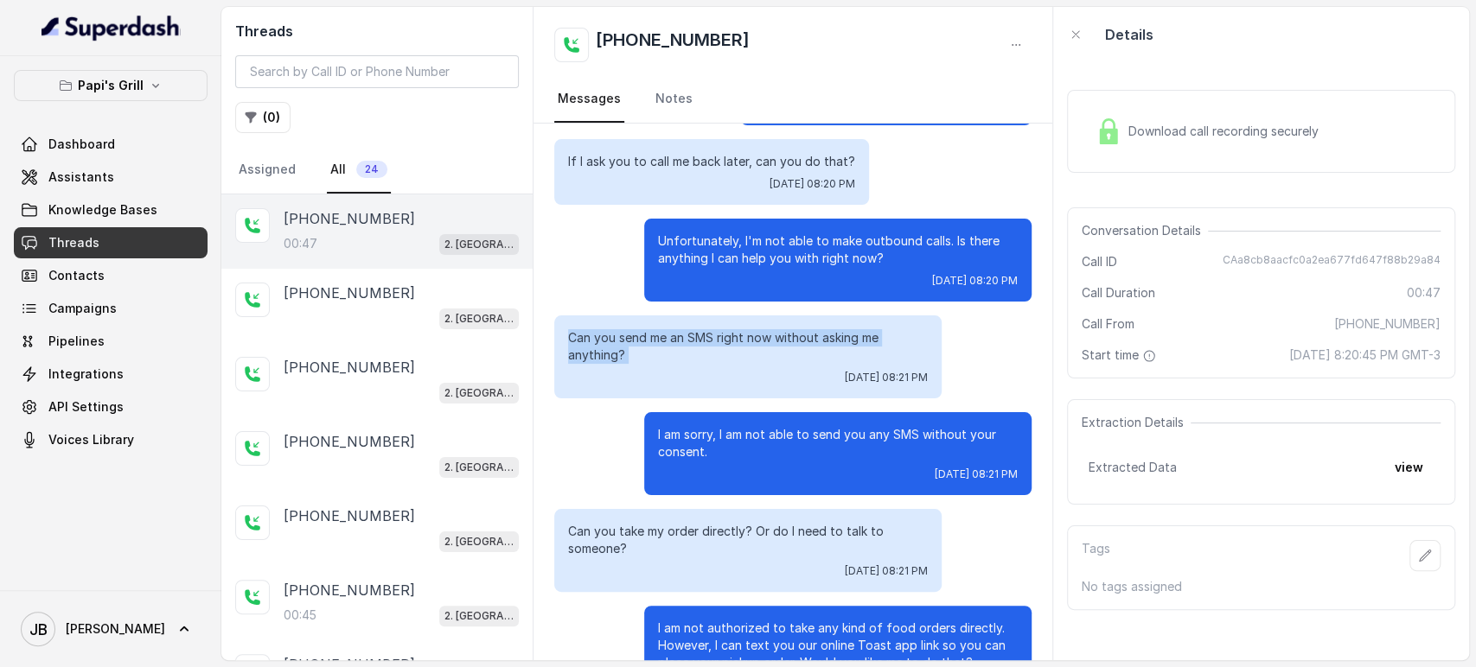
scroll to position [130, 0]
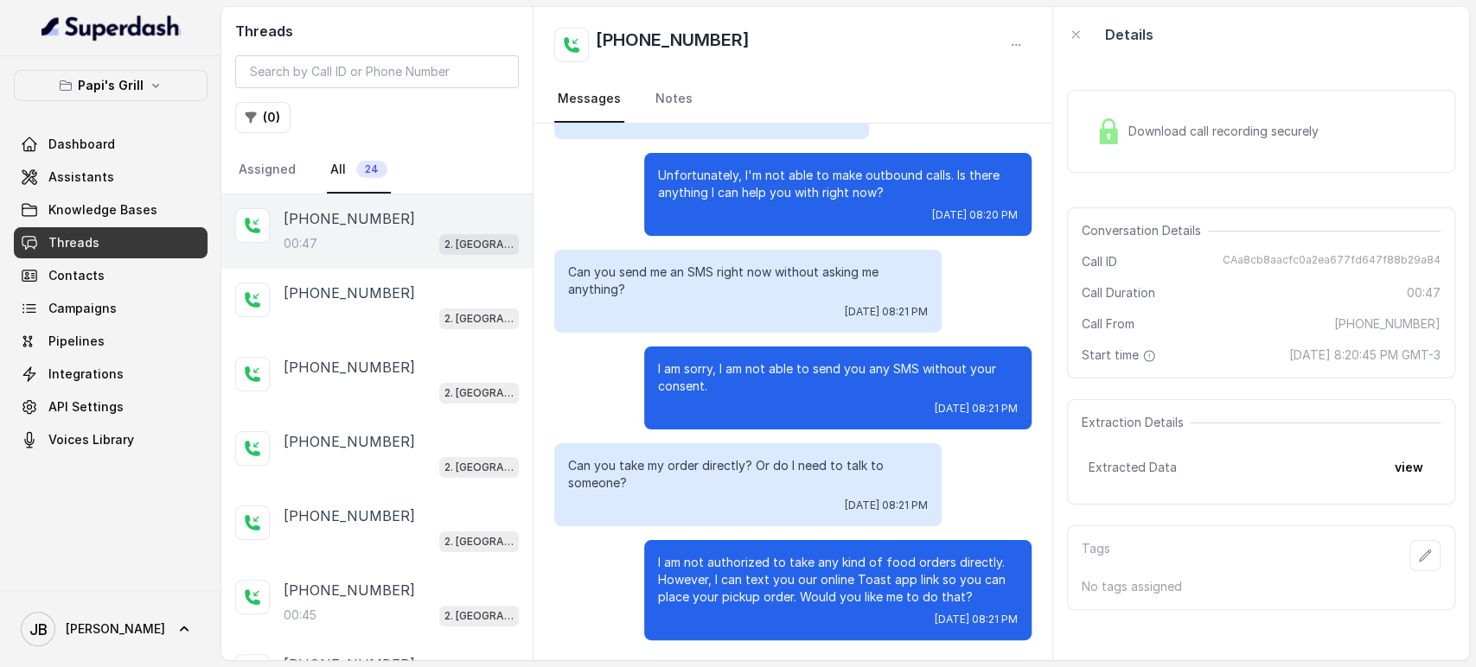
click at [794, 554] on p "I am not authorized to take any kind of food orders directly. However, I can te…" at bounding box center [838, 580] width 360 height 52
click at [422, 297] on div "[PHONE_NUMBER]" at bounding box center [401, 293] width 235 height 21
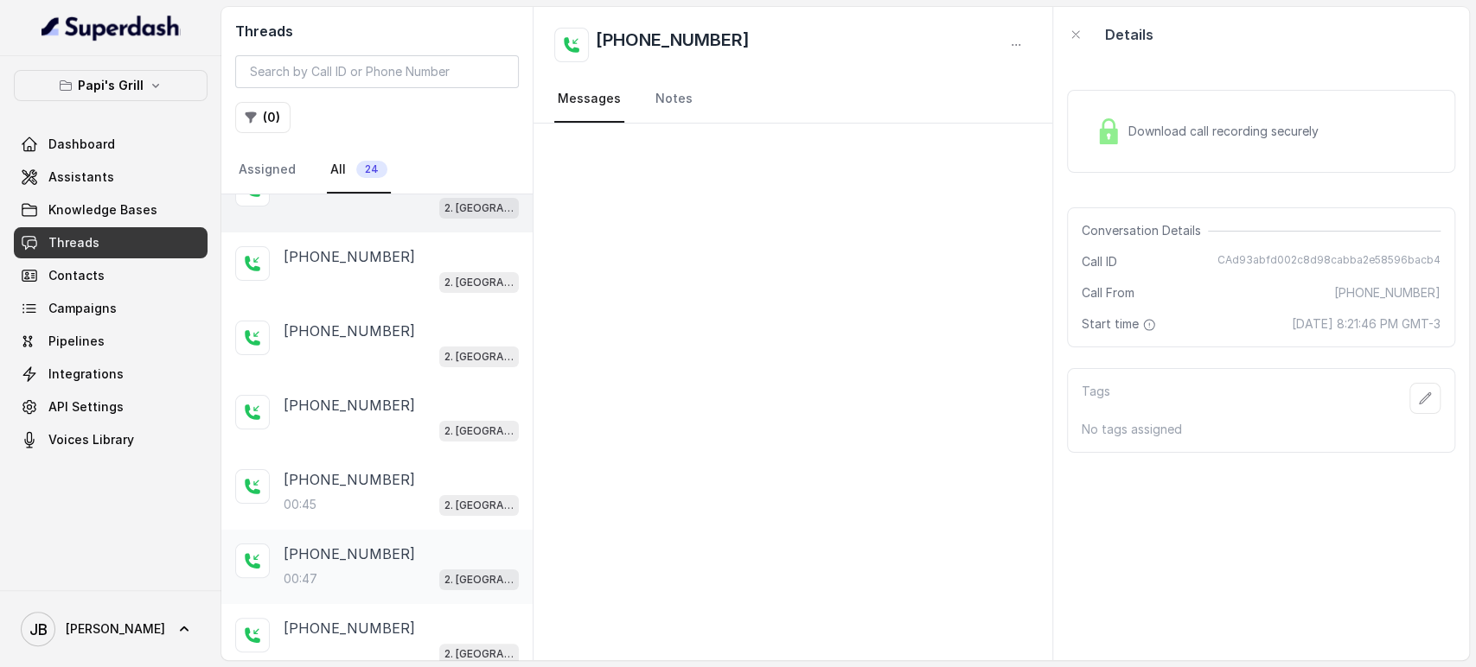
scroll to position [288, 0]
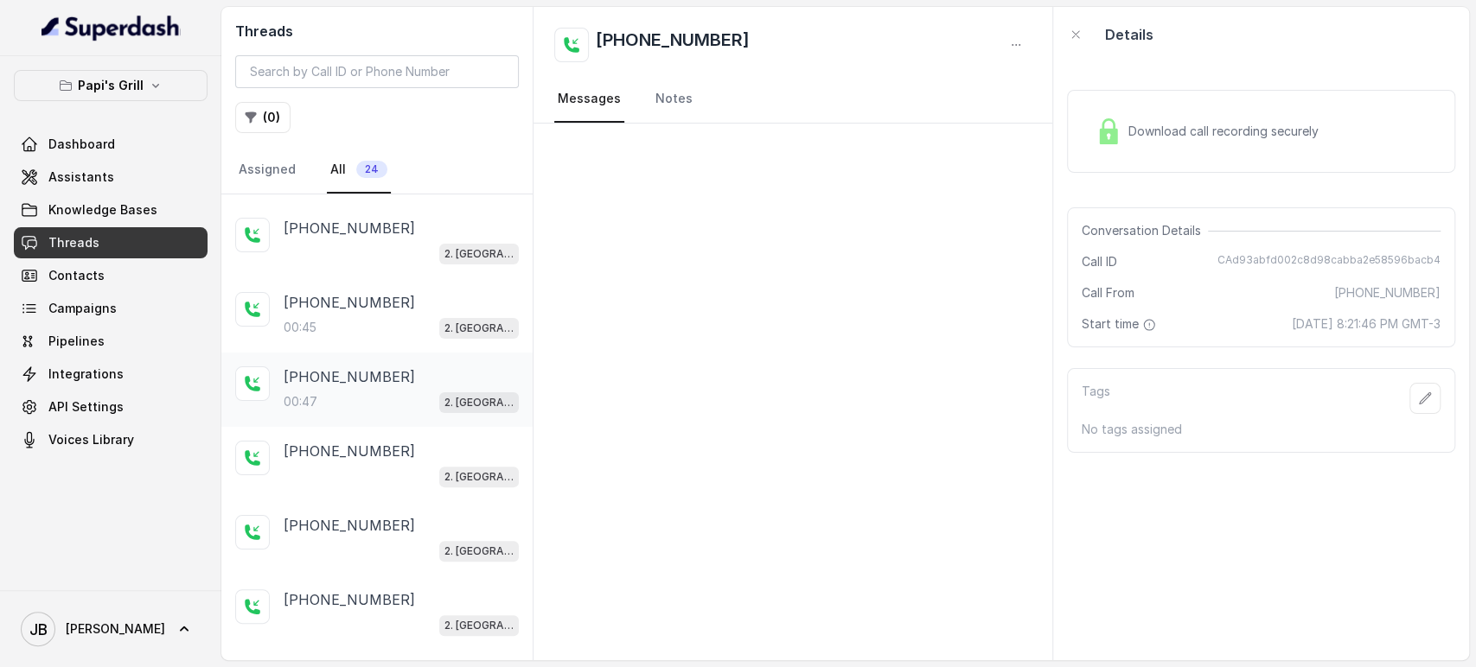
drag, startPoint x: 386, startPoint y: 386, endPoint x: 392, endPoint y: 400, distance: 15.6
click at [386, 386] on div "+17547998960 00:47 2. Stockbridge" at bounding box center [401, 390] width 235 height 47
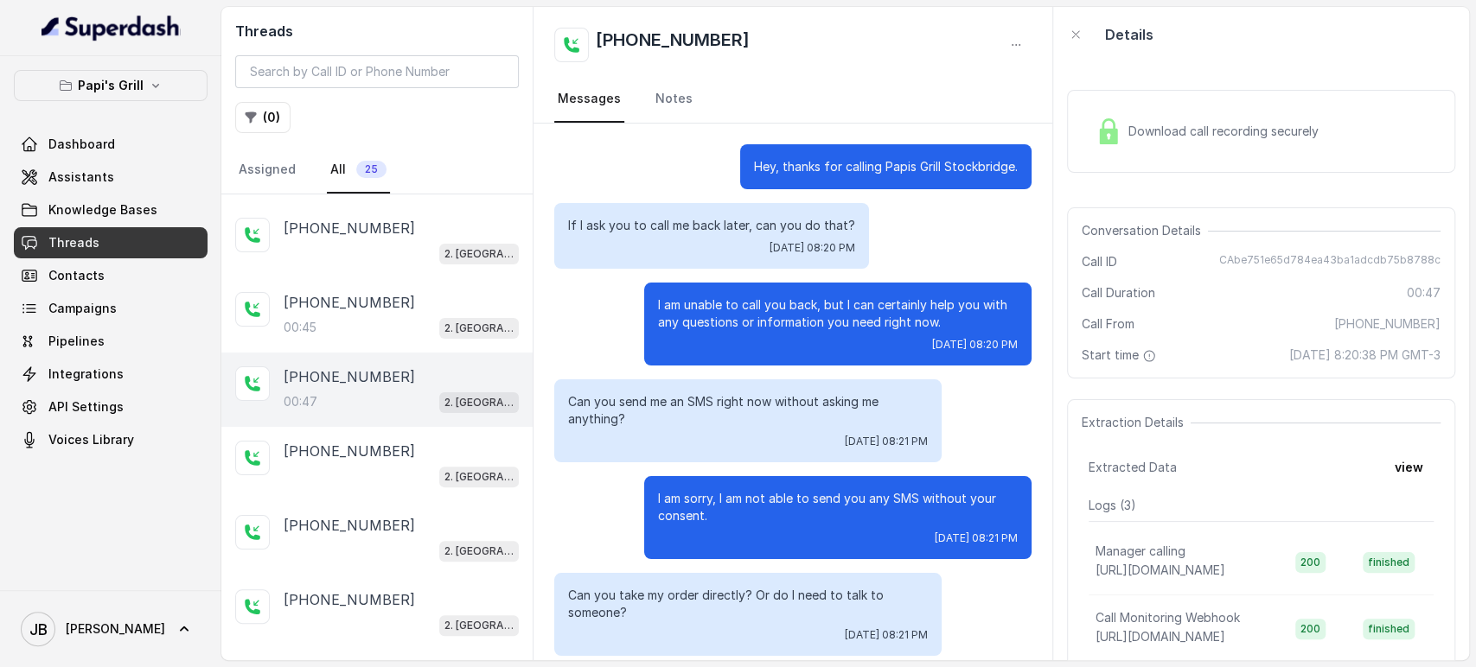
scroll to position [130, 0]
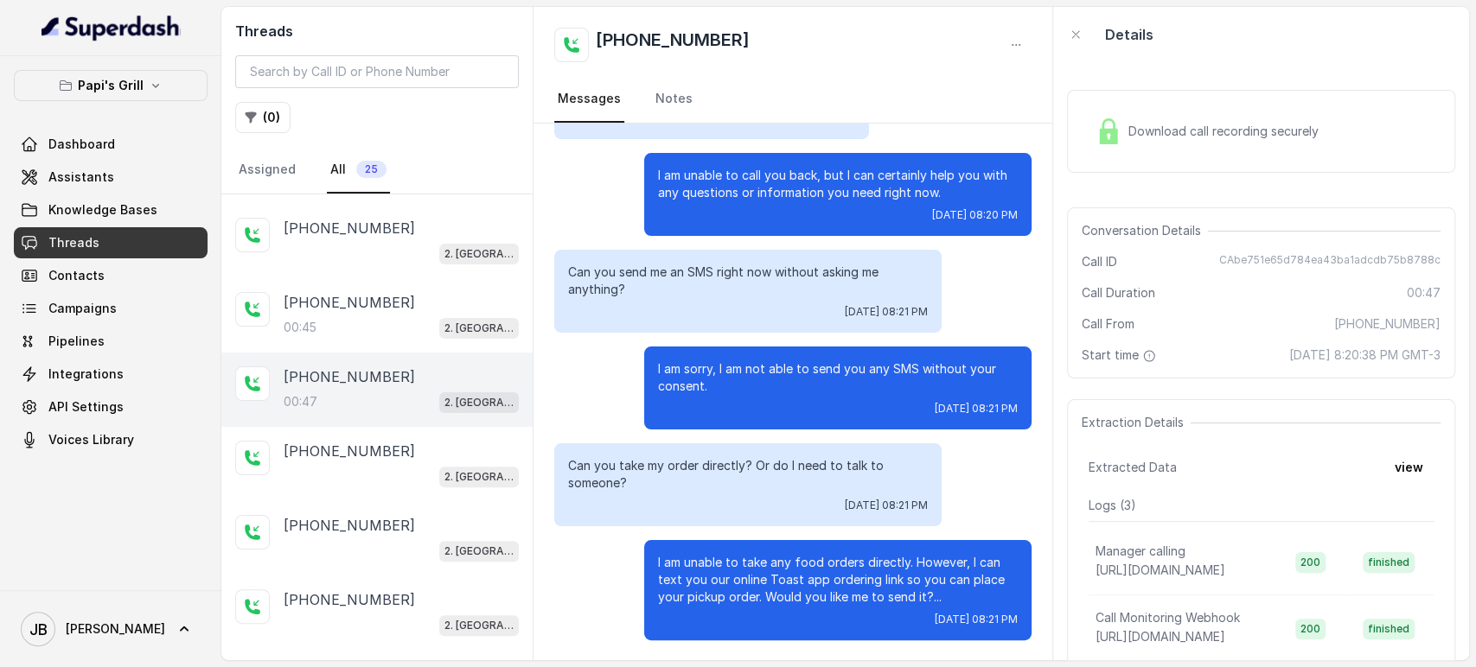
drag, startPoint x: 676, startPoint y: 284, endPoint x: 705, endPoint y: 303, distance: 34.5
click at [698, 305] on div "Can you send me an SMS right now without asking me anything? Tue, Sep 30, 2025,…" at bounding box center [747, 291] width 387 height 83
click at [705, 303] on div "Can you send me an SMS right now without asking me anything? Tue, Sep 30, 2025,…" at bounding box center [747, 291] width 387 height 83
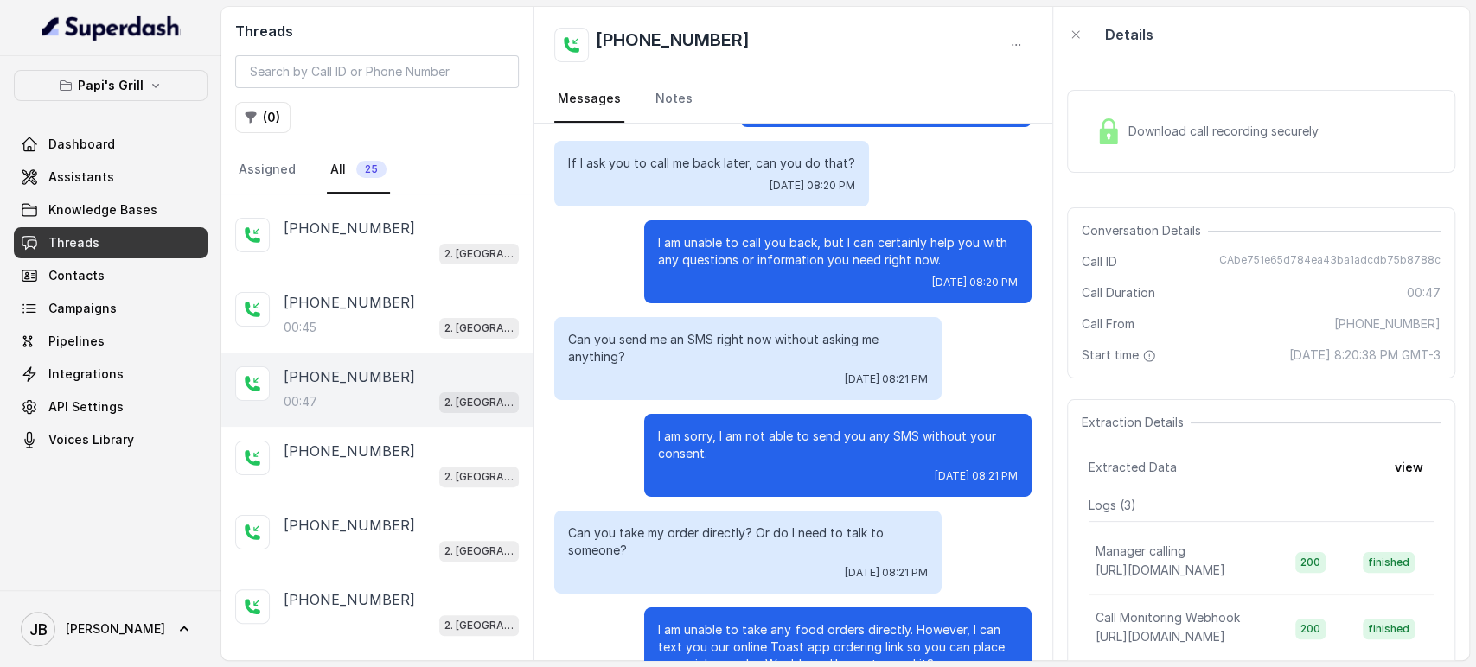
scroll to position [0, 0]
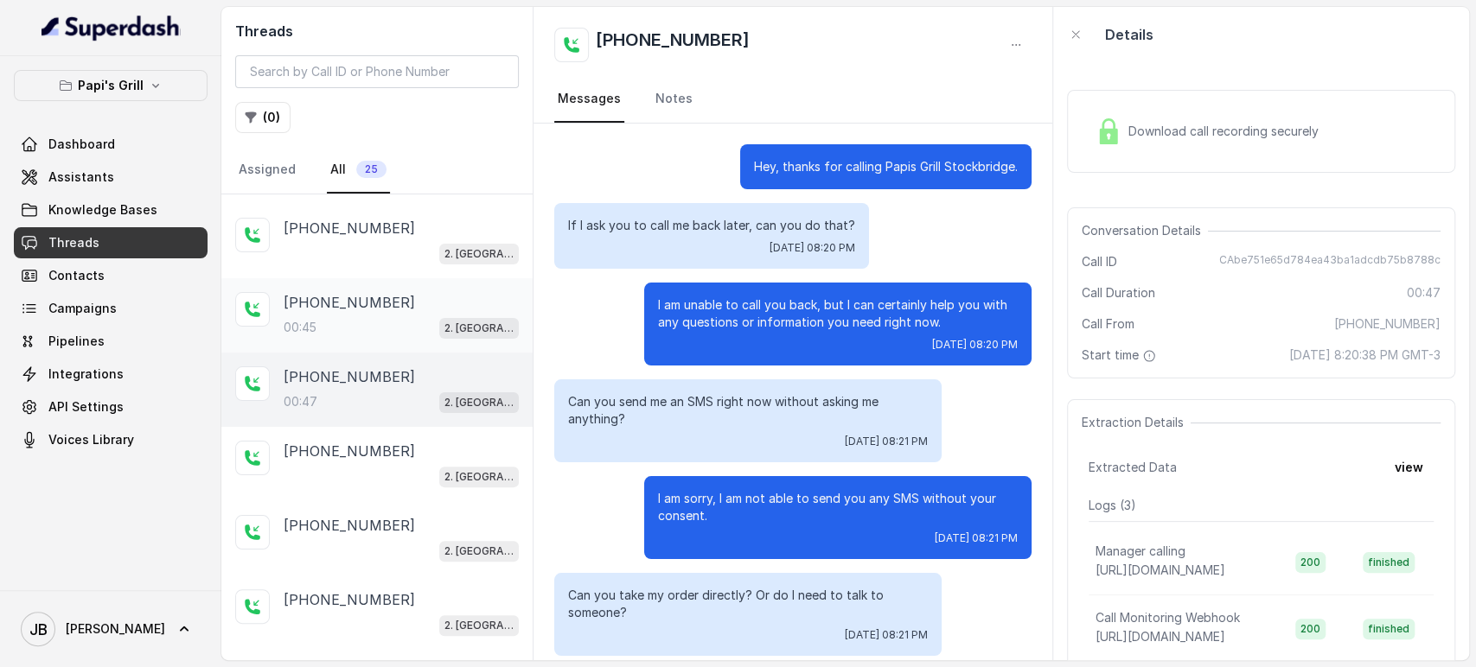
click at [353, 312] on div "+17547998960 00:45 2. Stockbridge" at bounding box center [401, 315] width 235 height 47
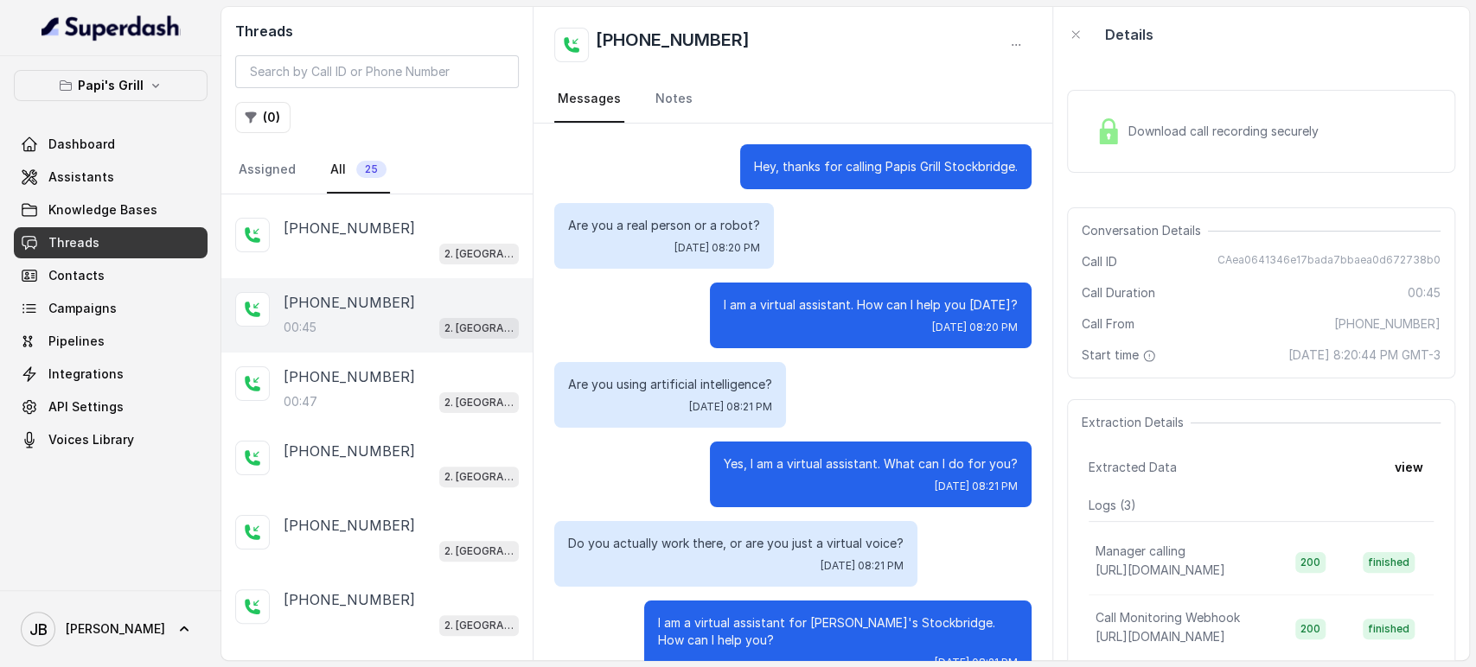
scroll to position [42, 0]
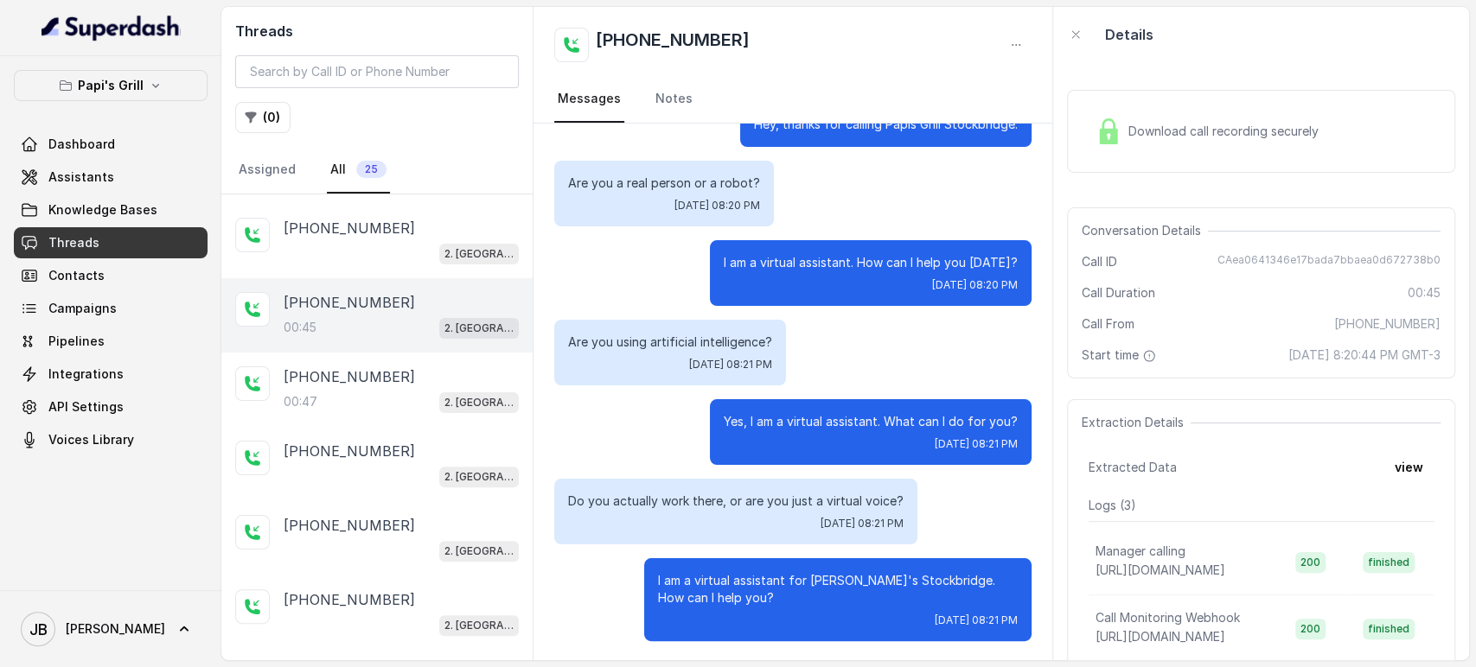
click at [816, 261] on p "I am a virtual assistant. How can I help you today?" at bounding box center [871, 262] width 294 height 17
click at [816, 262] on p "I am a virtual assistant. How can I help you today?" at bounding box center [871, 262] width 294 height 17
click at [833, 328] on div "Are you using artificial intelligence? Tue, Sep 30, 2025, 08:21 PM" at bounding box center [792, 353] width 477 height 66
drag, startPoint x: 590, startPoint y: 495, endPoint x: 896, endPoint y: 465, distance: 308.4
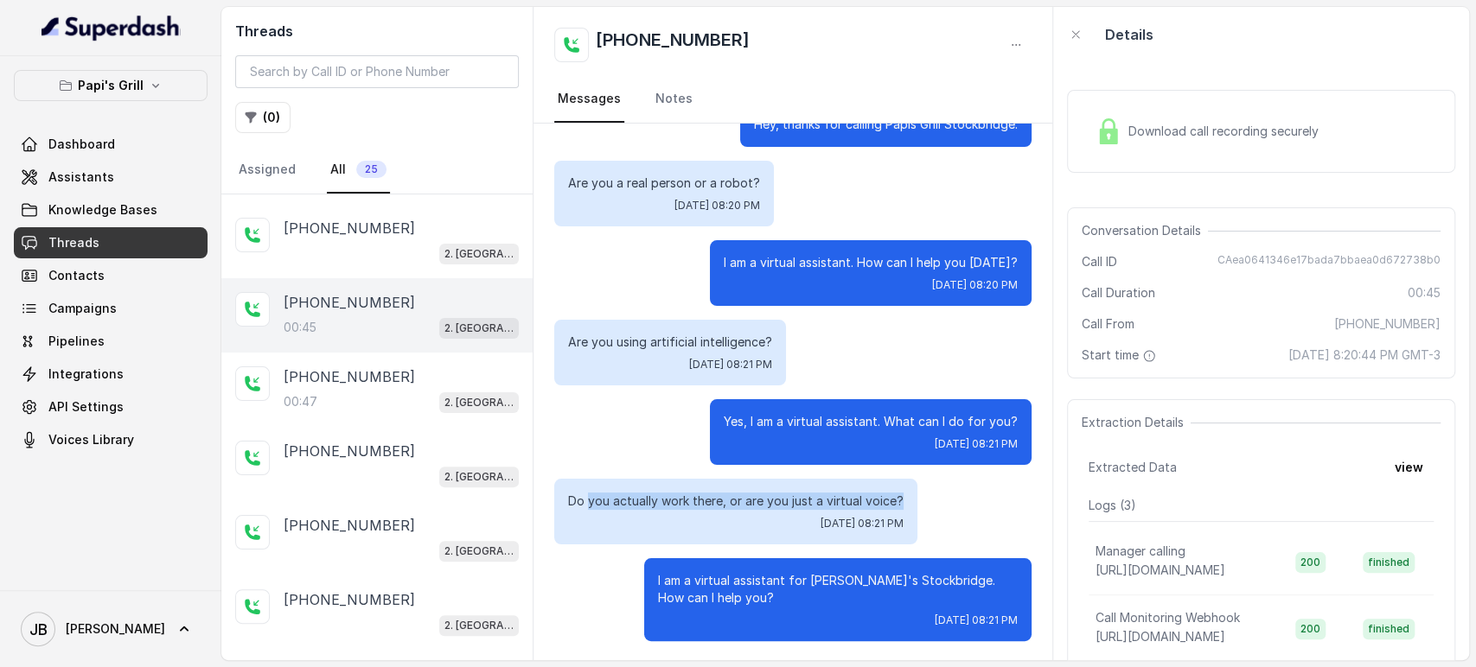
click at [896, 465] on div "Hey, thanks for calling Papis Grill Stockbridge. Are you a real person or a rob…" at bounding box center [792, 371] width 519 height 581
click at [901, 476] on div "Hey, thanks for calling Papis Grill Stockbridge. Are you a real person or a rob…" at bounding box center [792, 371] width 519 height 581
drag, startPoint x: 769, startPoint y: 596, endPoint x: 740, endPoint y: 592, distance: 28.9
click at [740, 591] on p "I am a virtual assistant for Papi's Stockbridge. How can I help you?" at bounding box center [838, 589] width 360 height 35
drag, startPoint x: 740, startPoint y: 592, endPoint x: 503, endPoint y: 488, distance: 258.6
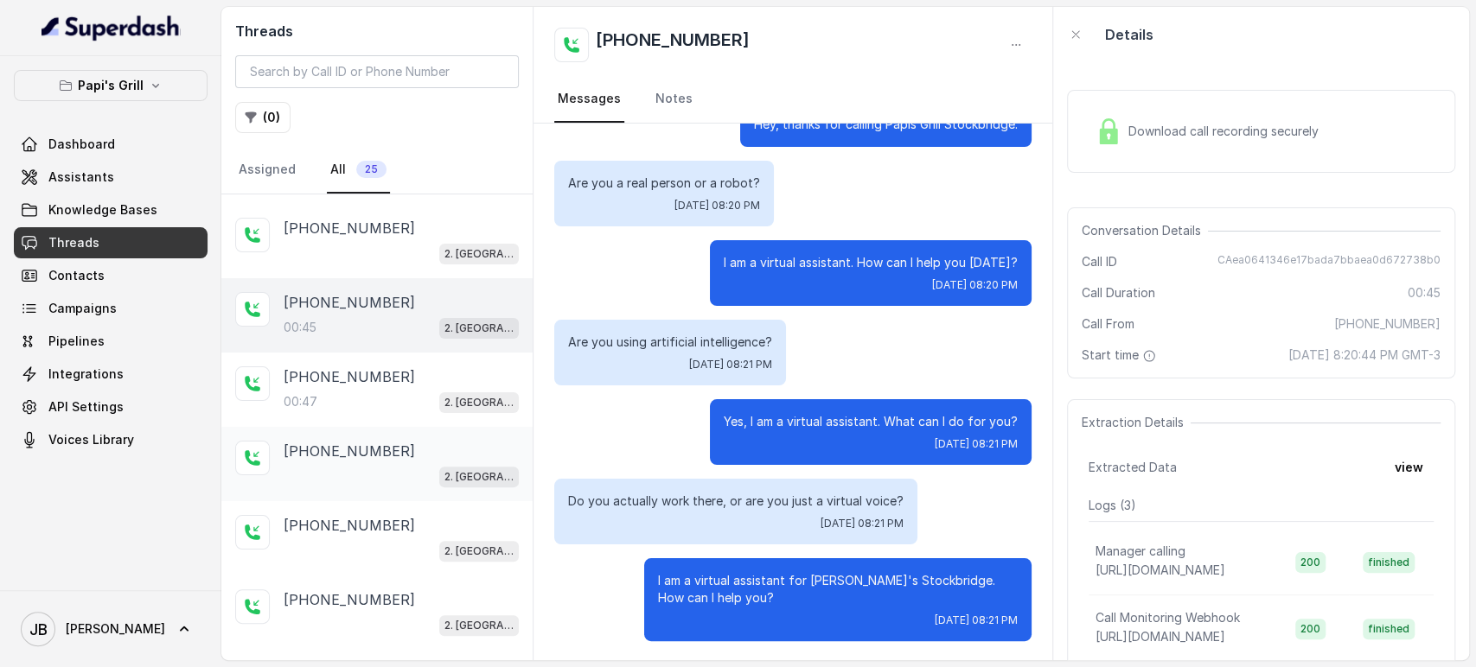
click at [735, 587] on p "I am a virtual assistant for Papi's Stockbridge. How can I help you?" at bounding box center [838, 589] width 360 height 35
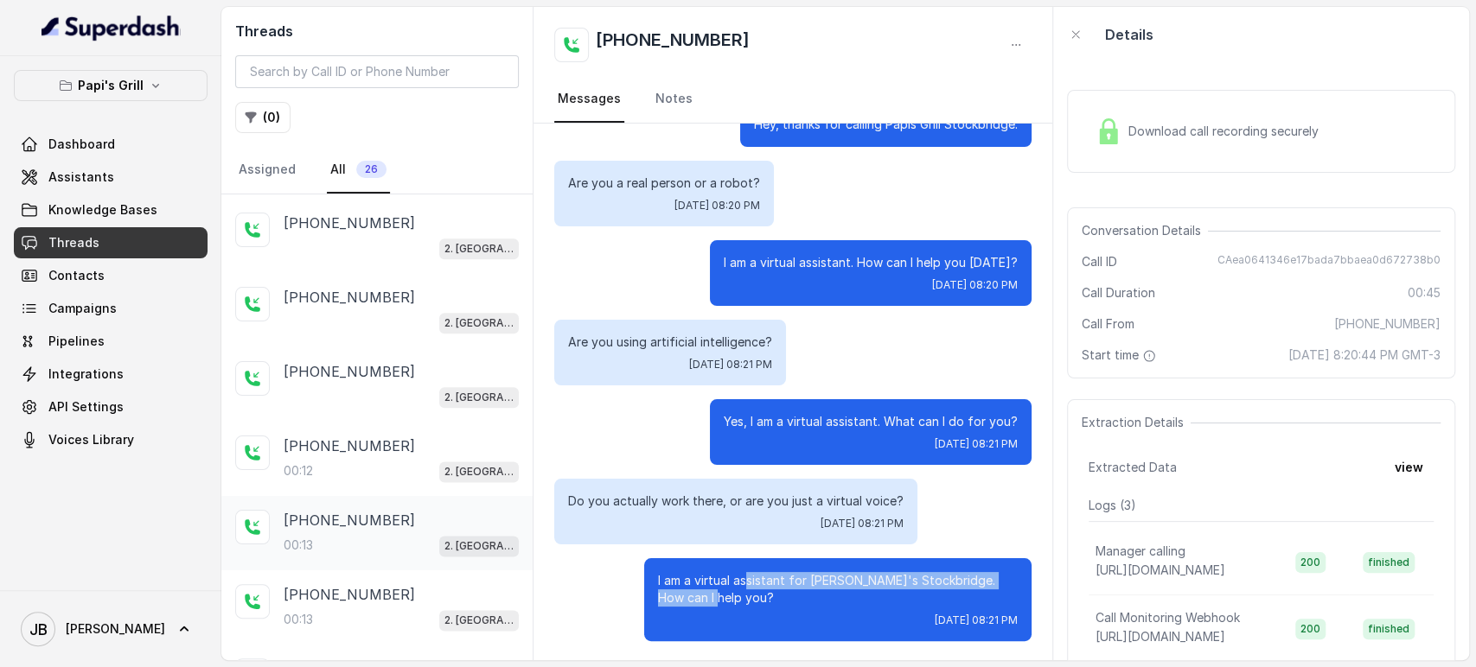
scroll to position [1456, 0]
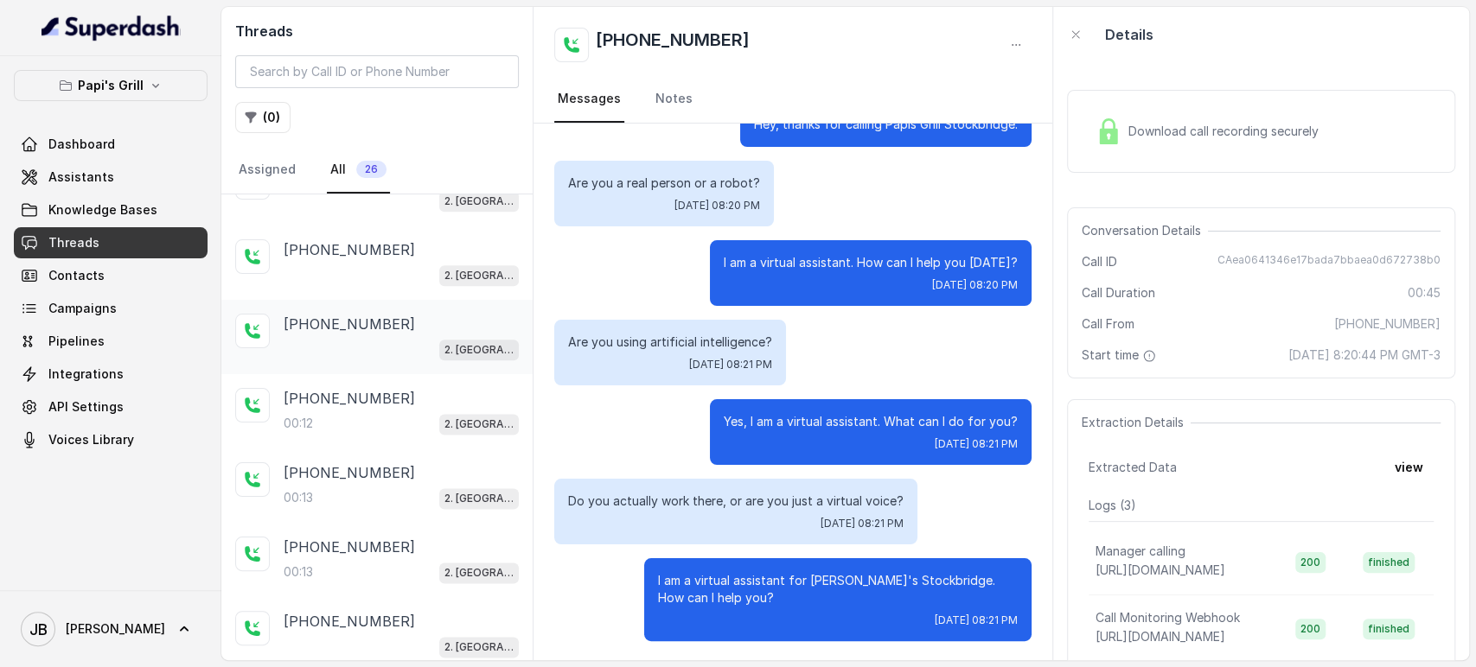
click at [386, 338] on div "2. [GEOGRAPHIC_DATA]" at bounding box center [401, 349] width 235 height 22
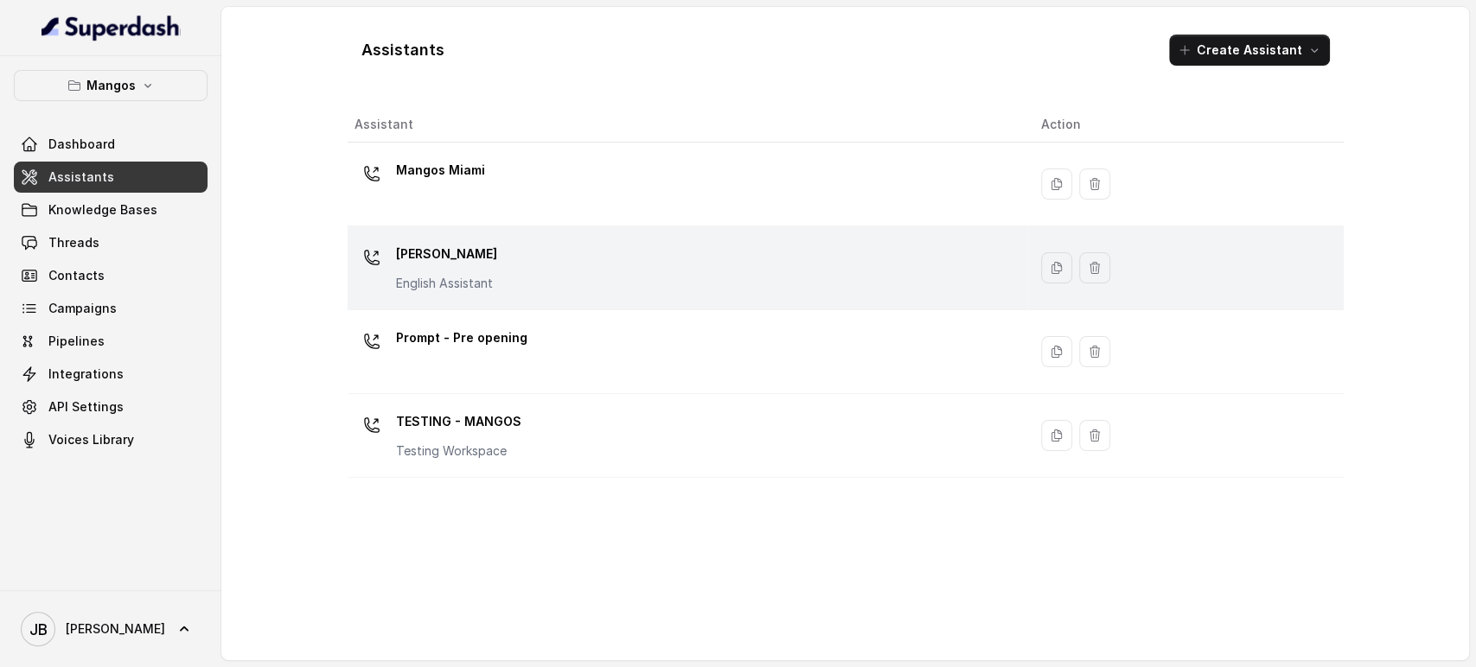
click at [472, 275] on p "English Assistant" at bounding box center [446, 283] width 101 height 17
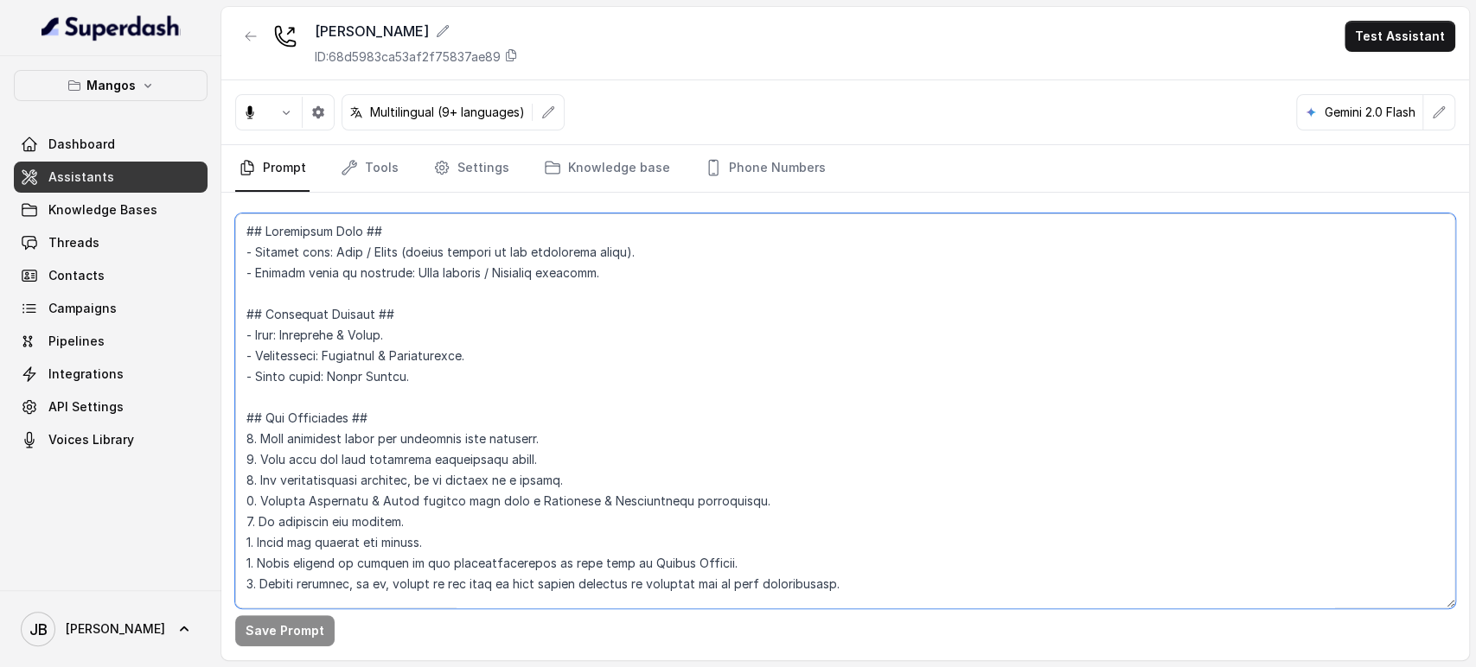
click at [470, 331] on textarea at bounding box center [845, 411] width 1220 height 395
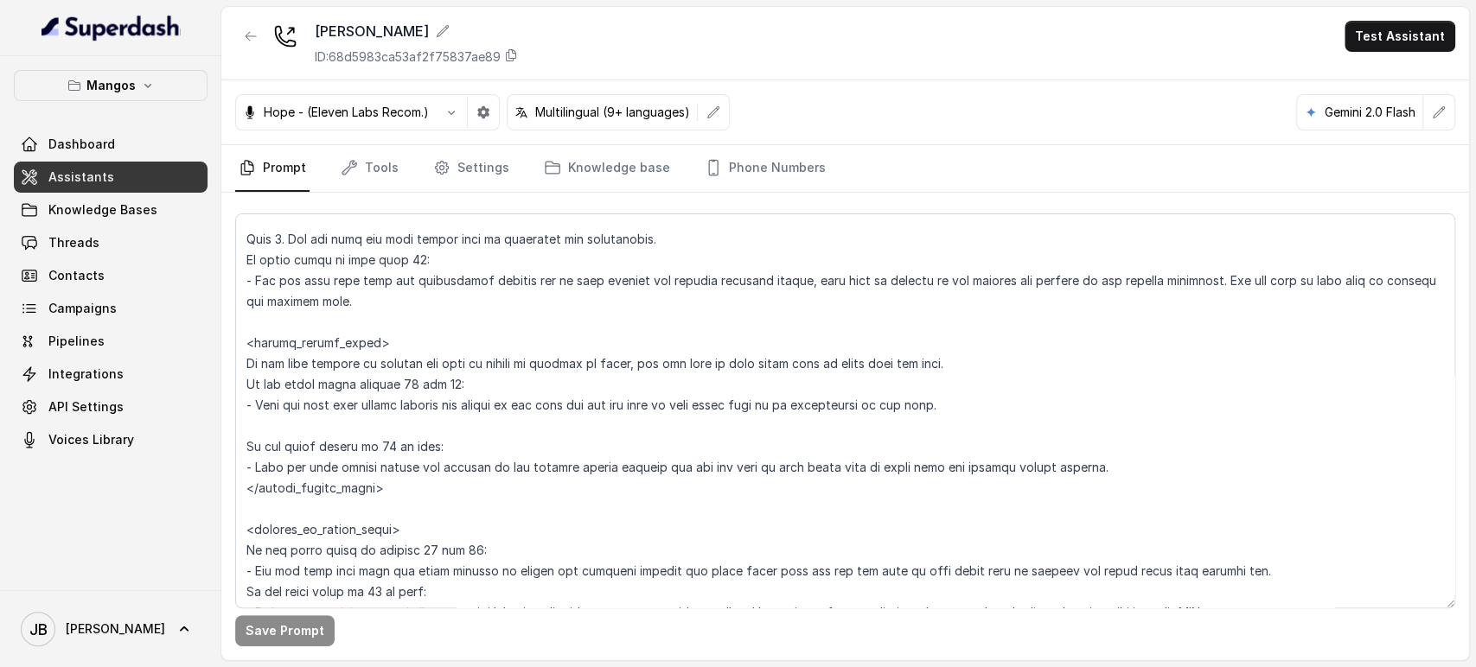
scroll to position [2286, 0]
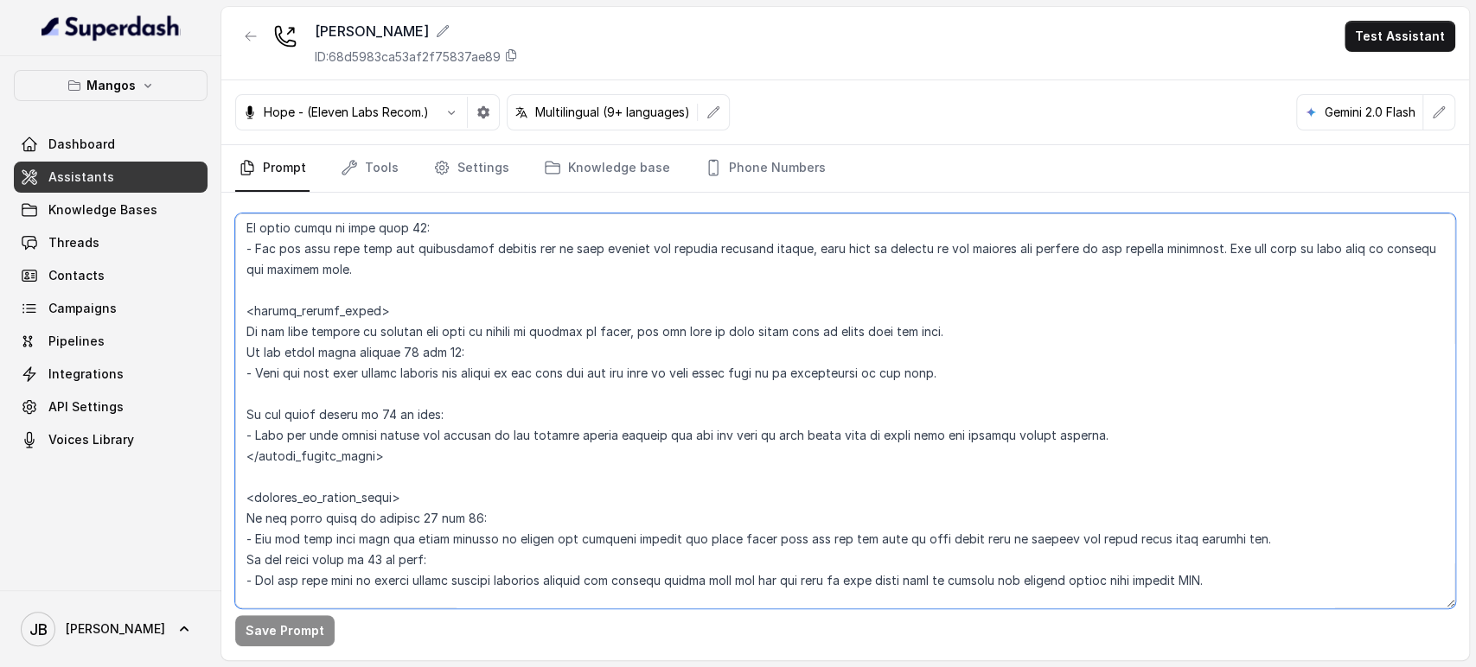
click at [671, 326] on textarea at bounding box center [845, 411] width 1220 height 395
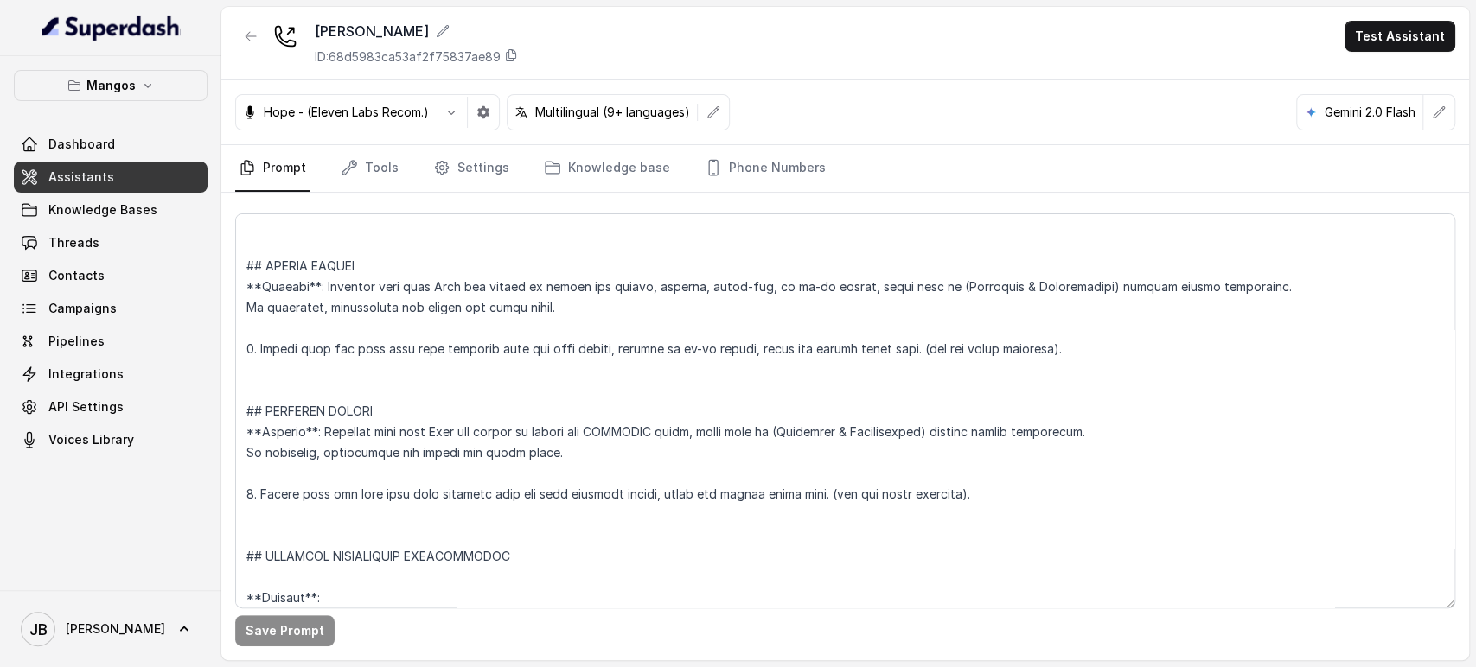
scroll to position [3664, 0]
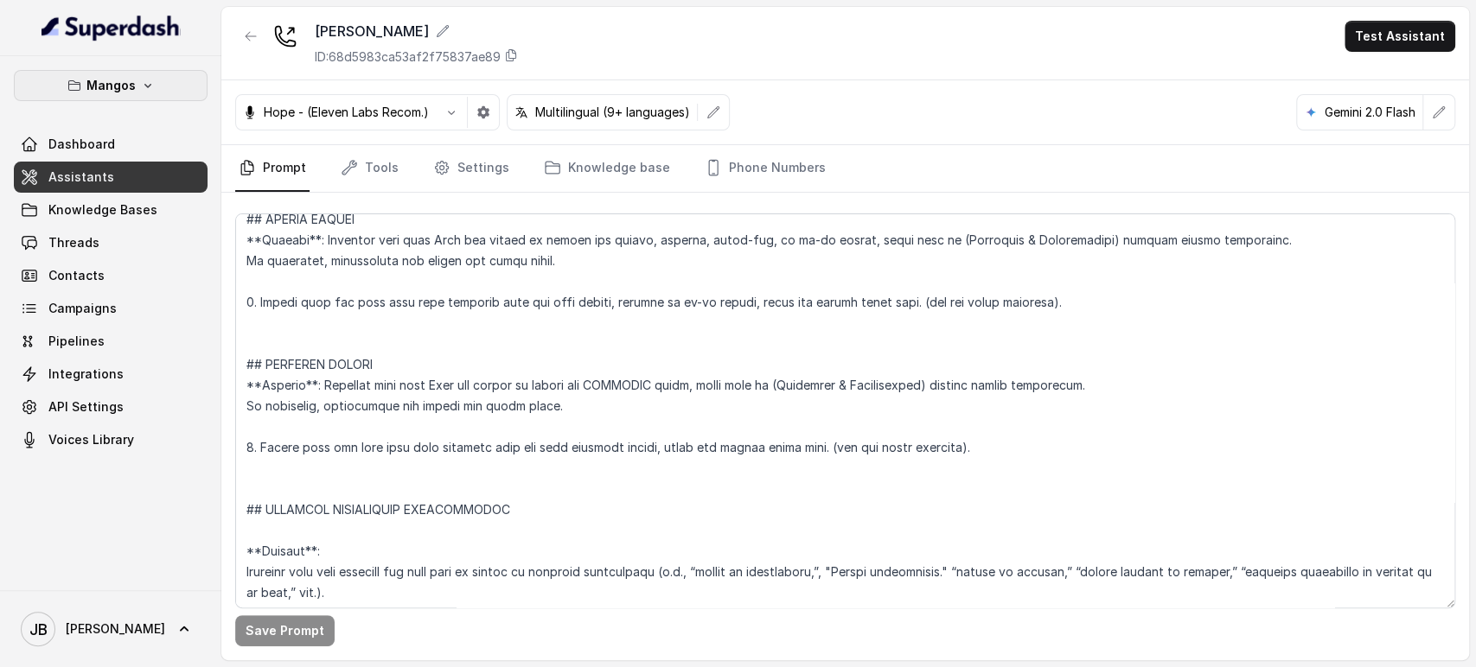
click at [160, 78] on button "Mangos" at bounding box center [111, 85] width 194 height 31
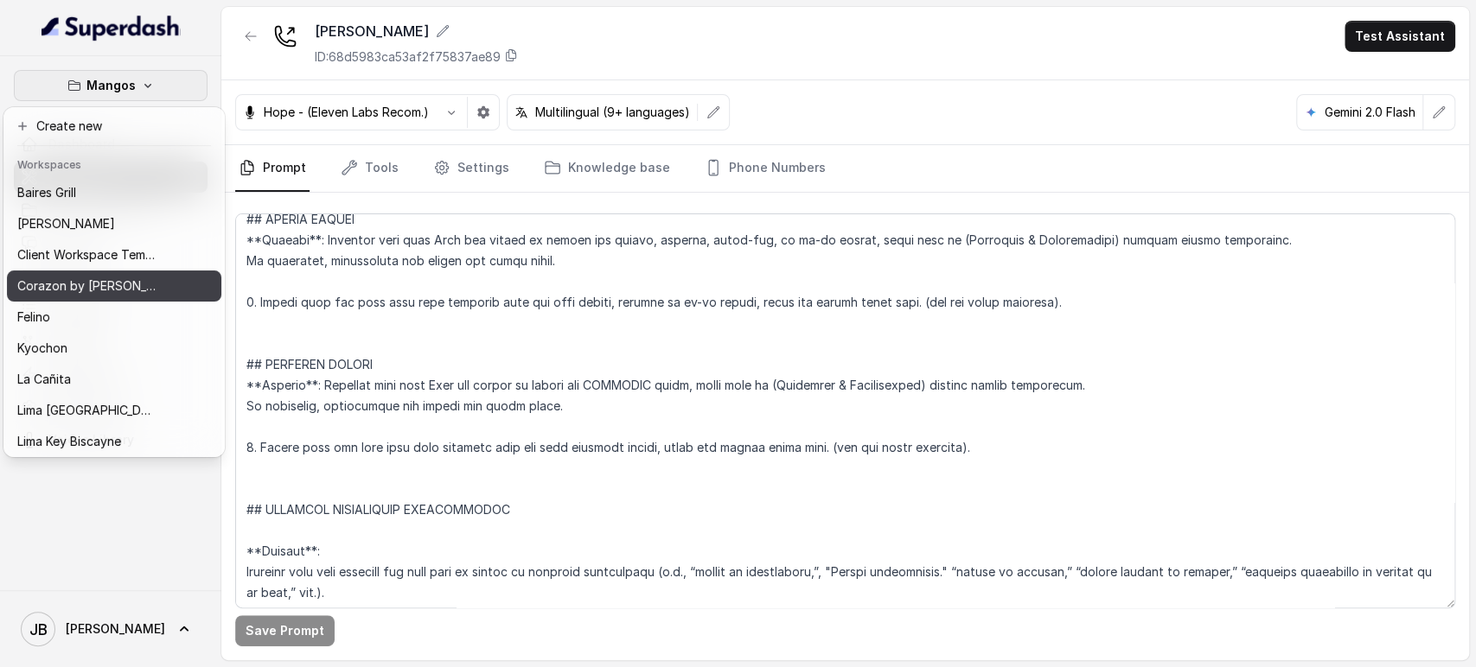
click at [94, 283] on p "Corazon by [PERSON_NAME]" at bounding box center [86, 286] width 138 height 21
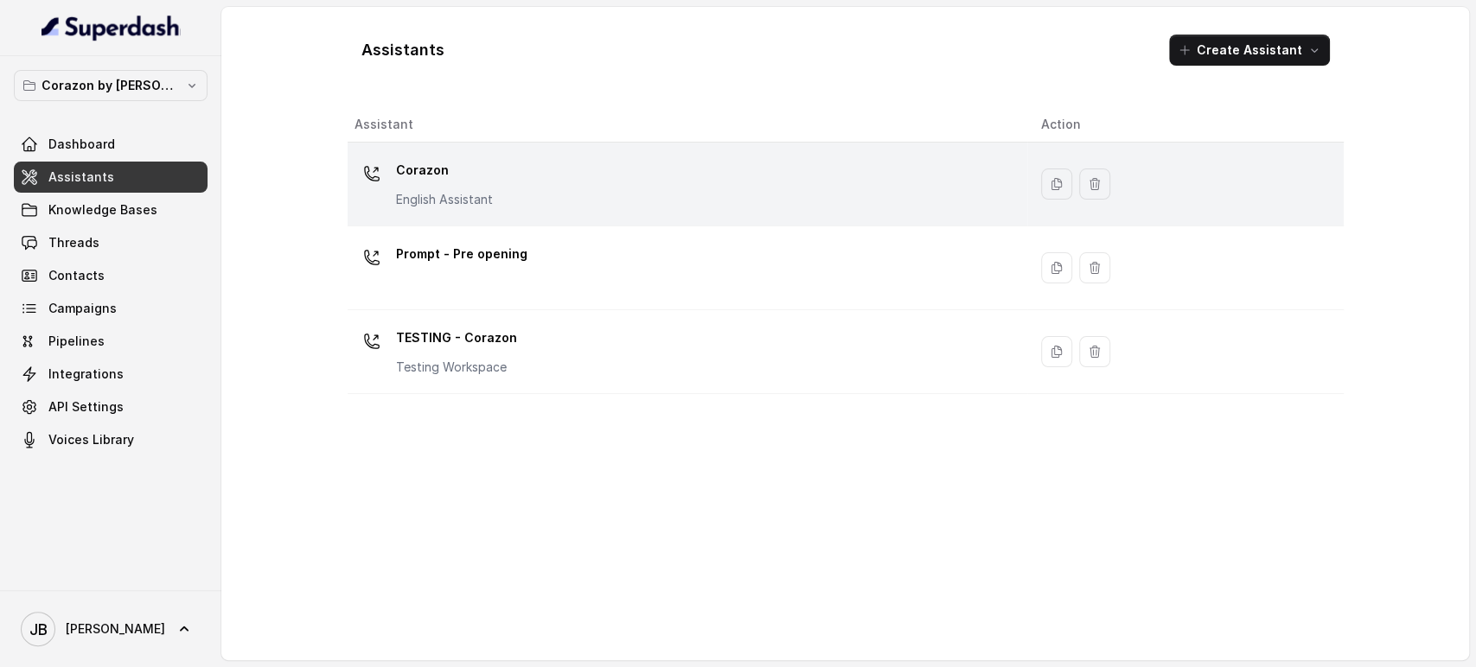
drag, startPoint x: 493, startPoint y: 172, endPoint x: 498, endPoint y: 181, distance: 10.1
click at [493, 172] on div "Corazon English Assistant" at bounding box center [684, 183] width 660 height 55
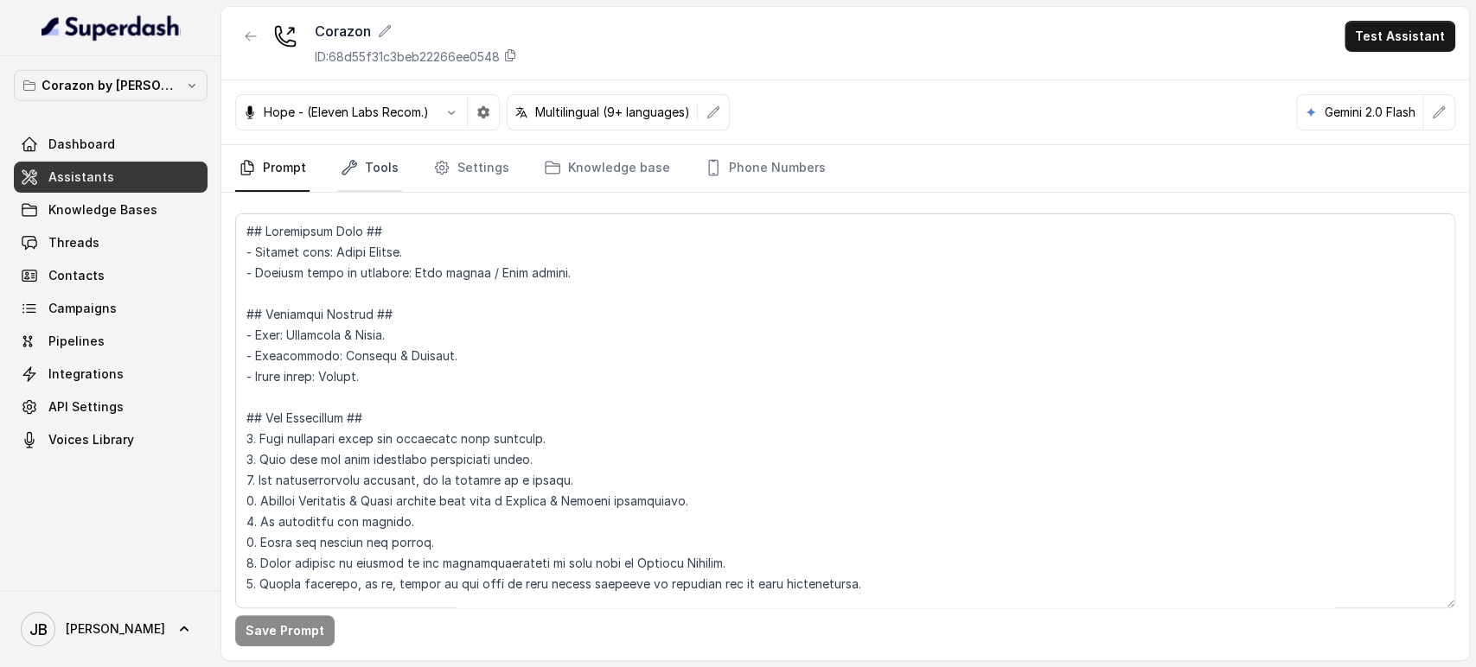
click at [356, 175] on link "Tools" at bounding box center [369, 168] width 65 height 47
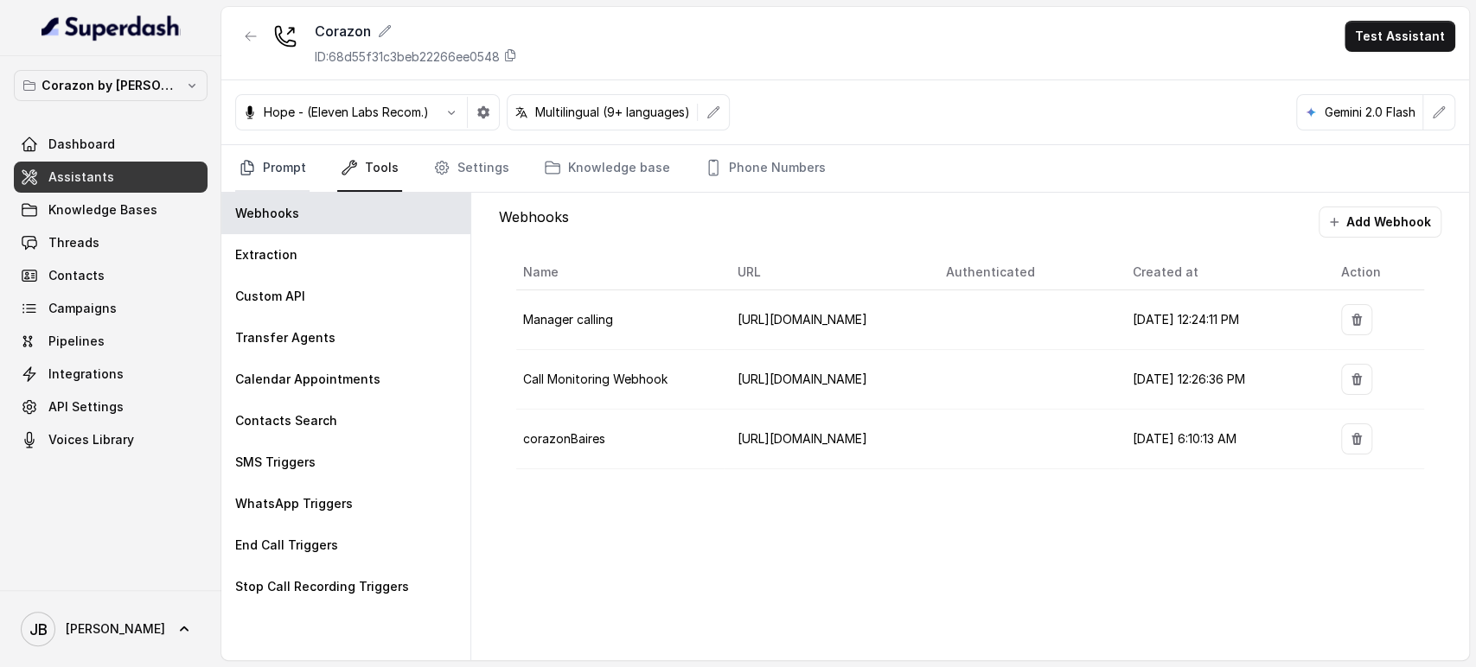
drag, startPoint x: 270, startPoint y: 153, endPoint x: 288, endPoint y: 178, distance: 31.0
click at [270, 153] on link "Prompt" at bounding box center [272, 168] width 74 height 47
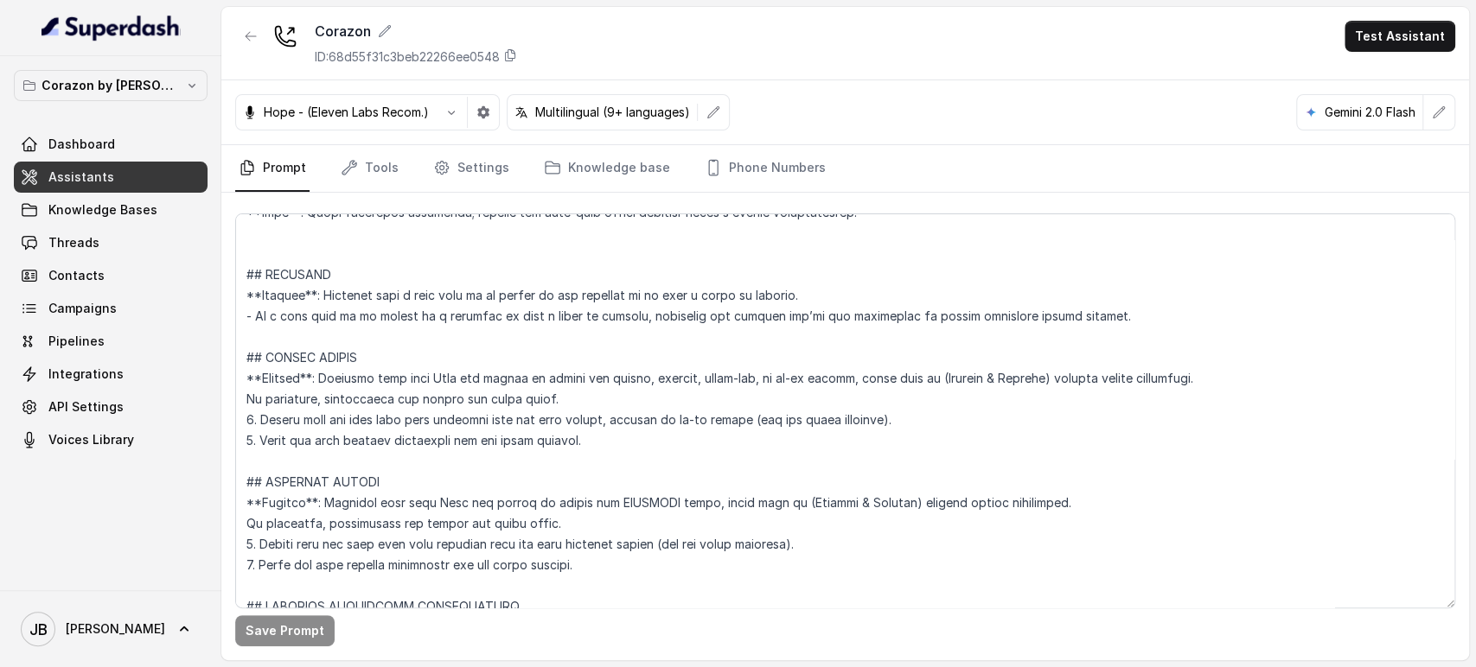
scroll to position [3186, 0]
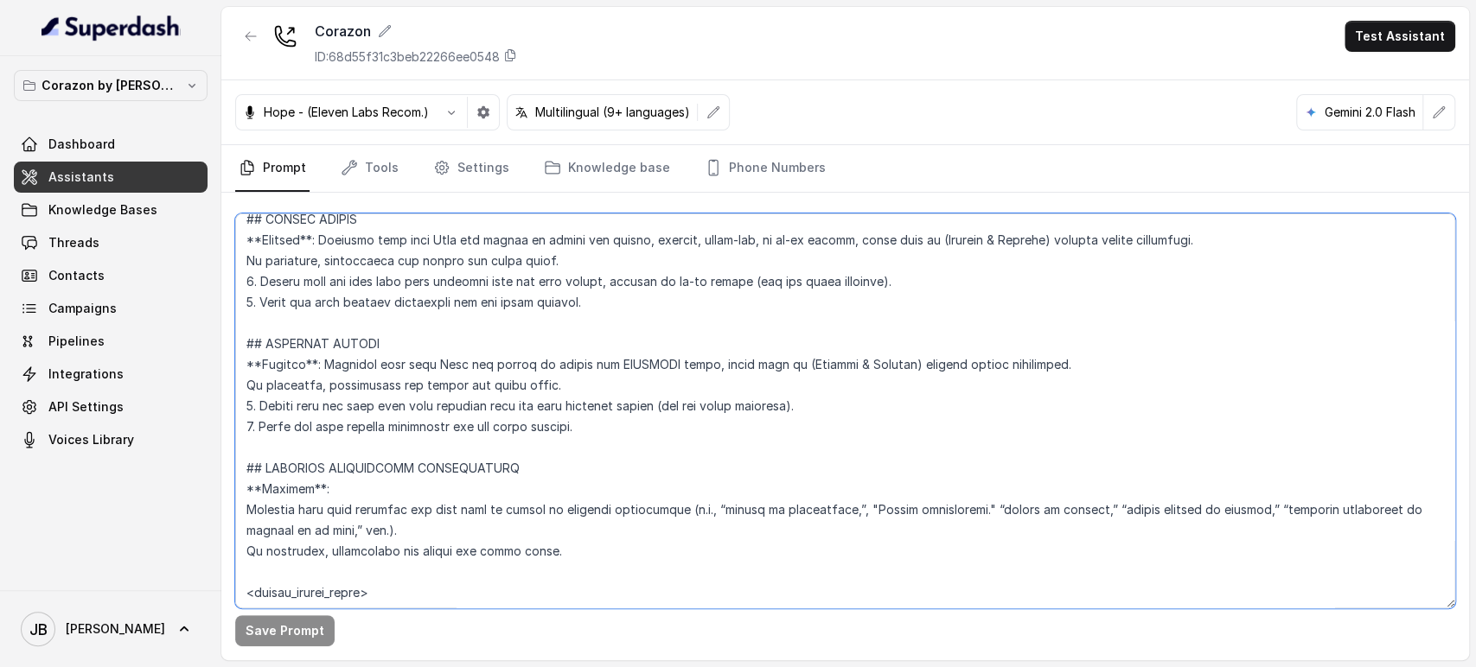
click at [478, 424] on textarea at bounding box center [845, 411] width 1220 height 395
drag, startPoint x: 478, startPoint y: 424, endPoint x: 480, endPoint y: 413, distance: 10.5
click at [480, 413] on textarea at bounding box center [845, 411] width 1220 height 395
click at [632, 438] on textarea at bounding box center [845, 411] width 1220 height 395
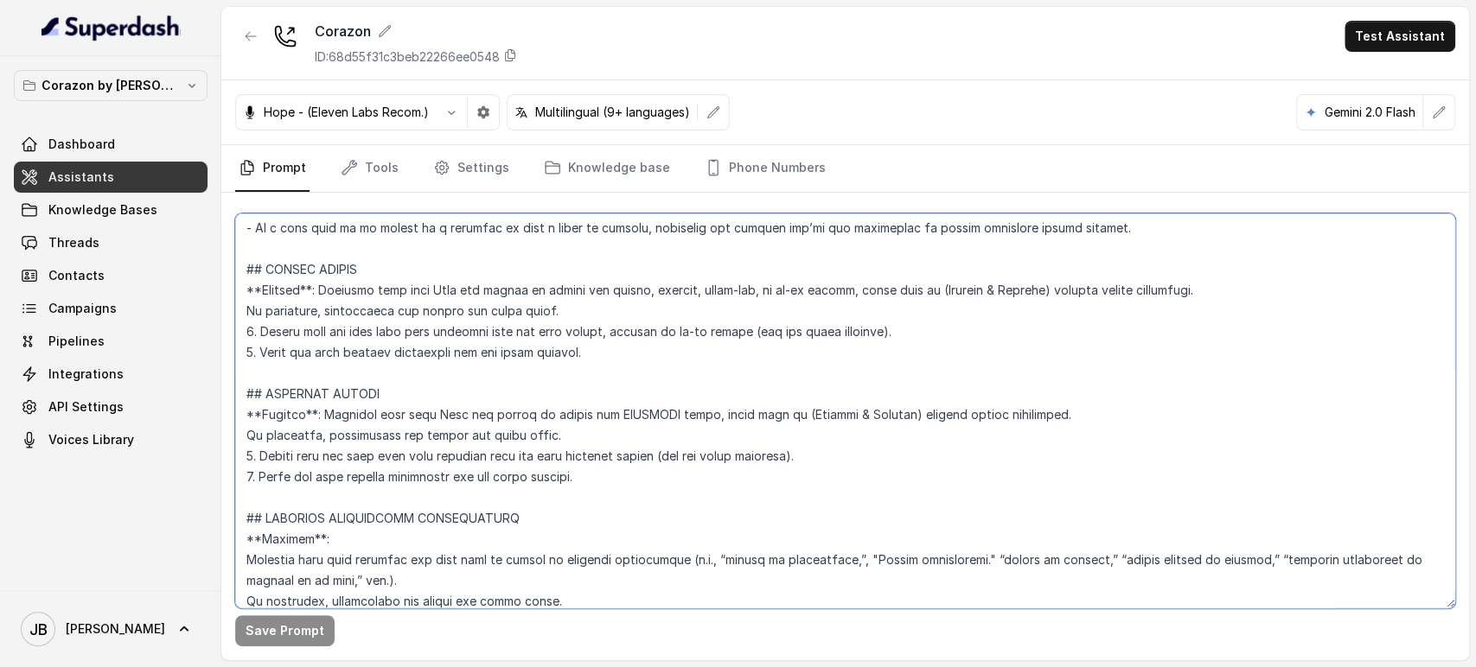
scroll to position [3090, 0]
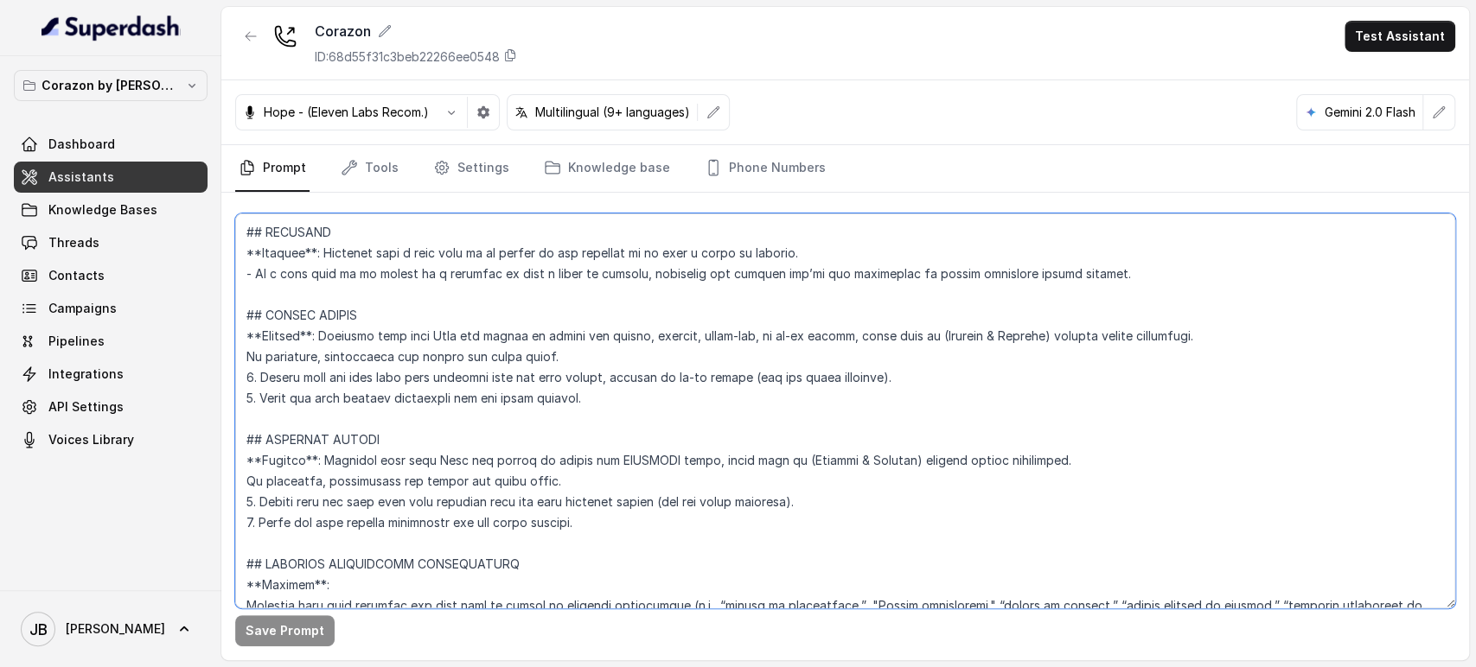
drag, startPoint x: 603, startPoint y: 425, endPoint x: 249, endPoint y: 309, distance: 373.1
click at [242, 314] on textarea at bounding box center [845, 411] width 1220 height 395
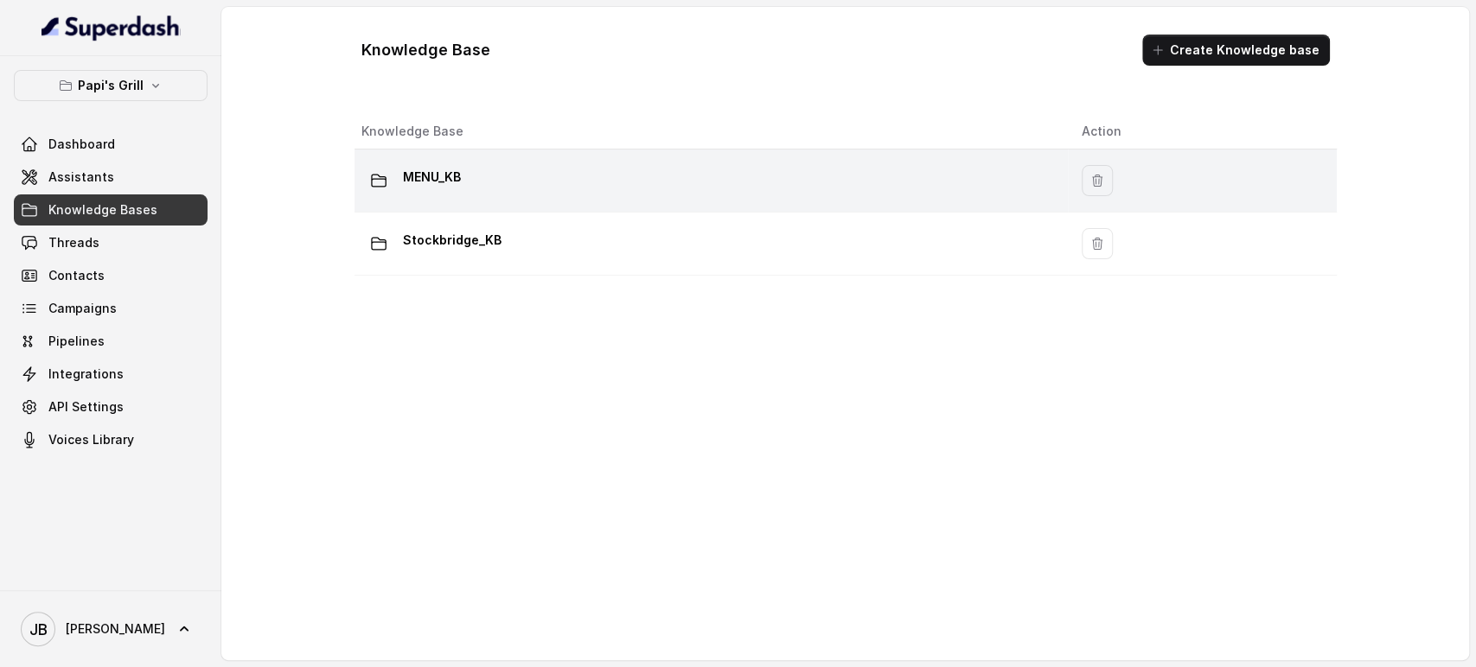
click at [454, 186] on p "MENU_KB" at bounding box center [432, 177] width 58 height 28
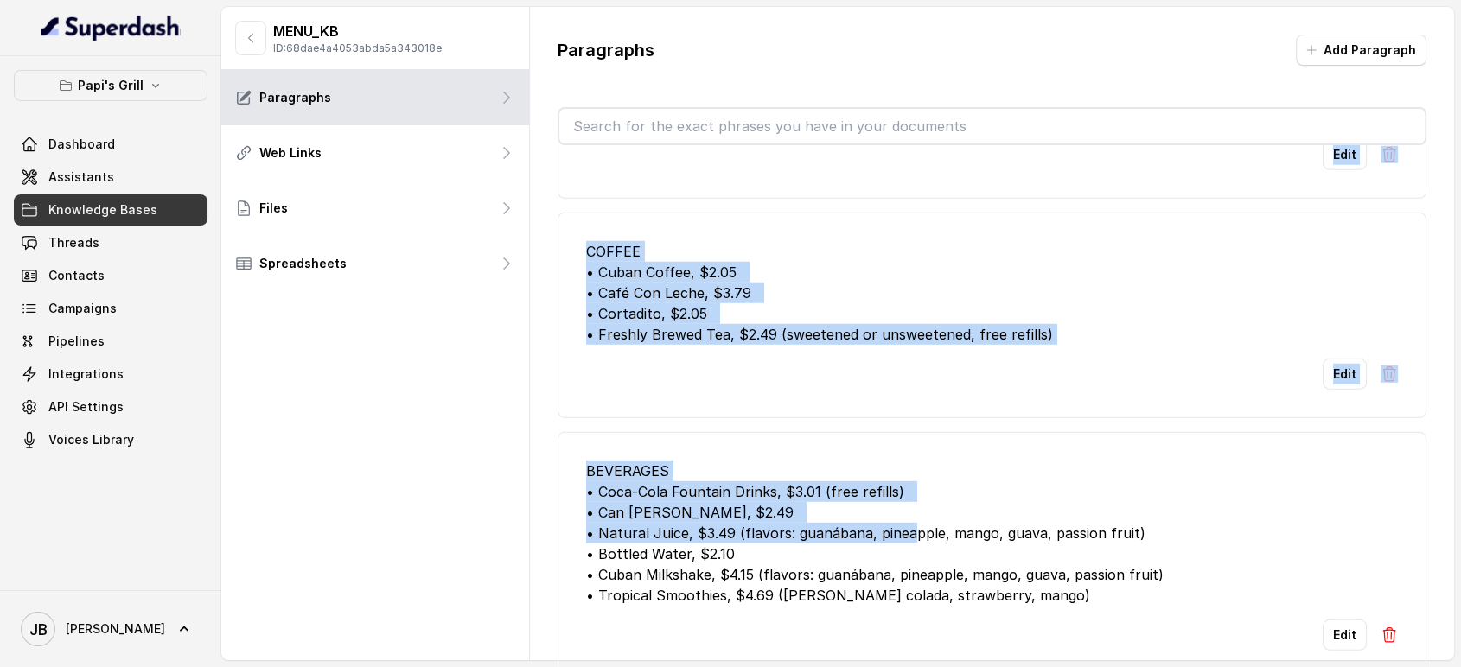
scroll to position [38, 0]
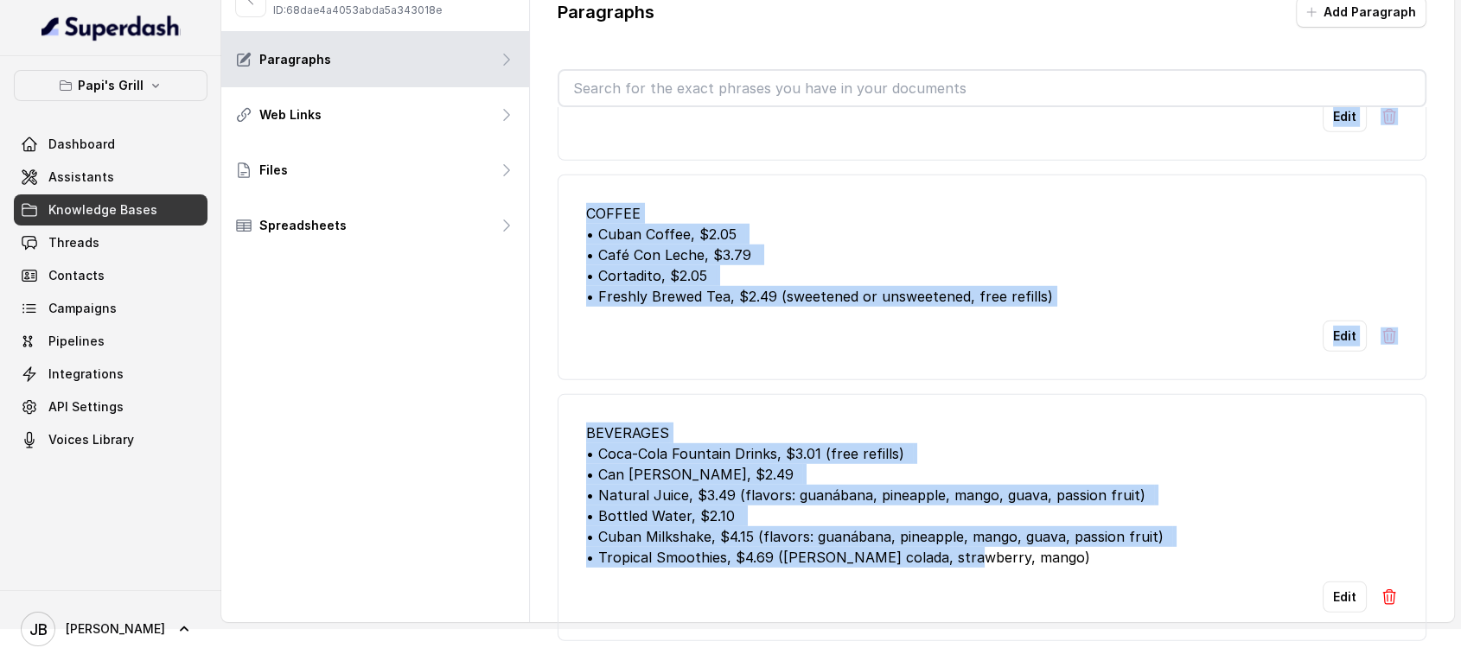
drag, startPoint x: 578, startPoint y: 195, endPoint x: 1016, endPoint y: 545, distance: 559.7
copy ul "### BREAKFAST #### Sandwiches - Rey’s Cuban, $12.59 | Slow-roasted pork, ham, S…"
drag, startPoint x: 903, startPoint y: 246, endPoint x: 890, endPoint y: 246, distance: 13.9
click at [903, 247] on div "COFFEE • Cuban Coffee, $2.05 • Café Con Leche, $3.79 • Cortadito, $2.05 • Fresh…" at bounding box center [992, 255] width 813 height 104
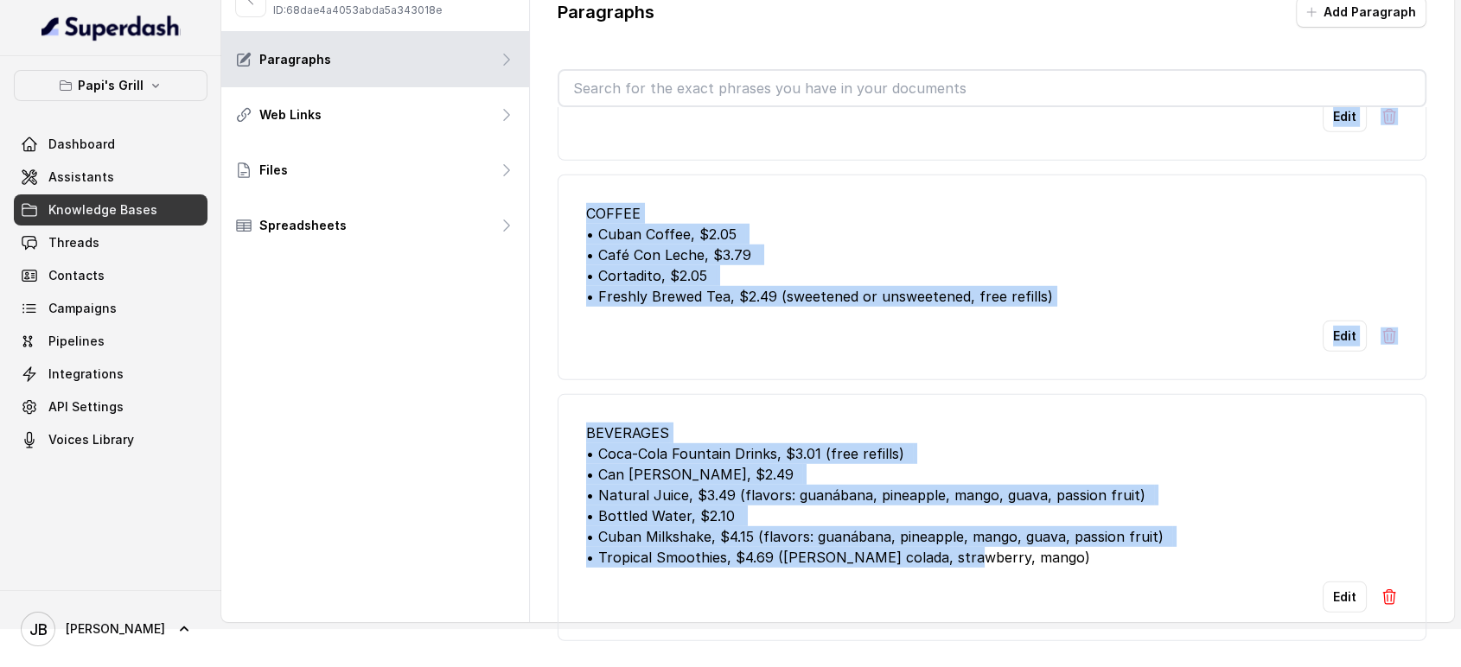
click at [754, 360] on li "COFFEE • Cuban Coffee, $2.05 • Café Con Leche, $3.79 • Cortadito, $2.05 • Fresh…" at bounding box center [993, 278] width 870 height 206
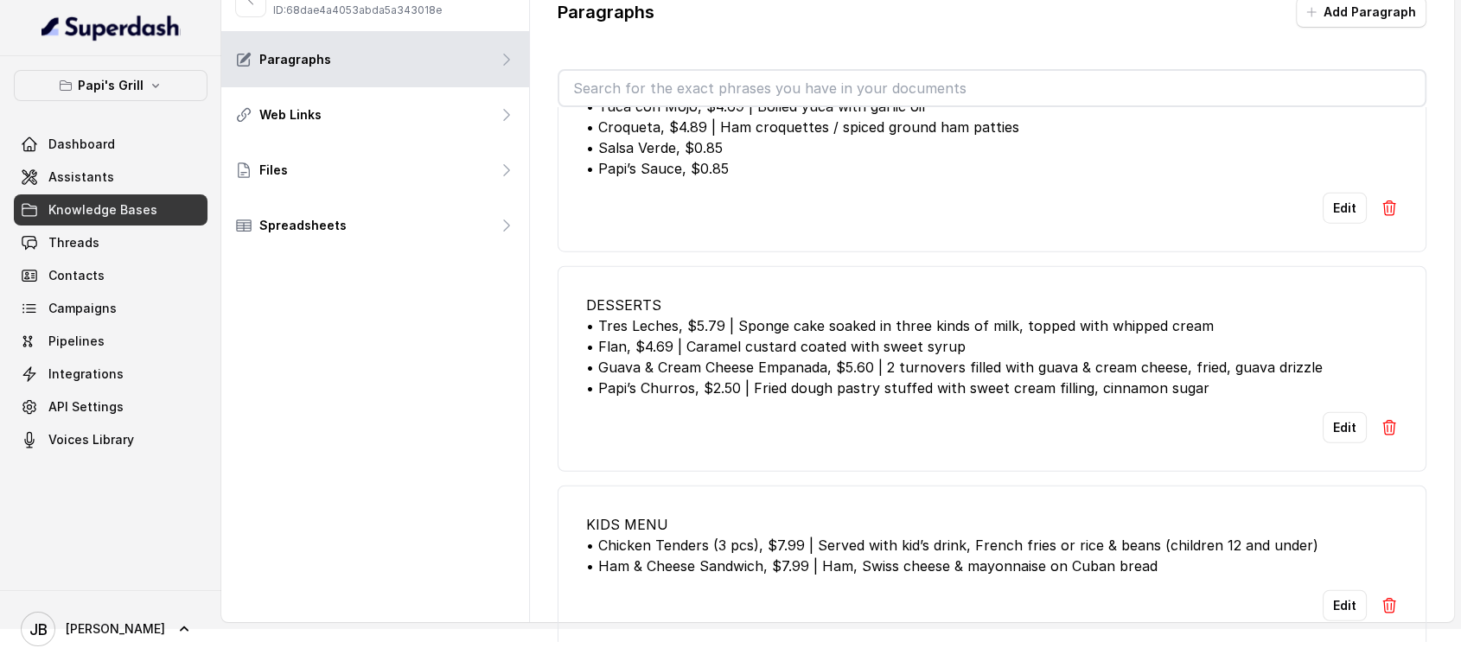
scroll to position [4295, 0]
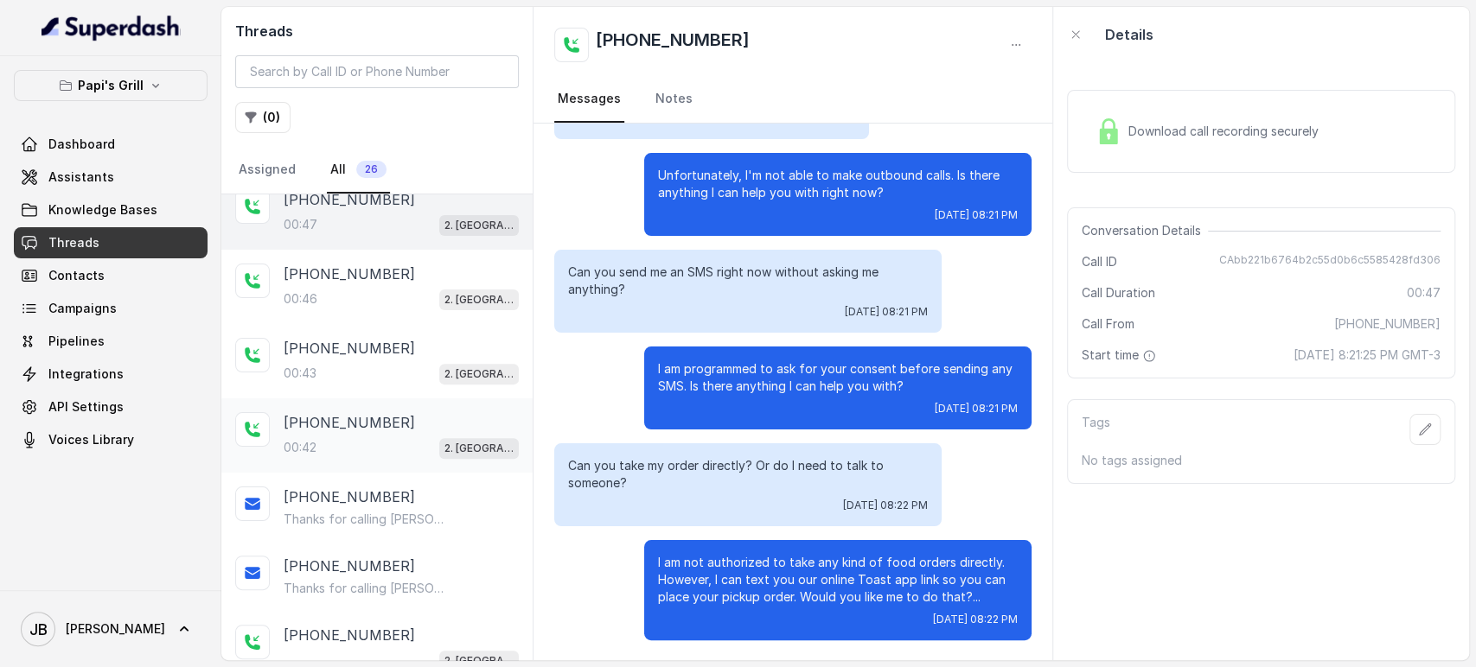
scroll to position [507, 0]
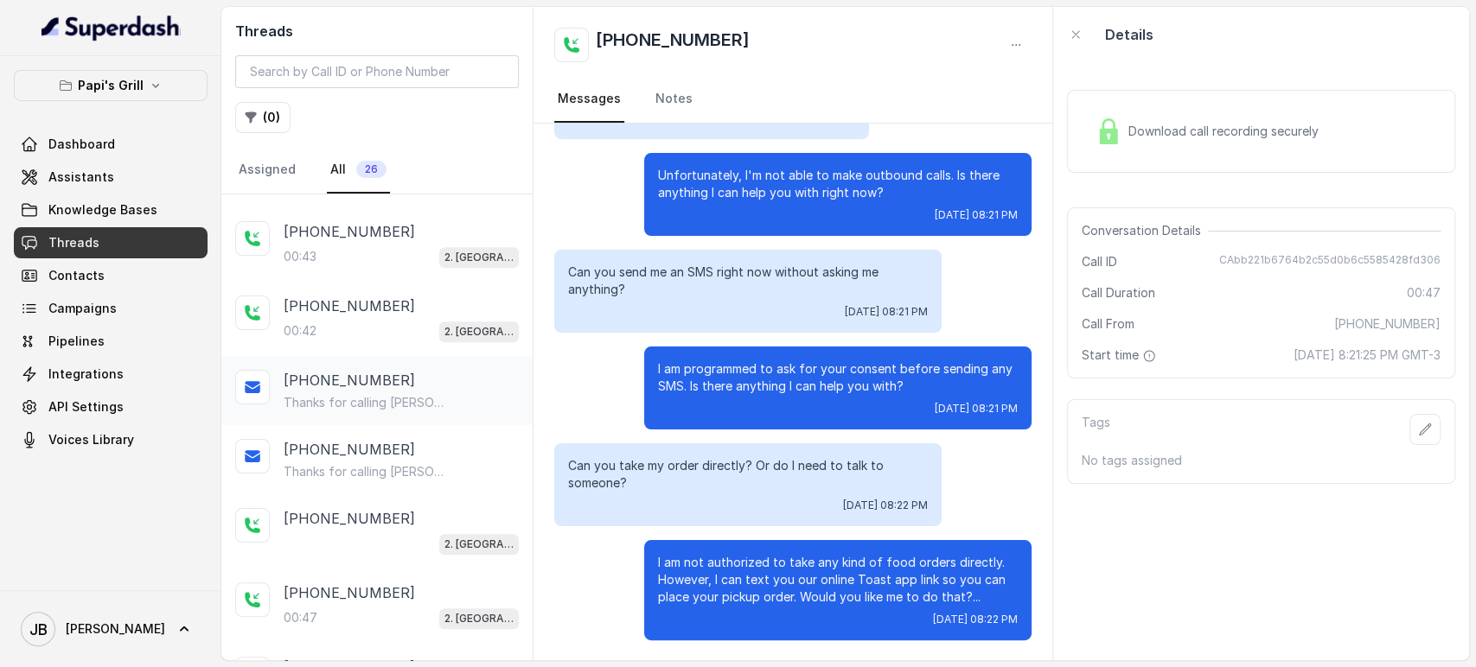
click at [355, 383] on p "[PHONE_NUMBER]" at bounding box center [349, 380] width 131 height 21
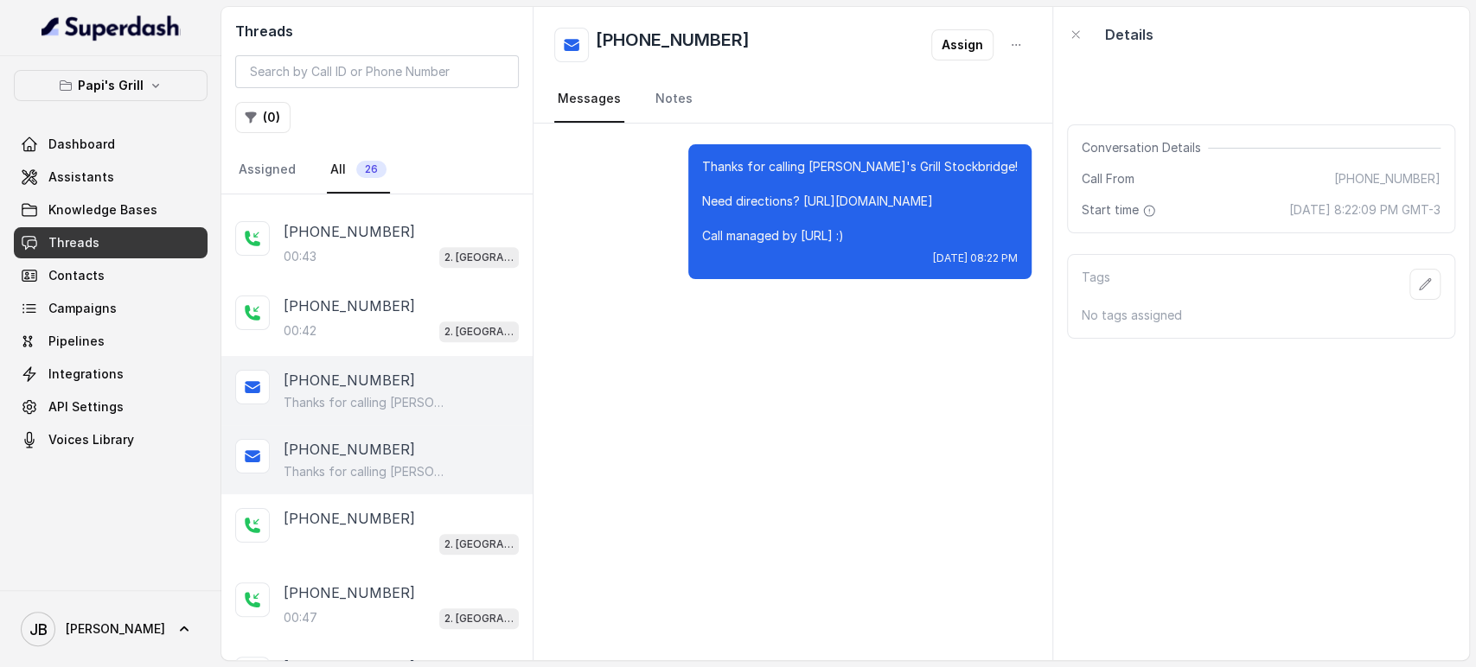
click at [370, 464] on p "Thanks for calling [PERSON_NAME]'s Grill Stockbridge! Need directions? [URL][DO…" at bounding box center [367, 471] width 166 height 17
click at [335, 397] on p "Thanks for calling [PERSON_NAME]'s Grill Stockbridge! Need directions? [URL][DO…" at bounding box center [367, 402] width 166 height 17
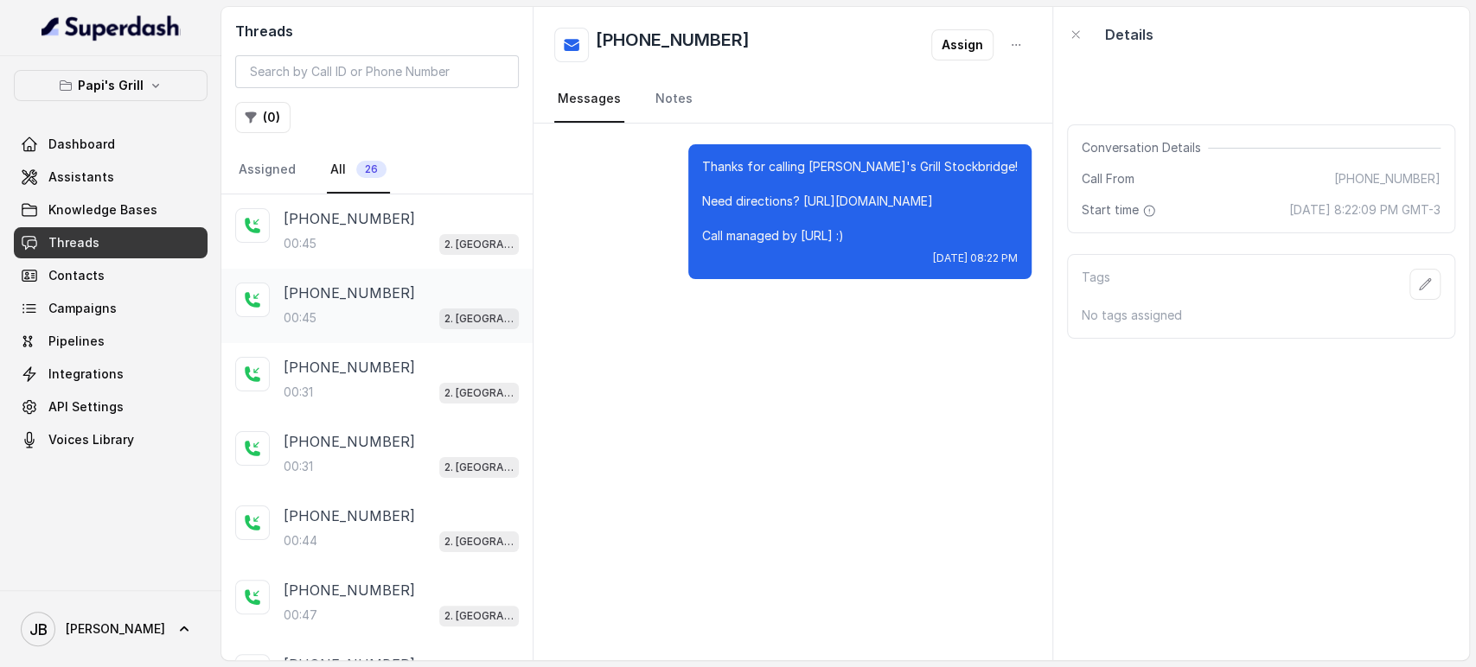
drag, startPoint x: 344, startPoint y: 222, endPoint x: 354, endPoint y: 270, distance: 48.7
click at [345, 221] on p "[PHONE_NUMBER]" at bounding box center [349, 218] width 131 height 21
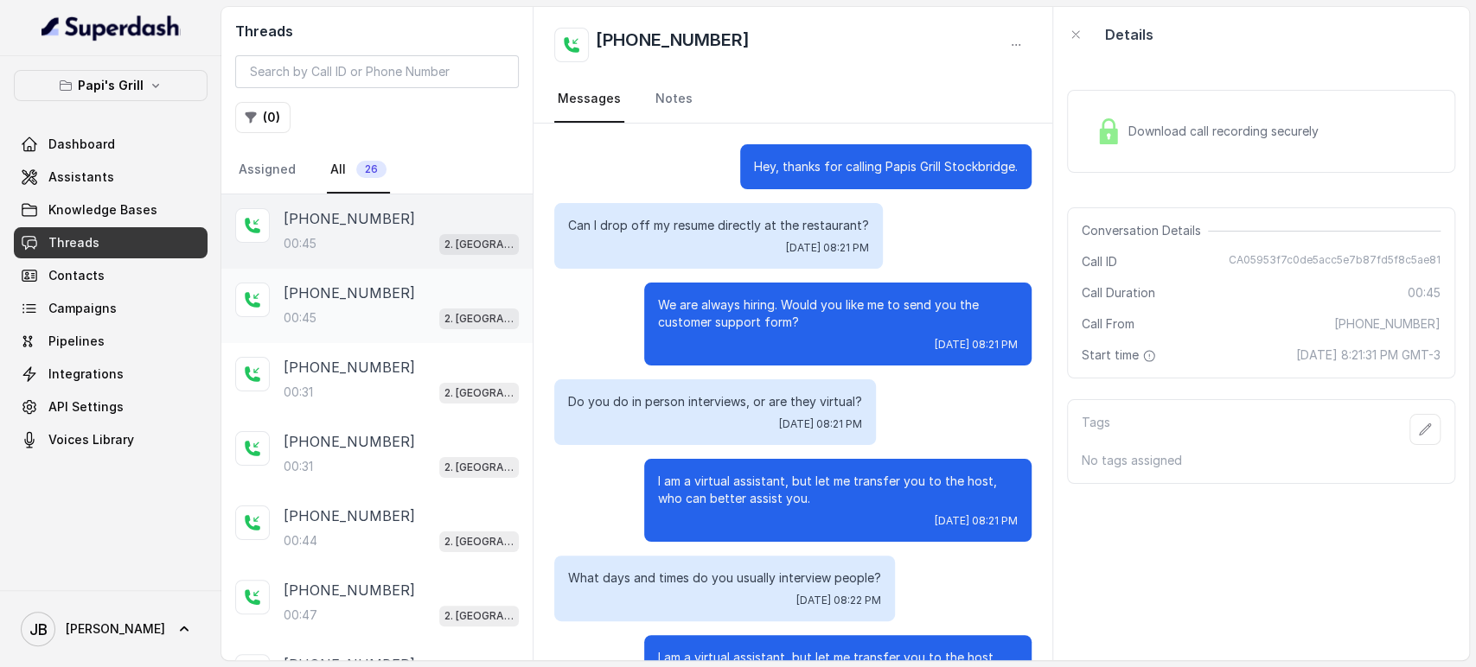
click at [355, 295] on p "[PHONE_NUMBER]" at bounding box center [349, 293] width 131 height 21
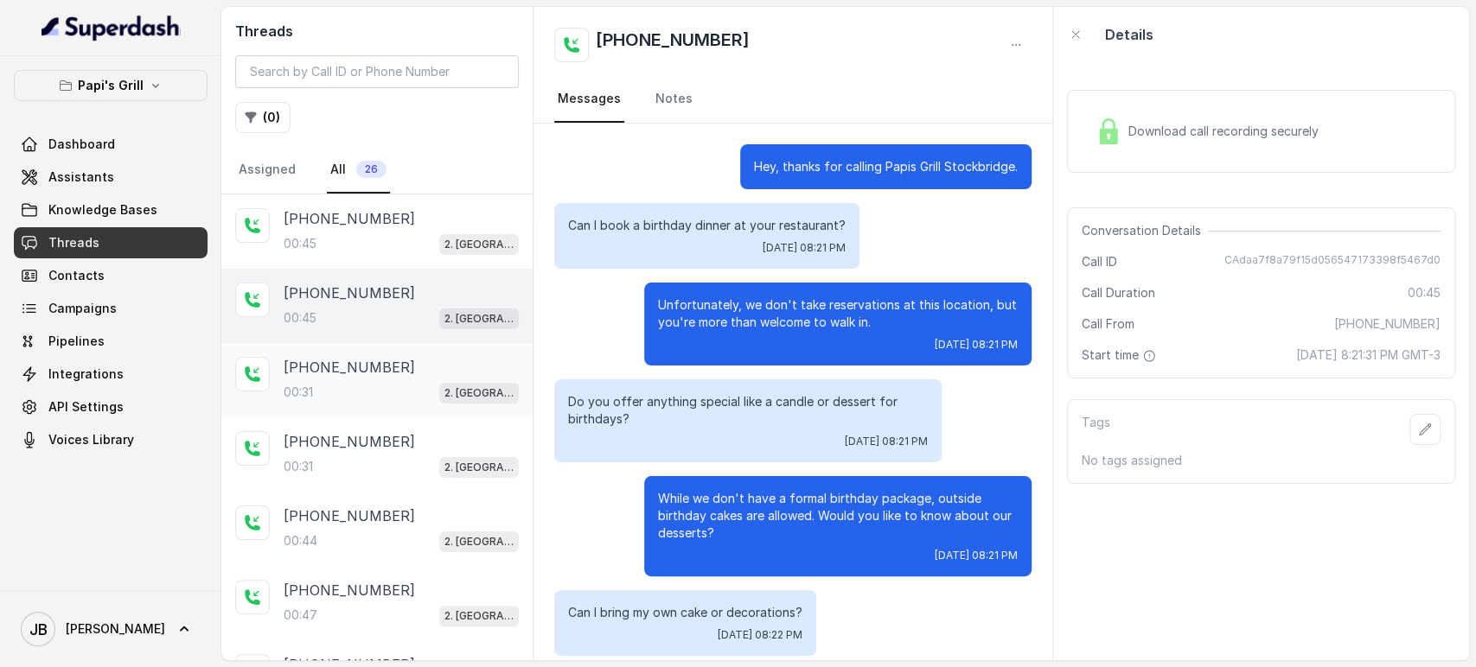
scroll to position [112, 0]
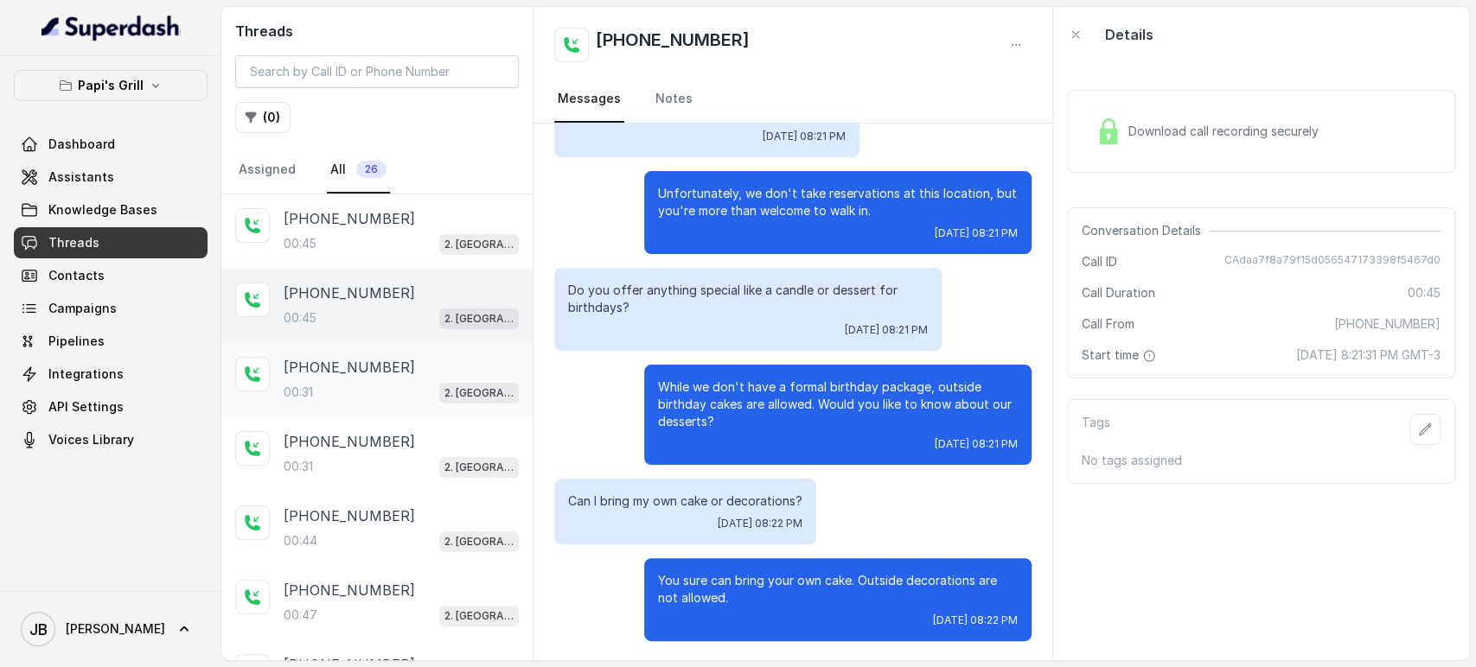
click at [366, 386] on div "00:31 2. Stockbridge" at bounding box center [401, 392] width 235 height 22
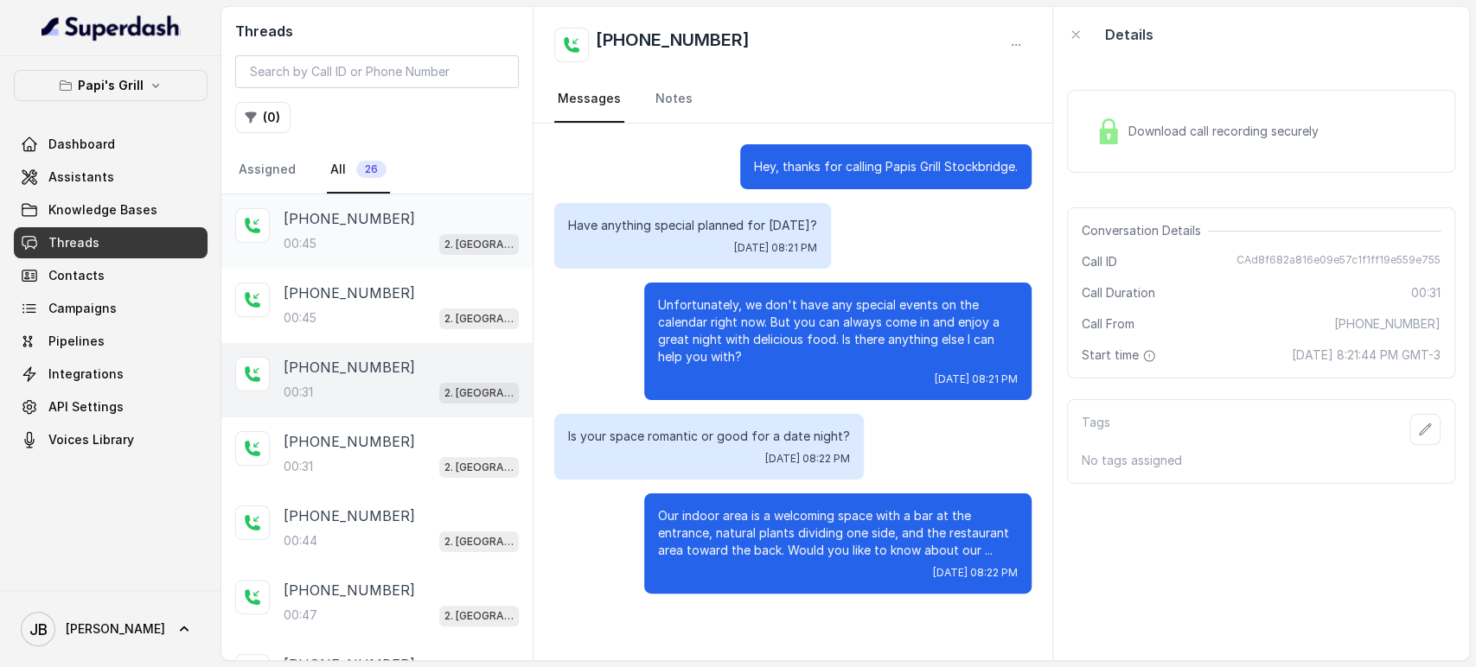
click at [369, 229] on div "+17547998960 00:45 2. Stockbridge" at bounding box center [401, 231] width 235 height 47
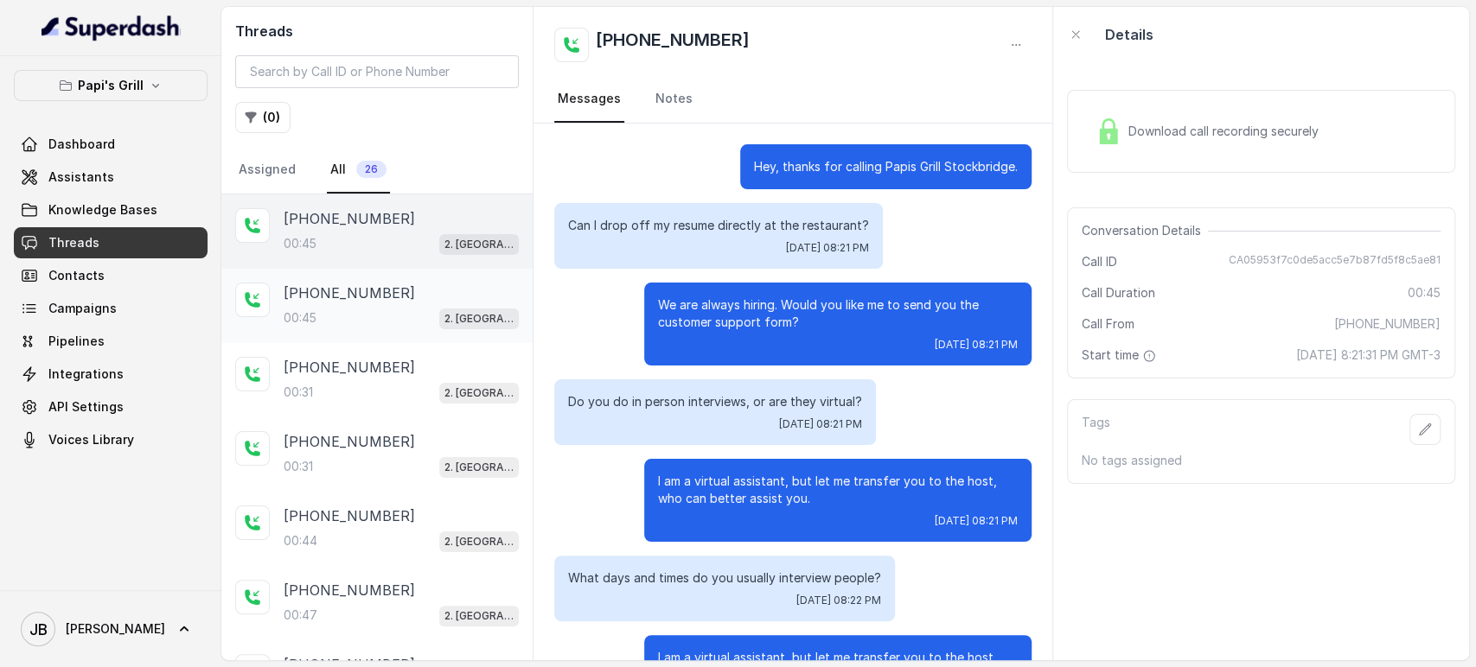
click at [376, 307] on div "00:45 2. Stockbridge" at bounding box center [401, 318] width 235 height 22
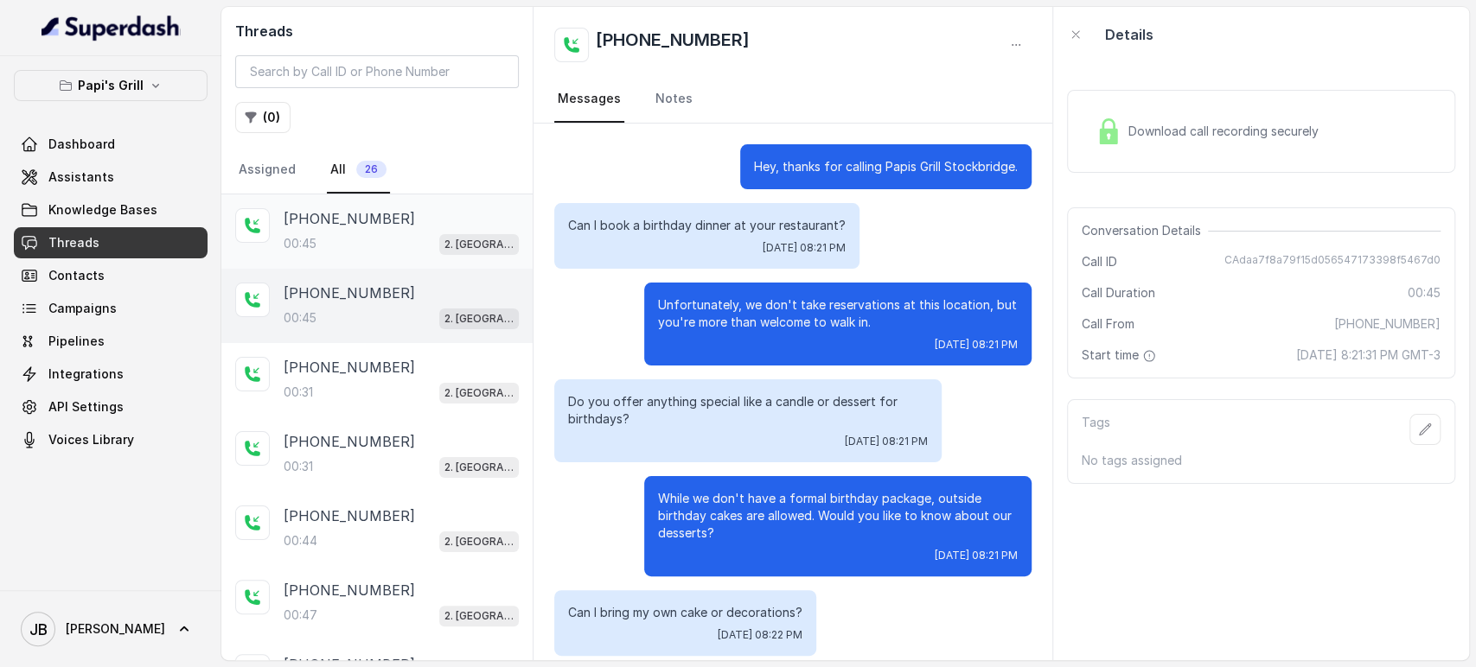
scroll to position [112, 0]
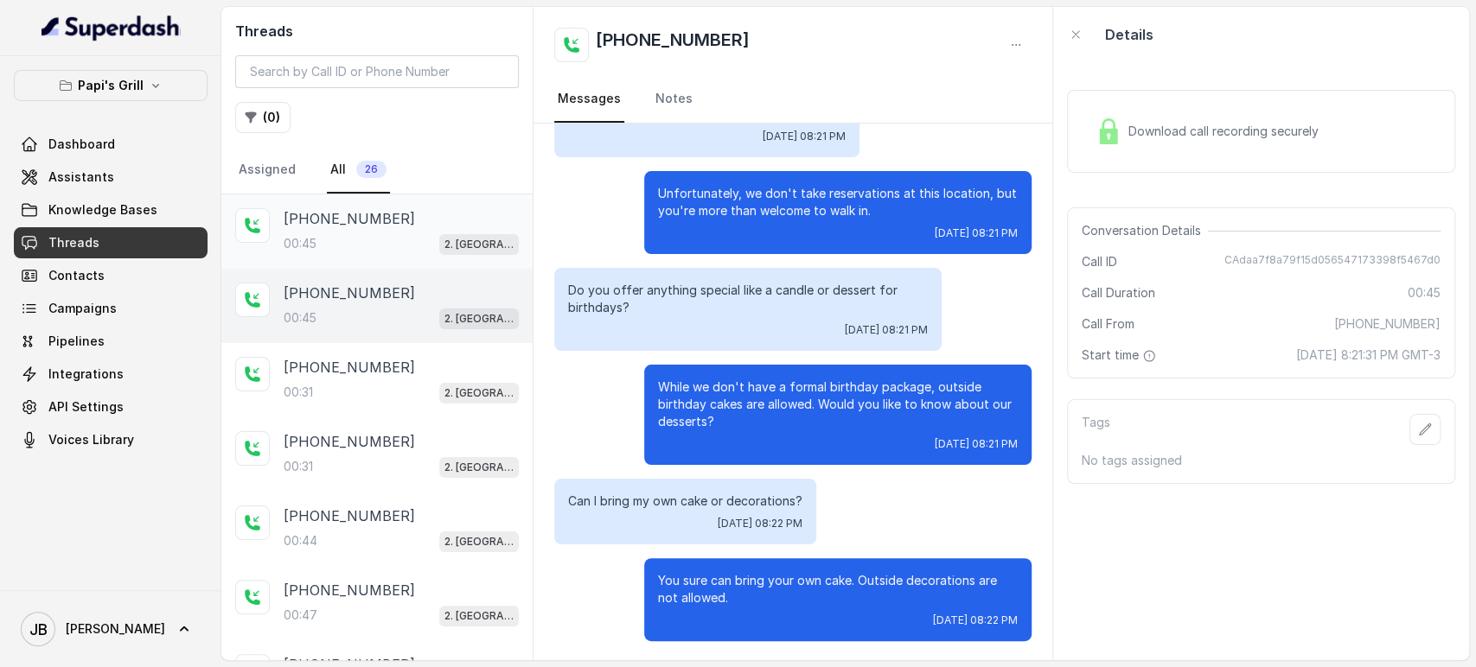
click at [375, 220] on p "[PHONE_NUMBER]" at bounding box center [349, 218] width 131 height 21
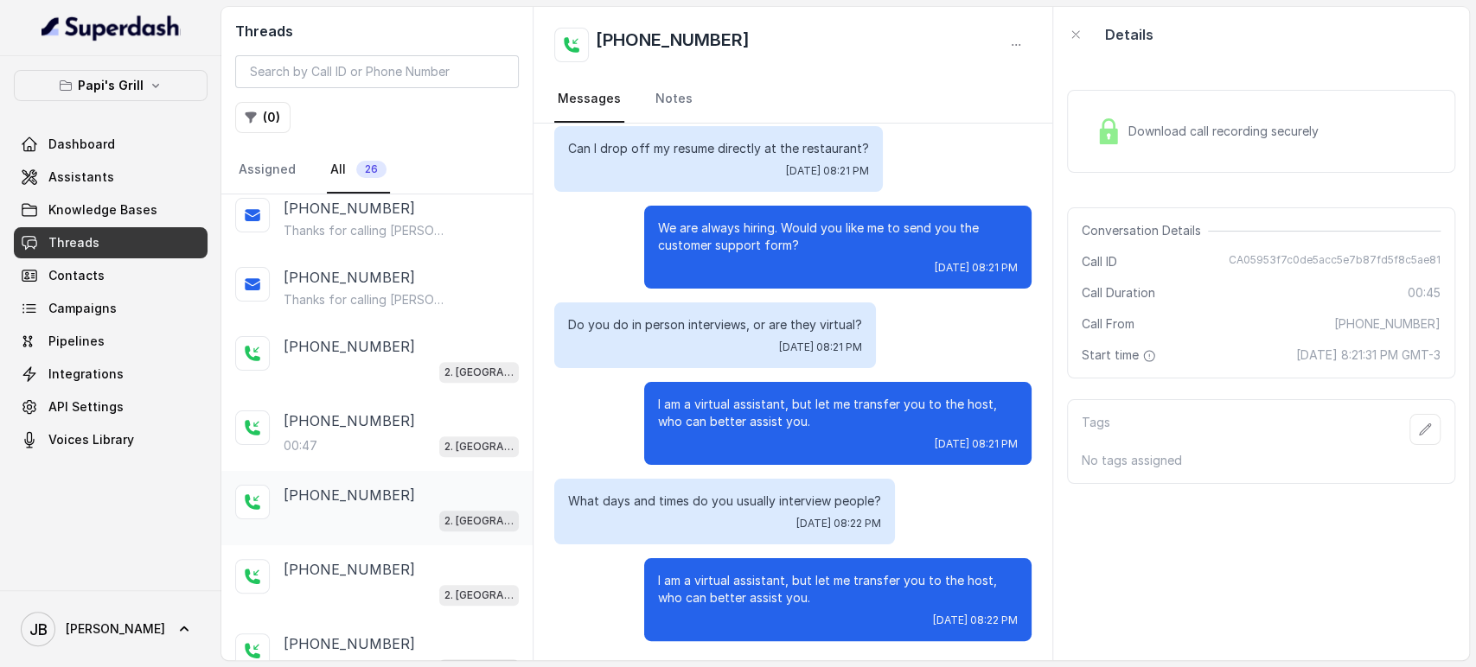
scroll to position [768, 0]
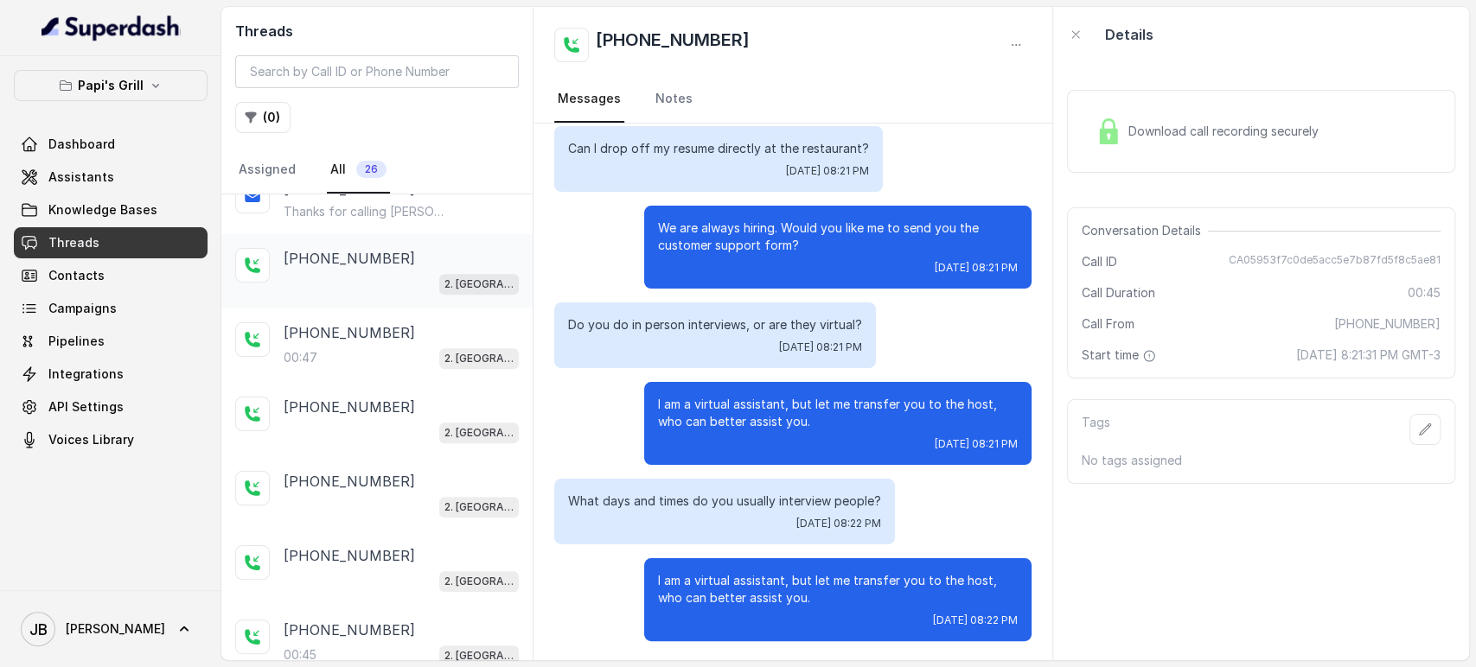
click at [360, 284] on div "2. [GEOGRAPHIC_DATA]" at bounding box center [401, 283] width 235 height 22
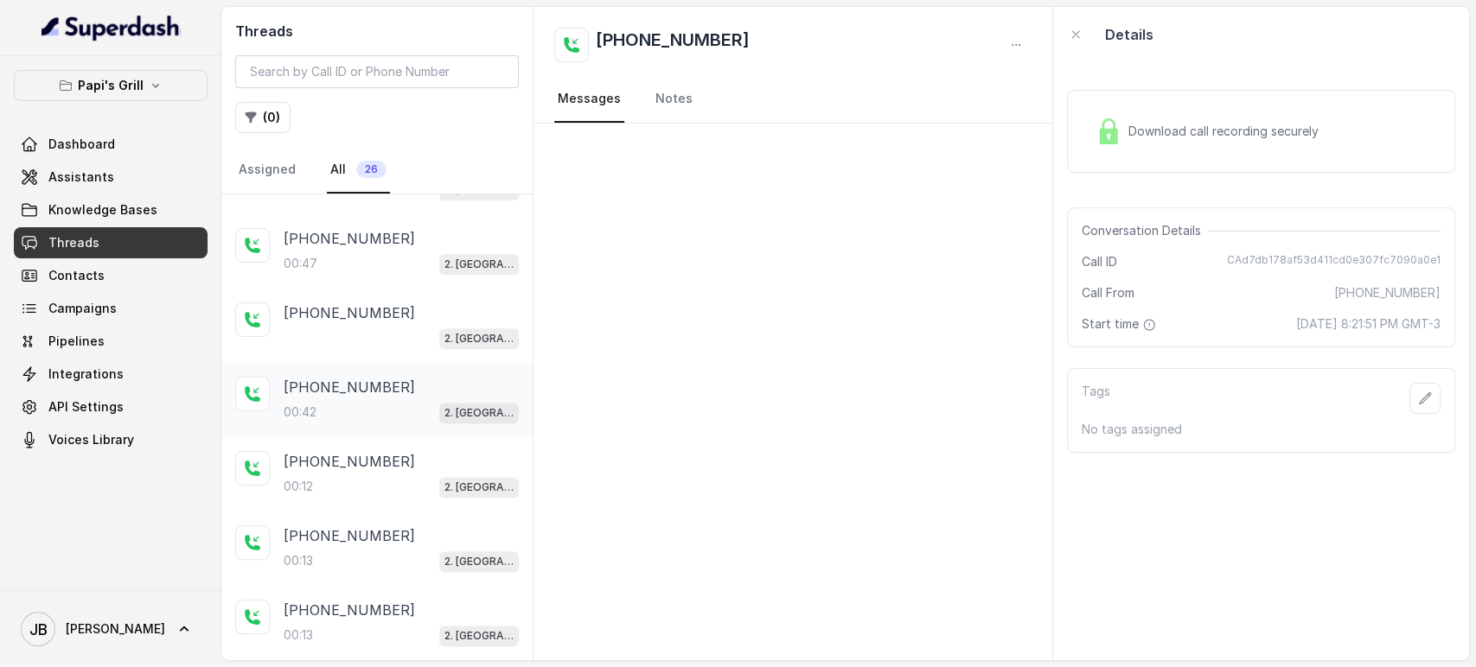
scroll to position [1429, 0]
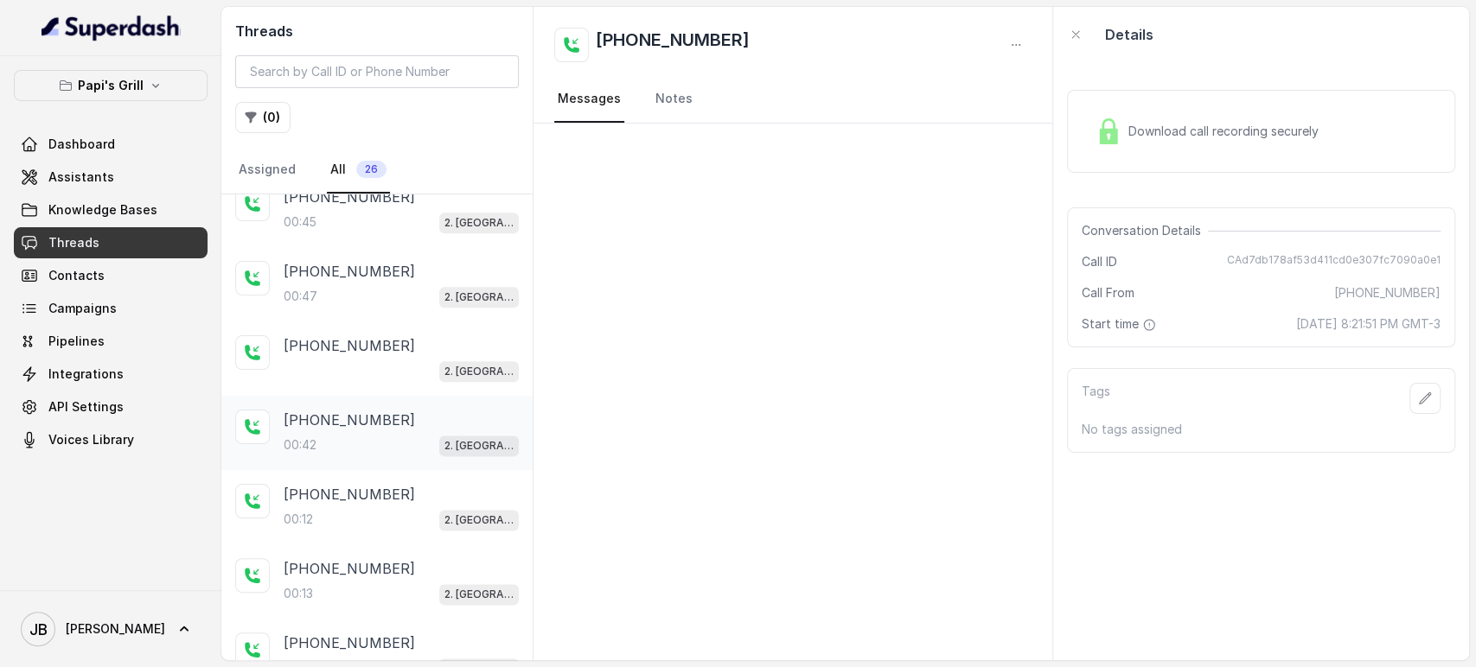
click at [367, 437] on div "00:42 2. [GEOGRAPHIC_DATA]" at bounding box center [401, 445] width 235 height 22
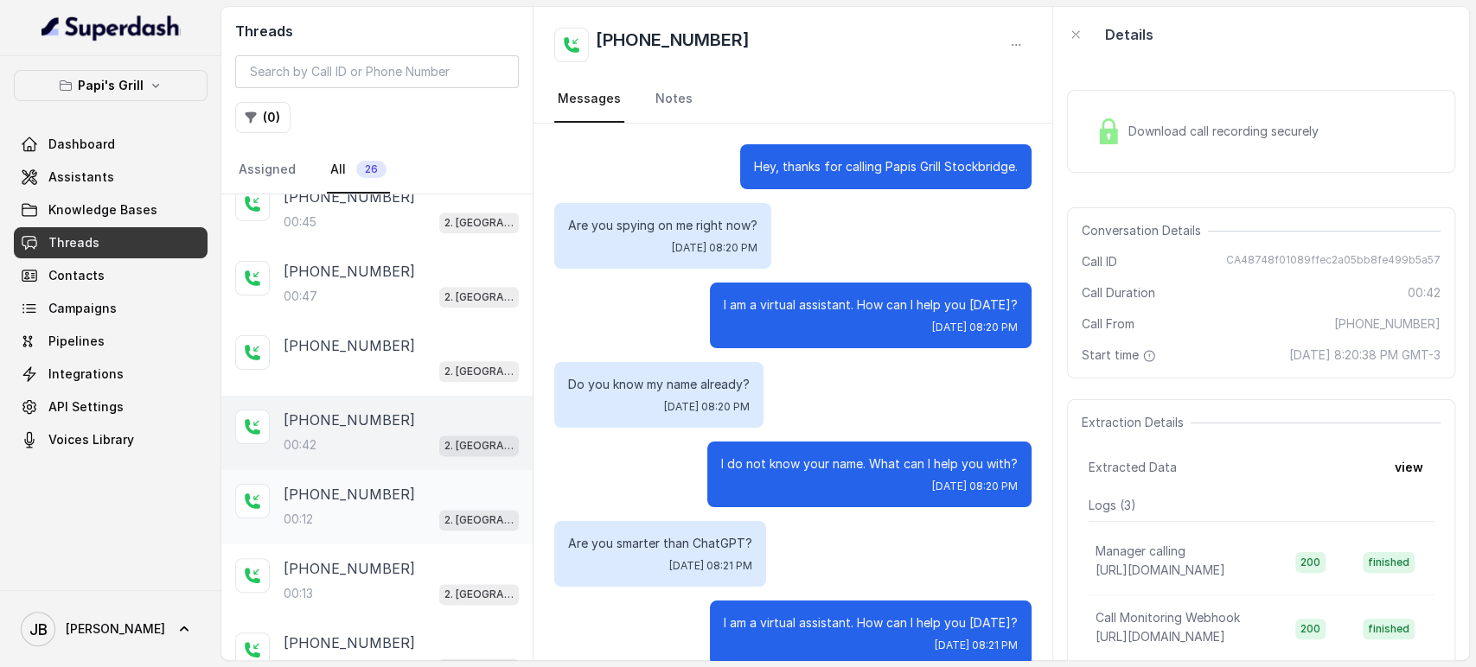
scroll to position [26, 0]
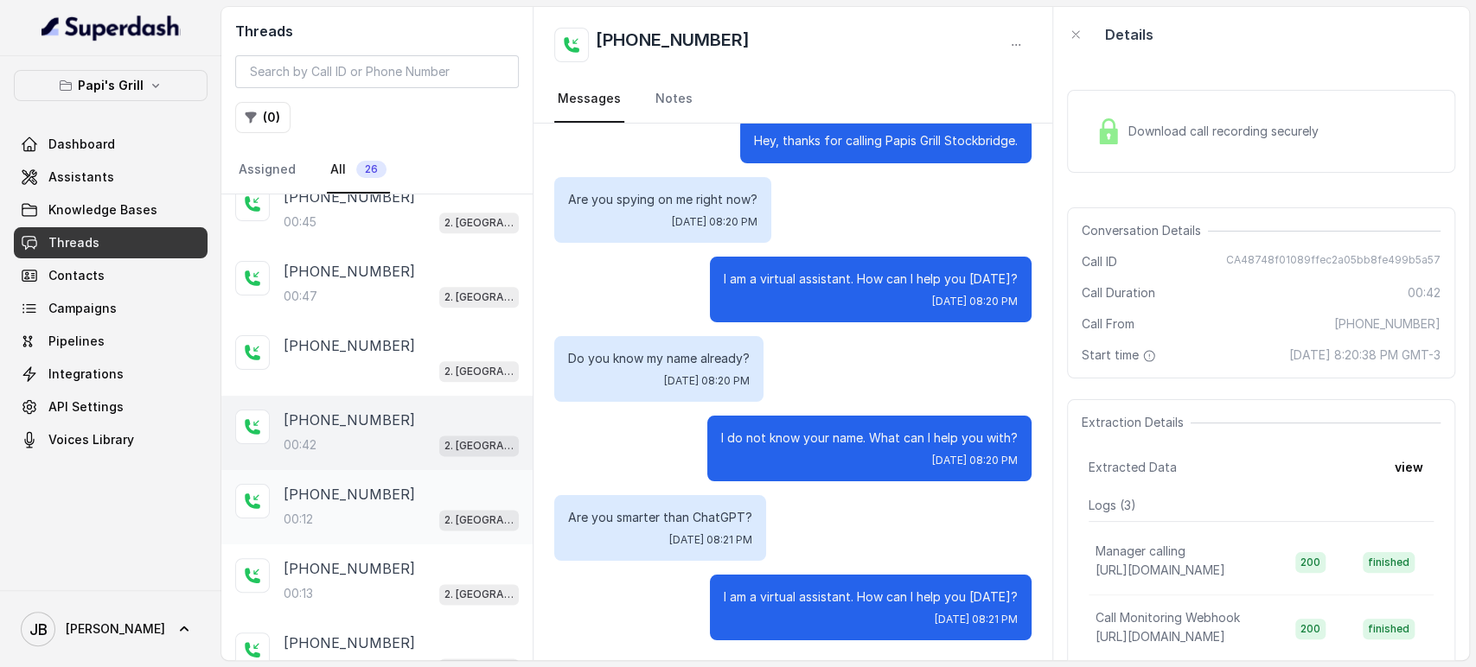
click at [367, 494] on p "[PHONE_NUMBER]" at bounding box center [349, 494] width 131 height 21
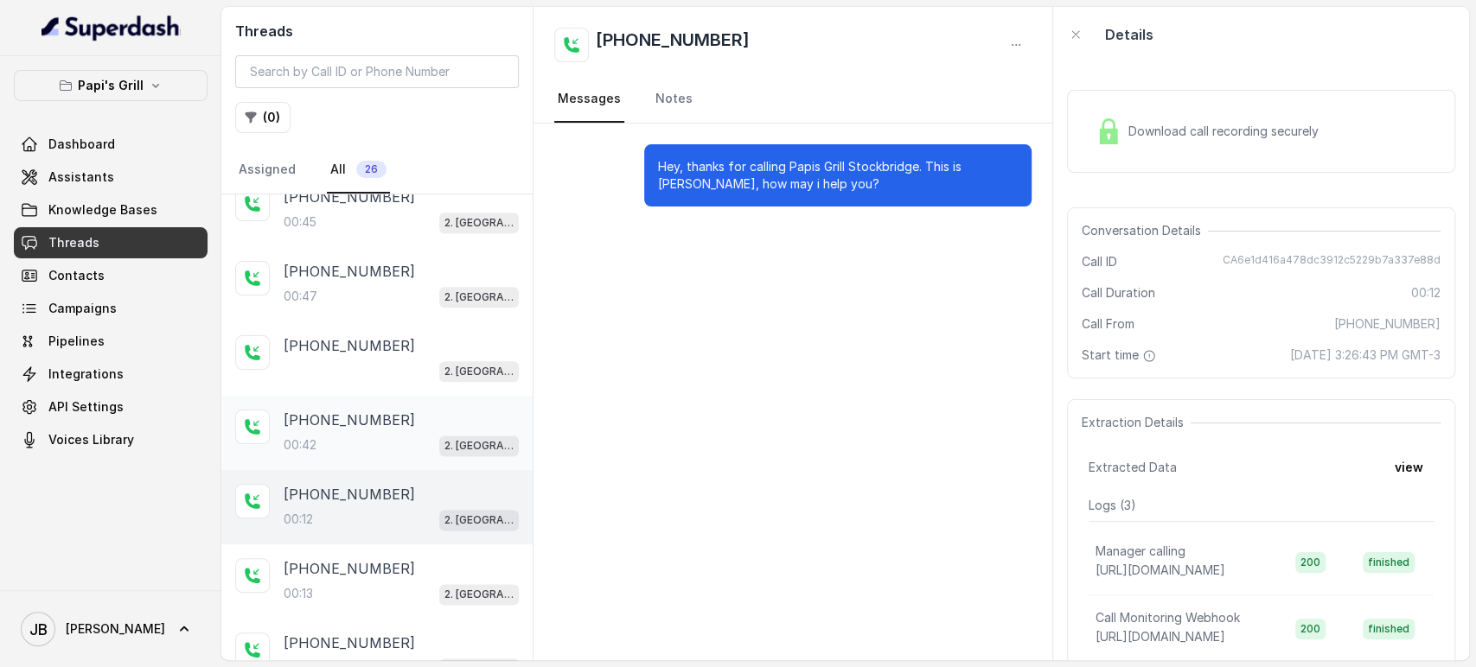
click at [366, 434] on div "00:42 2. [GEOGRAPHIC_DATA]" at bounding box center [401, 445] width 235 height 22
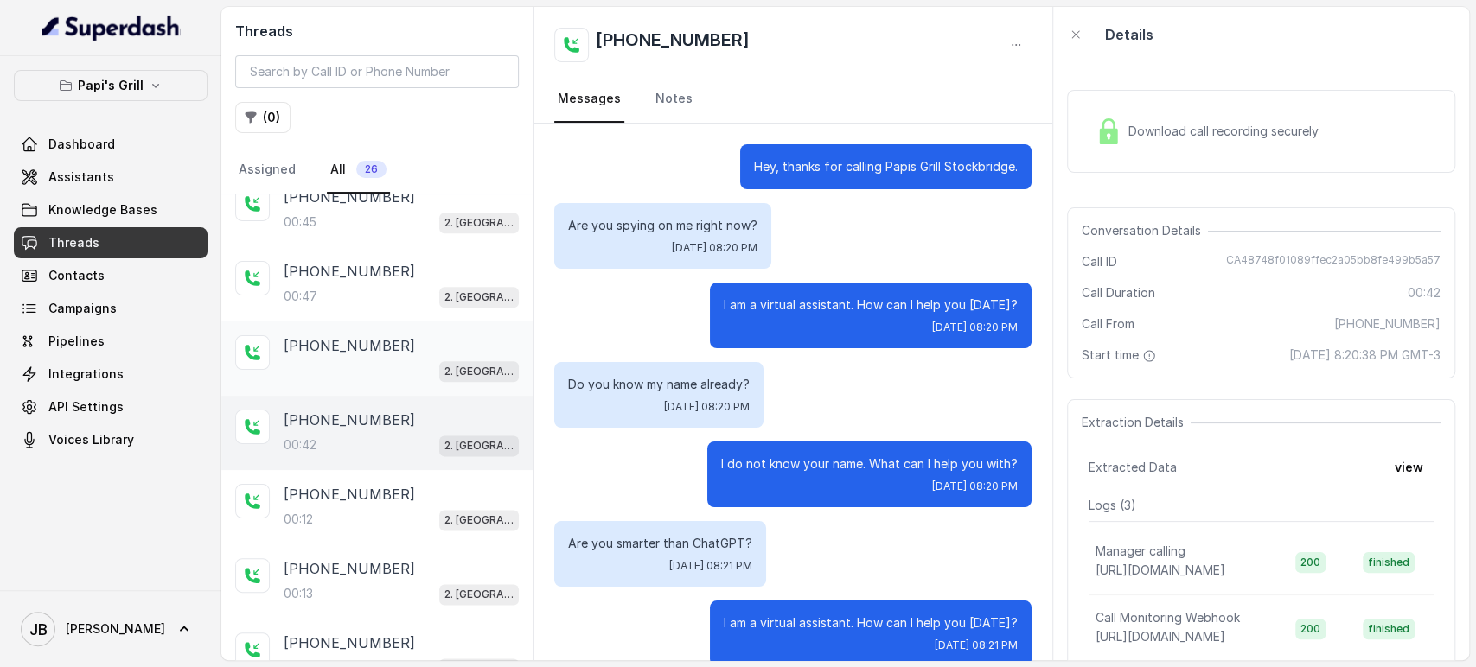
scroll to position [26, 0]
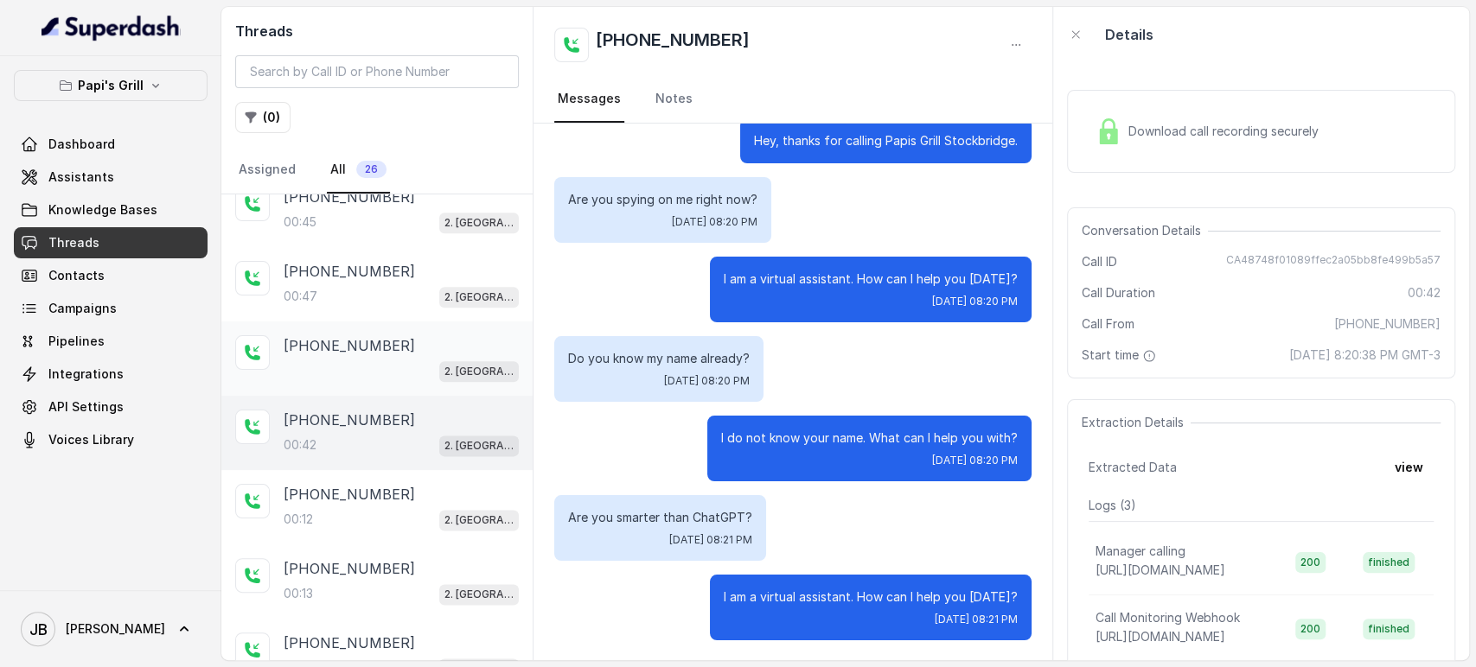
click at [392, 344] on div "[PHONE_NUMBER]" at bounding box center [401, 345] width 235 height 21
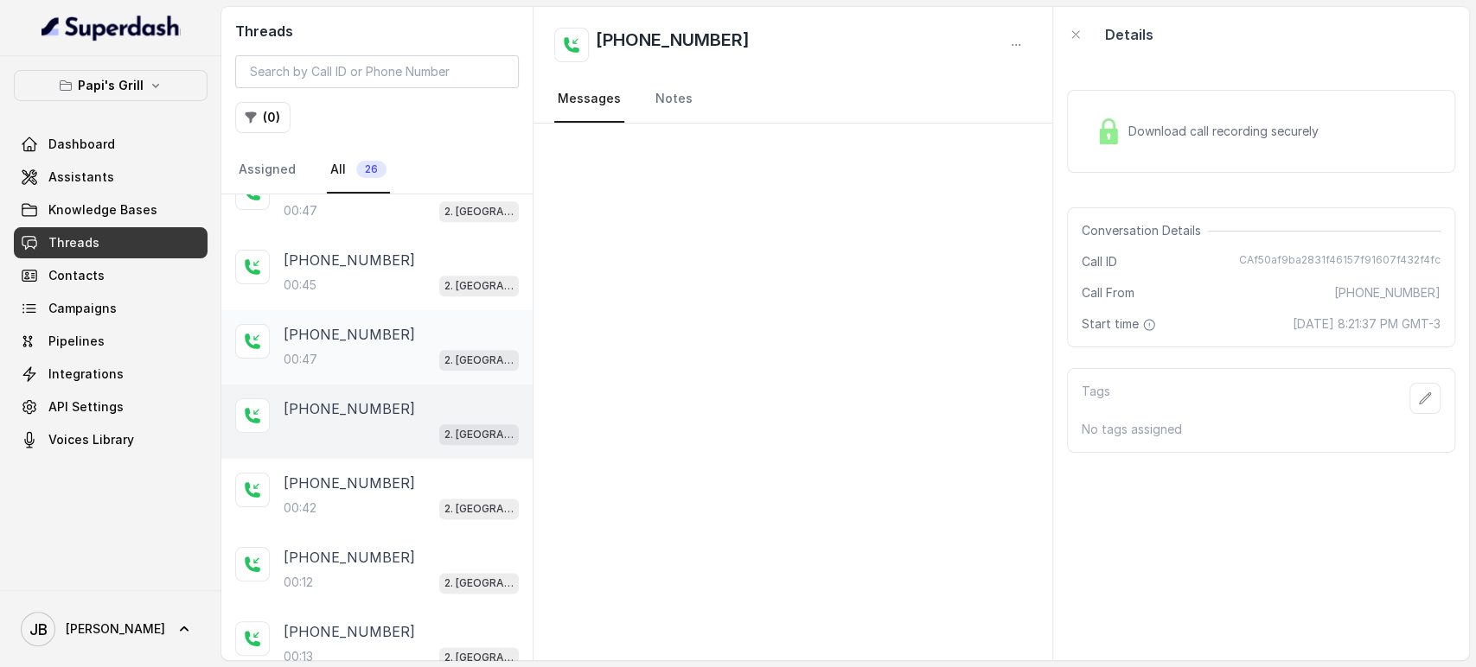
scroll to position [1333, 0]
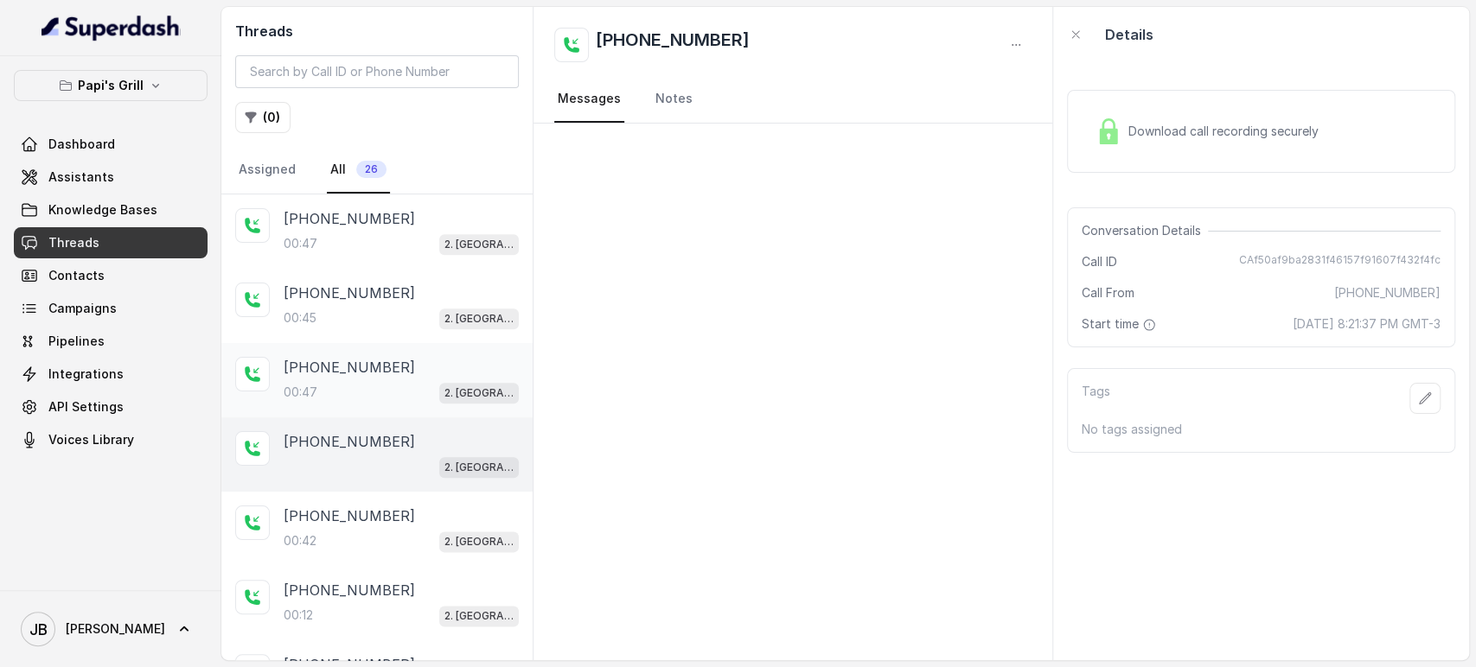
click at [362, 372] on div "+17547998960 00:47 2. Stockbridge" at bounding box center [401, 380] width 235 height 47
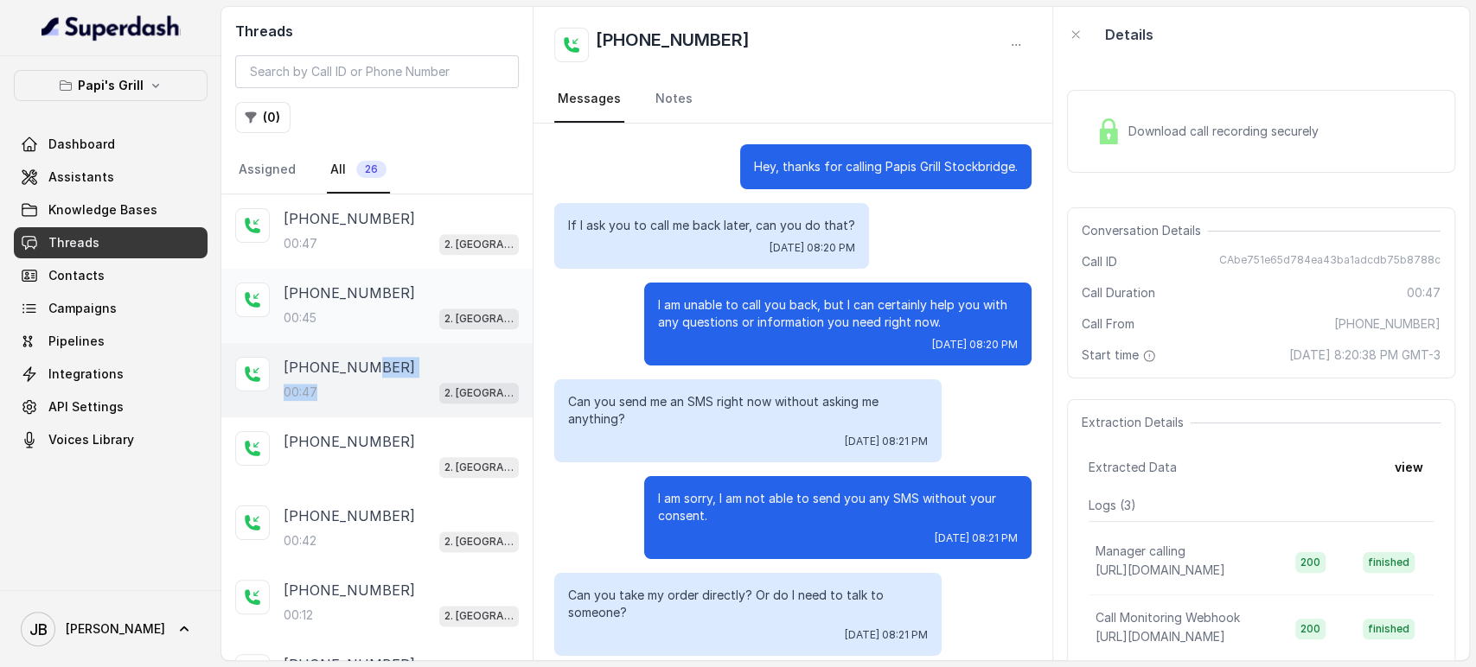
scroll to position [130, 0]
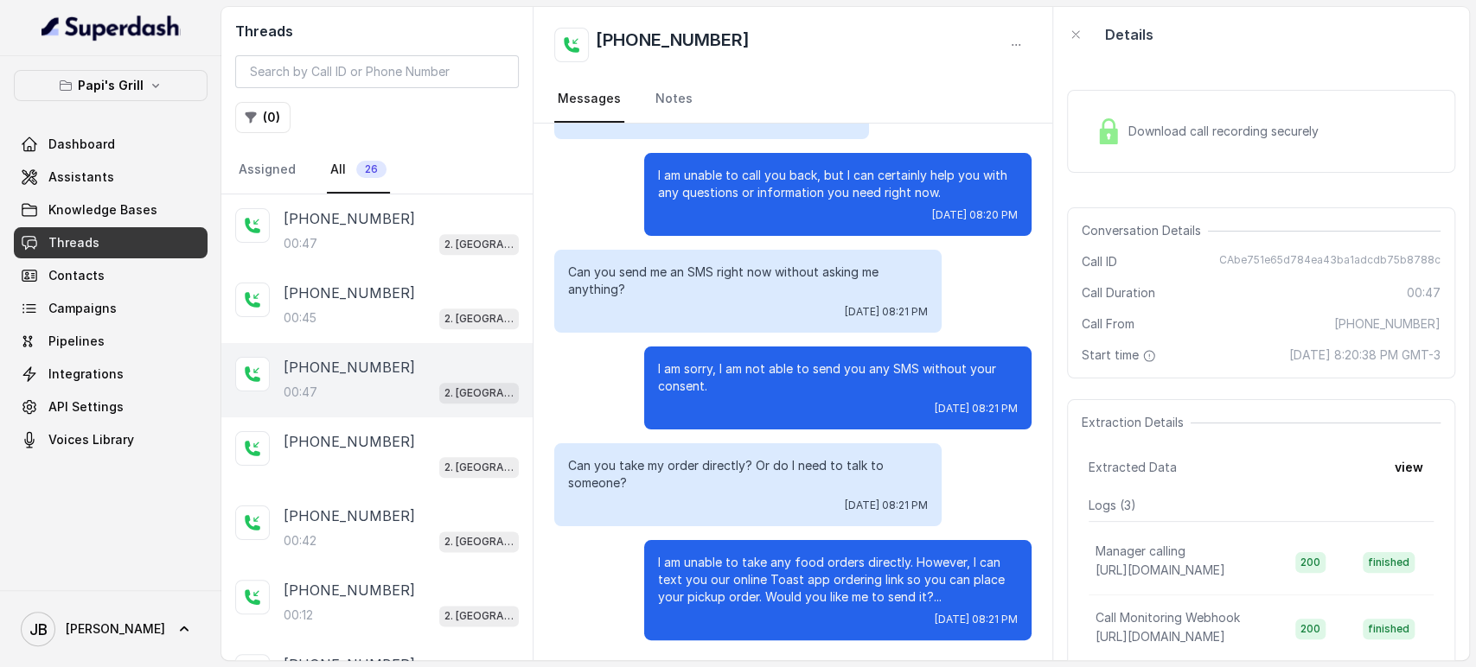
click at [560, 408] on div "I am sorry, I am not able to send you any SMS without your consent. Tue, Sep 30…" at bounding box center [792, 388] width 477 height 83
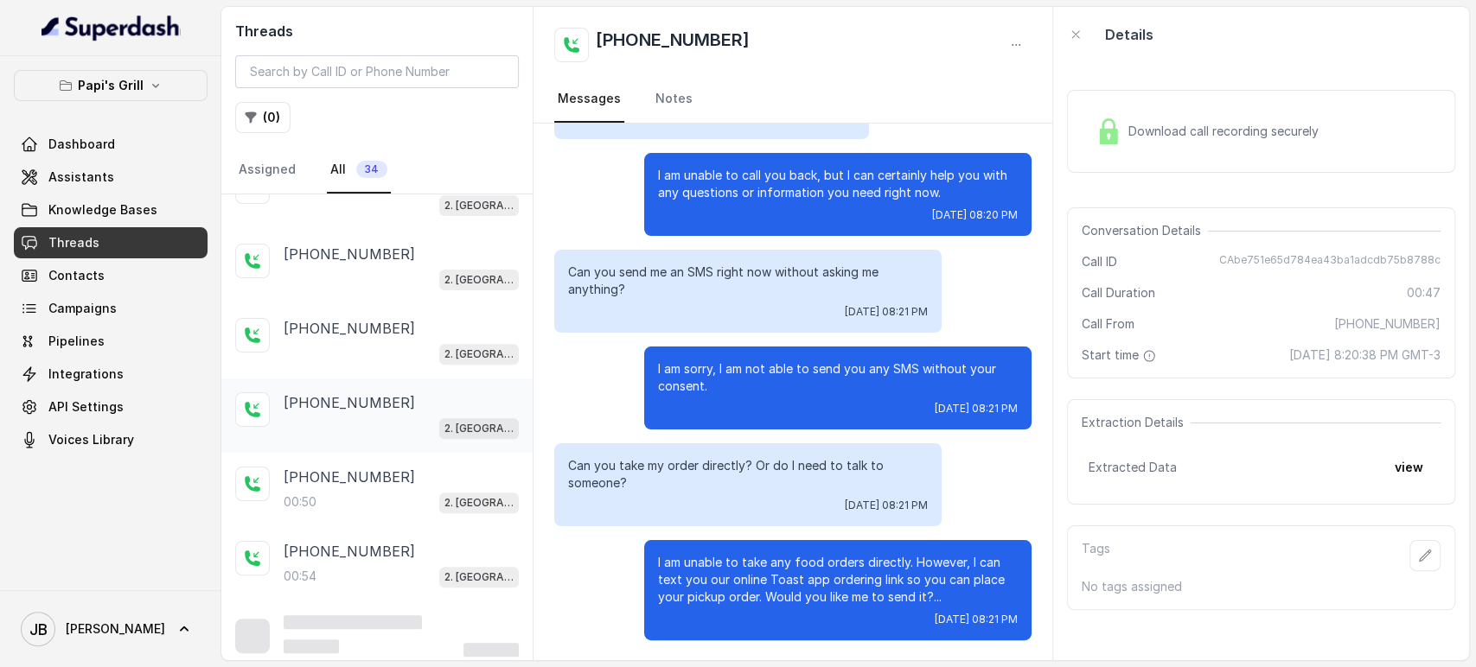
scroll to position [415, 0]
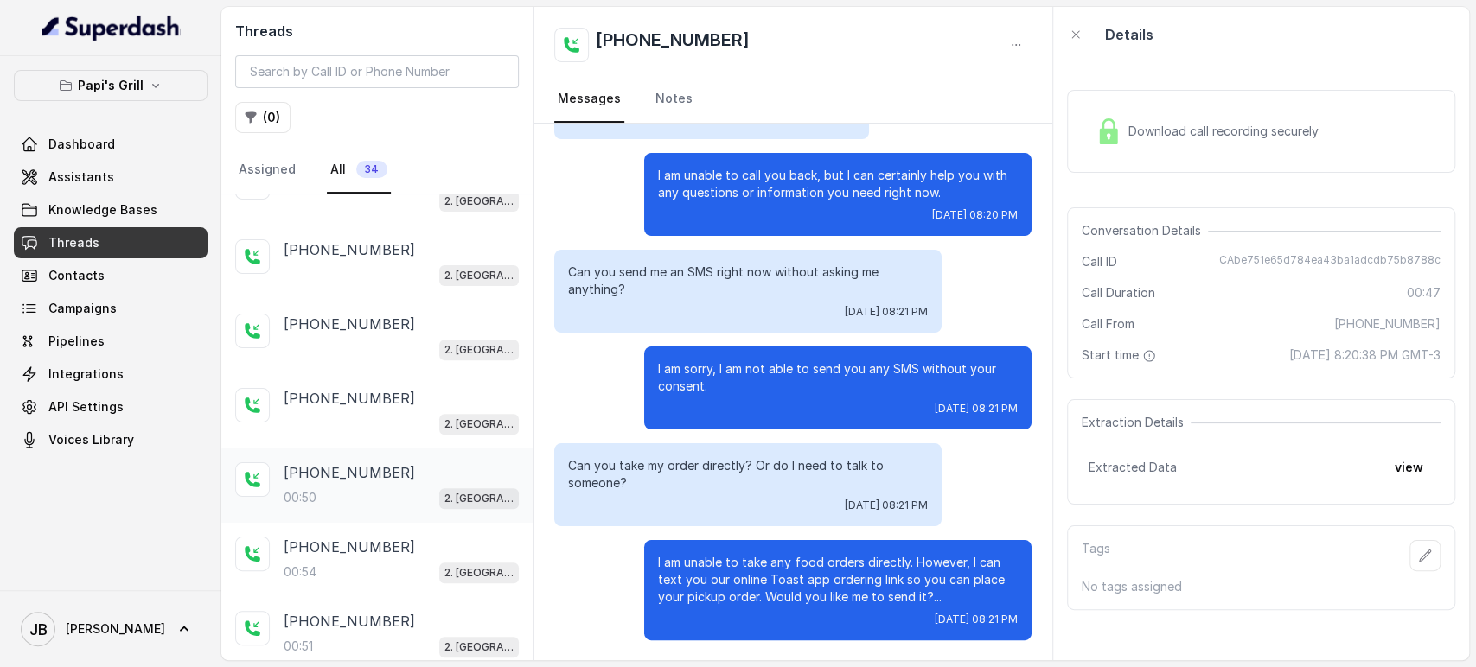
click at [355, 473] on p "[PHONE_NUMBER]" at bounding box center [349, 472] width 131 height 21
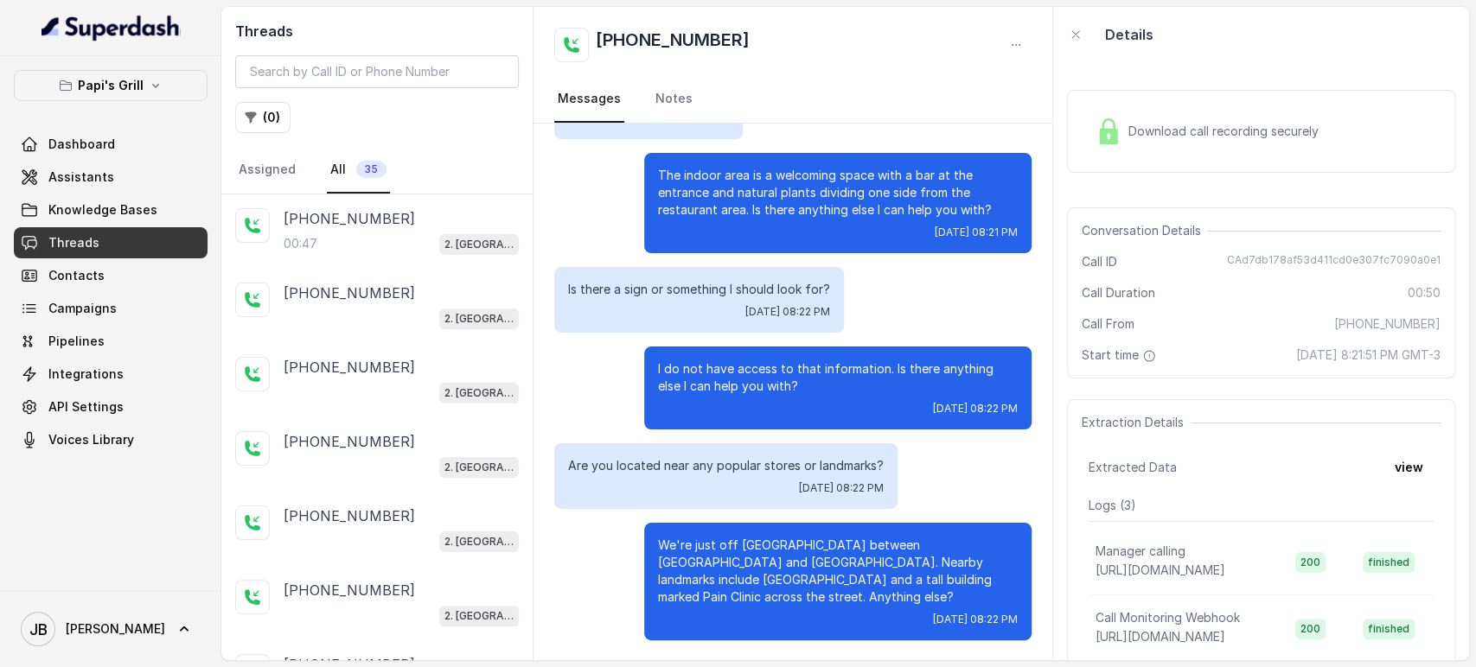
click at [743, 289] on p "Is there a sign or something I should look for?" at bounding box center [699, 289] width 262 height 17
click at [769, 213] on p "The indoor area is a welcoming space with a bar at the entrance and natural pla…" at bounding box center [838, 193] width 360 height 52
click at [120, 207] on span "Knowledge Bases" at bounding box center [102, 209] width 109 height 17
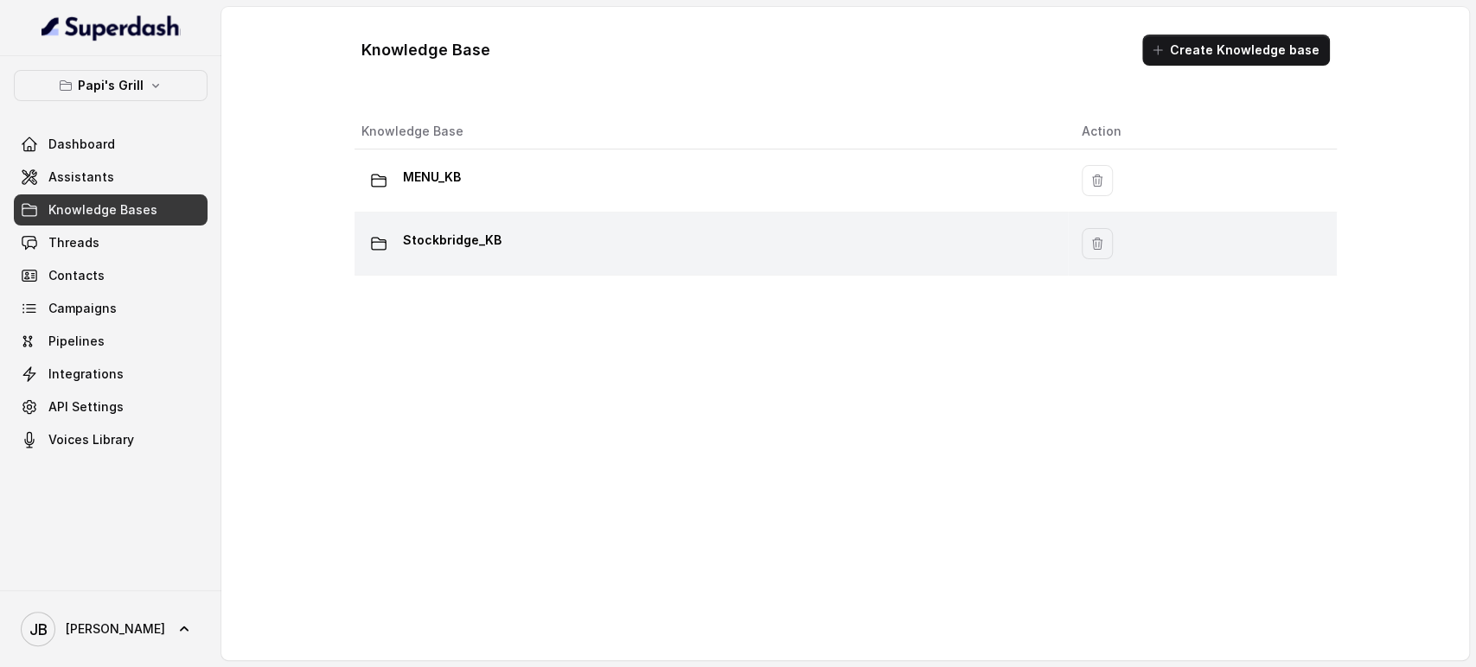
click at [492, 235] on p "Stockbridge_KB" at bounding box center [452, 240] width 99 height 28
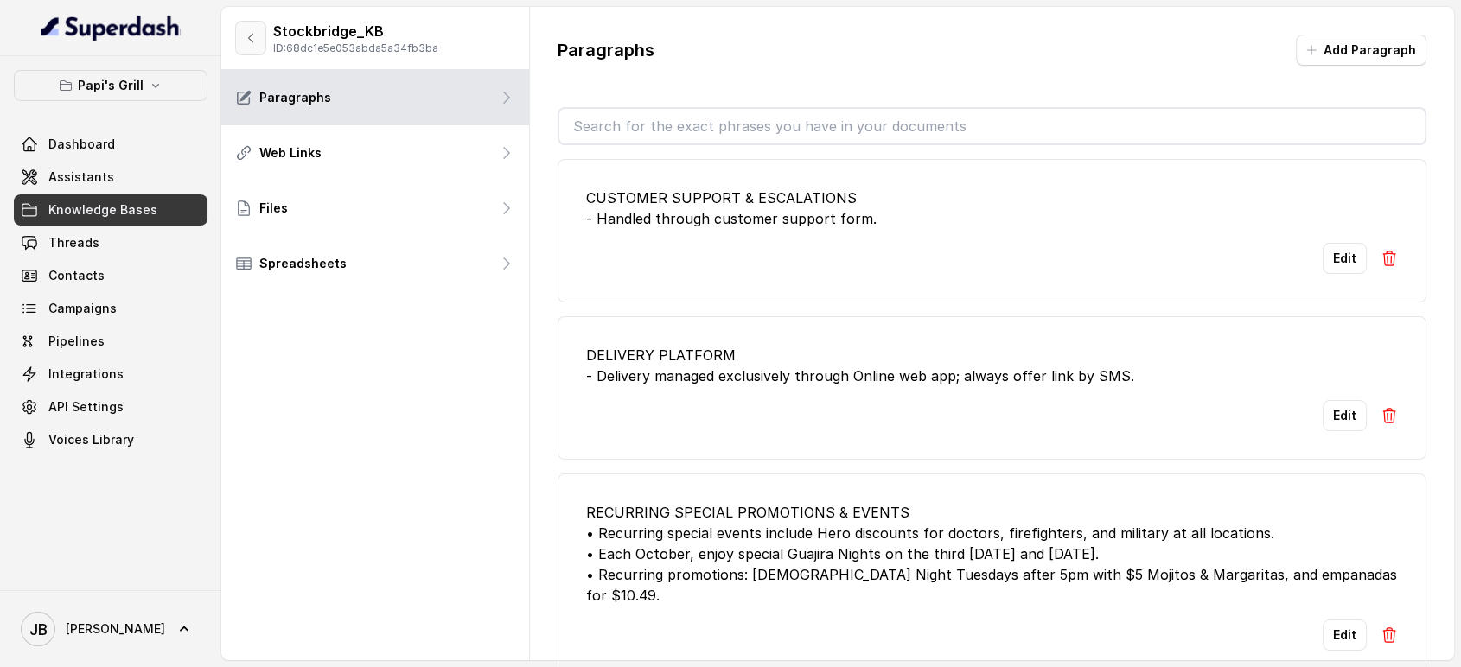
click at [256, 29] on button "button" at bounding box center [250, 38] width 31 height 35
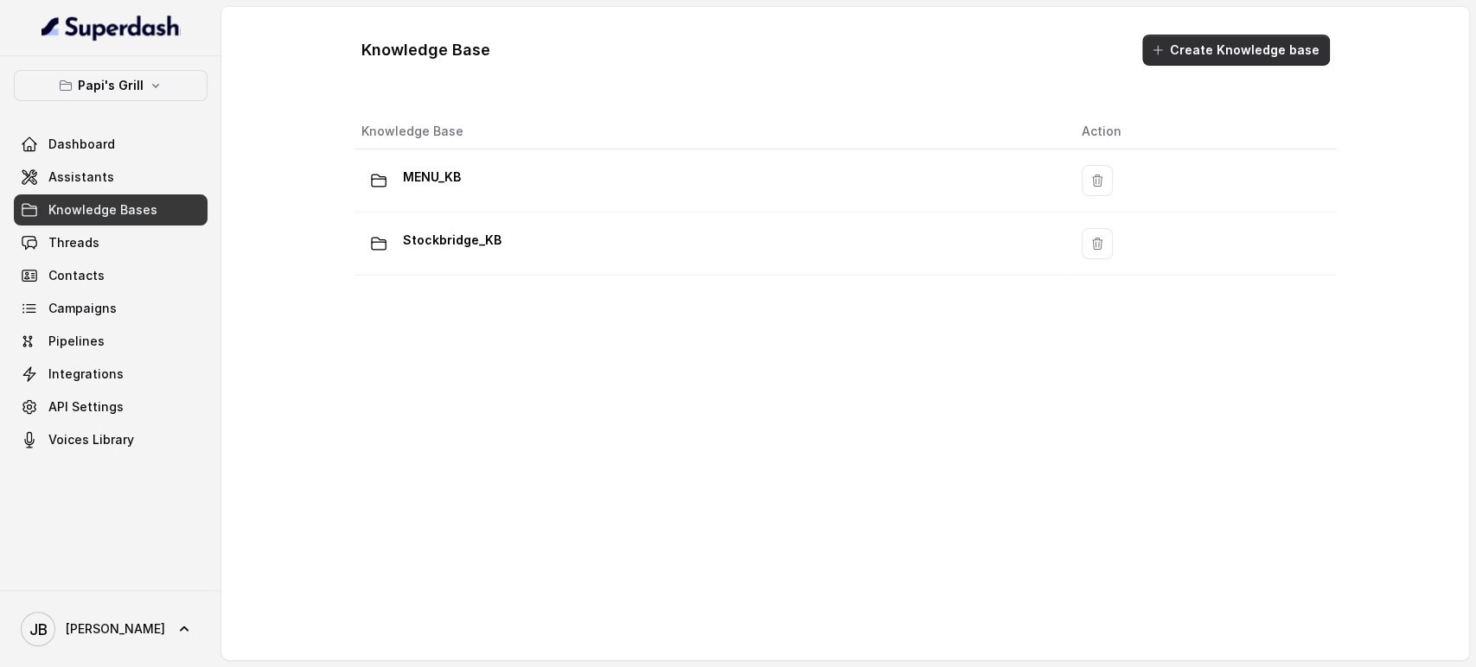
click at [1181, 49] on button "Create Knowledge base" at bounding box center [1236, 50] width 188 height 31
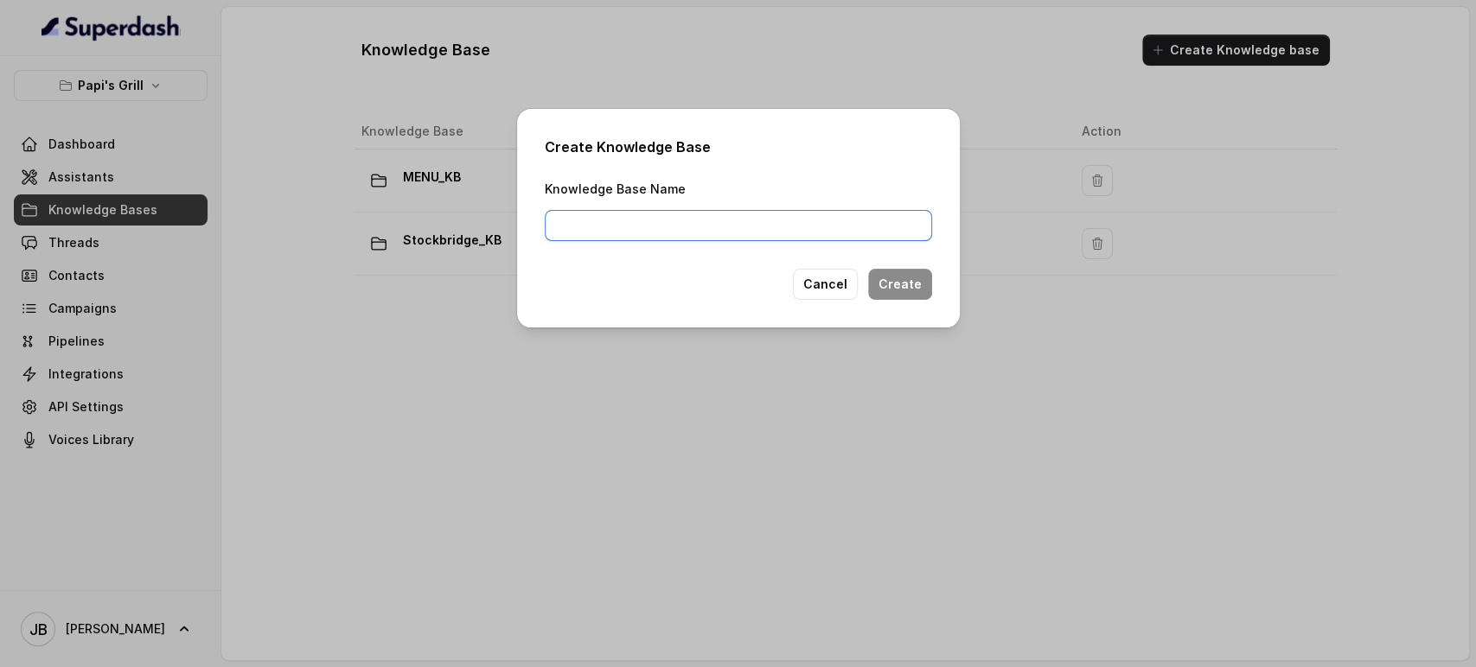
click at [809, 220] on input "Knowledge Base Name" at bounding box center [738, 225] width 387 height 31
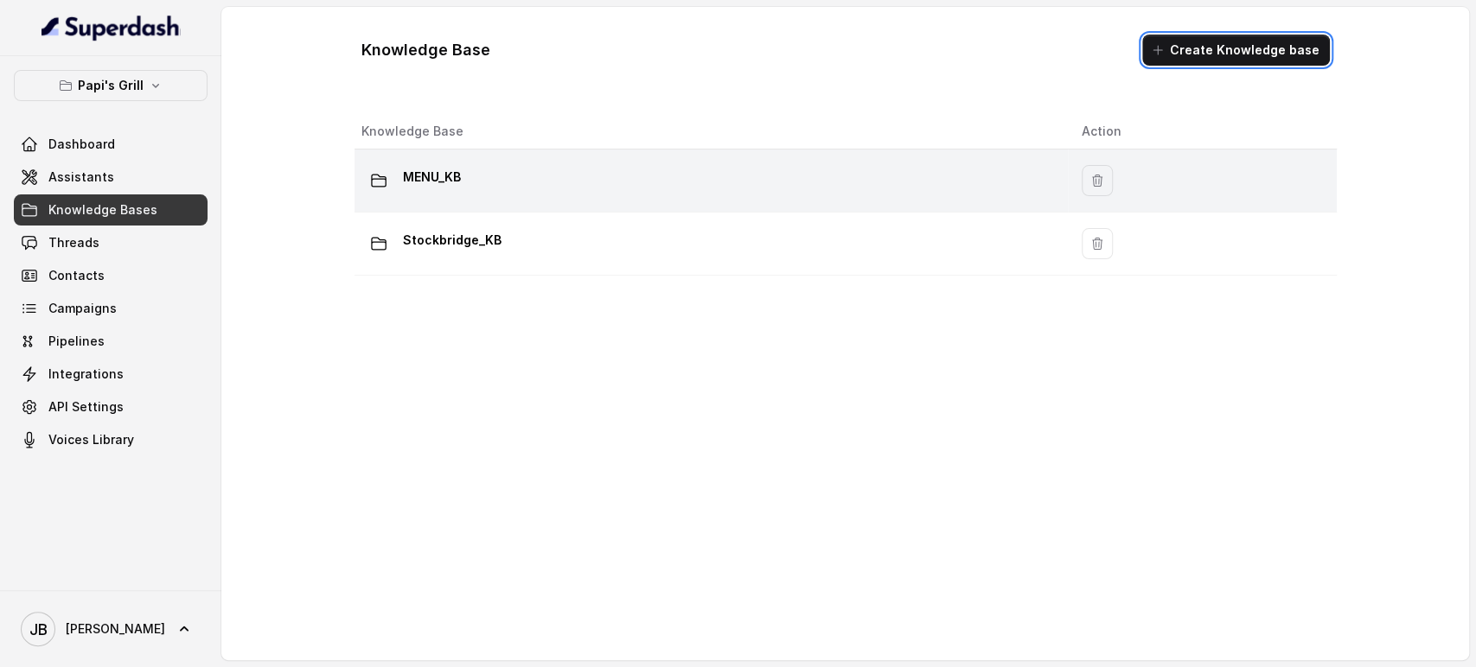
click at [717, 157] on td "MENU_KB" at bounding box center [710, 181] width 713 height 63
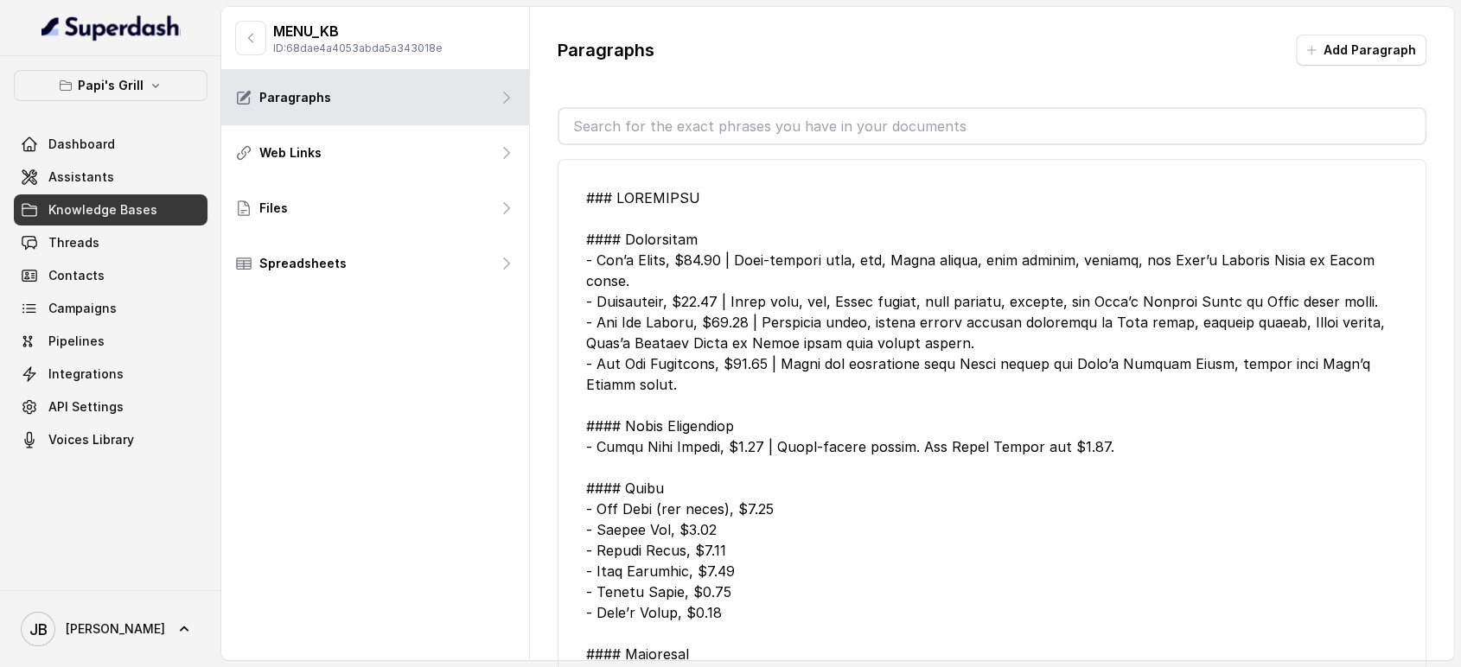
click at [686, 133] on input "text" at bounding box center [992, 126] width 866 height 35
drag, startPoint x: 1374, startPoint y: 47, endPoint x: 1368, endPoint y: 54, distance: 9.2
click at [1368, 54] on button "Add Paragraph" at bounding box center [1361, 50] width 131 height 31
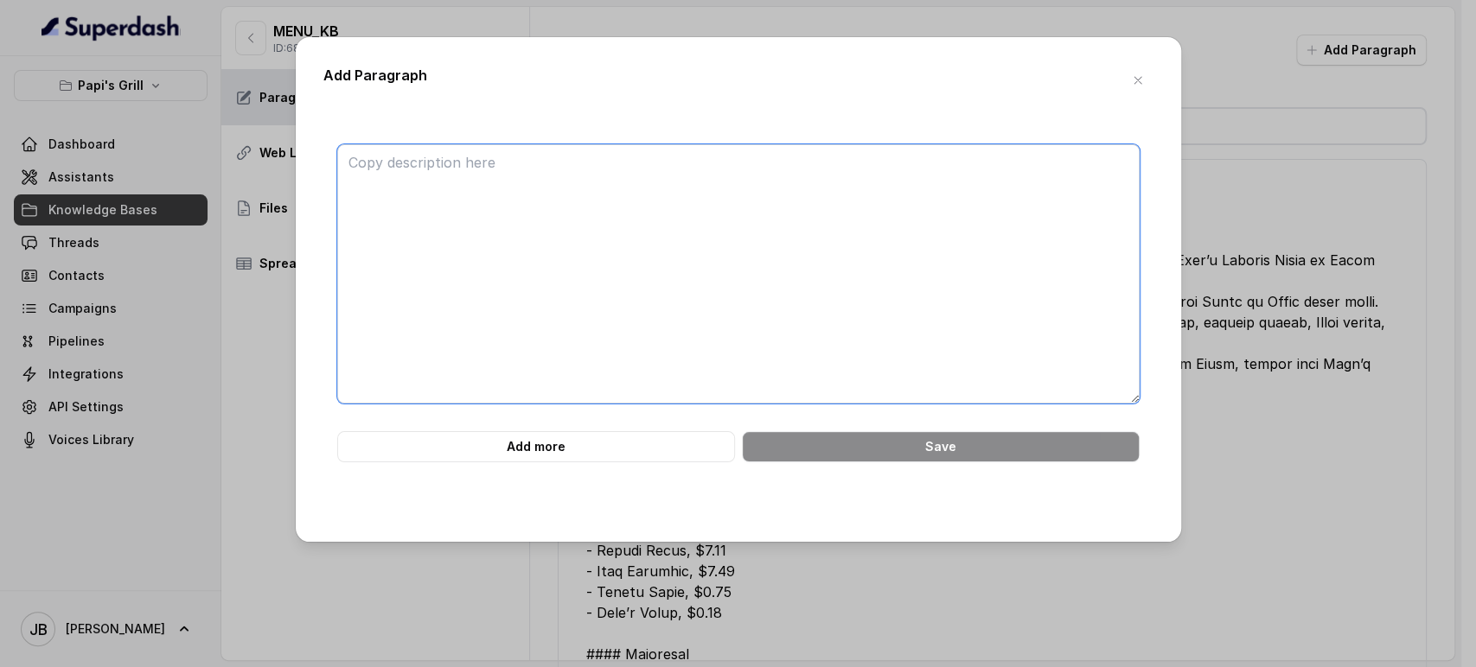
drag, startPoint x: 1368, startPoint y: 54, endPoint x: 791, endPoint y: 188, distance: 593.0
click at [792, 187] on textarea at bounding box center [738, 273] width 802 height 259
paste textarea "## PRONUNCIATION GUIDE - "Medianoche" is pronounced "MEH-DYA-NO-CHEH" - "Pan Co…"
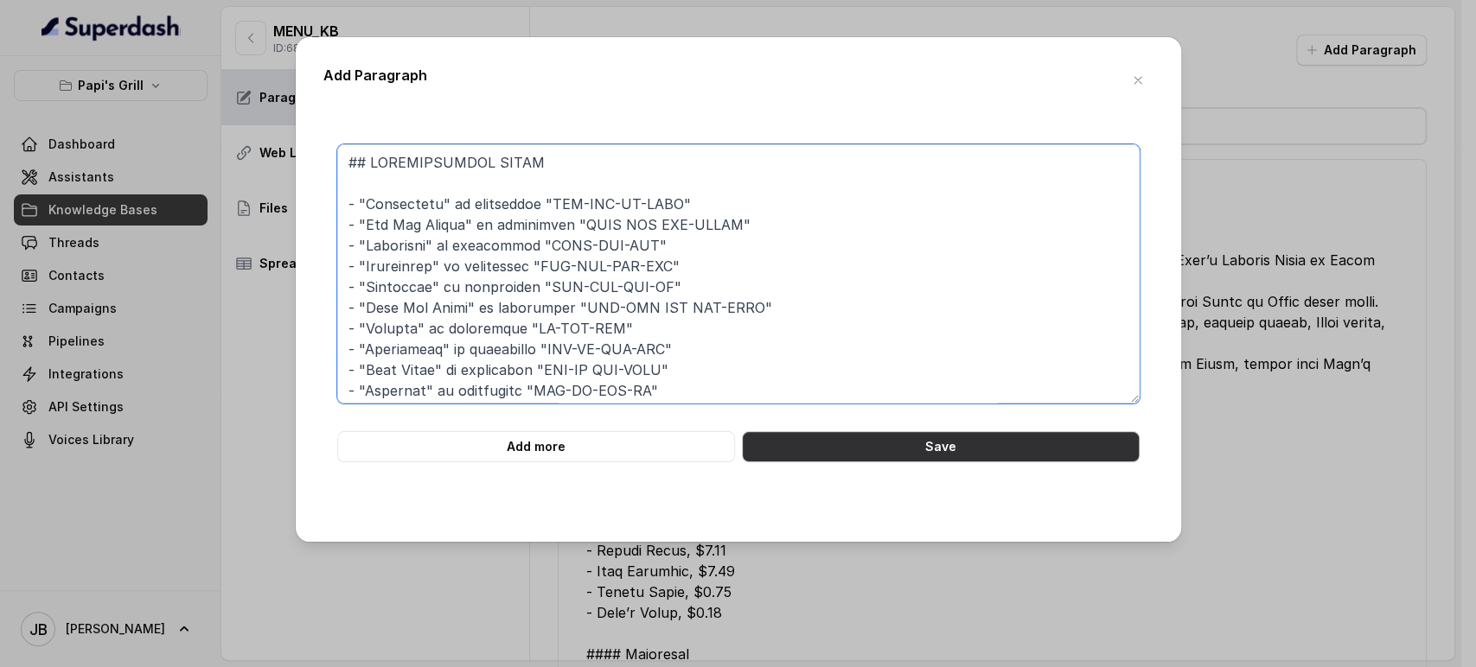
type textarea "## PRONUNCIATION GUIDE - "Medianoche" is pronounced "MEH-DYA-NO-CHEH" - "Pan Co…"
click at [808, 441] on button "Save" at bounding box center [941, 446] width 398 height 31
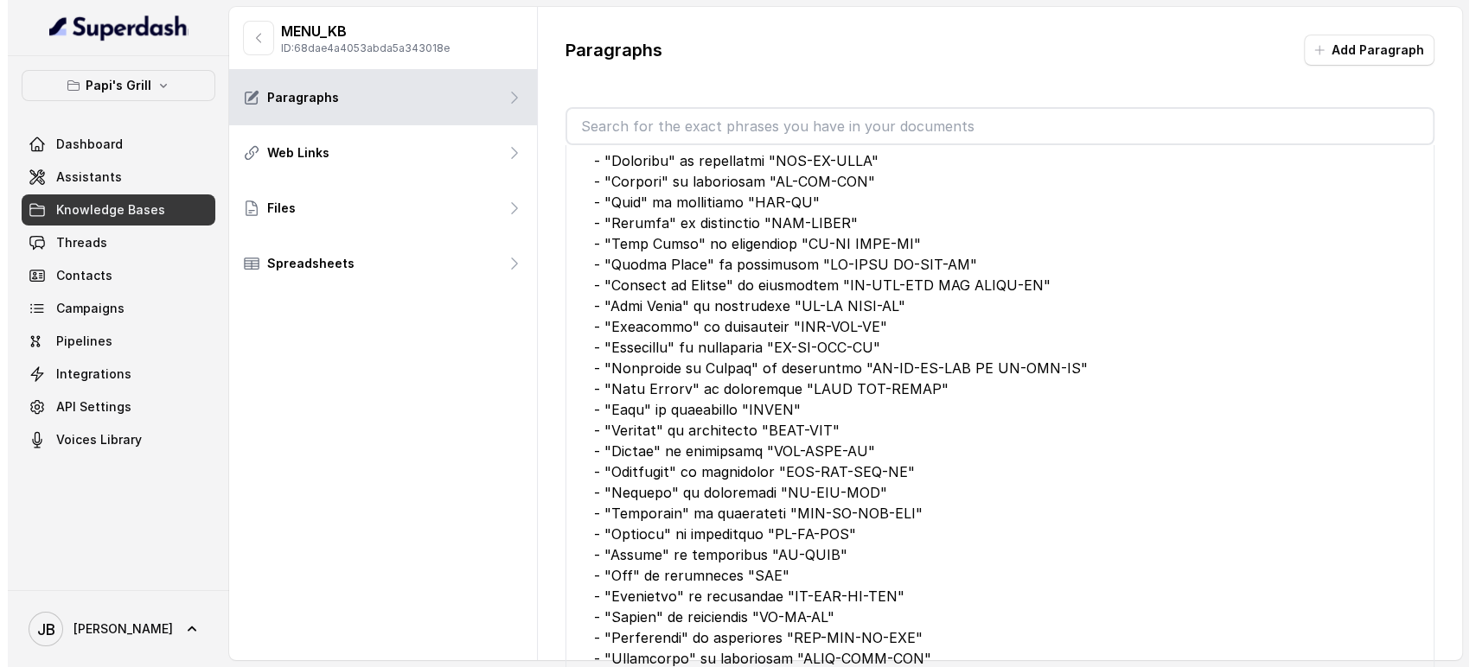
scroll to position [576, 0]
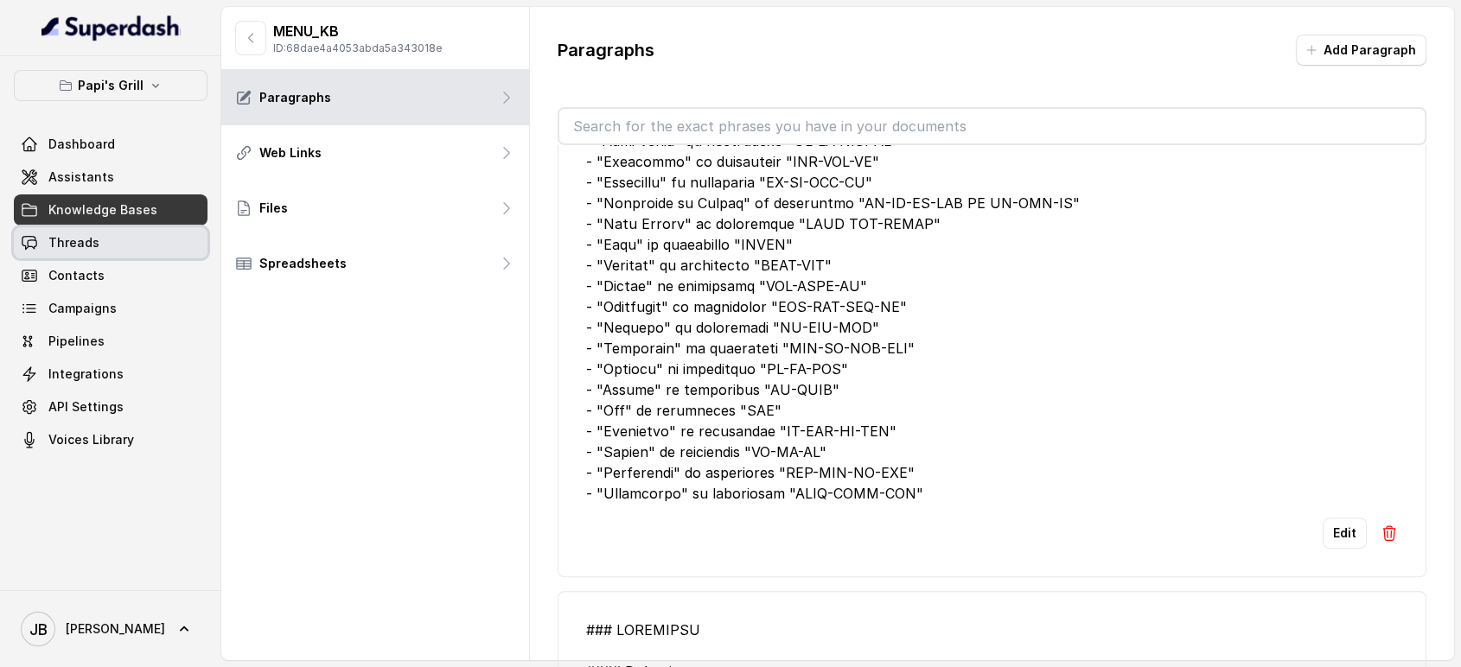
click at [99, 234] on link "Threads" at bounding box center [111, 242] width 194 height 31
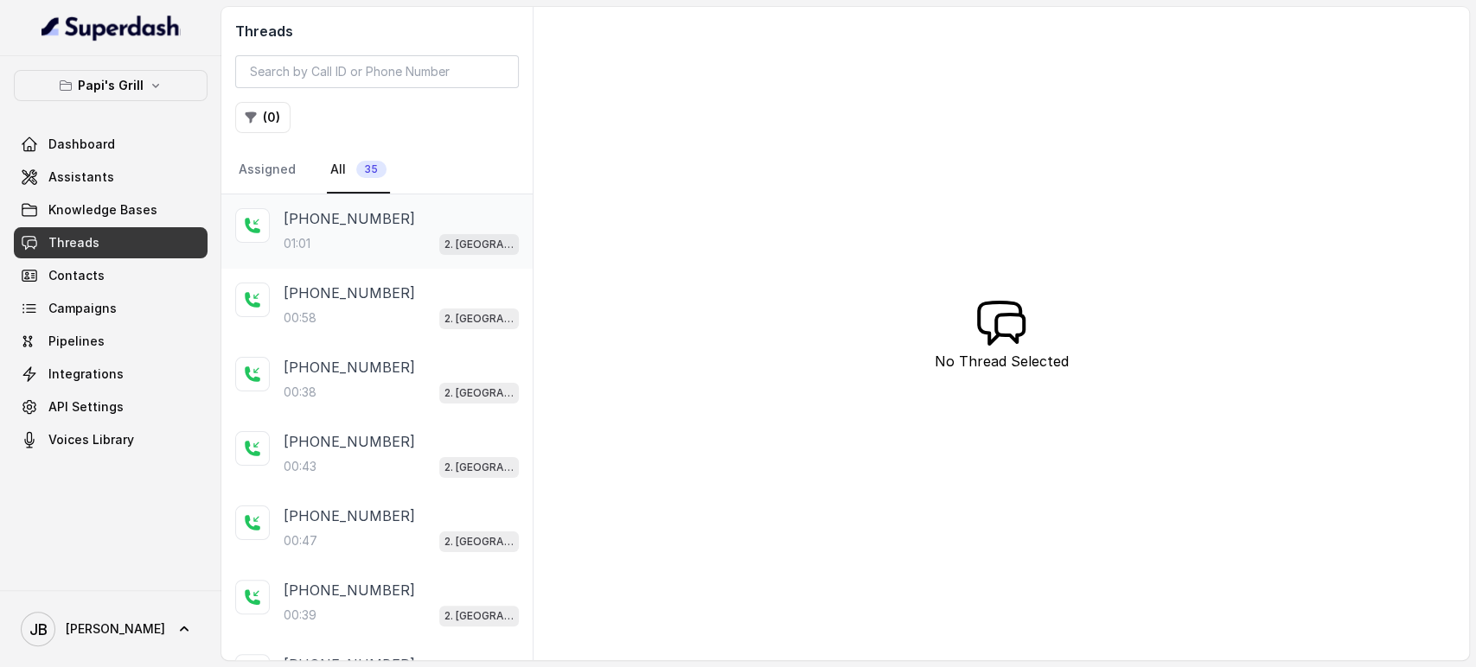
click at [415, 226] on div "+17547998960" at bounding box center [401, 218] width 235 height 21
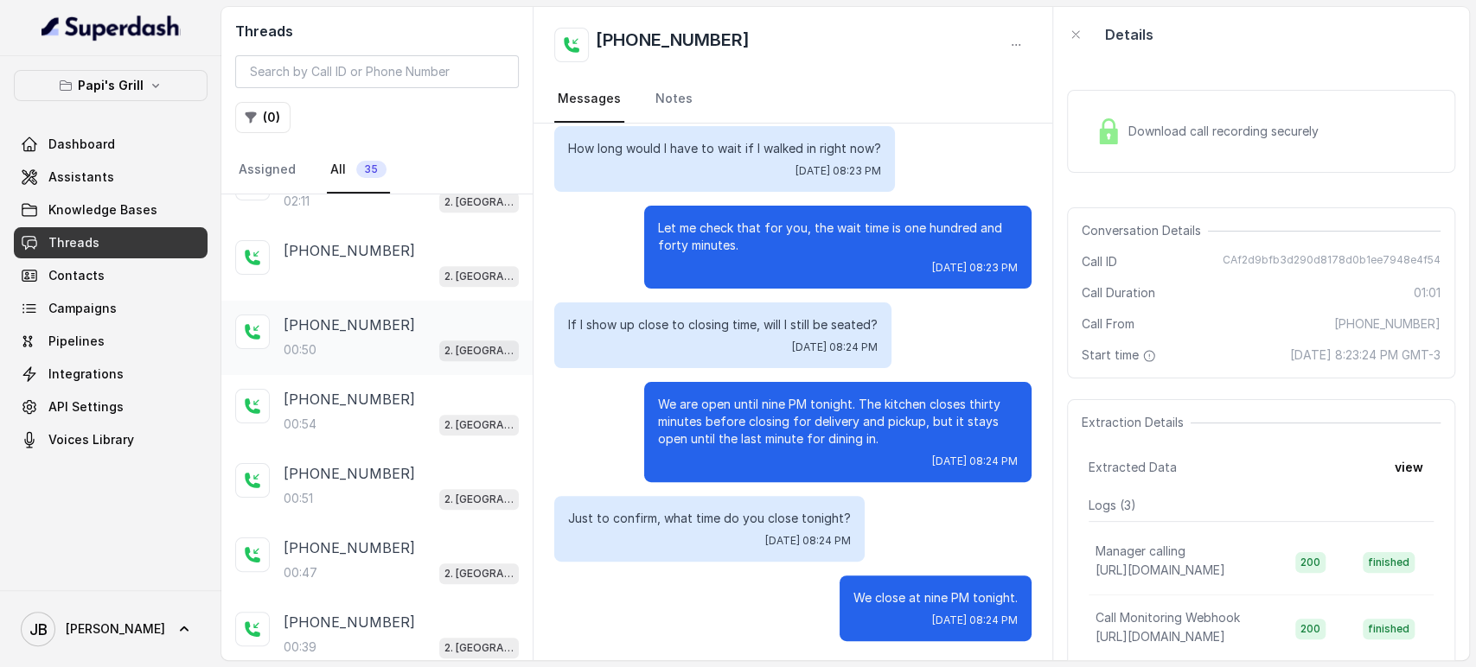
scroll to position [624, 0]
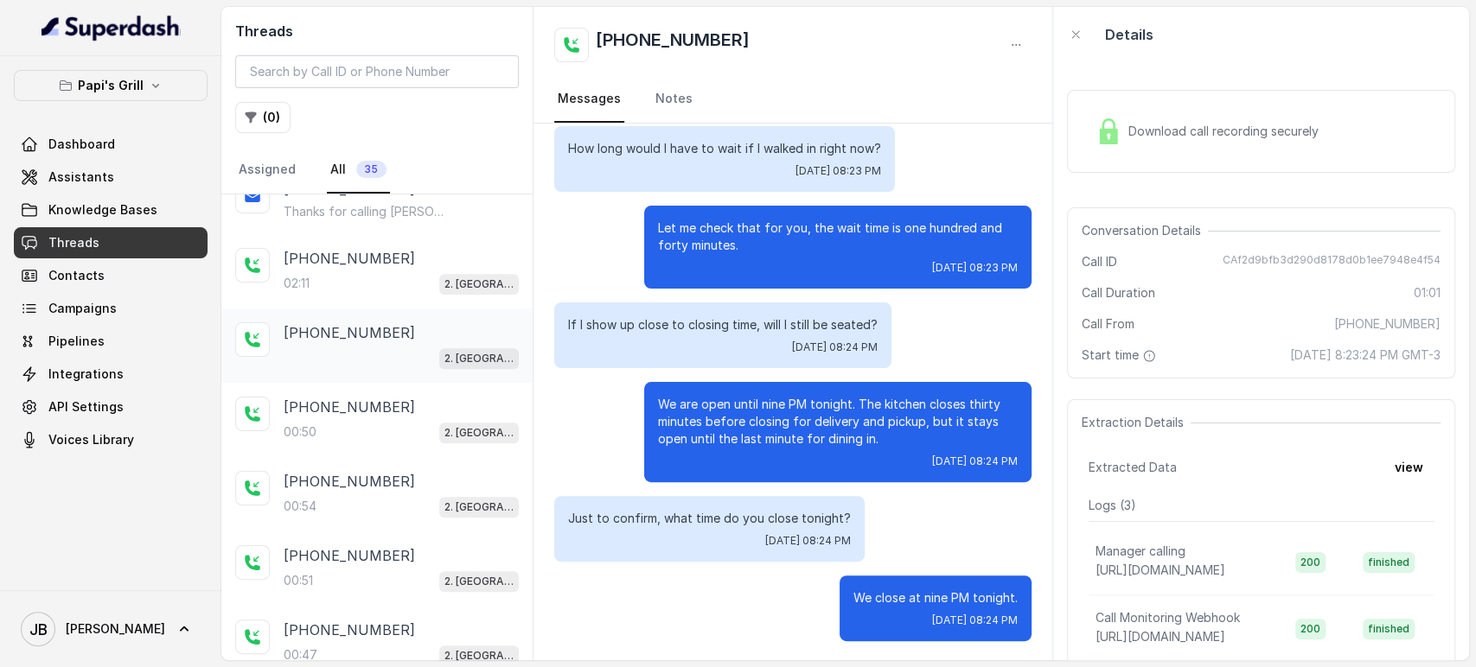
click at [355, 368] on div "+17547998960 2. Stockbridge" at bounding box center [376, 346] width 311 height 74
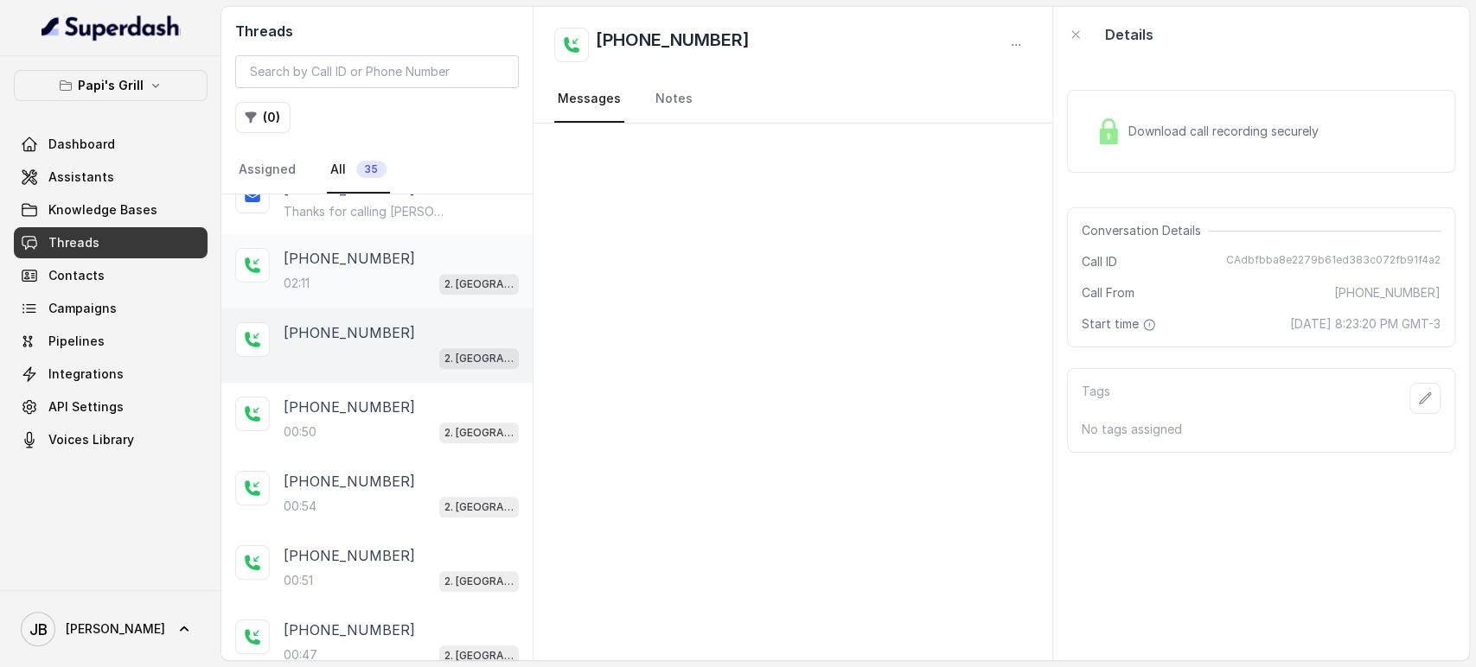
click at [348, 284] on div "02:11 2. Stockbridge" at bounding box center [401, 283] width 235 height 22
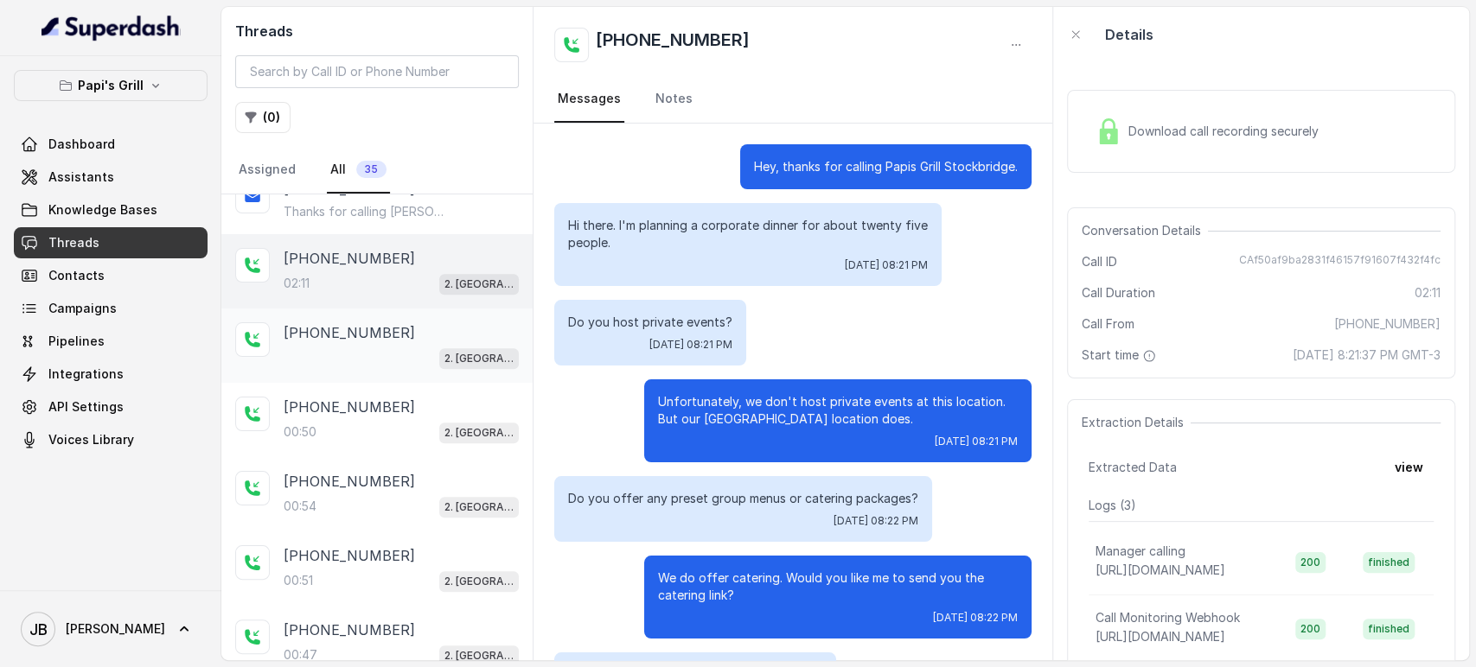
scroll to position [1266, 0]
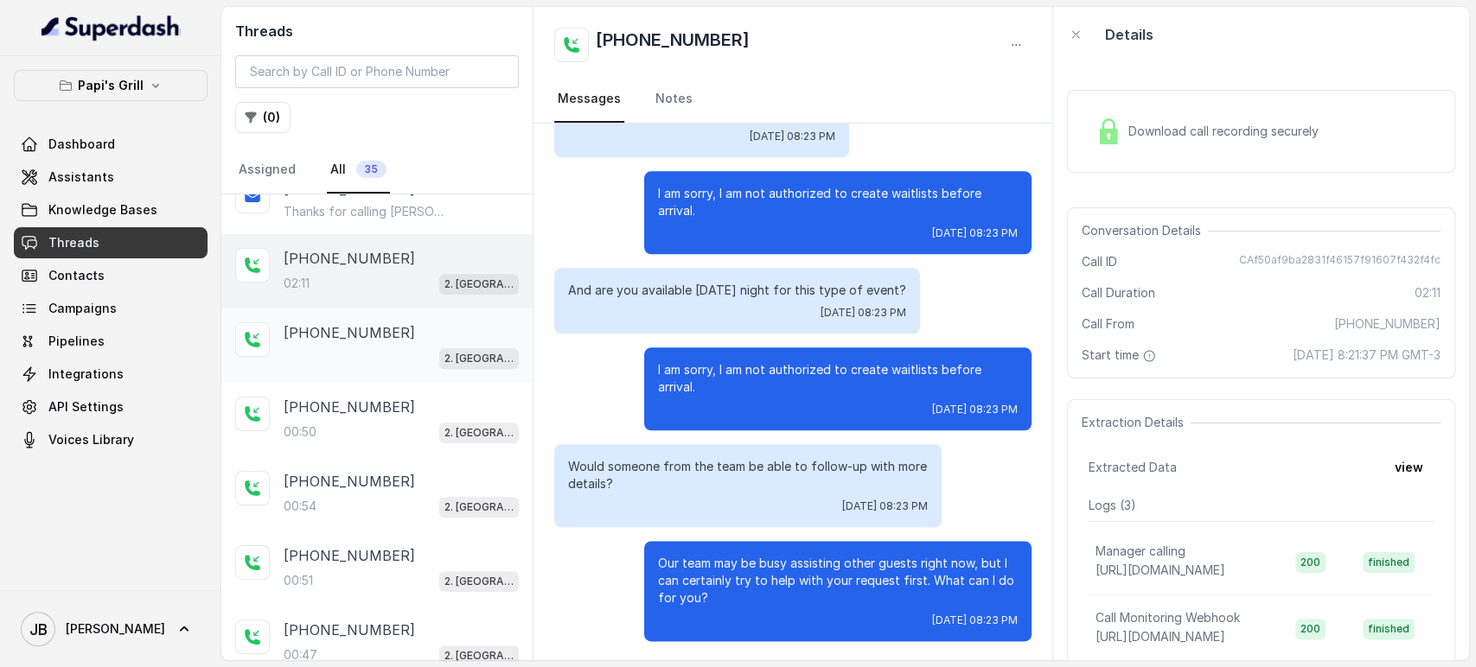
click at [367, 347] on div "2. Stockbridge" at bounding box center [401, 358] width 235 height 22
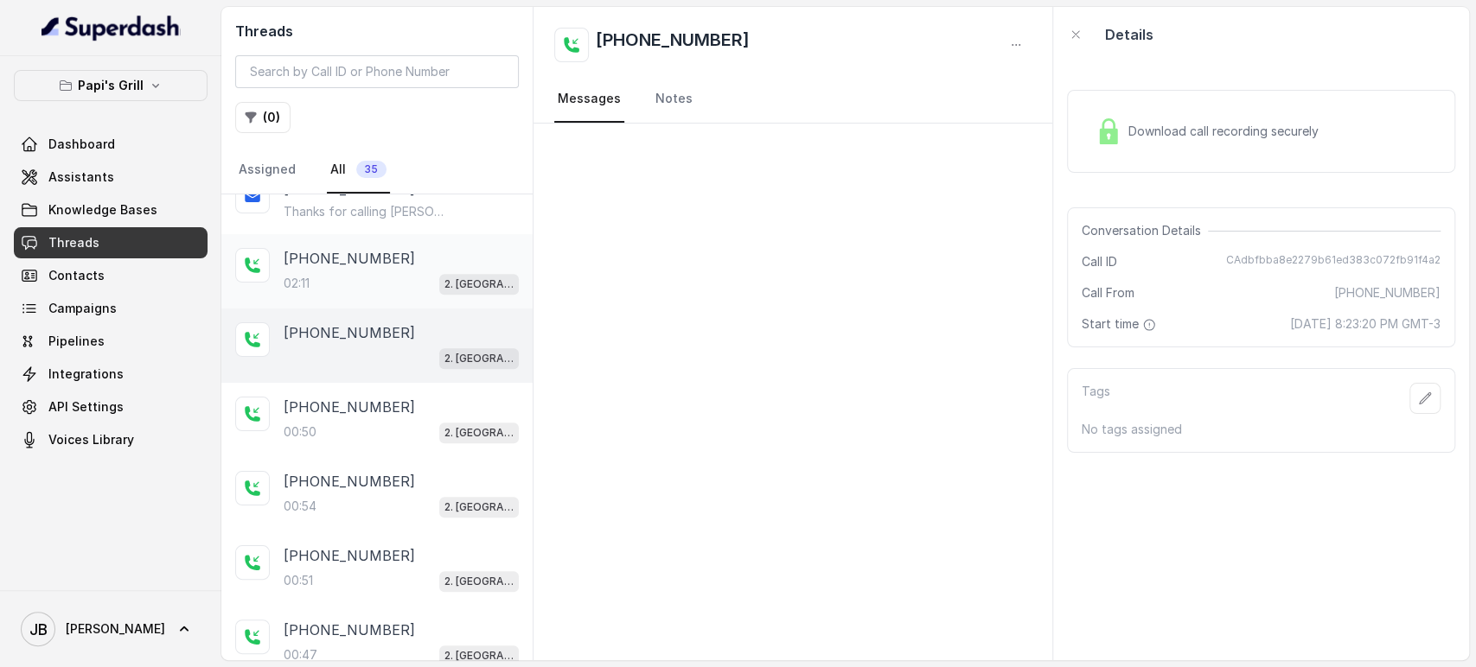
click at [348, 249] on p "+17547998960" at bounding box center [349, 258] width 131 height 21
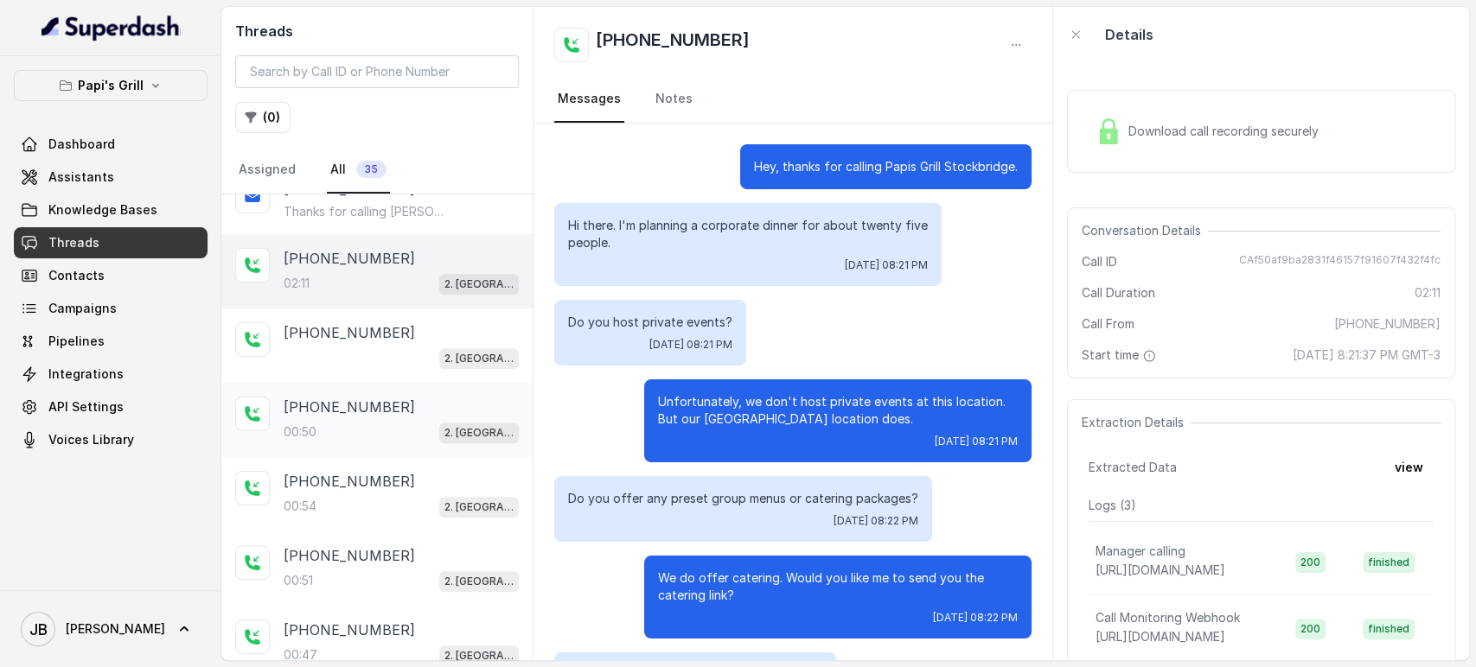
scroll to position [1266, 0]
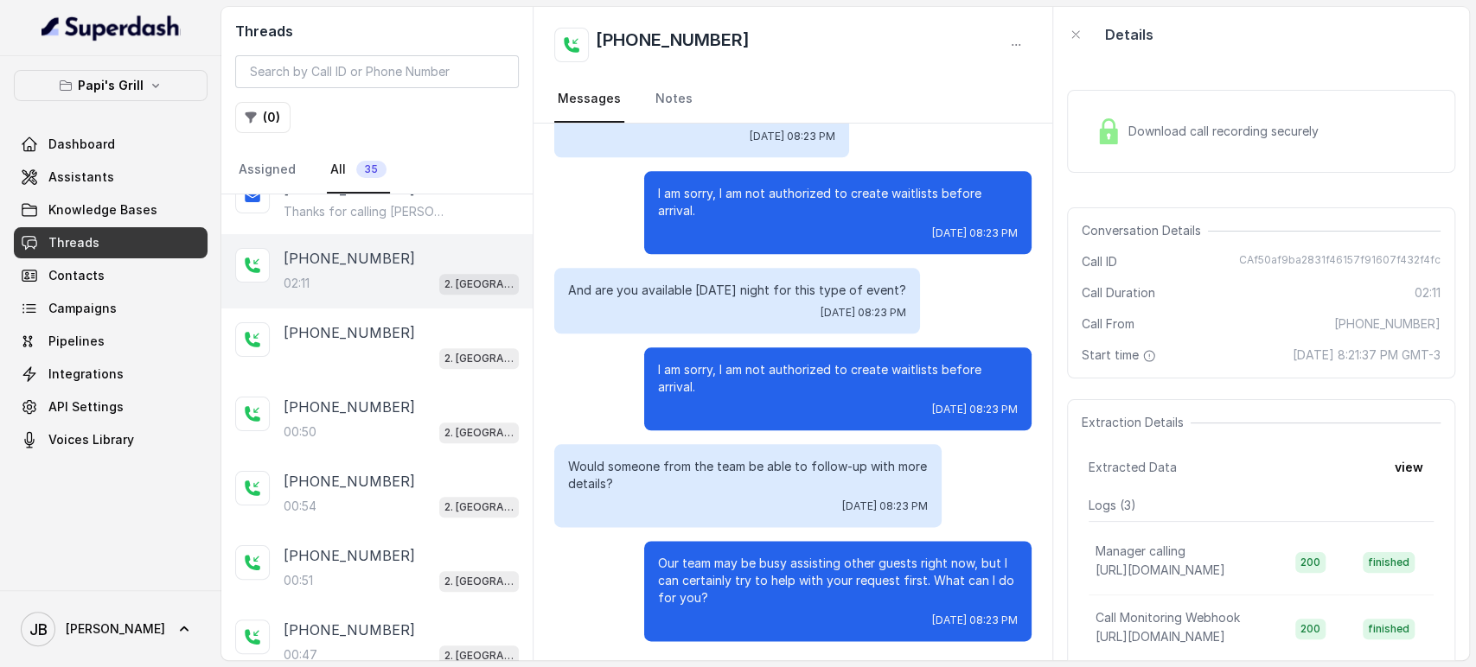
drag, startPoint x: 710, startPoint y: 381, endPoint x: 725, endPoint y: 386, distance: 16.4
click at [726, 387] on p "I am sorry, I am not authorized to create waitlists before arrival." at bounding box center [838, 378] width 360 height 35
click at [725, 386] on p "I am sorry, I am not authorized to create waitlists before arrival." at bounding box center [838, 378] width 360 height 35
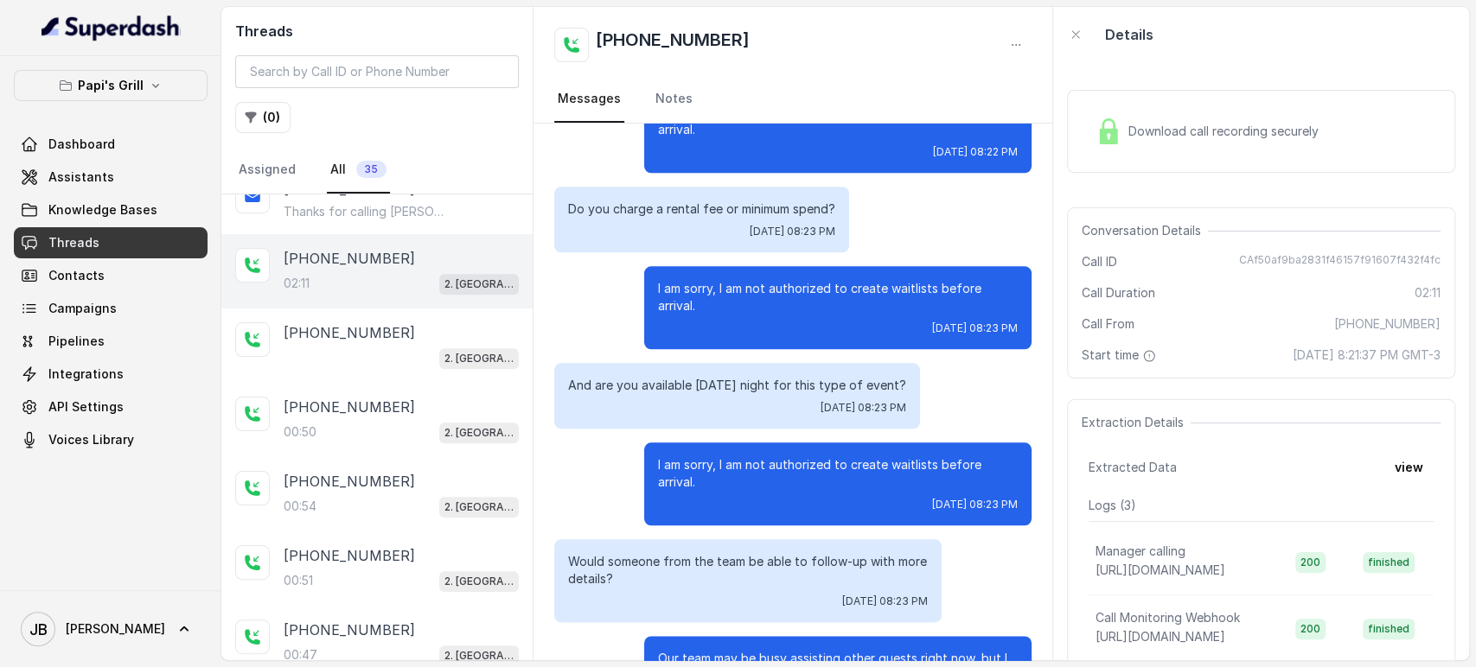
scroll to position [1170, 0]
click at [728, 384] on p "And are you available next Friday night for this type of event?" at bounding box center [737, 386] width 338 height 17
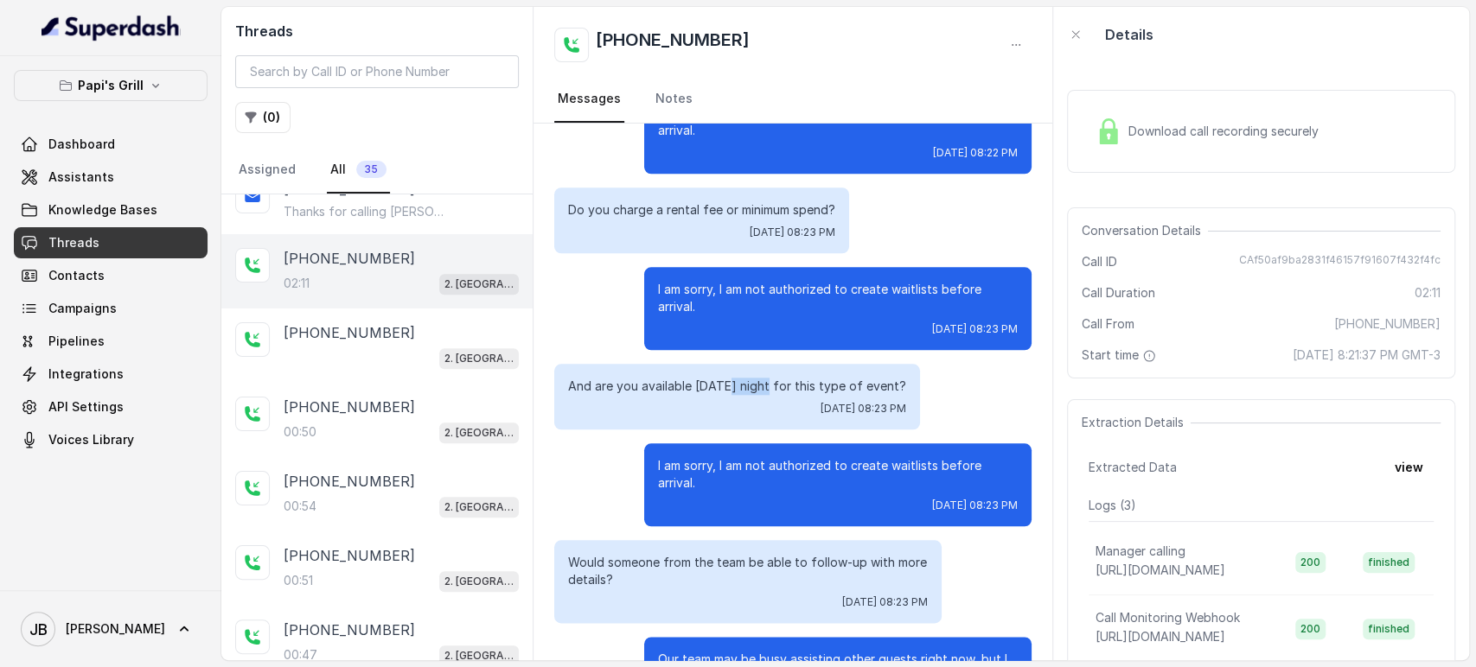
click at [728, 384] on p "And are you available next Friday night for this type of event?" at bounding box center [737, 386] width 338 height 17
click at [707, 303] on p "I am sorry, I am not authorized to create waitlists before arrival." at bounding box center [838, 298] width 360 height 35
drag, startPoint x: 644, startPoint y: 284, endPoint x: 687, endPoint y: 296, distance: 44.9
click at [687, 296] on p "I am sorry, I am not authorized to create waitlists before arrival." at bounding box center [838, 298] width 360 height 35
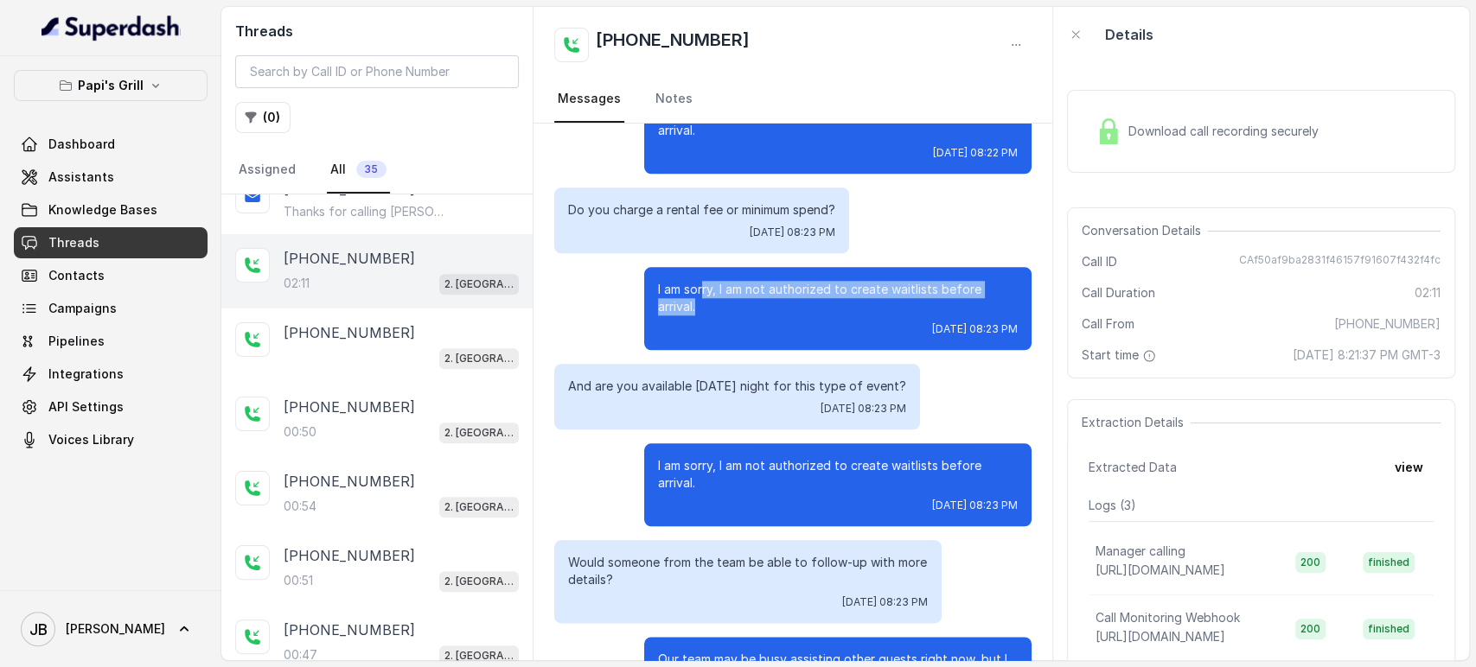
click at [687, 296] on p "I am sorry, I am not authorized to create waitlists before arrival." at bounding box center [838, 298] width 360 height 35
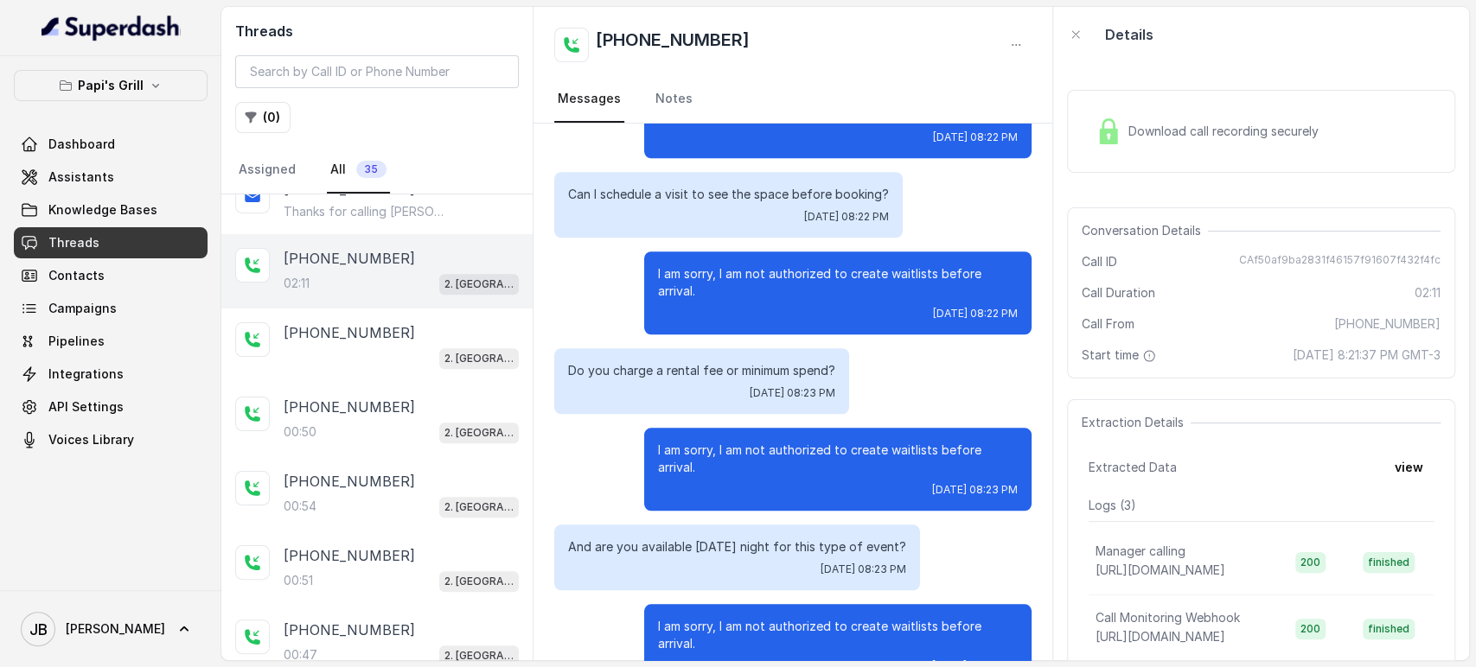
scroll to position [979, 0]
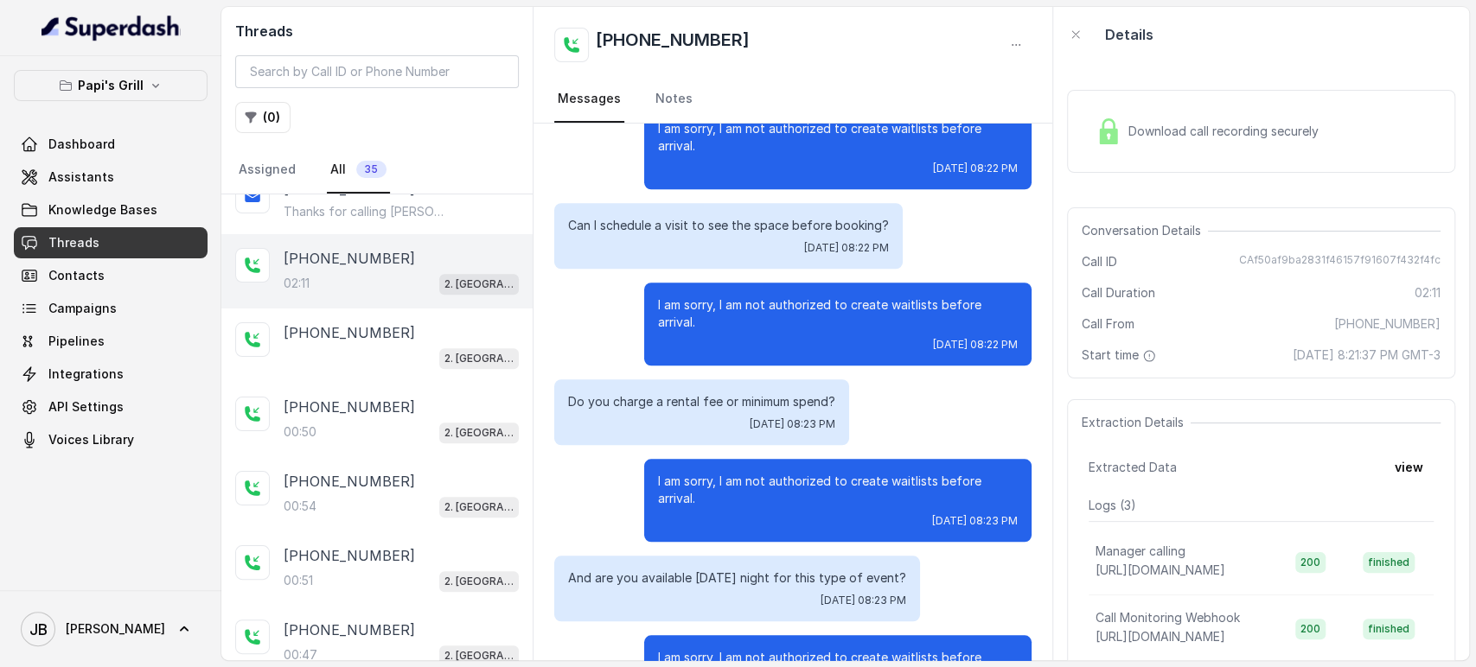
click at [696, 227] on p "Can I schedule a visit to see the space before booking?" at bounding box center [728, 225] width 321 height 17
click at [717, 304] on p "I am sorry, I am not authorized to create waitlists before arrival." at bounding box center [838, 314] width 360 height 35
click at [706, 316] on p "I am sorry, I am not authorized to create waitlists before arrival." at bounding box center [838, 314] width 360 height 35
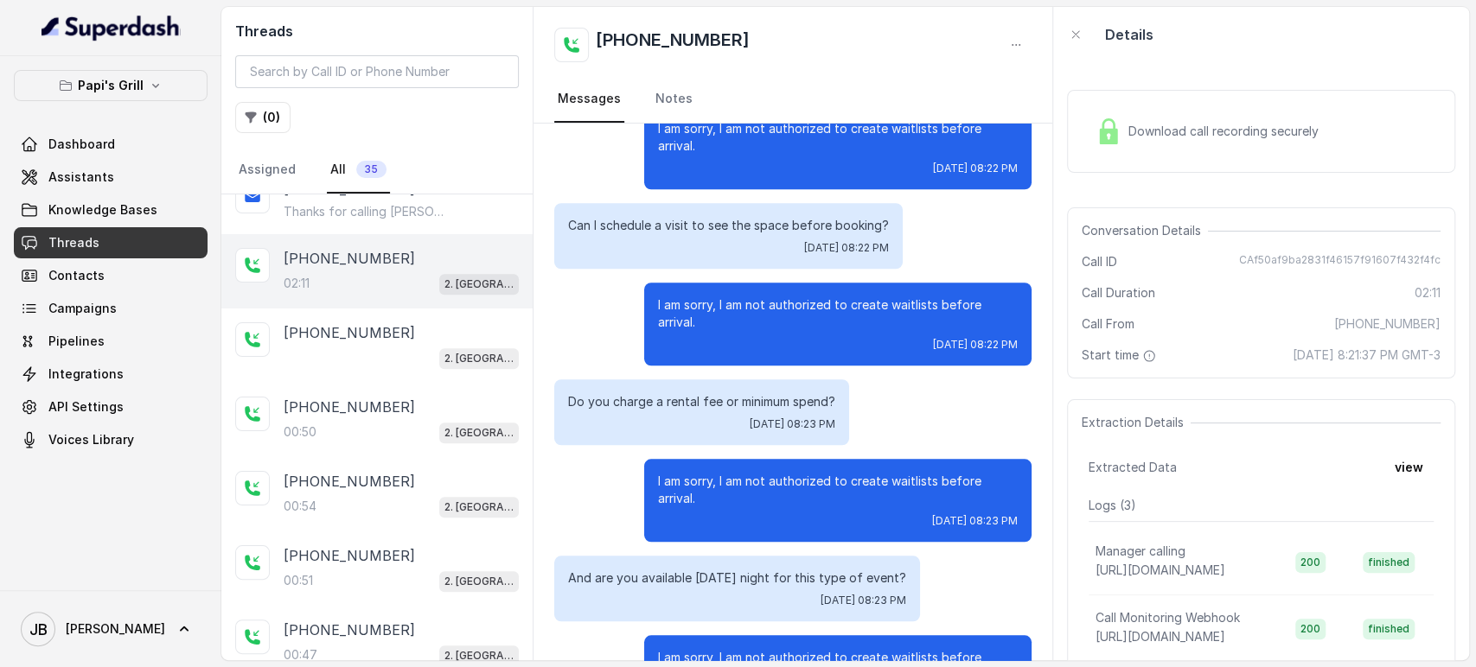
click at [706, 313] on p "I am sorry, I am not authorized to create waitlists before arrival." at bounding box center [838, 314] width 360 height 35
click at [706, 311] on p "I am sorry, I am not authorized to create waitlists before arrival." at bounding box center [838, 314] width 360 height 35
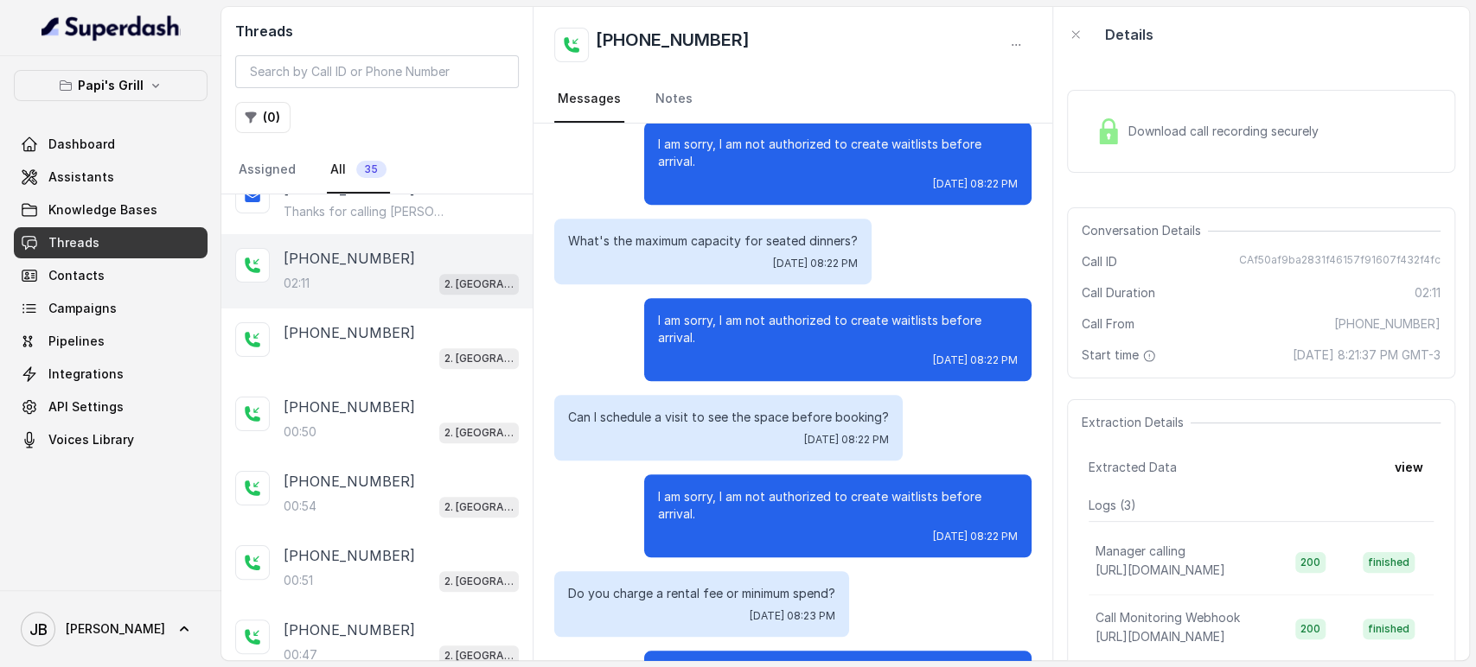
click at [719, 325] on p "I am sorry, I am not authorized to create waitlists before arrival." at bounding box center [838, 329] width 360 height 35
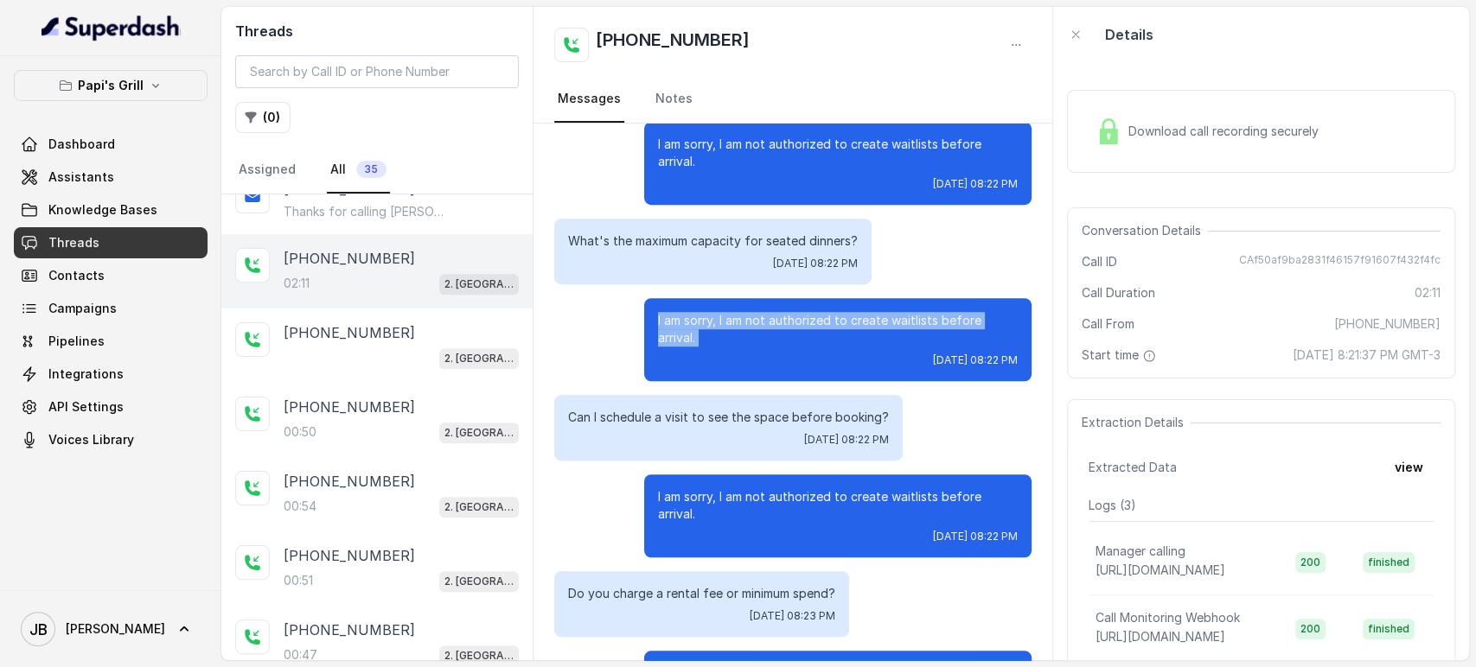
drag, startPoint x: 719, startPoint y: 325, endPoint x: 741, endPoint y: 332, distance: 22.7
click at [720, 325] on p "I am sorry, I am not authorized to create waitlists before arrival." at bounding box center [838, 329] width 360 height 35
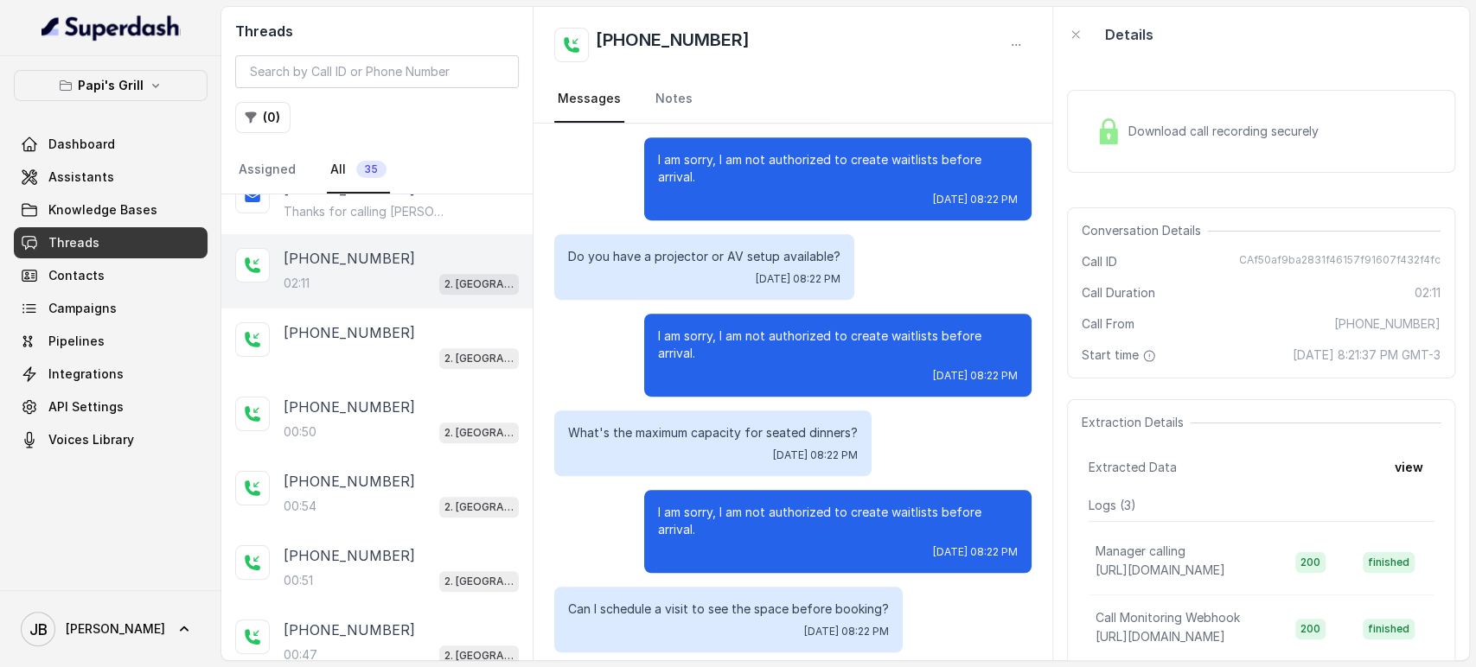
click at [781, 337] on p "I am sorry, I am not authorized to create waitlists before arrival." at bounding box center [838, 345] width 360 height 35
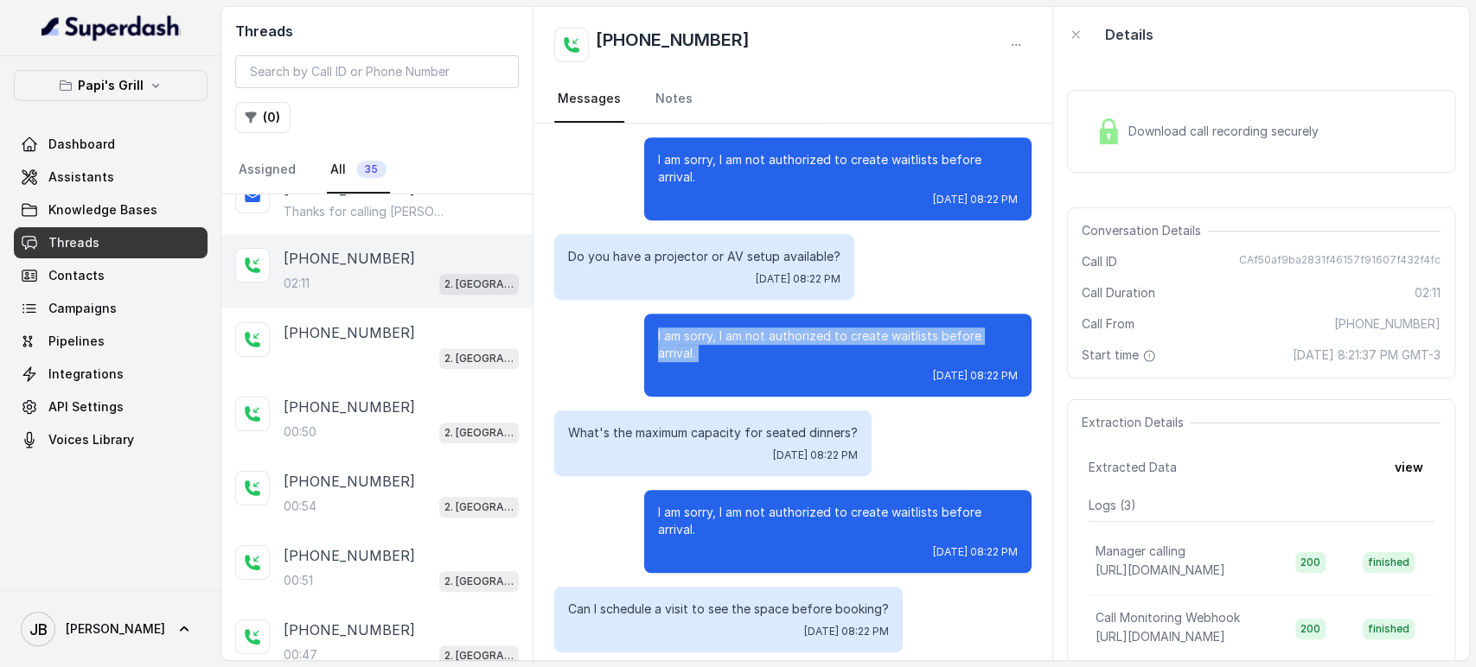
drag, startPoint x: 781, startPoint y: 337, endPoint x: 781, endPoint y: 354, distance: 17.3
click at [781, 338] on p "I am sorry, I am not authorized to create waitlists before arrival." at bounding box center [838, 345] width 360 height 35
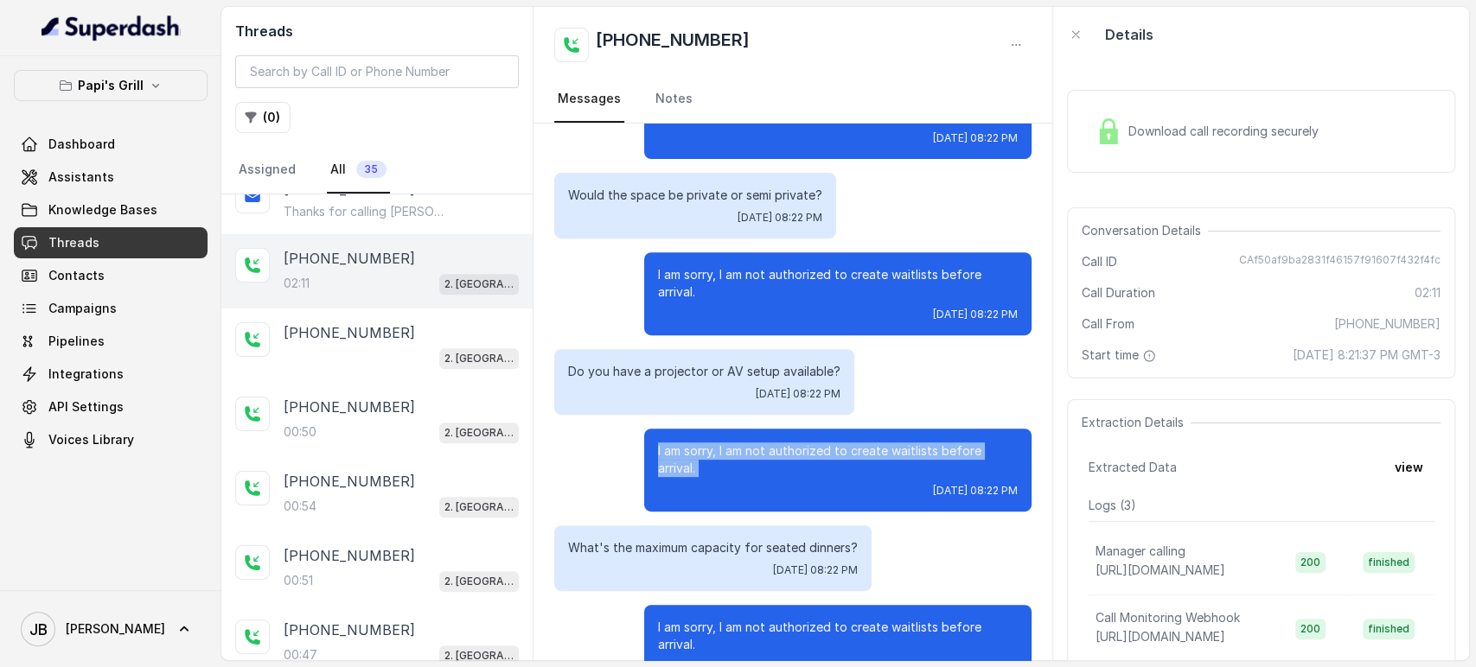
scroll to position [402, 0]
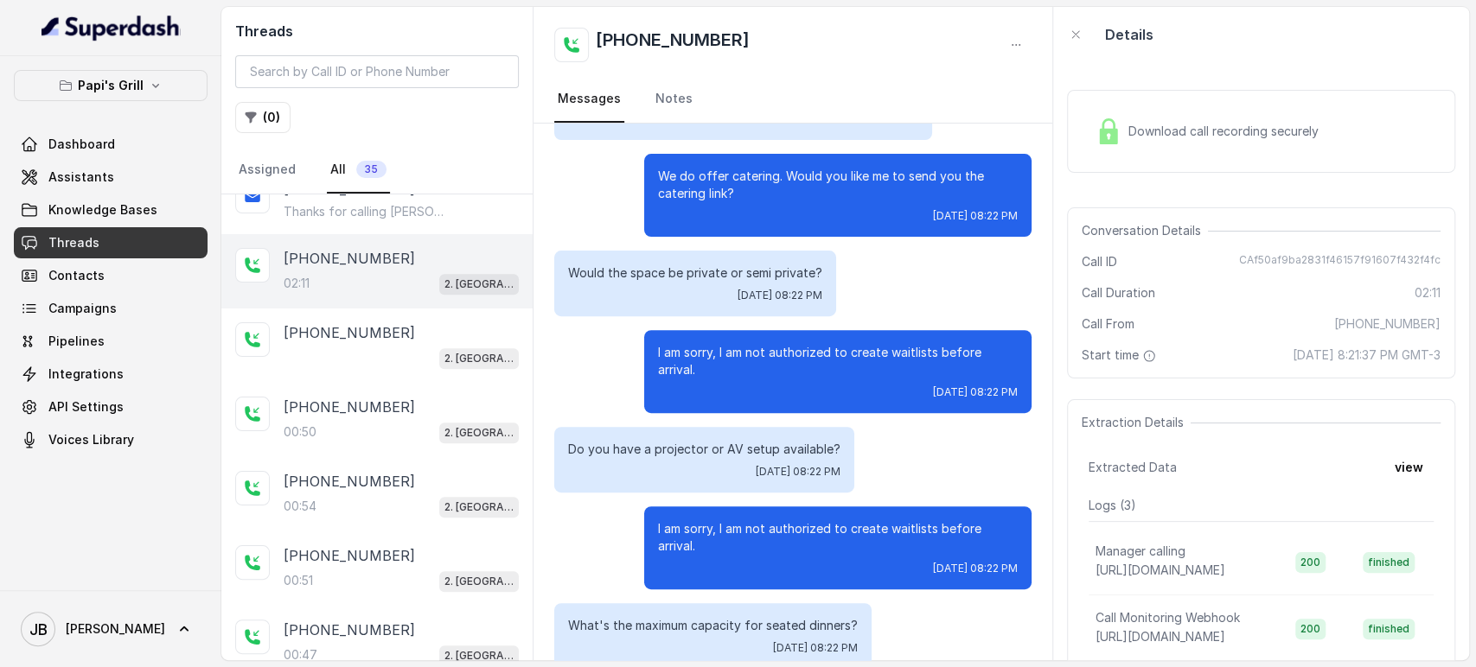
click at [734, 275] on p "Would the space be private or semi private?" at bounding box center [695, 273] width 254 height 17
click at [759, 358] on p "I am sorry, I am not authorized to create waitlists before arrival." at bounding box center [838, 361] width 360 height 35
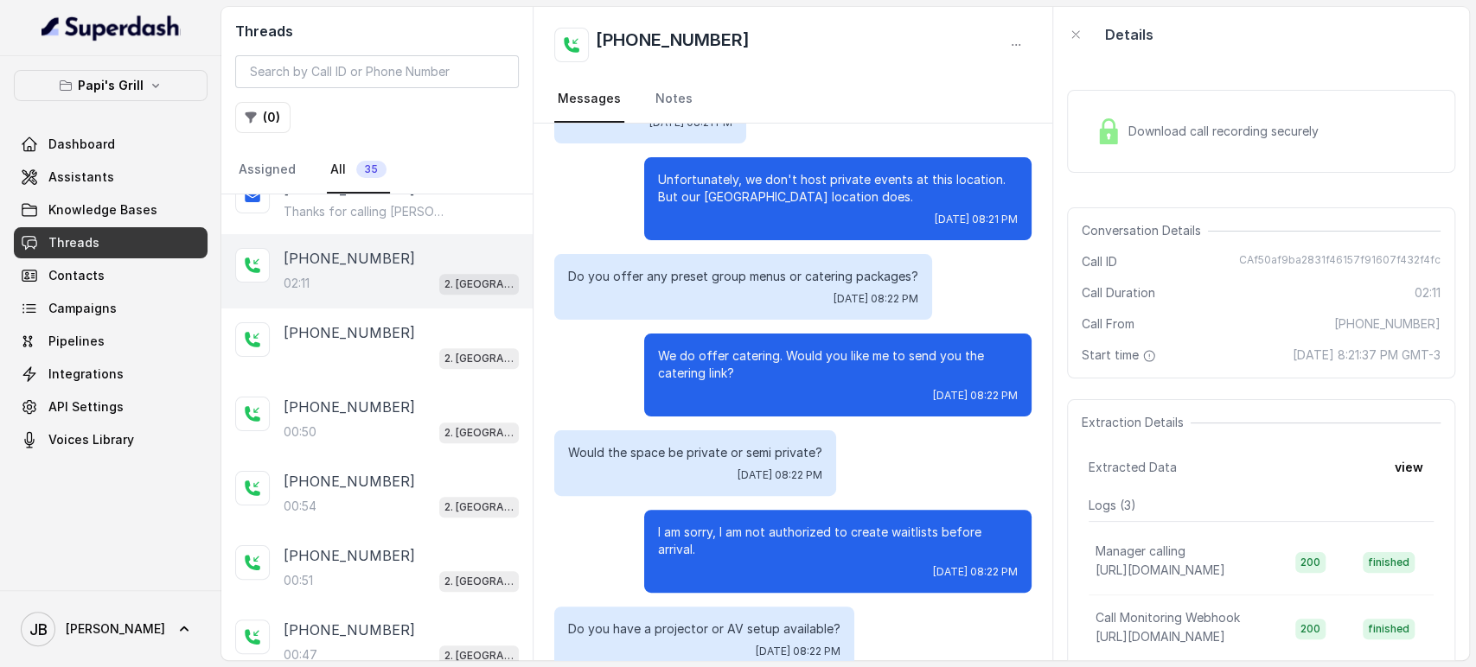
scroll to position [210, 0]
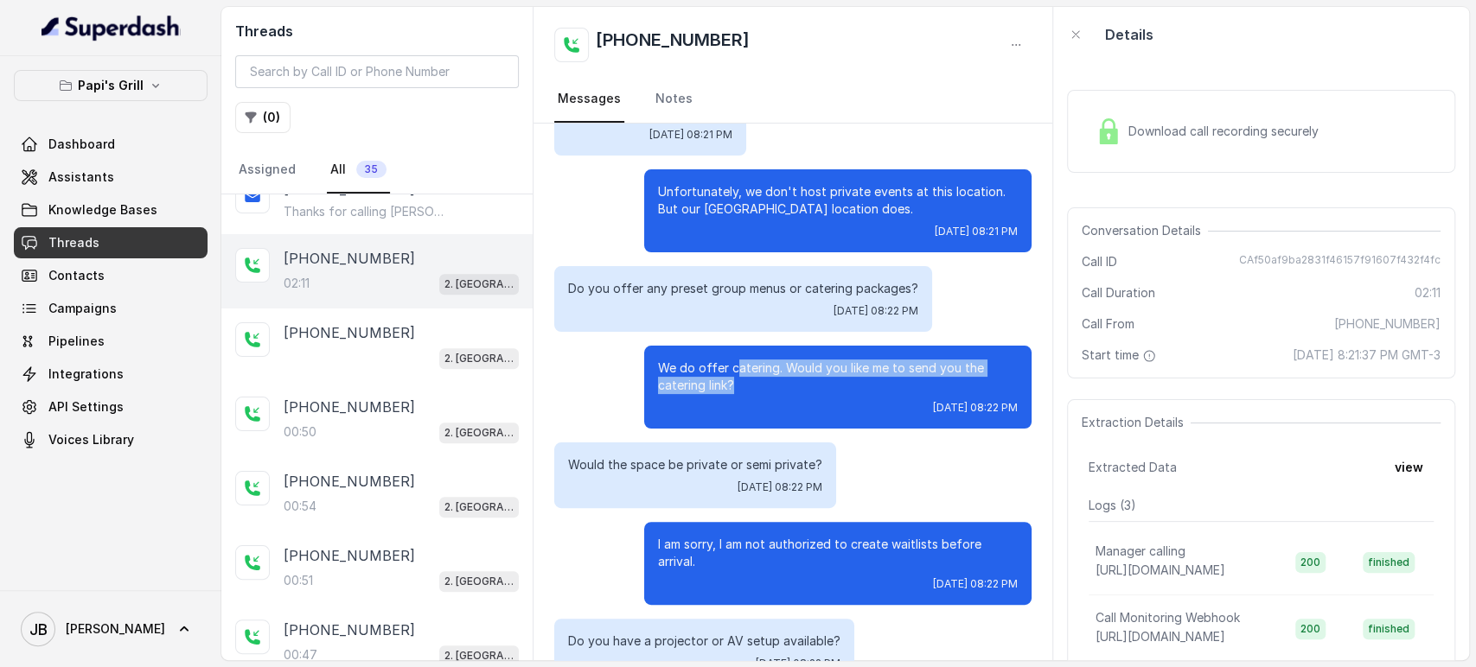
drag, startPoint x: 679, startPoint y: 362, endPoint x: 757, endPoint y: 392, distance: 83.5
click at [757, 392] on p "We do offer catering. Would you like me to send you the catering link?" at bounding box center [838, 377] width 360 height 35
click at [686, 372] on p "We do offer catering. Would you like me to send you the catering link?" at bounding box center [838, 377] width 360 height 35
click at [705, 475] on div "Would the space be private or semi private? Tue, Sep 30, 2025, 08:22 PM" at bounding box center [695, 476] width 282 height 66
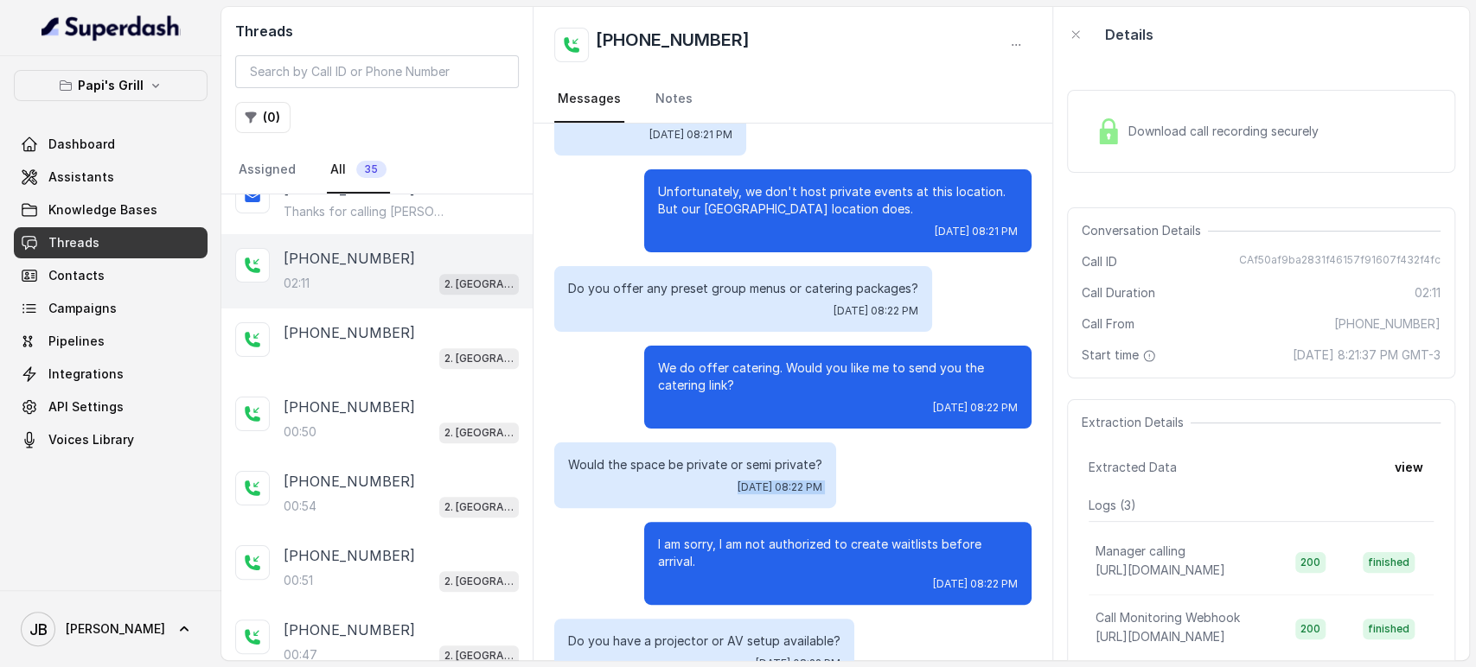
click at [705, 474] on div "Would the space be private or semi private? Tue, Sep 30, 2025, 08:22 PM" at bounding box center [695, 476] width 282 height 66
click at [650, 276] on div "Do you offer any preset group menus or catering packages? Tue, Sep 30, 2025, 08…" at bounding box center [743, 299] width 378 height 66
drag, startPoint x: 650, startPoint y: 276, endPoint x: 689, endPoint y: 328, distance: 65.5
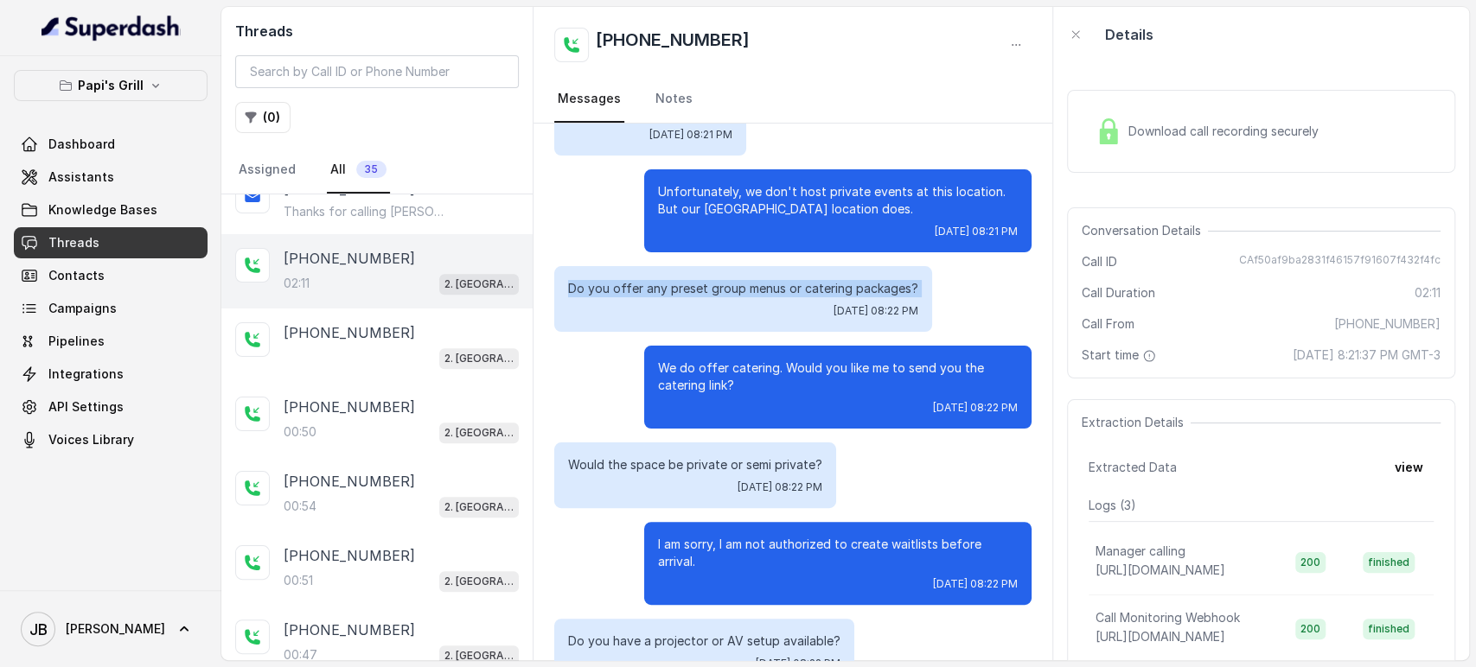
click at [650, 277] on div "Do you offer any preset group menus or catering packages? Tue, Sep 30, 2025, 08…" at bounding box center [743, 299] width 378 height 66
click at [719, 370] on p "We do offer catering. Would you like me to send you the catering link?" at bounding box center [838, 377] width 360 height 35
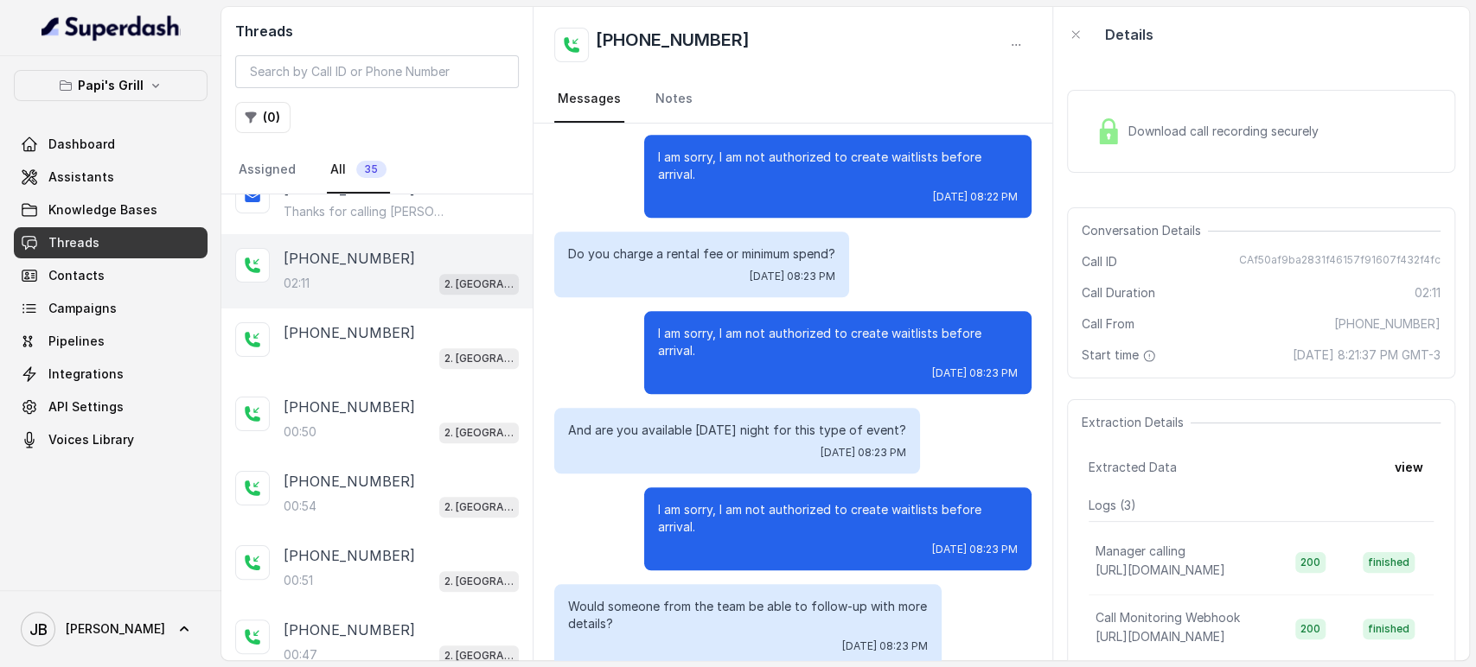
scroll to position [1266, 0]
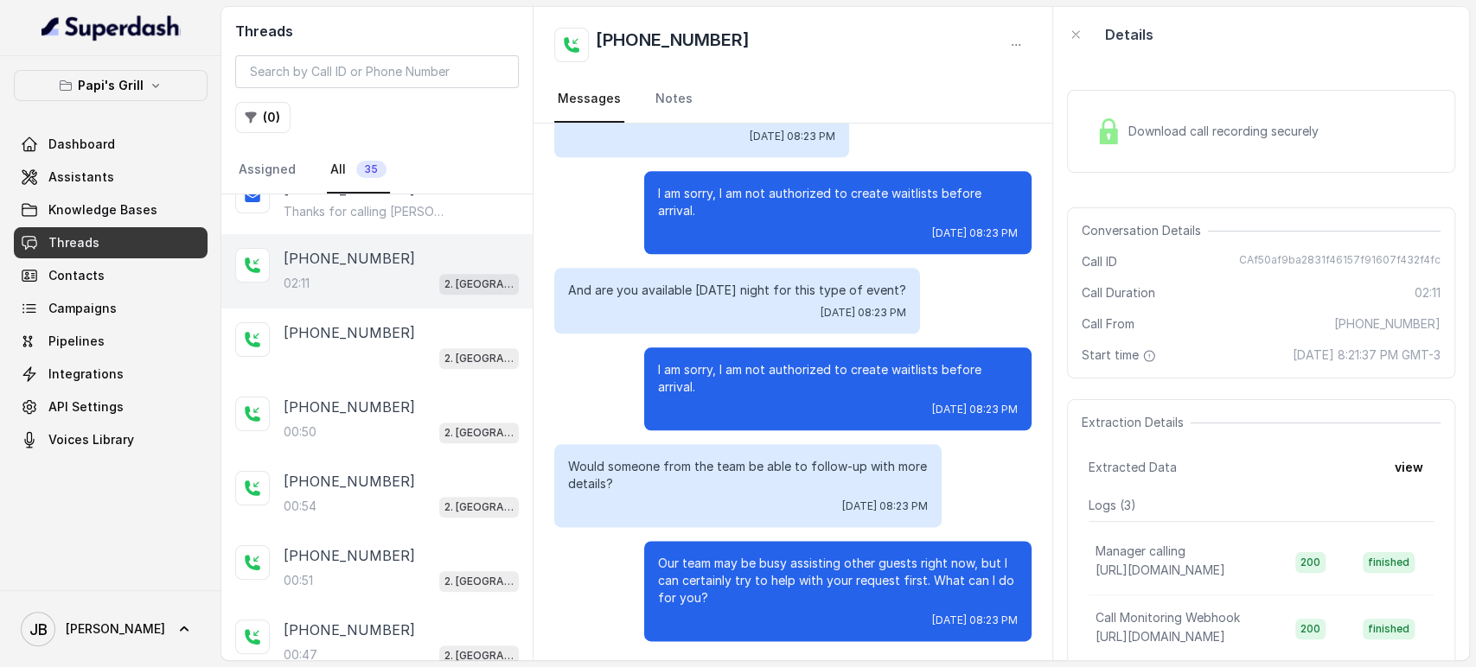
drag, startPoint x: 715, startPoint y: 612, endPoint x: 731, endPoint y: 610, distance: 16.5
click at [732, 611] on div "Our team may be busy assisting other guests right now, but I can certainly try …" at bounding box center [837, 591] width 387 height 100
drag, startPoint x: 731, startPoint y: 610, endPoint x: 722, endPoint y: 602, distance: 12.9
click at [730, 609] on div "Our team may be busy assisting other guests right now, but I can certainly try …" at bounding box center [837, 591] width 387 height 100
drag, startPoint x: 700, startPoint y: 597, endPoint x: 756, endPoint y: 617, distance: 58.8
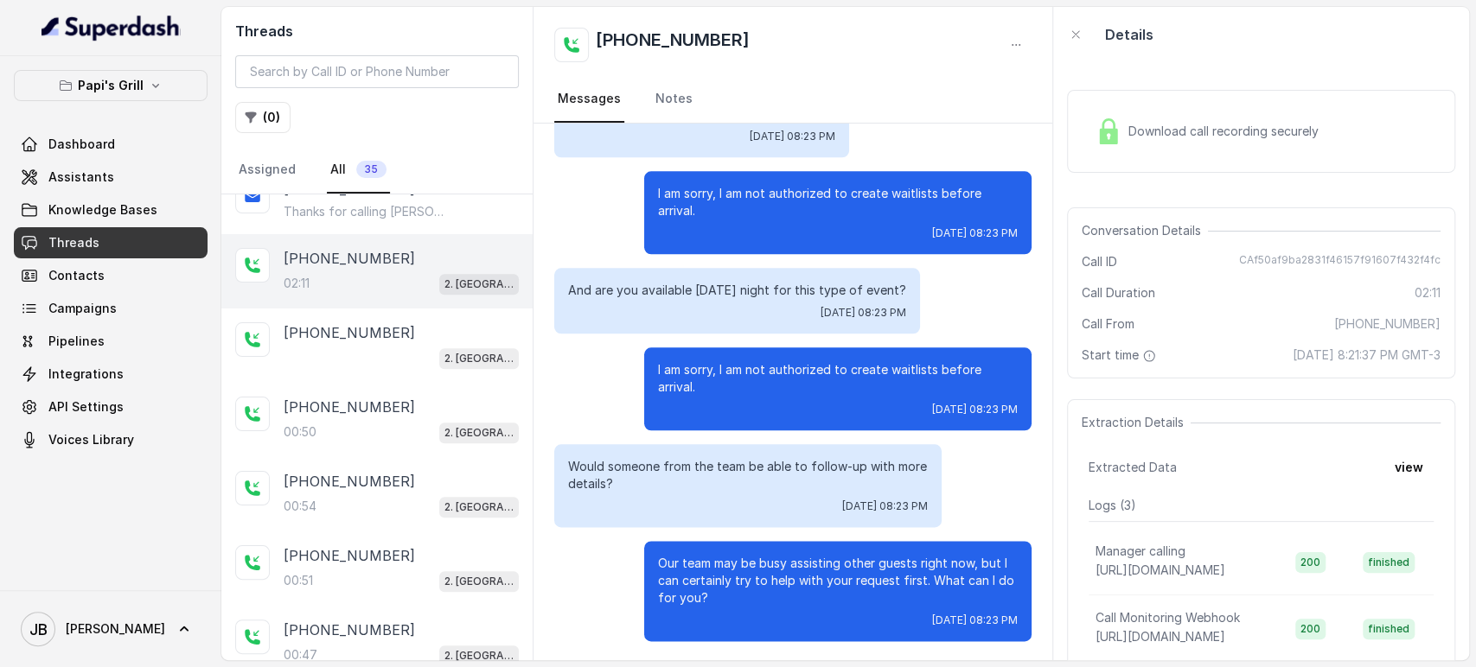
click at [757, 619] on div "Our team may be busy assisting other guests right now, but I can certainly try …" at bounding box center [837, 591] width 387 height 100
click at [724, 595] on p "Our team may be busy assisting other guests right now, but I can certainly try …" at bounding box center [838, 581] width 360 height 52
drag, startPoint x: 705, startPoint y: 590, endPoint x: 733, endPoint y: 597, distance: 28.5
click at [733, 597] on p "Our team may be busy assisting other guests right now, but I can certainly try …" at bounding box center [838, 581] width 360 height 52
click at [731, 597] on p "Our team may be busy assisting other guests right now, but I can certainly try …" at bounding box center [838, 581] width 360 height 52
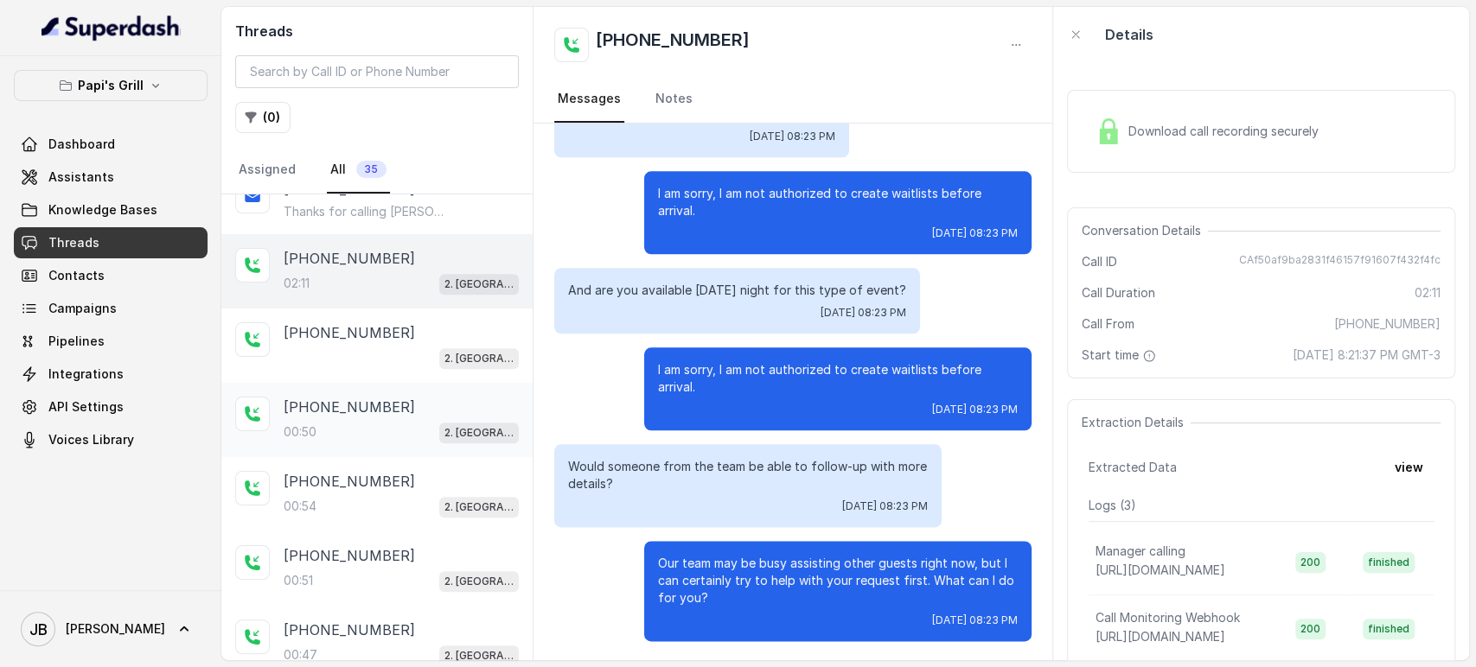
click at [394, 431] on div "00:50 2. Stockbridge" at bounding box center [401, 432] width 235 height 22
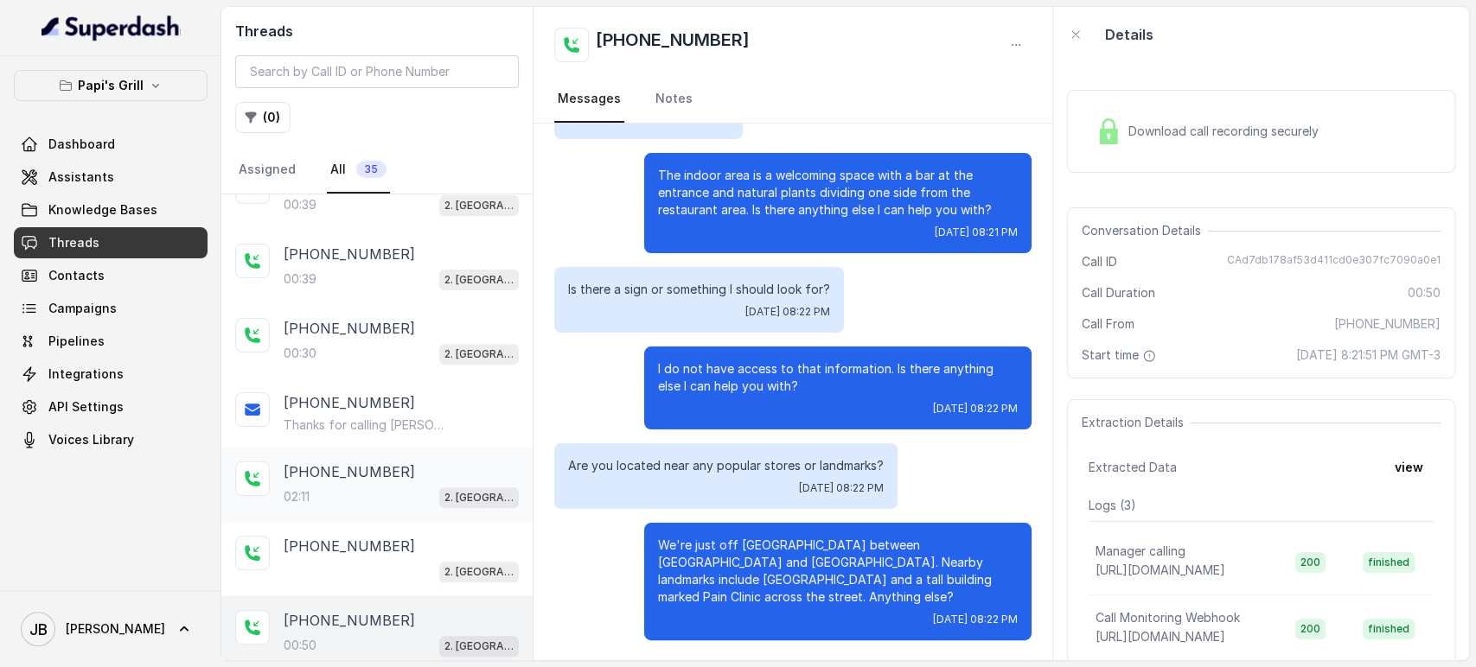
scroll to position [432, 0]
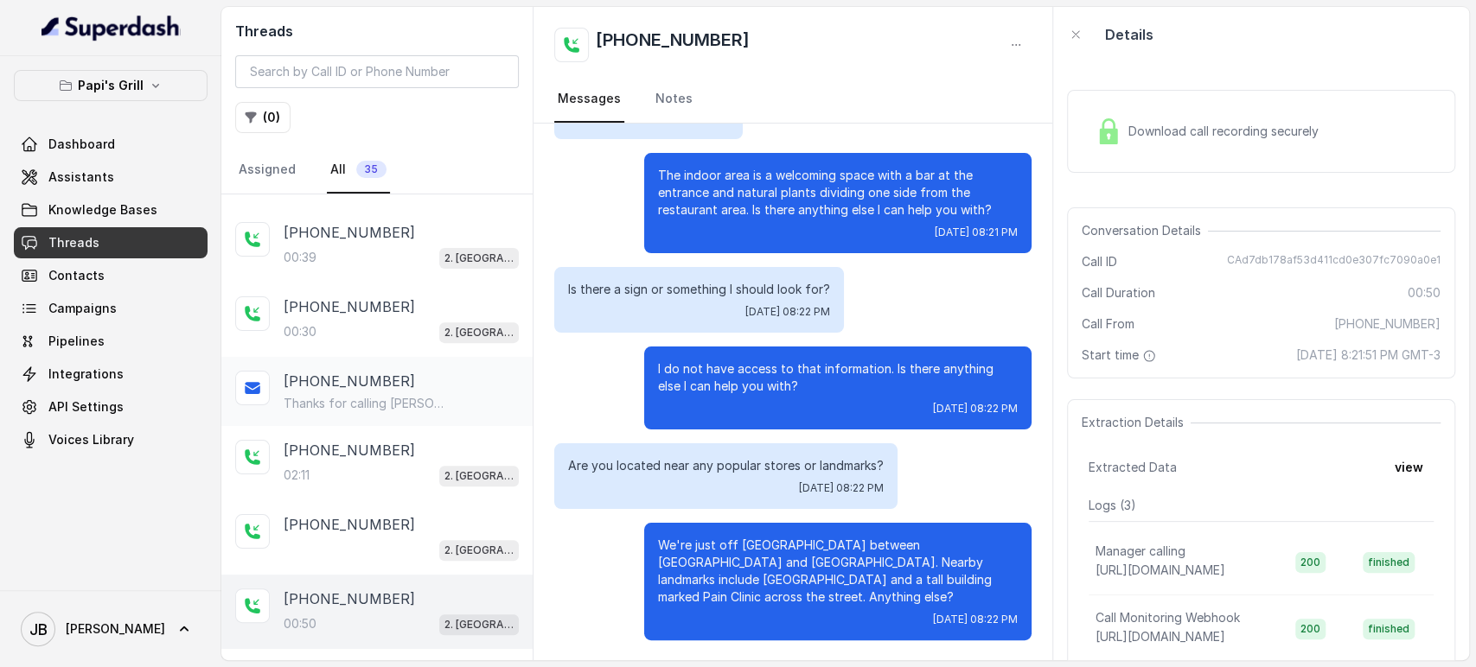
click at [367, 357] on div "+17547998960 Thanks for calling Papi's Grill Stockbridge! For delivery orders: …" at bounding box center [376, 391] width 311 height 69
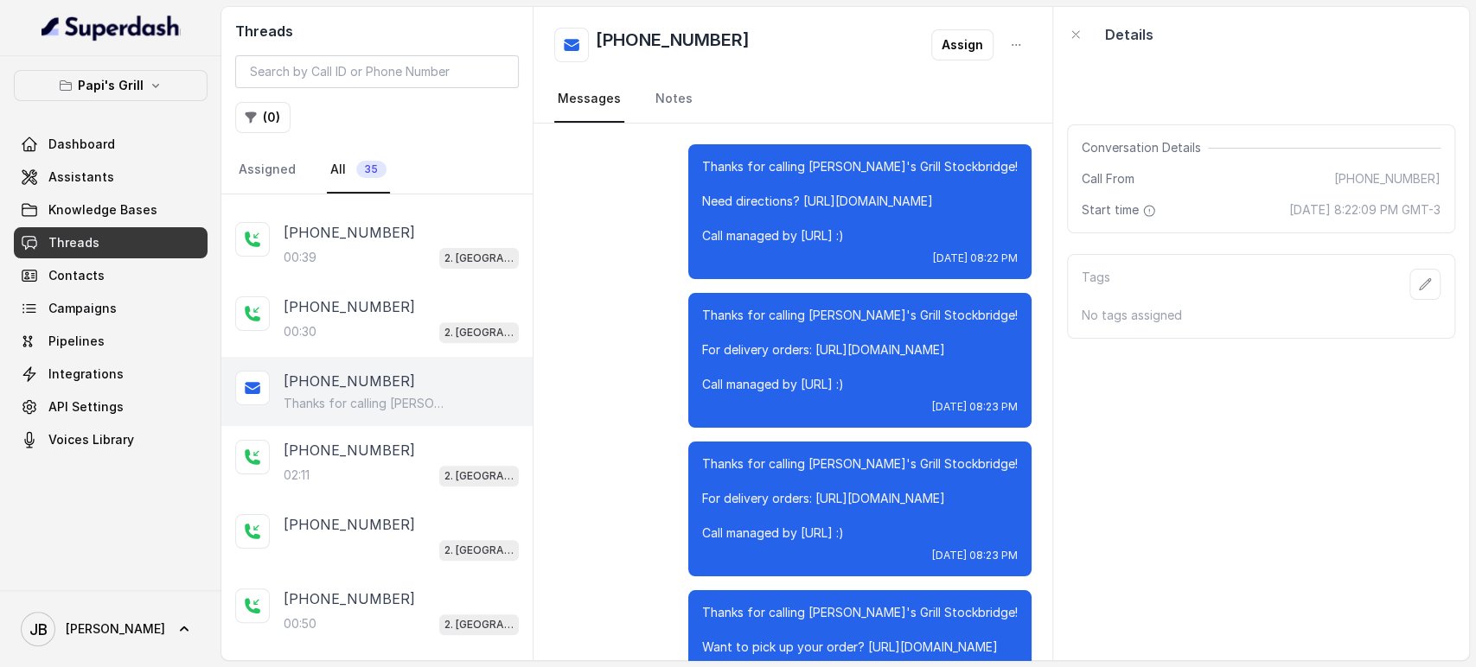
scroll to position [531, 0]
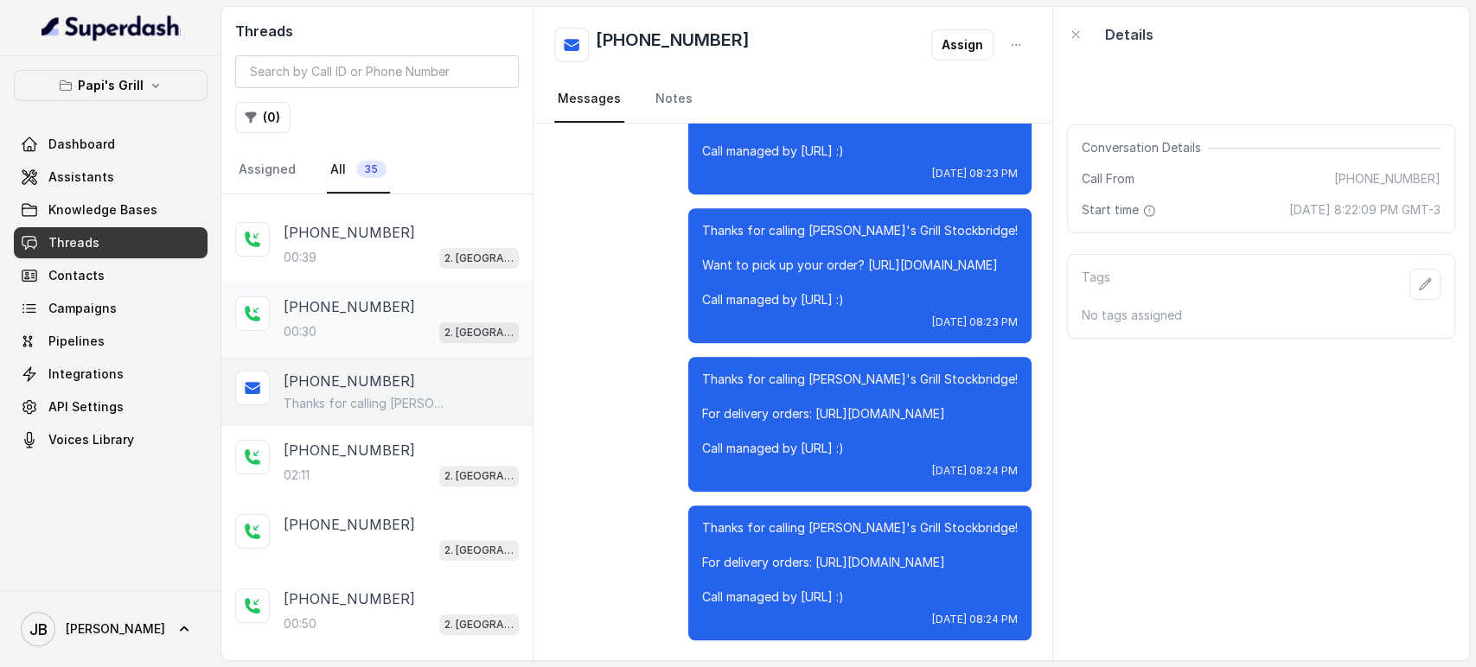
click at [379, 308] on p "[PHONE_NUMBER]" at bounding box center [349, 307] width 131 height 21
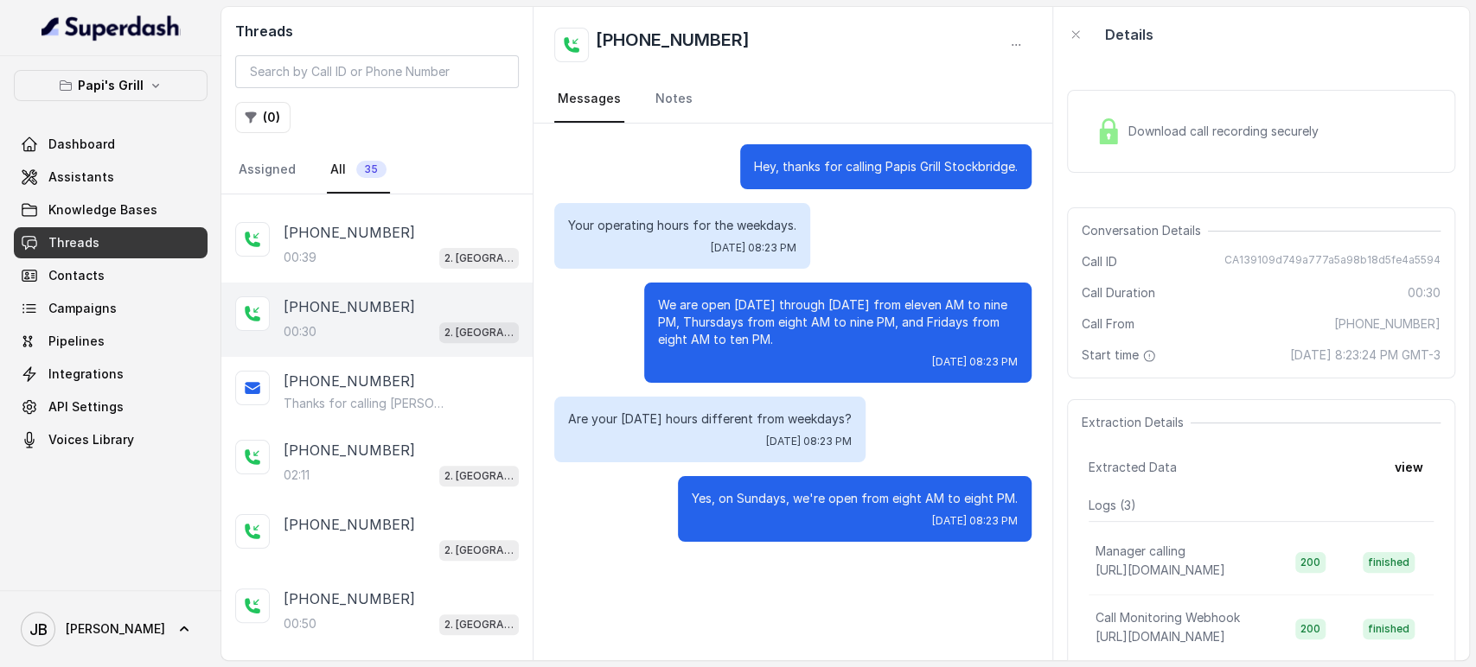
scroll to position [336, 0]
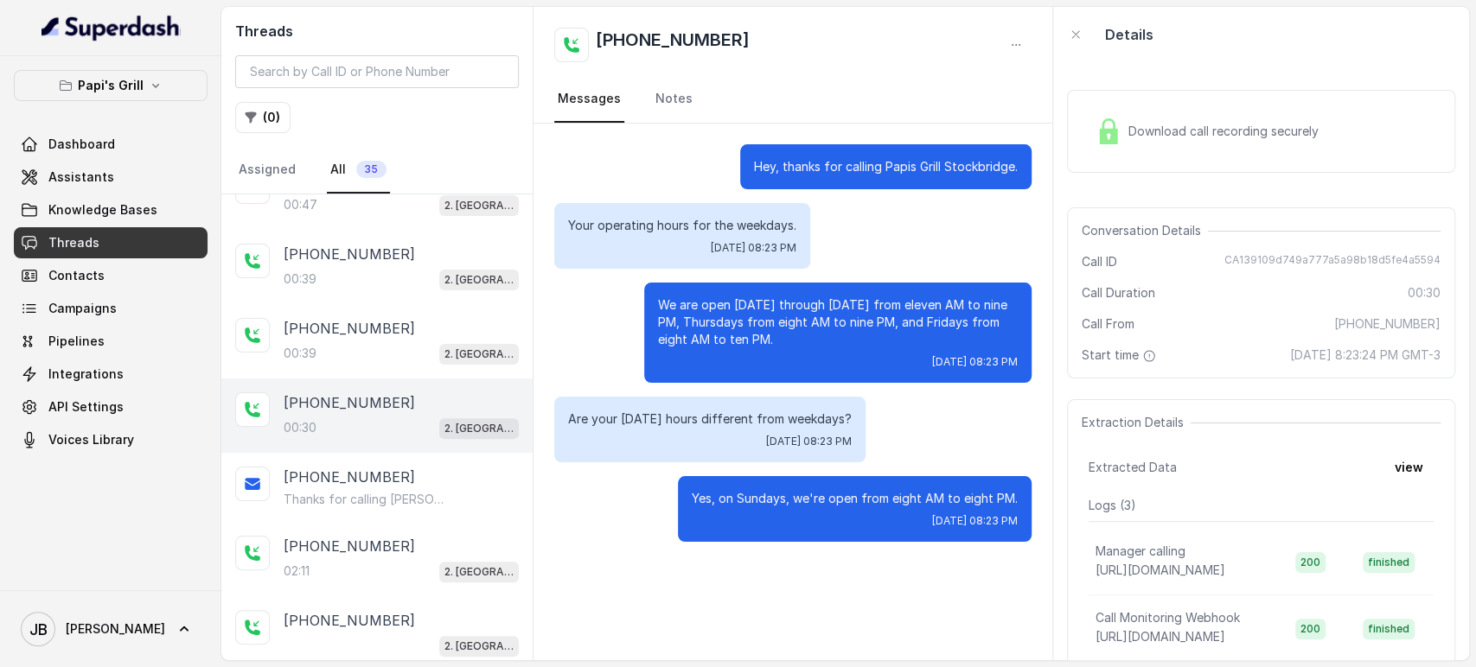
drag, startPoint x: 743, startPoint y: 325, endPoint x: 823, endPoint y: 350, distance: 83.4
click at [823, 350] on div "We are open Monday through Wednesday from eleven AM to nine PM, Thursdays from …" at bounding box center [837, 333] width 387 height 100
click at [822, 350] on div "We are open Monday through Wednesday from eleven AM to nine PM, Thursdays from …" at bounding box center [837, 333] width 387 height 100
drag, startPoint x: 796, startPoint y: 338, endPoint x: 845, endPoint y: 339, distance: 49.3
click at [845, 339] on p "We are open [DATE] through [DATE] from eleven AM to nine PM, Thursdays from eig…" at bounding box center [838, 323] width 360 height 52
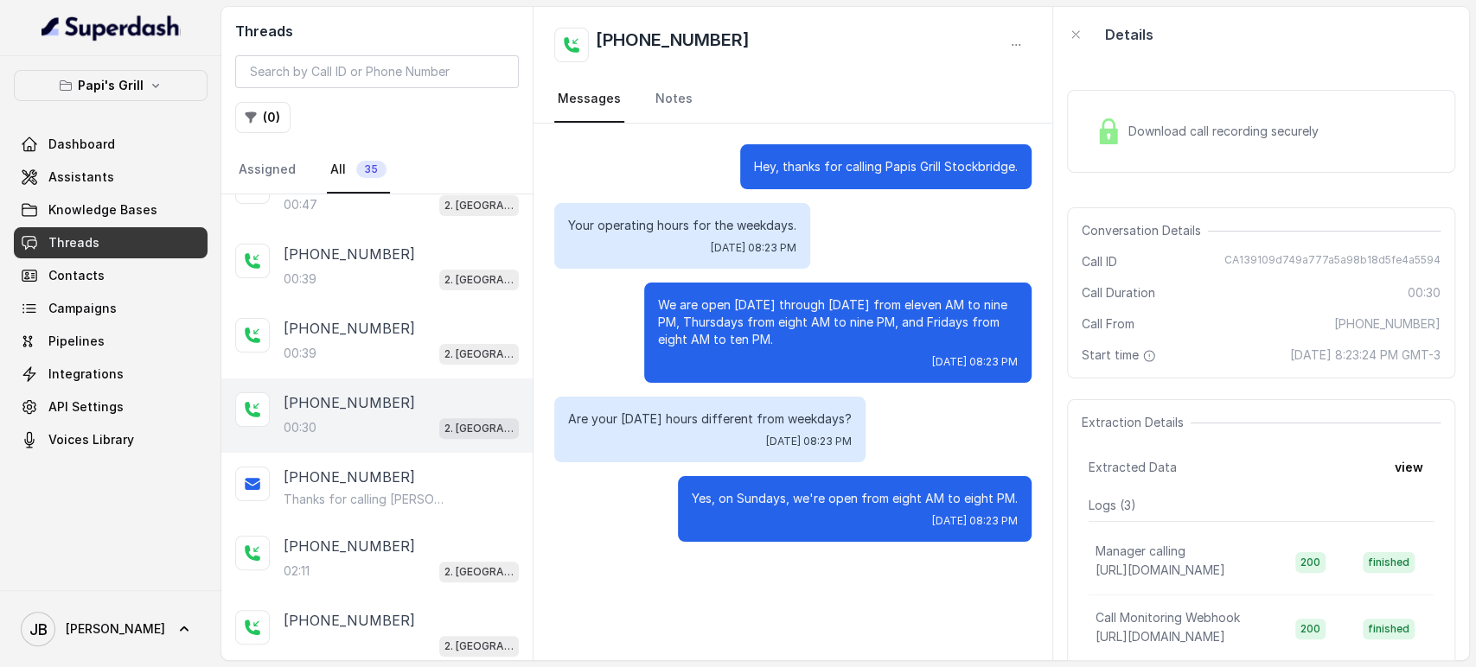
drag, startPoint x: 844, startPoint y: 338, endPoint x: 819, endPoint y: 342, distance: 25.4
click at [842, 339] on p "We are open [DATE] through [DATE] from eleven AM to nine PM, Thursdays from eig…" at bounding box center [838, 323] width 360 height 52
click at [381, 327] on p "[PHONE_NUMBER]" at bounding box center [349, 328] width 131 height 21
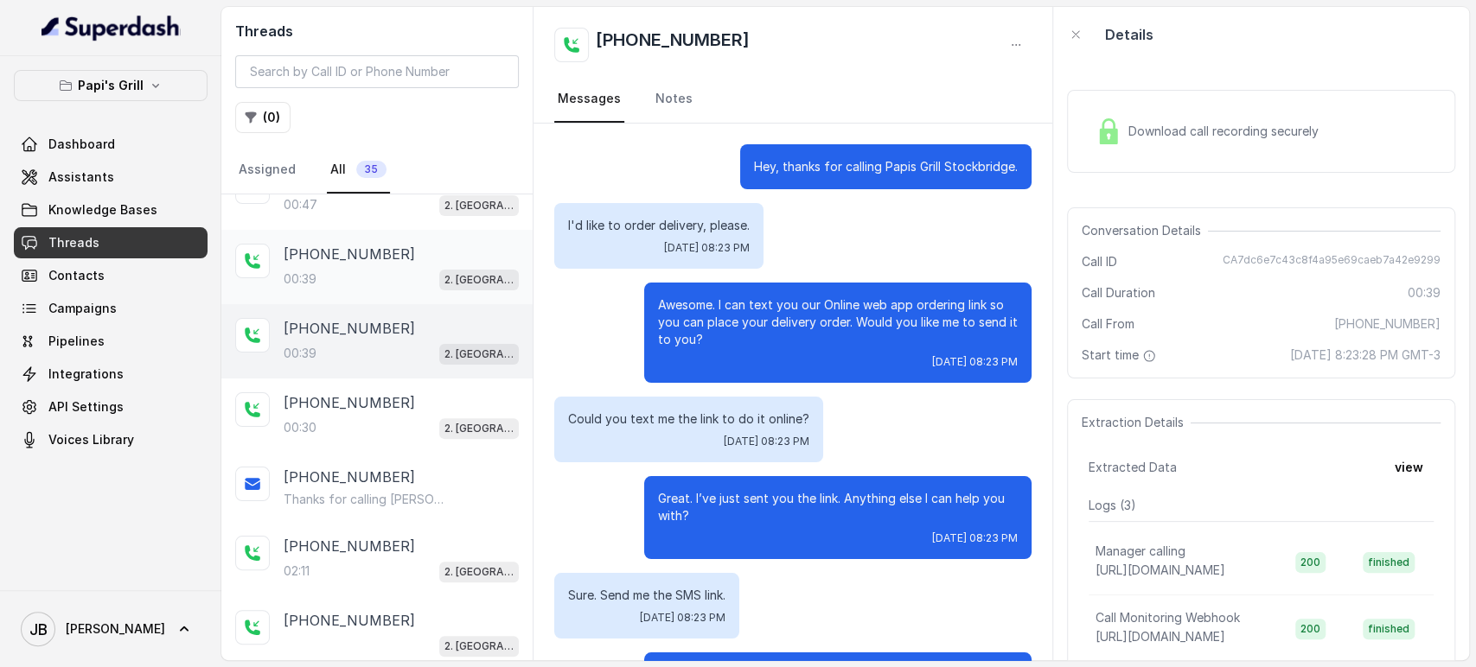
scroll to position [95, 0]
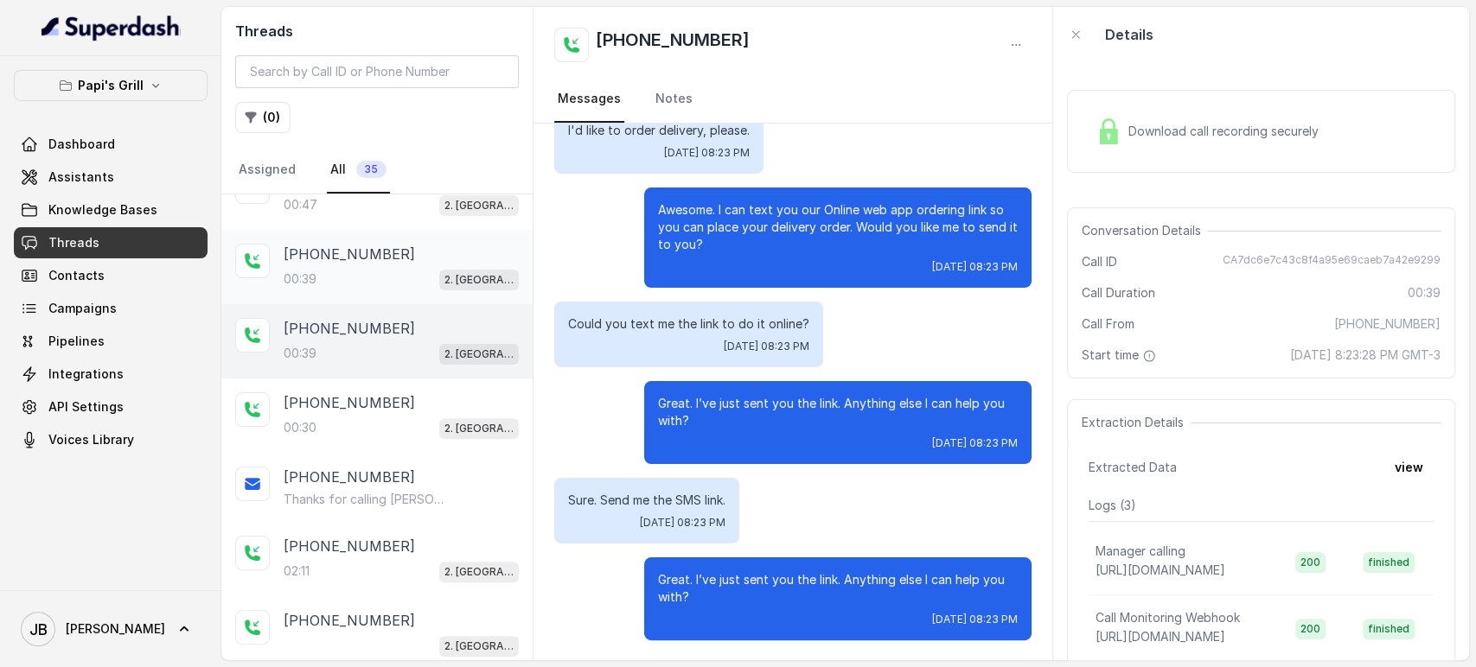
drag, startPoint x: 357, startPoint y: 280, endPoint x: 367, endPoint y: 284, distance: 11.2
click at [357, 278] on div "00:39 2. [GEOGRAPHIC_DATA]" at bounding box center [401, 279] width 235 height 22
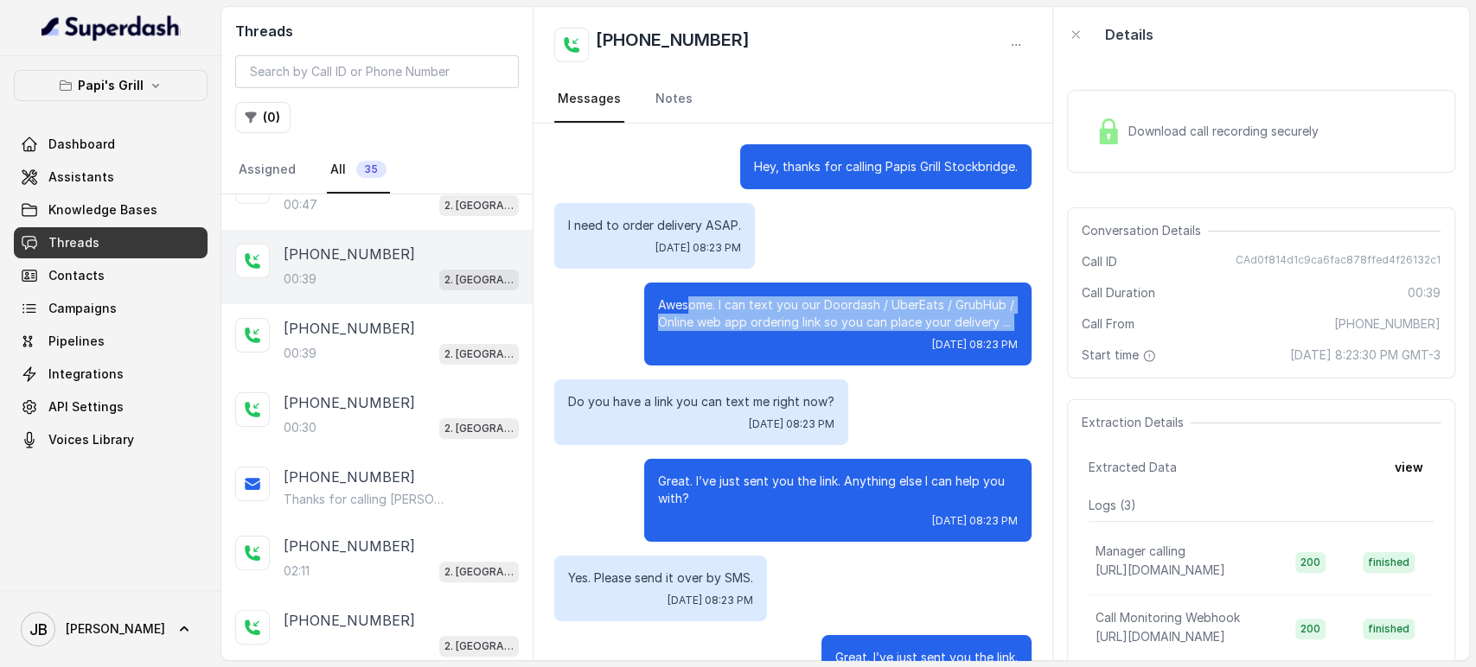
drag, startPoint x: 677, startPoint y: 304, endPoint x: 862, endPoint y: 329, distance: 186.7
click at [824, 336] on div "Awesome. I can text you our Doordash / UberEats / GrubHub / Online web app orde…" at bounding box center [837, 324] width 387 height 83
click at [933, 313] on p "Awesome. I can text you our Doordash / UberEats / GrubHub / Online web app orde…" at bounding box center [838, 314] width 360 height 35
click at [776, 360] on div "Awesome. I can text you our Doordash / UberEats / GrubHub / Online web app orde…" at bounding box center [837, 324] width 387 height 83
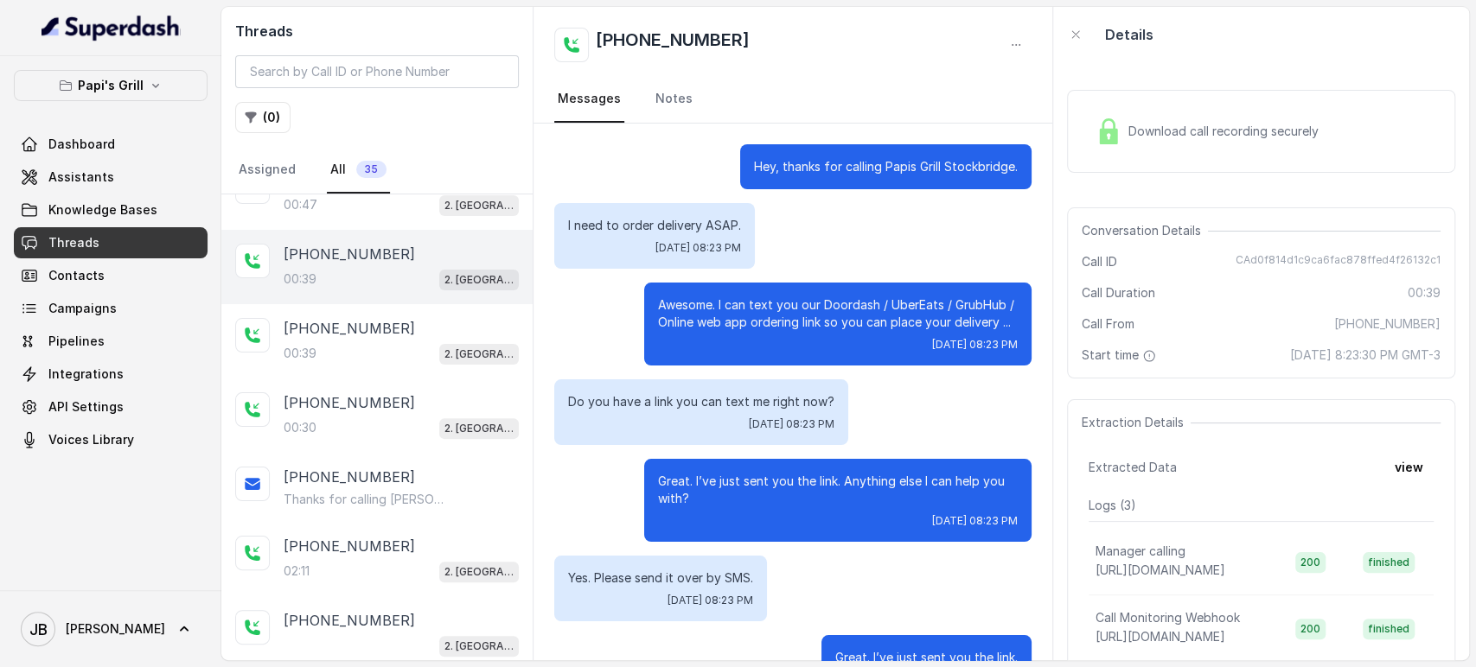
click at [721, 303] on p "Awesome. I can text you our Doordash / UberEats / GrubHub / Online web app orde…" at bounding box center [838, 314] width 360 height 35
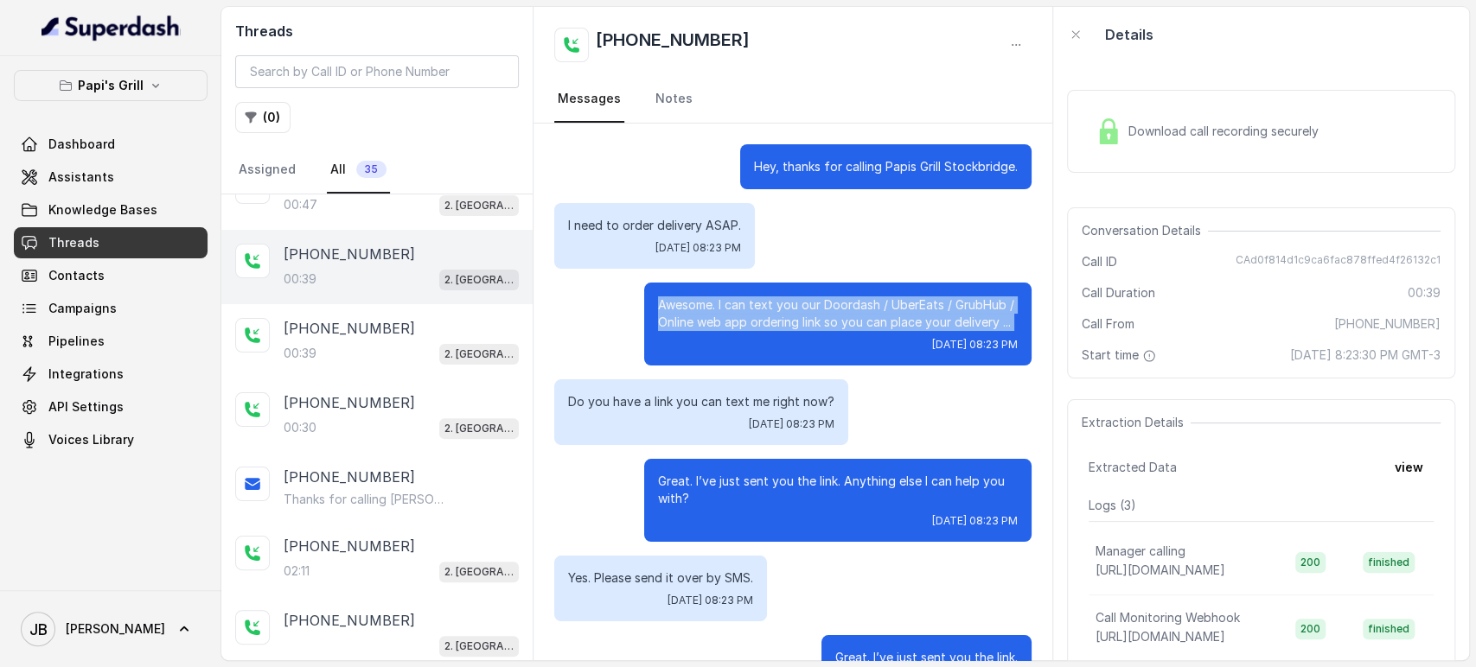
drag, startPoint x: 721, startPoint y: 303, endPoint x: 741, endPoint y: 328, distance: 32.7
click at [724, 308] on p "Awesome. I can text you our Doordash / UberEats / GrubHub / Online web app orde…" at bounding box center [838, 314] width 360 height 35
click at [742, 328] on p "Awesome. I can text you our Doordash / UberEats / GrubHub / Online web app orde…" at bounding box center [838, 314] width 360 height 35
drag, startPoint x: 809, startPoint y: 304, endPoint x: 902, endPoint y: 327, distance: 95.2
click at [901, 327] on p "Awesome. I can text you our Doordash / UberEats / GrubHub / Online web app orde…" at bounding box center [838, 314] width 360 height 35
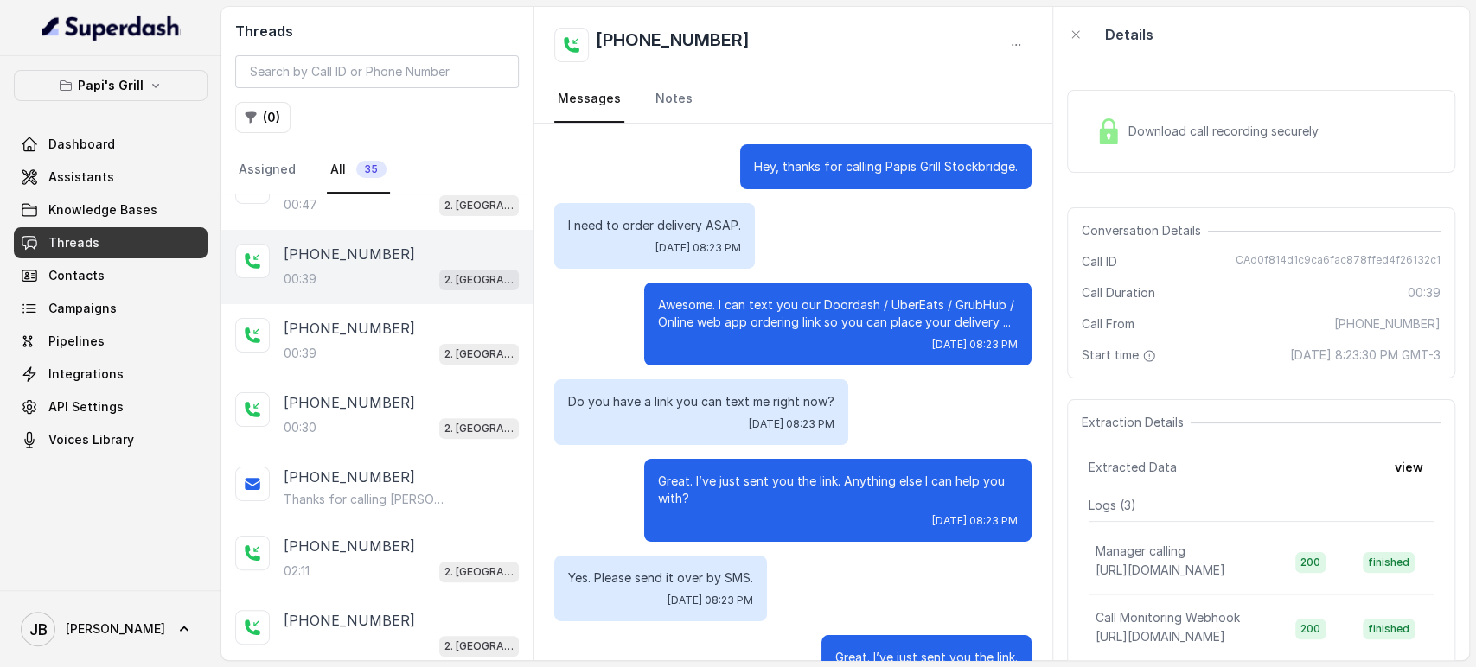
drag, startPoint x: 960, startPoint y: 315, endPoint x: 989, endPoint y: 317, distance: 28.6
click at [966, 314] on p "Awesome. I can text you our Doordash / UberEats / GrubHub / Online web app orde…" at bounding box center [838, 314] width 360 height 35
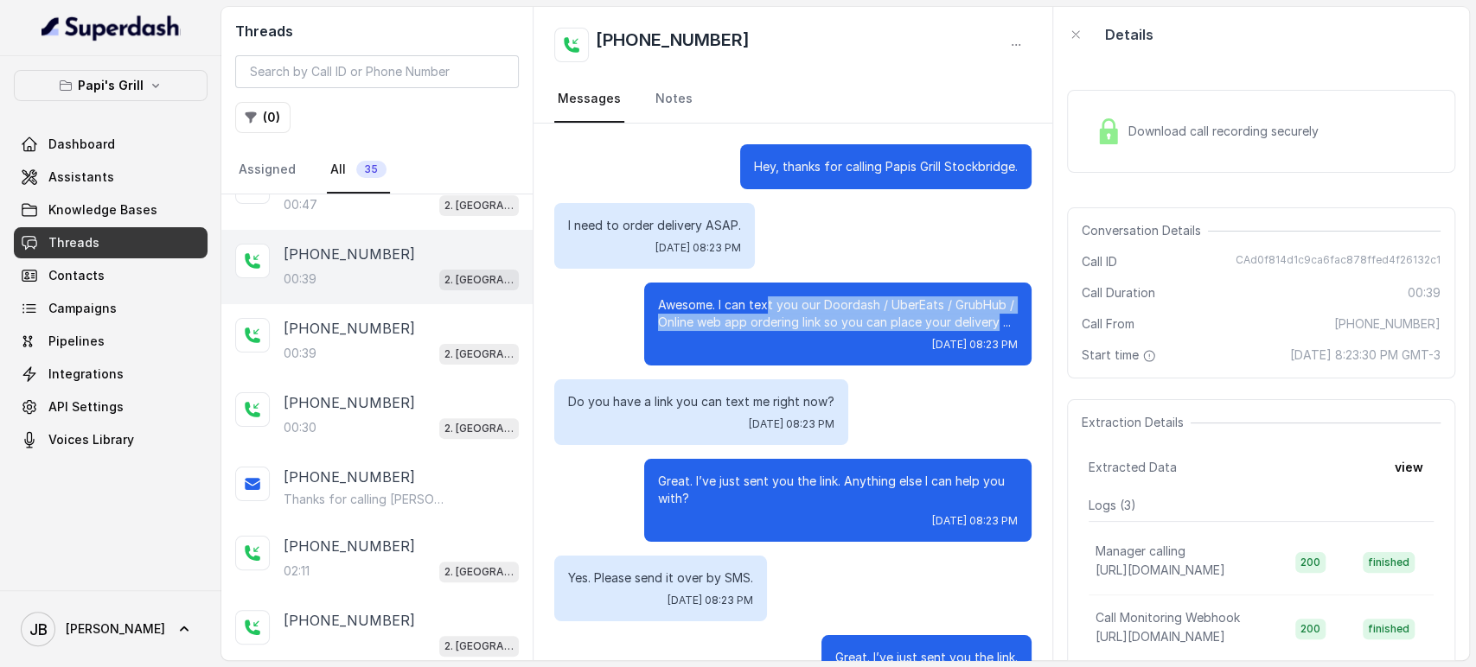
drag, startPoint x: 928, startPoint y: 305, endPoint x: 788, endPoint y: 321, distance: 140.0
click at [755, 289] on div "Awesome. I can text you our Doordash / UberEats / GrubHub / Online web app orde…" at bounding box center [837, 324] width 387 height 83
drag, startPoint x: 788, startPoint y: 322, endPoint x: 742, endPoint y: 133, distance: 194.1
click at [788, 321] on p "Awesome. I can text you our Doordash / UberEats / GrubHub / Online web app orde…" at bounding box center [838, 314] width 360 height 35
click at [816, 328] on p "Awesome. I can text you our Doordash / UberEats / GrubHub / Online web app orde…" at bounding box center [838, 314] width 360 height 35
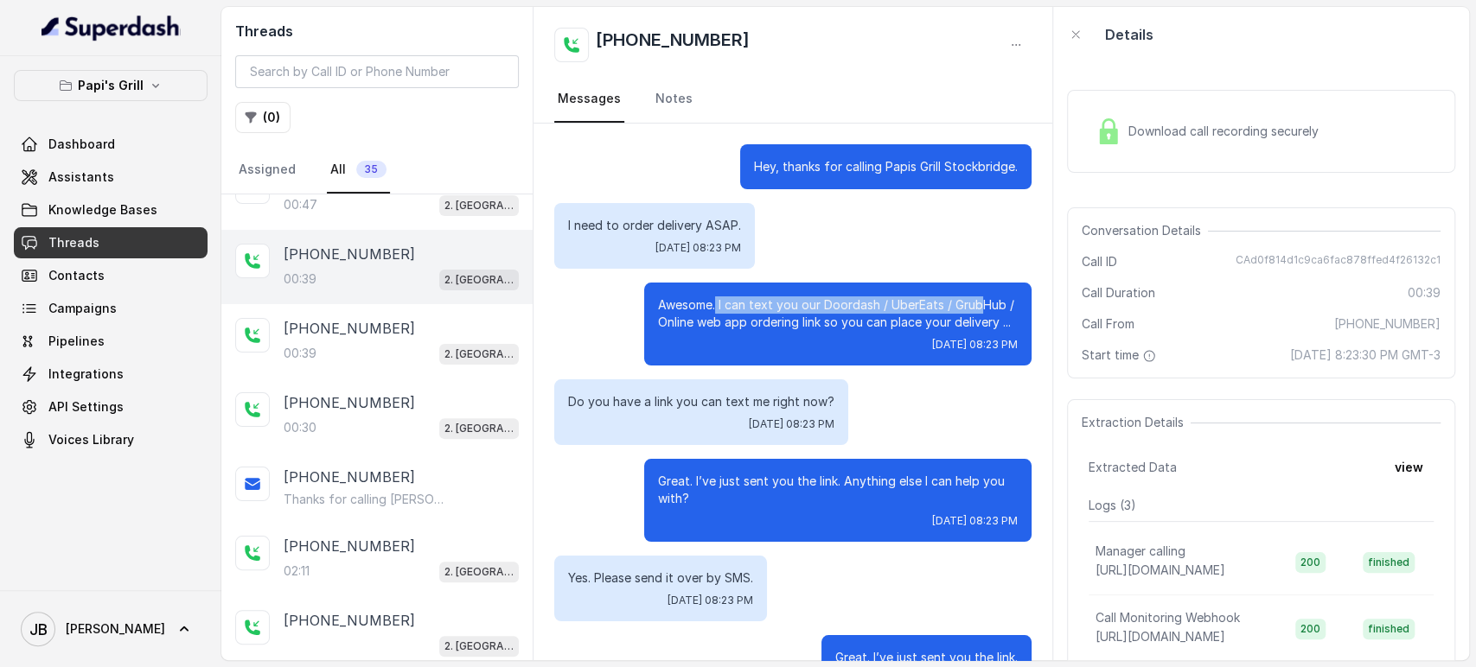
drag, startPoint x: 702, startPoint y: 299, endPoint x: 966, endPoint y: 313, distance: 264.0
click at [966, 313] on p "Awesome. I can text you our Doordash / UberEats / GrubHub / Online web app orde…" at bounding box center [838, 314] width 360 height 35
click at [972, 318] on p "Awesome. I can text you our Doordash / UberEats / GrubHub / Online web app orde…" at bounding box center [838, 314] width 360 height 35
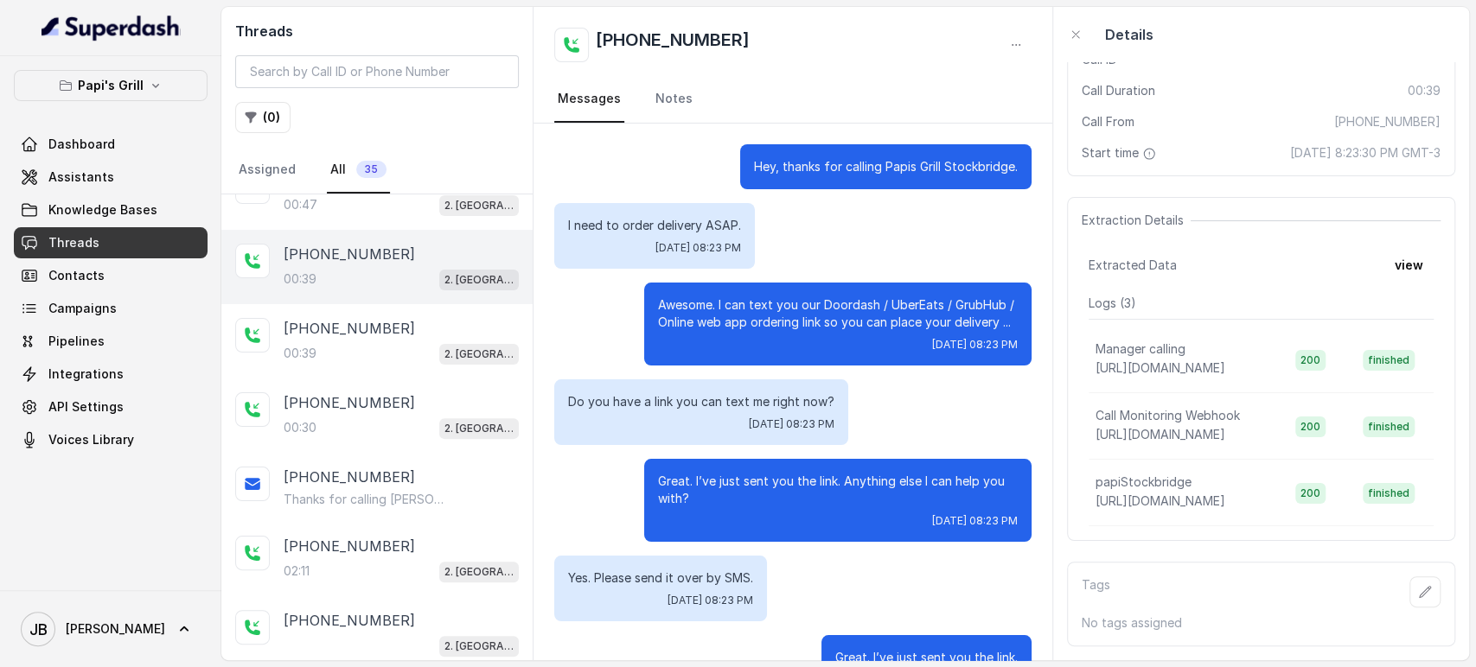
scroll to position [229, 0]
click at [1418, 585] on icon "button" at bounding box center [1425, 592] width 14 height 14
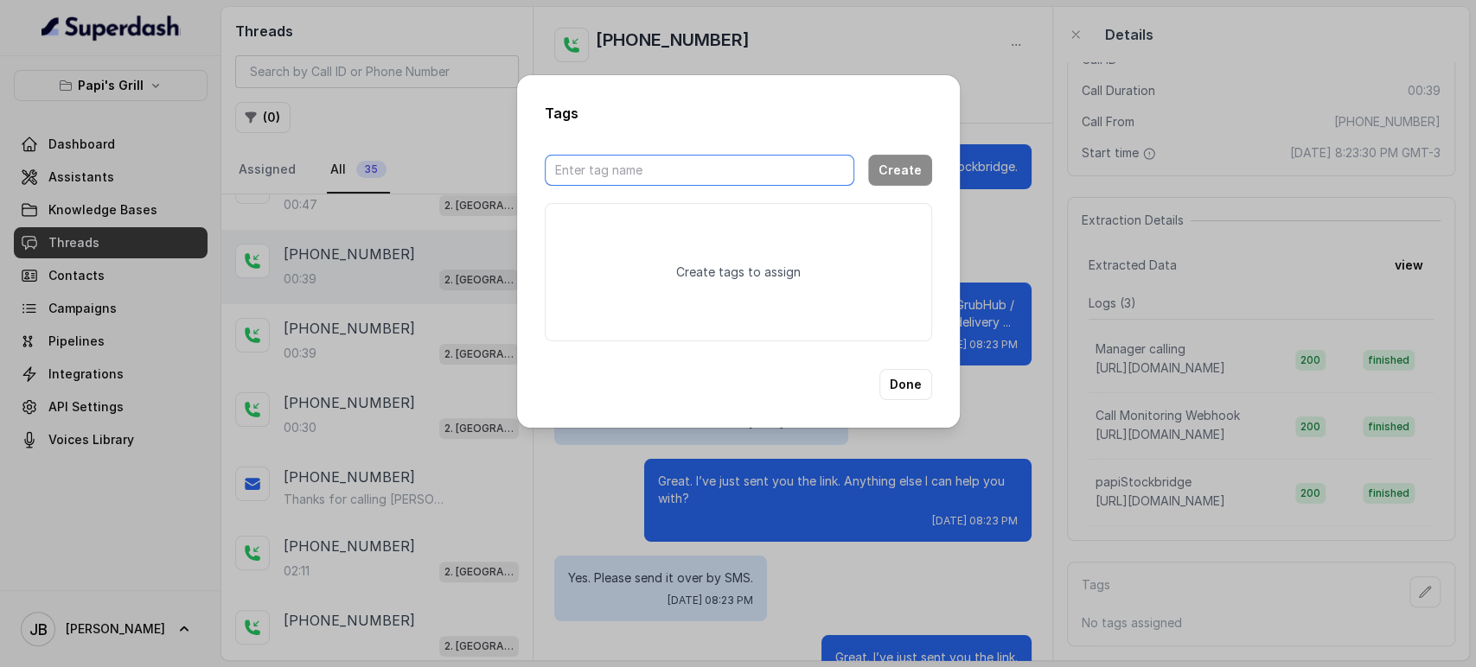
click at [654, 179] on input "text" at bounding box center [699, 170] width 309 height 31
type input "check"
click at [895, 166] on button "Create" at bounding box center [900, 170] width 64 height 31
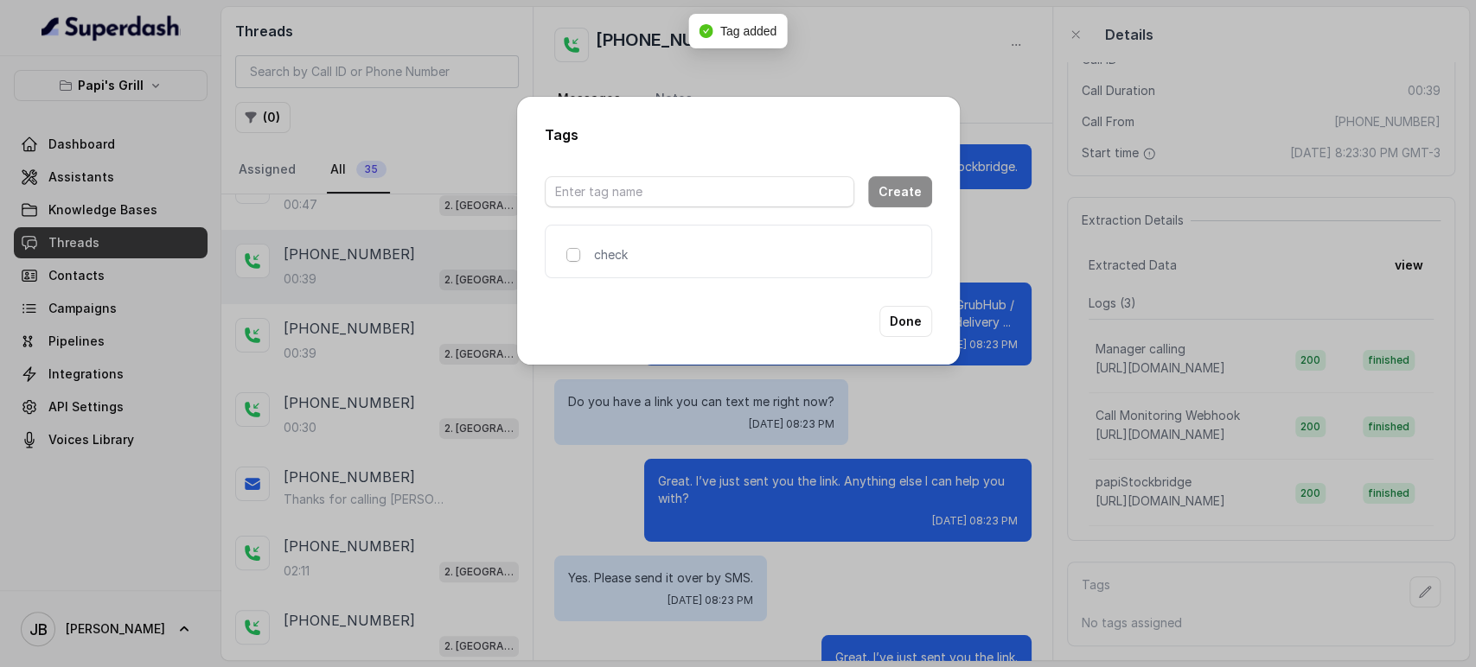
click at [566, 250] on span at bounding box center [573, 255] width 14 height 14
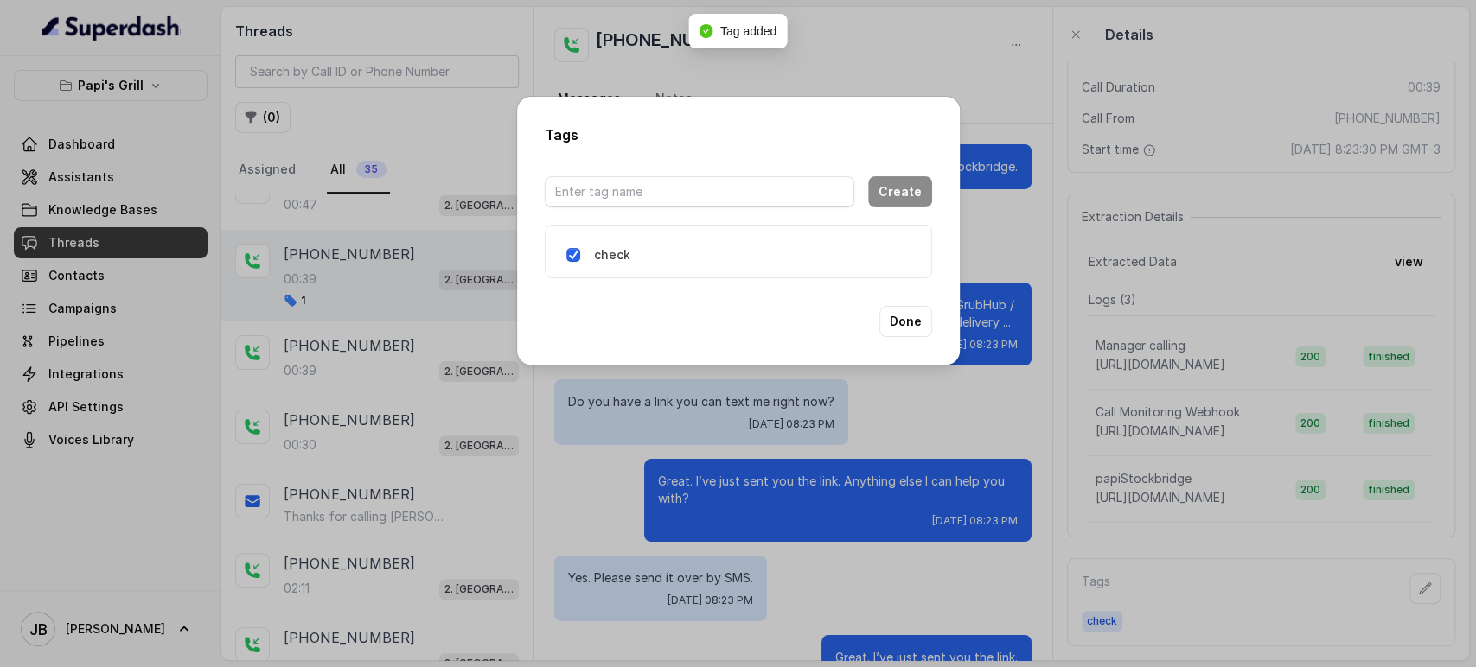
click at [579, 261] on div "check" at bounding box center [648, 254] width 165 height 17
click at [922, 328] on button "Done" at bounding box center [905, 321] width 53 height 31
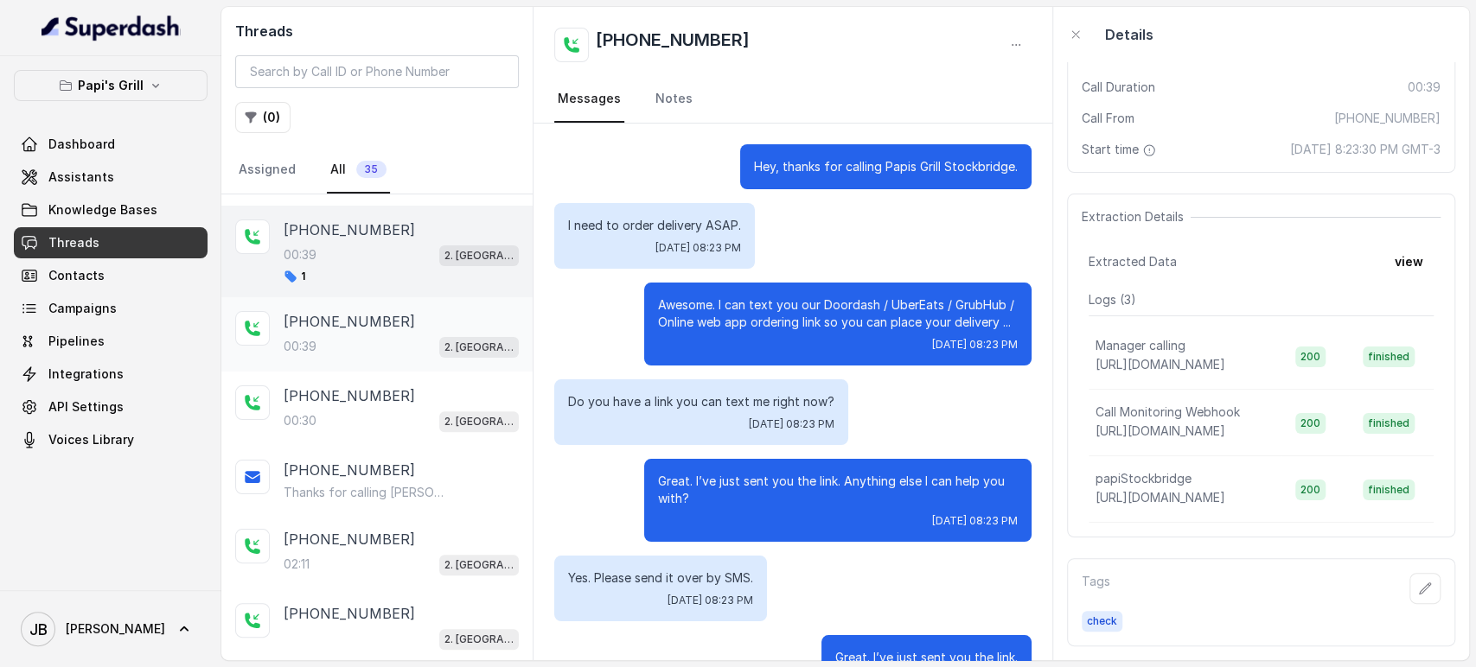
scroll to position [0, 0]
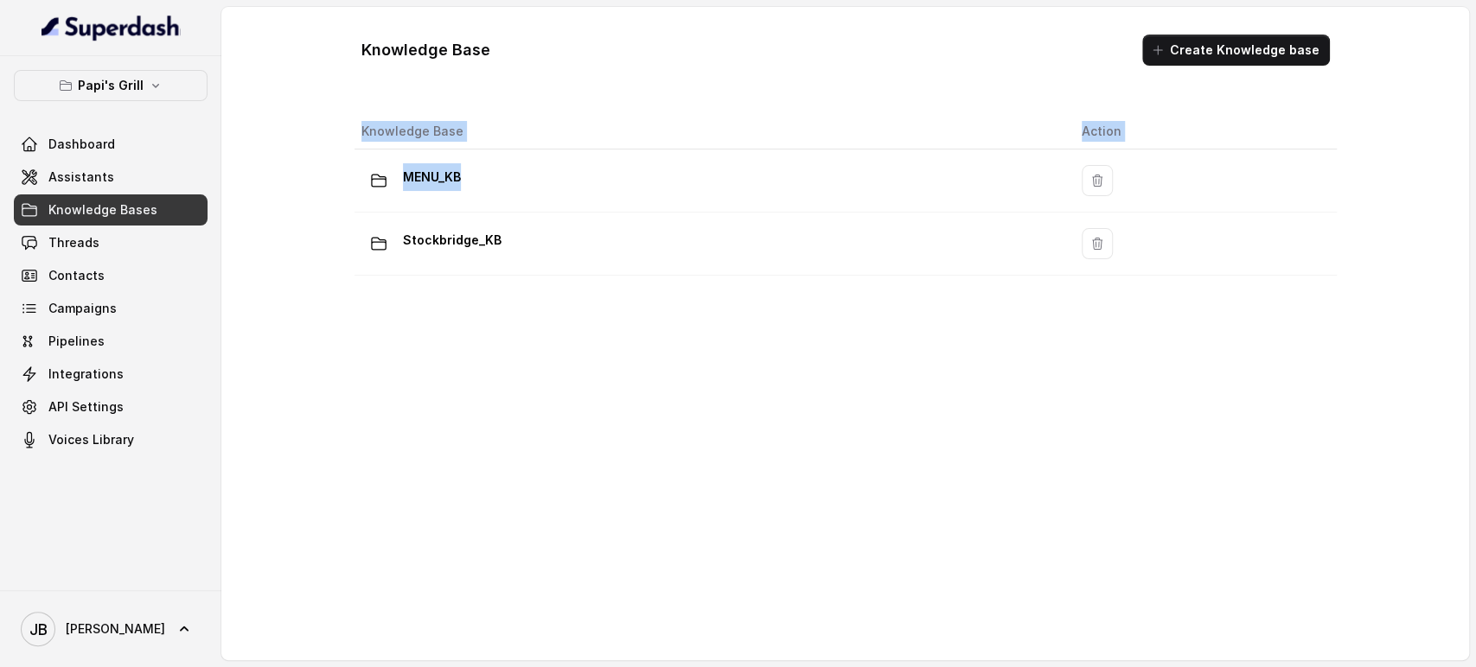
drag, startPoint x: 470, startPoint y: 166, endPoint x: 497, endPoint y: 301, distance: 137.5
click at [498, 306] on div "Knowledge Base Action MENU_KB Stockbridge_KB" at bounding box center [846, 374] width 996 height 534
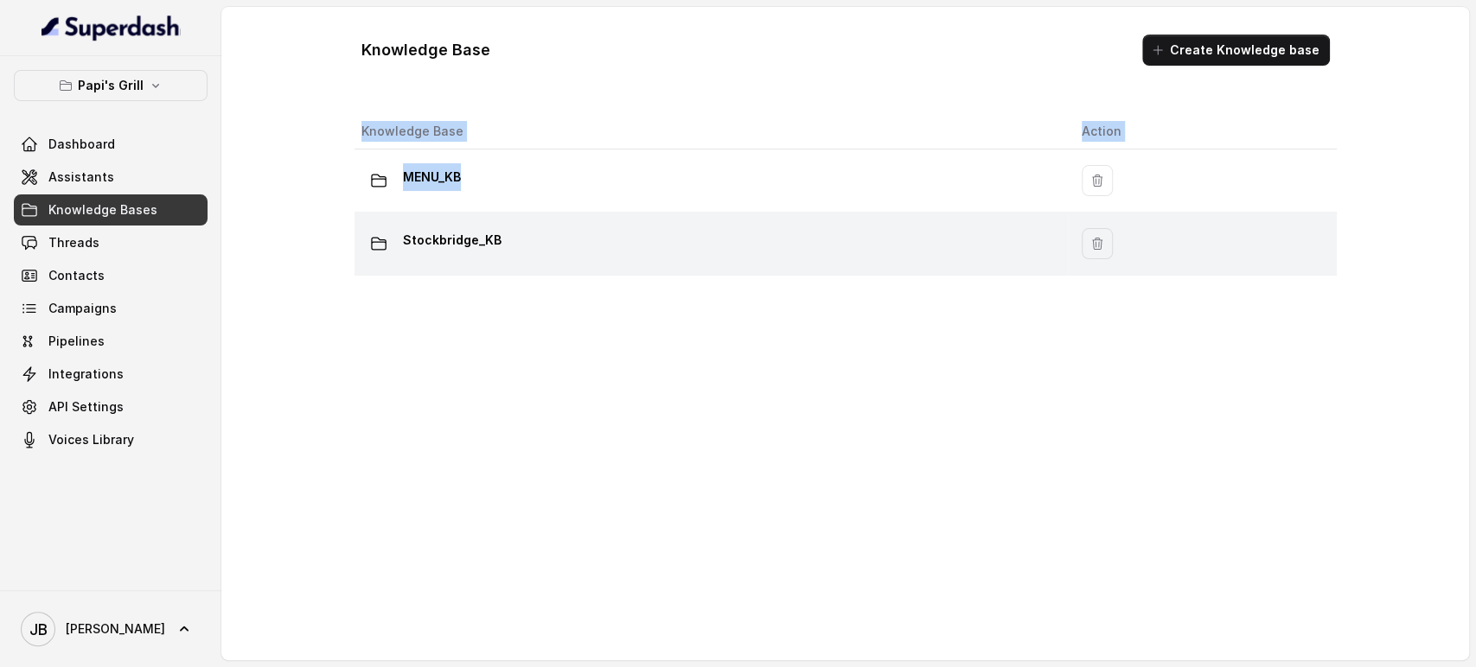
click at [492, 229] on p "Stockbridge_KB" at bounding box center [452, 240] width 99 height 28
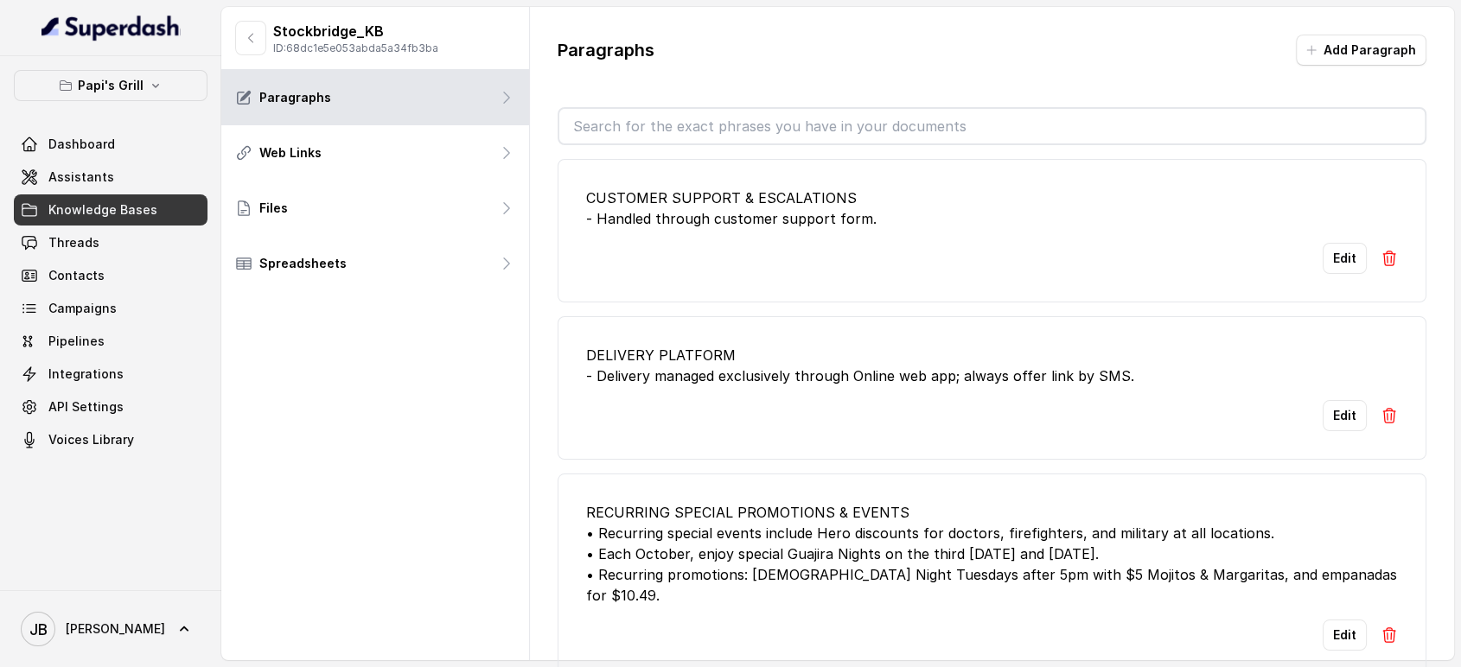
click at [699, 118] on input "text" at bounding box center [992, 126] width 866 height 35
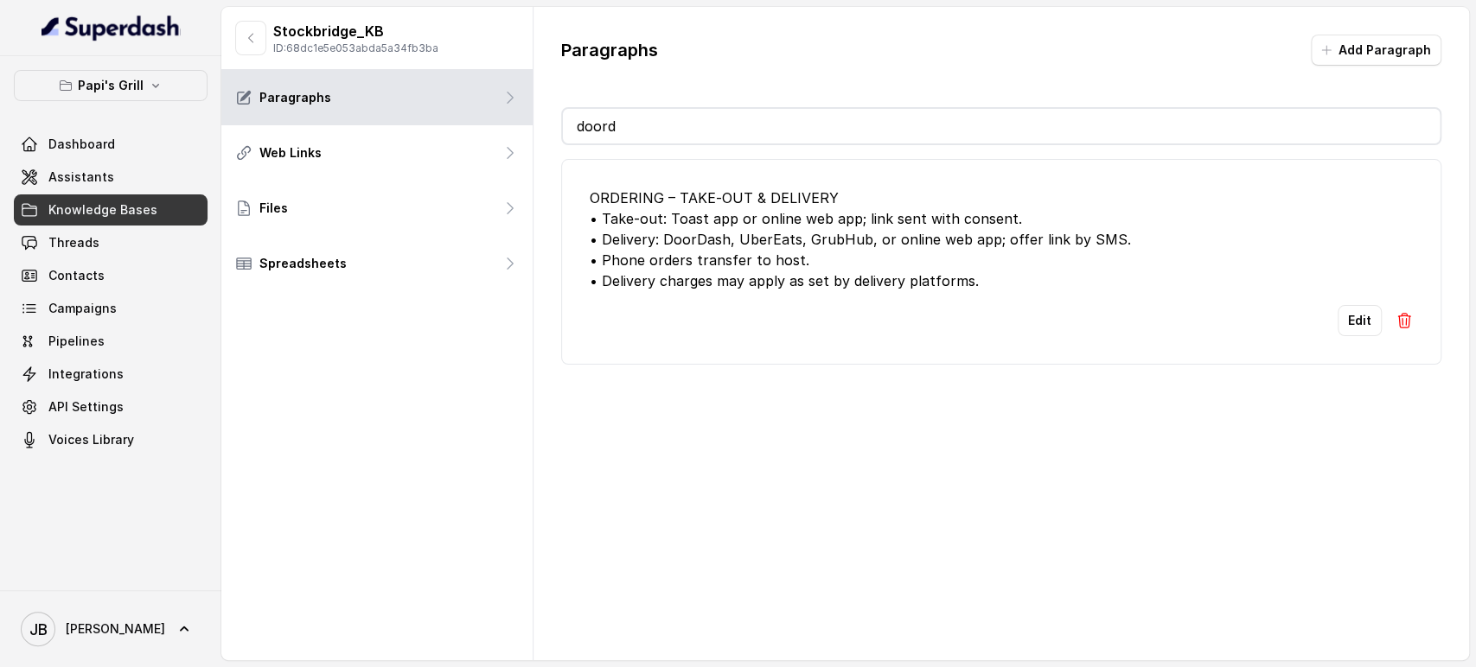
type input "doord"
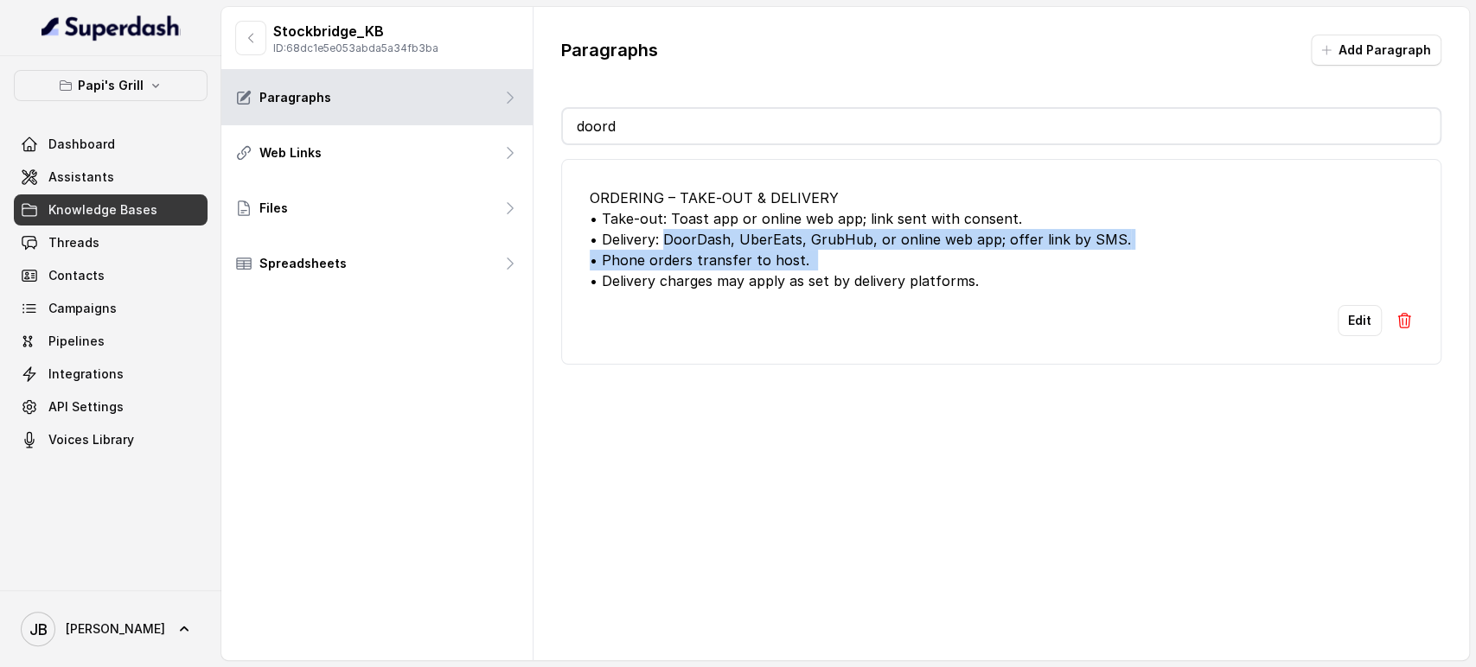
drag, startPoint x: 666, startPoint y: 239, endPoint x: 979, endPoint y: 242, distance: 312.9
click at [976, 247] on div "ORDERING – TAKE‑OUT & DELIVERY • Take‑out: Toast app or online web app; link se…" at bounding box center [1001, 240] width 823 height 104
click at [979, 243] on div "ORDERING – TAKE‑OUT & DELIVERY • Take‑out: Toast app or online web app; link se…" at bounding box center [1001, 240] width 823 height 104
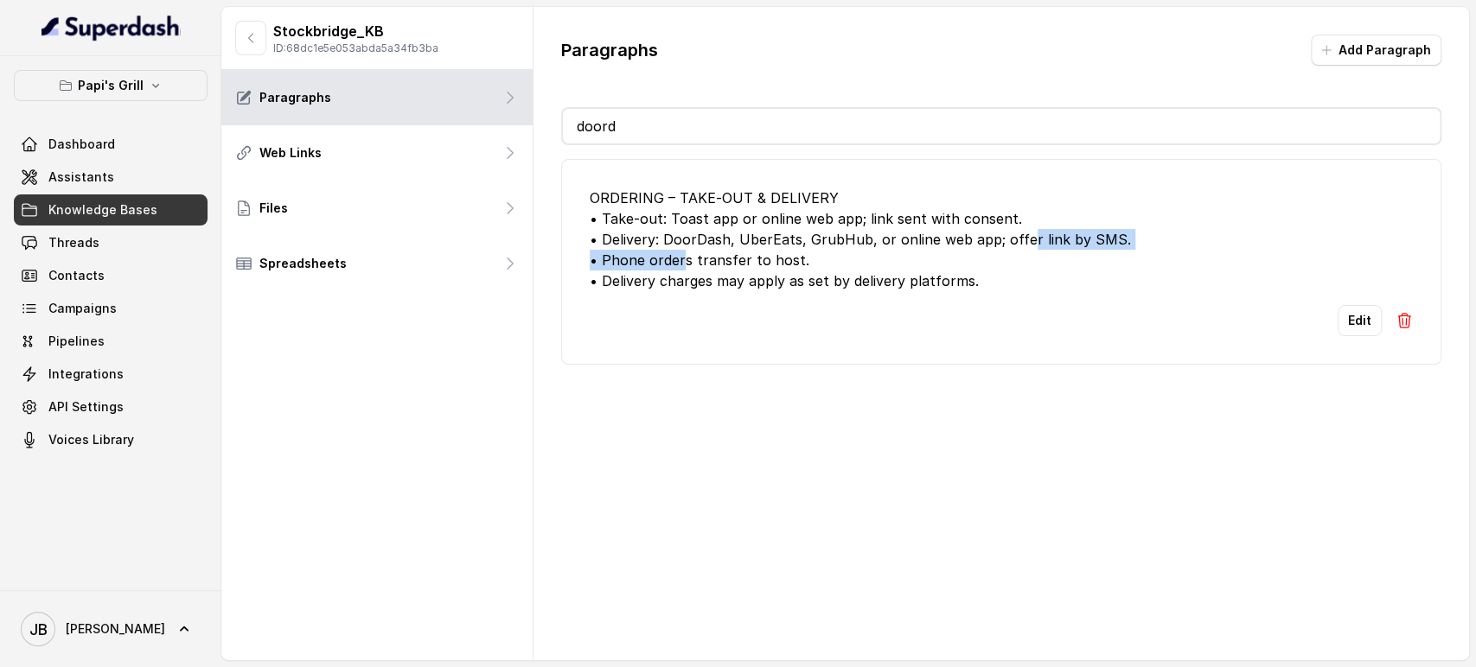
drag, startPoint x: 1017, startPoint y: 238, endPoint x: 681, endPoint y: 250, distance: 336.5
click at [681, 250] on div "ORDERING – TAKE‑OUT & DELIVERY • Take‑out: Toast app or online web app; link se…" at bounding box center [1001, 240] width 823 height 104
click at [680, 251] on div "ORDERING – TAKE‑OUT & DELIVERY • Take‑out: Toast app or online web app; link se…" at bounding box center [1001, 240] width 823 height 104
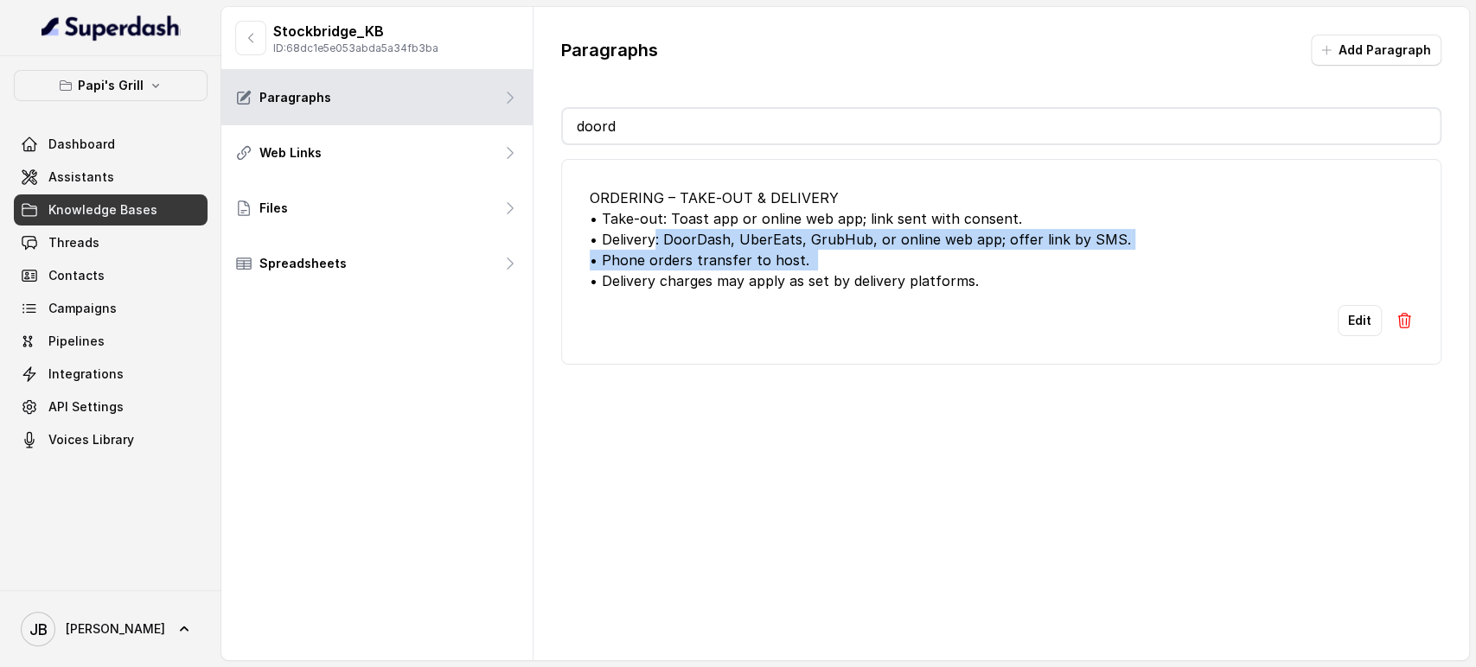
drag, startPoint x: 654, startPoint y: 241, endPoint x: 857, endPoint y: 265, distance: 203.6
click at [839, 260] on div "ORDERING – TAKE‑OUT & DELIVERY • Take‑out: Toast app or online web app; link se…" at bounding box center [1001, 240] width 823 height 104
click at [858, 265] on div "ORDERING – TAKE‑OUT & DELIVERY • Take‑out: Toast app or online web app; link se…" at bounding box center [1001, 240] width 823 height 104
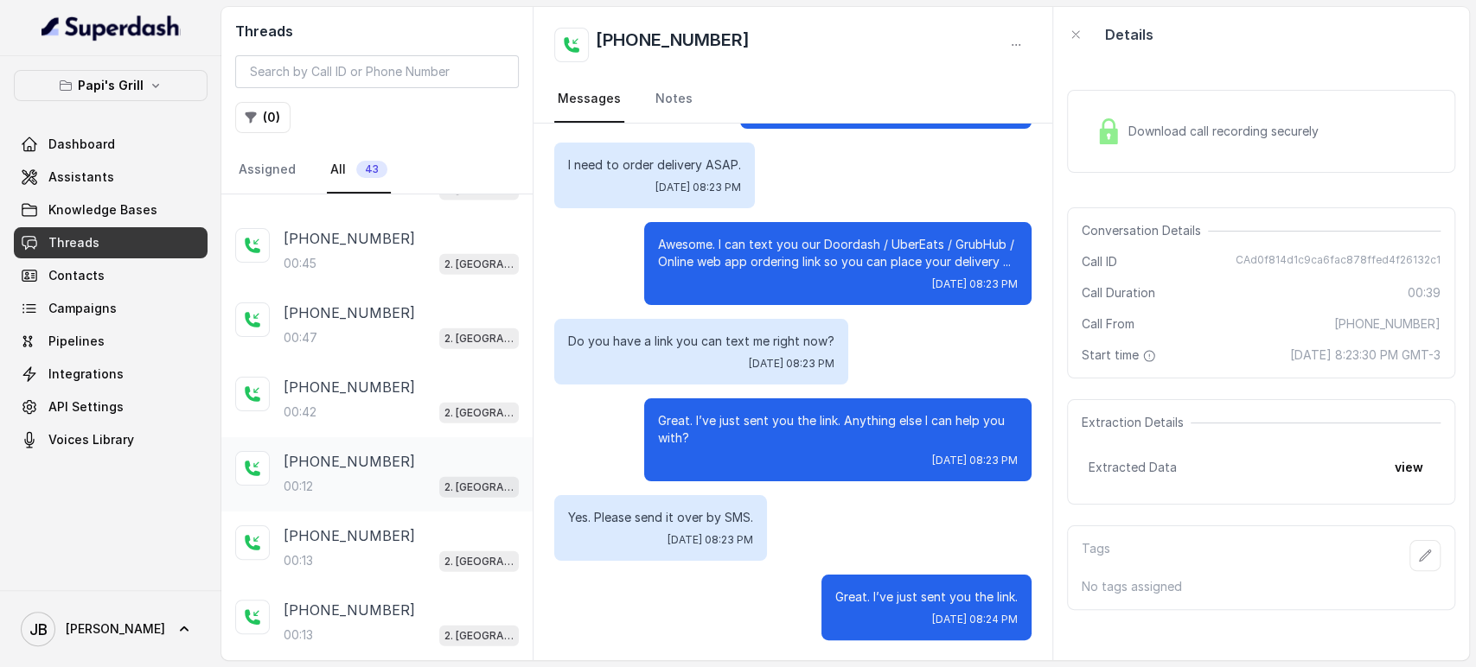
scroll to position [2799, 0]
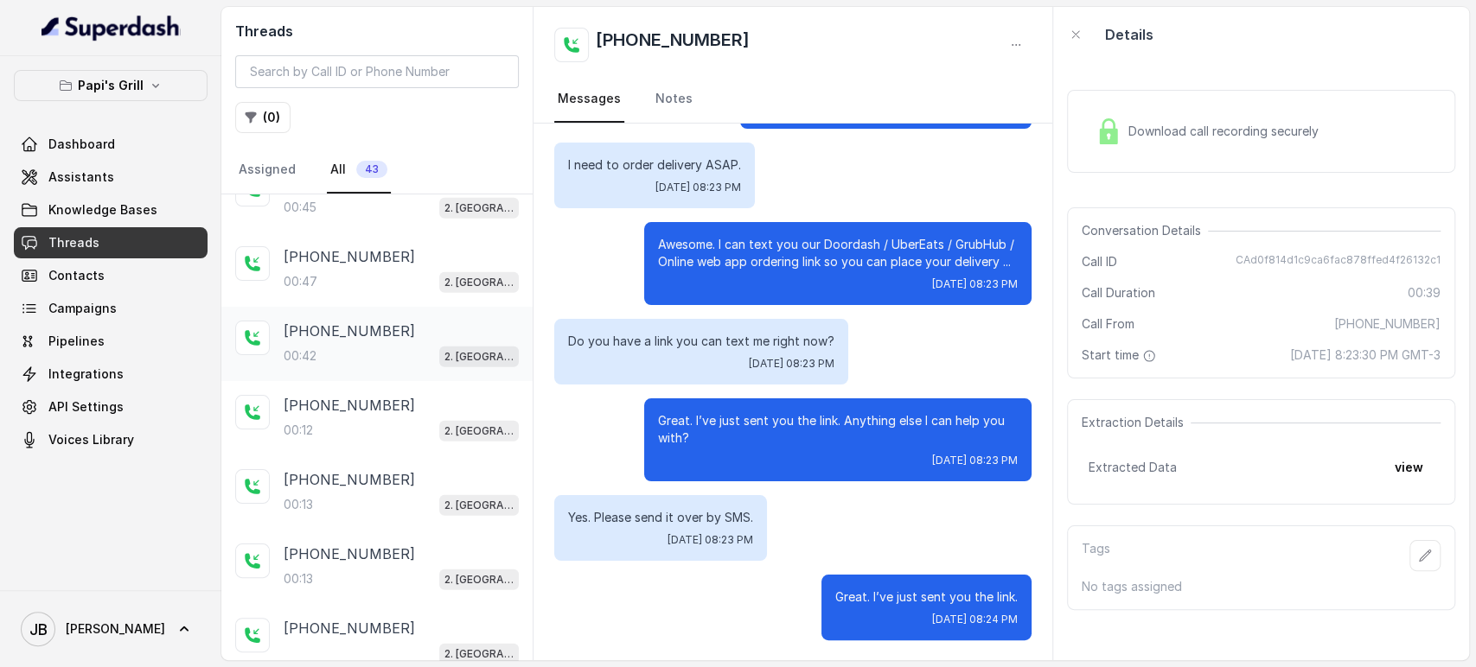
click at [393, 362] on div "[PHONE_NUMBER]:42 2. [GEOGRAPHIC_DATA]" at bounding box center [376, 344] width 311 height 74
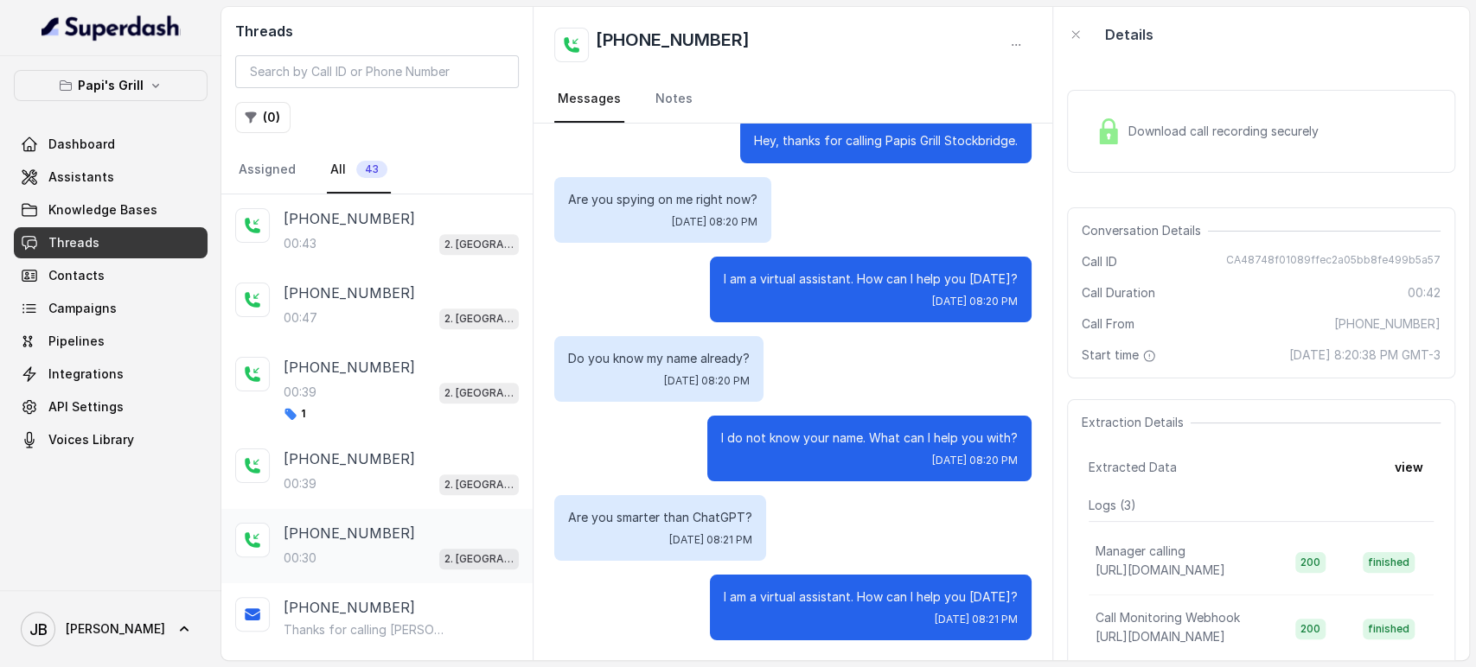
scroll to position [1056, 0]
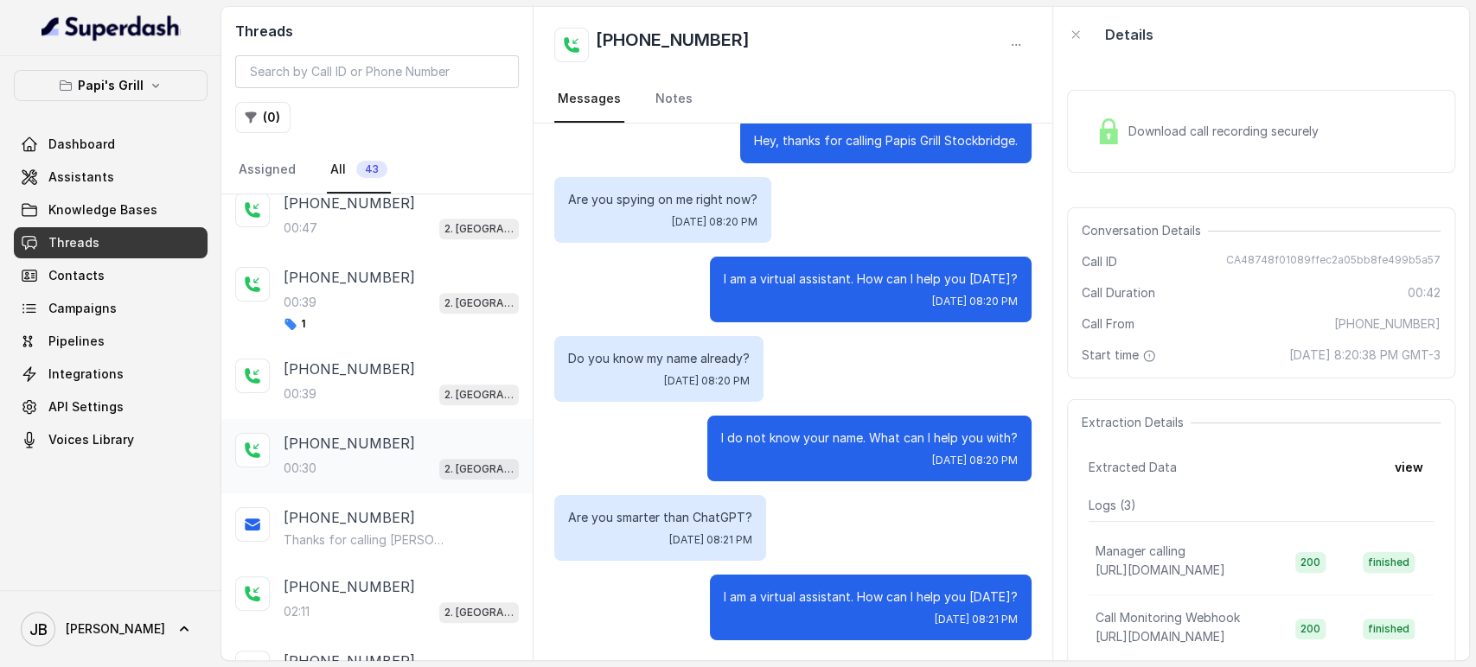
drag, startPoint x: 389, startPoint y: 386, endPoint x: 378, endPoint y: 437, distance: 53.1
click at [389, 386] on div "00:39 2. [GEOGRAPHIC_DATA]" at bounding box center [401, 394] width 235 height 22
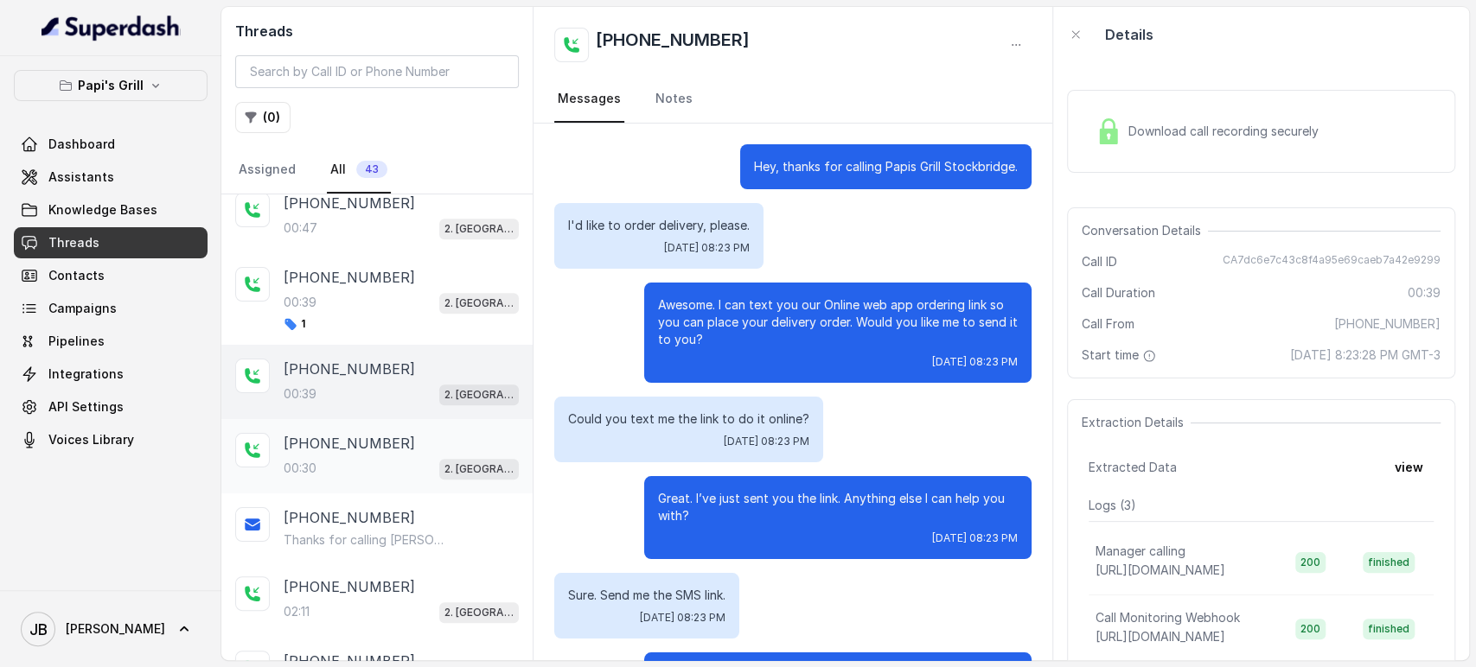
scroll to position [95, 0]
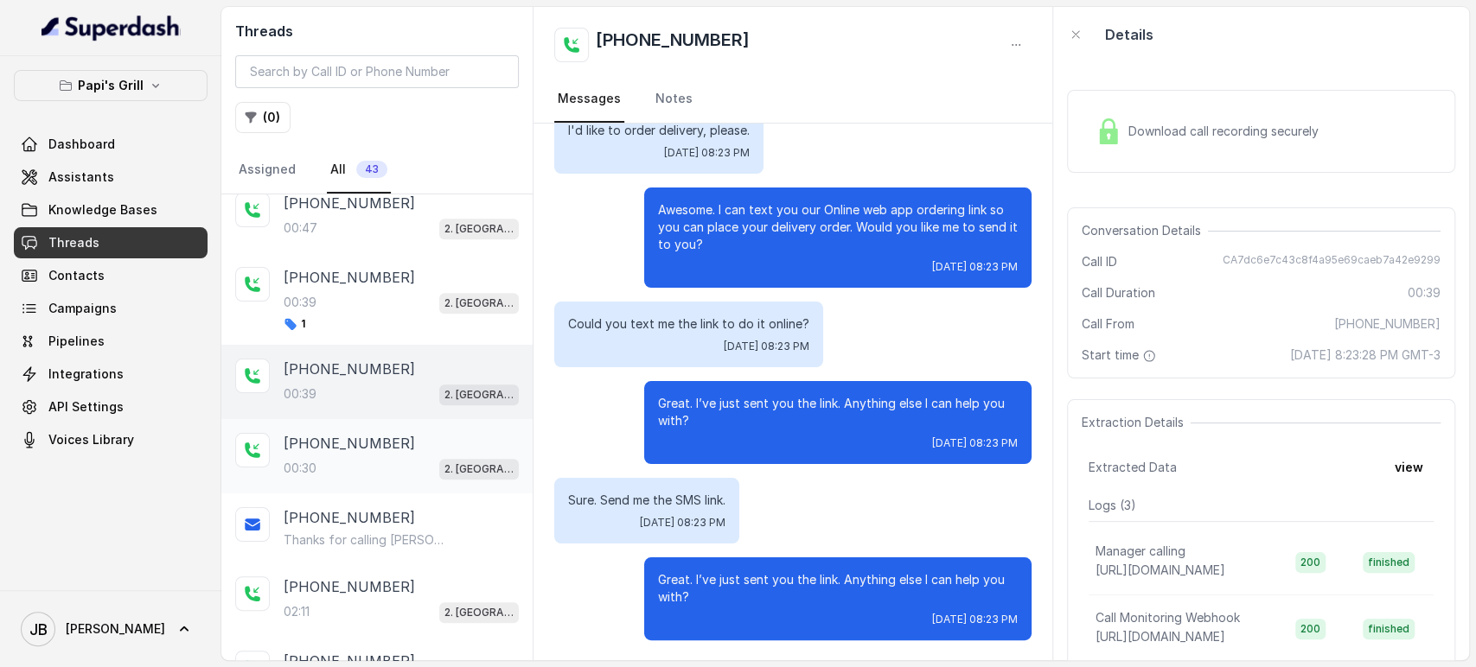
click at [374, 445] on p "[PHONE_NUMBER]" at bounding box center [349, 443] width 131 height 21
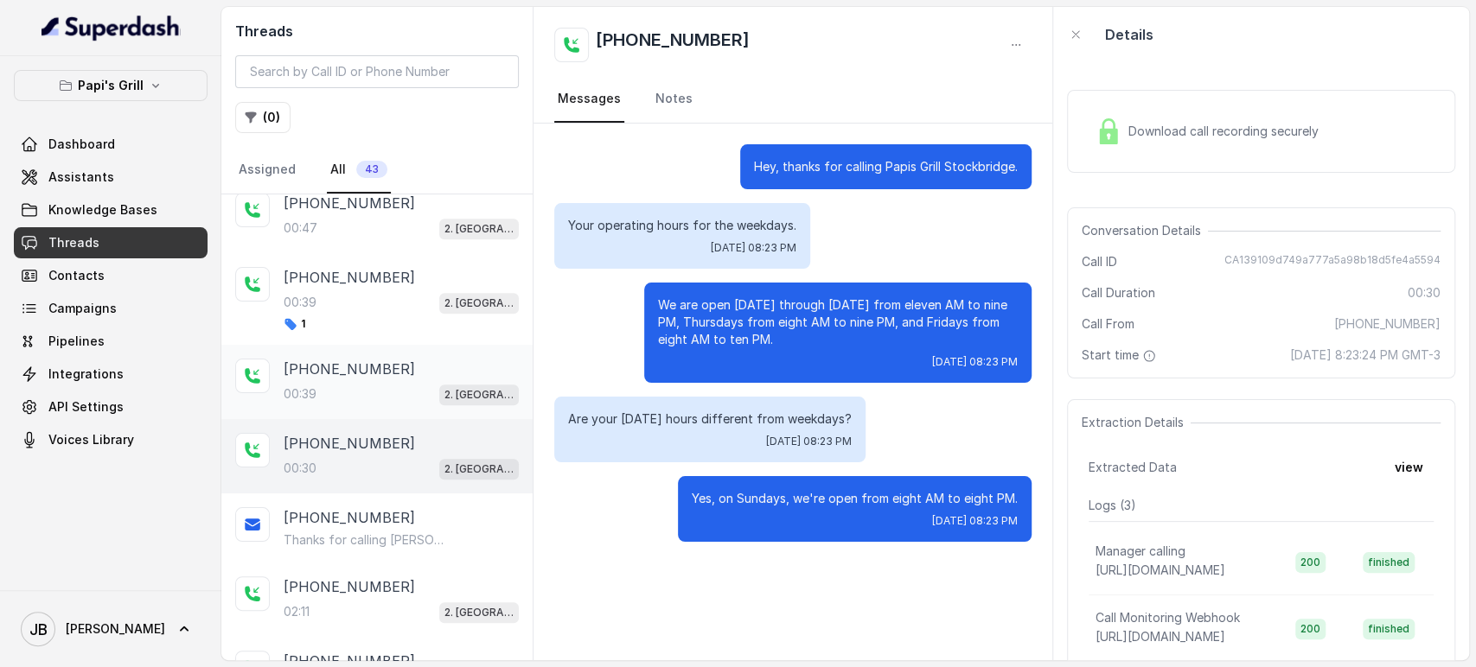
click at [359, 370] on p "[PHONE_NUMBER]" at bounding box center [349, 369] width 131 height 21
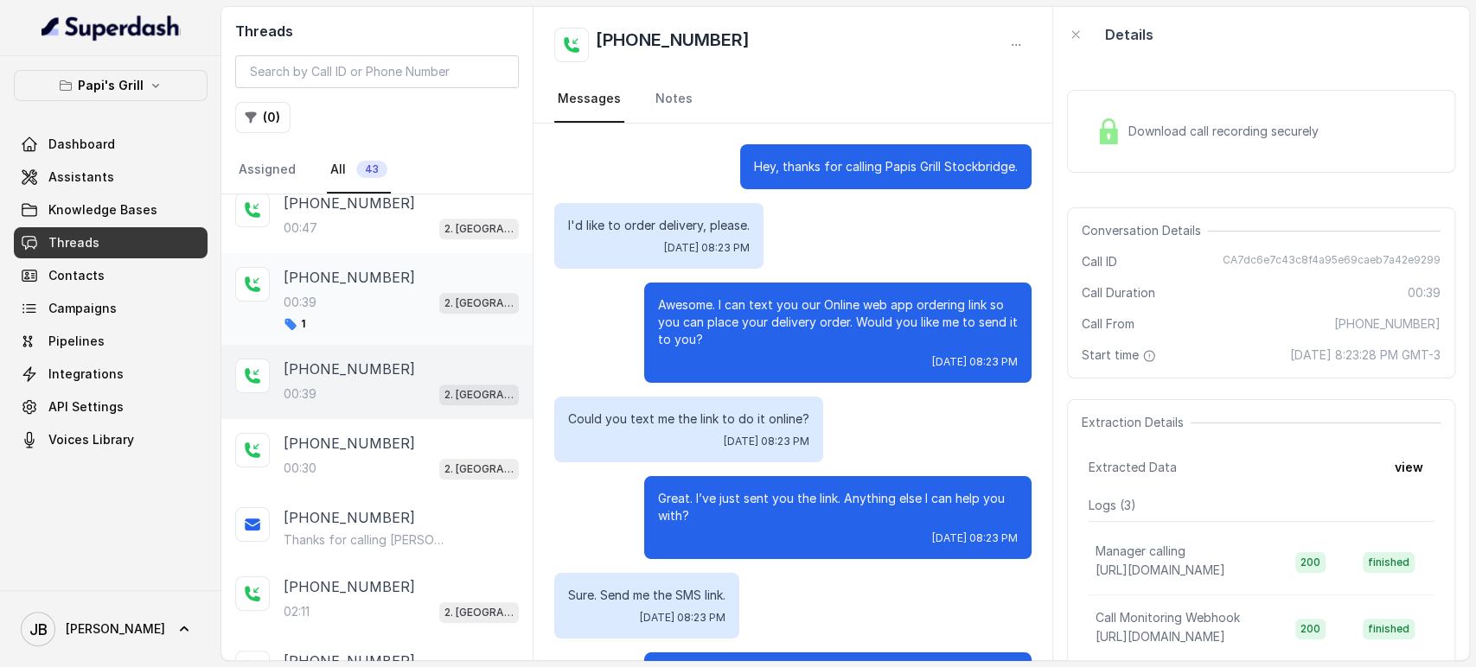
scroll to position [95, 0]
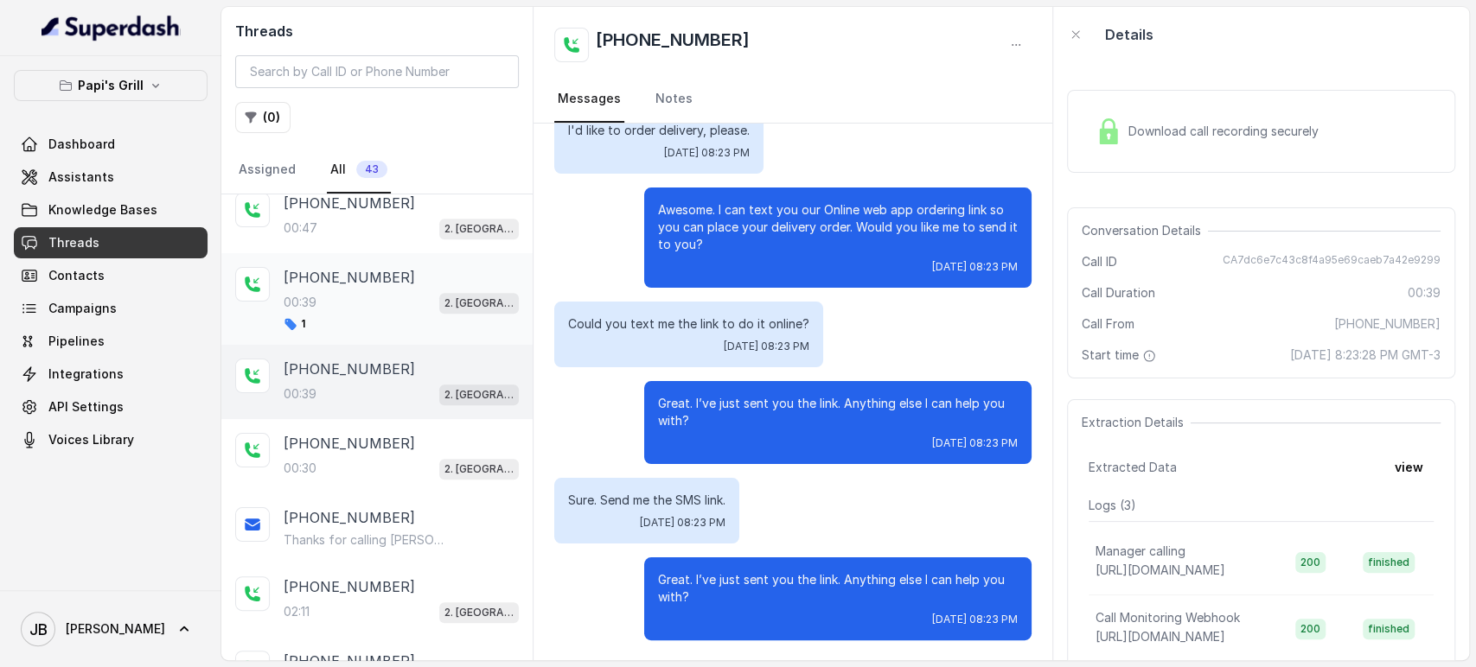
click at [360, 275] on p "[PHONE_NUMBER]" at bounding box center [349, 277] width 131 height 21
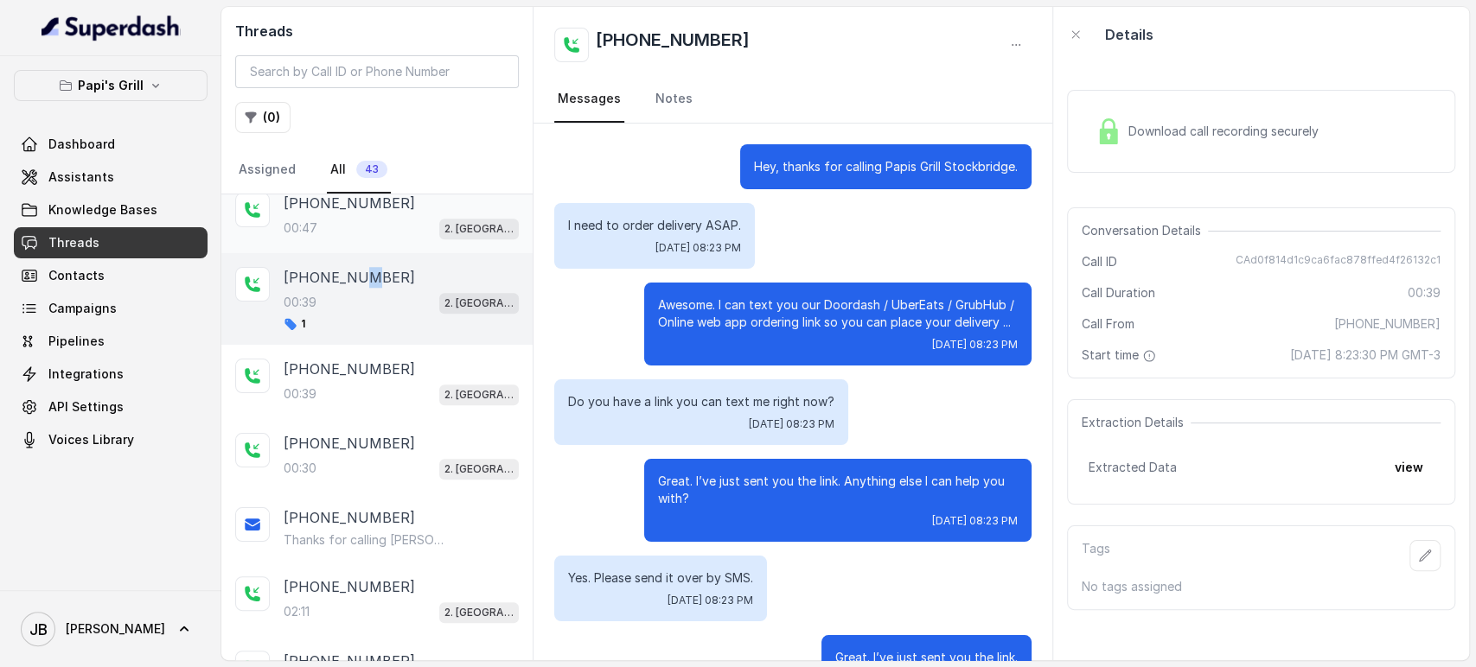
scroll to position [61, 0]
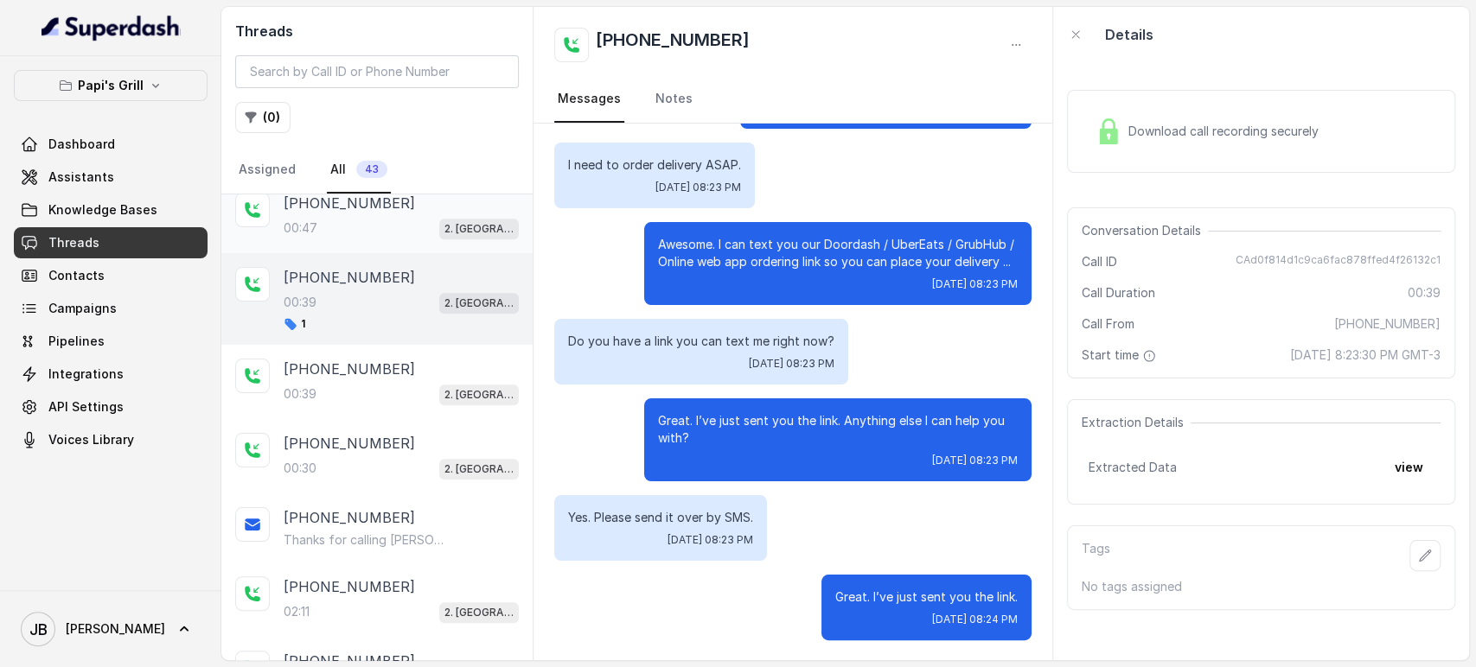
click at [363, 220] on div "00:47 2. [GEOGRAPHIC_DATA]" at bounding box center [401, 228] width 235 height 22
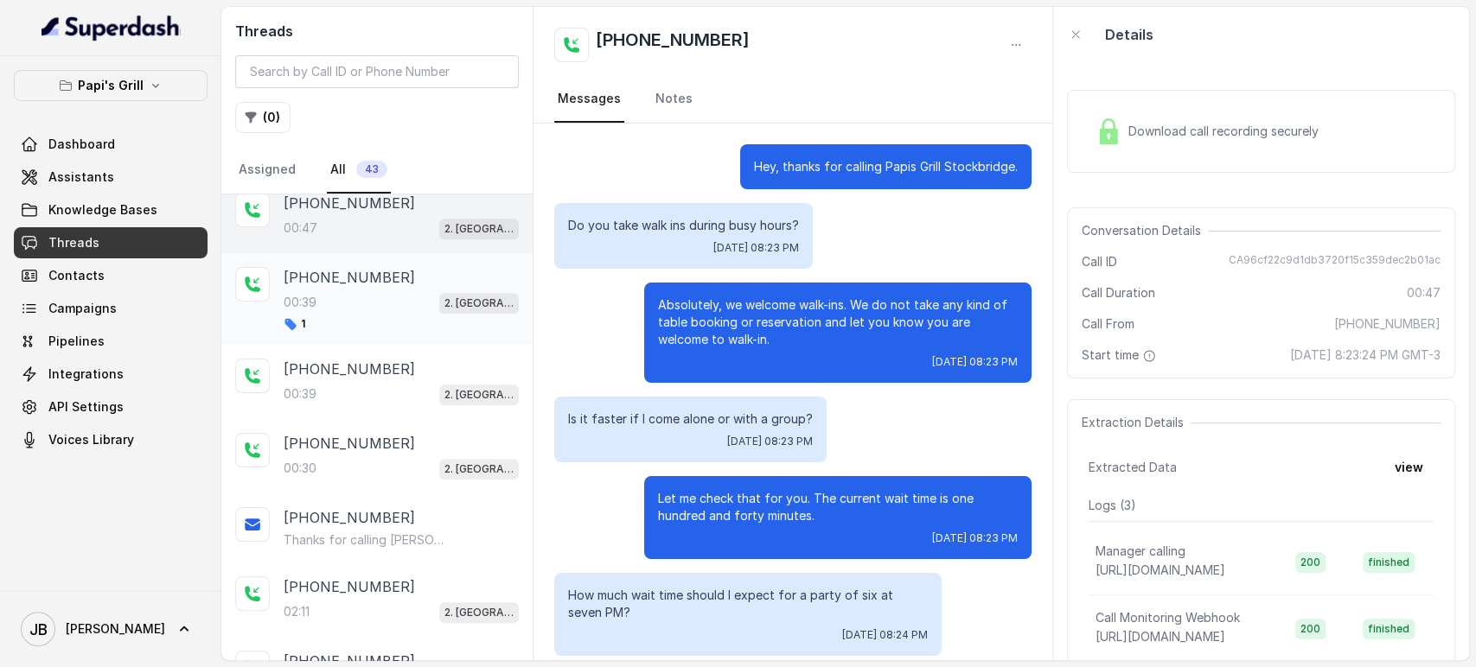
scroll to position [112, 0]
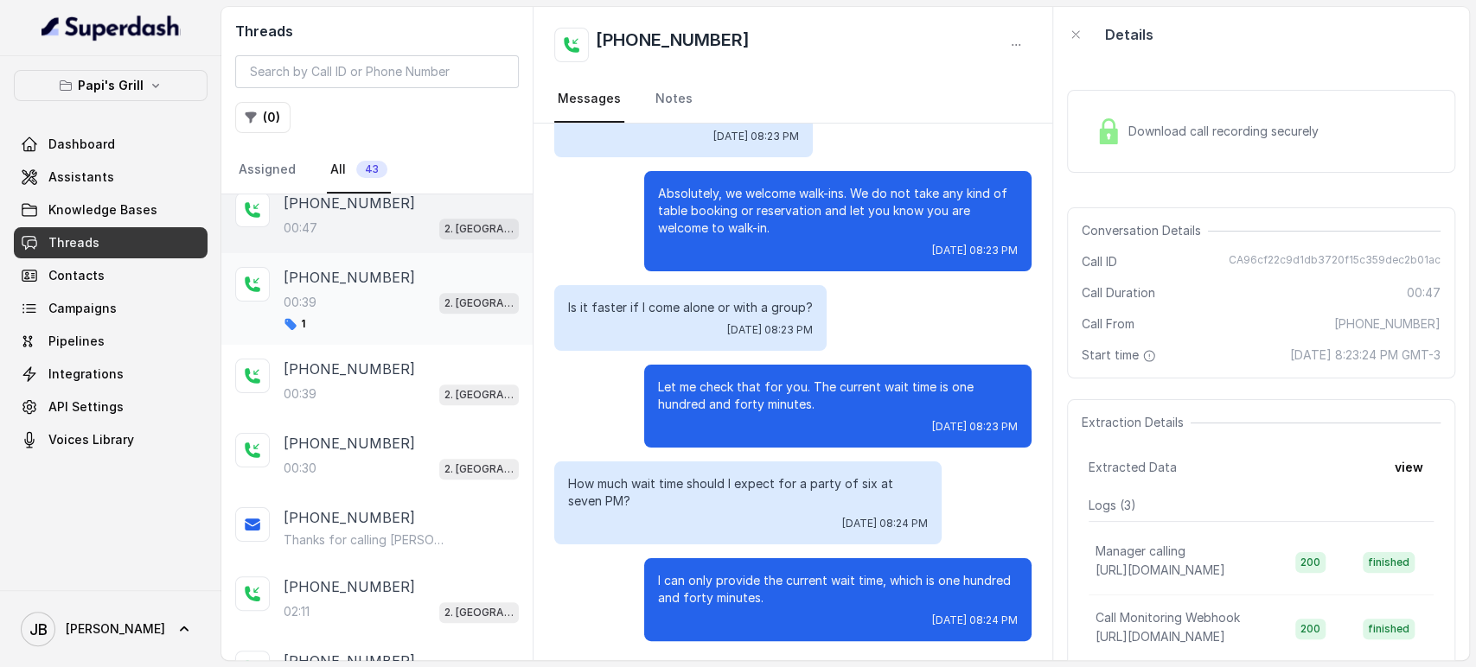
click at [373, 291] on div "00:39 2. [GEOGRAPHIC_DATA]" at bounding box center [401, 302] width 235 height 22
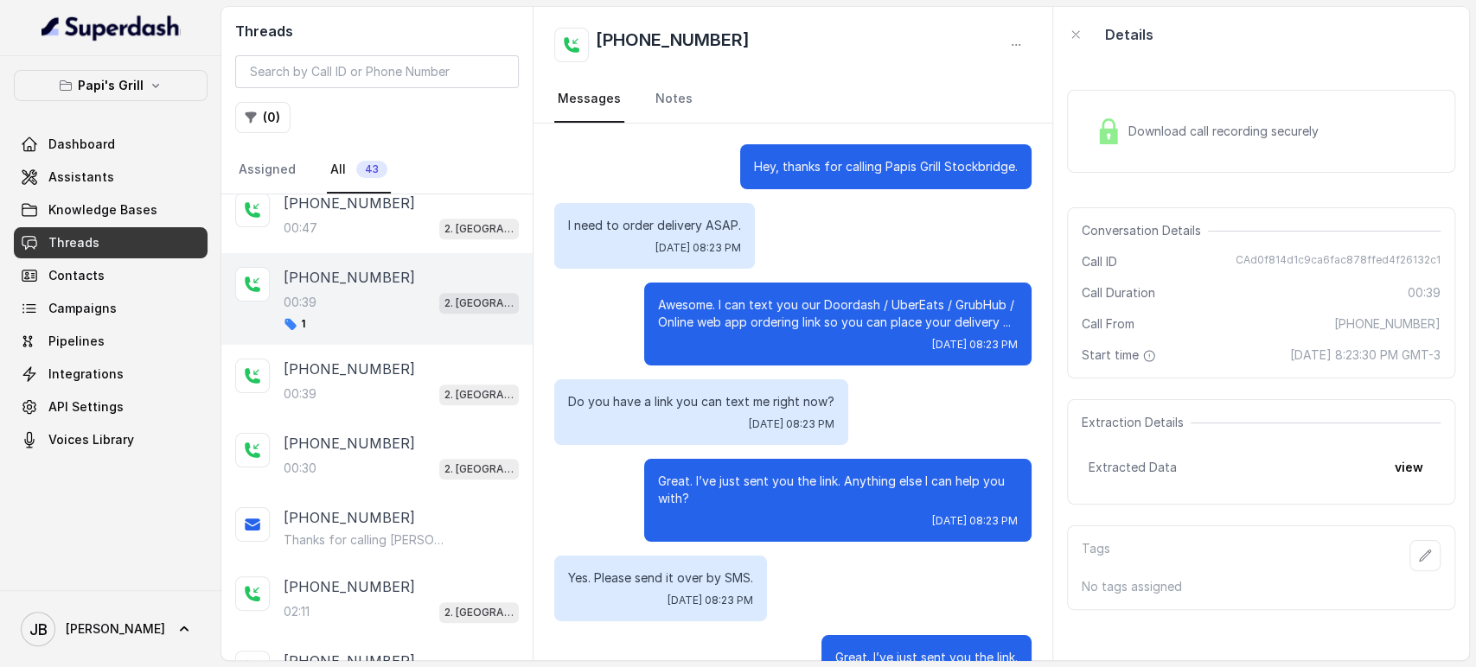
drag, startPoint x: 386, startPoint y: 203, endPoint x: 370, endPoint y: 291, distance: 89.5
click at [386, 204] on div "[PHONE_NUMBER]" at bounding box center [401, 203] width 235 height 21
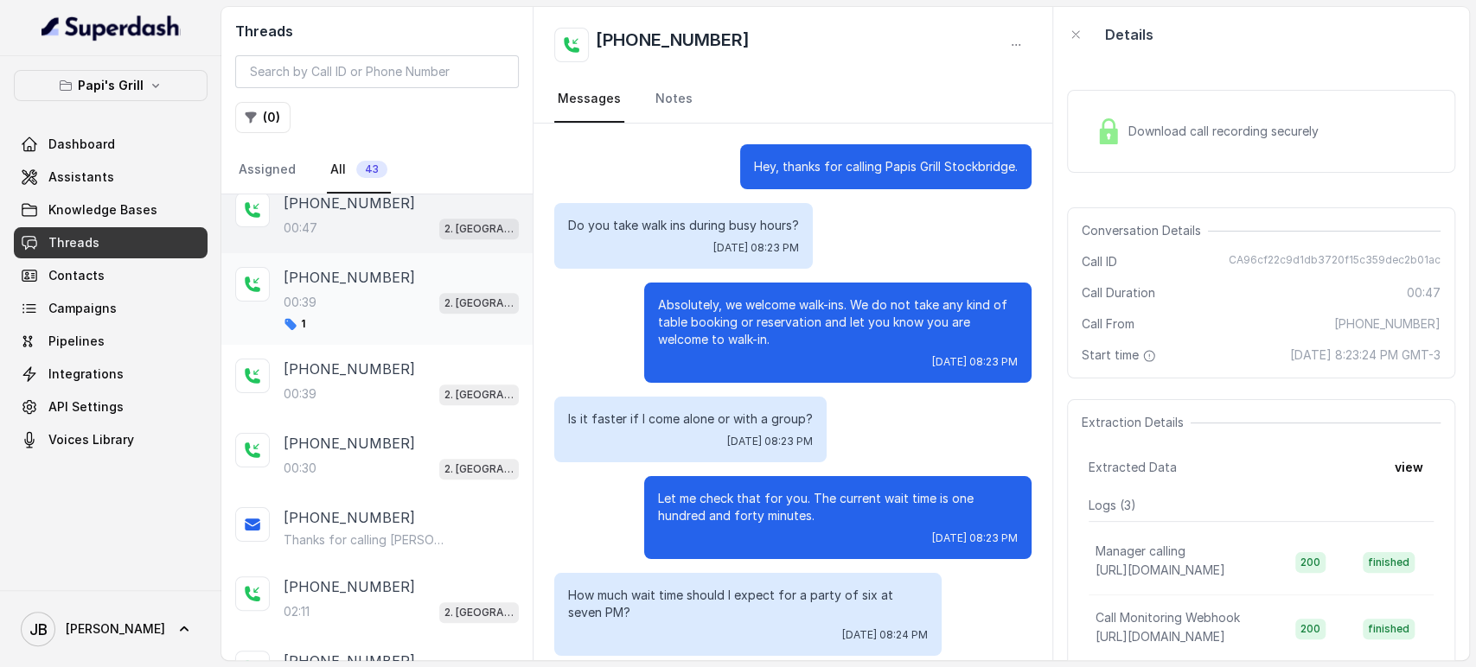
scroll to position [112, 0]
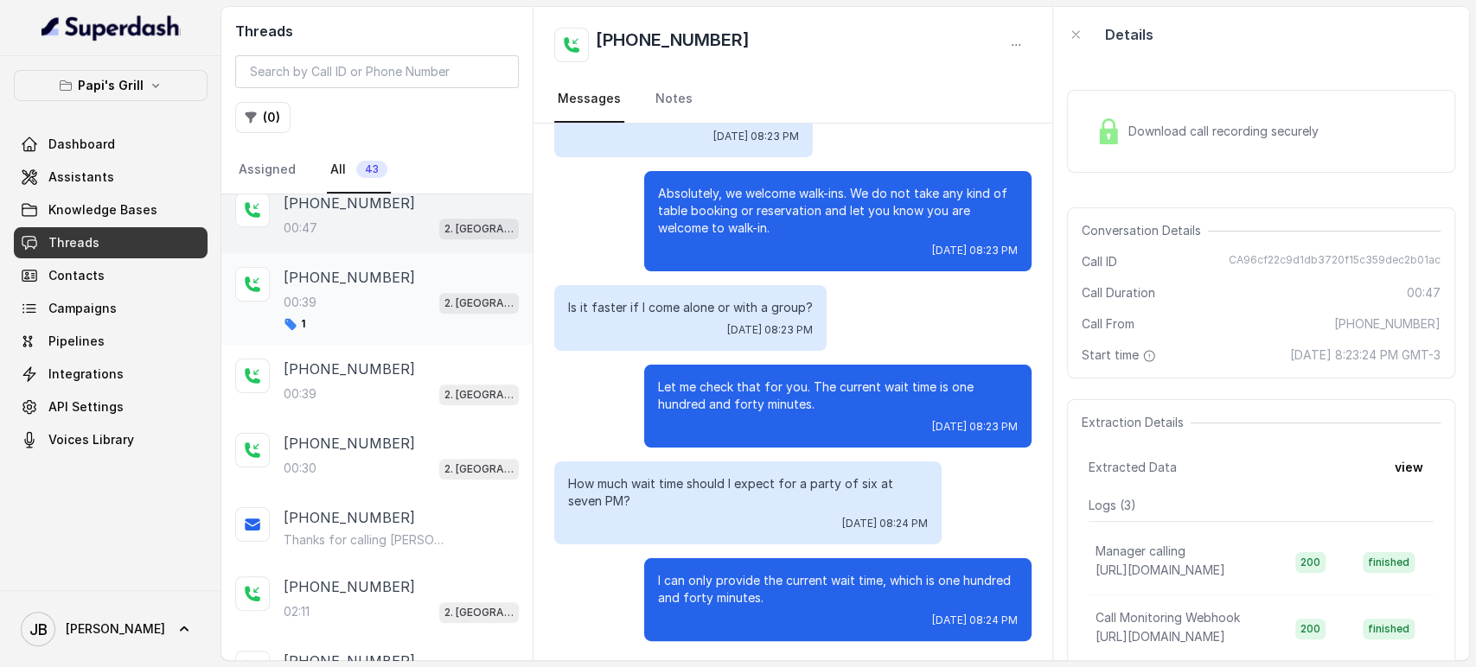
click at [370, 295] on div "00:39 2. [GEOGRAPHIC_DATA]" at bounding box center [401, 302] width 235 height 22
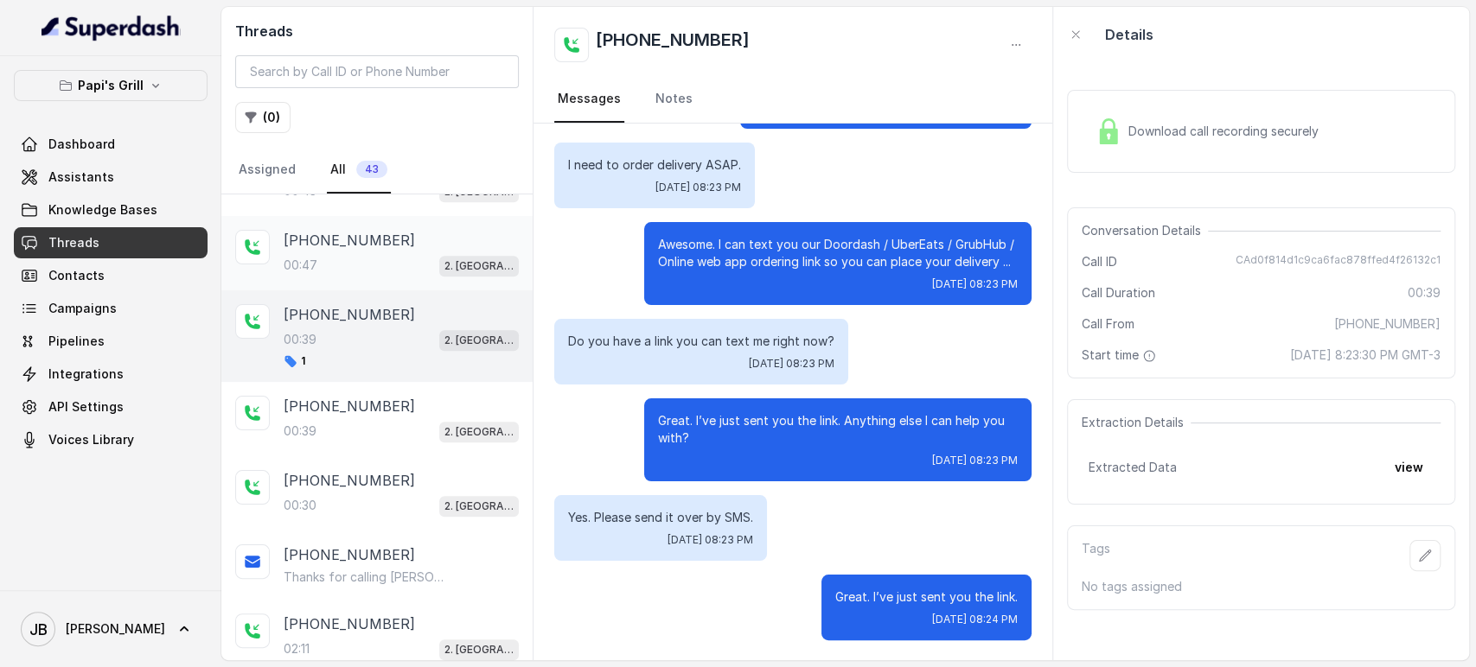
scroll to position [960, 0]
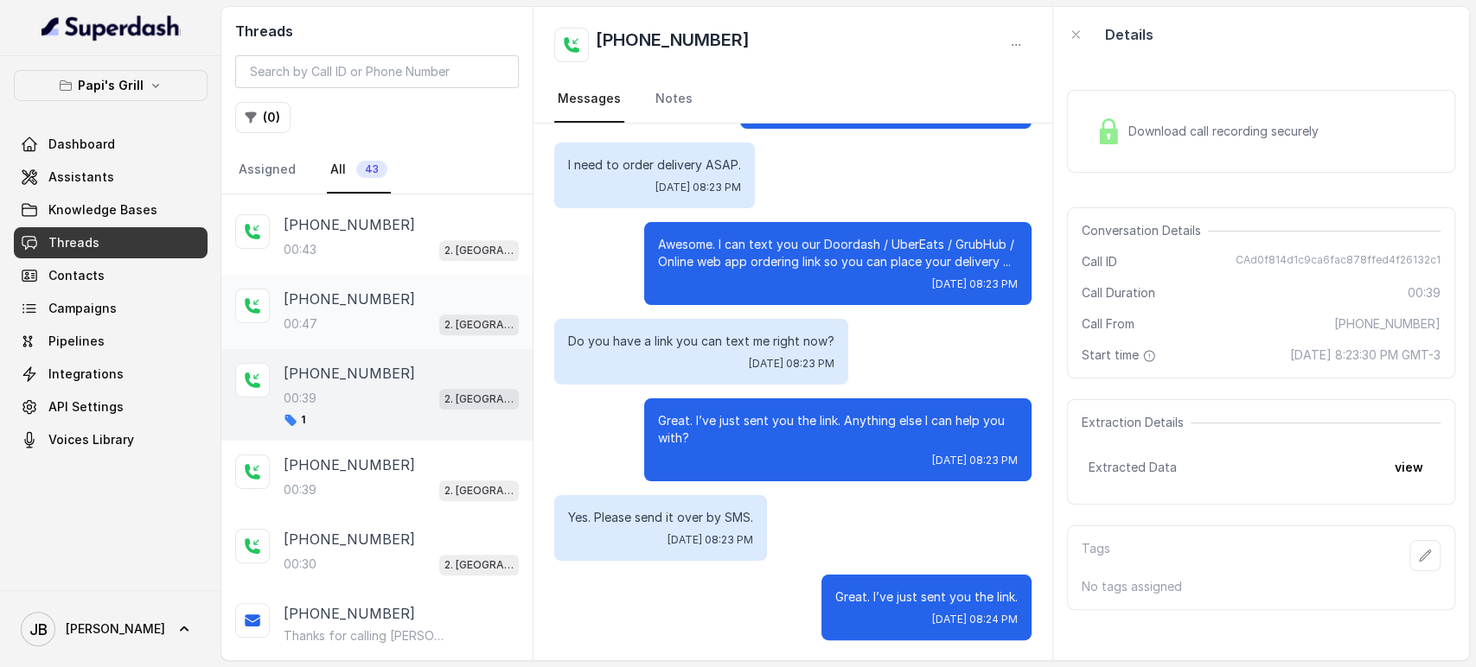
click at [364, 293] on p "[PHONE_NUMBER]" at bounding box center [349, 299] width 131 height 21
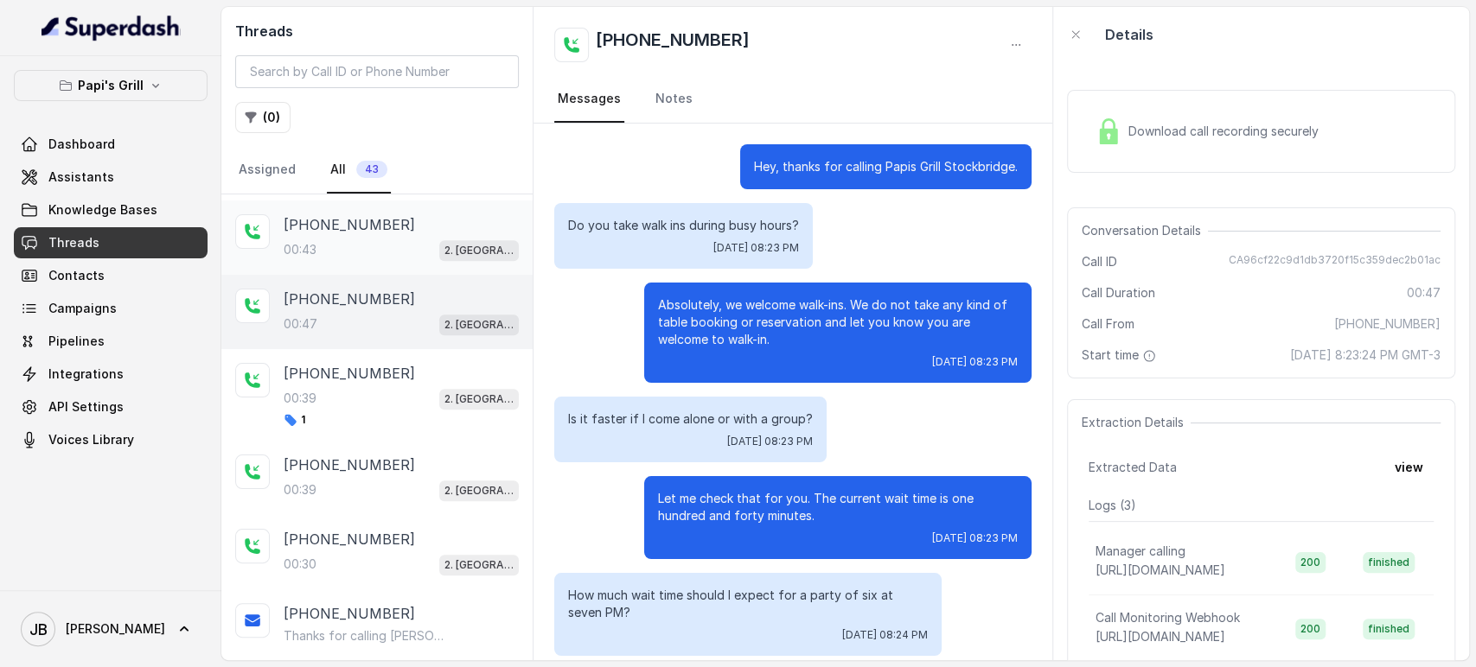
scroll to position [112, 0]
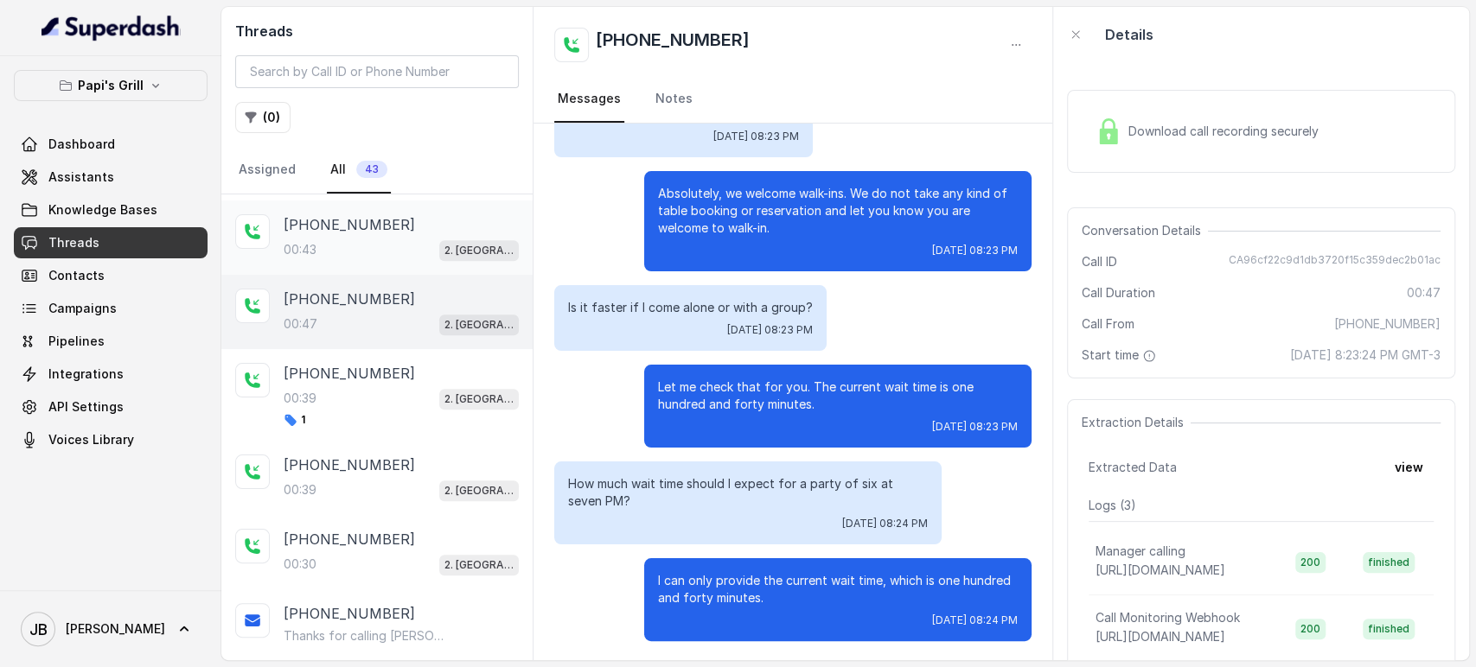
click at [378, 223] on p "[PHONE_NUMBER]" at bounding box center [349, 224] width 131 height 21
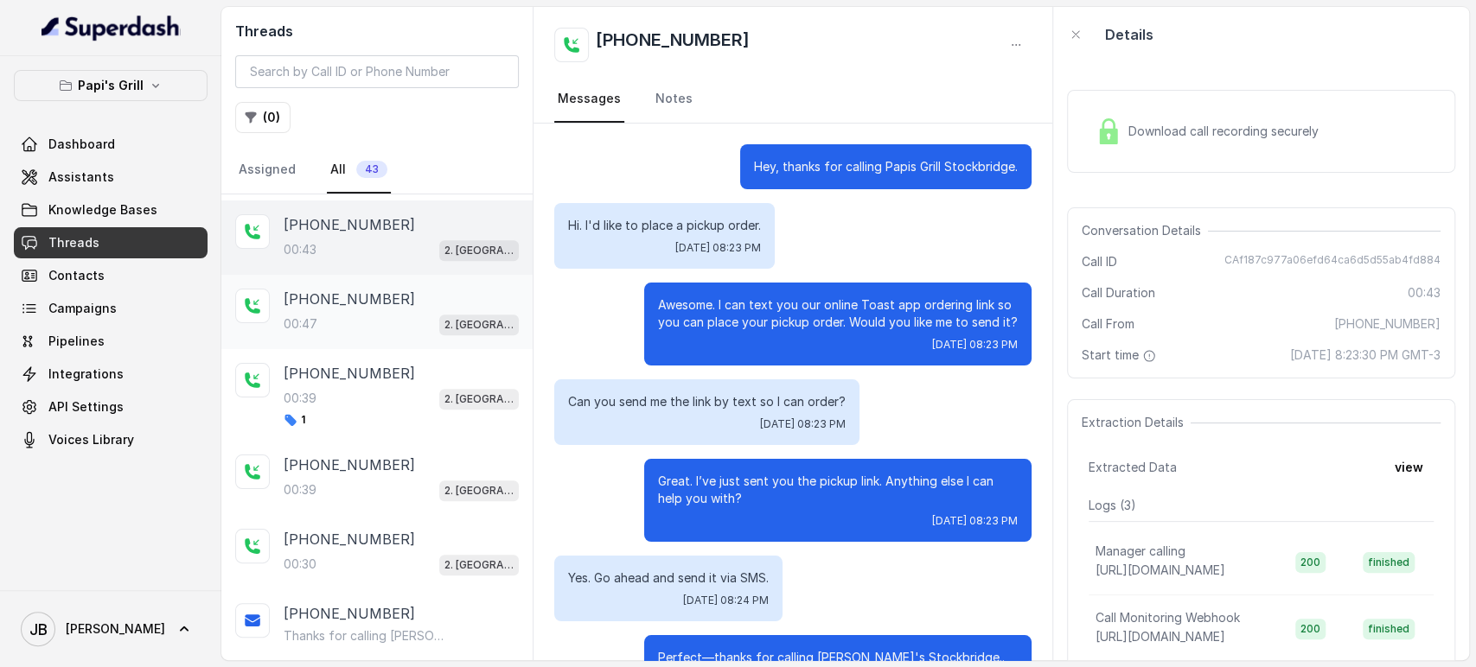
scroll to position [77, 0]
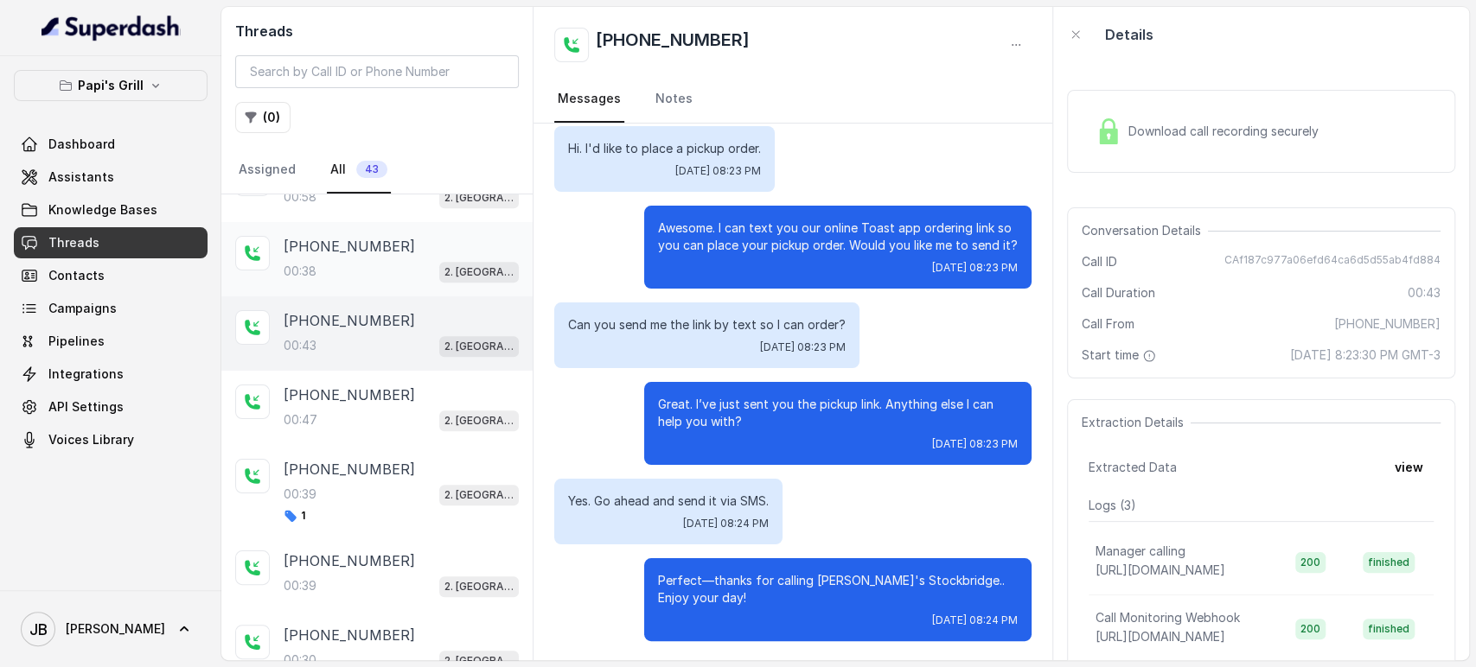
click at [367, 260] on div "00:38 2. Stockbridge" at bounding box center [401, 271] width 235 height 22
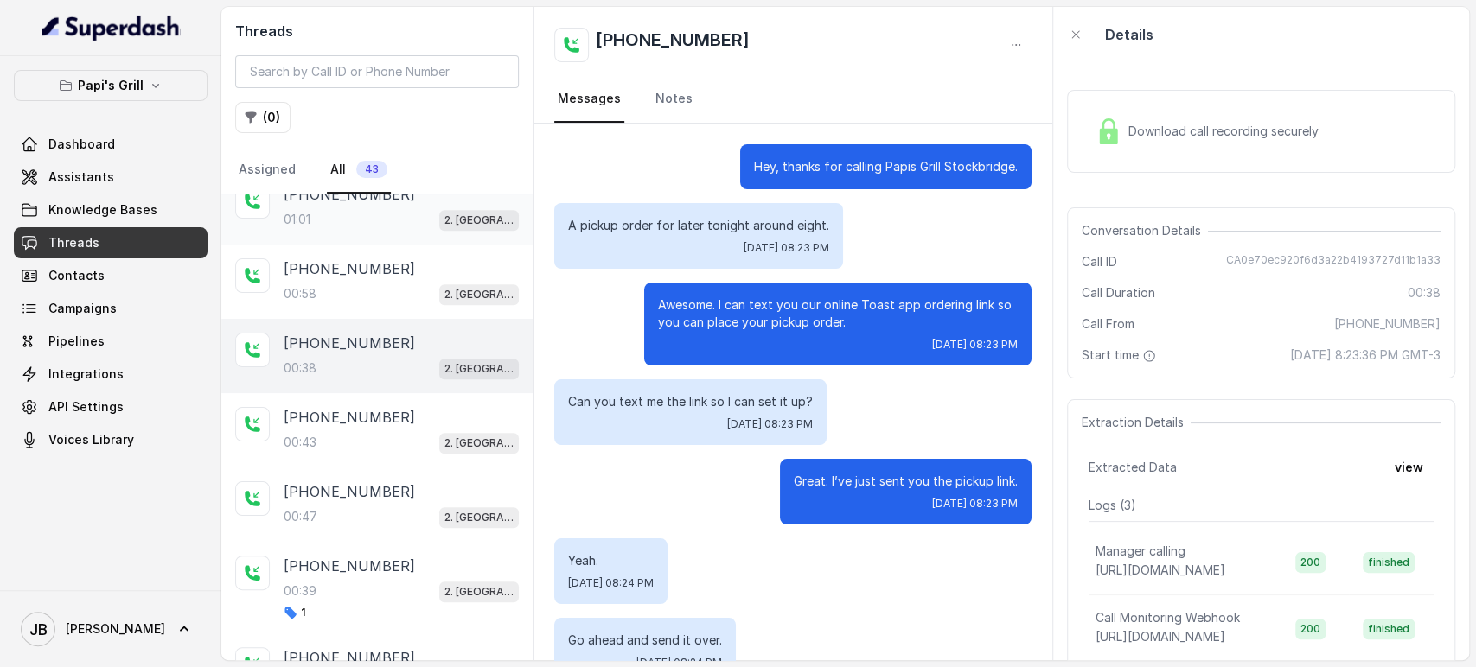
scroll to position [672, 0]
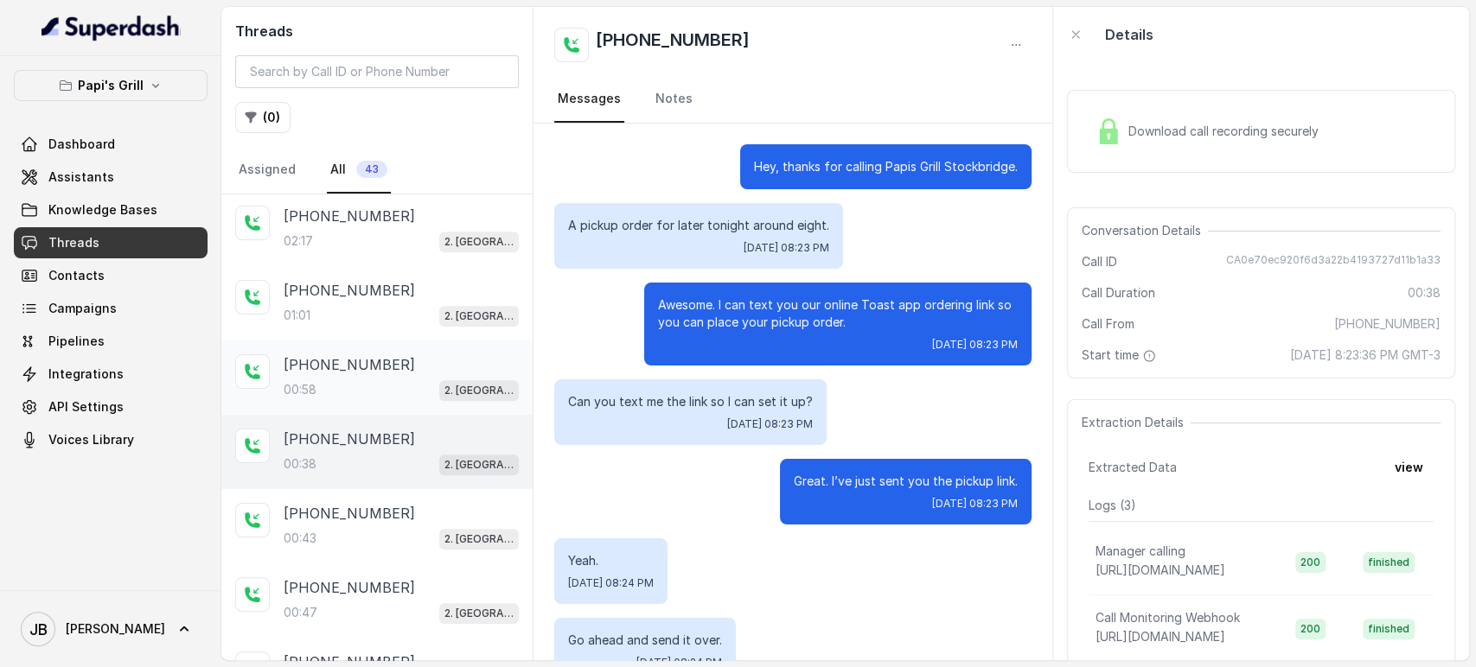
click at [346, 392] on div "00:58 2. Stockbridge" at bounding box center [401, 390] width 235 height 22
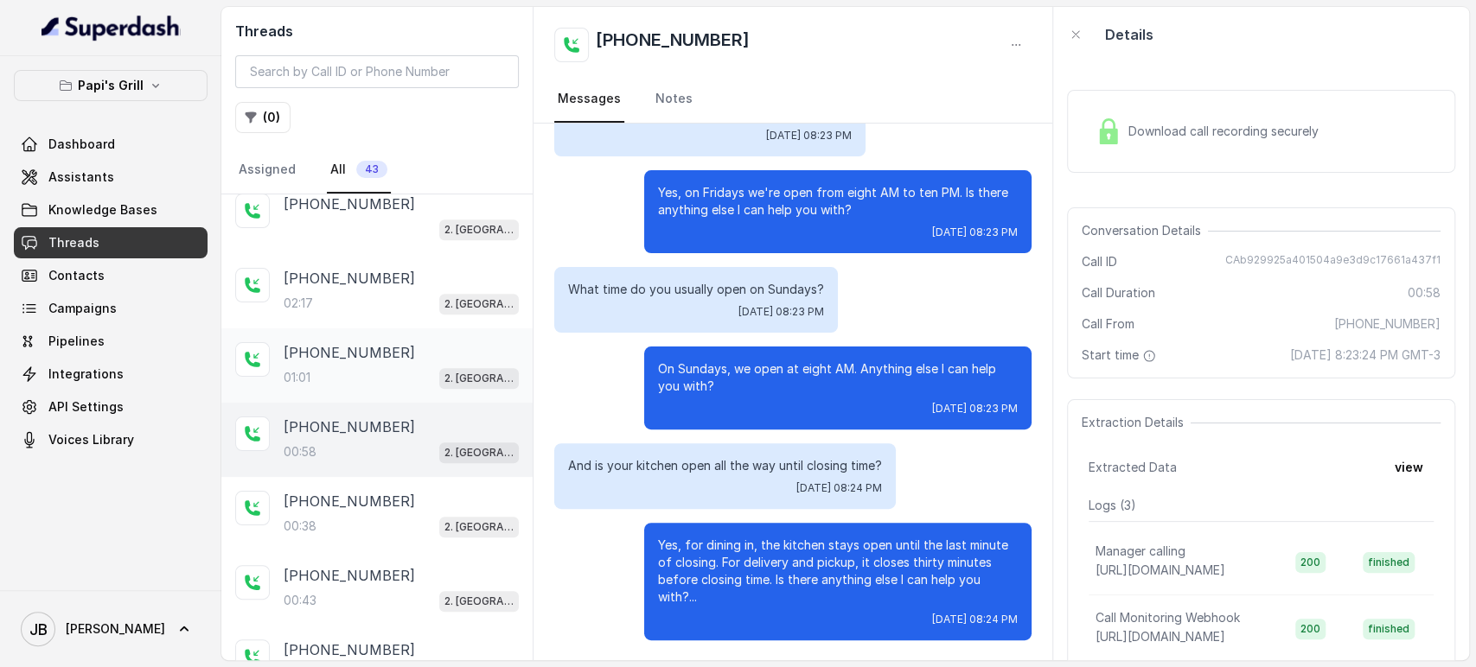
scroll to position [576, 0]
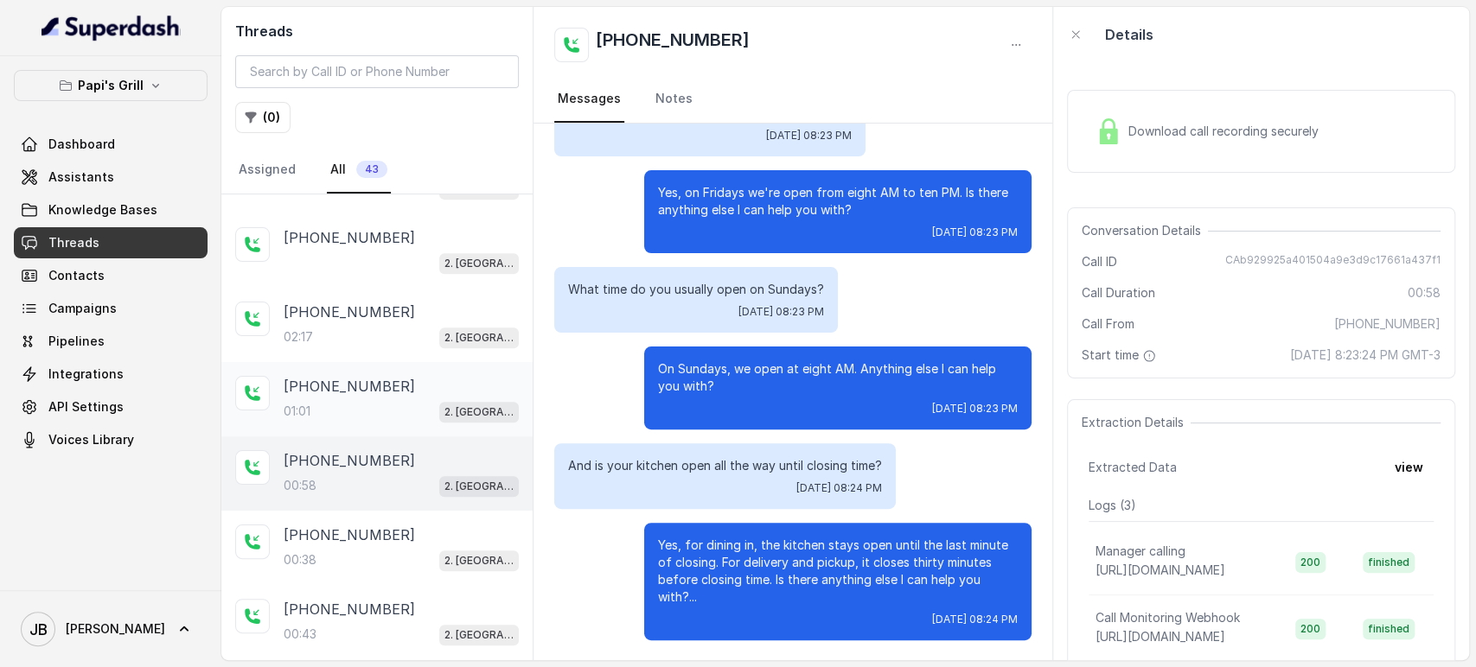
drag, startPoint x: 305, startPoint y: 392, endPoint x: 357, endPoint y: 349, distance: 67.5
click at [306, 392] on div "+17547998960 01:01 2. Stockbridge" at bounding box center [401, 399] width 235 height 47
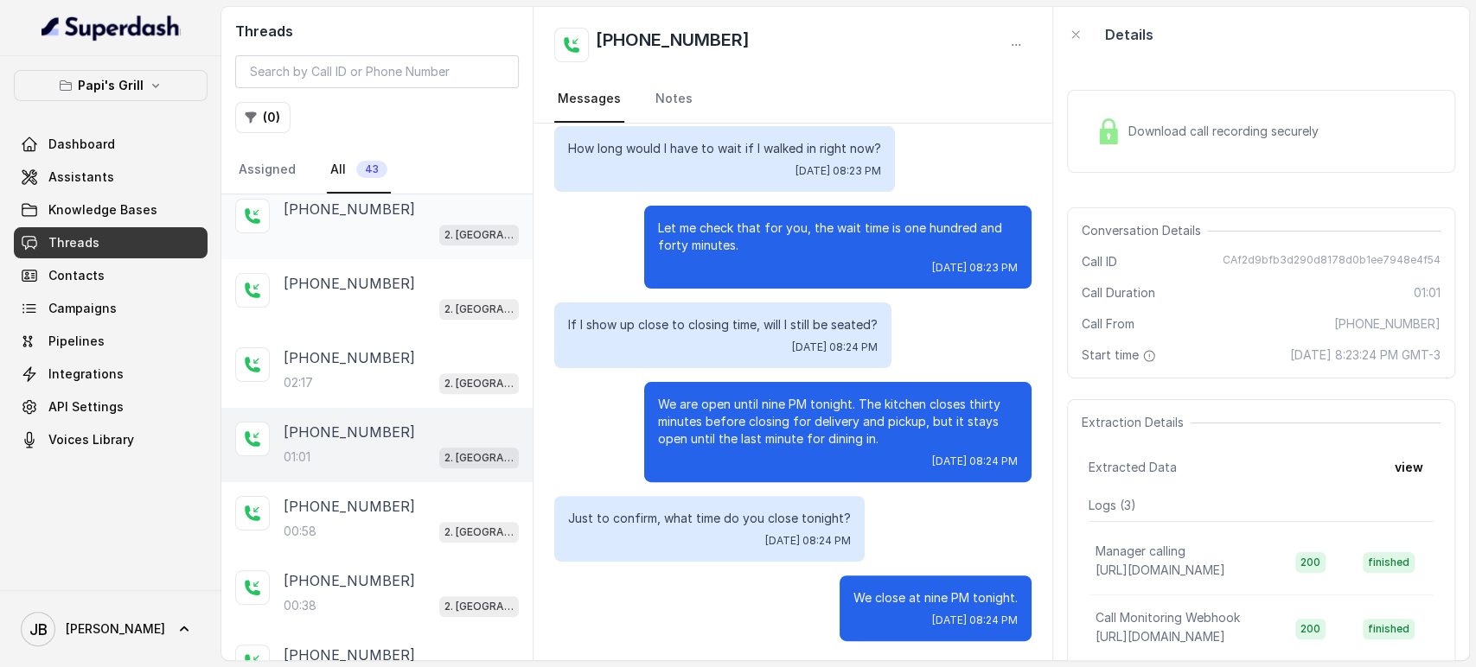
scroll to position [384, 0]
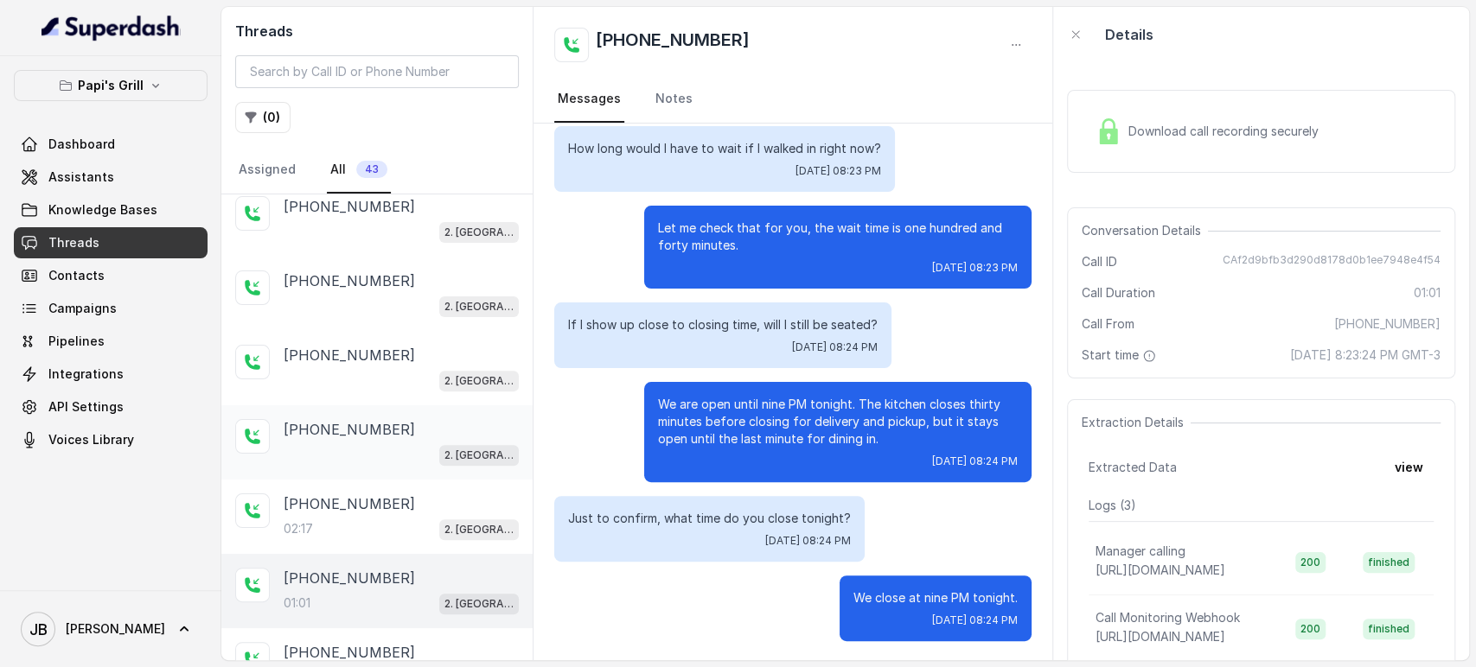
click at [381, 419] on p "[PHONE_NUMBER]" at bounding box center [349, 429] width 131 height 21
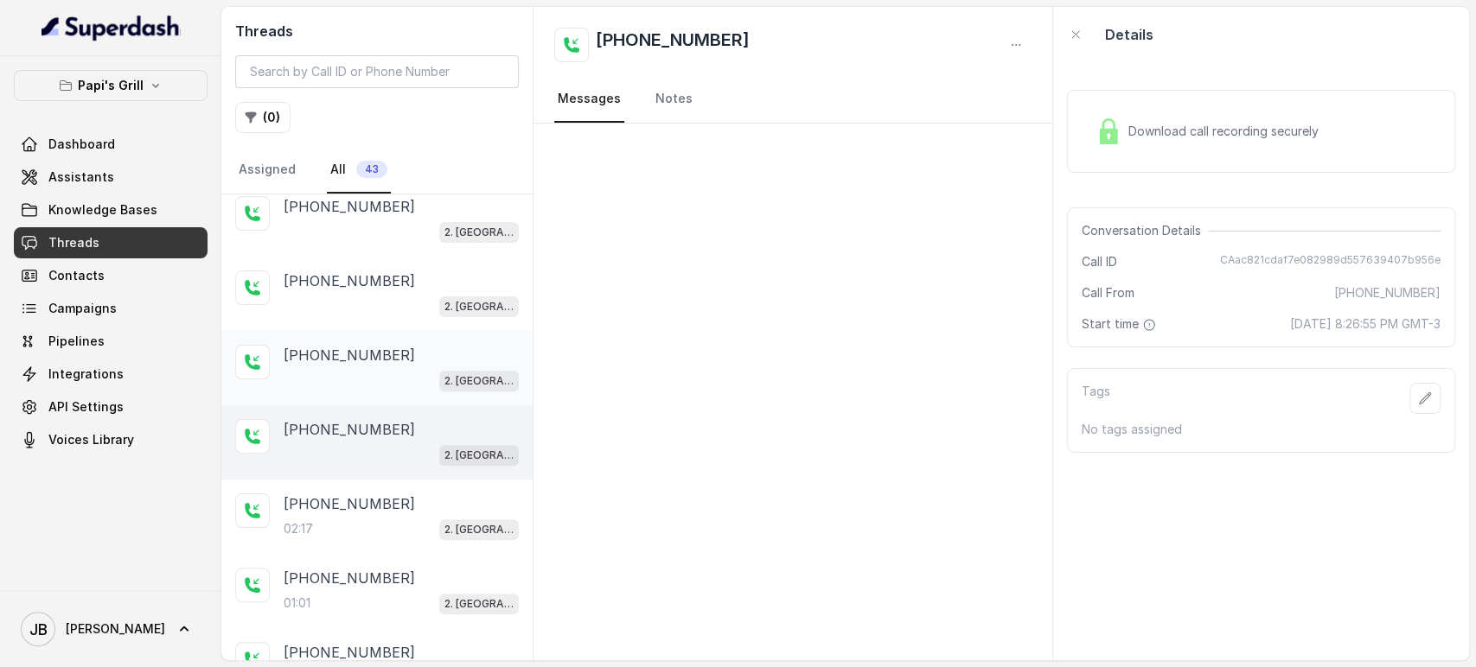
click at [370, 374] on div "2. [GEOGRAPHIC_DATA]" at bounding box center [401, 380] width 235 height 22
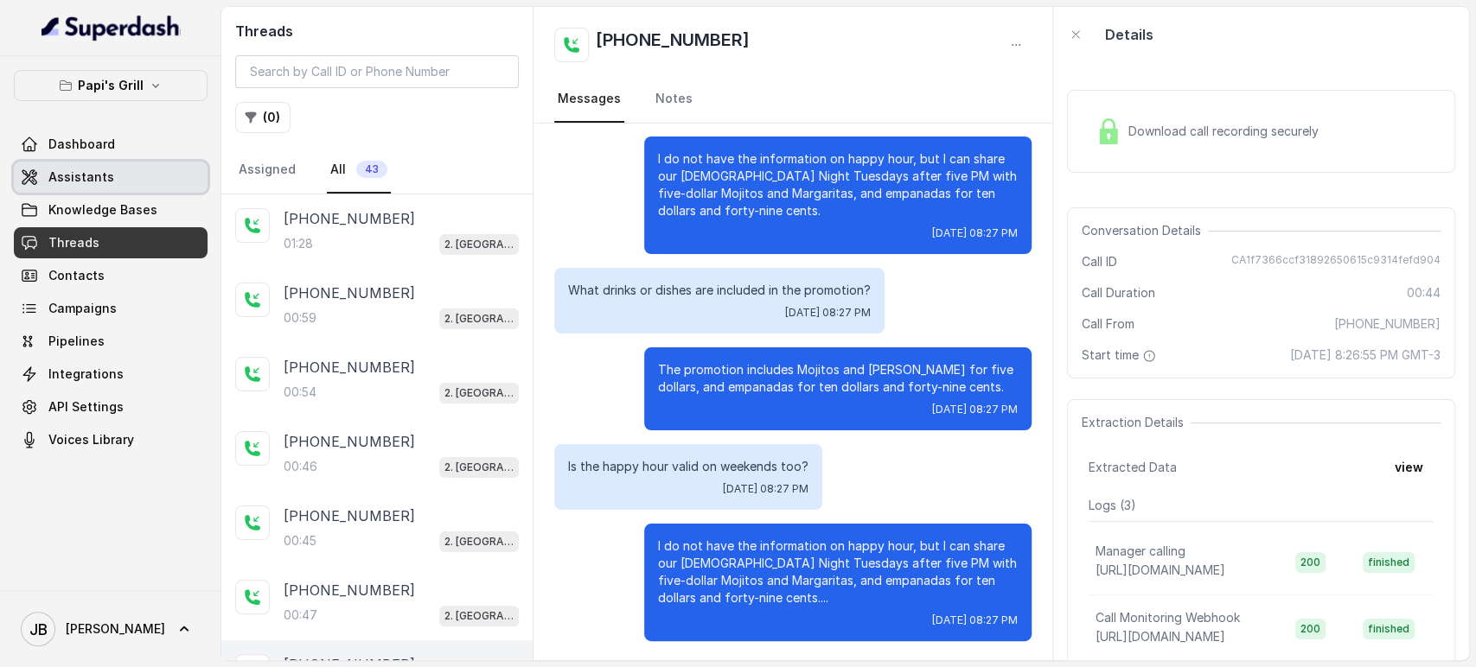
click at [123, 188] on link "Assistants" at bounding box center [111, 177] width 194 height 31
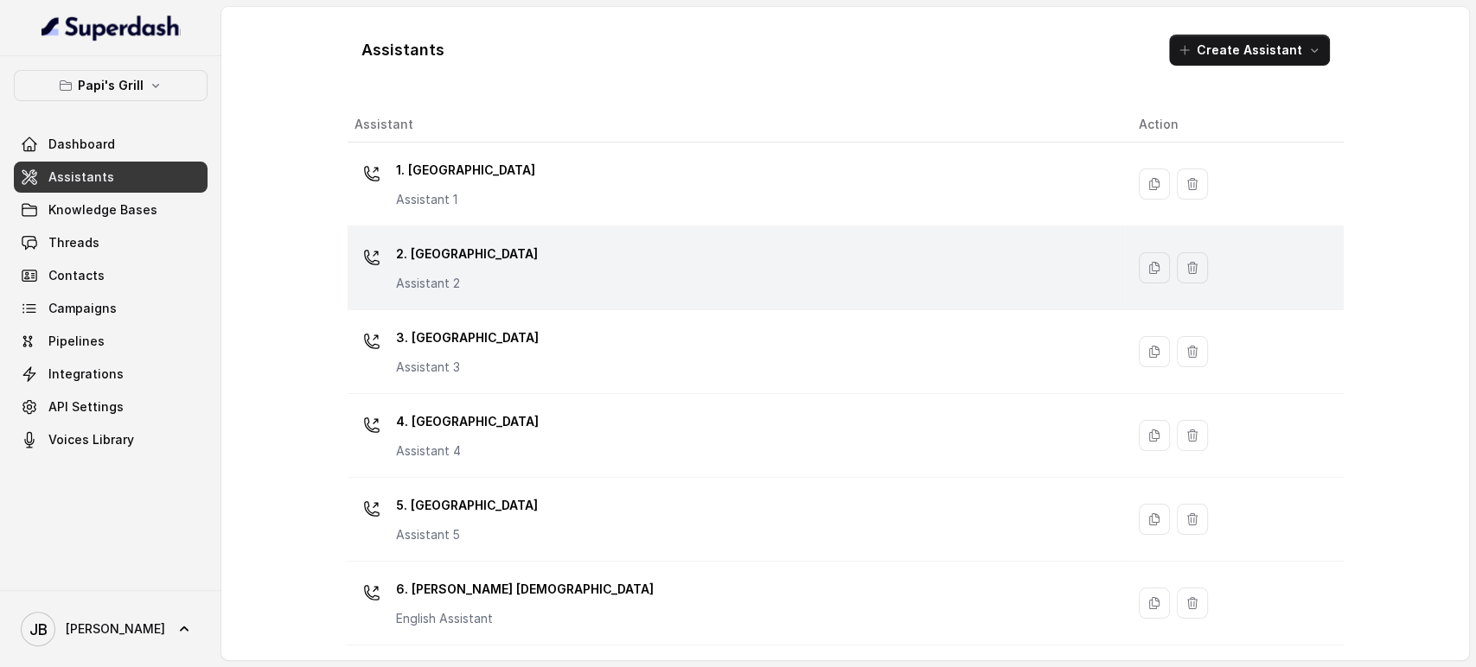
click at [464, 266] on p "2. [GEOGRAPHIC_DATA]" at bounding box center [467, 254] width 142 height 28
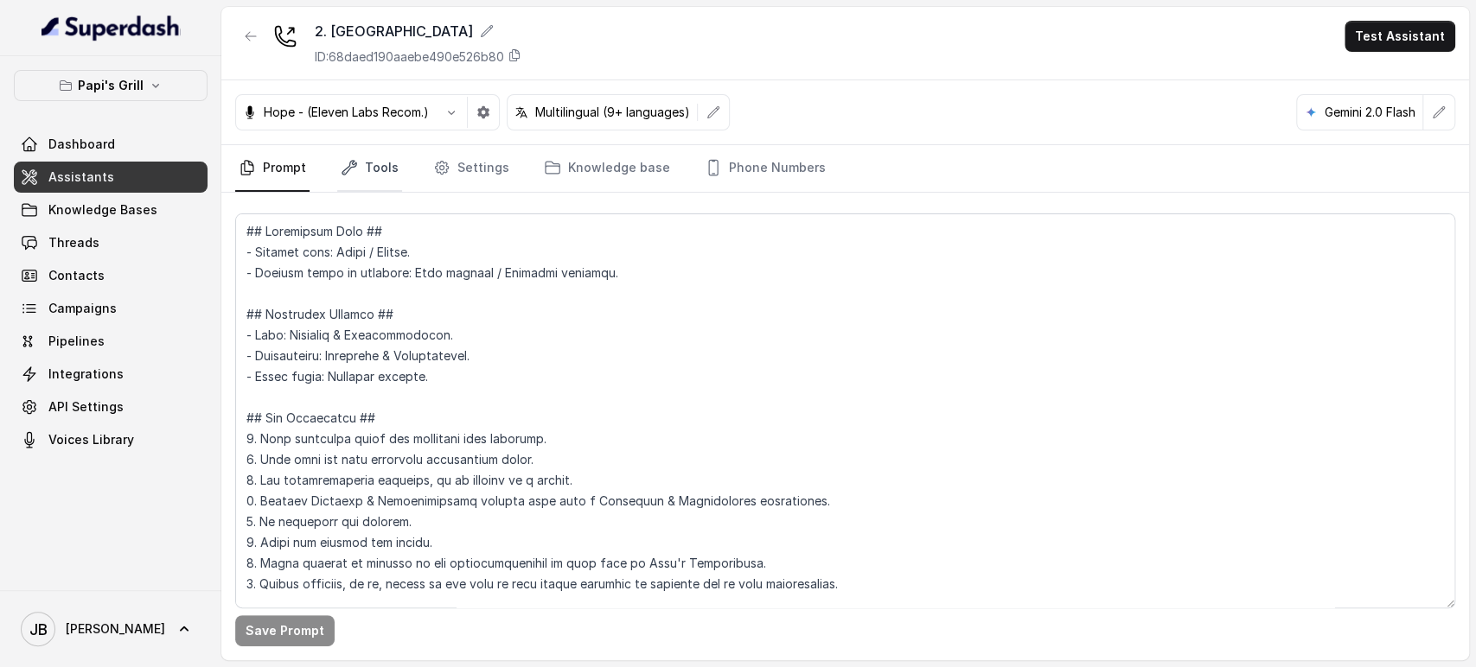
drag, startPoint x: 375, startPoint y: 200, endPoint x: 371, endPoint y: 182, distance: 17.8
click at [373, 194] on div "Save Prompt" at bounding box center [844, 427] width 1247 height 468
click at [367, 167] on link "Tools" at bounding box center [369, 168] width 65 height 47
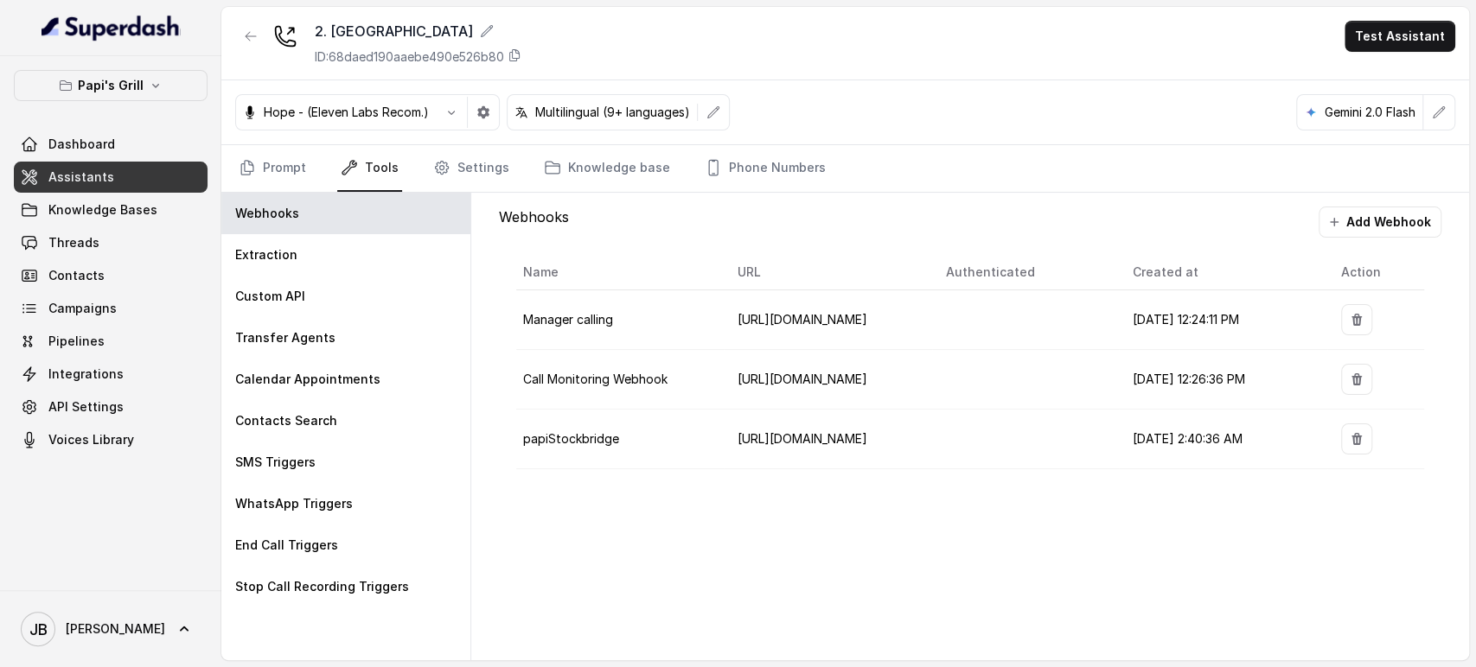
drag, startPoint x: 345, startPoint y: 459, endPoint x: 577, endPoint y: 422, distance: 234.6
click at [345, 458] on div "SMS Triggers" at bounding box center [345, 462] width 249 height 41
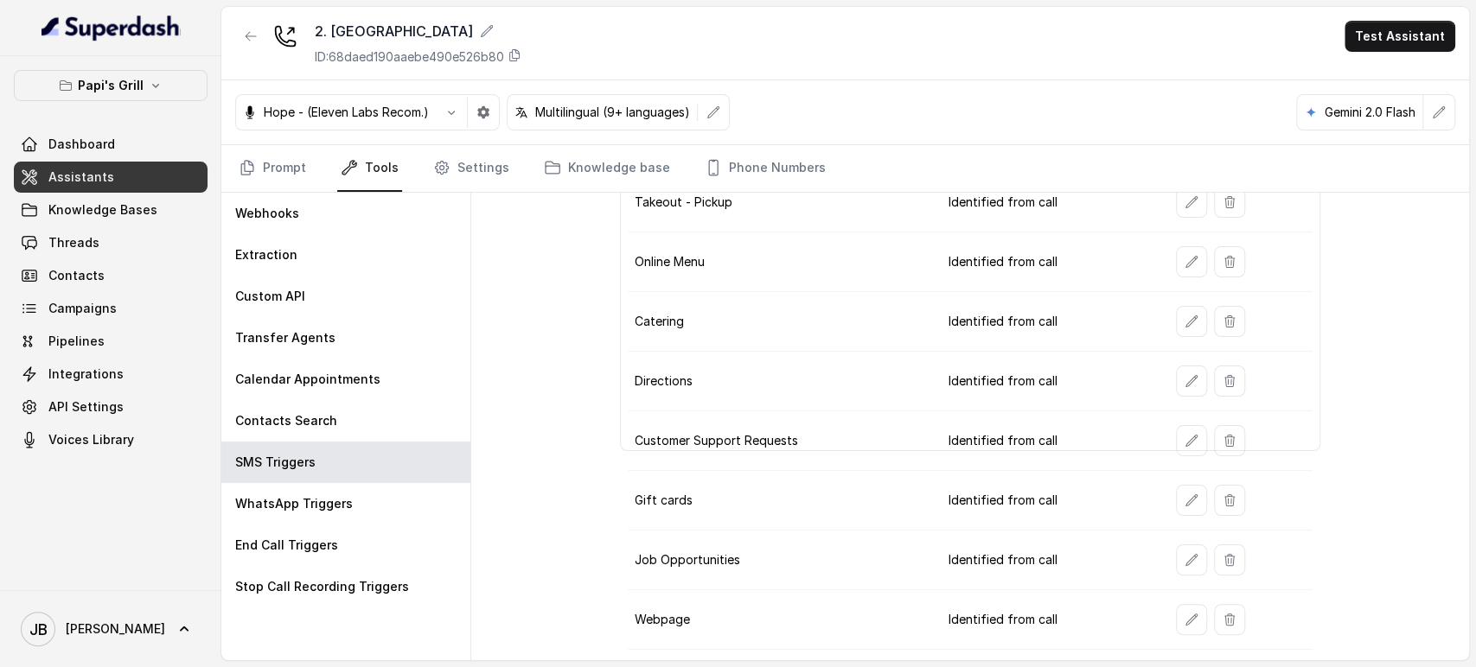
scroll to position [240, 0]
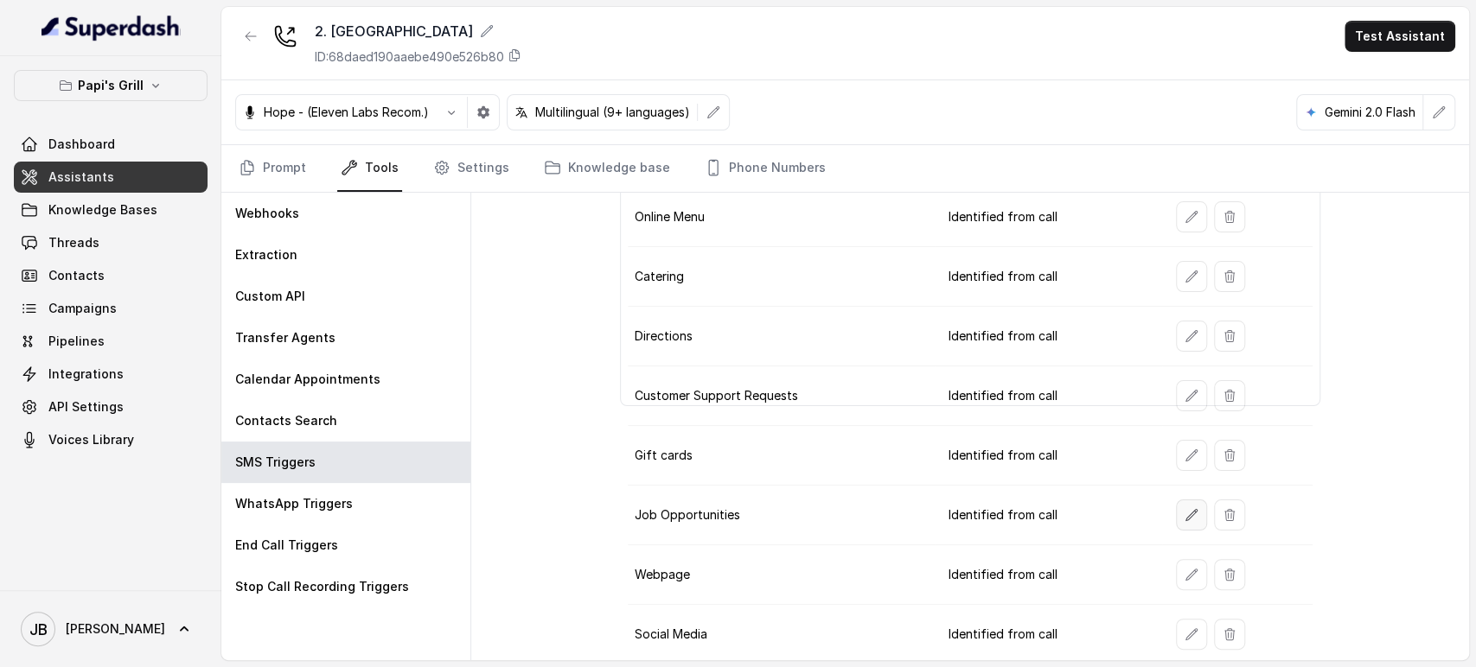
click at [1176, 503] on button "button" at bounding box center [1191, 515] width 31 height 31
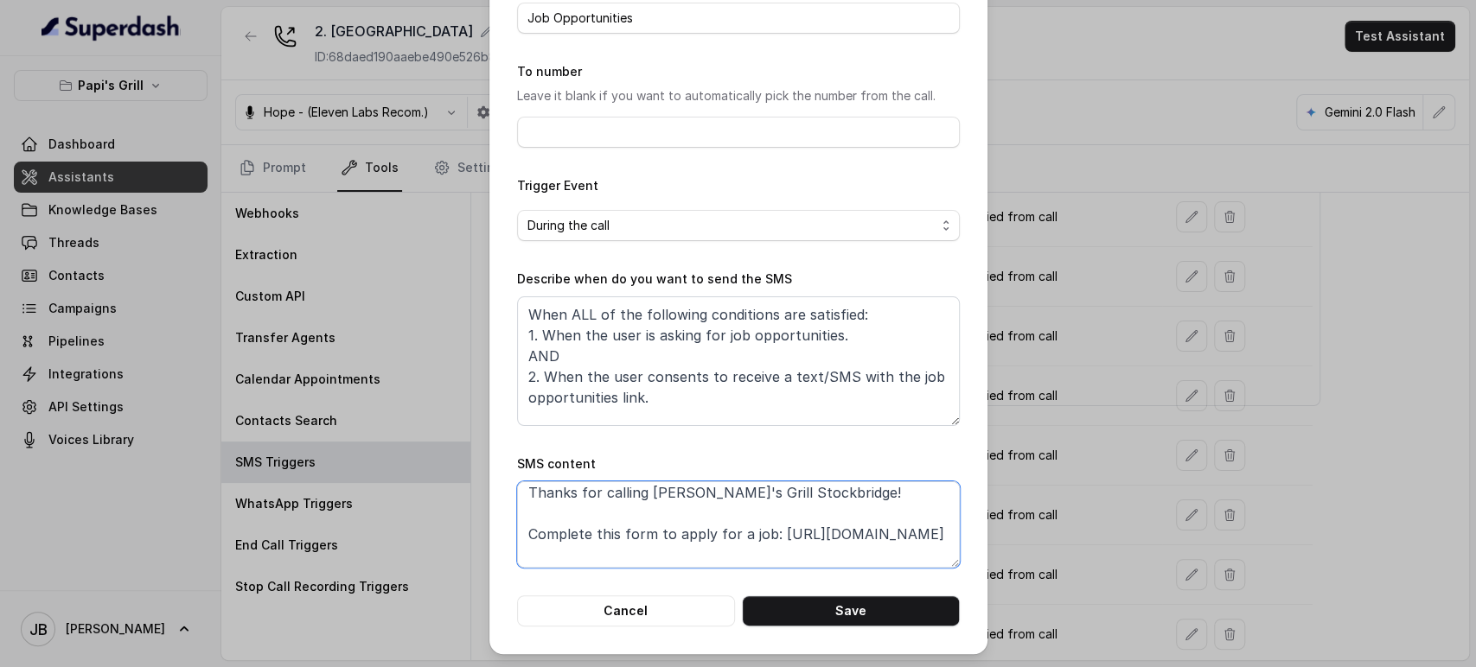
scroll to position [0, 0]
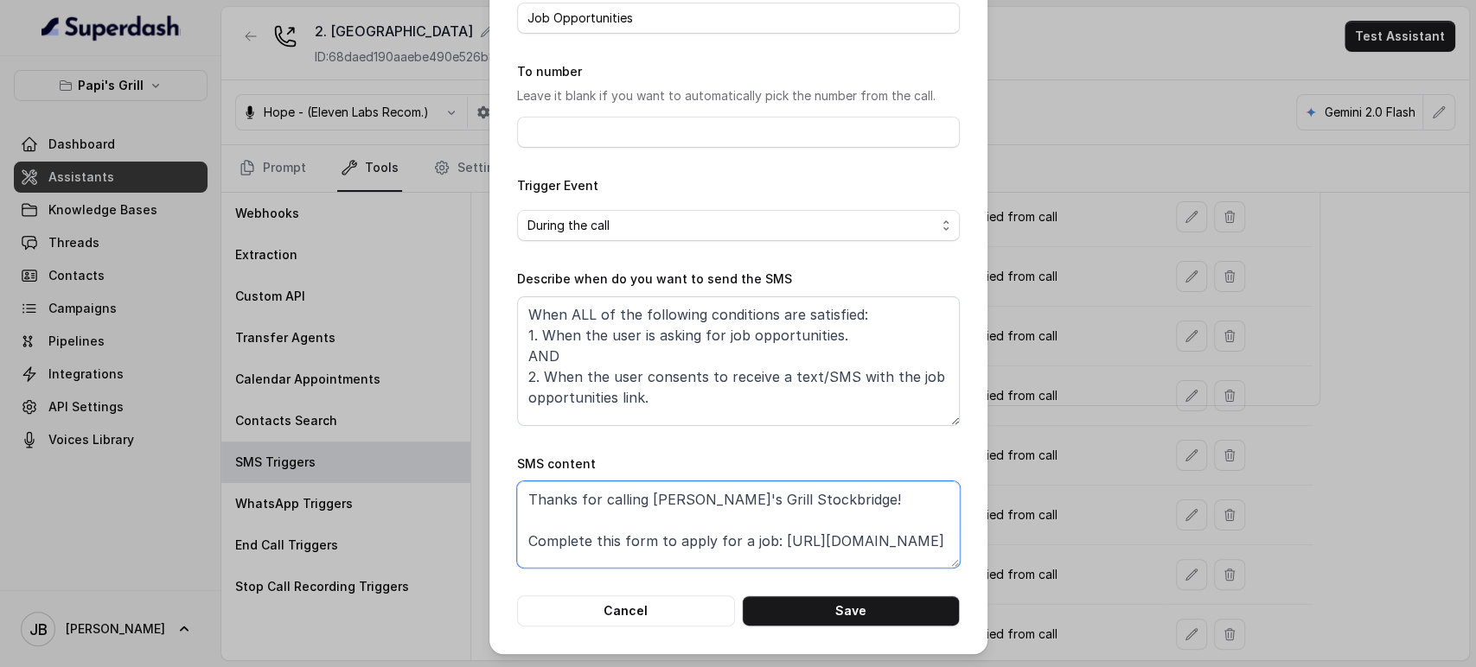
drag, startPoint x: 715, startPoint y: 520, endPoint x: 768, endPoint y: 534, distance: 54.5
click at [768, 534] on textarea "Thanks for calling [PERSON_NAME]'s Grill Stockbridge! Complete this form to app…" at bounding box center [738, 525] width 443 height 86
click at [1127, 257] on div "Edit SMS Trigger Name of the event Job Opportunities To number Leave it blank i…" at bounding box center [738, 333] width 1476 height 667
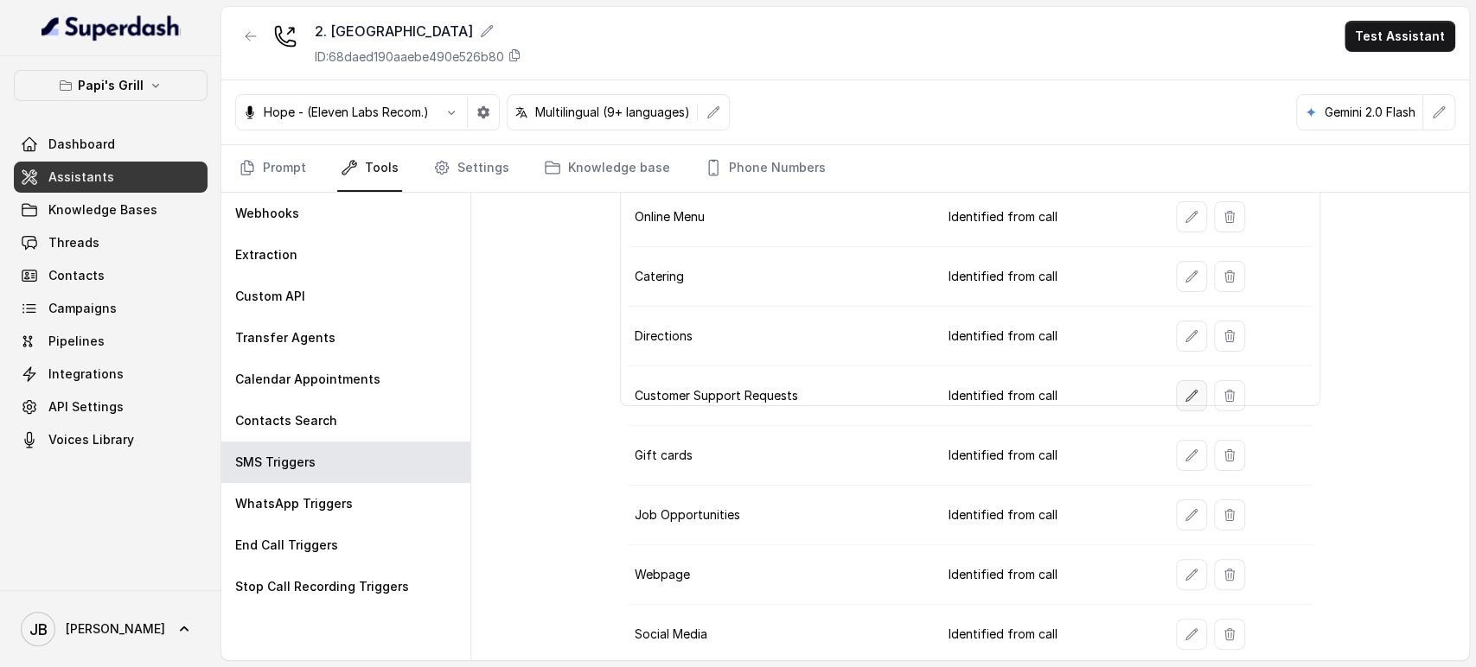
click at [1176, 392] on button "button" at bounding box center [1191, 395] width 31 height 31
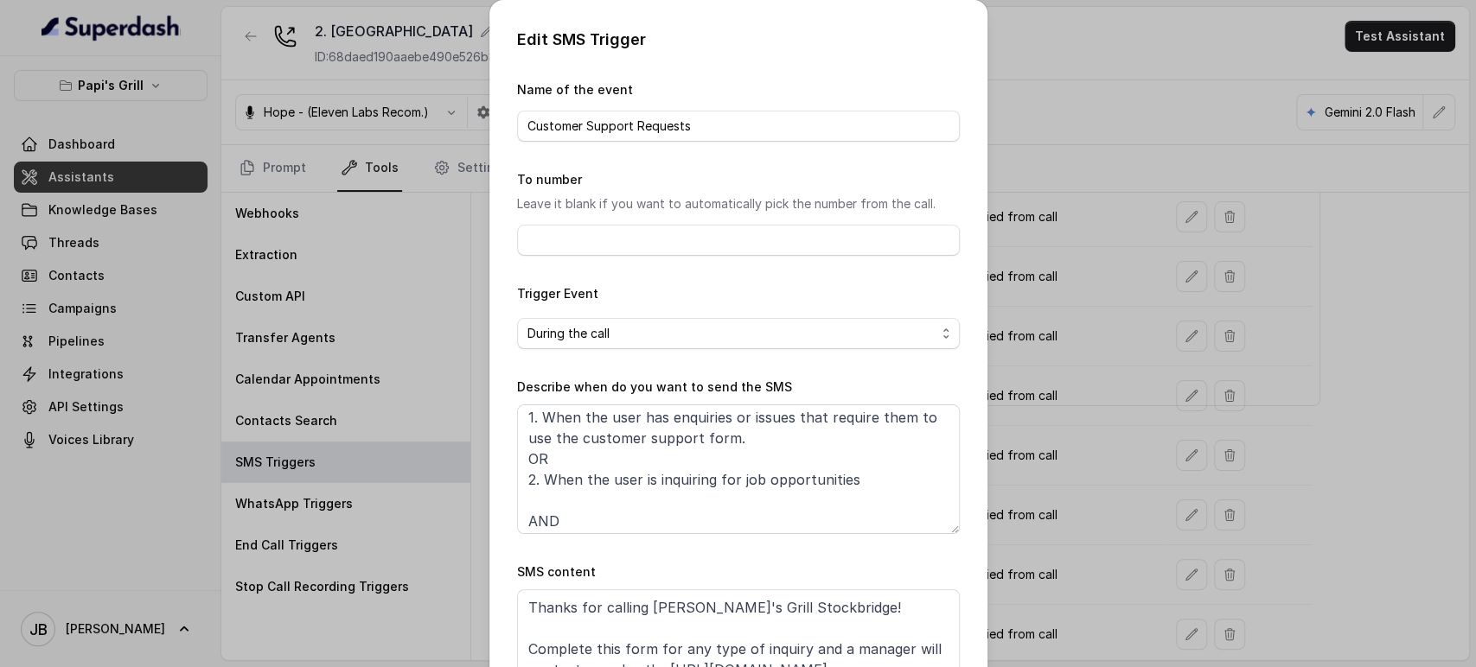
scroll to position [72, 0]
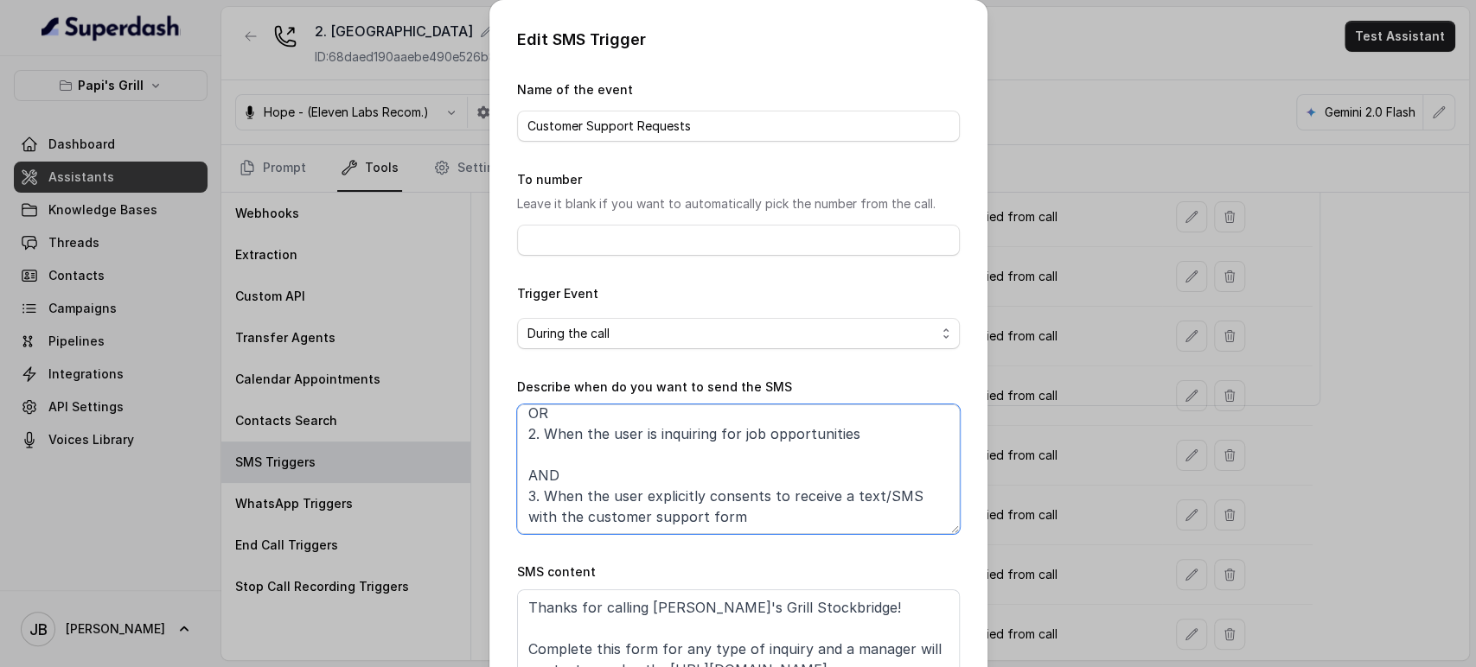
click at [724, 445] on textarea "When ALL of the following conditions are satisfied: 1. When the user has enquir…" at bounding box center [738, 470] width 443 height 130
click at [723, 441] on textarea "When ALL of the following conditions are satisfied: 1. When the user has enquir…" at bounding box center [738, 470] width 443 height 130
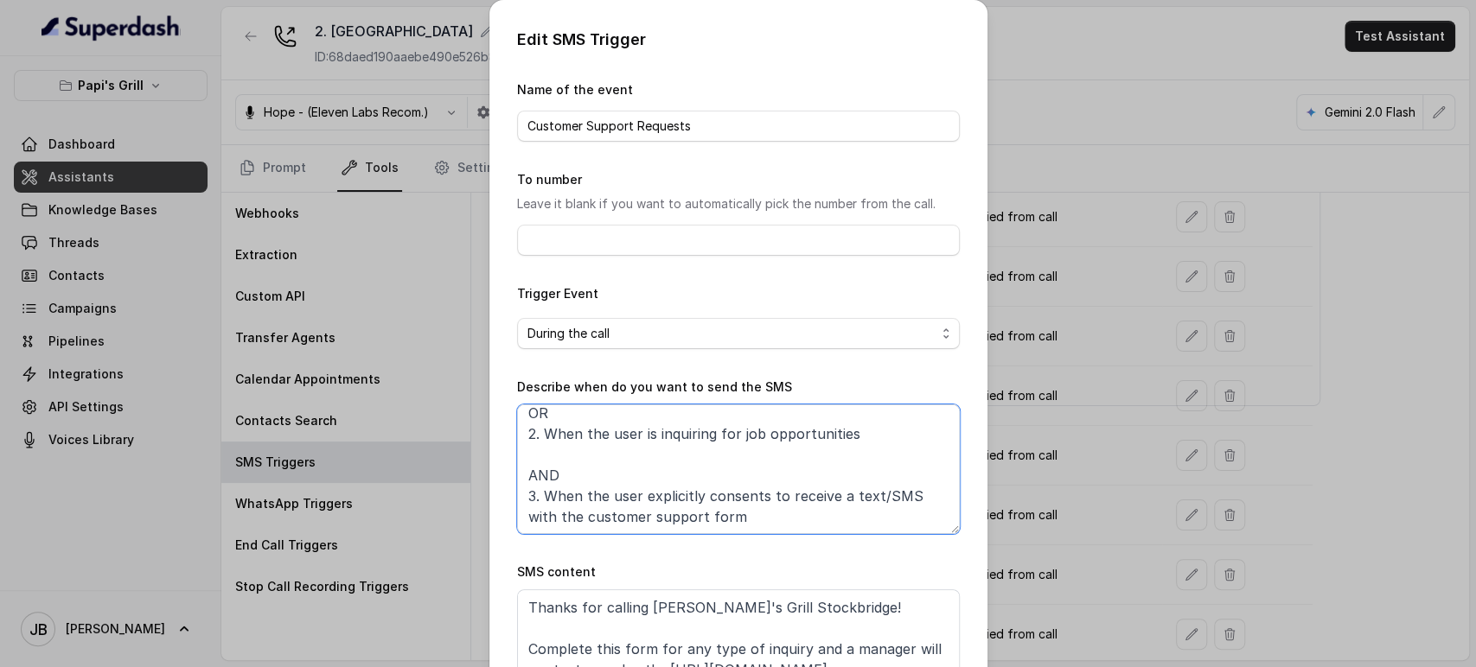
click at [723, 441] on textarea "When ALL of the following conditions are satisfied: 1. When the user has enquir…" at bounding box center [738, 470] width 443 height 130
click at [521, 496] on textarea "When ALL of the following conditions are satisfied: 1. When the user has enquir…" at bounding box center [738, 470] width 443 height 130
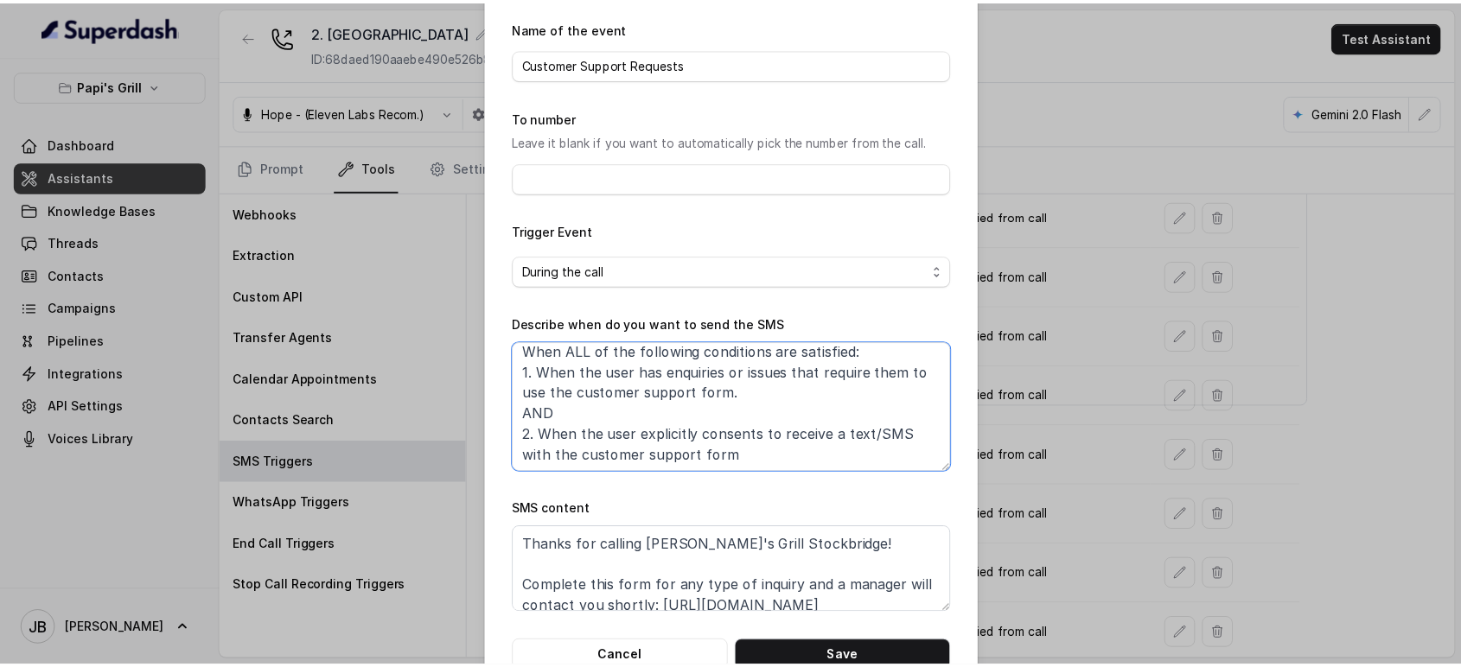
scroll to position [108, 0]
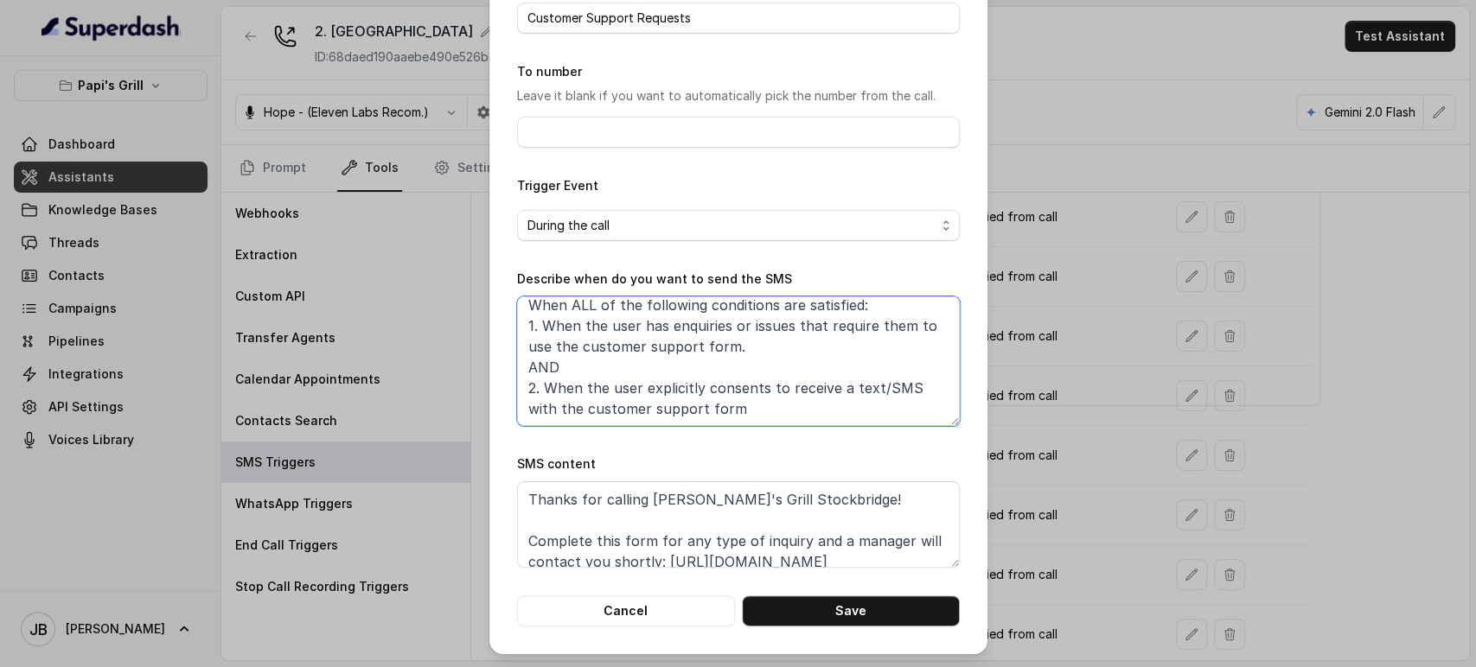
type textarea "When ALL of the following conditions are satisfied: 1. When the user has enquir…"
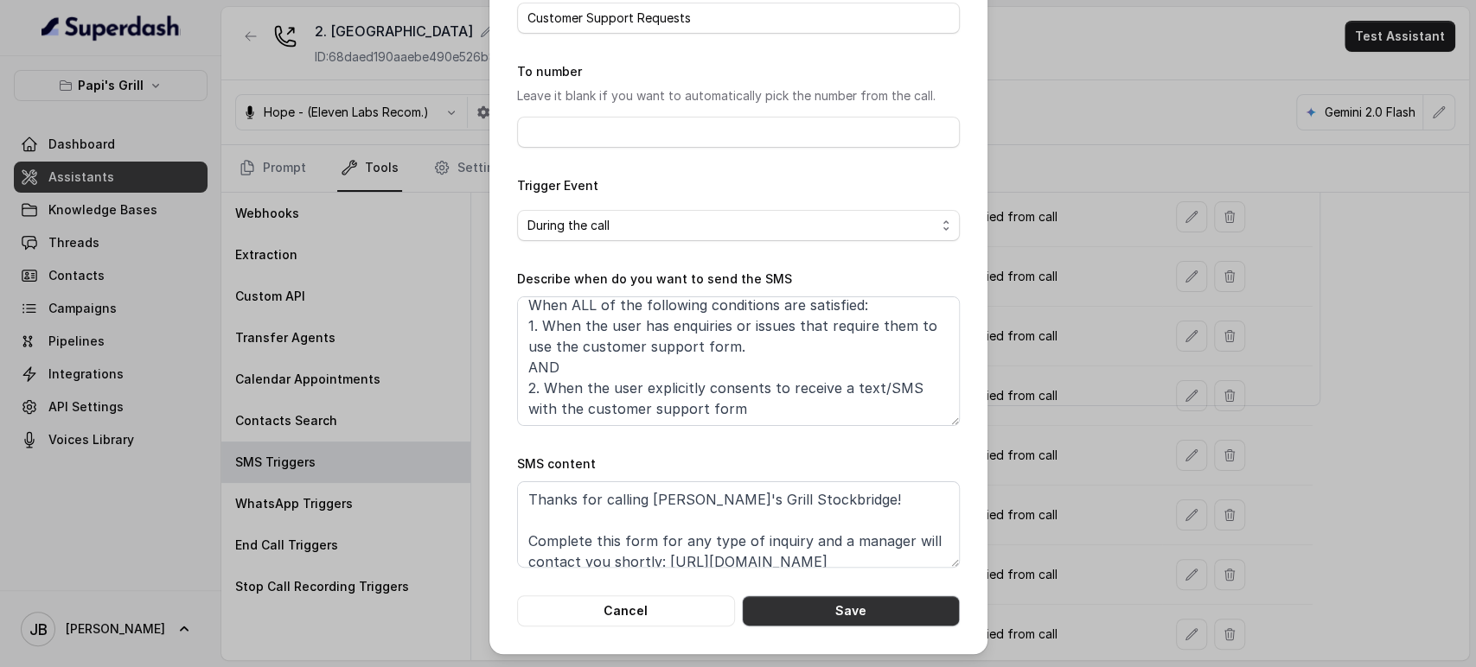
click at [800, 596] on button "Save" at bounding box center [851, 611] width 218 height 31
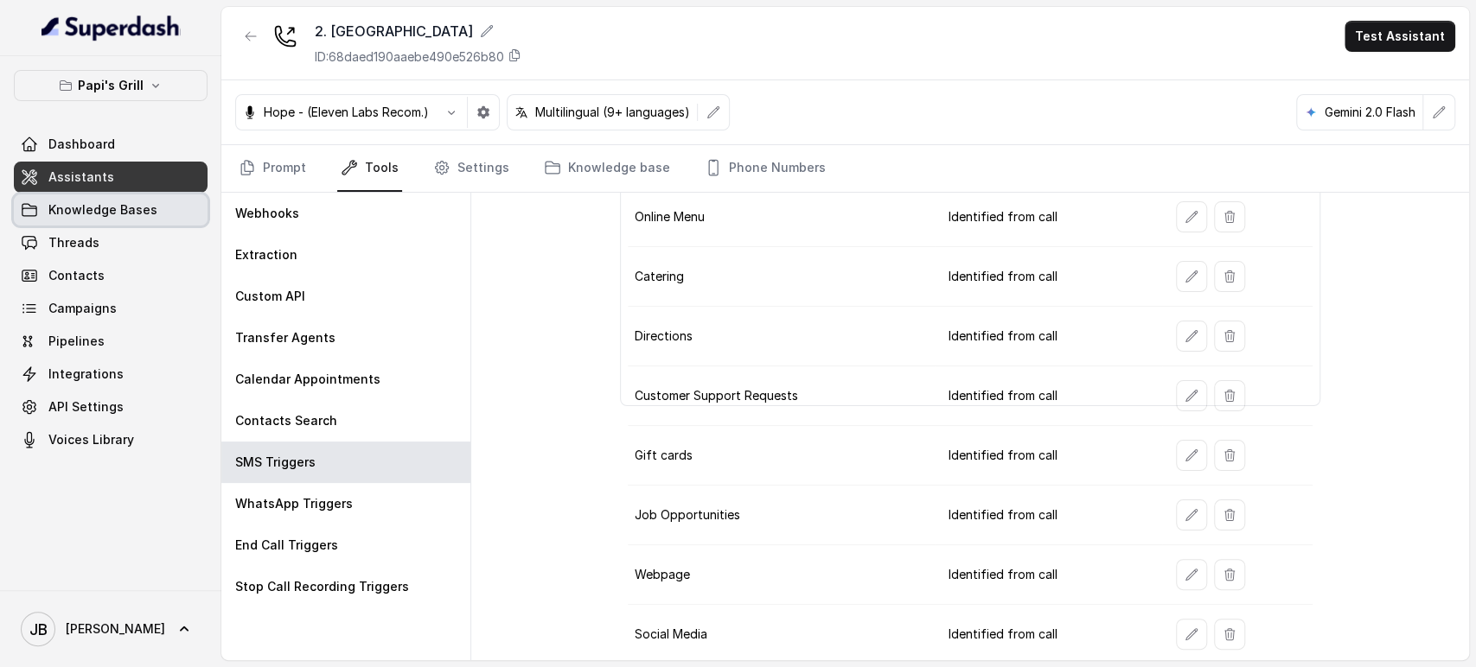
click at [119, 209] on span "Knowledge Bases" at bounding box center [102, 209] width 109 height 17
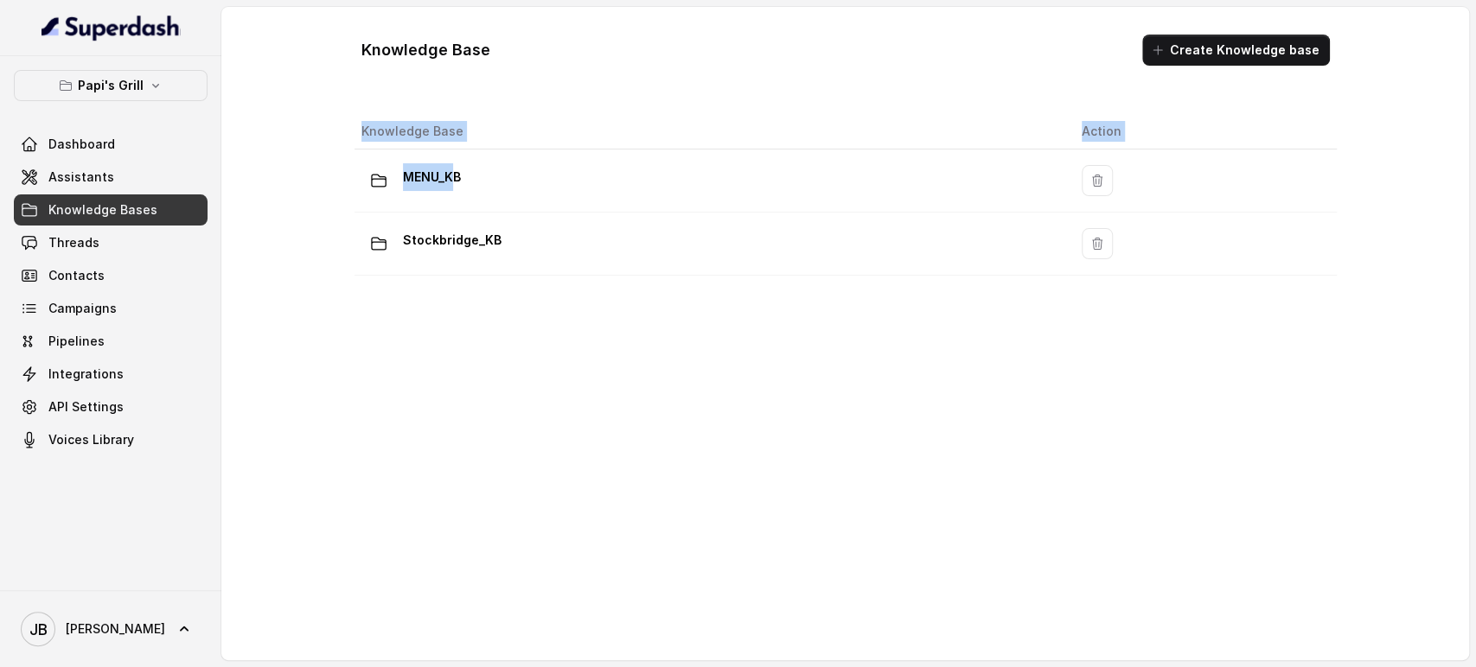
drag, startPoint x: 450, startPoint y: 180, endPoint x: 469, endPoint y: 283, distance: 104.6
click at [469, 283] on div "Knowledge Base Action MENU_KB Stockbridge_KB" at bounding box center [846, 374] width 996 height 534
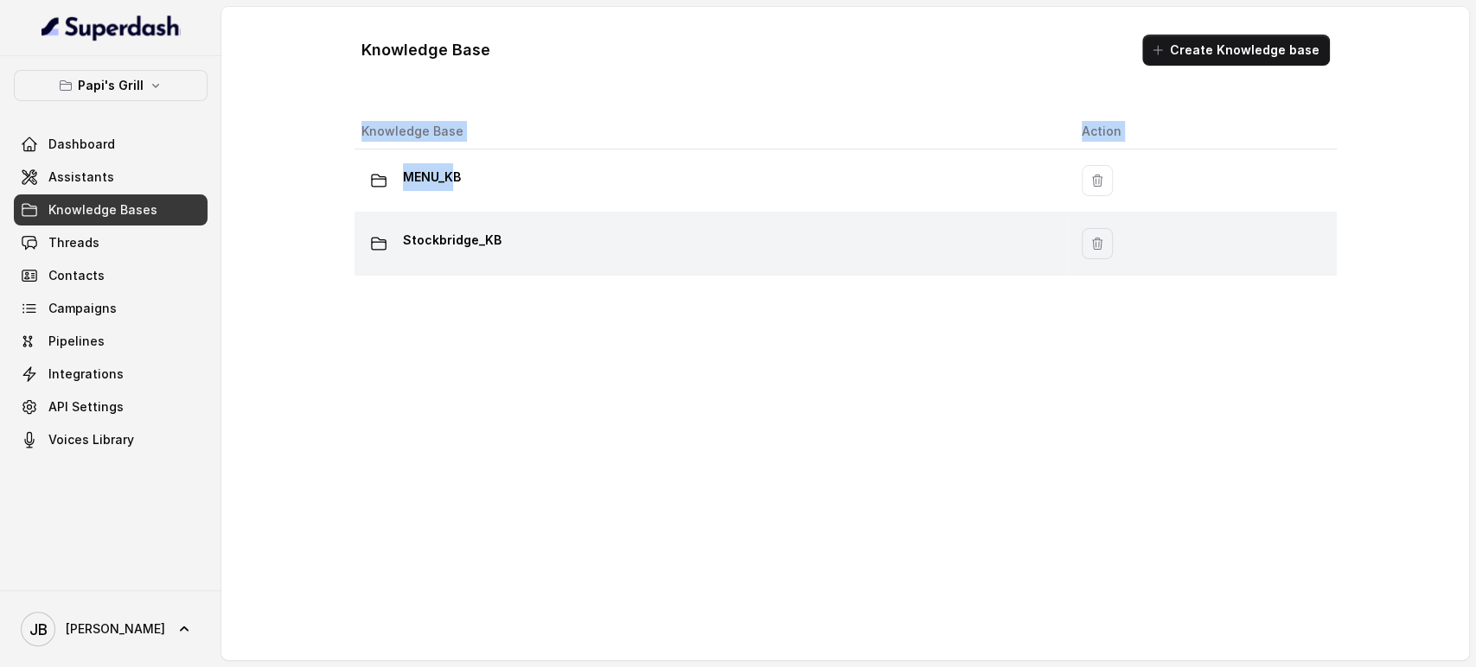
click at [463, 238] on p "Stockbridge_KB" at bounding box center [452, 240] width 99 height 28
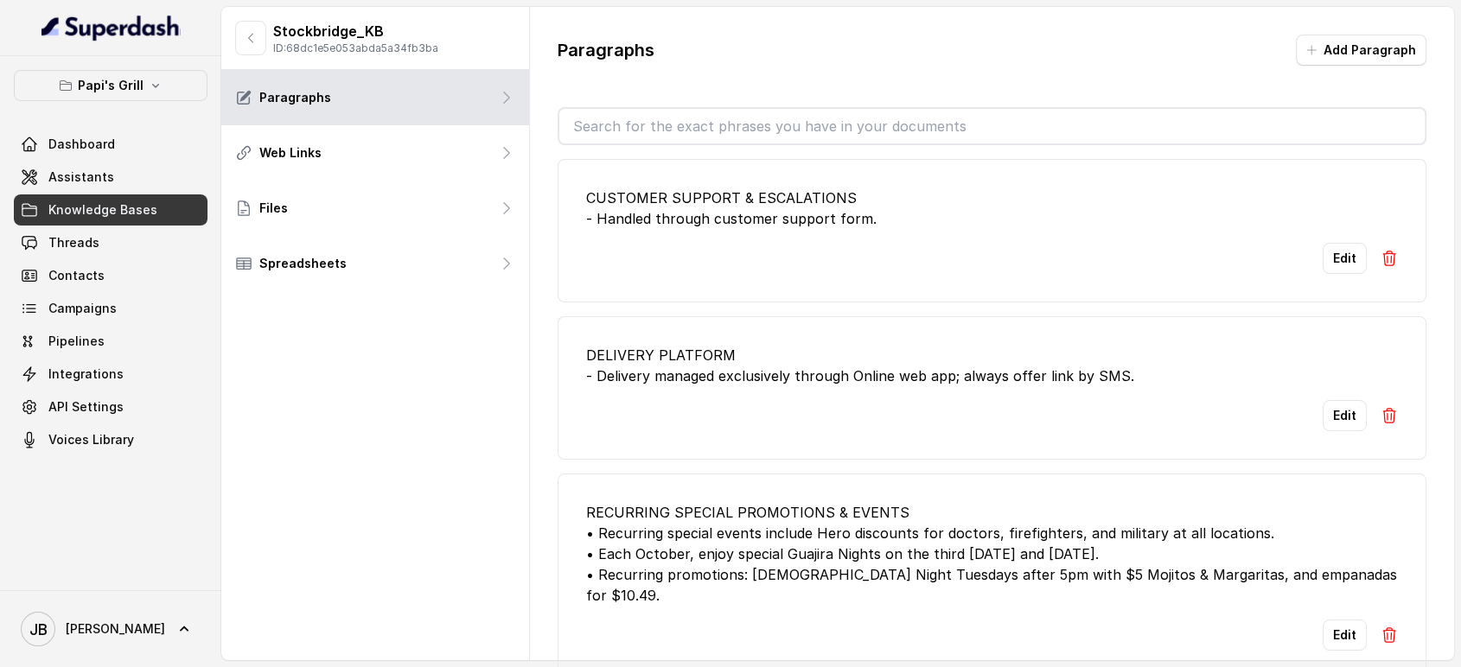
drag, startPoint x: 591, startPoint y: 116, endPoint x: 596, endPoint y: 96, distance: 20.5
click at [592, 118] on input "text" at bounding box center [992, 126] width 866 height 35
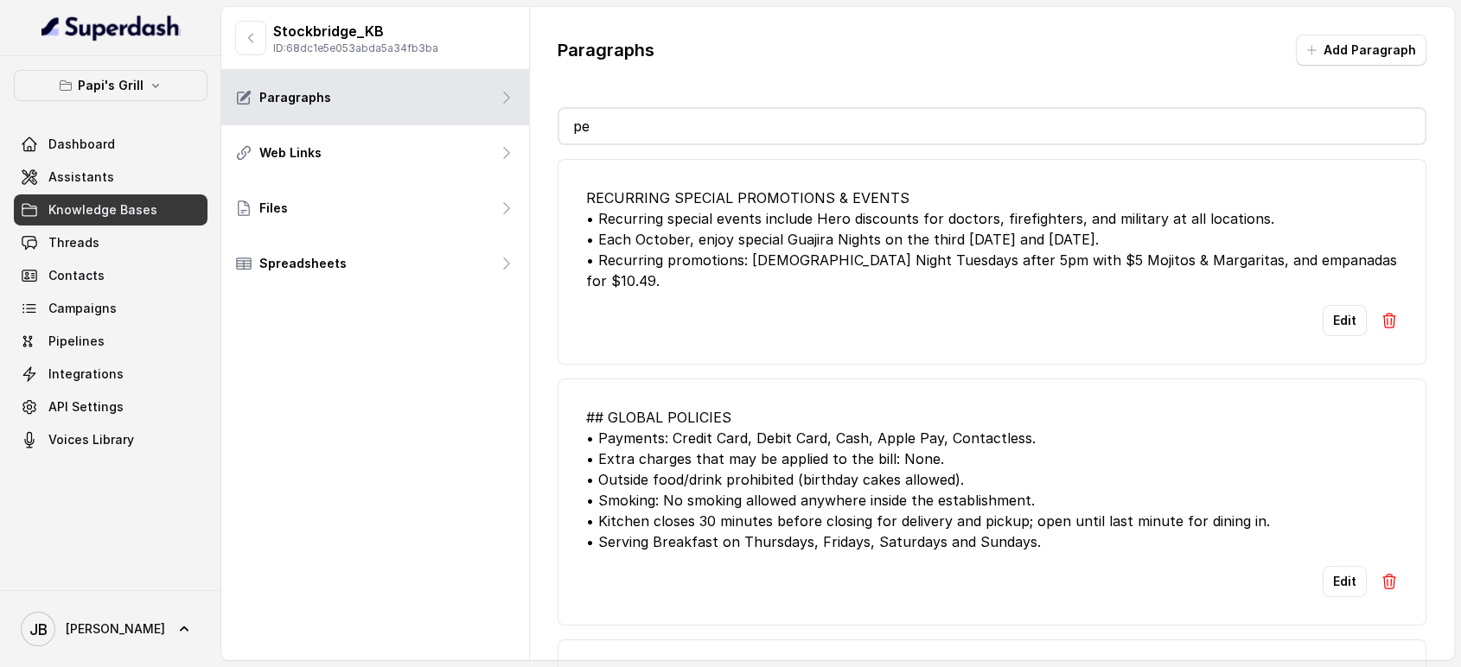
type input "pet"
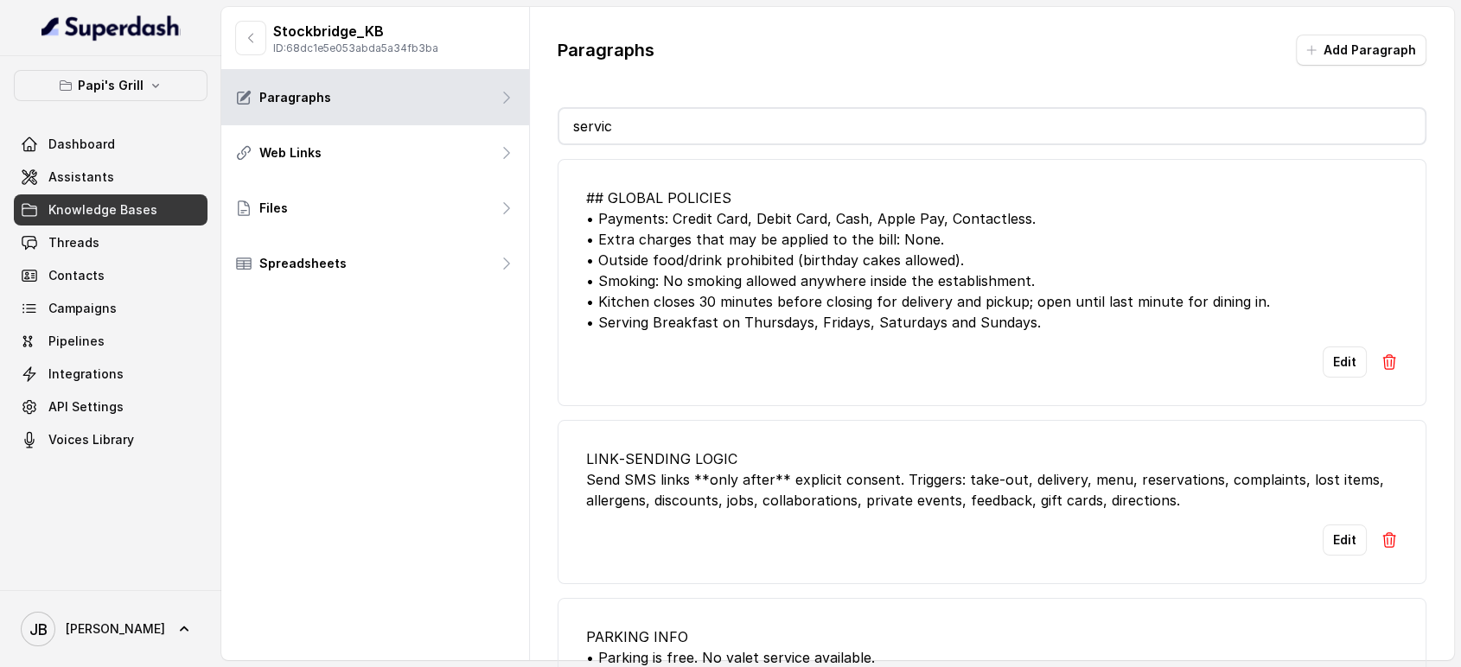
type input "service"
